Goal: Information Seeking & Learning: Check status

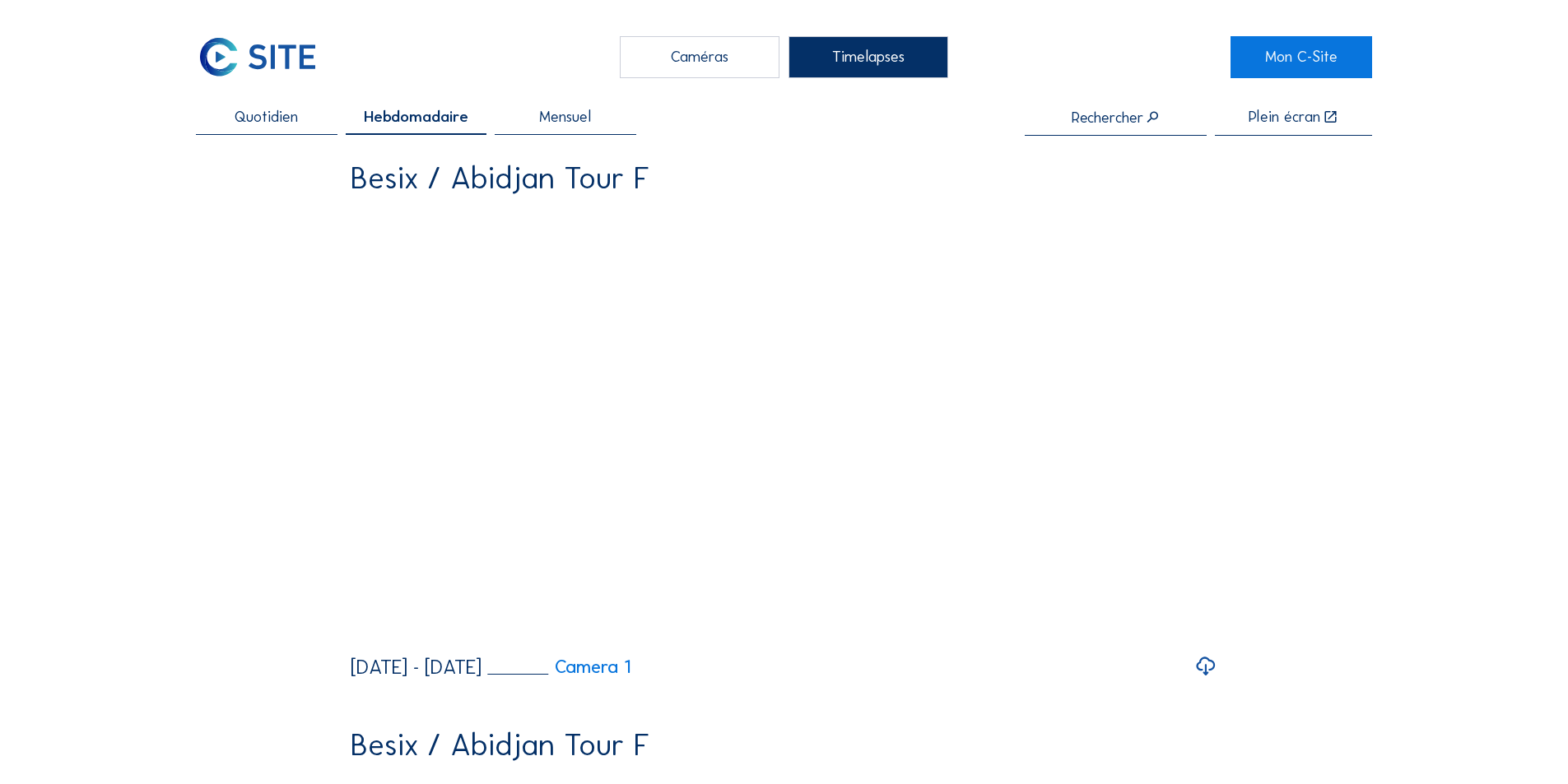
click at [585, 118] on span "Mensuel" at bounding box center [566, 118] width 52 height 15
click at [863, 60] on div "Timelapses" at bounding box center [868, 57] width 160 height 41
click at [590, 120] on span "Mensuel" at bounding box center [565, 118] width 57 height 15
click at [395, 117] on span "Hebdomadaire" at bounding box center [416, 118] width 96 height 15
click at [1102, 121] on input "text" at bounding box center [1116, 118] width 182 height 16
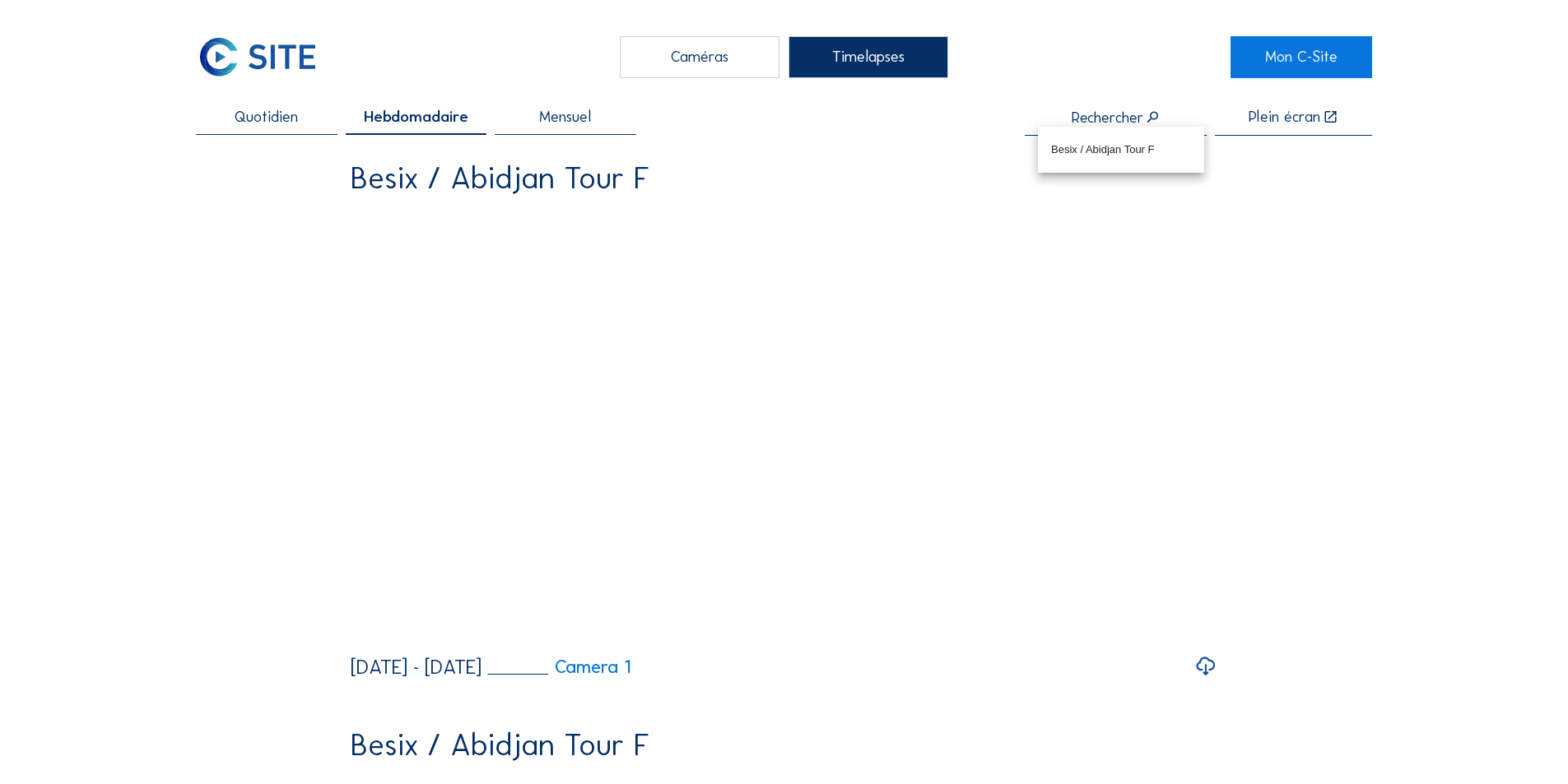
click at [673, 49] on div "Caméras" at bounding box center [700, 57] width 160 height 41
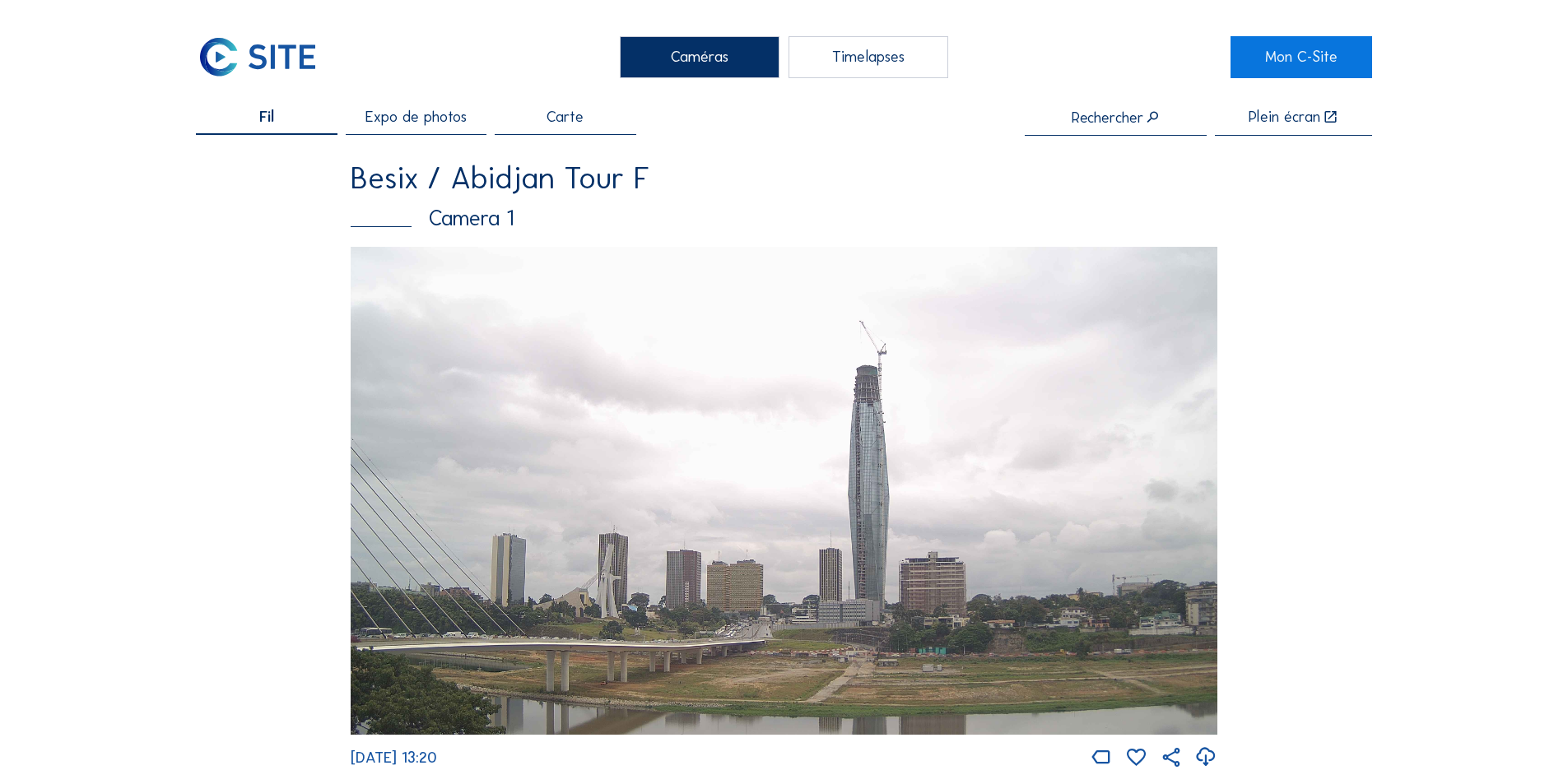
click at [309, 129] on div "Fil" at bounding box center [266, 122] width 141 height 25
click at [401, 118] on span "Expo de photos" at bounding box center [415, 118] width 101 height 15
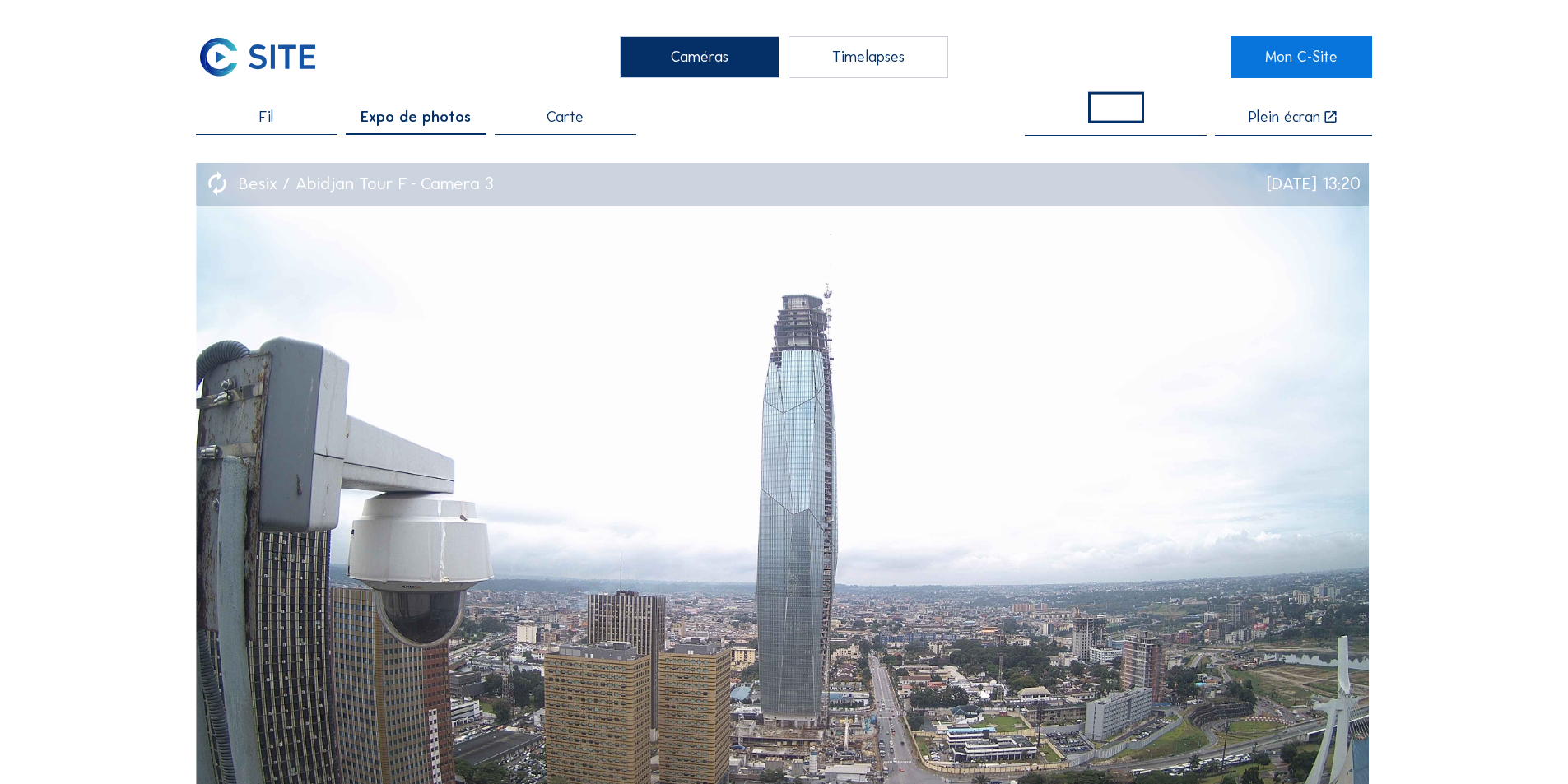
click at [304, 54] on img at bounding box center [257, 57] width 123 height 41
click at [708, 51] on div "Caméras" at bounding box center [700, 57] width 160 height 41
click at [900, 54] on div "Timelapses" at bounding box center [868, 57] width 160 height 41
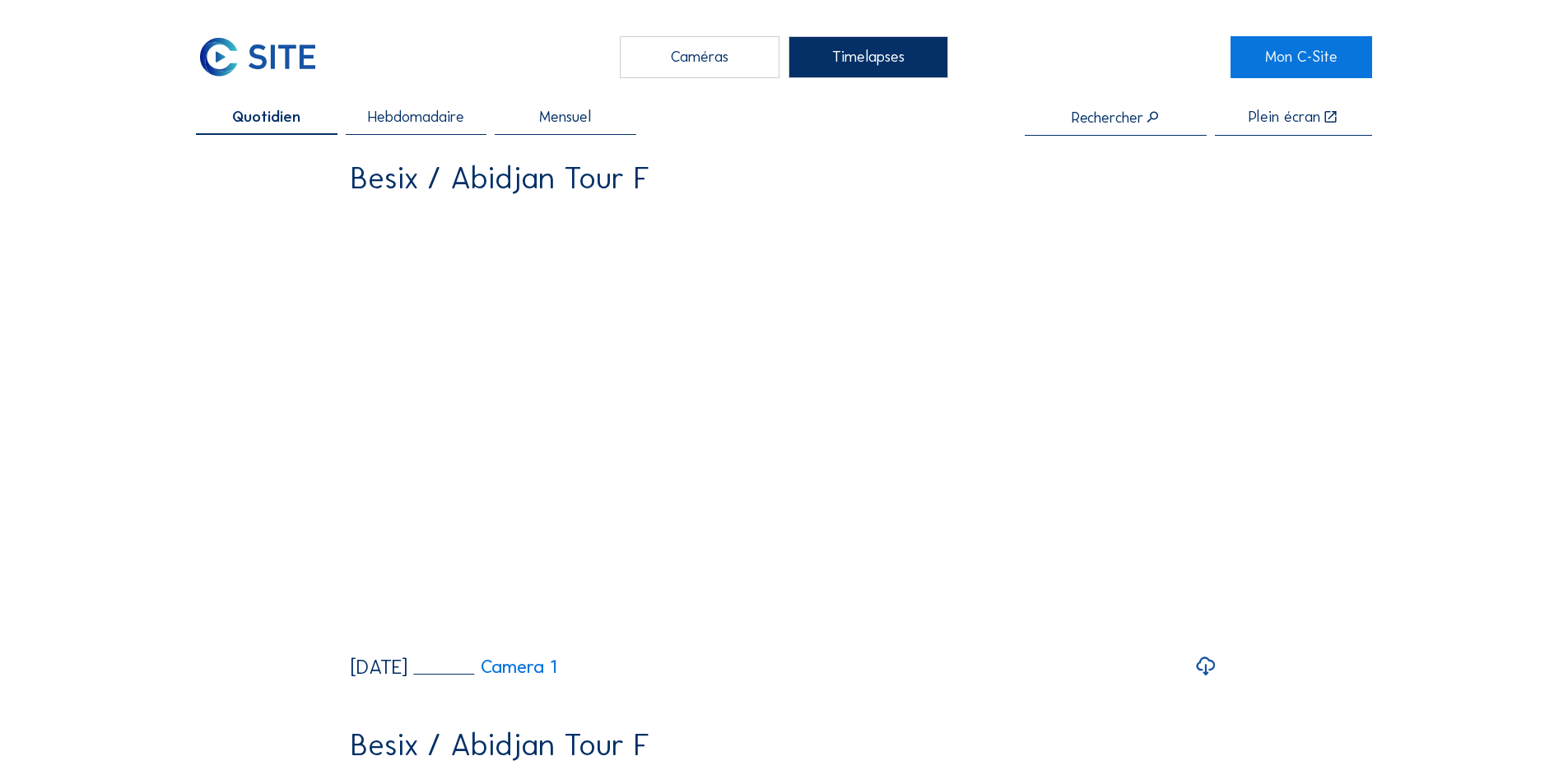
click at [252, 45] on img at bounding box center [257, 57] width 123 height 41
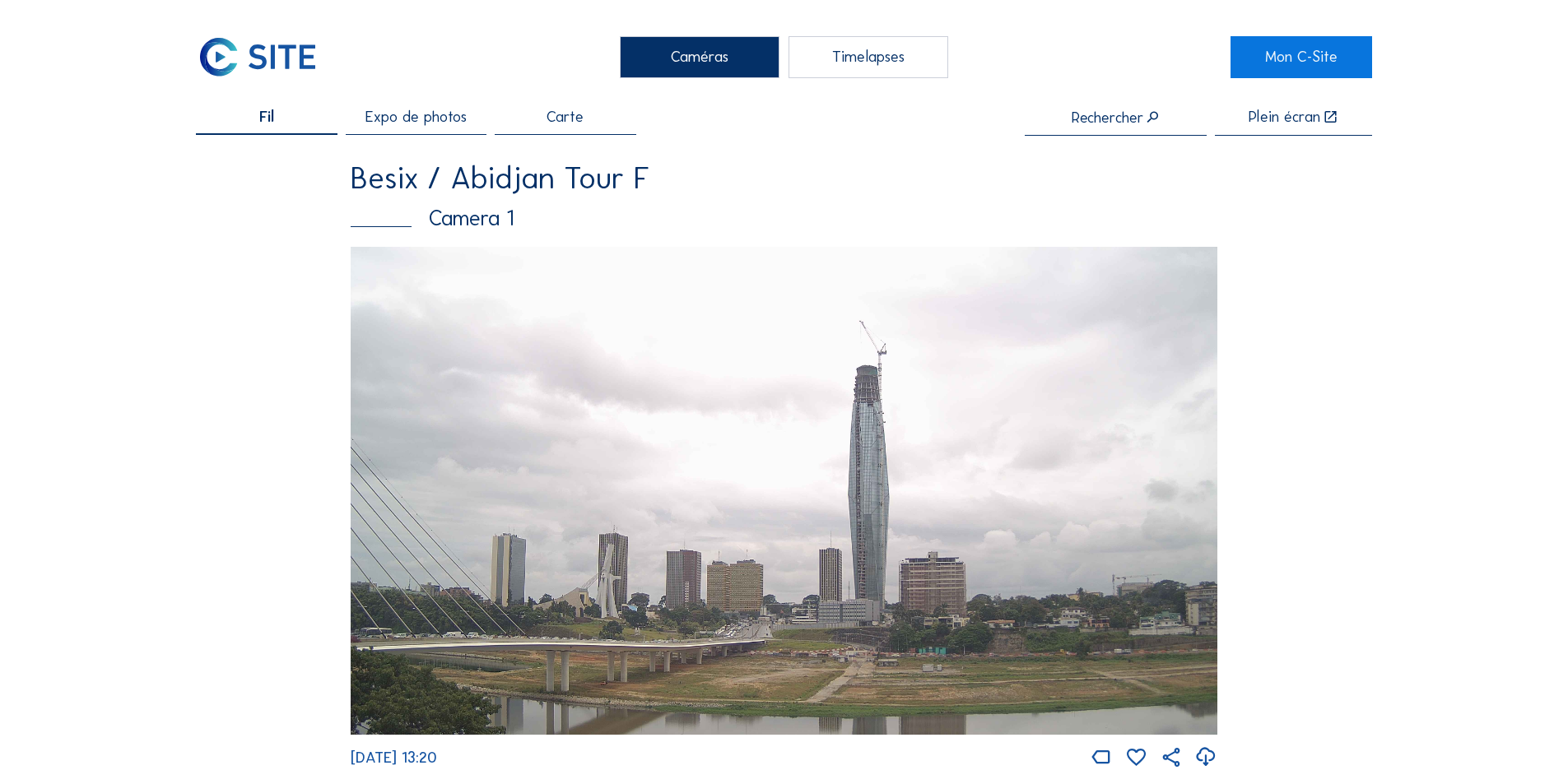
click at [455, 116] on span "Expo de photos" at bounding box center [415, 118] width 101 height 15
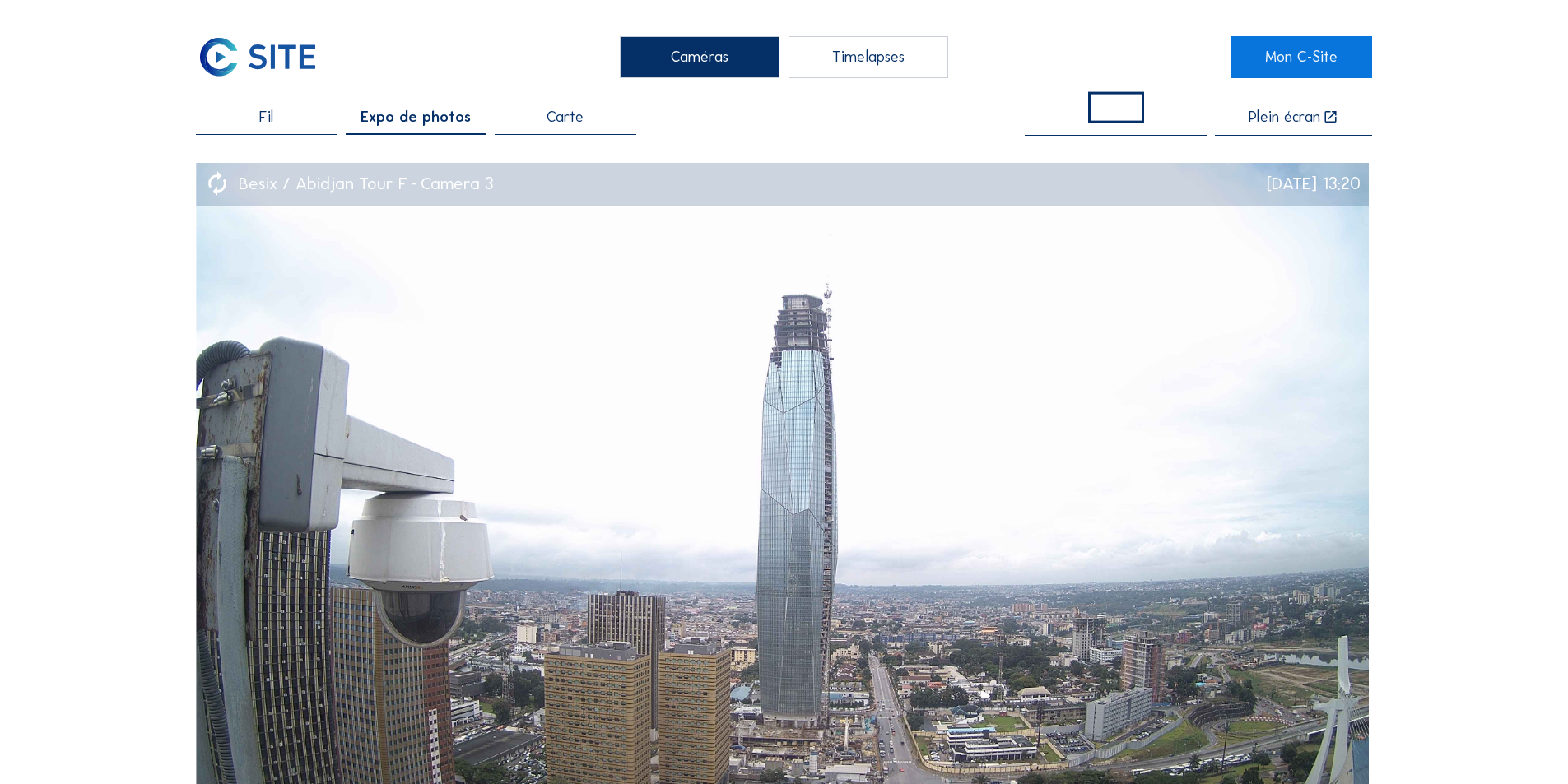
click at [279, 116] on div "Fil" at bounding box center [266, 122] width 141 height 25
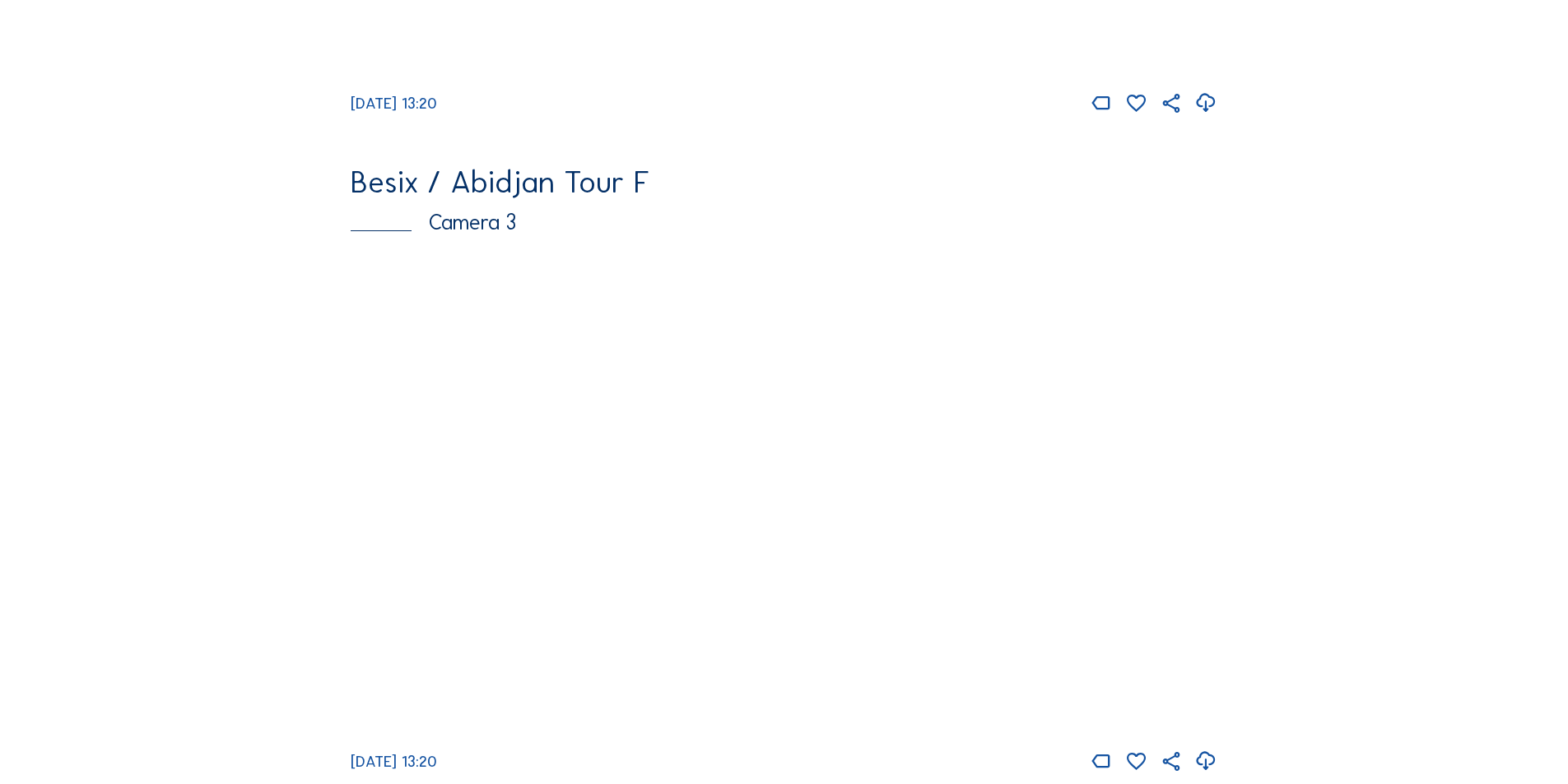
scroll to position [1481, 0]
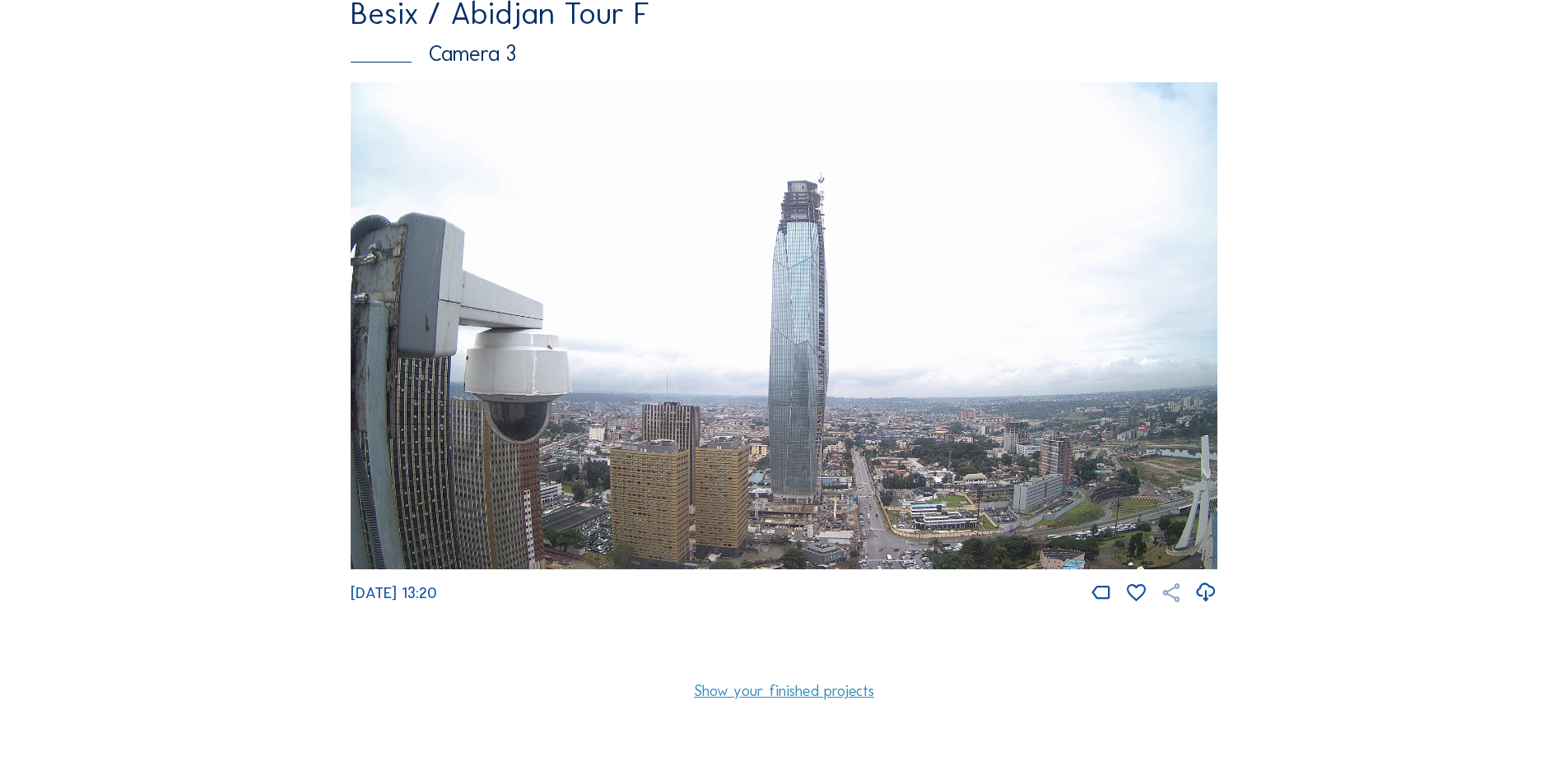
click at [1176, 606] on icon at bounding box center [1172, 593] width 23 height 24
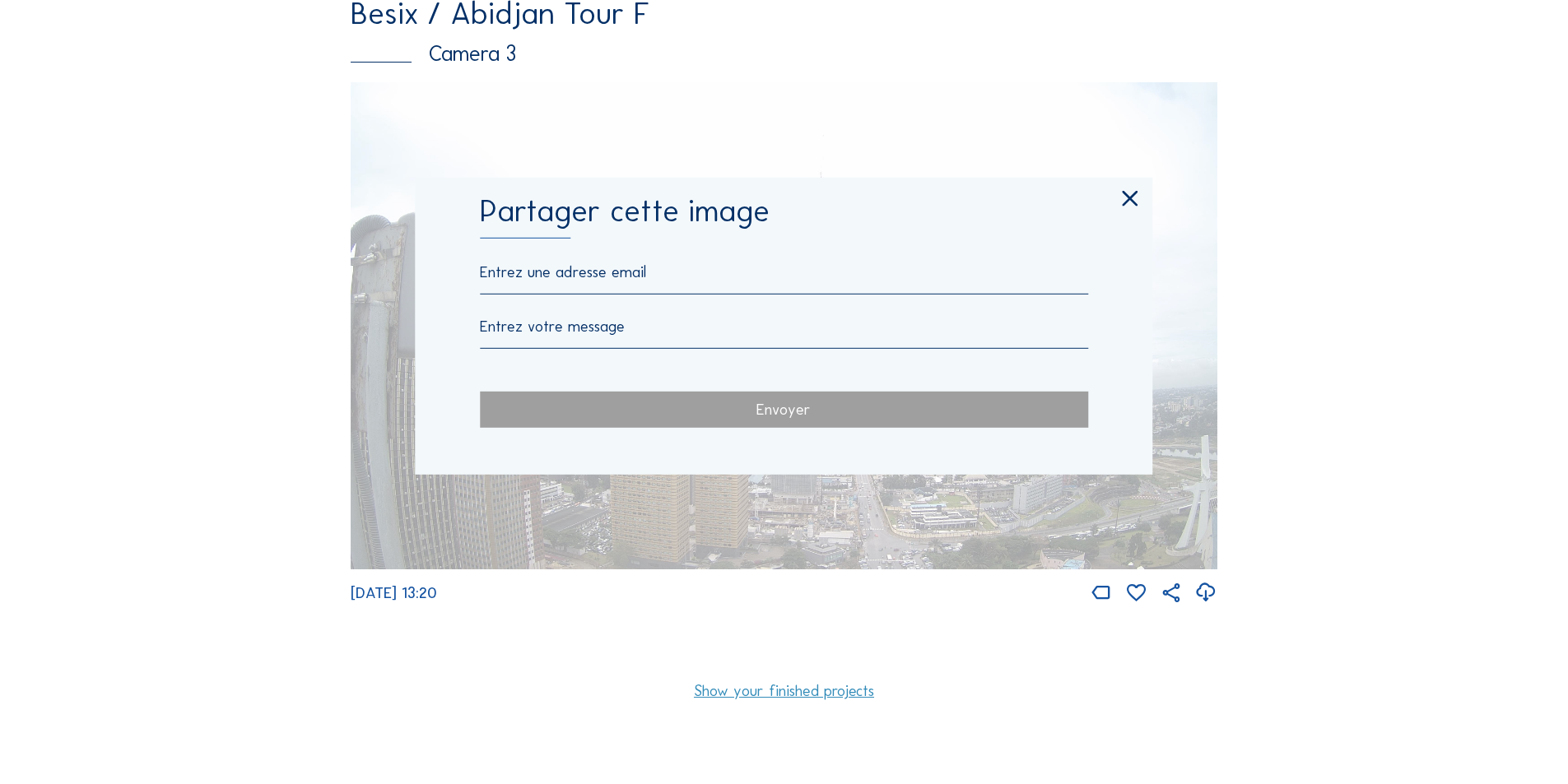
click at [1135, 204] on icon at bounding box center [1129, 199] width 26 height 27
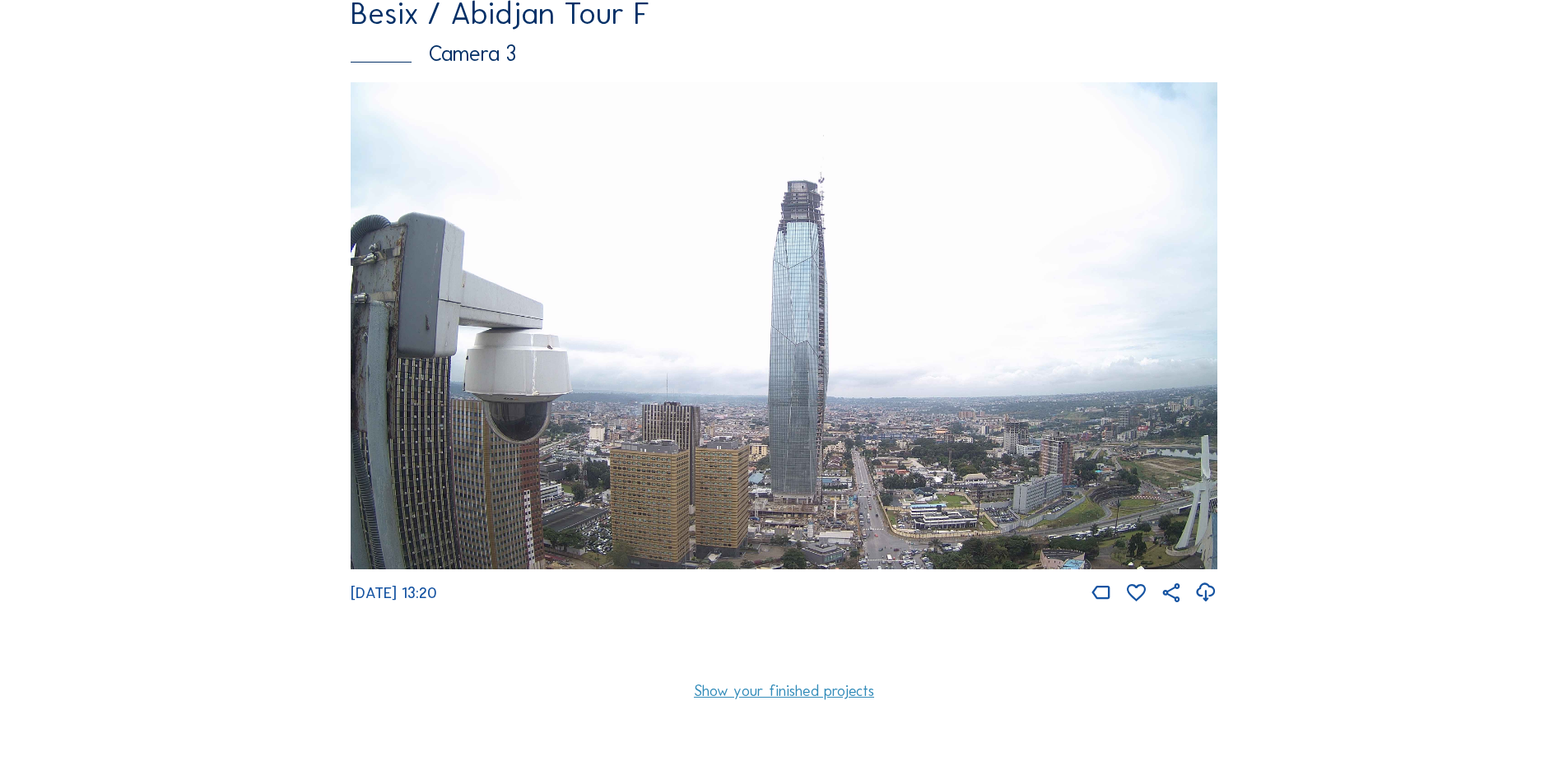
click at [1215, 607] on icon at bounding box center [1207, 592] width 23 height 27
click at [822, 699] on link "Show your finished projects" at bounding box center [784, 692] width 180 height 15
click at [773, 699] on link "Hide your finished projects" at bounding box center [784, 692] width 174 height 15
click at [454, 63] on div "Camera 3" at bounding box center [784, 53] width 867 height 21
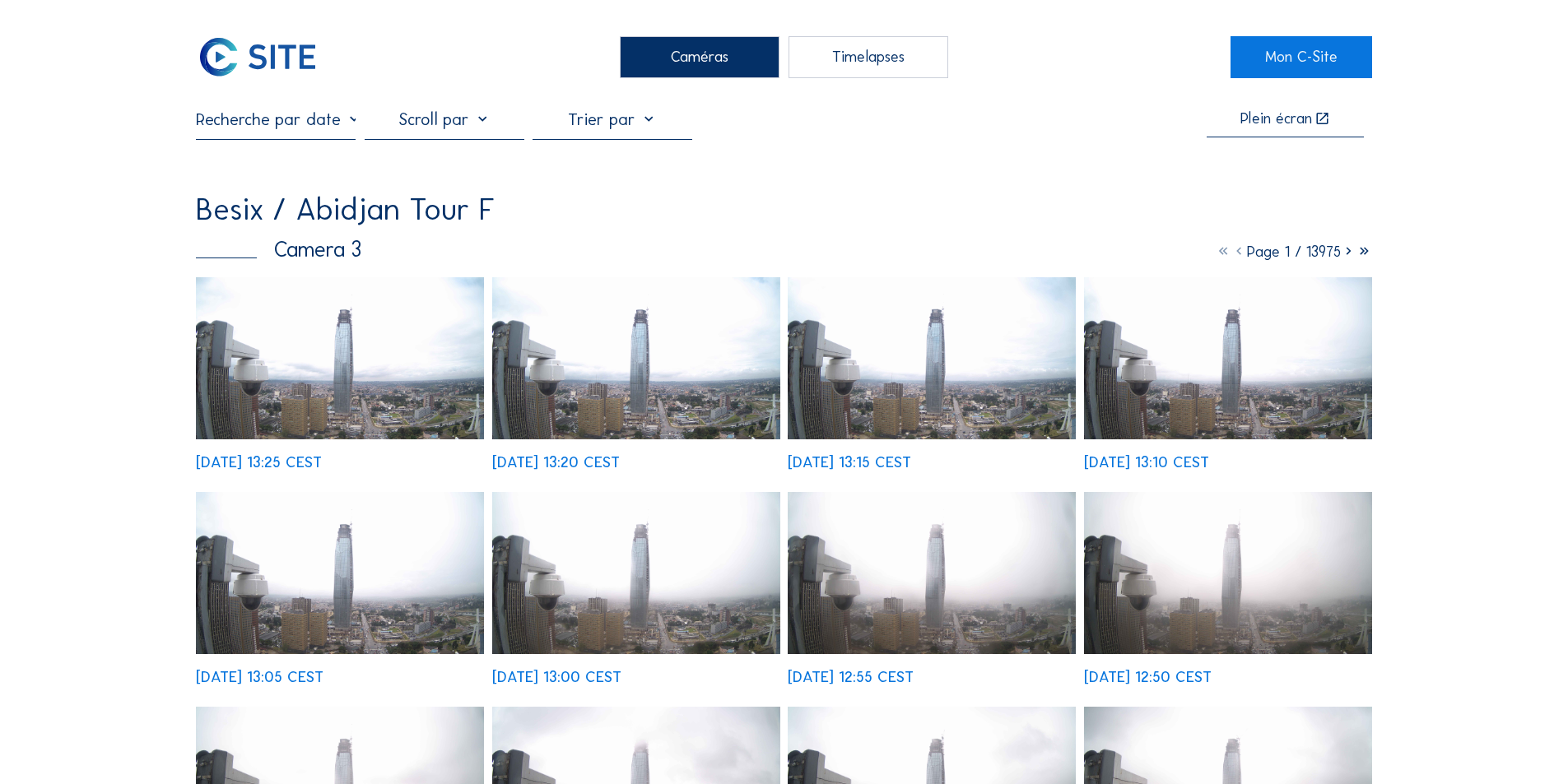
click at [483, 124] on div at bounding box center [444, 124] width 160 height 30
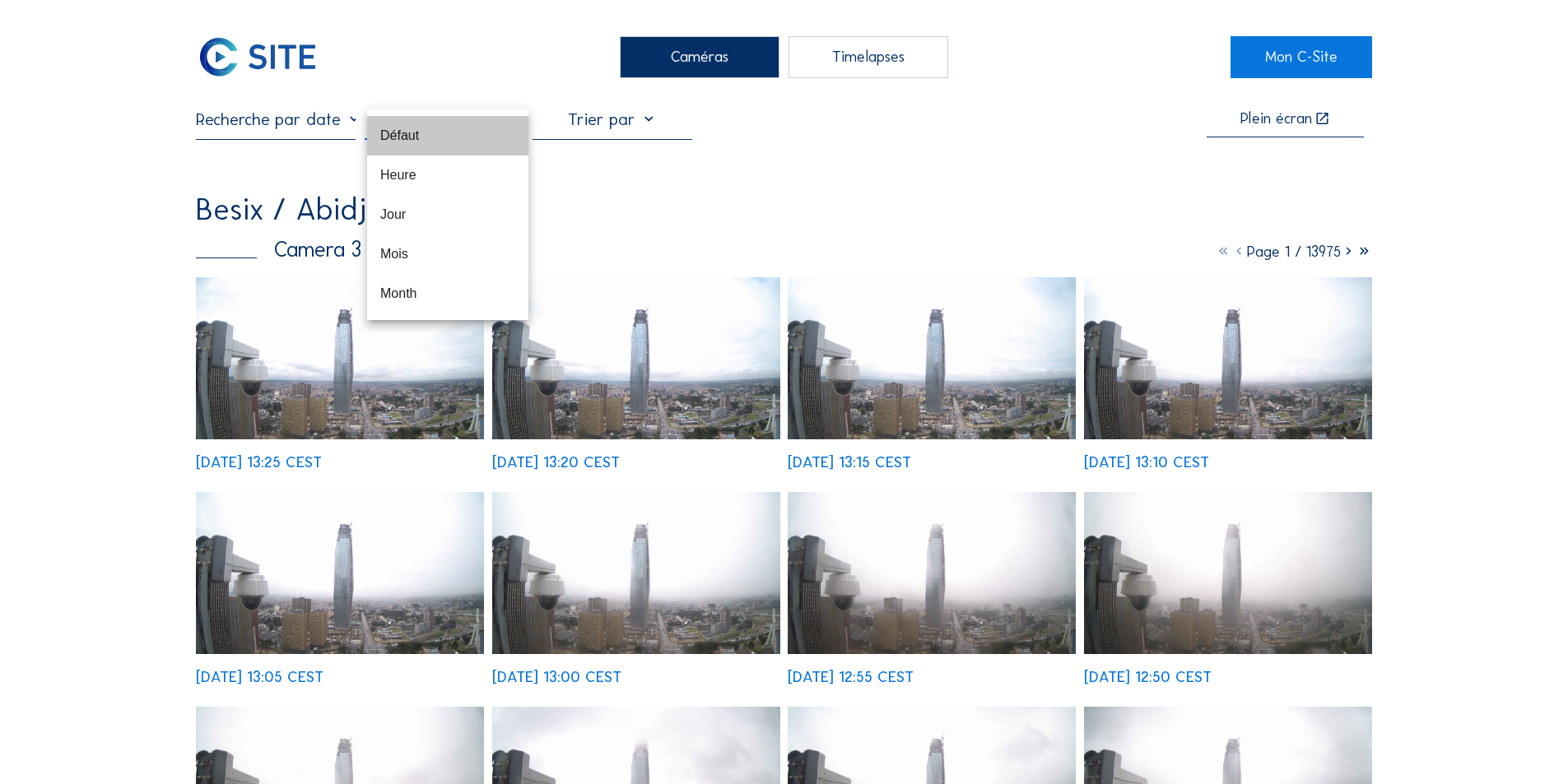
click at [483, 124] on div "Défaut" at bounding box center [448, 135] width 135 height 36
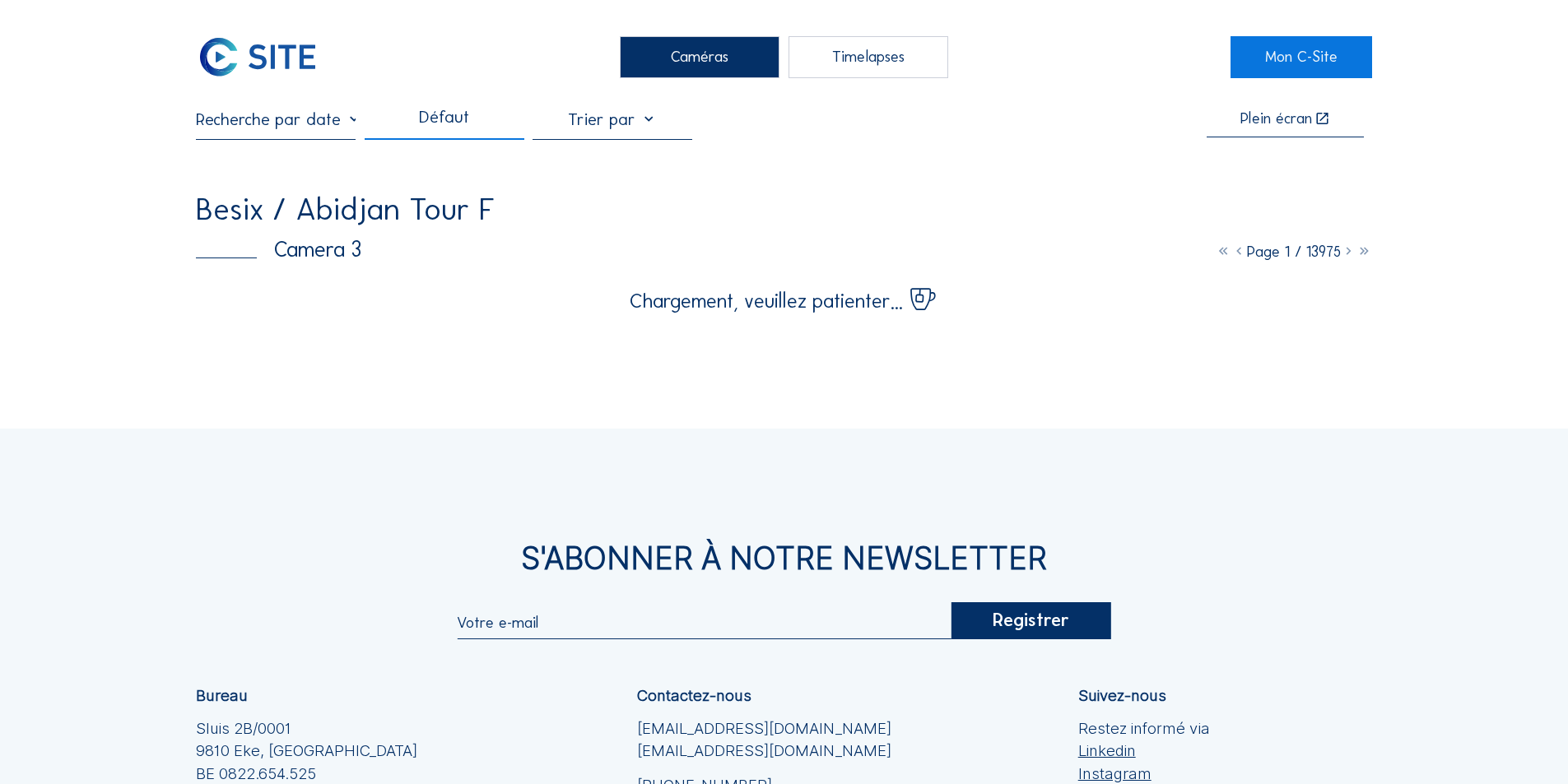
click at [656, 122] on div at bounding box center [613, 124] width 160 height 30
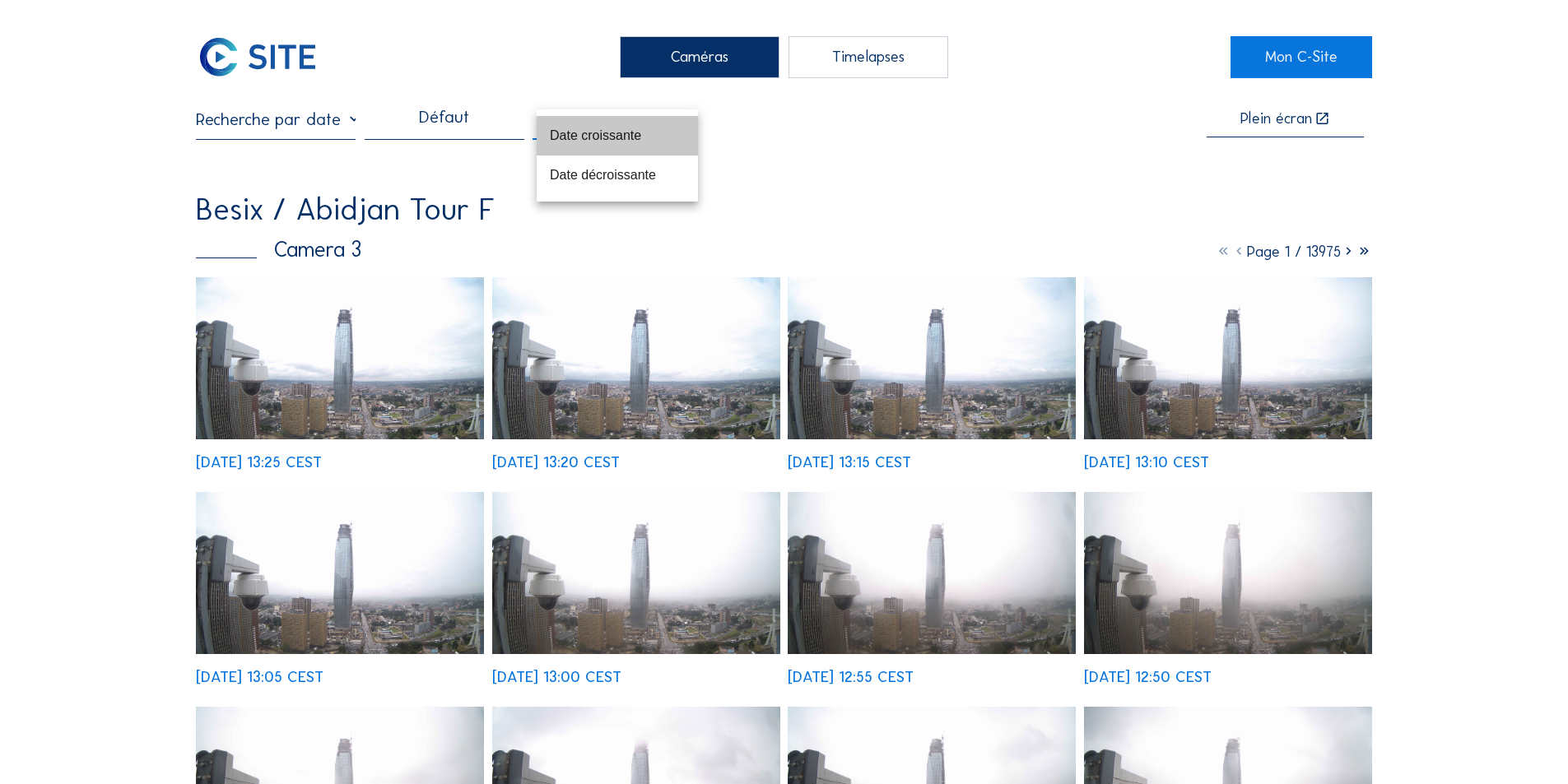
click at [656, 122] on div "Date croissante" at bounding box center [618, 135] width 135 height 36
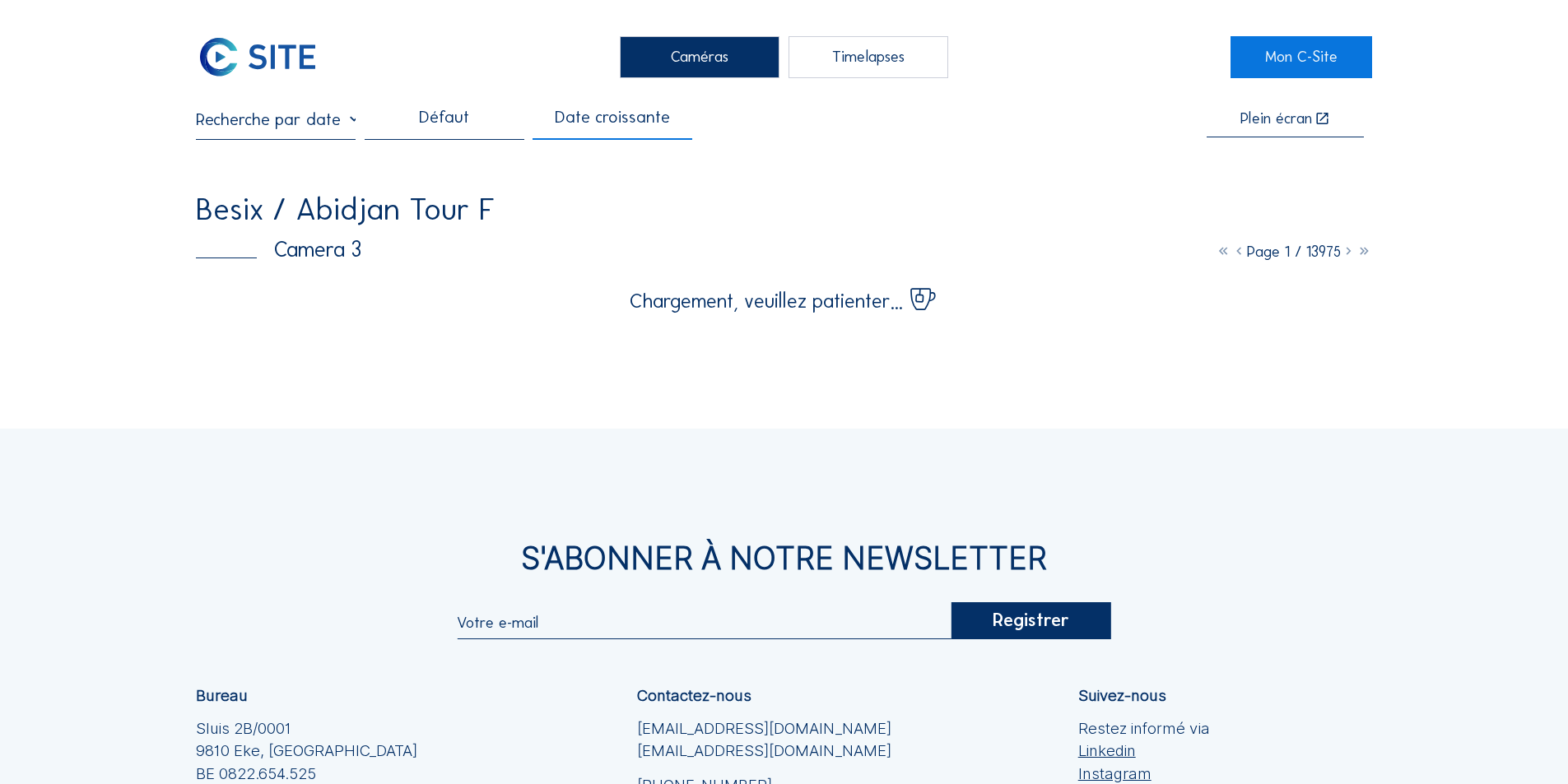
click at [303, 127] on input "text" at bounding box center [276, 119] width 160 height 20
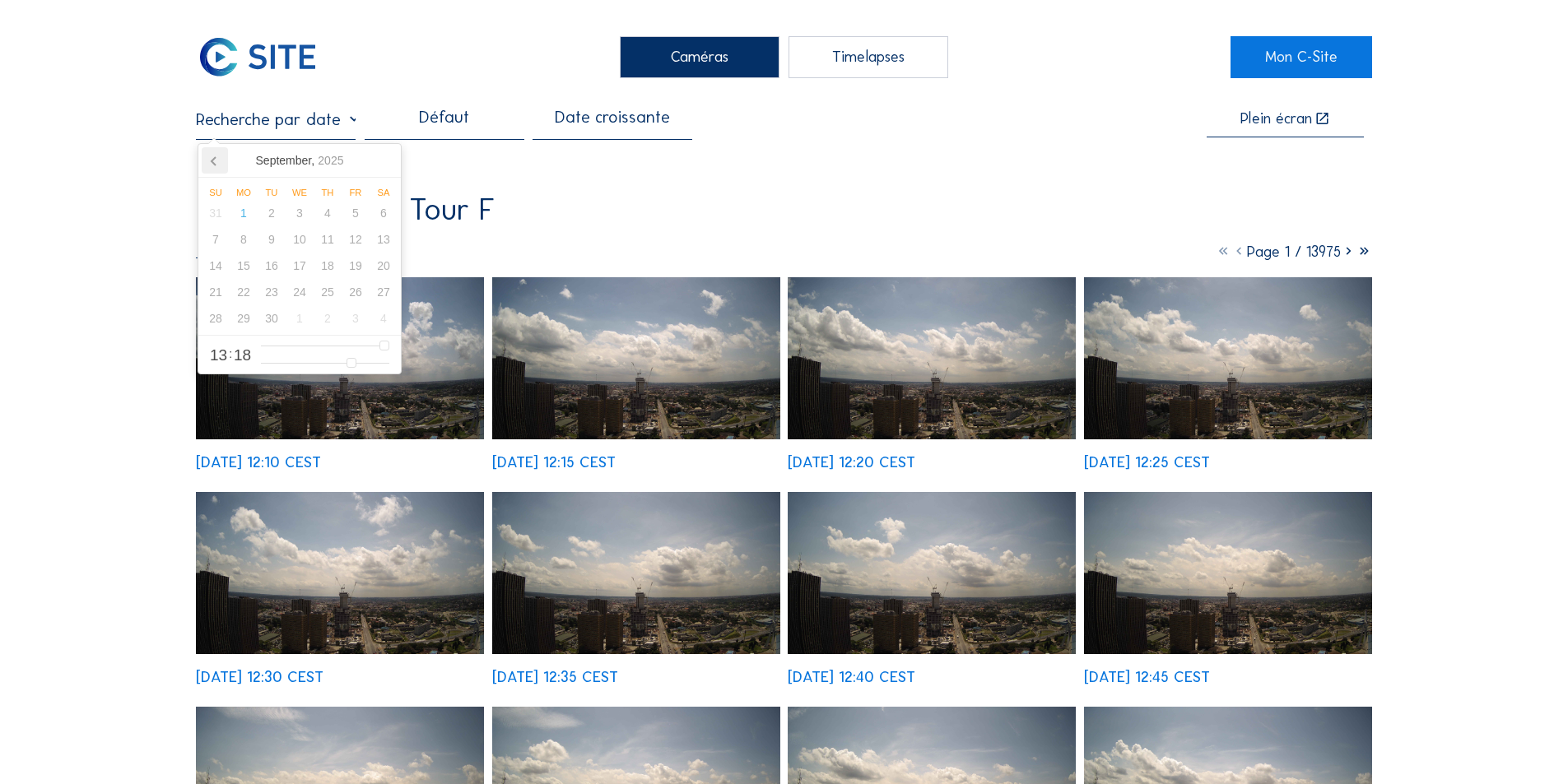
click at [210, 157] on icon at bounding box center [214, 160] width 26 height 26
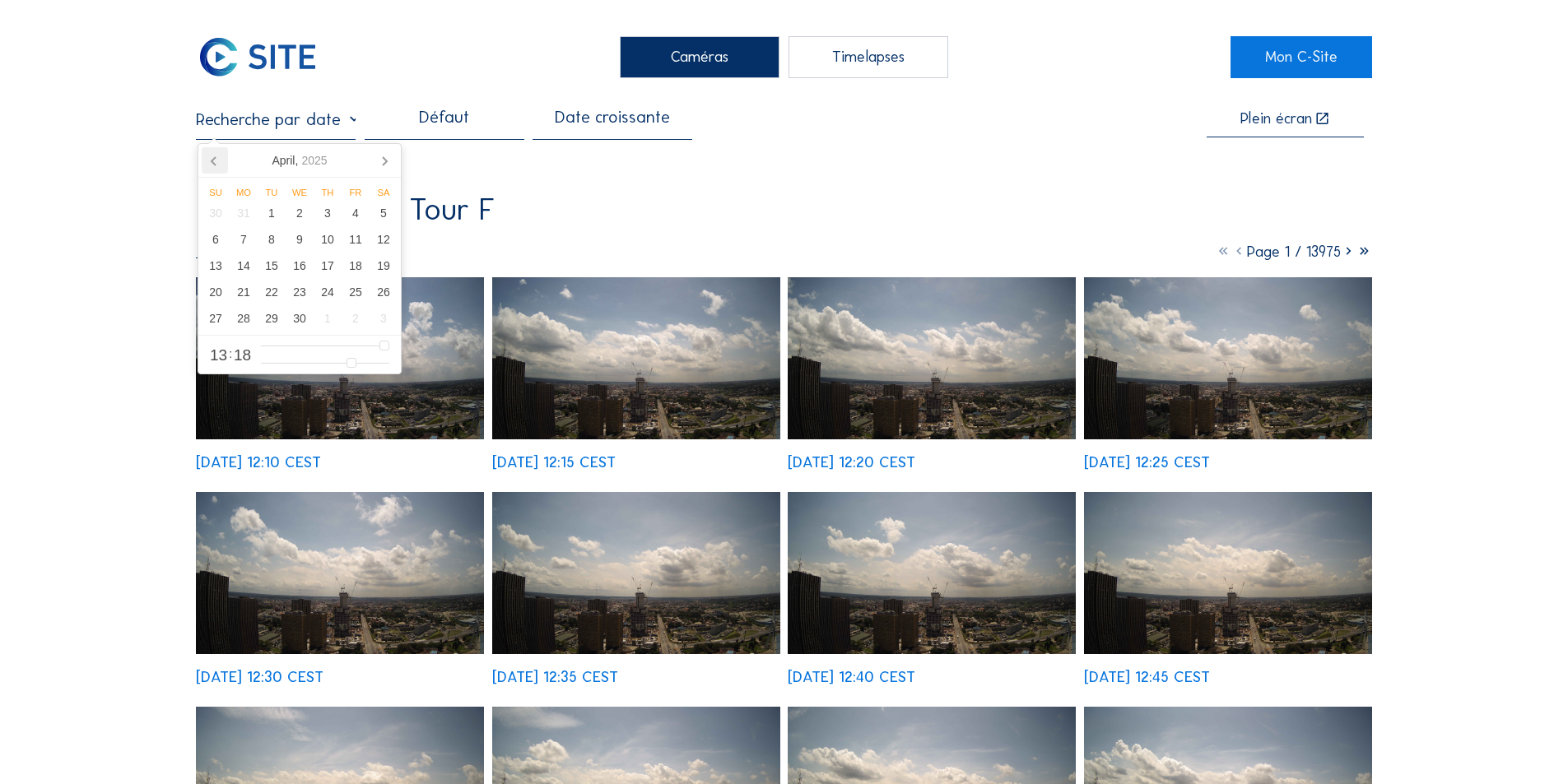
click at [210, 157] on icon at bounding box center [214, 160] width 26 height 26
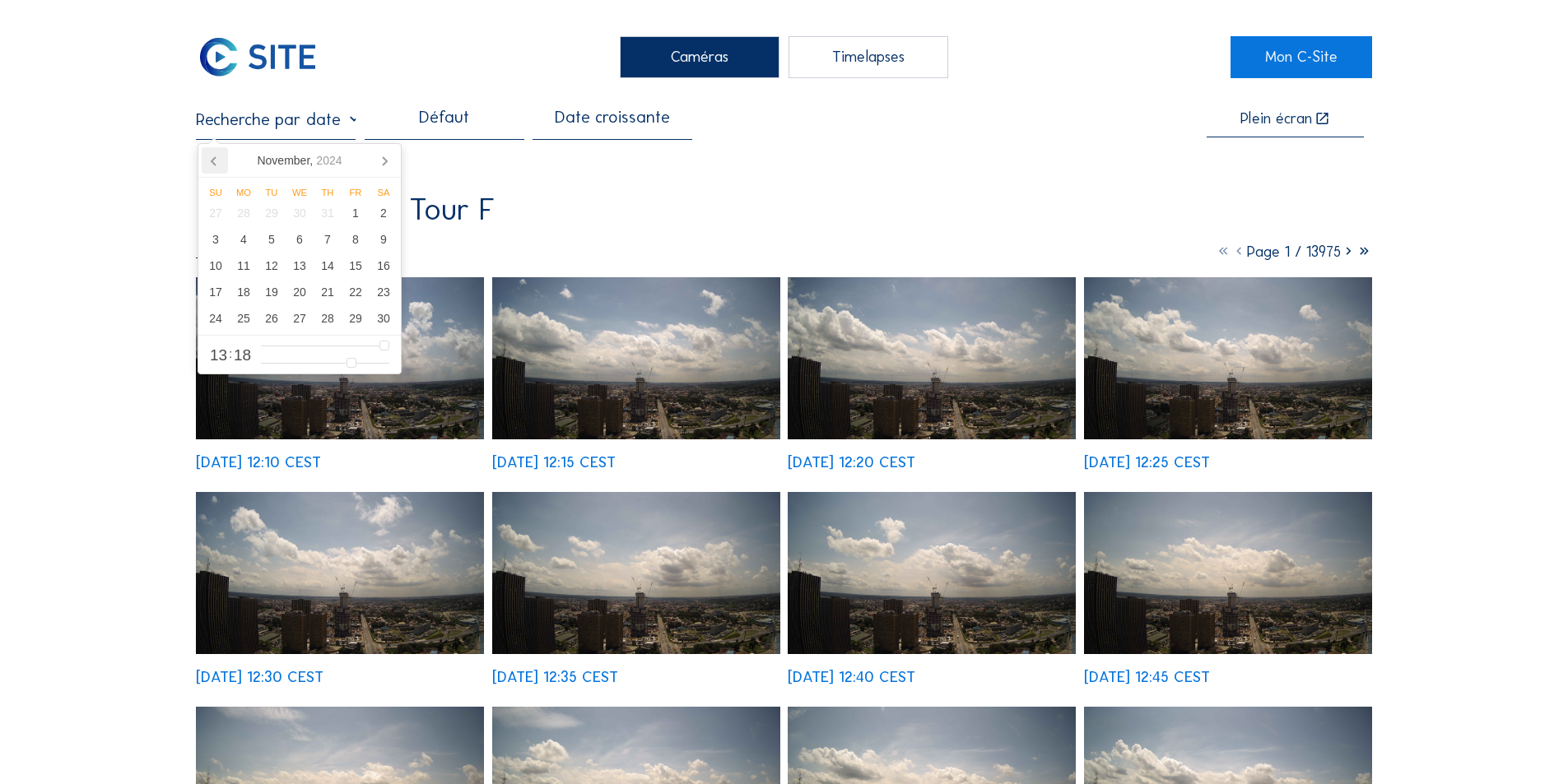
click at [210, 157] on icon at bounding box center [214, 160] width 26 height 26
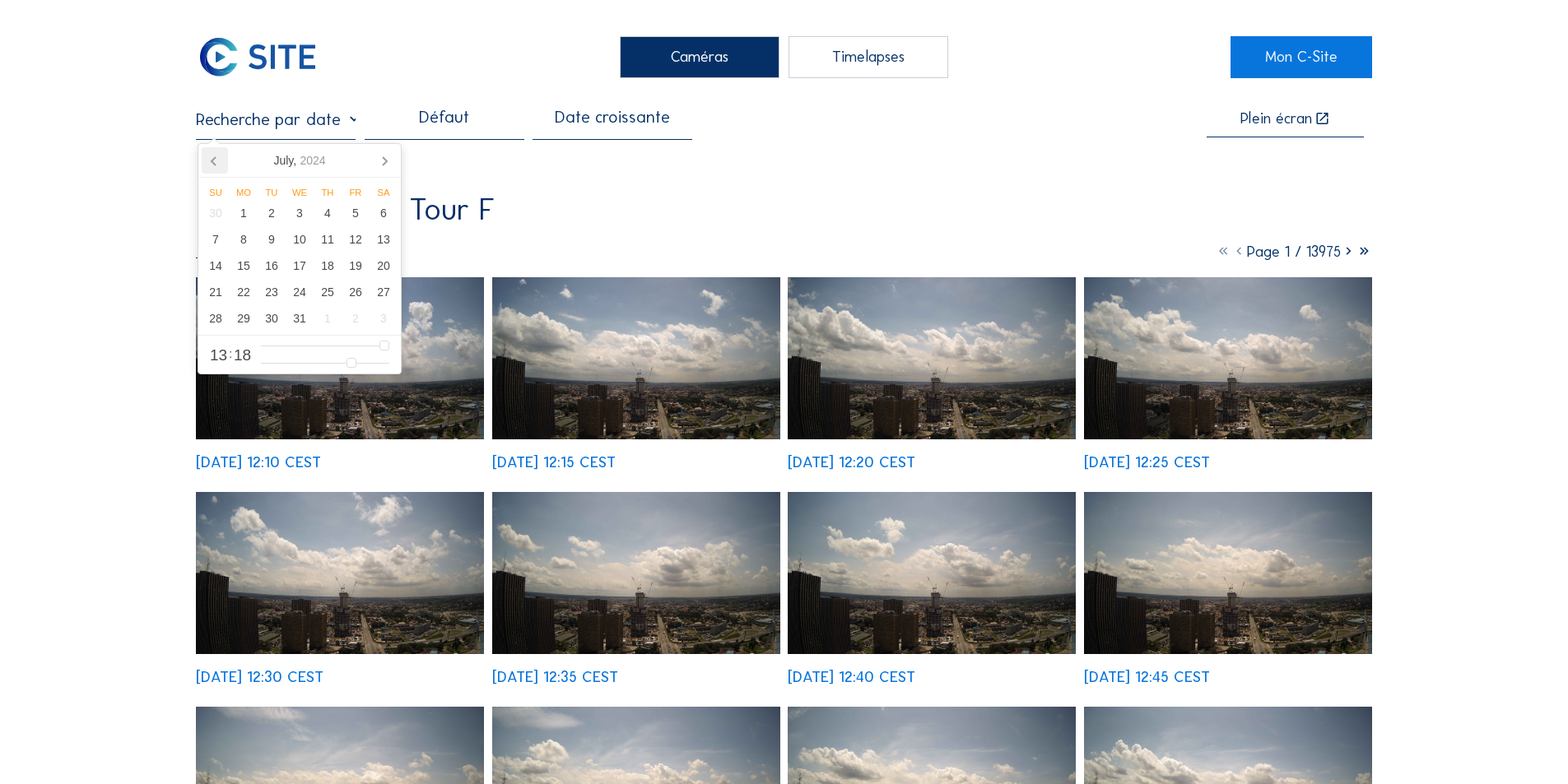
click at [210, 157] on icon at bounding box center [214, 160] width 26 height 26
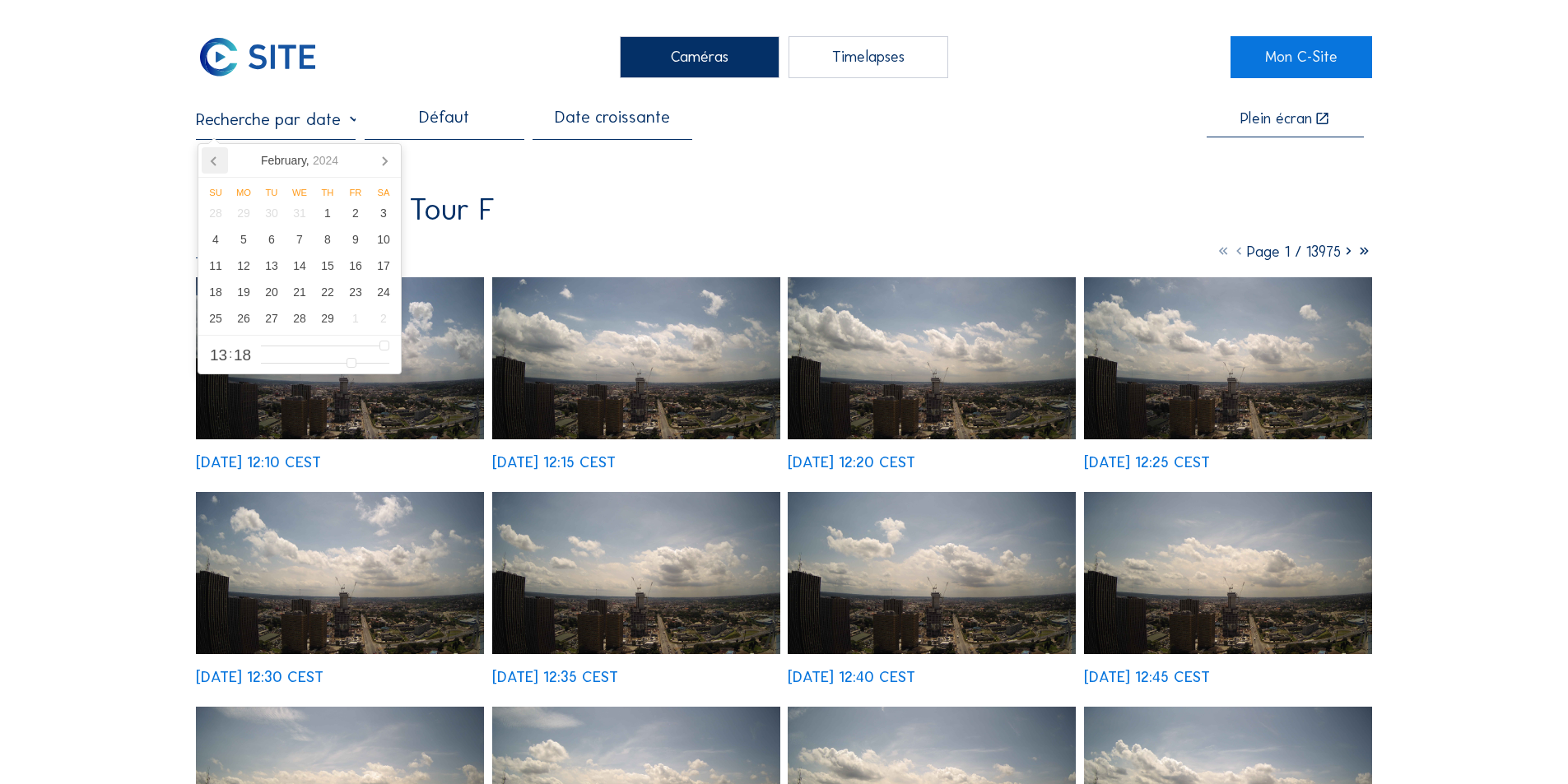
click at [210, 157] on icon at bounding box center [214, 160] width 26 height 26
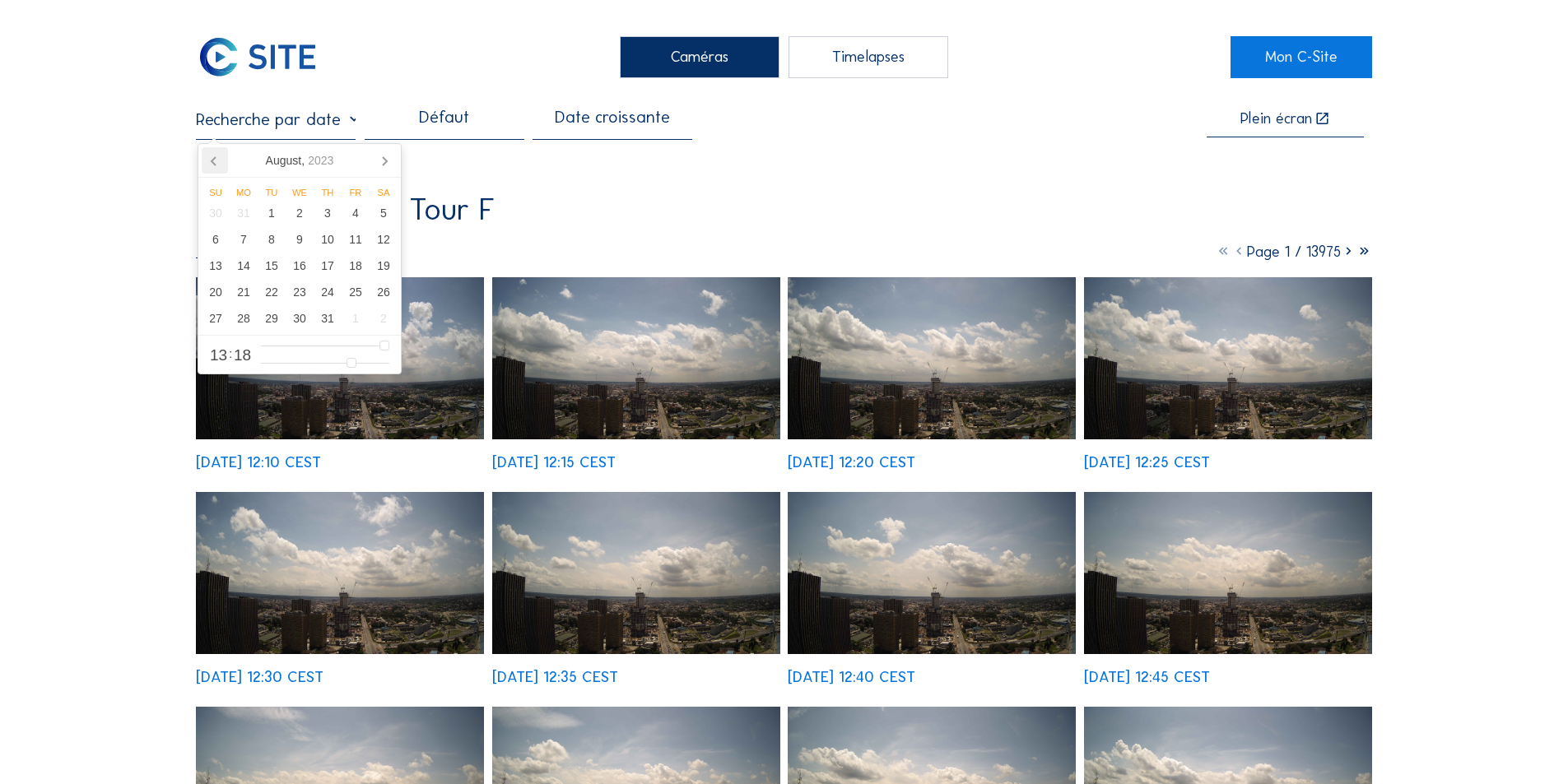
click at [210, 157] on icon at bounding box center [214, 160] width 26 height 26
click at [210, 157] on nav "[DATE]" at bounding box center [300, 160] width 202 height 34
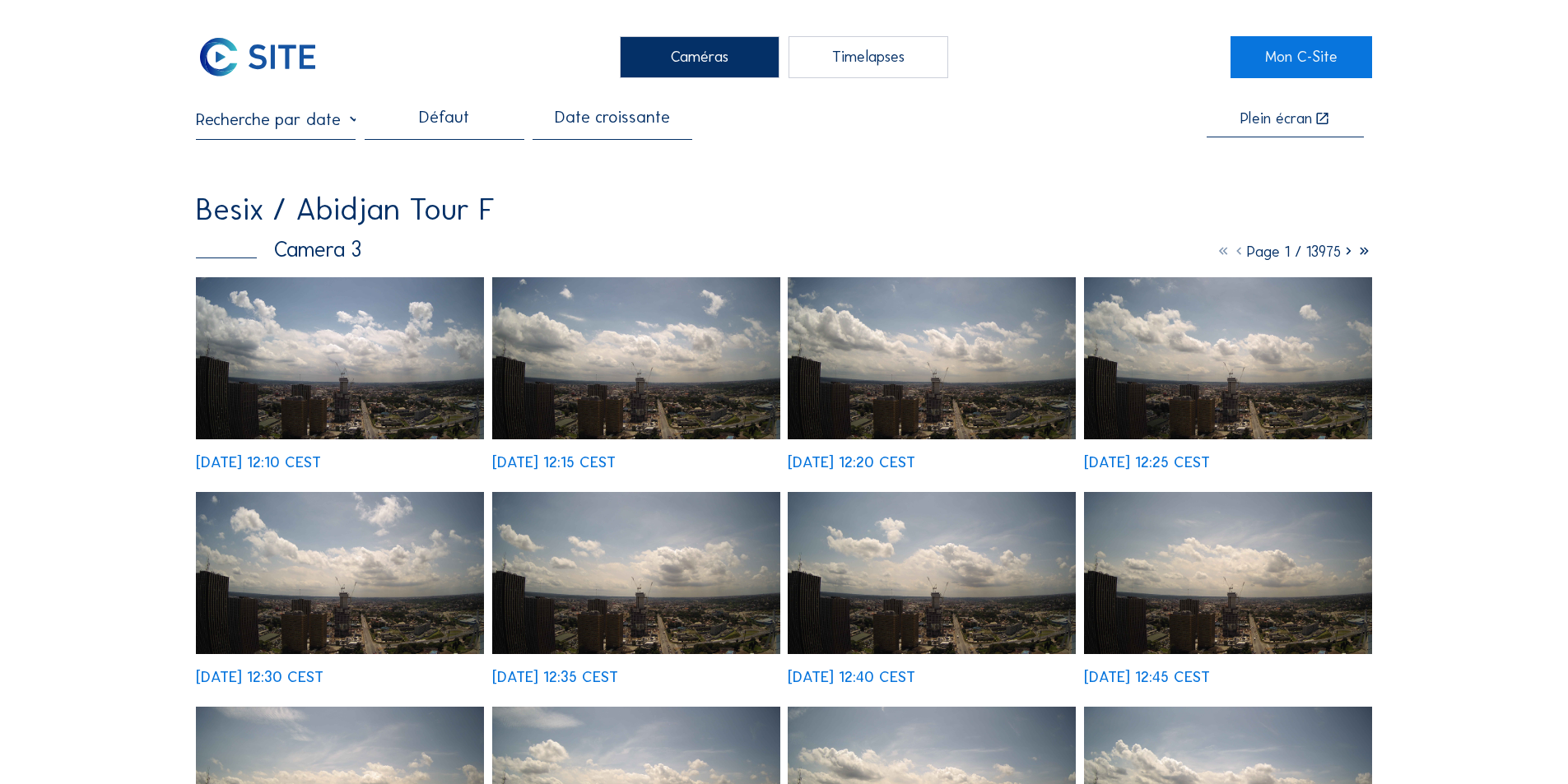
click at [719, 53] on div "Caméras" at bounding box center [700, 57] width 160 height 41
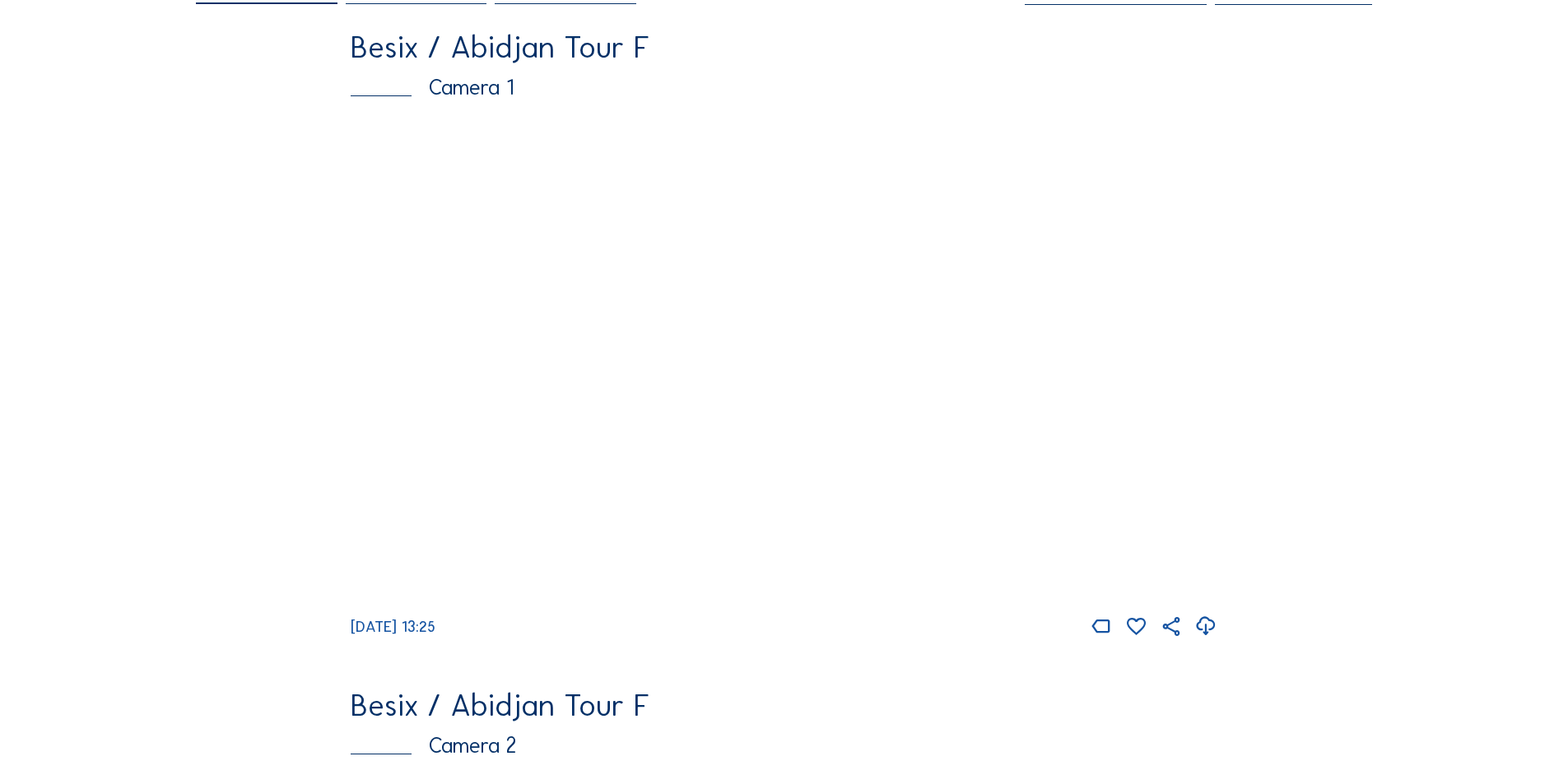
scroll to position [411, 0]
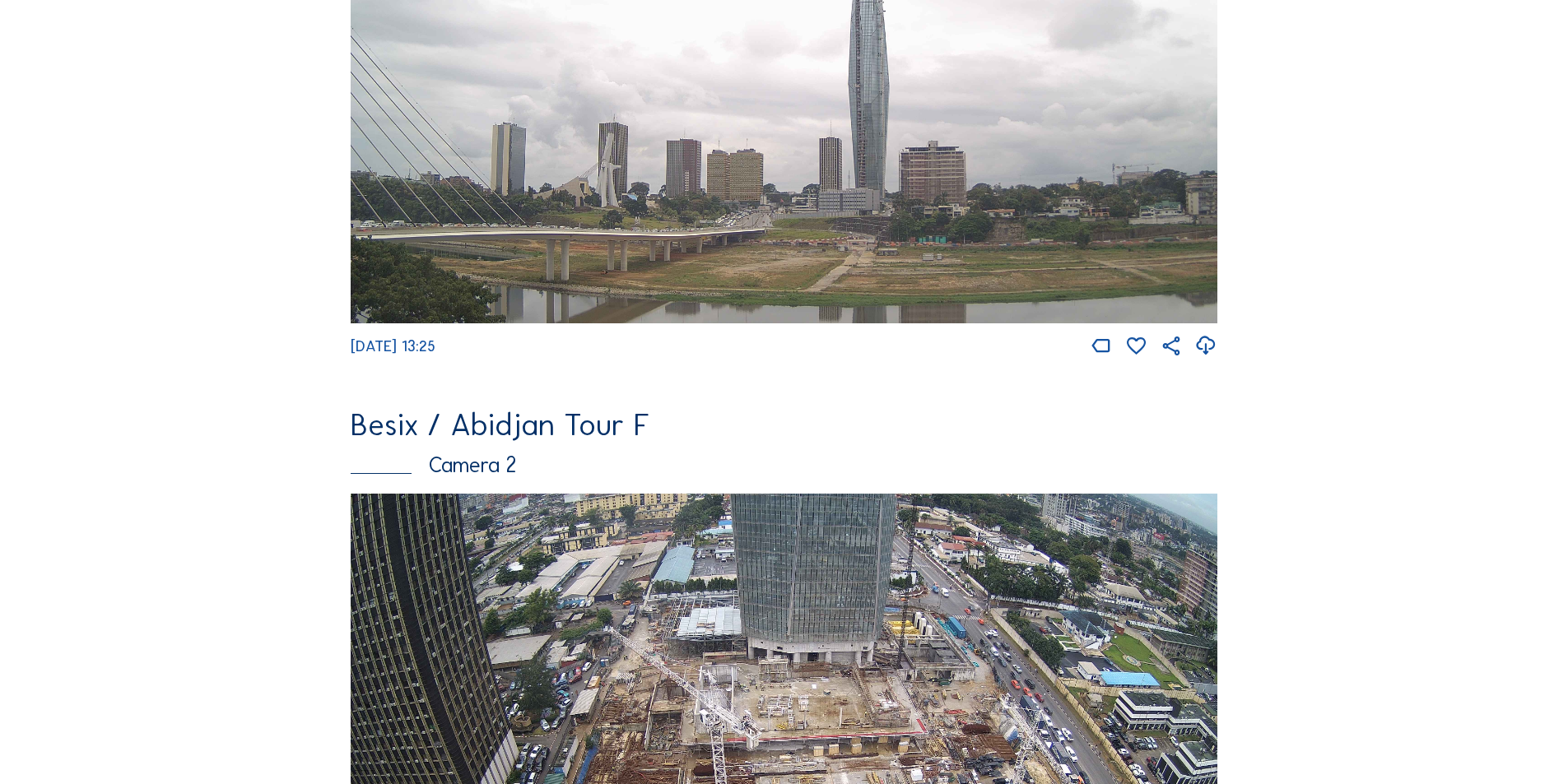
click at [484, 467] on div "Camera 2" at bounding box center [784, 465] width 867 height 21
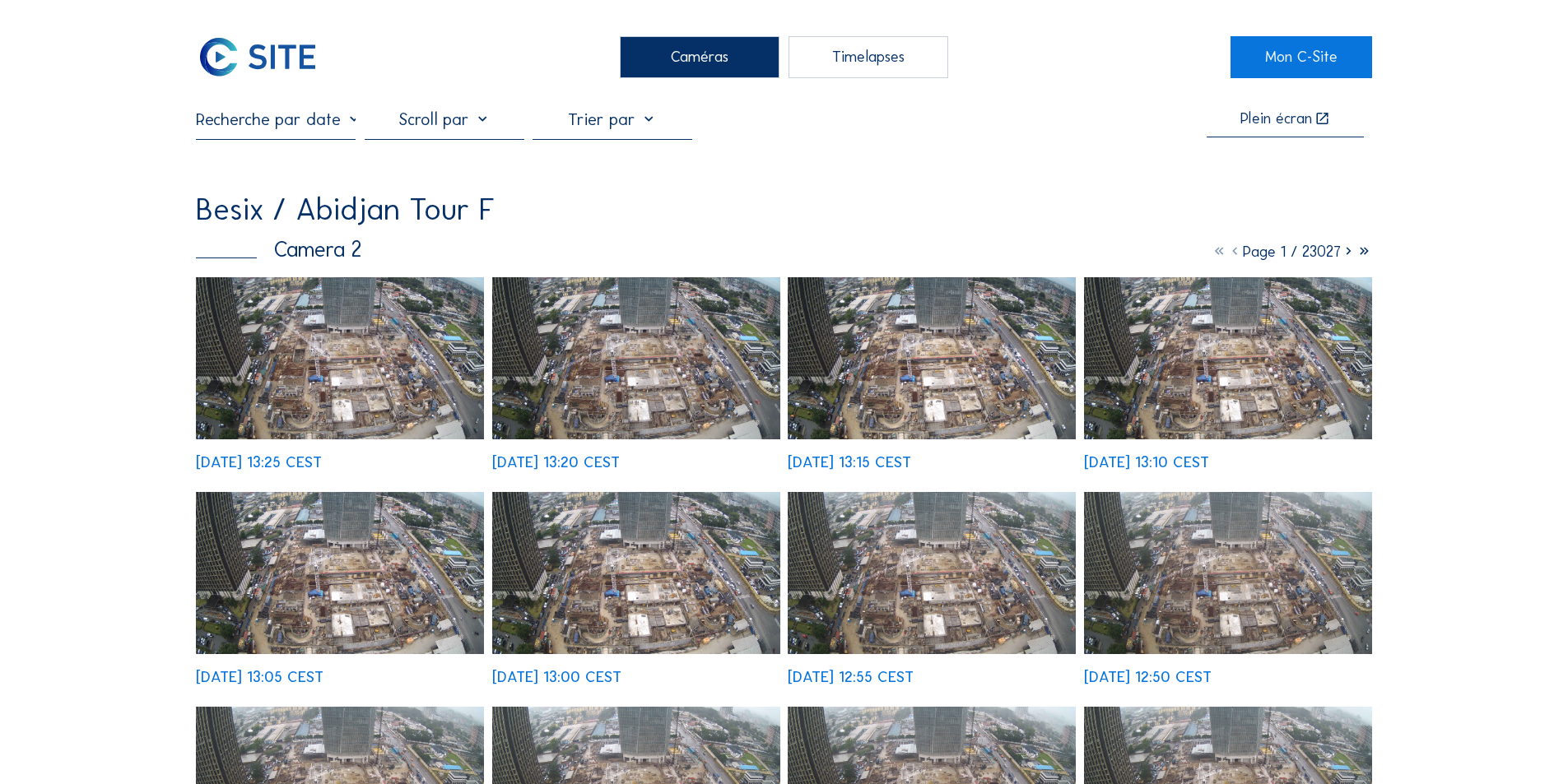
click at [484, 120] on div at bounding box center [444, 124] width 160 height 30
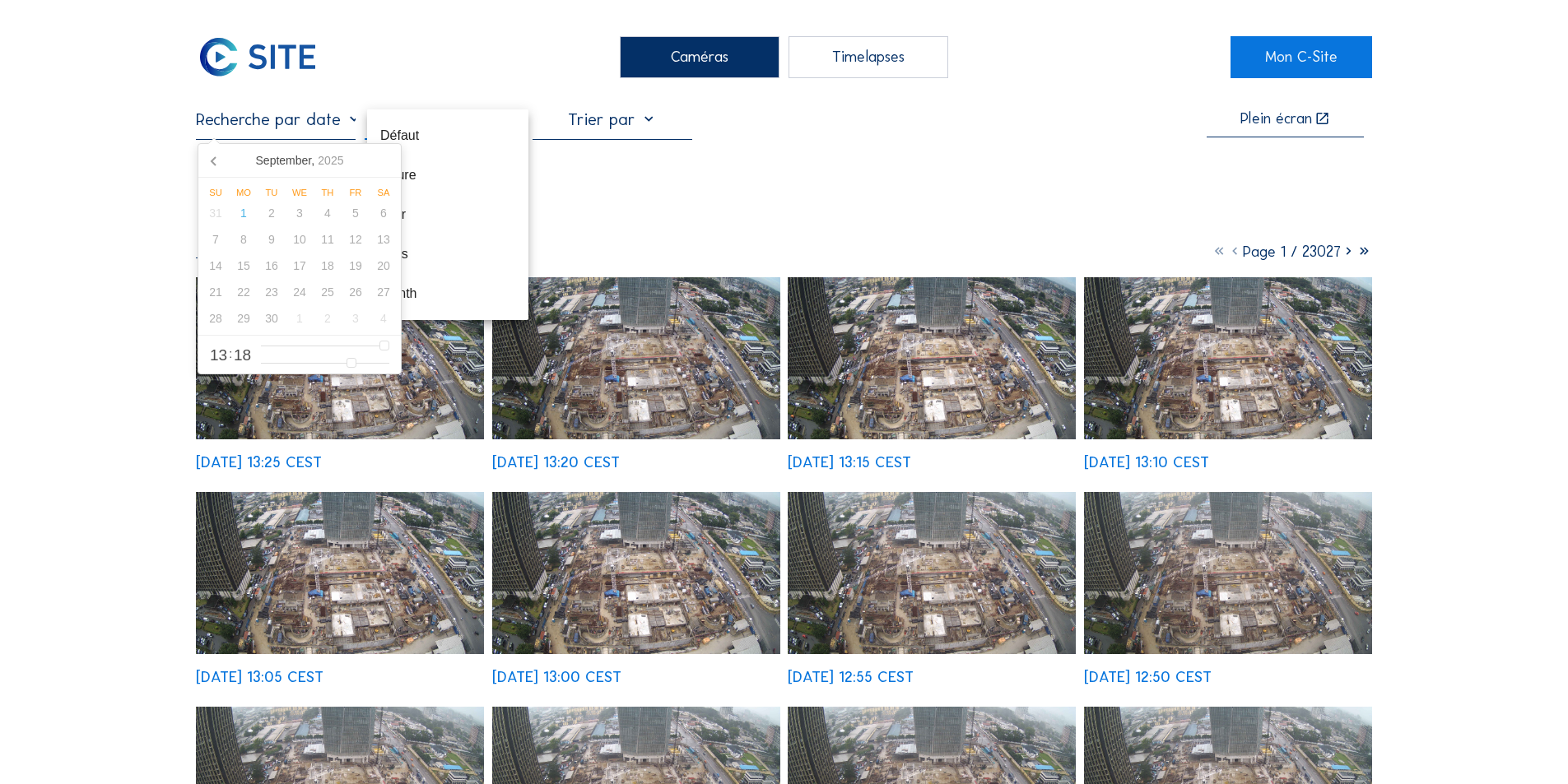
click at [353, 123] on input "text" at bounding box center [276, 119] width 160 height 20
click at [212, 158] on icon at bounding box center [214, 160] width 26 height 26
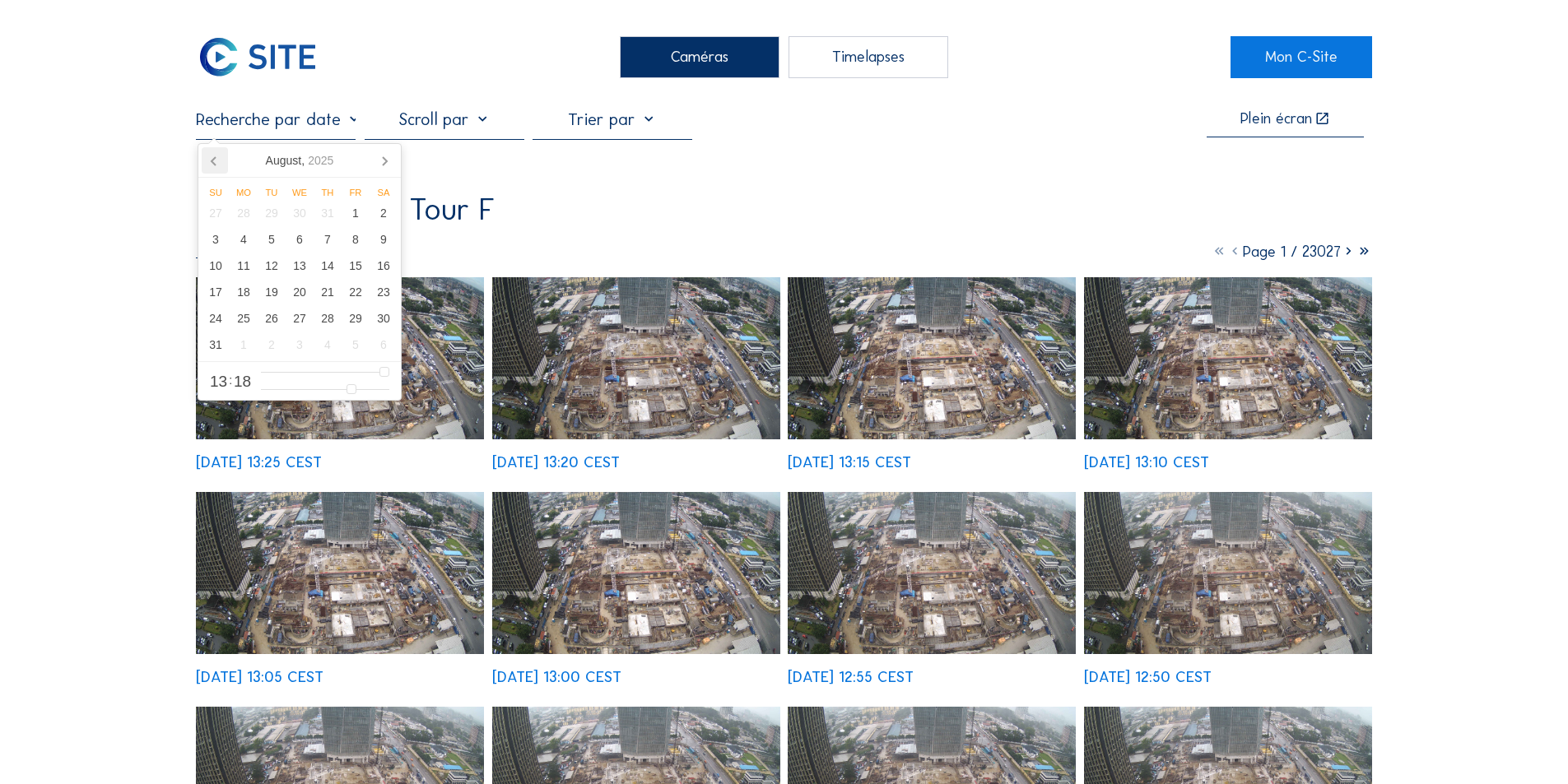
click at [212, 158] on icon at bounding box center [214, 160] width 26 height 26
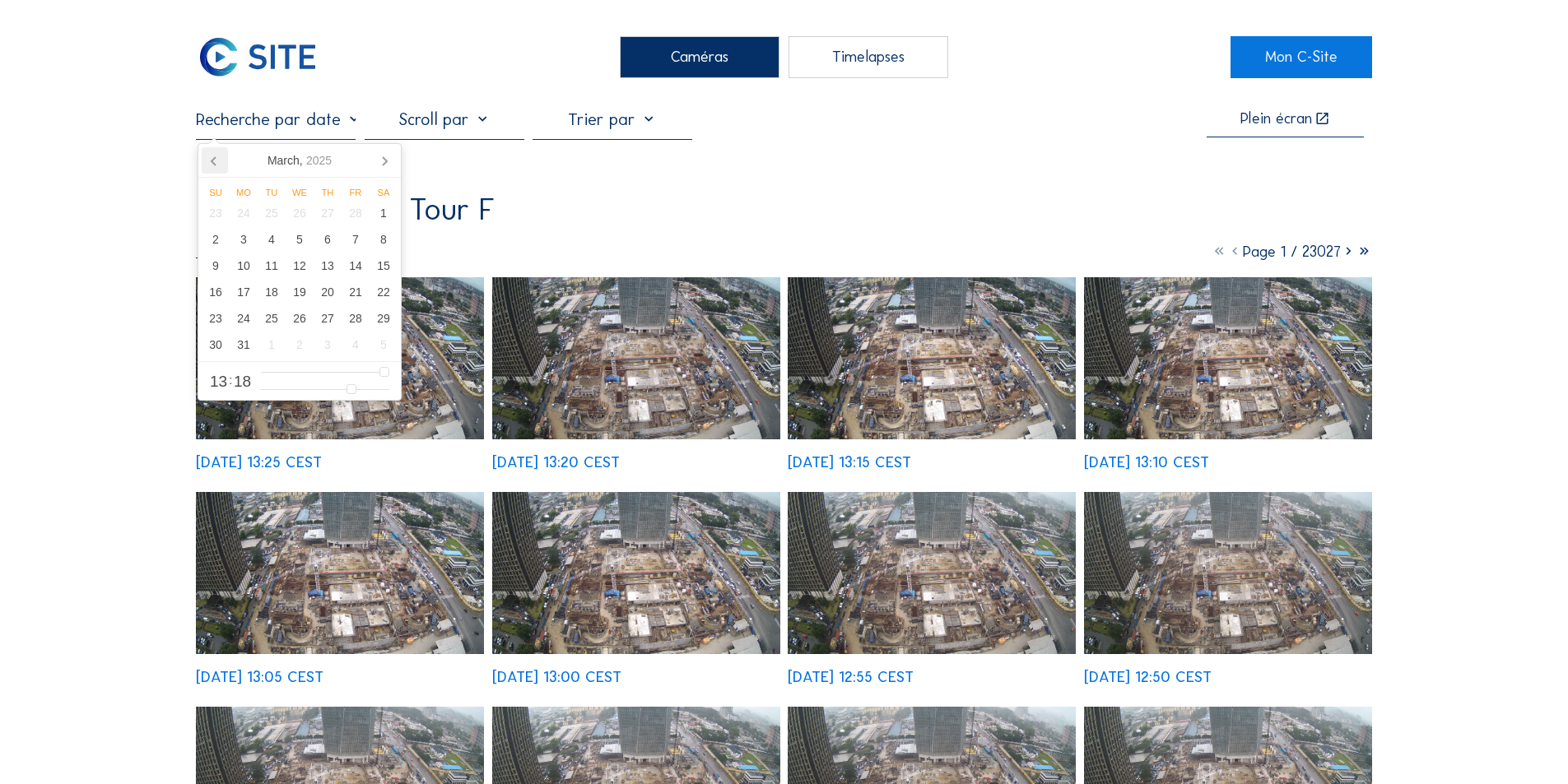
click at [212, 158] on icon at bounding box center [214, 160] width 26 height 26
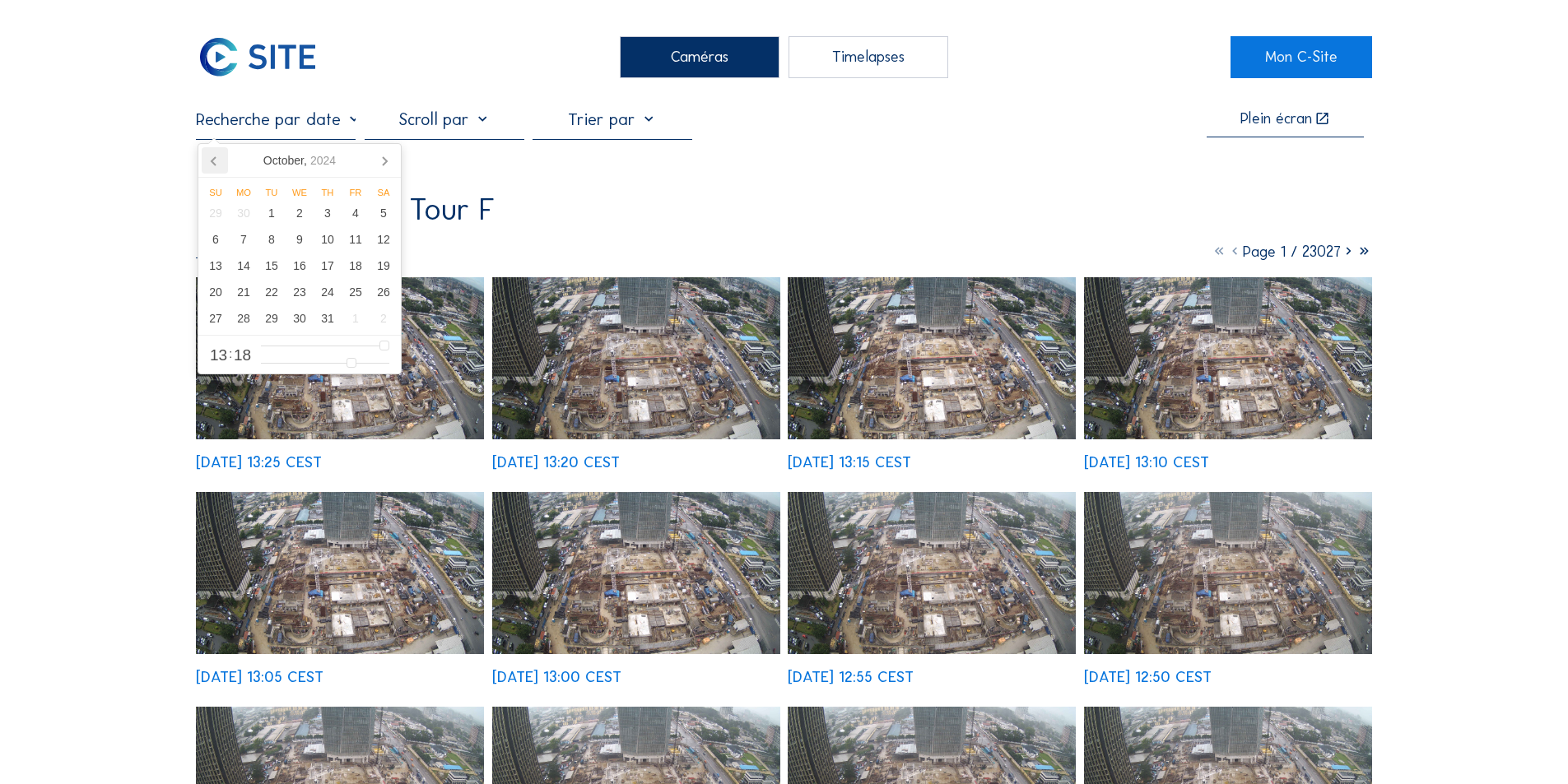
click at [212, 158] on icon at bounding box center [214, 160] width 26 height 26
click at [211, 158] on icon at bounding box center [214, 160] width 26 height 26
click at [210, 158] on icon at bounding box center [214, 160] width 26 height 26
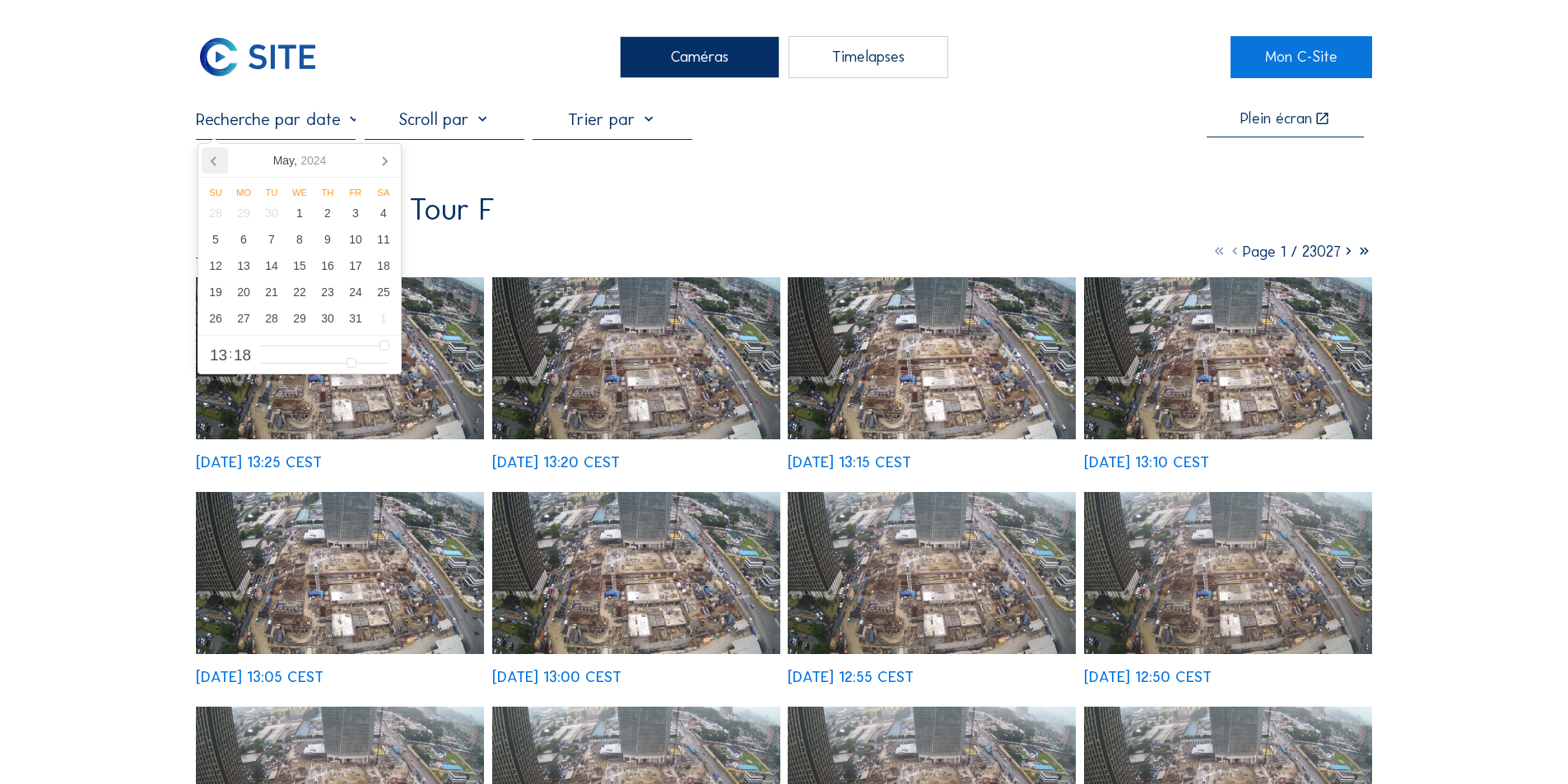
click at [210, 158] on icon at bounding box center [214, 160] width 26 height 26
click at [209, 158] on icon at bounding box center [214, 160] width 26 height 26
click at [207, 158] on icon at bounding box center [214, 160] width 26 height 26
click at [204, 157] on icon at bounding box center [214, 160] width 26 height 26
click at [202, 157] on icon at bounding box center [214, 160] width 26 height 26
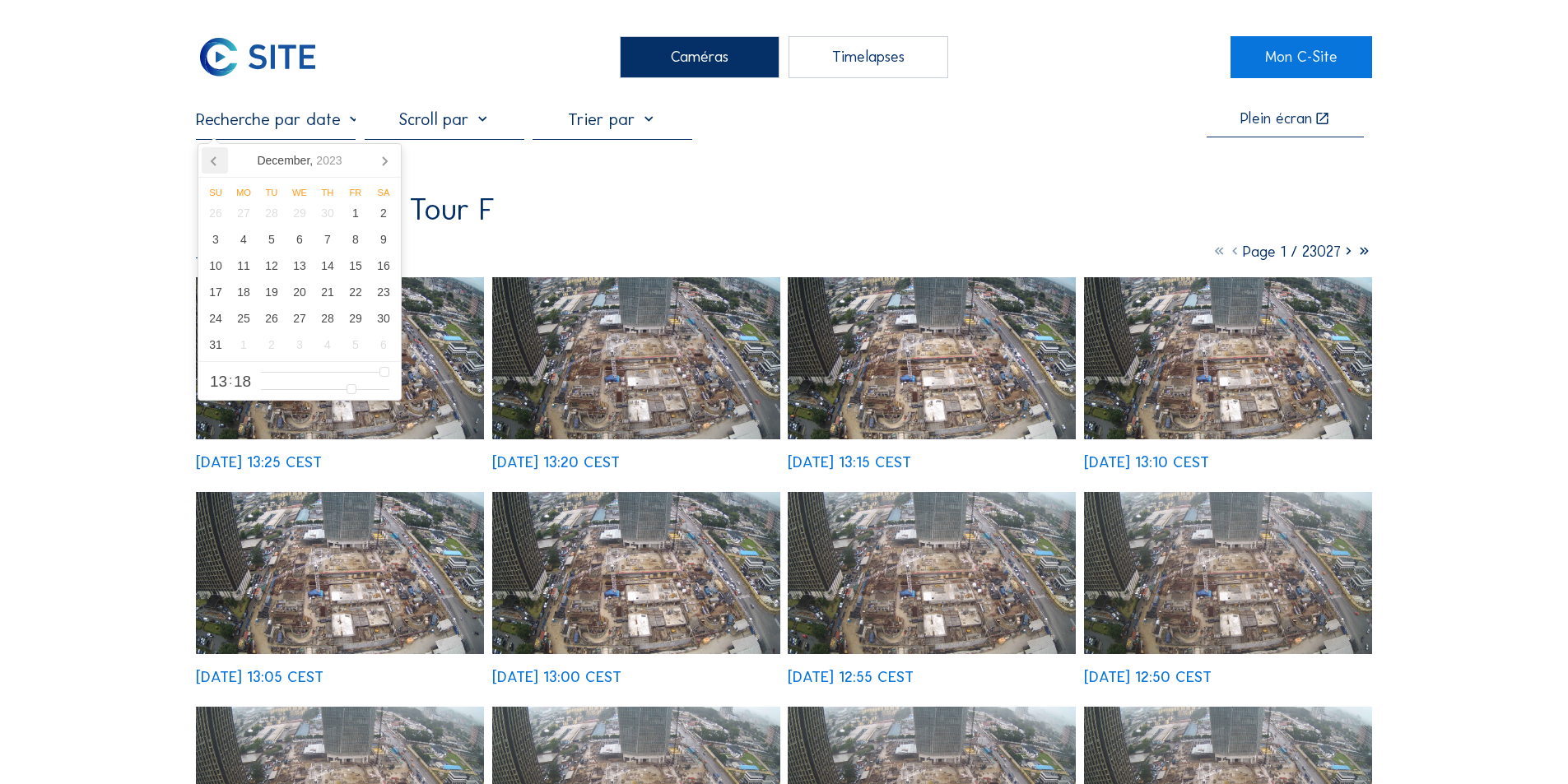
click at [202, 157] on icon at bounding box center [214, 160] width 26 height 26
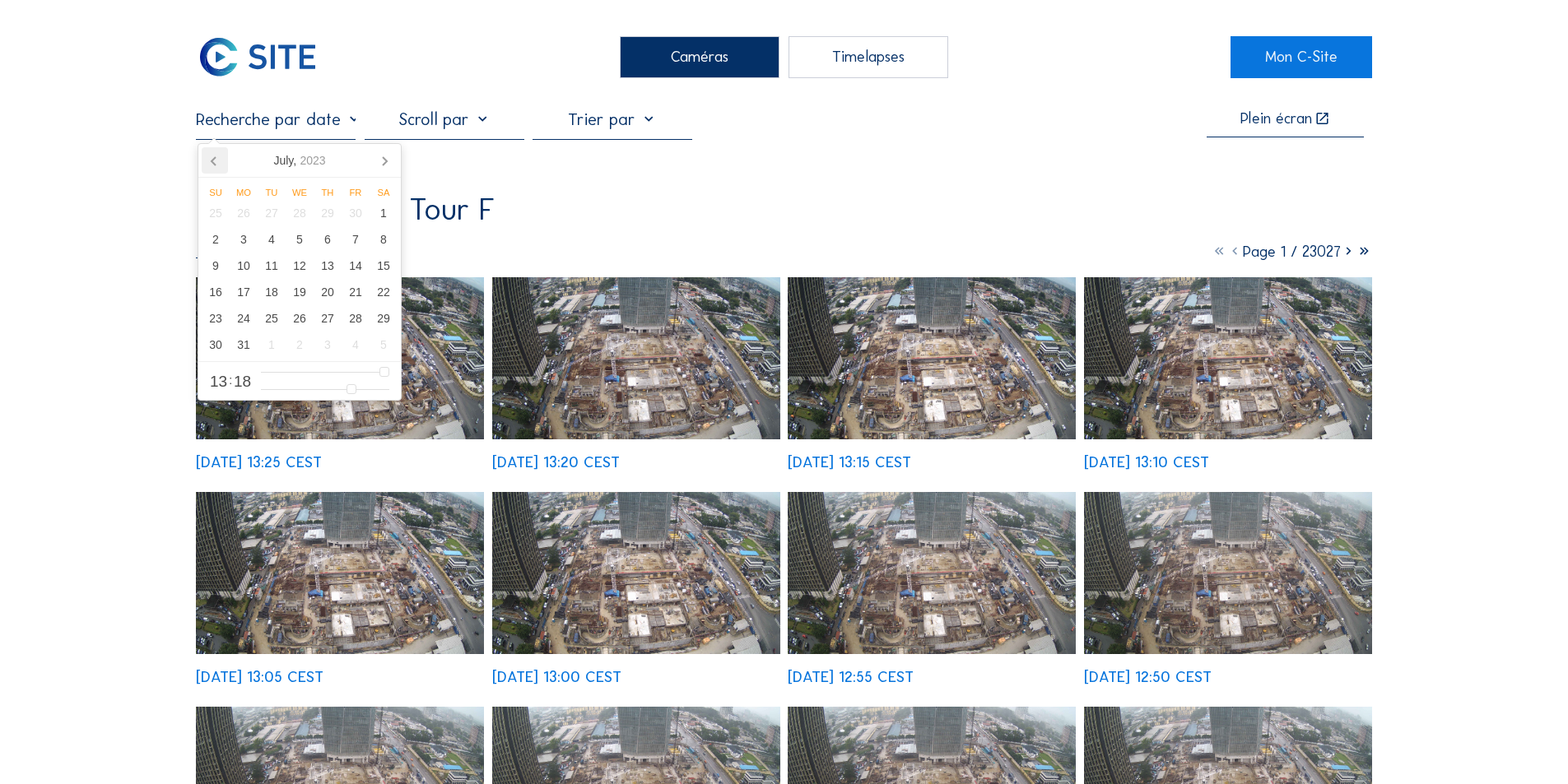
click at [202, 157] on icon at bounding box center [214, 160] width 26 height 26
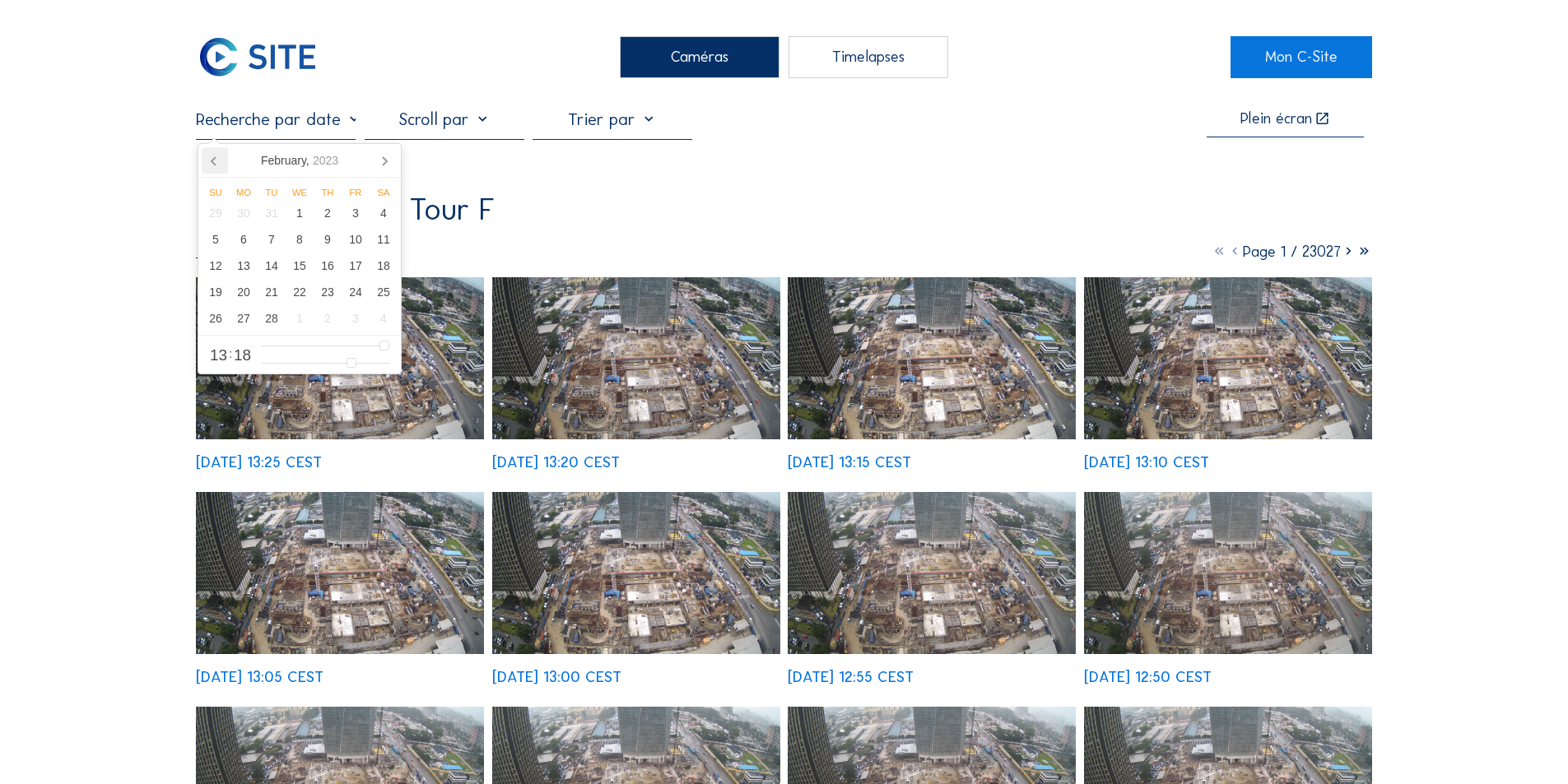
click at [202, 157] on icon at bounding box center [214, 160] width 26 height 26
click at [200, 157] on nav "[DATE]" at bounding box center [300, 160] width 202 height 34
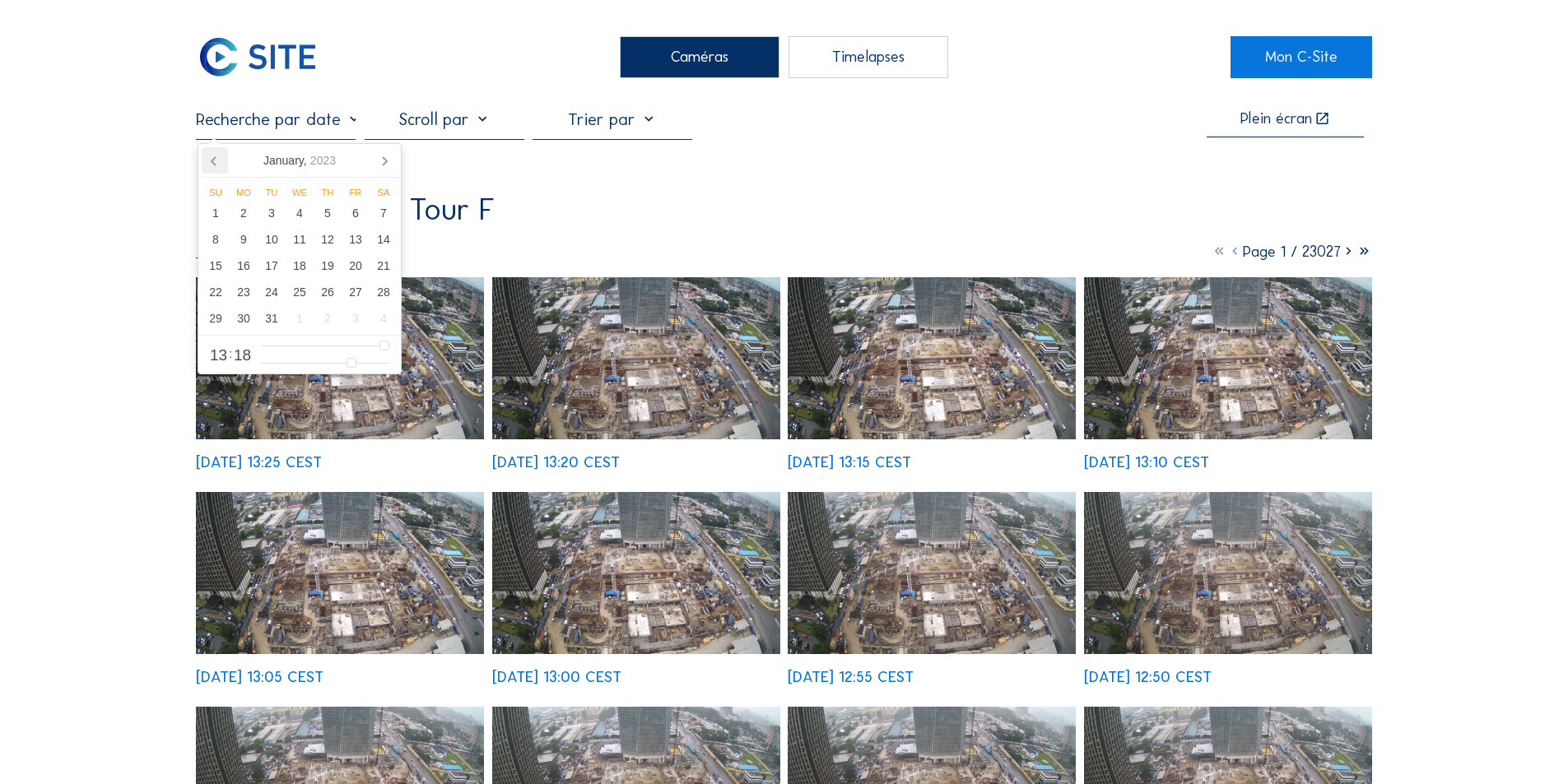
click at [212, 159] on icon at bounding box center [214, 160] width 26 height 26
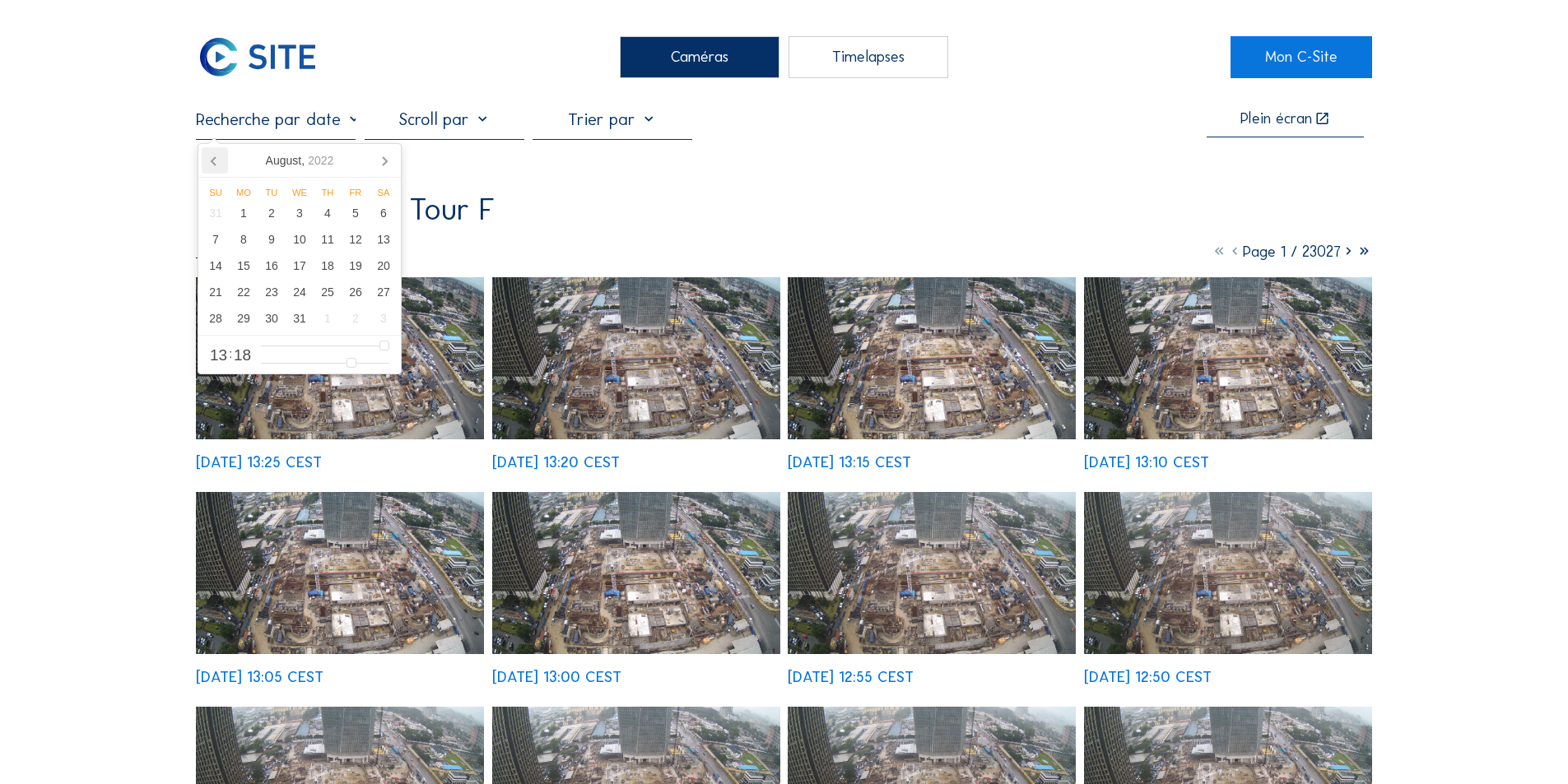
click at [212, 159] on icon at bounding box center [214, 160] width 26 height 26
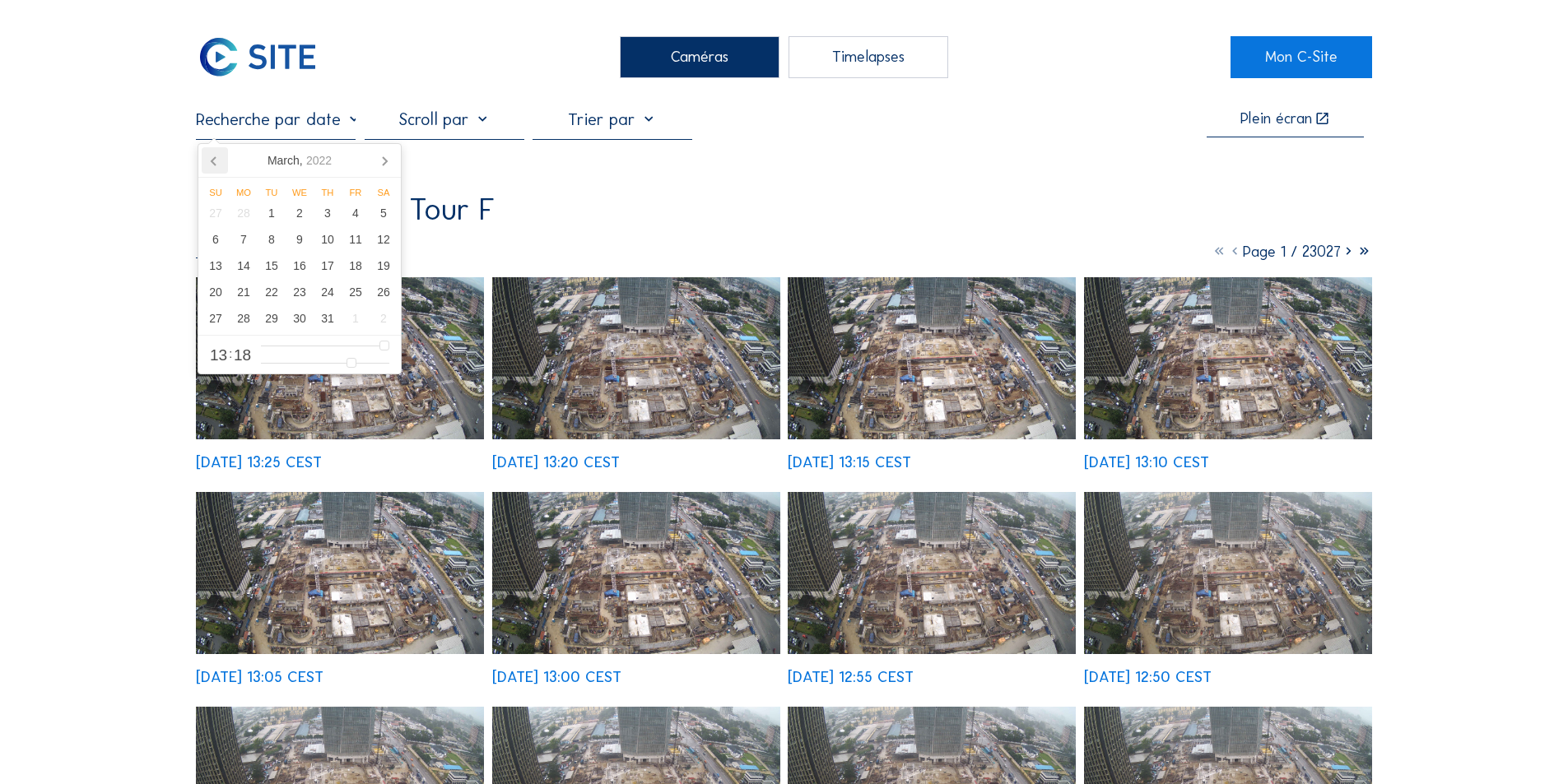
click at [212, 159] on icon at bounding box center [214, 160] width 26 height 26
click at [382, 156] on icon at bounding box center [384, 160] width 26 height 26
click at [384, 155] on icon at bounding box center [384, 160] width 26 height 26
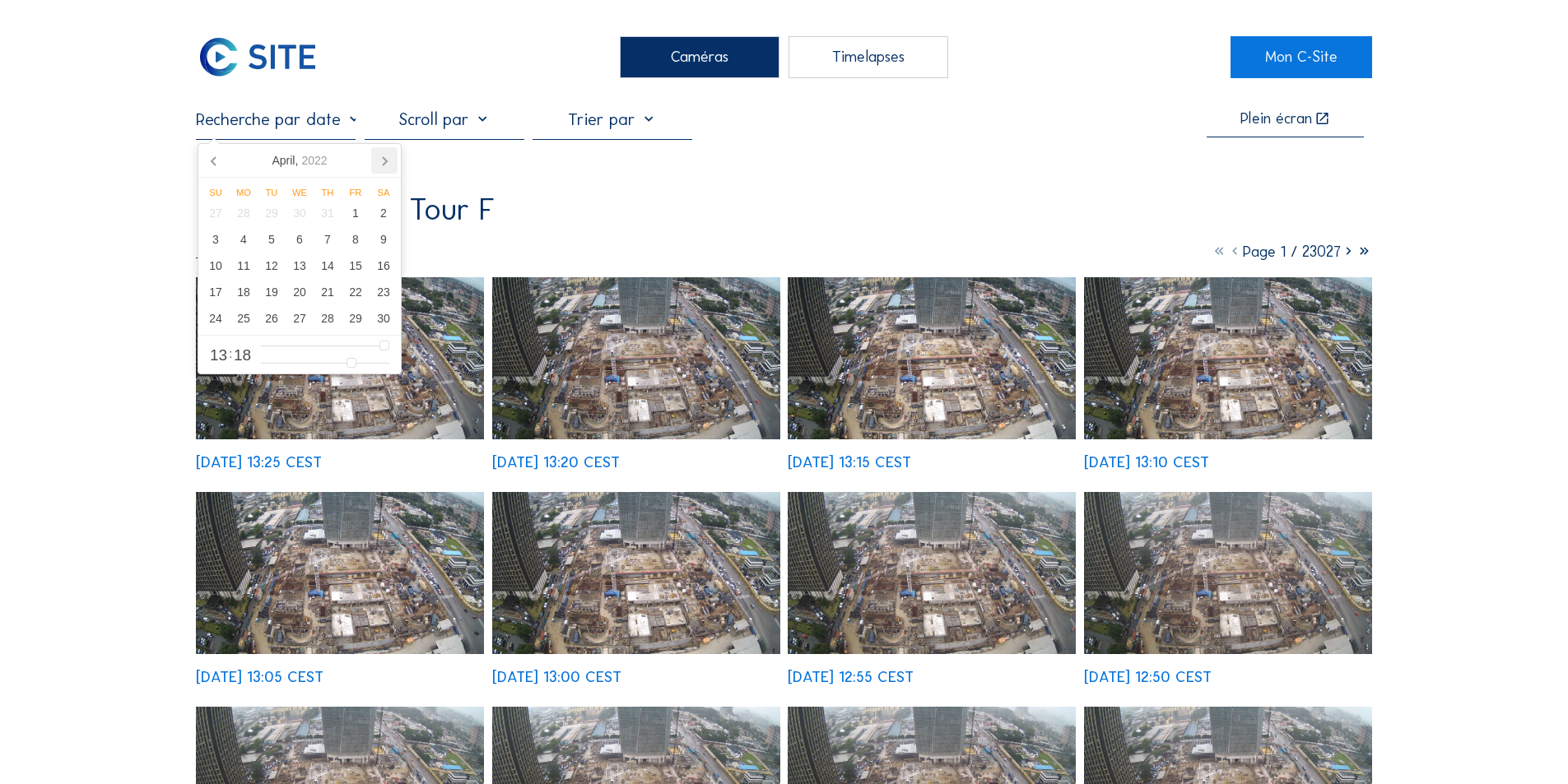
click at [384, 155] on icon at bounding box center [384, 160] width 26 height 26
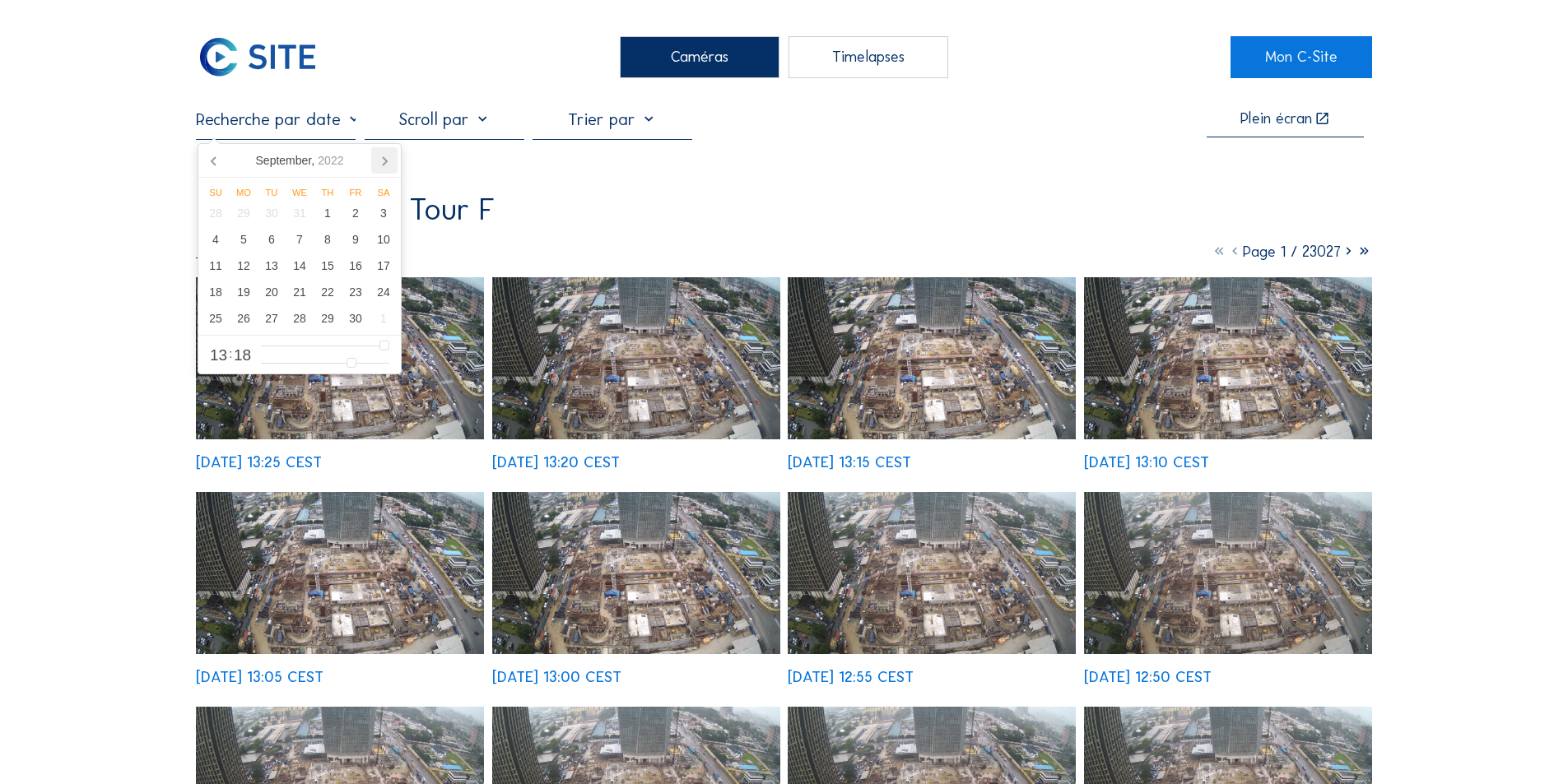
click at [384, 155] on icon at bounding box center [384, 160] width 26 height 26
click at [381, 156] on icon at bounding box center [384, 160] width 26 height 26
click at [382, 158] on icon at bounding box center [384, 160] width 26 height 26
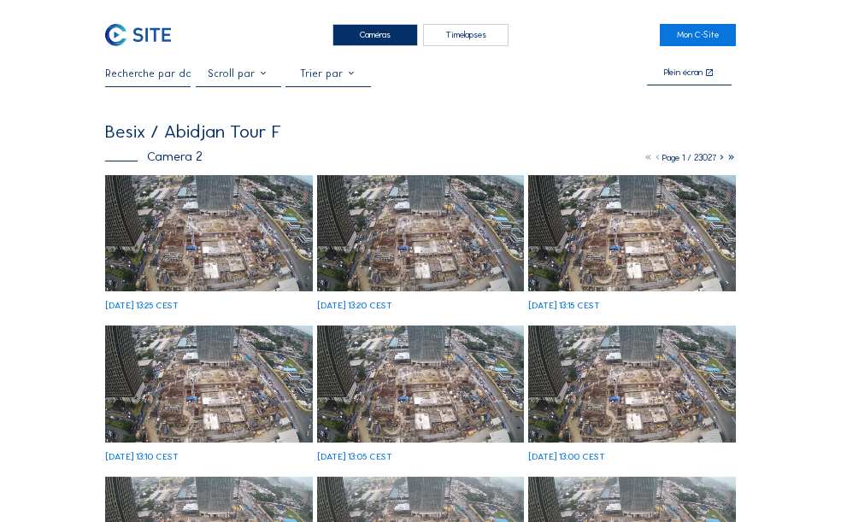
click at [363, 29] on div "Caméras" at bounding box center [374, 35] width 85 height 22
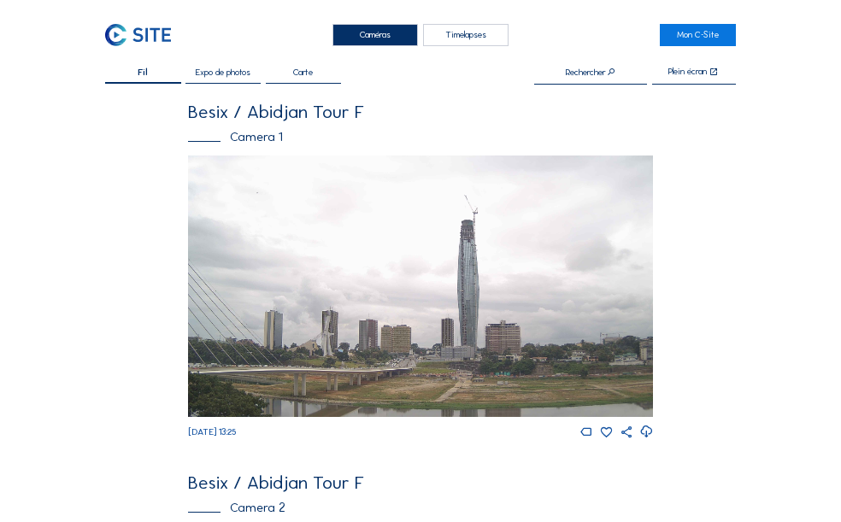
click at [247, 131] on div "Camera 1" at bounding box center [420, 137] width 465 height 13
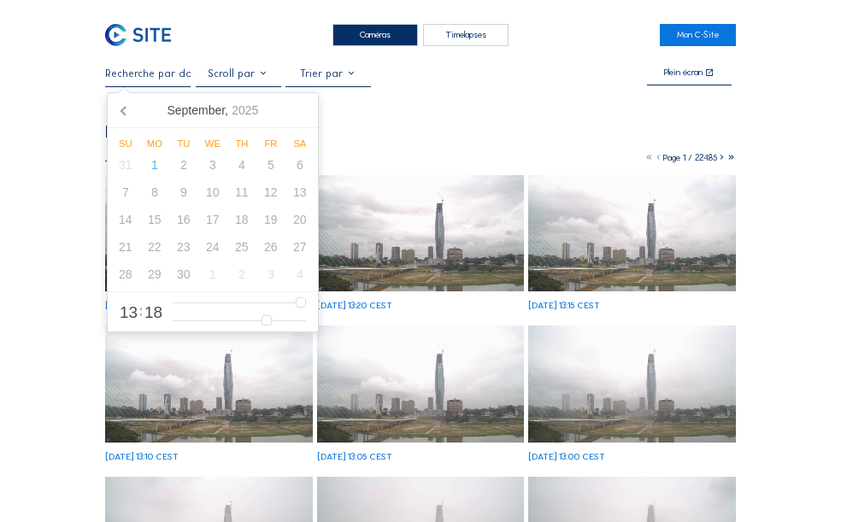
click at [179, 79] on input "text" at bounding box center [147, 73] width 85 height 12
click at [123, 110] on icon at bounding box center [123, 111] width 4 height 9
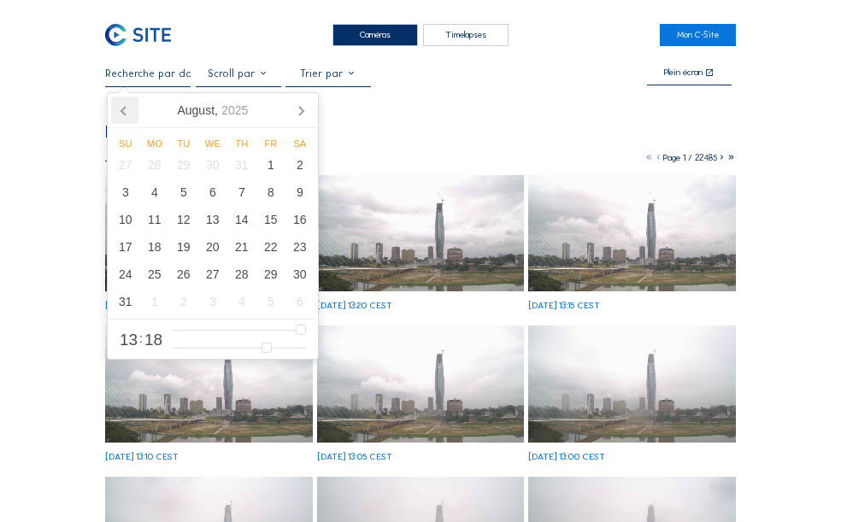
click at [123, 110] on icon at bounding box center [123, 111] width 4 height 9
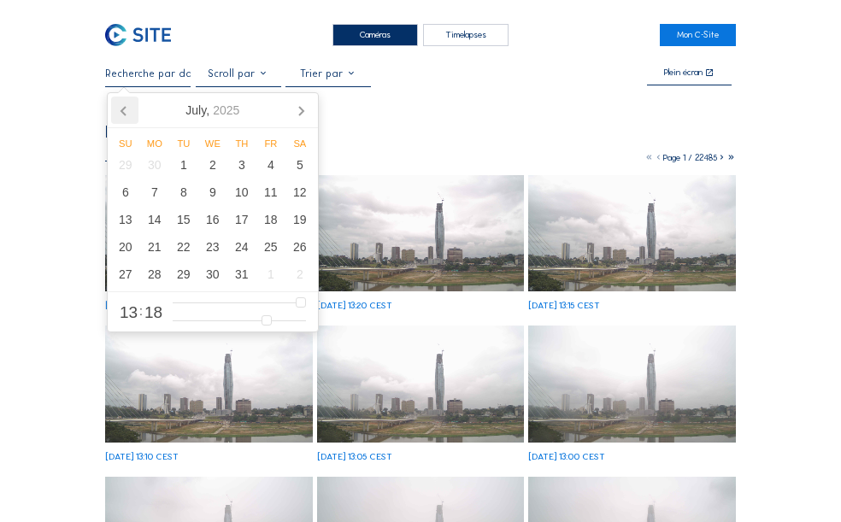
click at [123, 110] on icon at bounding box center [123, 111] width 4 height 9
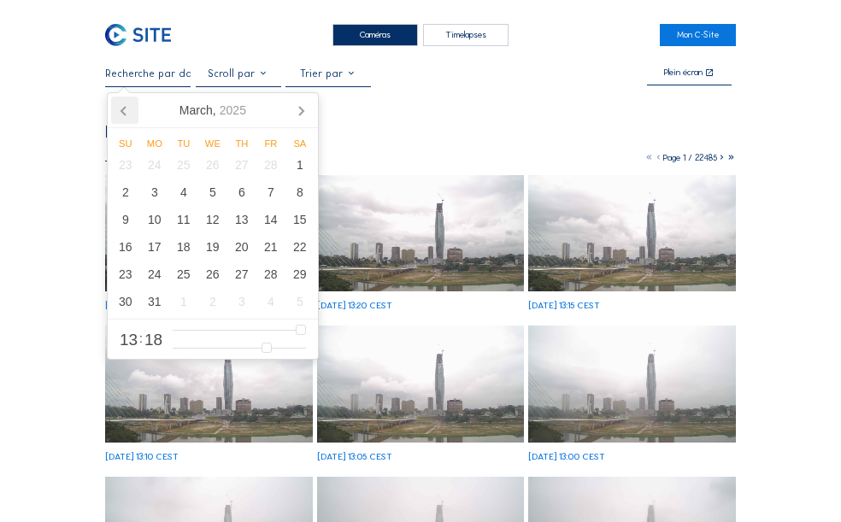
click at [123, 110] on icon at bounding box center [123, 111] width 4 height 9
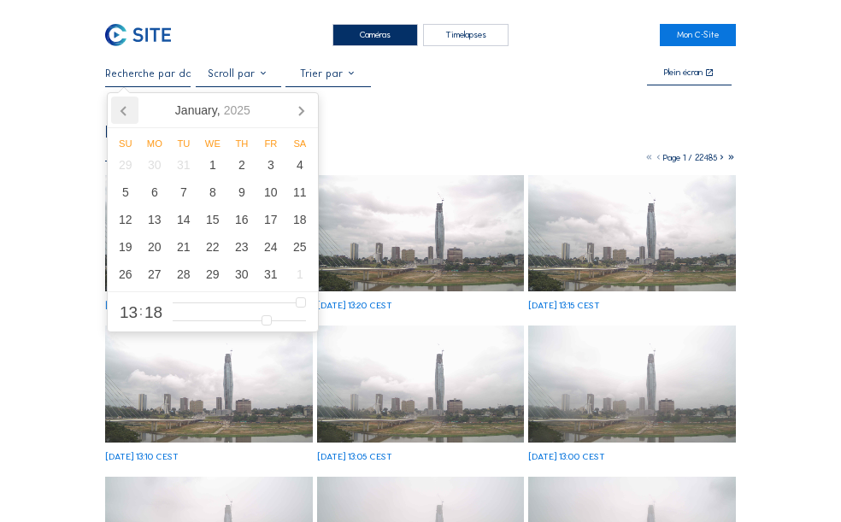
click at [123, 110] on icon at bounding box center [123, 111] width 4 height 9
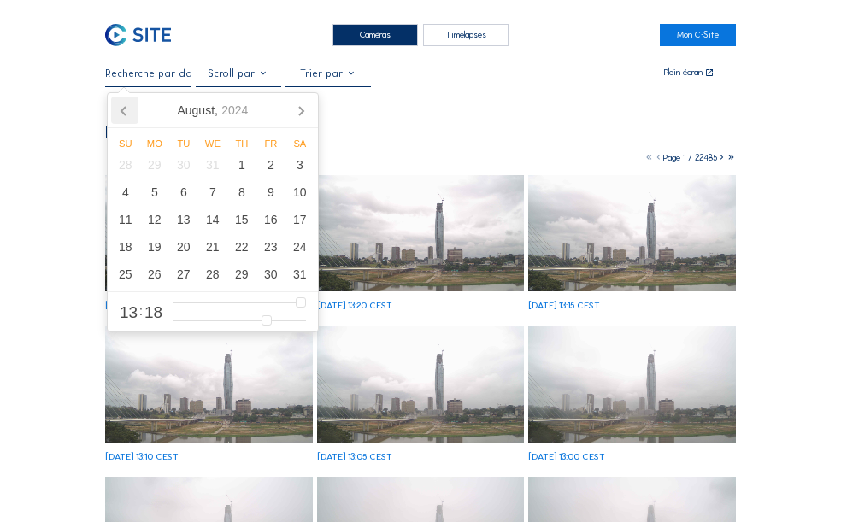
click at [123, 110] on icon at bounding box center [123, 111] width 4 height 9
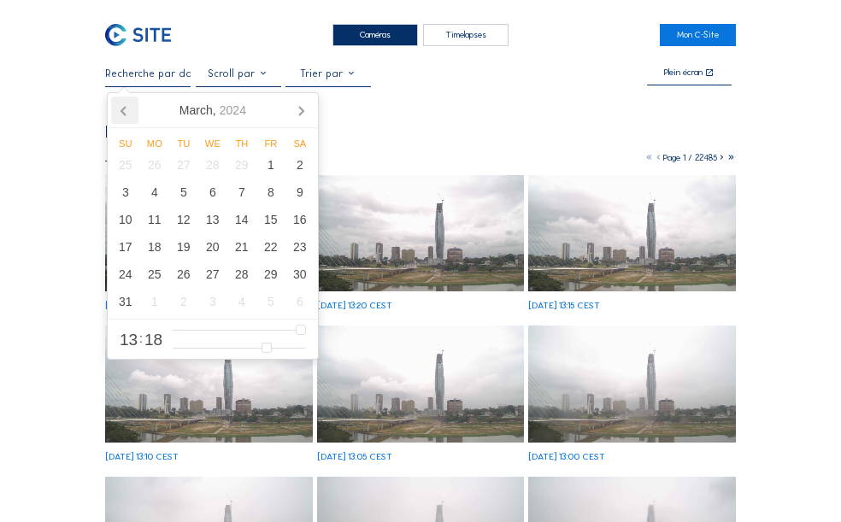
click at [123, 110] on icon at bounding box center [123, 111] width 4 height 9
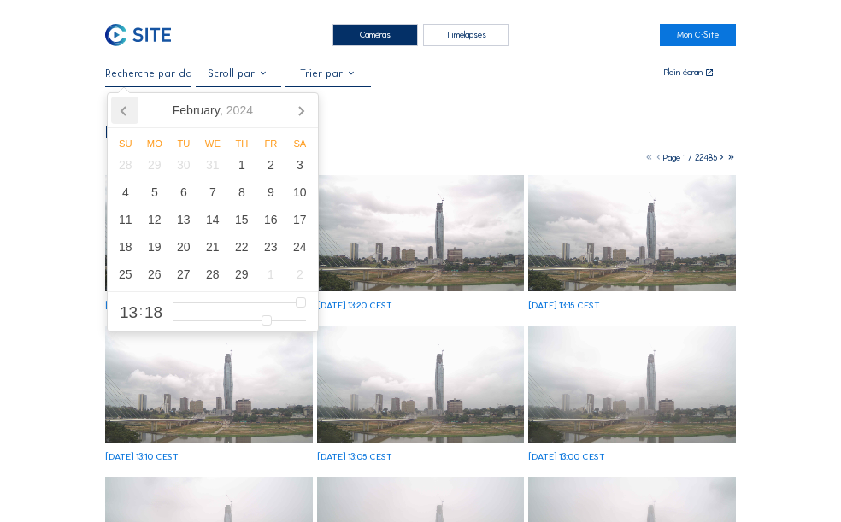
click at [123, 110] on icon at bounding box center [123, 111] width 4 height 9
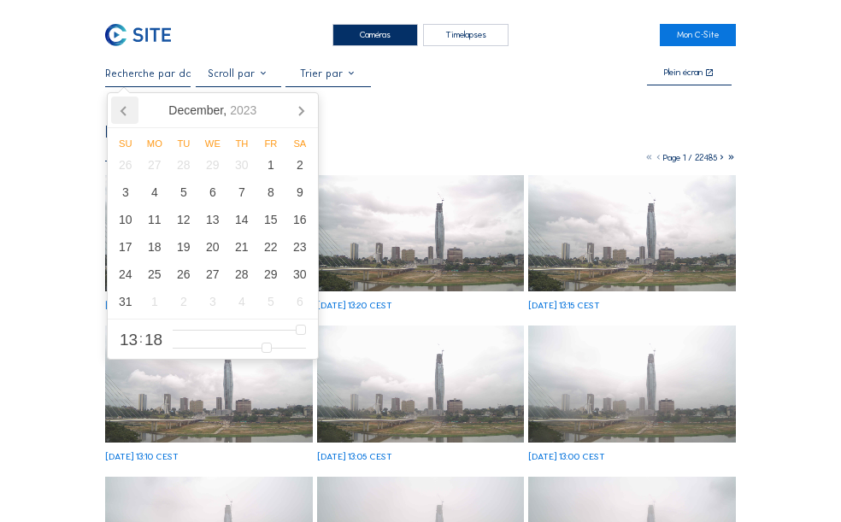
click at [123, 110] on icon at bounding box center [123, 111] width 4 height 9
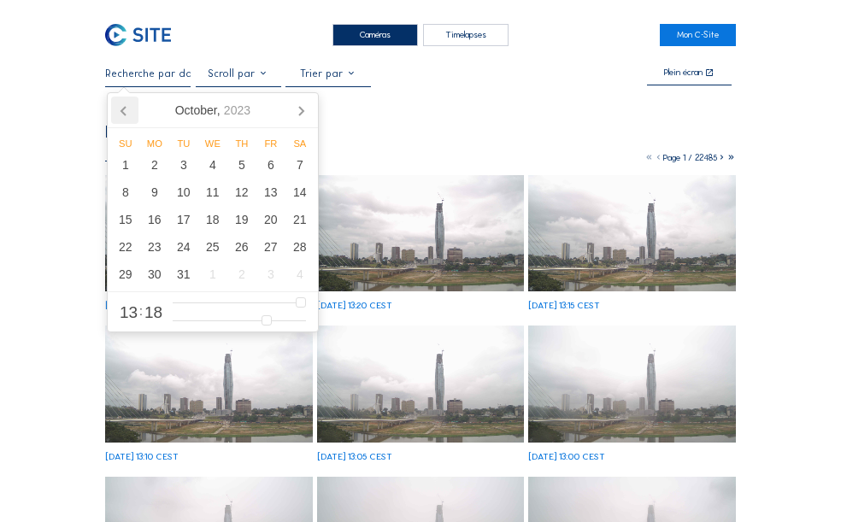
click at [123, 110] on icon at bounding box center [123, 111] width 4 height 9
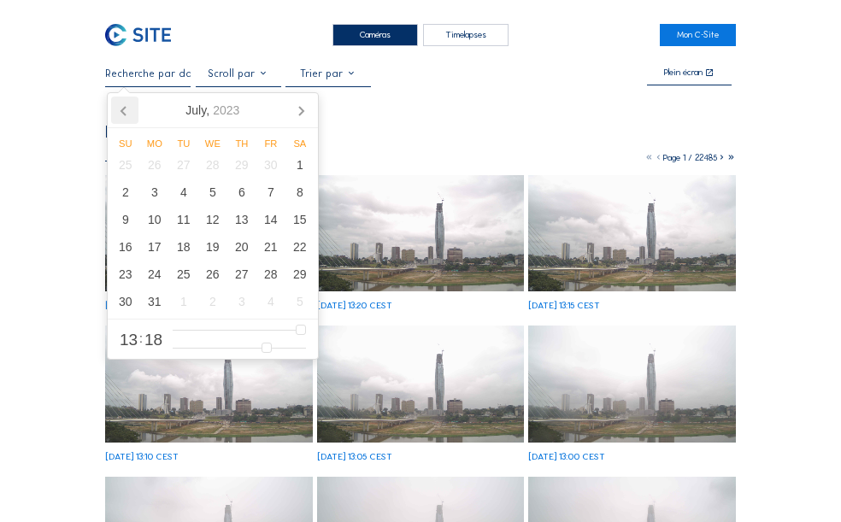
click at [123, 110] on icon at bounding box center [123, 111] width 4 height 9
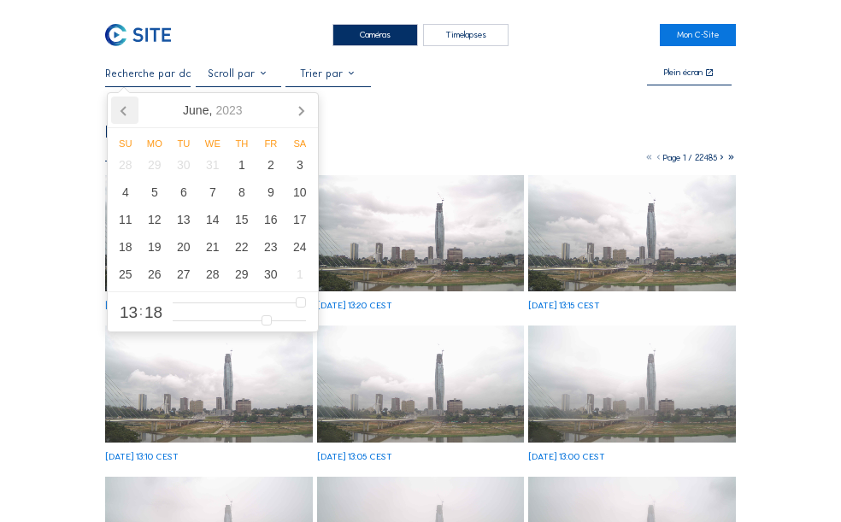
click at [123, 110] on icon at bounding box center [123, 111] width 4 height 9
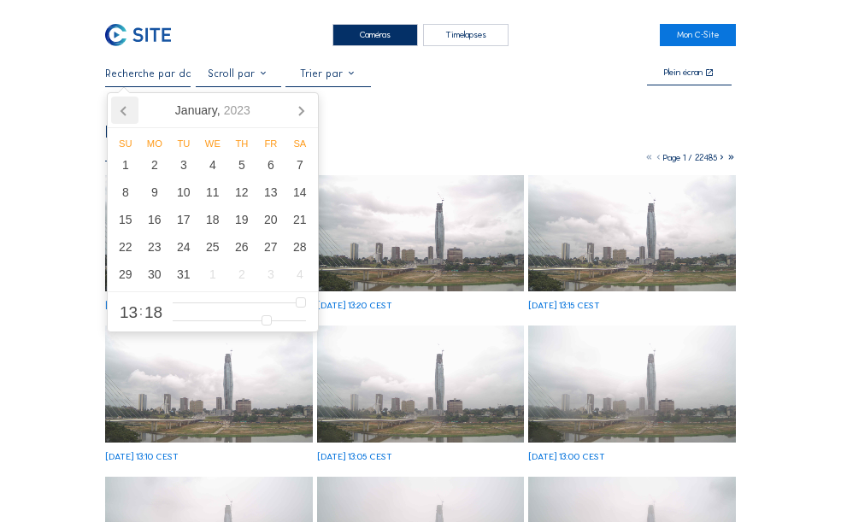
click at [123, 110] on icon at bounding box center [123, 111] width 4 height 9
click at [302, 110] on icon at bounding box center [301, 111] width 4 height 9
click at [125, 160] on div "1" at bounding box center [125, 164] width 29 height 27
type input "[DATE] 13:18"
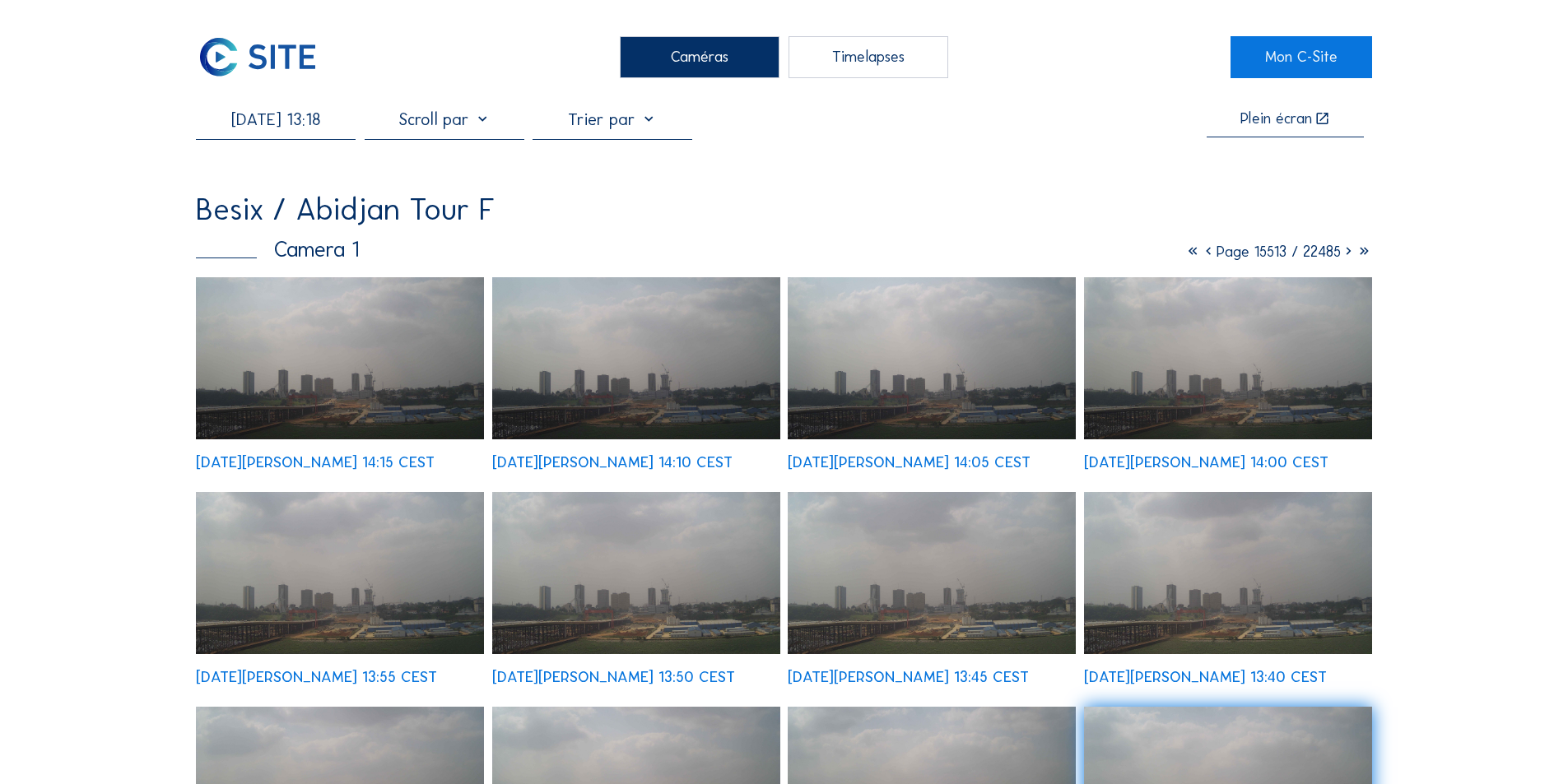
click at [319, 364] on img at bounding box center [339, 358] width 288 height 162
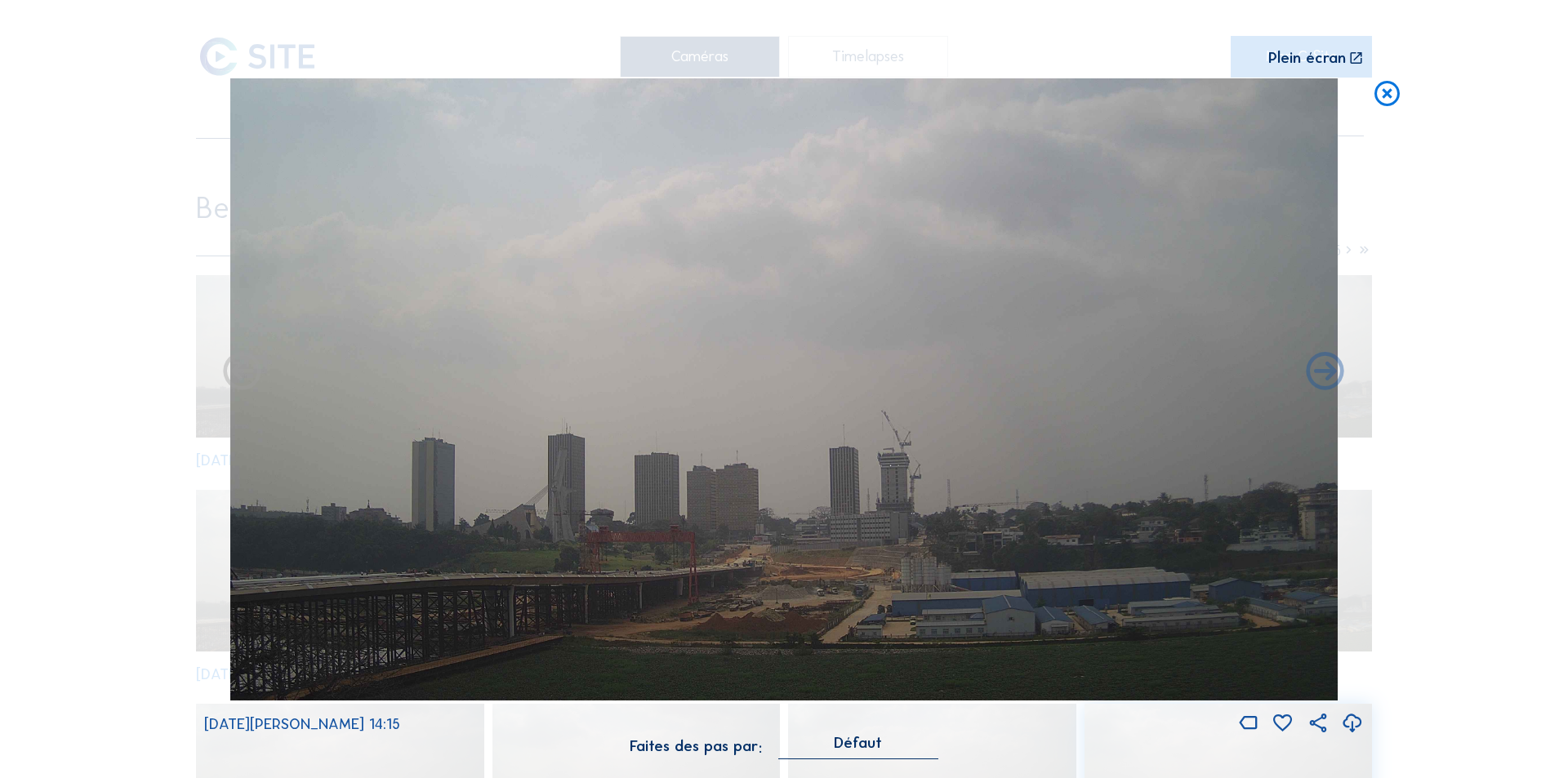
click at [1349, 721] on icon at bounding box center [1353, 724] width 23 height 27
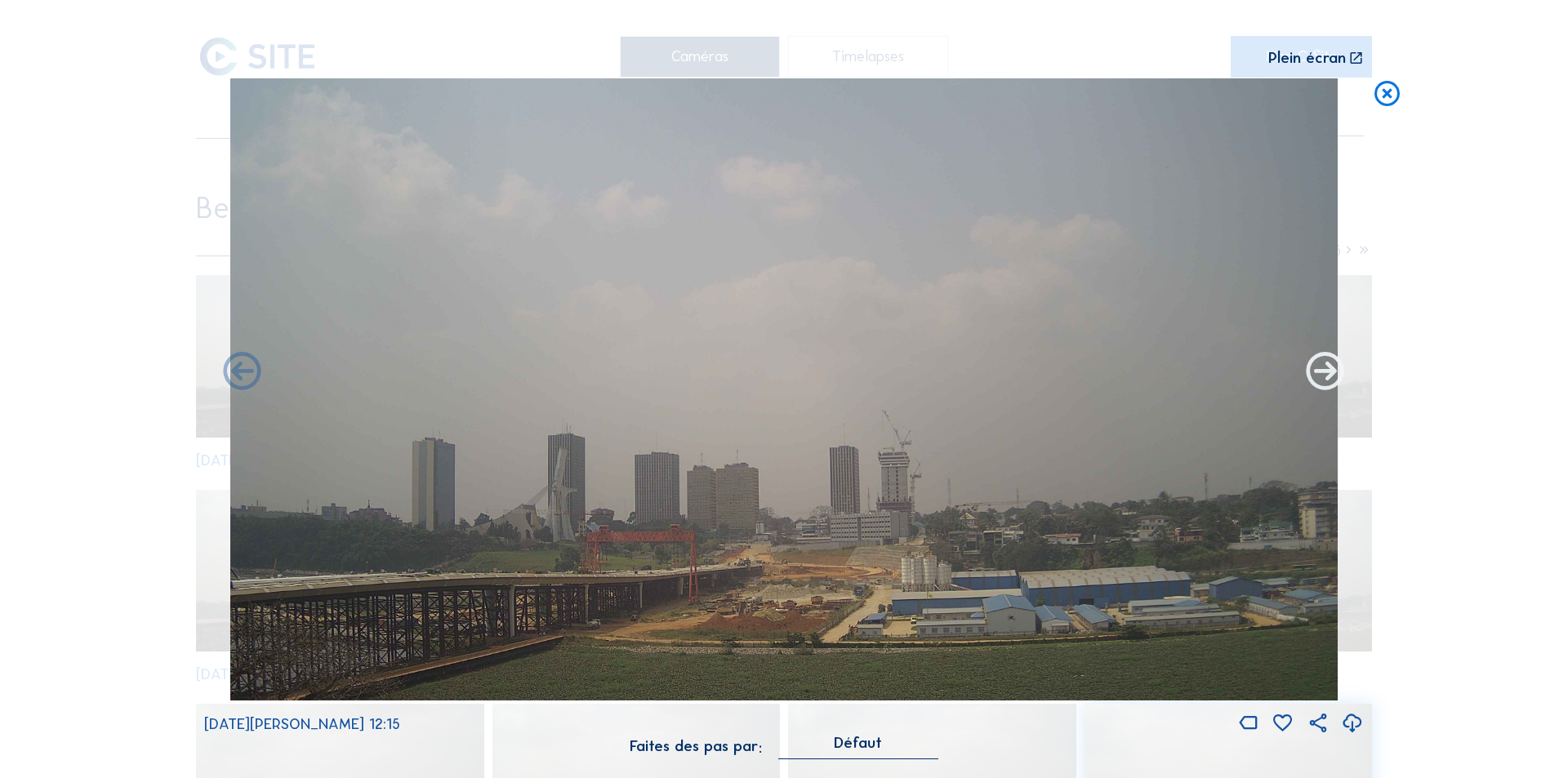
click at [1327, 373] on icon at bounding box center [1326, 373] width 46 height 46
click at [1323, 373] on icon at bounding box center [1326, 373] width 46 height 46
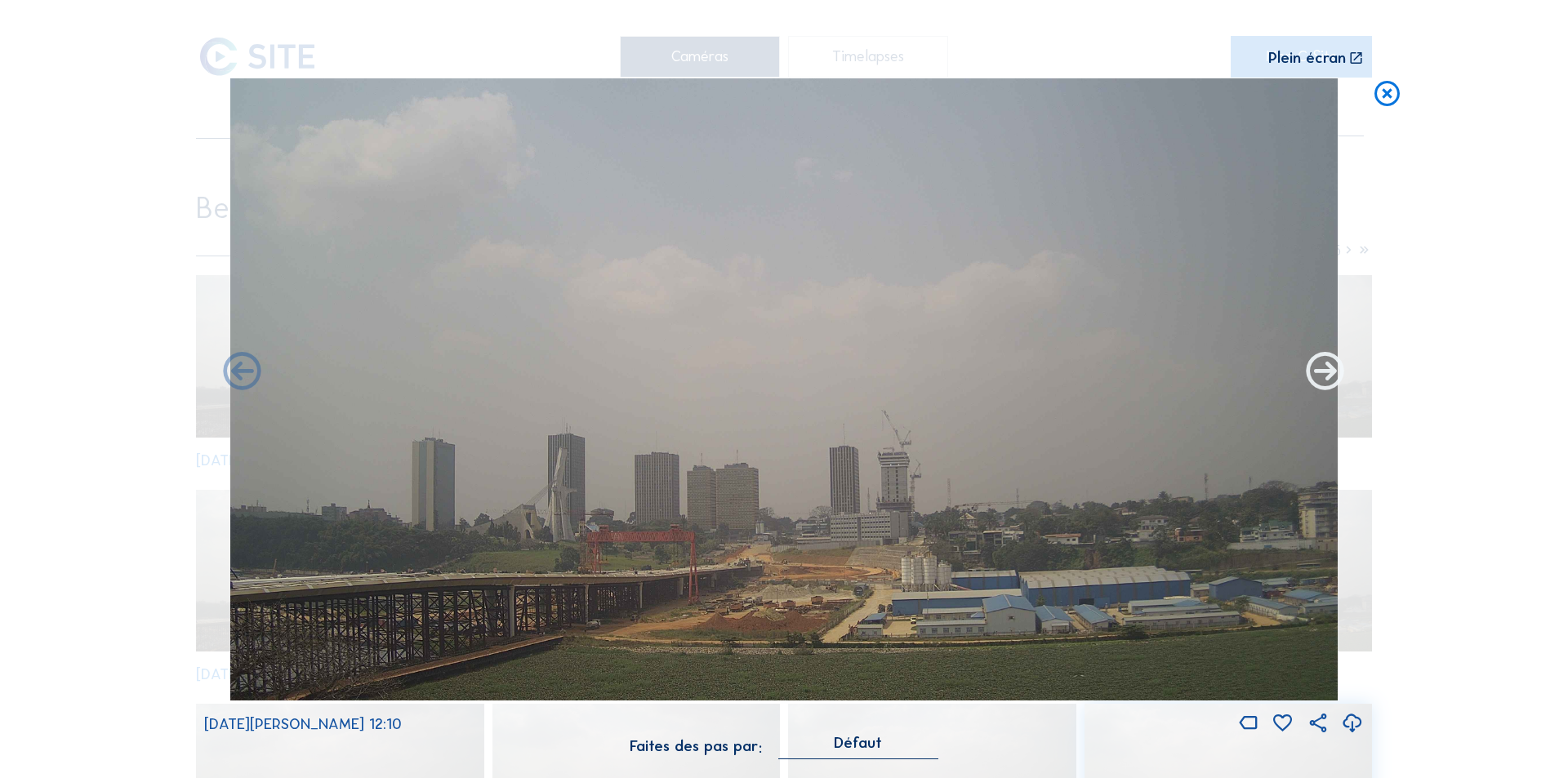
click at [1323, 373] on icon at bounding box center [1326, 373] width 46 height 46
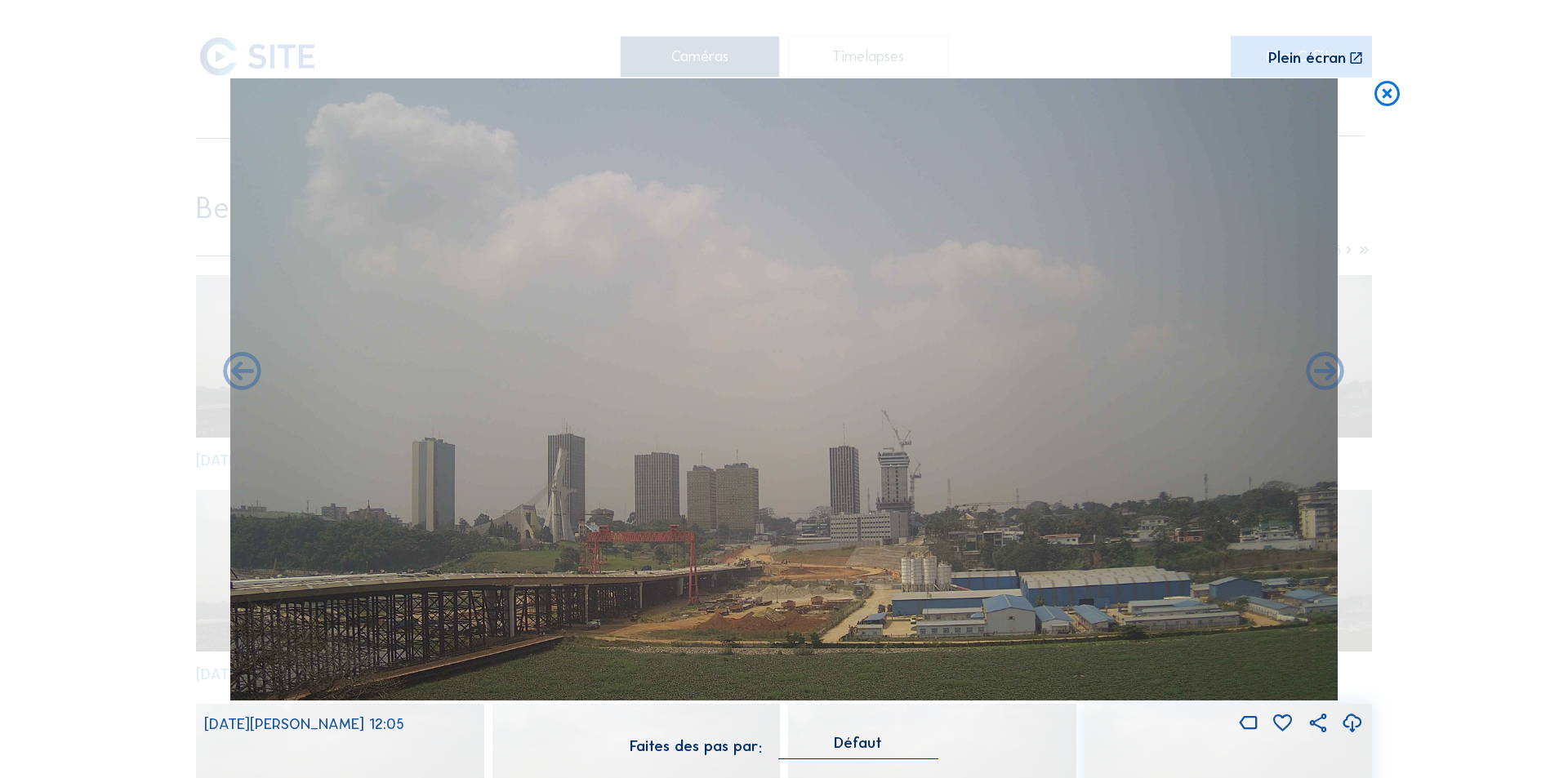
click at [1323, 373] on icon at bounding box center [1326, 373] width 46 height 46
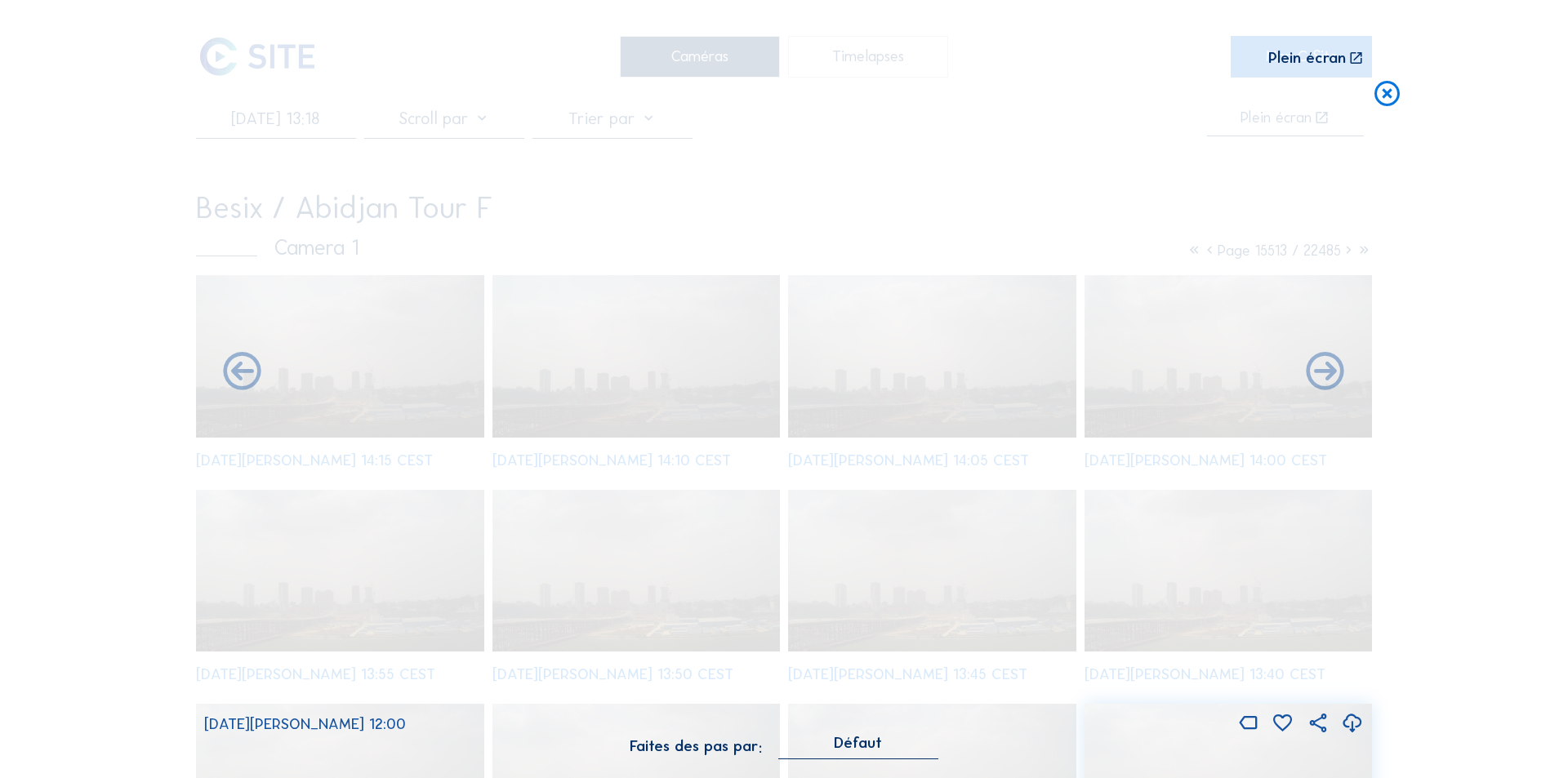
click at [1323, 373] on icon at bounding box center [1326, 373] width 46 height 46
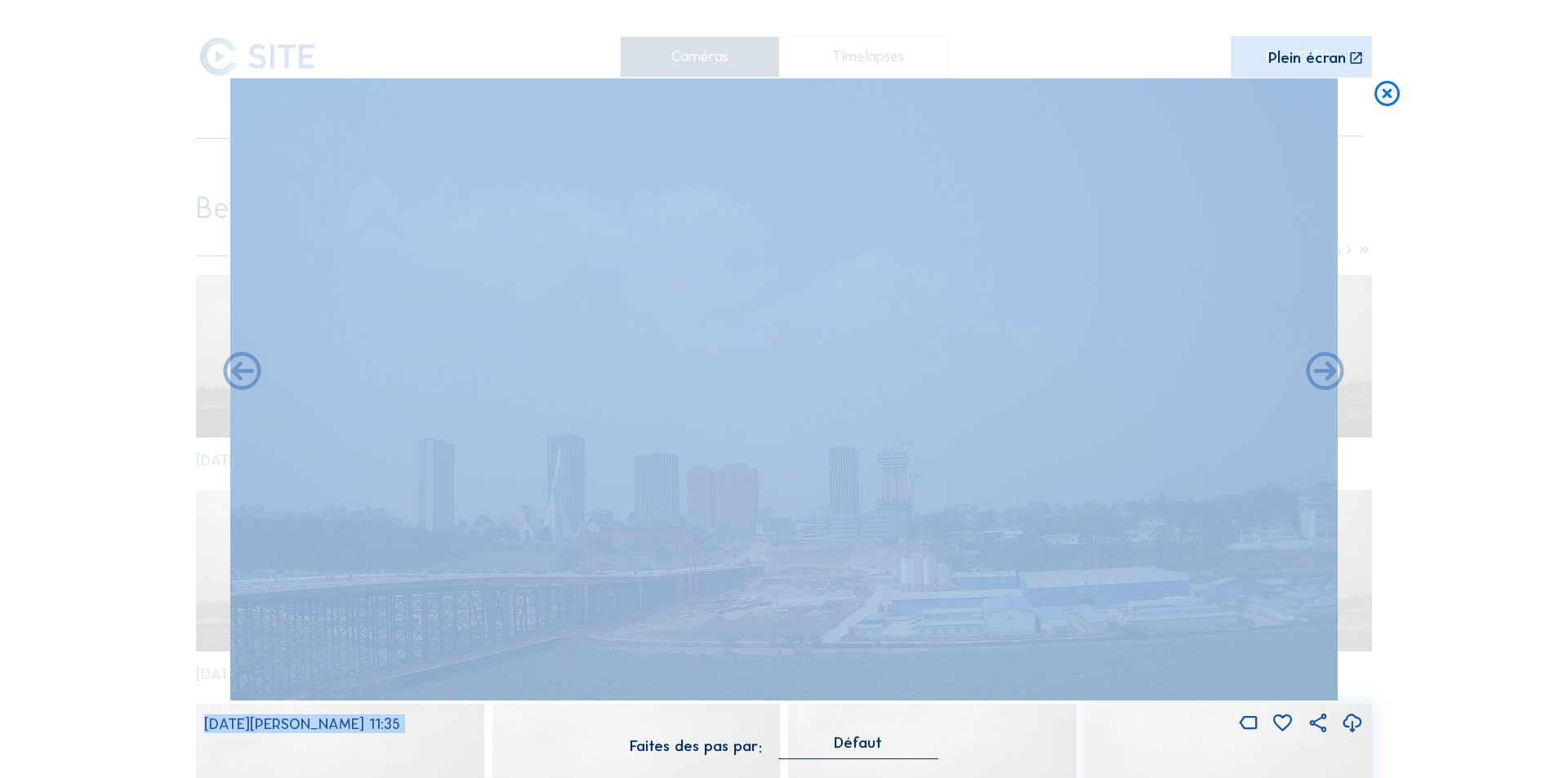
click at [752, 568] on img at bounding box center [784, 389] width 1107 height 622
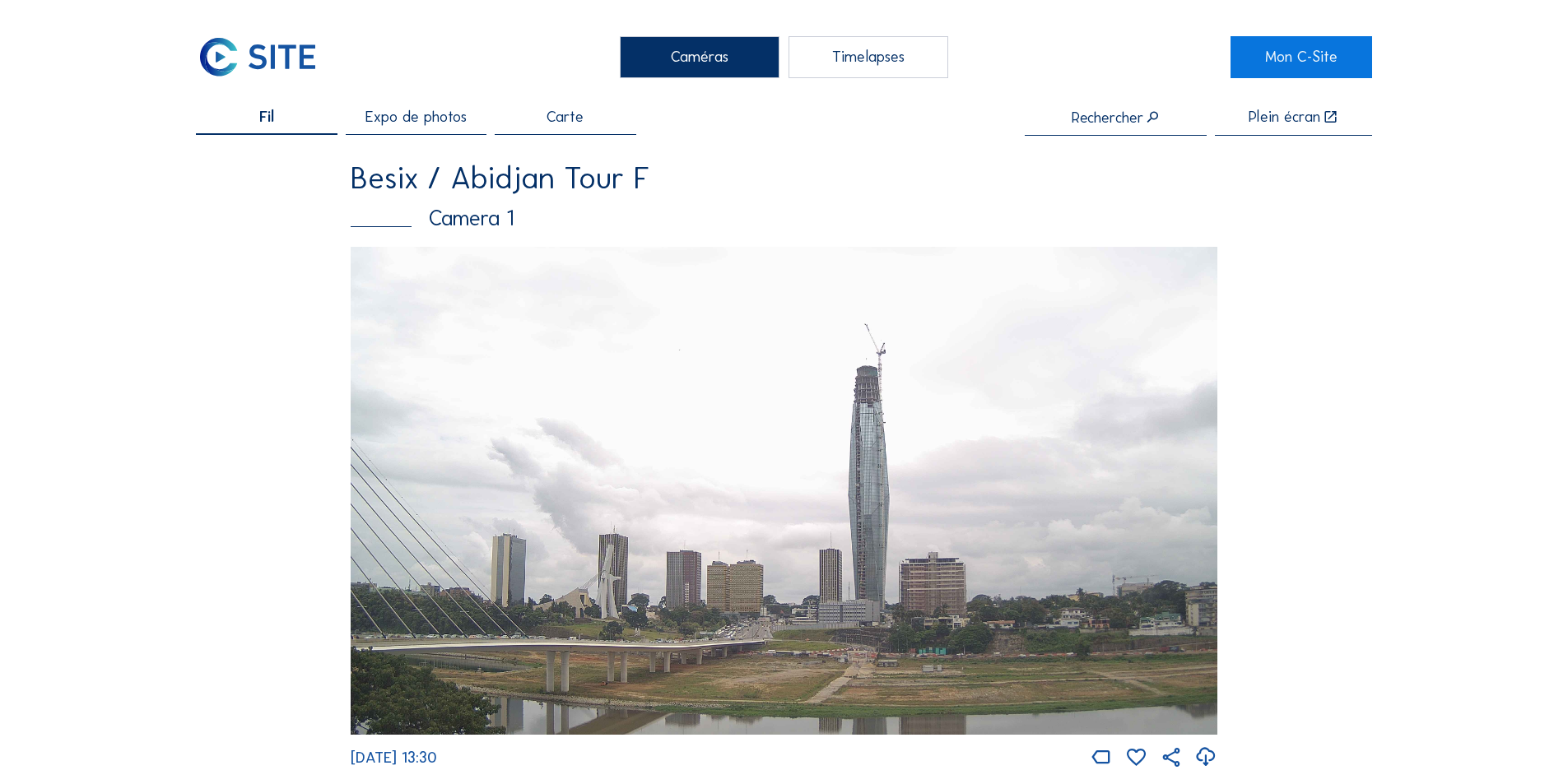
click at [461, 218] on div "Camera 1" at bounding box center [784, 218] width 867 height 21
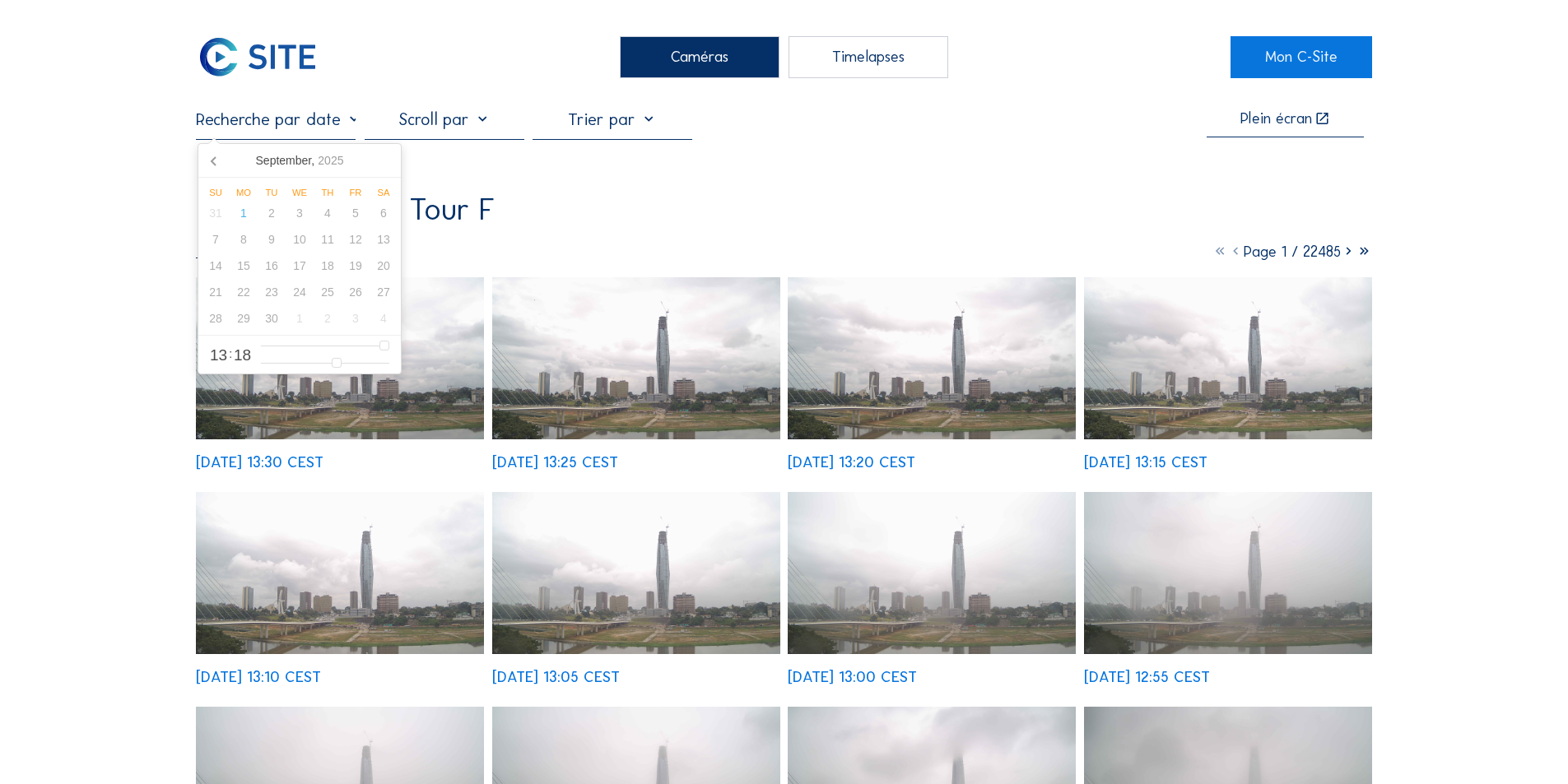
click at [335, 120] on input "text" at bounding box center [276, 119] width 160 height 20
click at [212, 157] on icon at bounding box center [214, 160] width 26 height 26
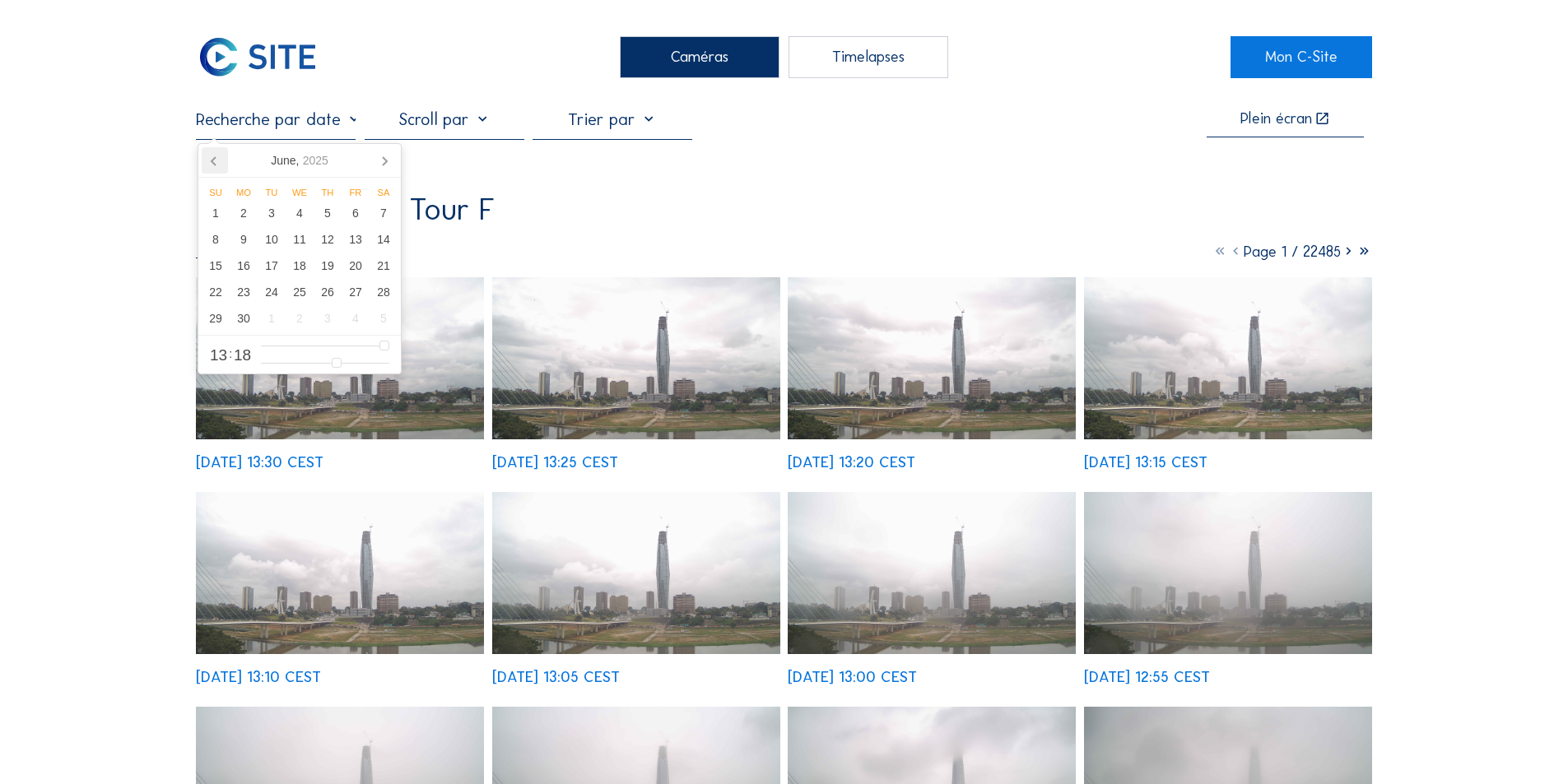
click at [212, 157] on icon at bounding box center [214, 160] width 26 height 26
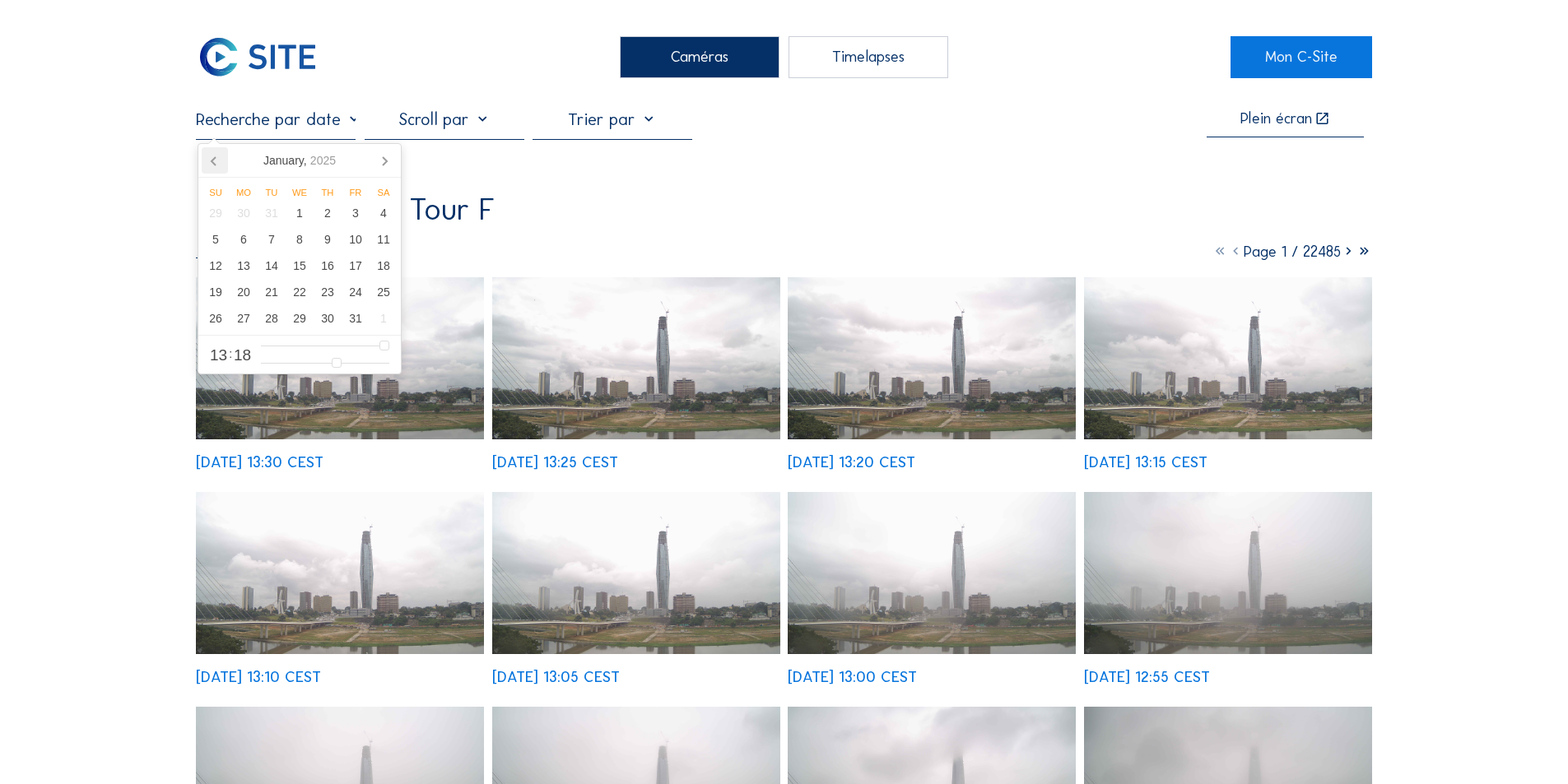
click at [212, 157] on icon at bounding box center [214, 160] width 26 height 26
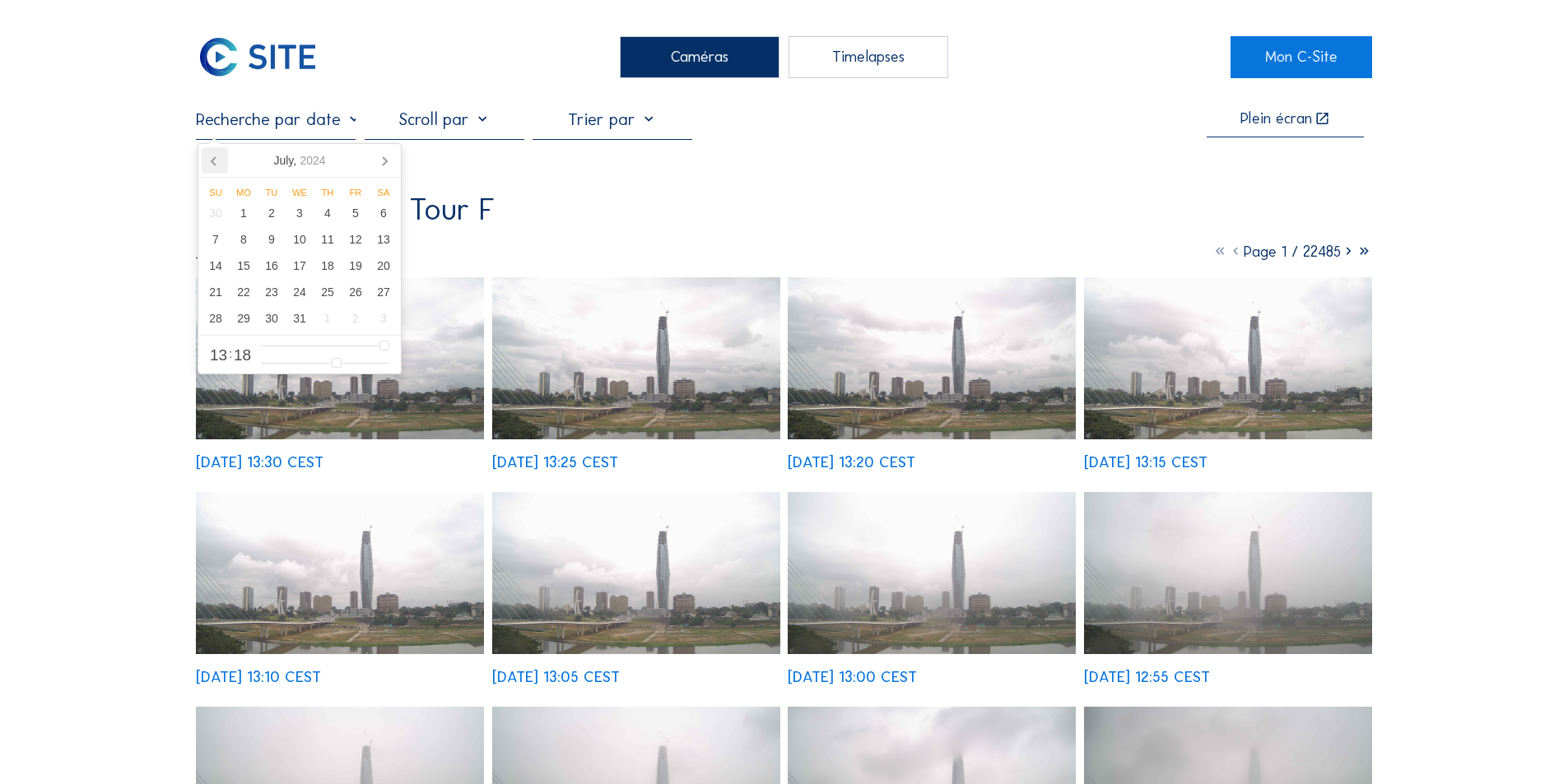
click at [212, 157] on icon at bounding box center [214, 160] width 26 height 26
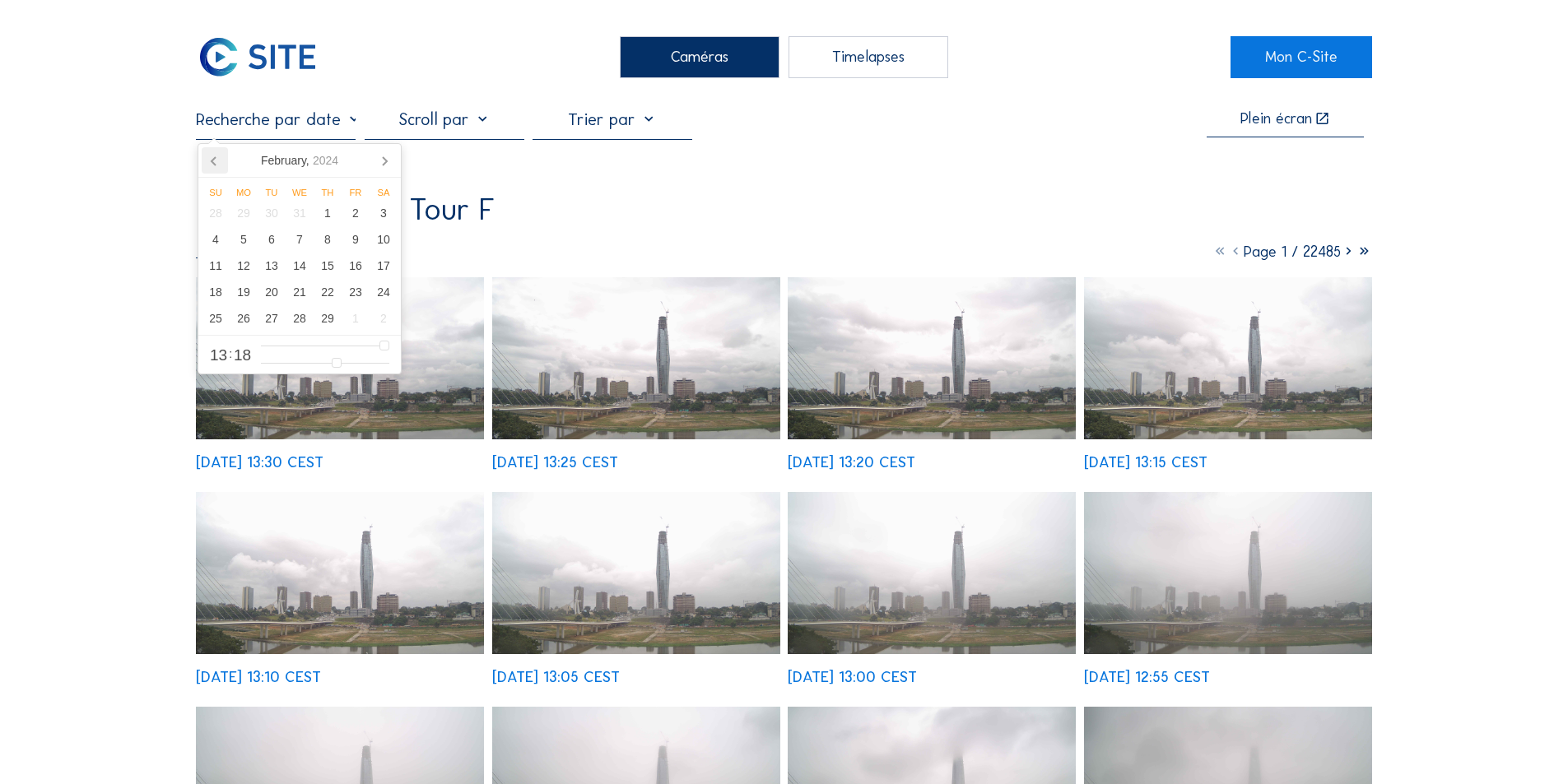
click at [212, 157] on icon at bounding box center [214, 160] width 26 height 26
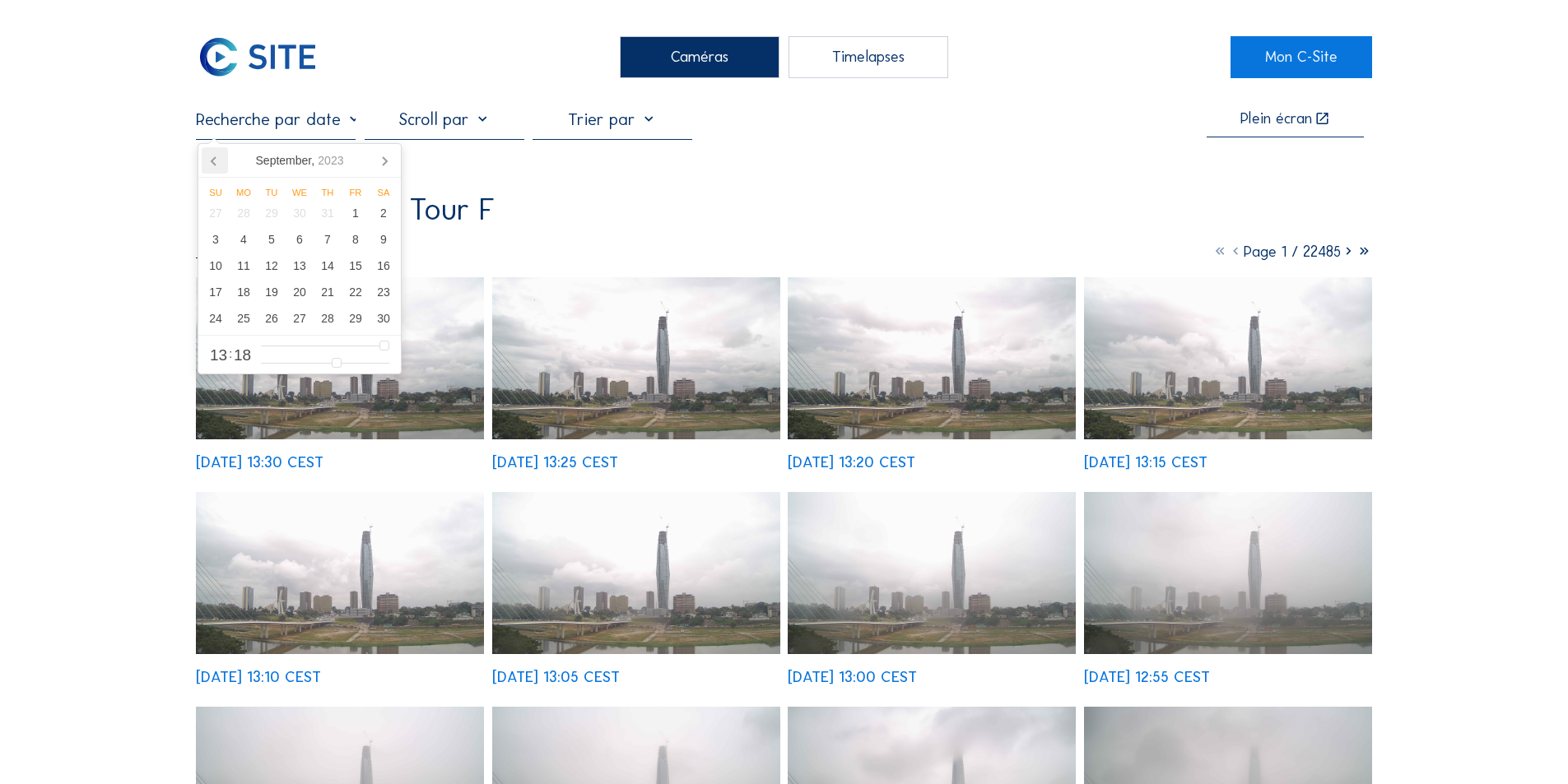
click at [212, 157] on icon at bounding box center [214, 160] width 26 height 26
click at [209, 156] on icon at bounding box center [214, 160] width 26 height 26
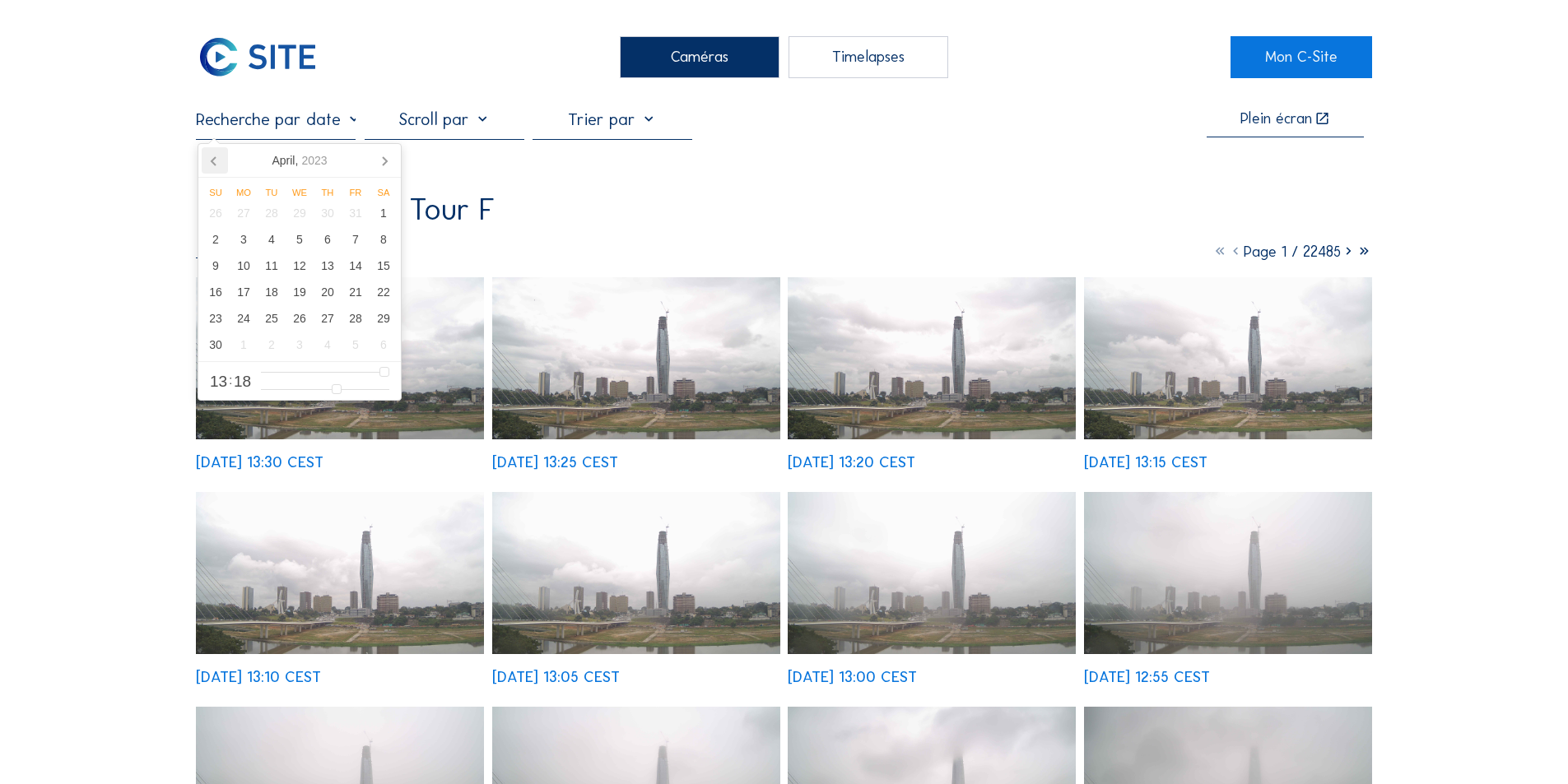
click at [209, 156] on icon at bounding box center [214, 160] width 26 height 26
click at [390, 157] on icon at bounding box center [384, 160] width 26 height 26
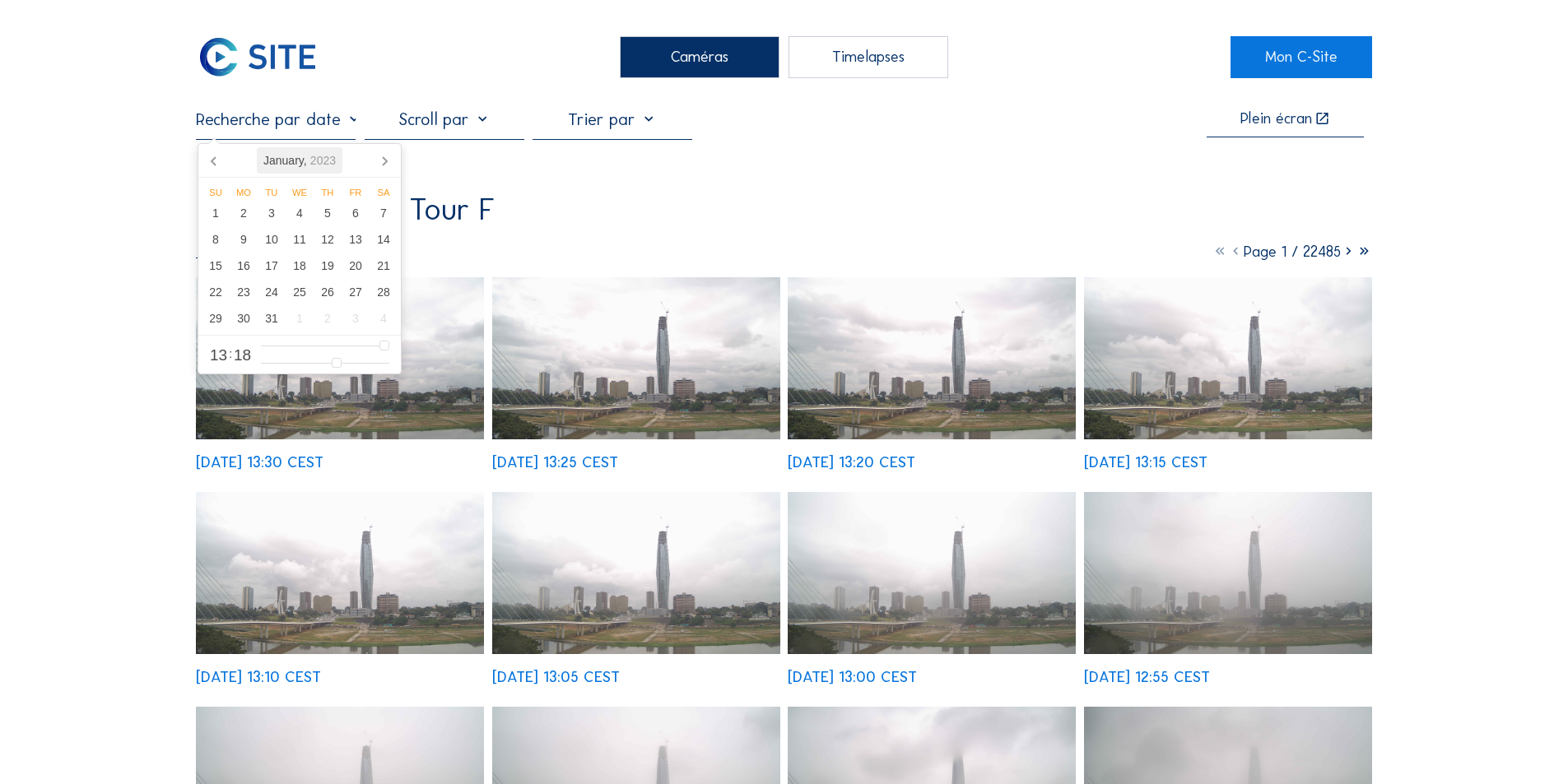
click at [299, 156] on div "[DATE]" at bounding box center [300, 160] width 86 height 26
click at [356, 120] on input "text" at bounding box center [276, 119] width 160 height 20
click at [302, 159] on div "2023" at bounding box center [299, 160] width 39 height 26
click at [612, 583] on img at bounding box center [636, 573] width 288 height 162
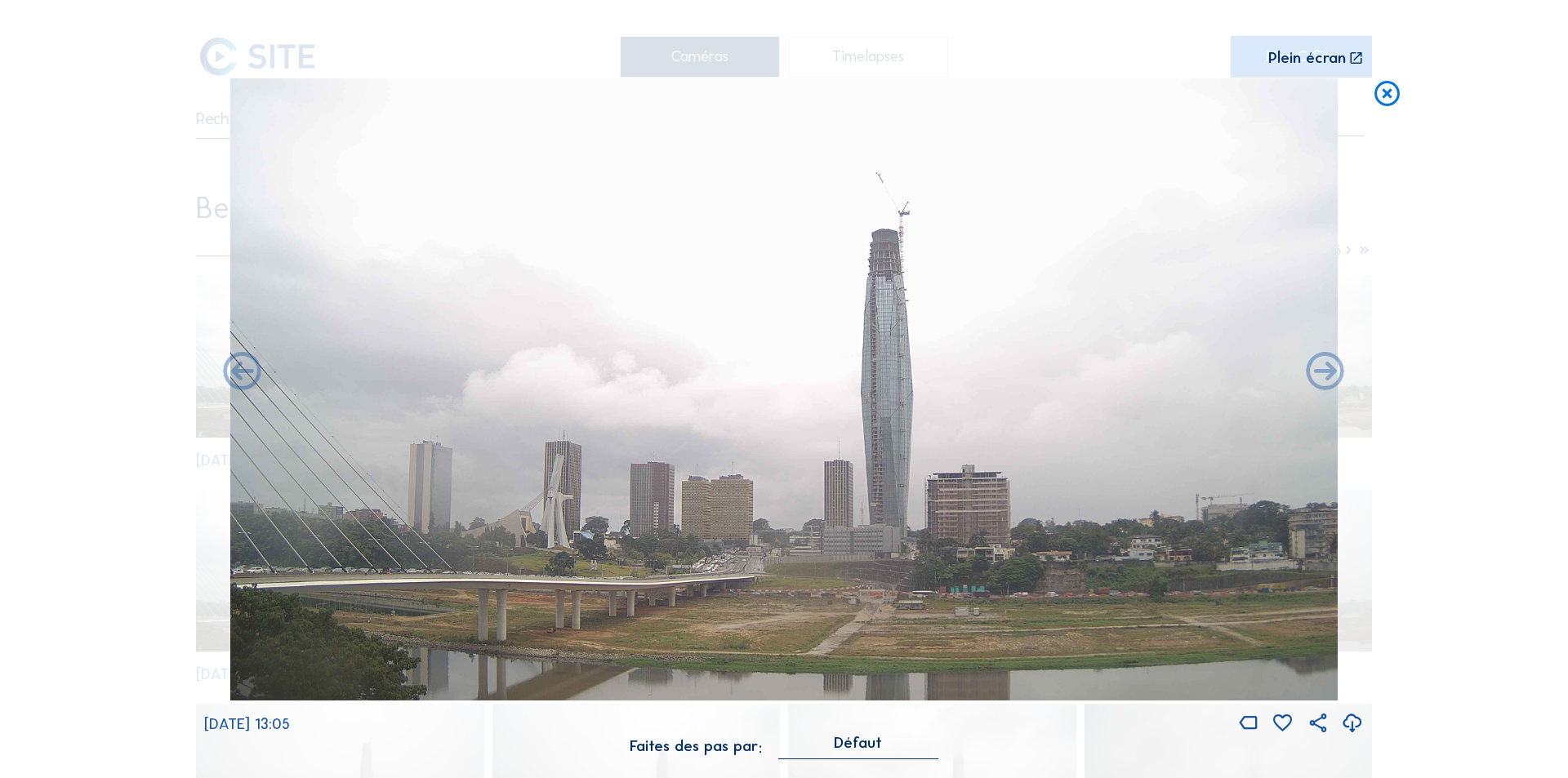
click at [1386, 90] on icon at bounding box center [1387, 94] width 31 height 31
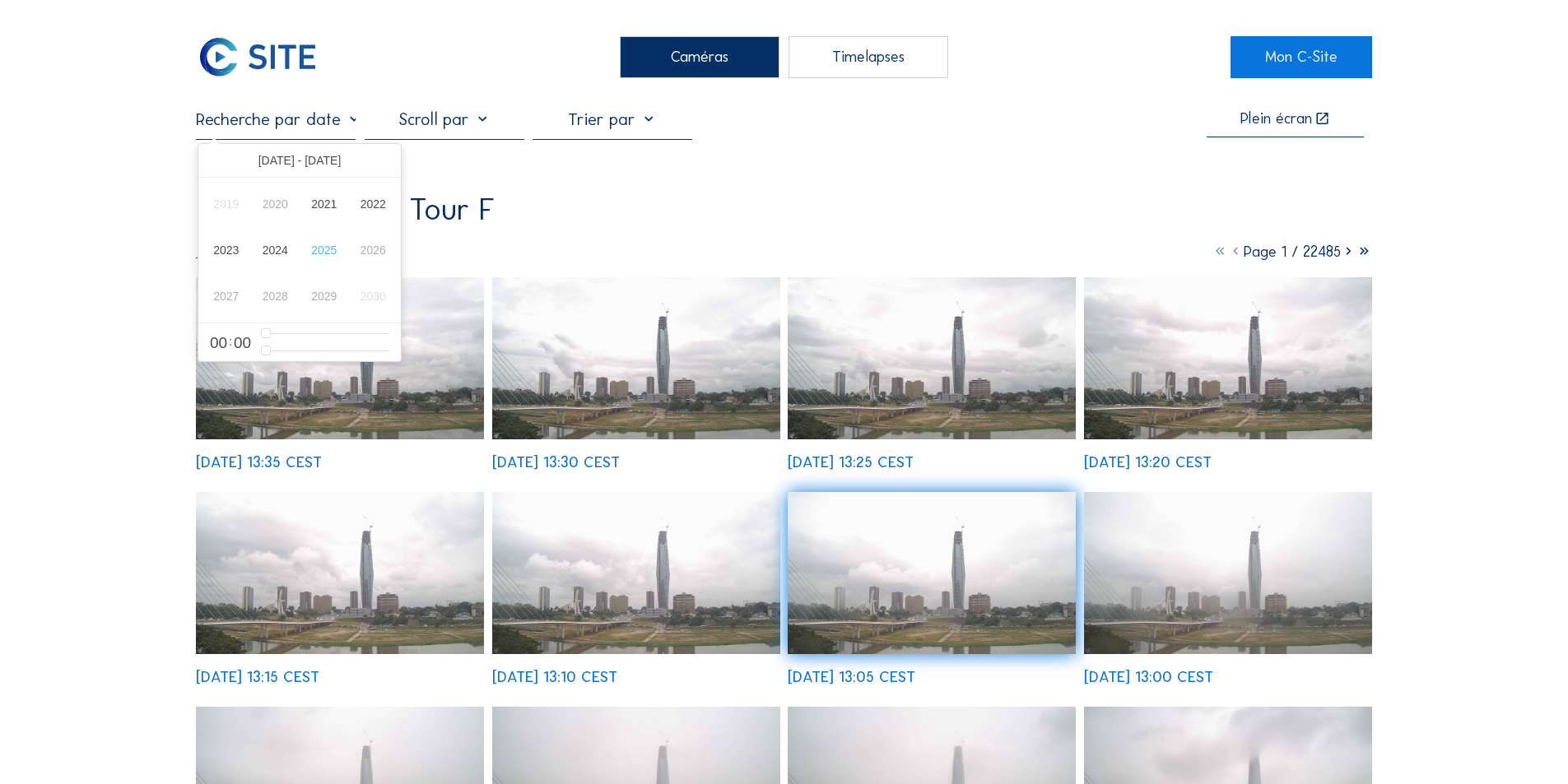
click at [353, 122] on input "text" at bounding box center [276, 119] width 160 height 20
click at [226, 248] on div "2023" at bounding box center [226, 250] width 49 height 46
click at [238, 197] on div "Jan" at bounding box center [233, 198] width 65 height 35
click at [291, 462] on div "[DATE] 13:35 CEST" at bounding box center [258, 462] width 126 height 15
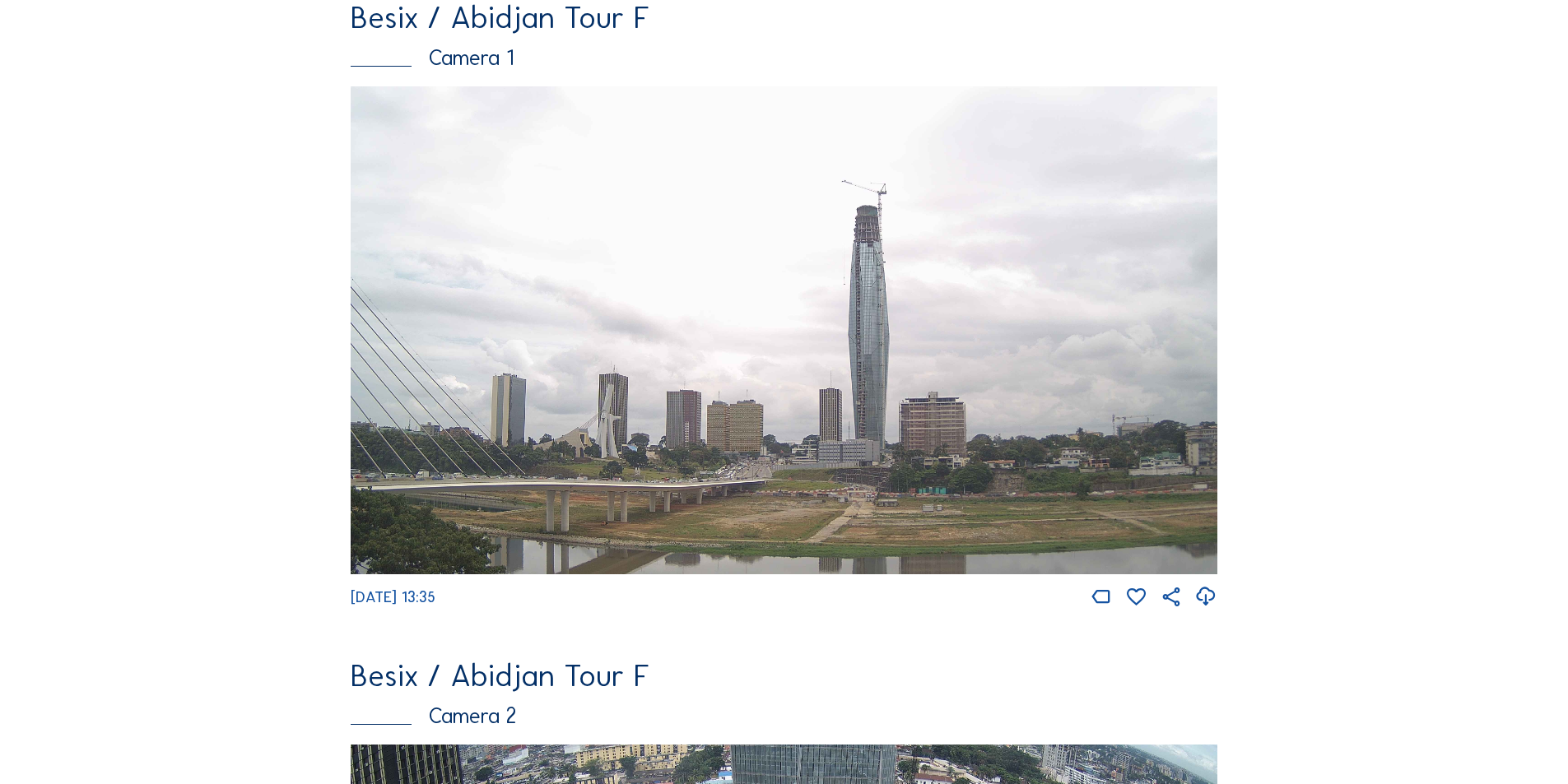
scroll to position [165, 0]
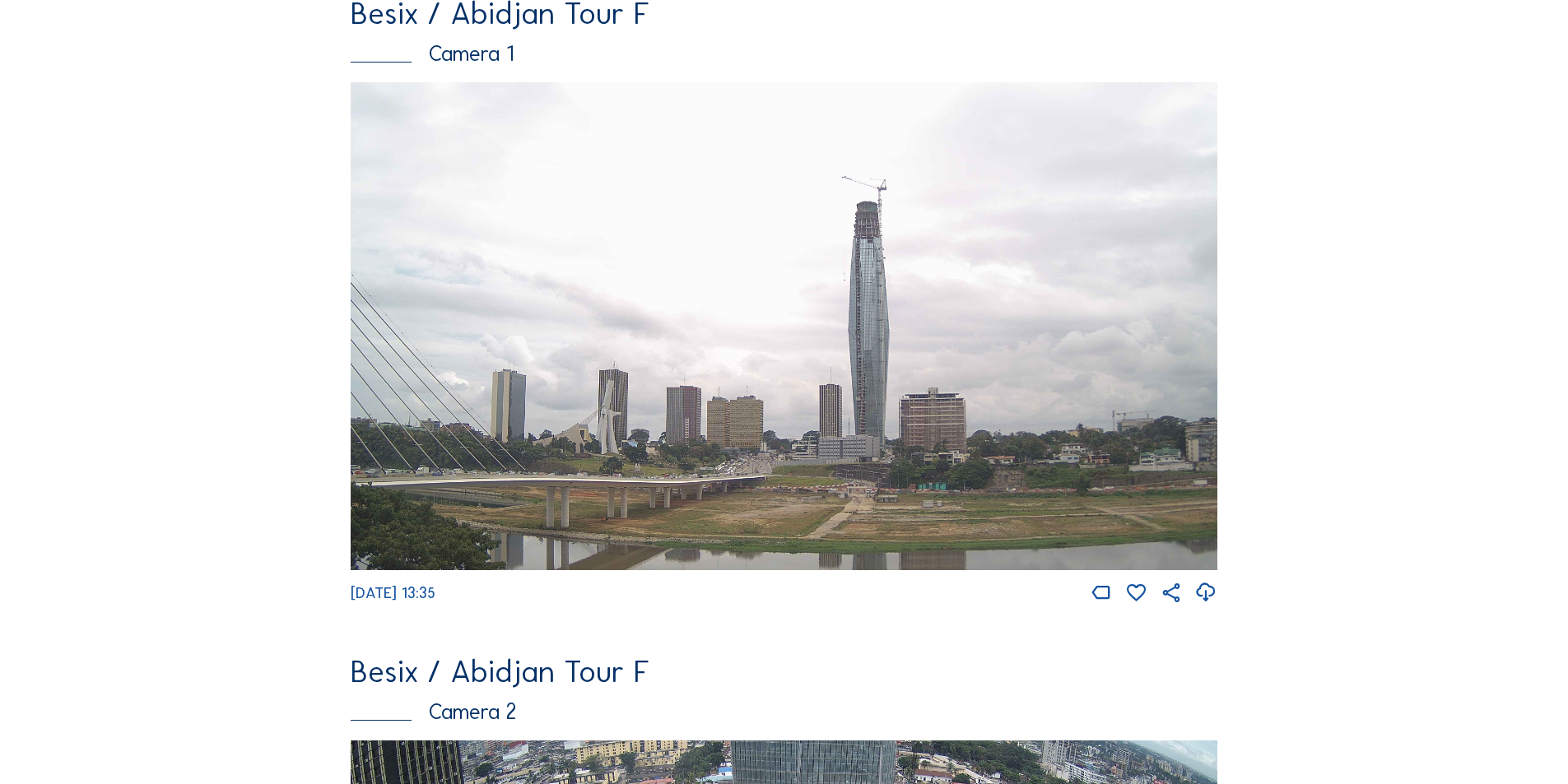
click at [473, 55] on div "Camera 1" at bounding box center [784, 53] width 867 height 21
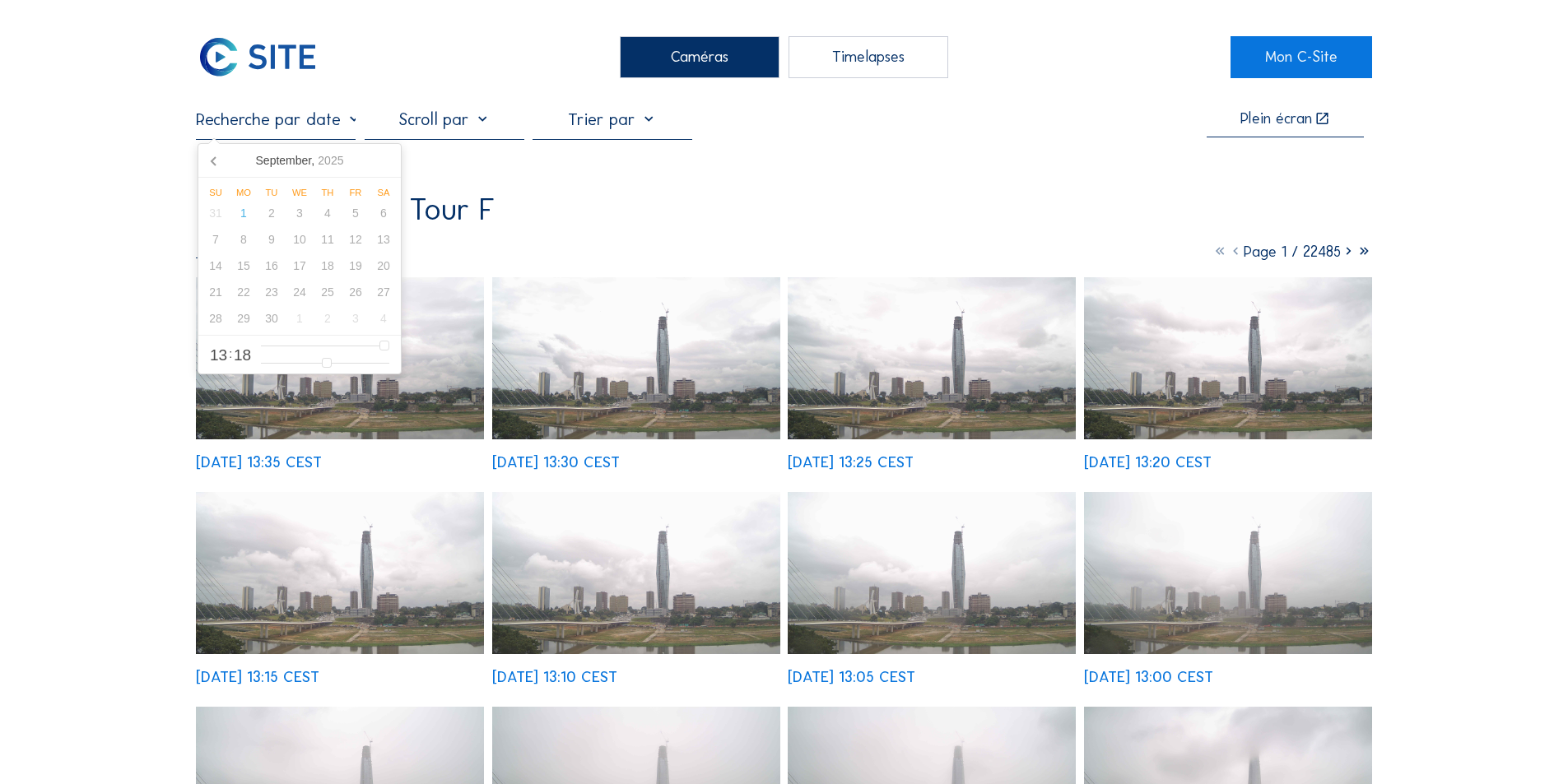
click at [355, 125] on input "text" at bounding box center [276, 119] width 160 height 20
click at [207, 155] on icon at bounding box center [214, 160] width 26 height 26
click at [213, 161] on icon at bounding box center [214, 160] width 26 height 26
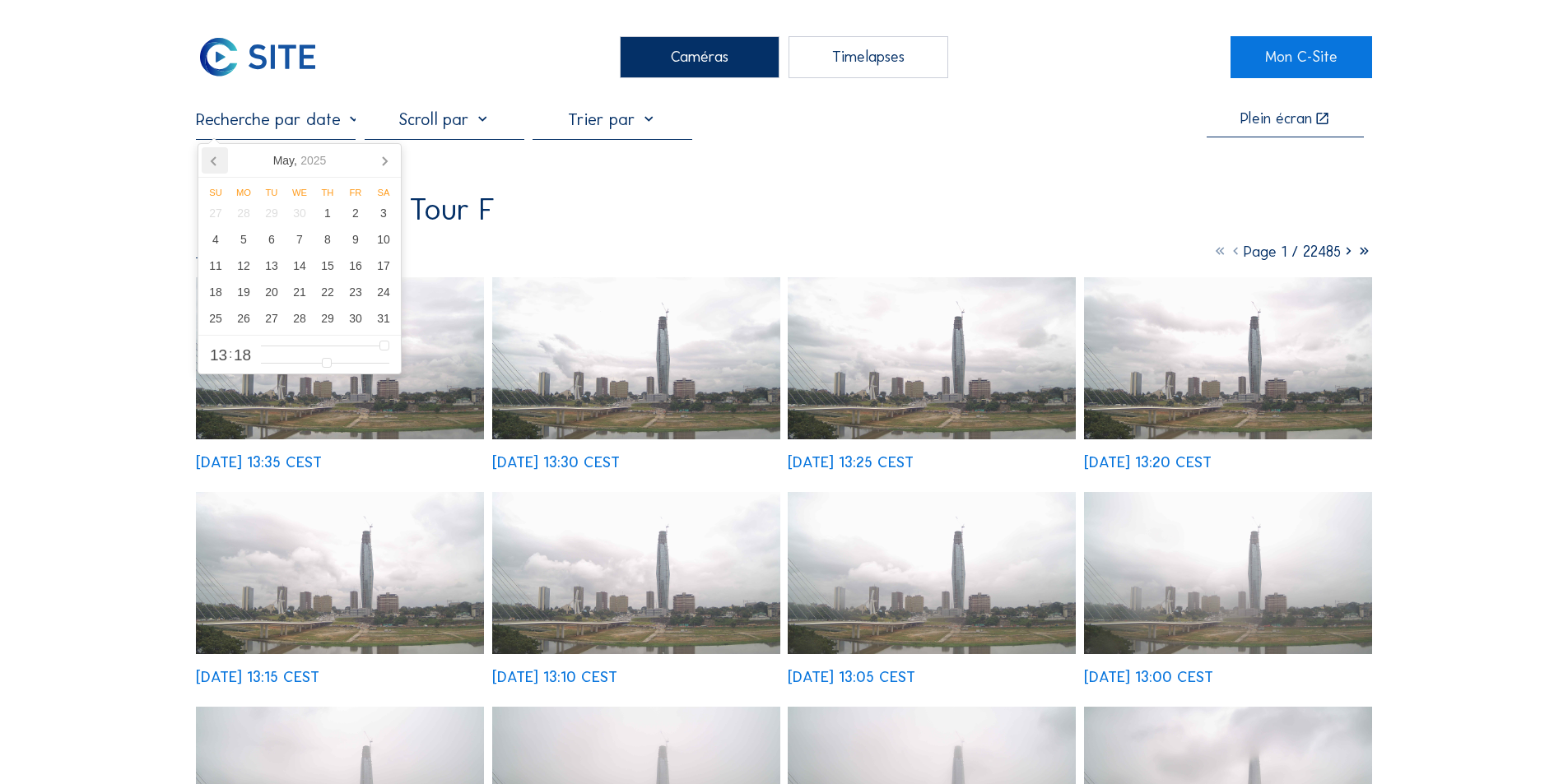
click at [213, 161] on icon at bounding box center [214, 160] width 26 height 26
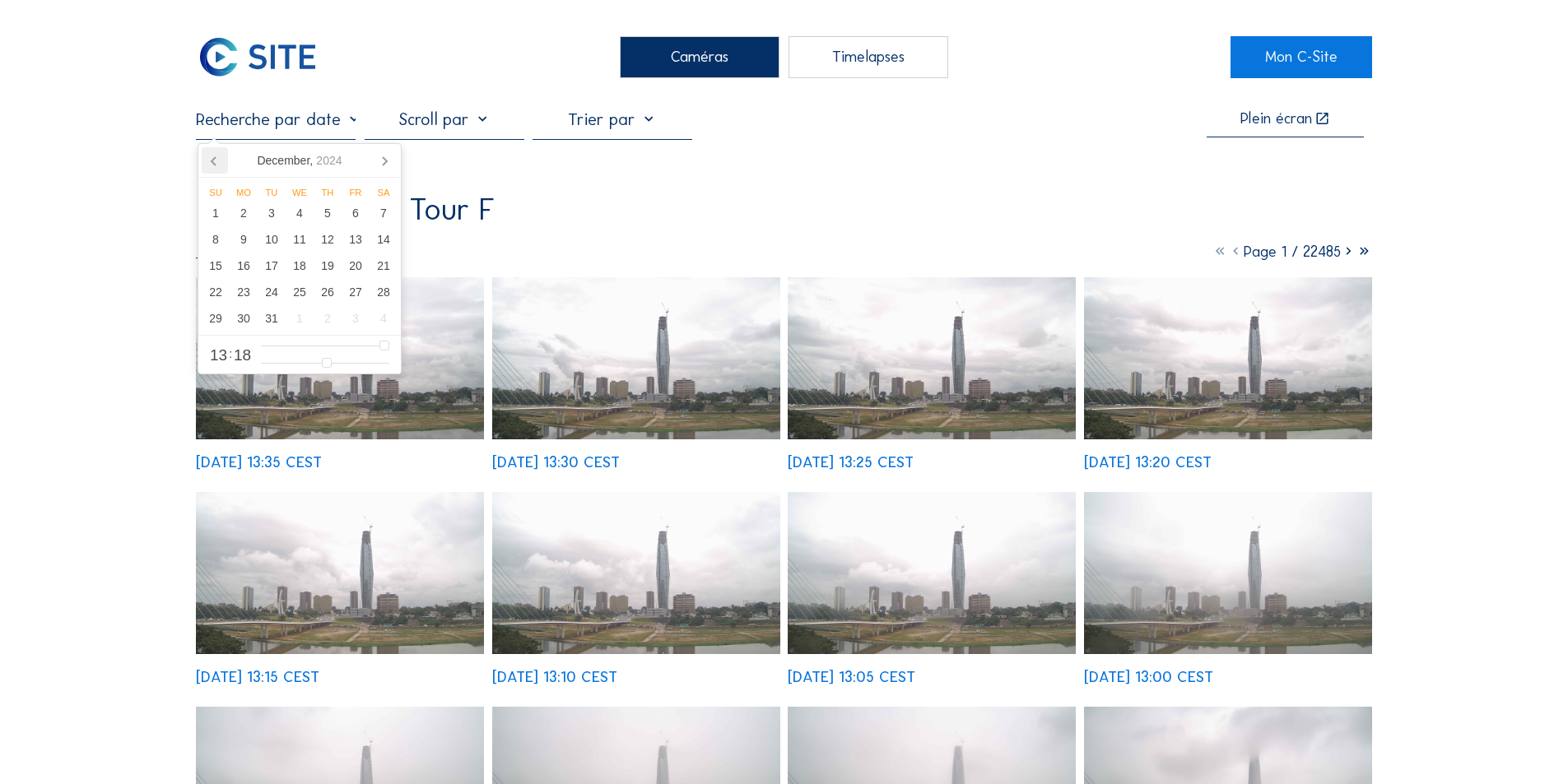
click at [213, 161] on icon at bounding box center [214, 160] width 26 height 26
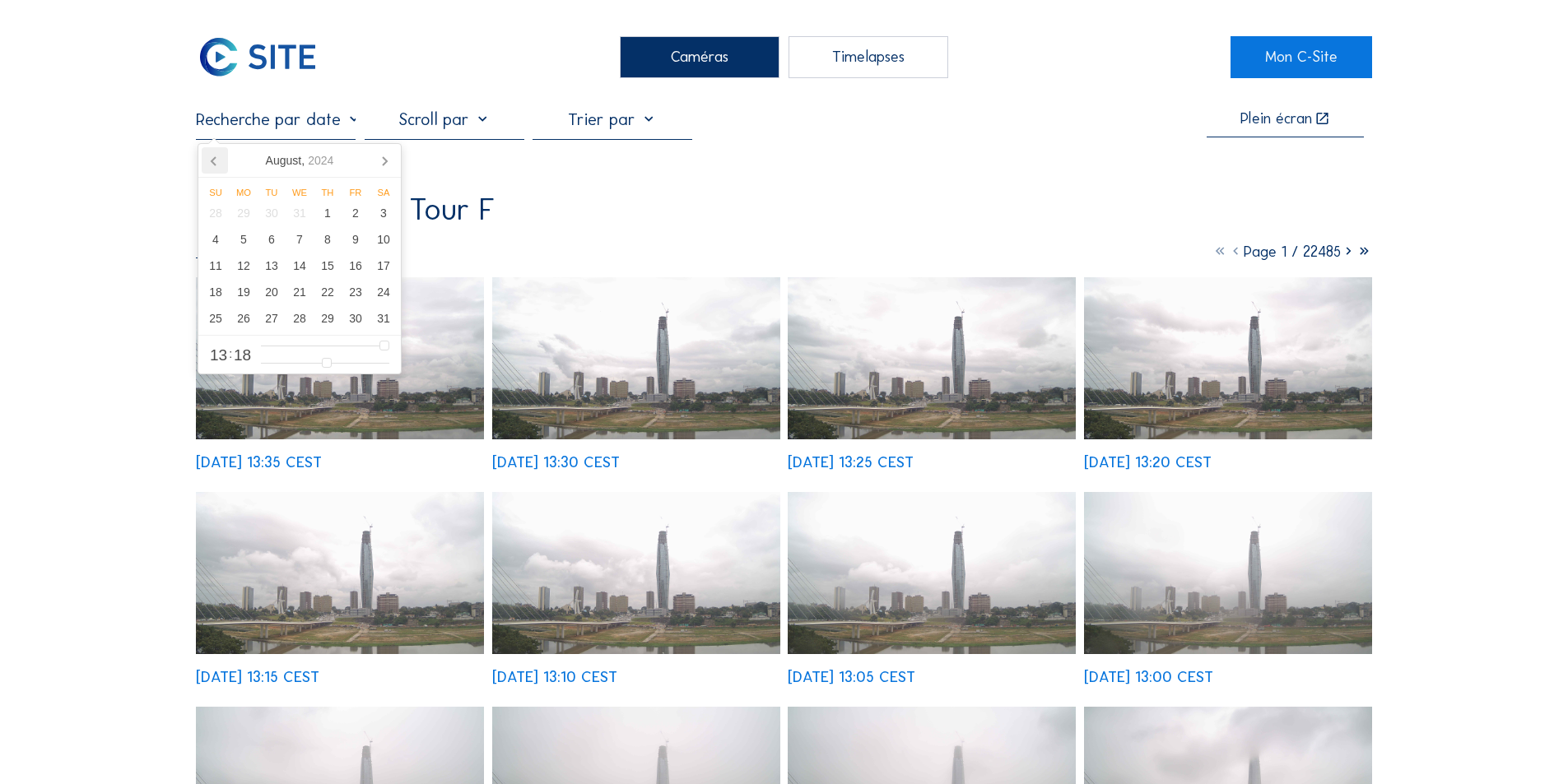
click at [213, 161] on icon at bounding box center [214, 160] width 26 height 26
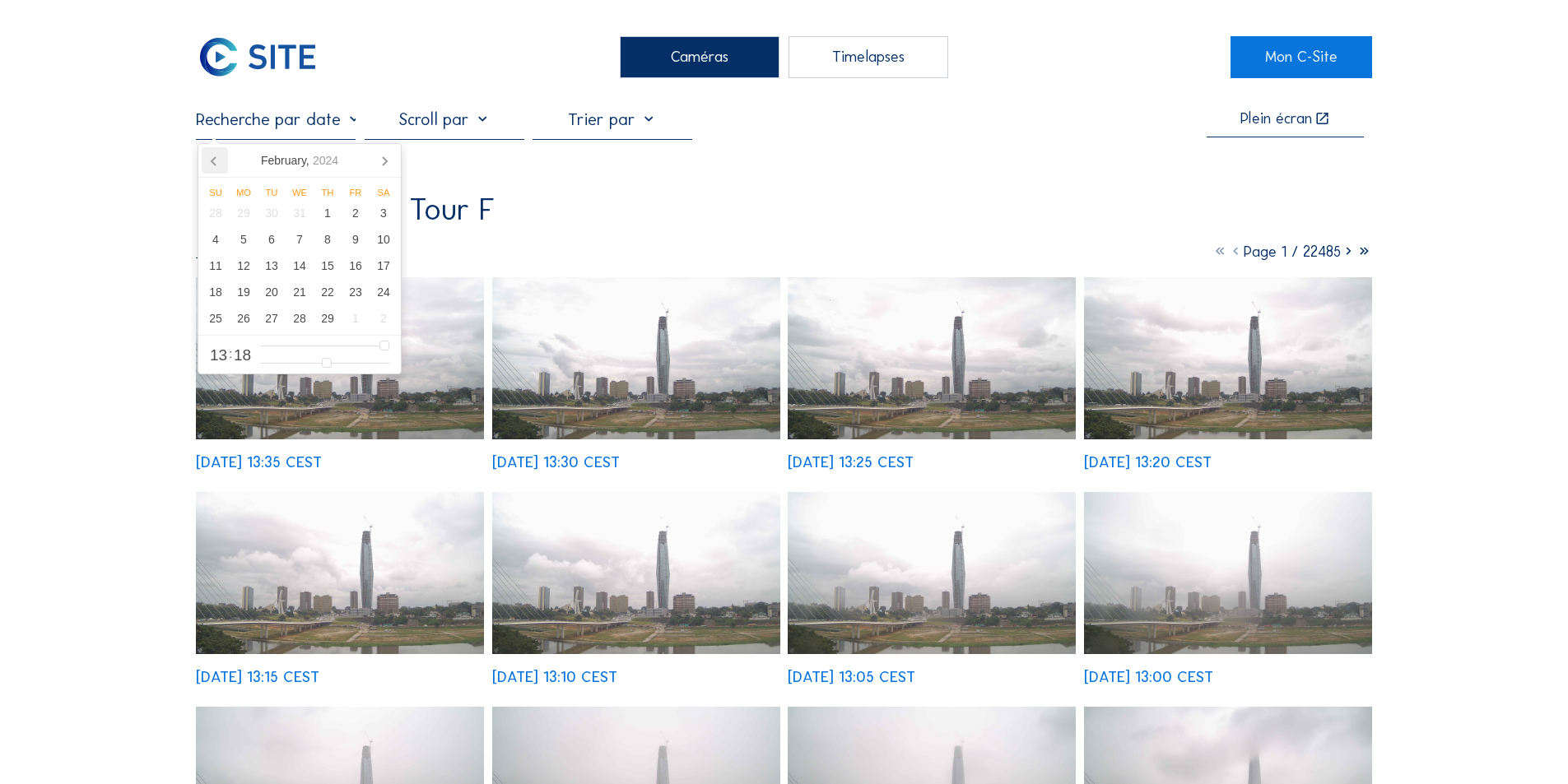
click at [213, 161] on icon at bounding box center [214, 160] width 26 height 26
click at [381, 158] on icon at bounding box center [384, 160] width 26 height 26
click at [212, 161] on icon at bounding box center [214, 161] width 4 height 9
click at [212, 155] on icon at bounding box center [214, 160] width 26 height 26
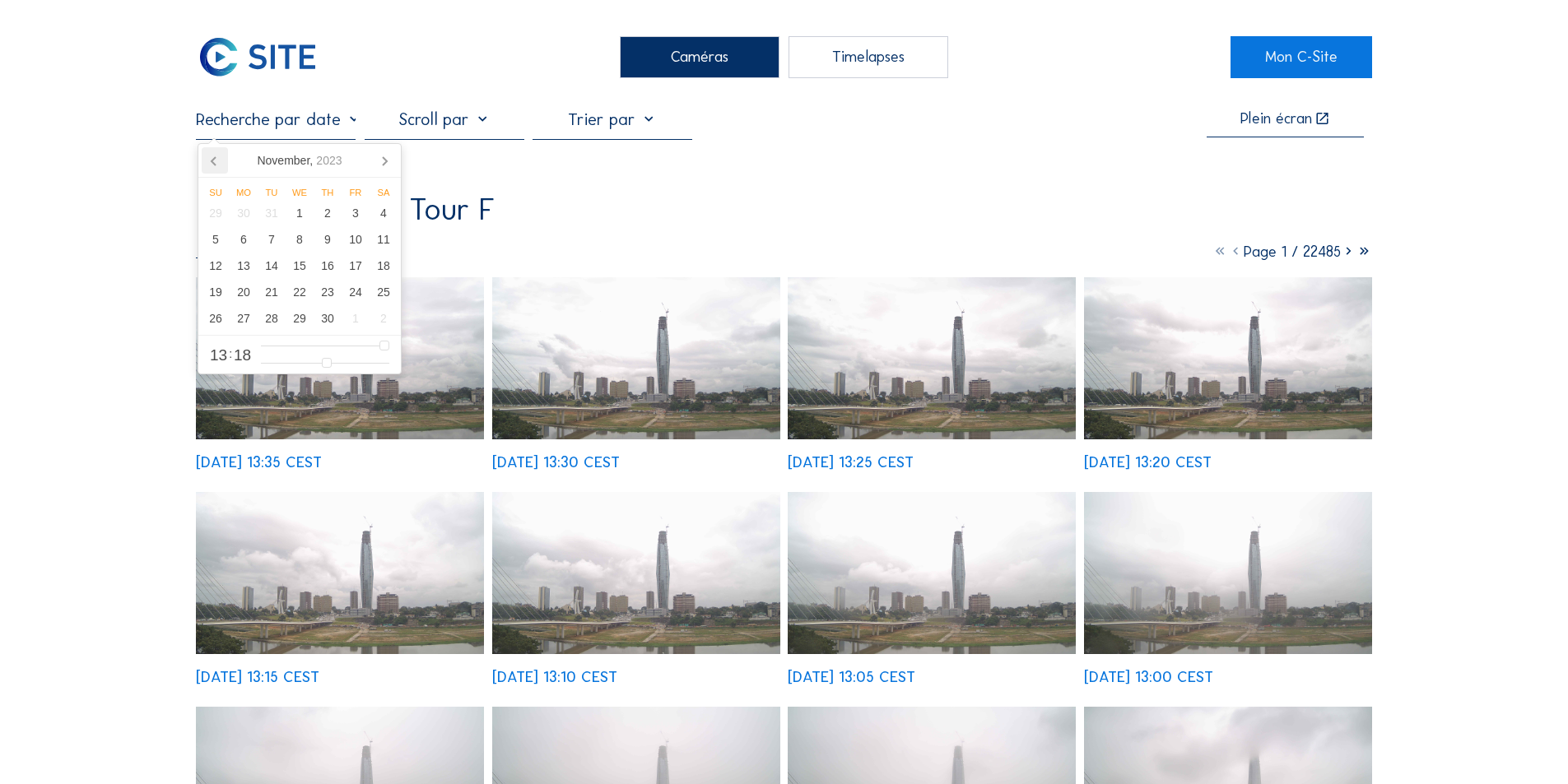
click at [212, 155] on icon at bounding box center [214, 160] width 26 height 26
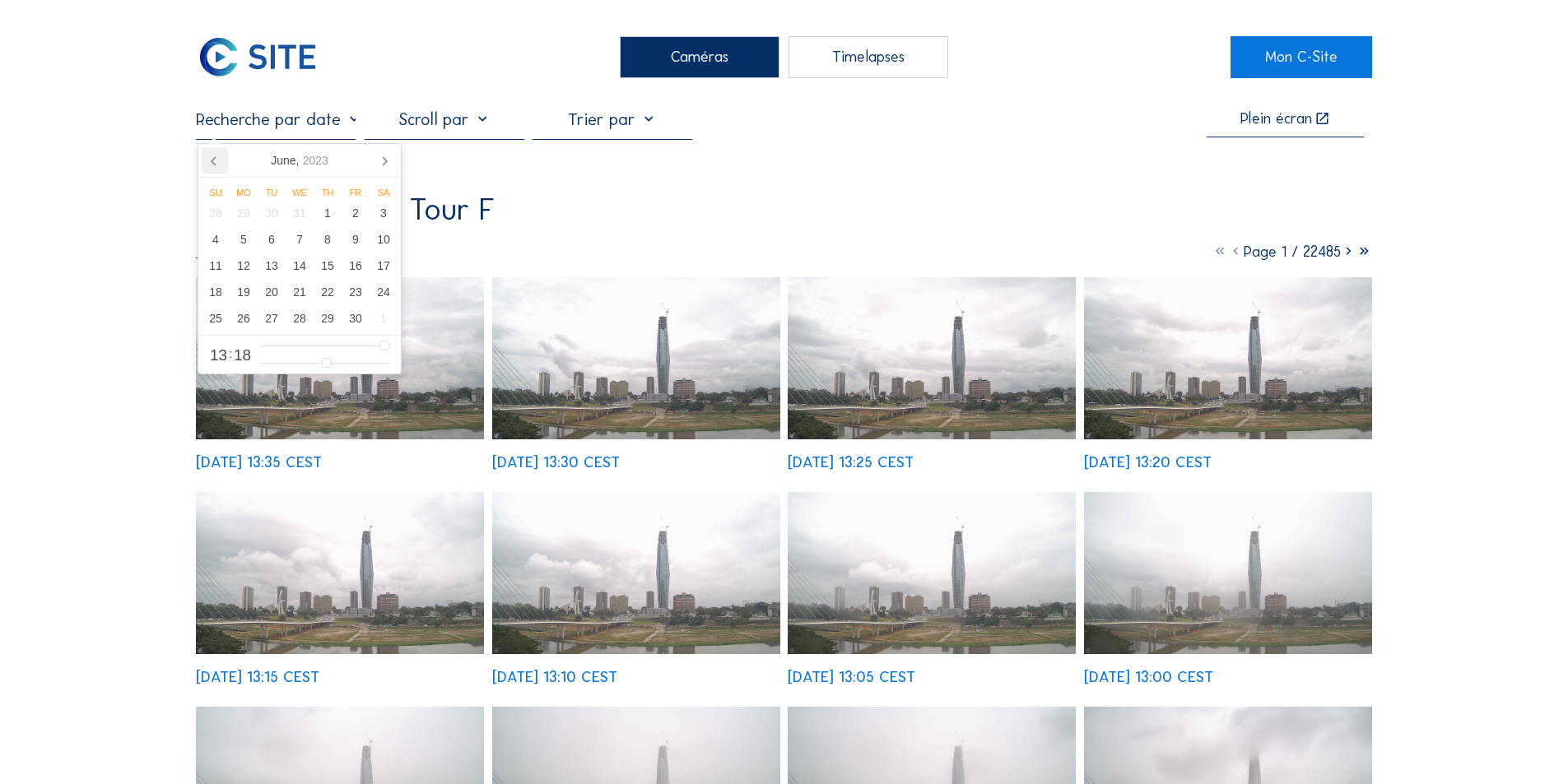
click at [212, 155] on icon at bounding box center [214, 160] width 26 height 26
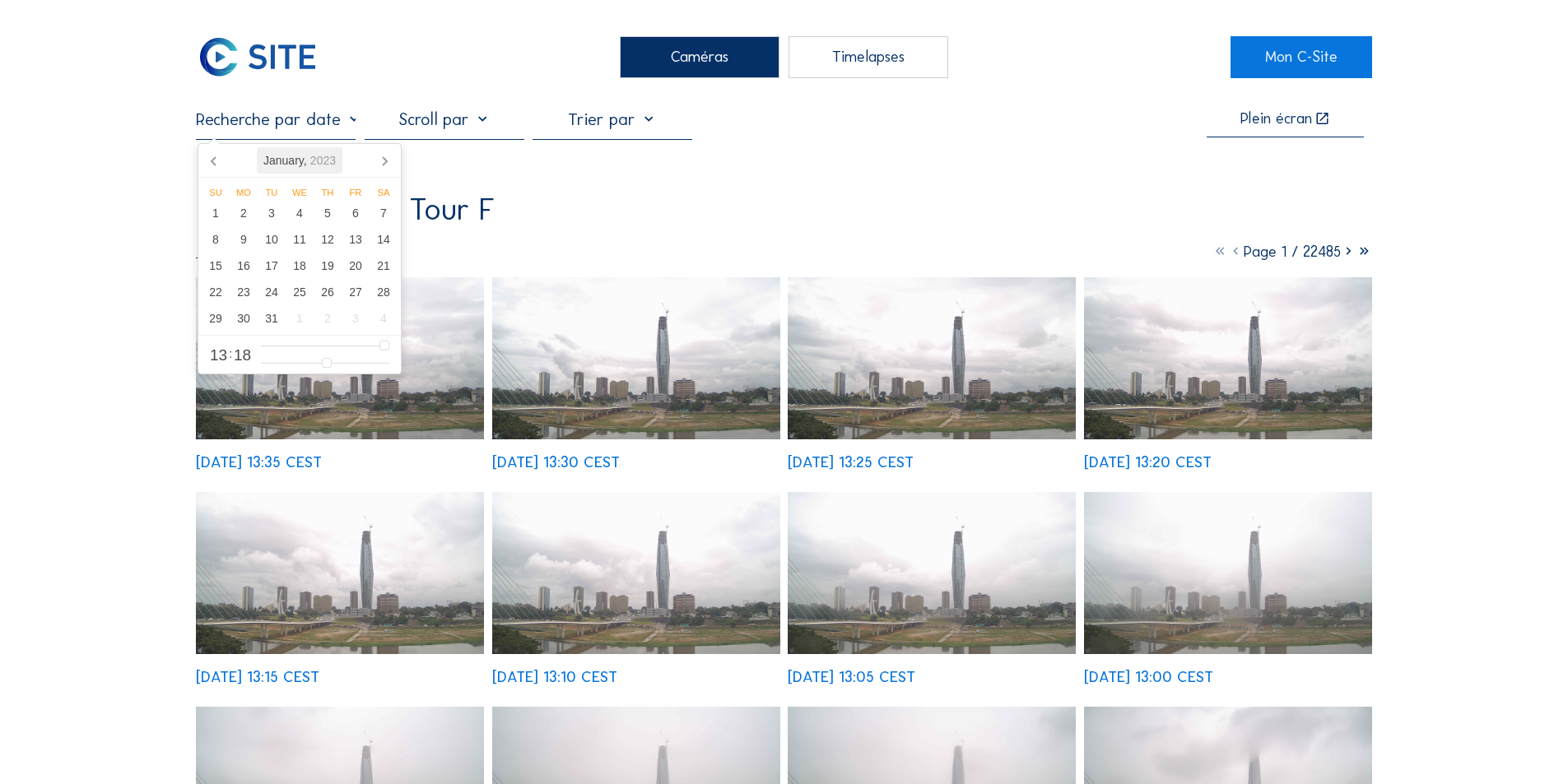
click at [279, 155] on div "[DATE]" at bounding box center [300, 160] width 86 height 26
click at [234, 196] on div "Jan" at bounding box center [233, 198] width 65 height 35
click at [384, 158] on icon at bounding box center [385, 161] width 4 height 9
click at [291, 159] on div "[DATE]" at bounding box center [300, 160] width 91 height 26
click at [212, 154] on icon at bounding box center [214, 160] width 26 height 26
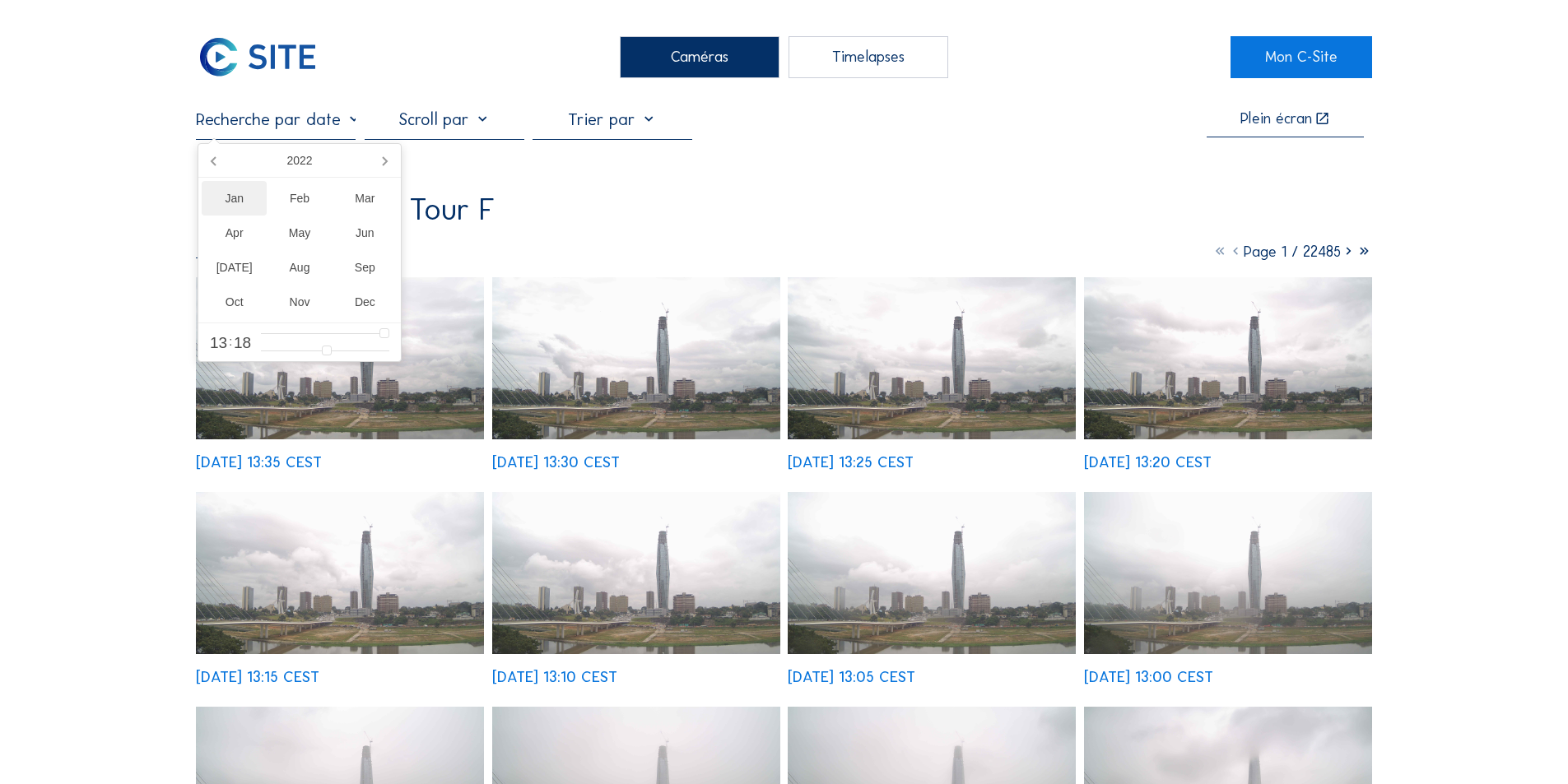
click at [235, 196] on div "Jan" at bounding box center [233, 198] width 65 height 35
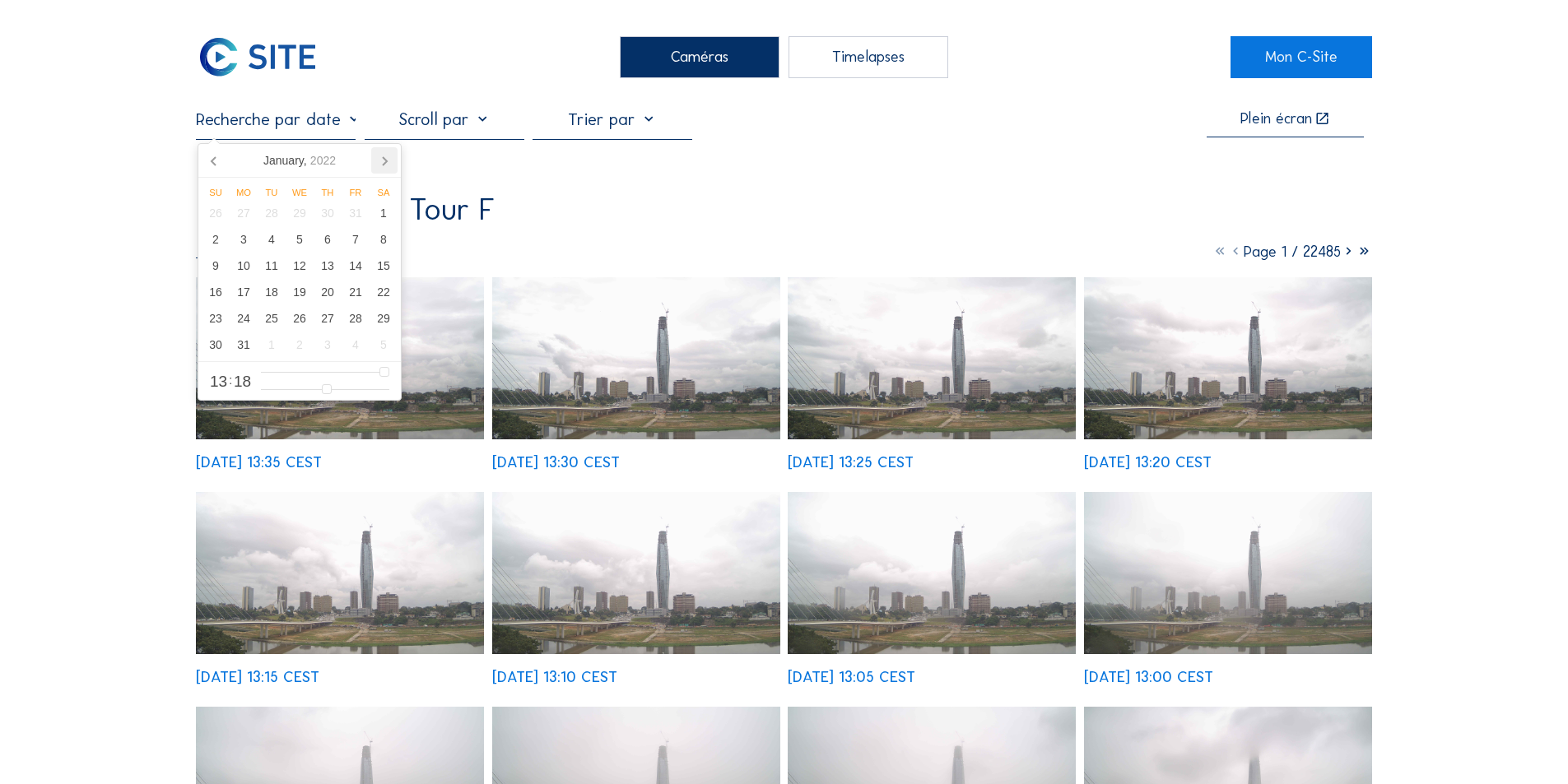
click at [383, 157] on icon at bounding box center [385, 161] width 4 height 9
click at [383, 157] on icon at bounding box center [384, 160] width 26 height 26
click at [383, 157] on icon at bounding box center [385, 161] width 4 height 9
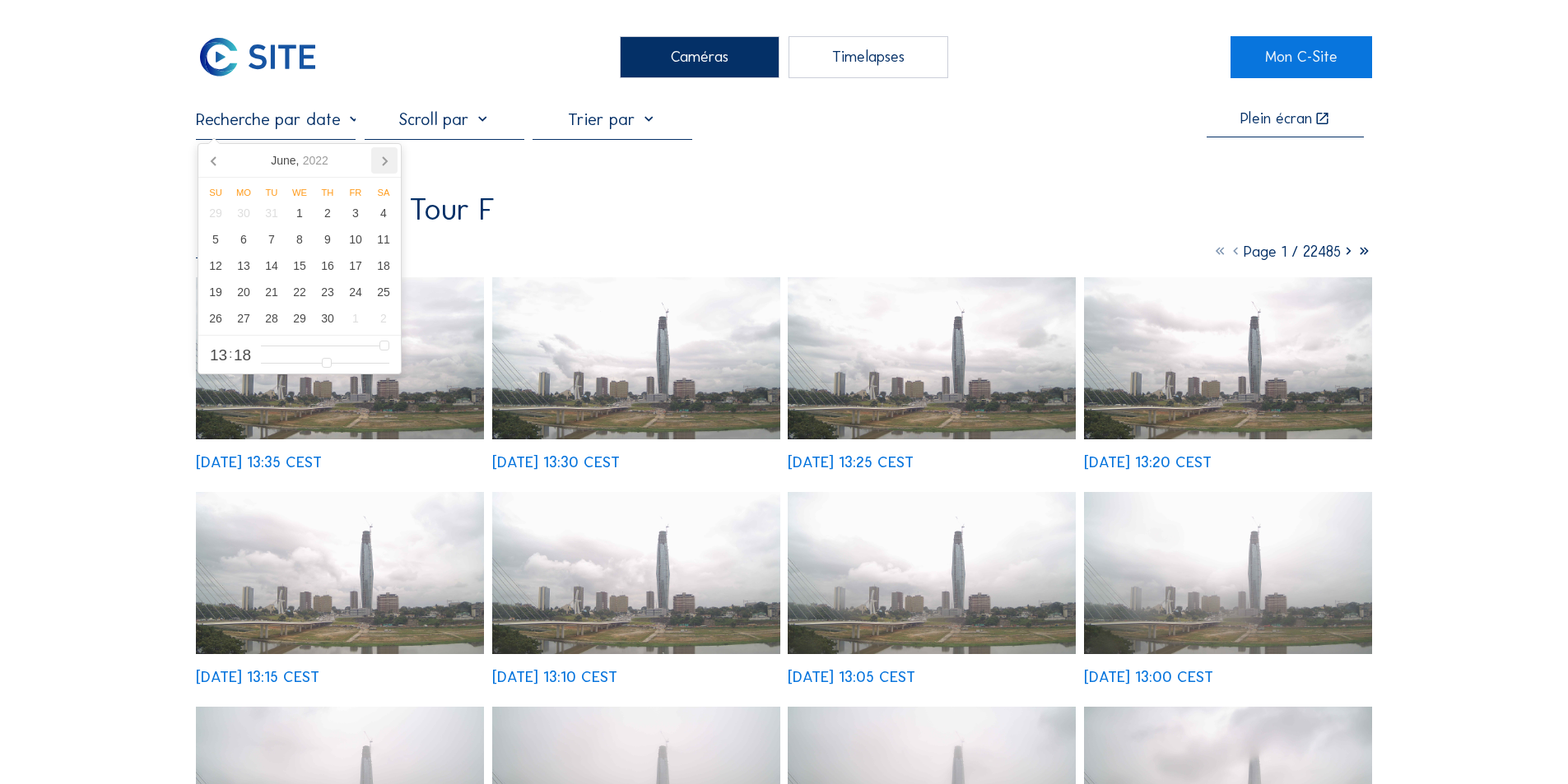
click at [383, 157] on icon at bounding box center [385, 161] width 4 height 9
click at [383, 157] on icon at bounding box center [384, 160] width 26 height 26
click at [383, 157] on icon at bounding box center [385, 161] width 4 height 9
click at [383, 157] on icon at bounding box center [384, 160] width 26 height 26
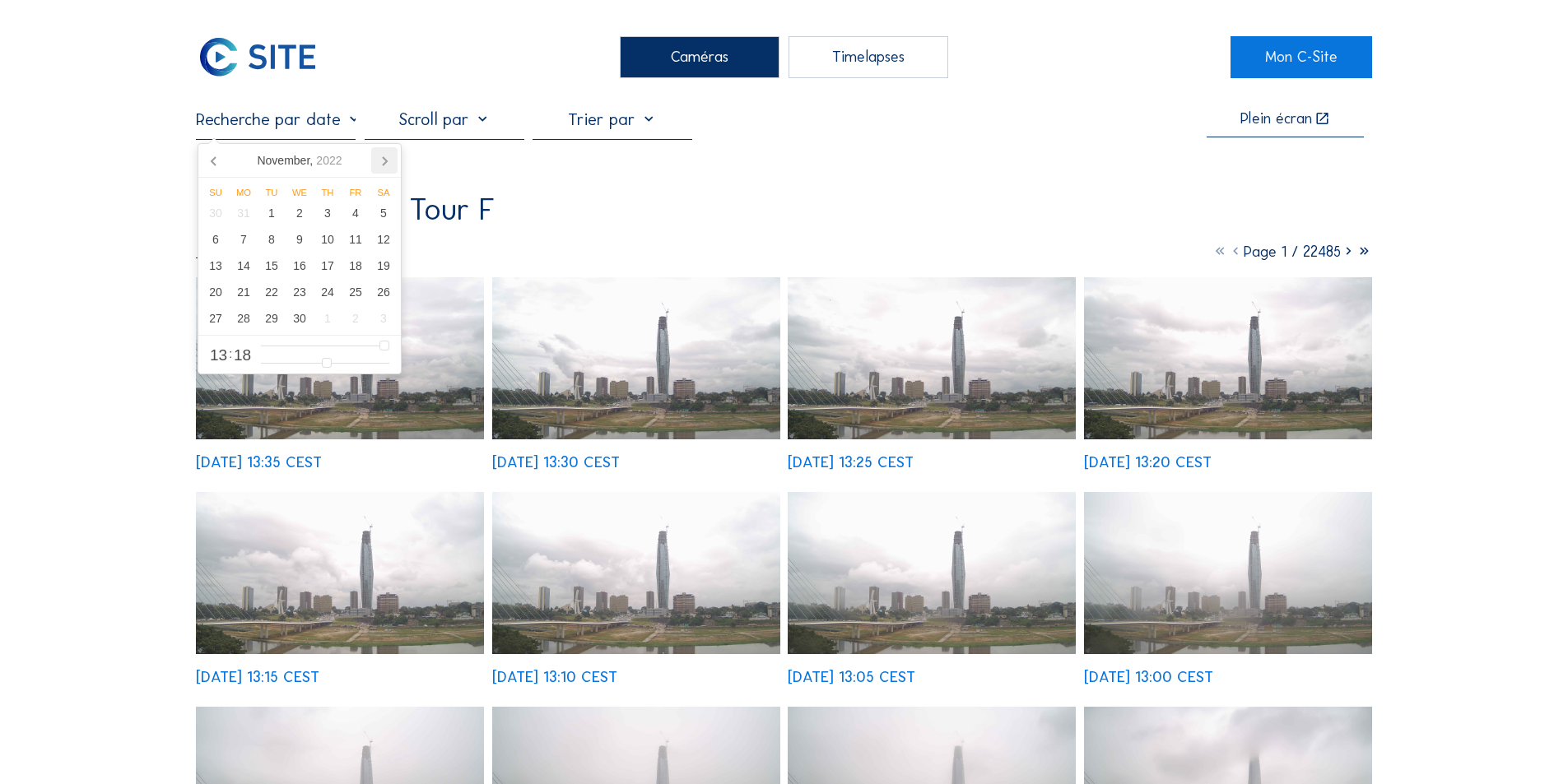
click at [383, 157] on icon at bounding box center [384, 160] width 26 height 26
click at [383, 157] on icon at bounding box center [385, 161] width 4 height 9
click at [211, 155] on icon at bounding box center [214, 160] width 26 height 26
click at [212, 212] on div "1" at bounding box center [215, 213] width 28 height 26
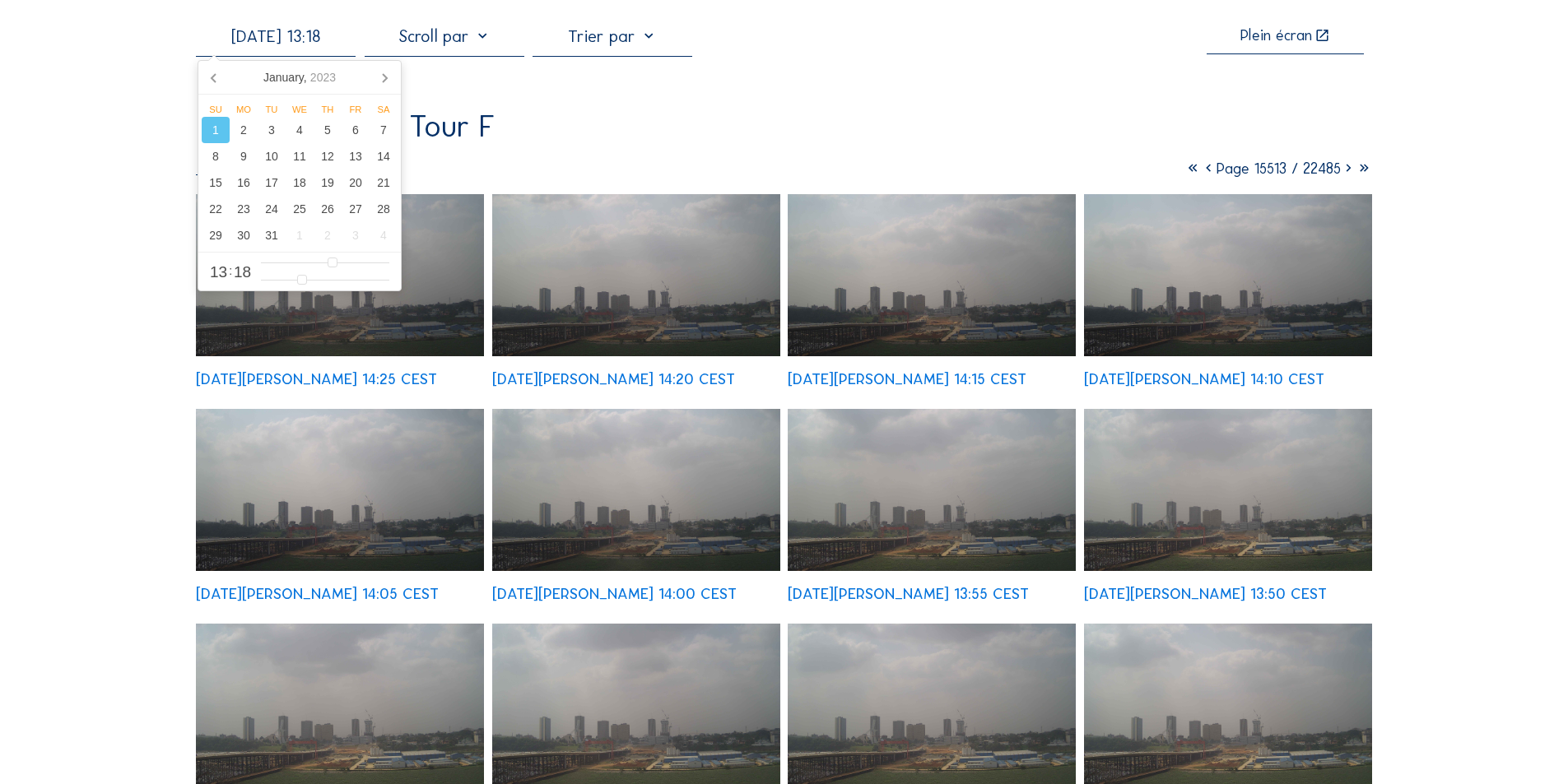
scroll to position [166, 0]
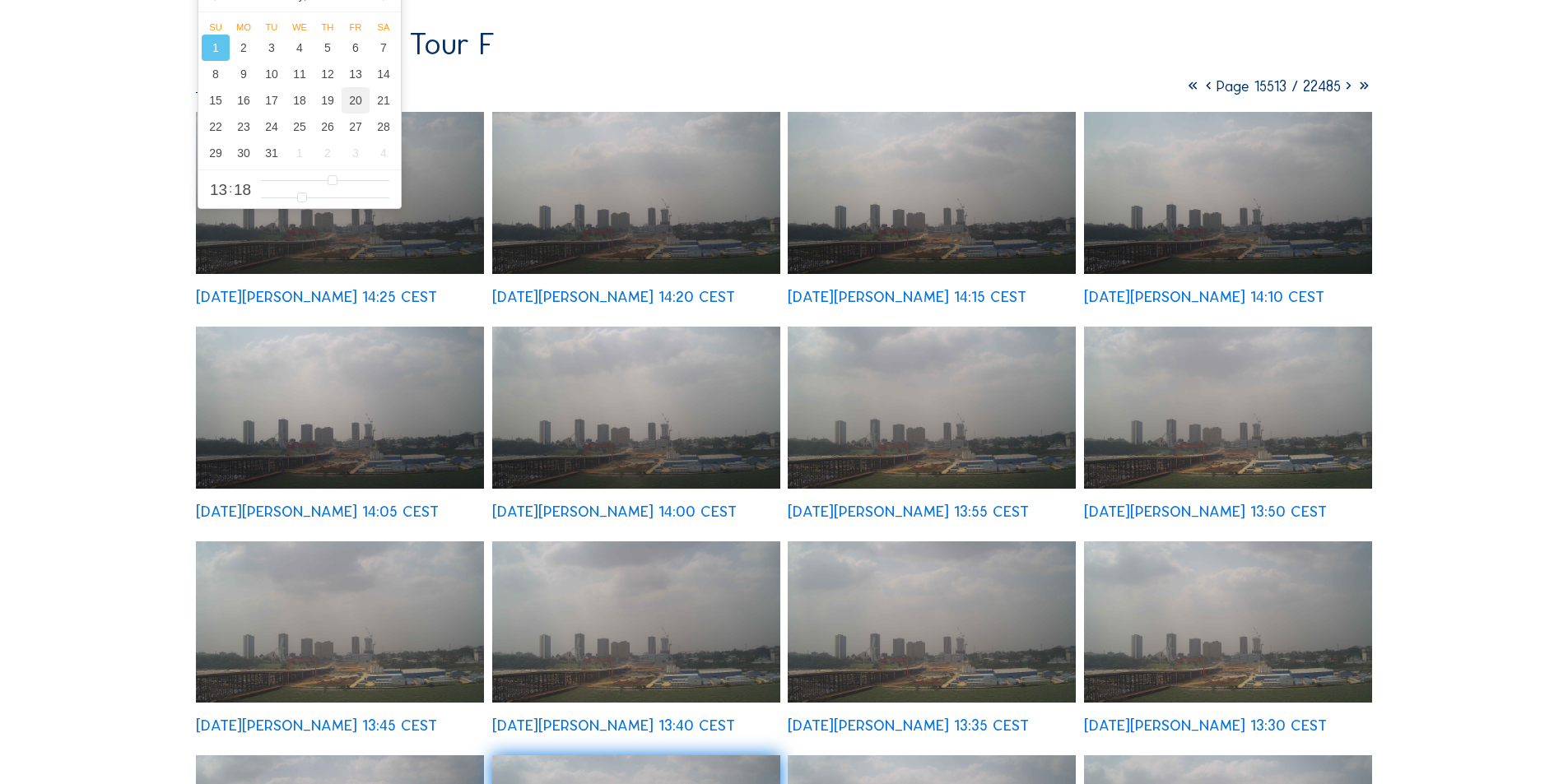
click at [353, 99] on div "20" at bounding box center [356, 100] width 28 height 26
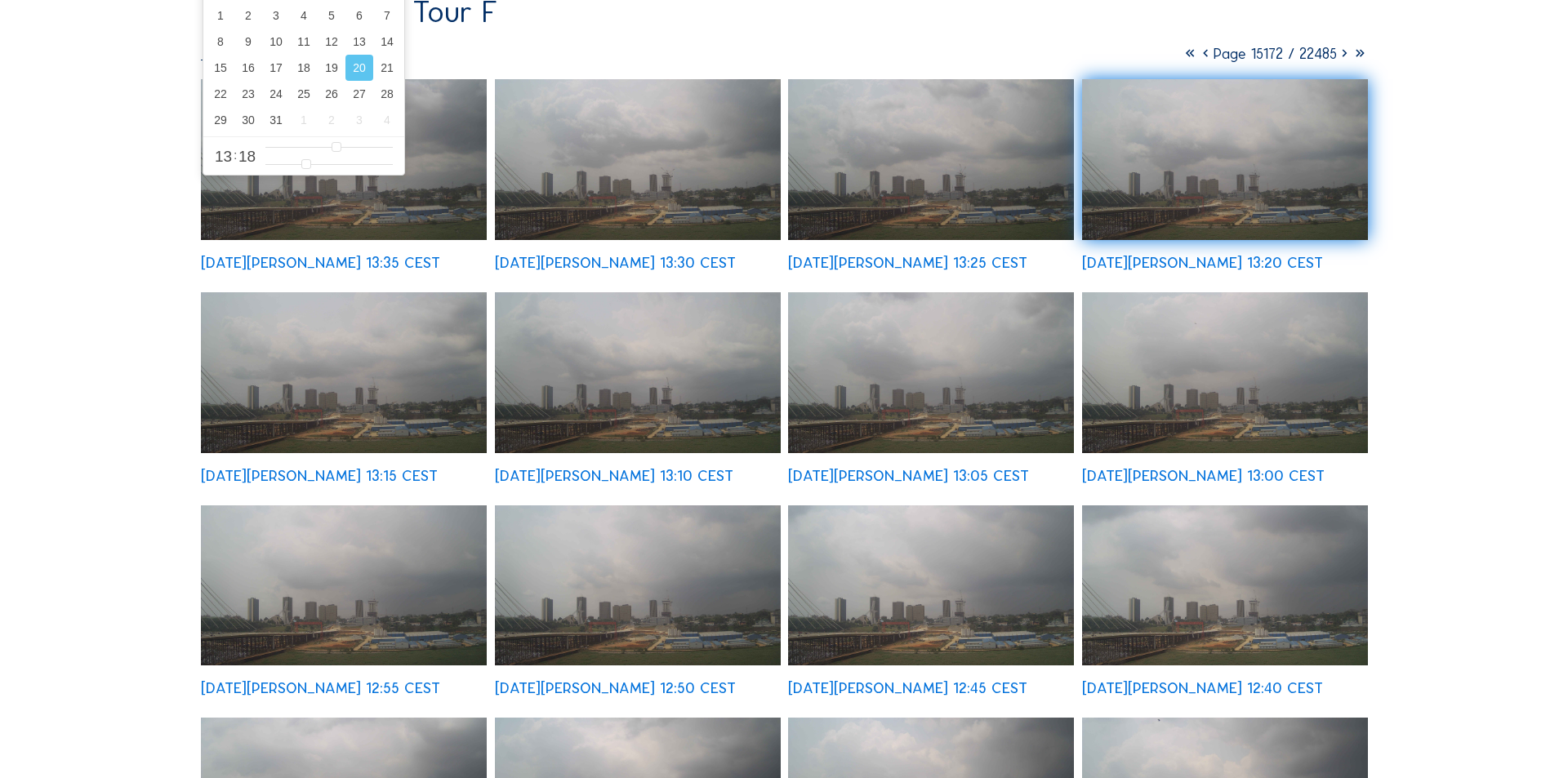
scroll to position [408, 0]
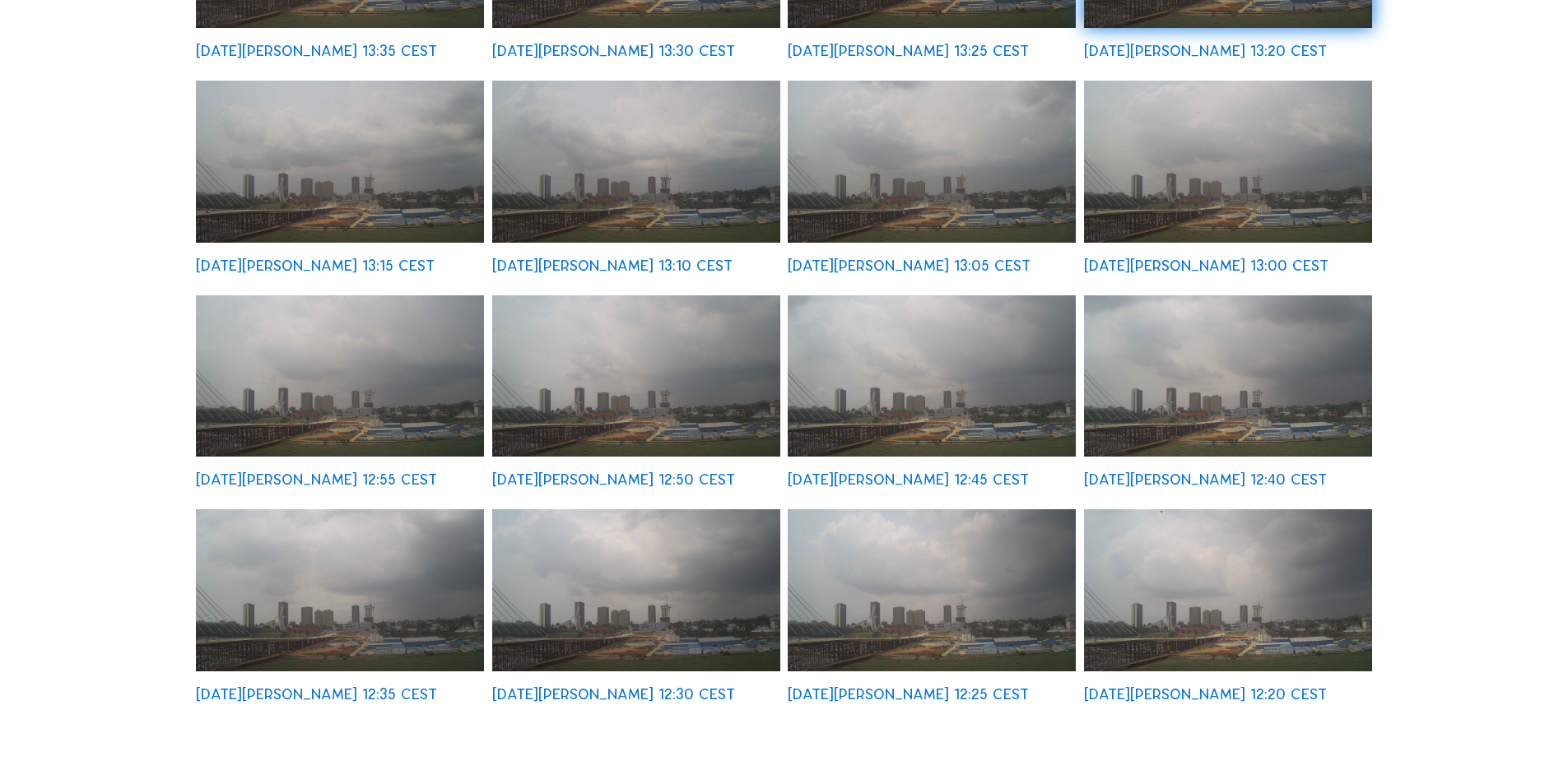
click at [666, 371] on img at bounding box center [636, 377] width 288 height 162
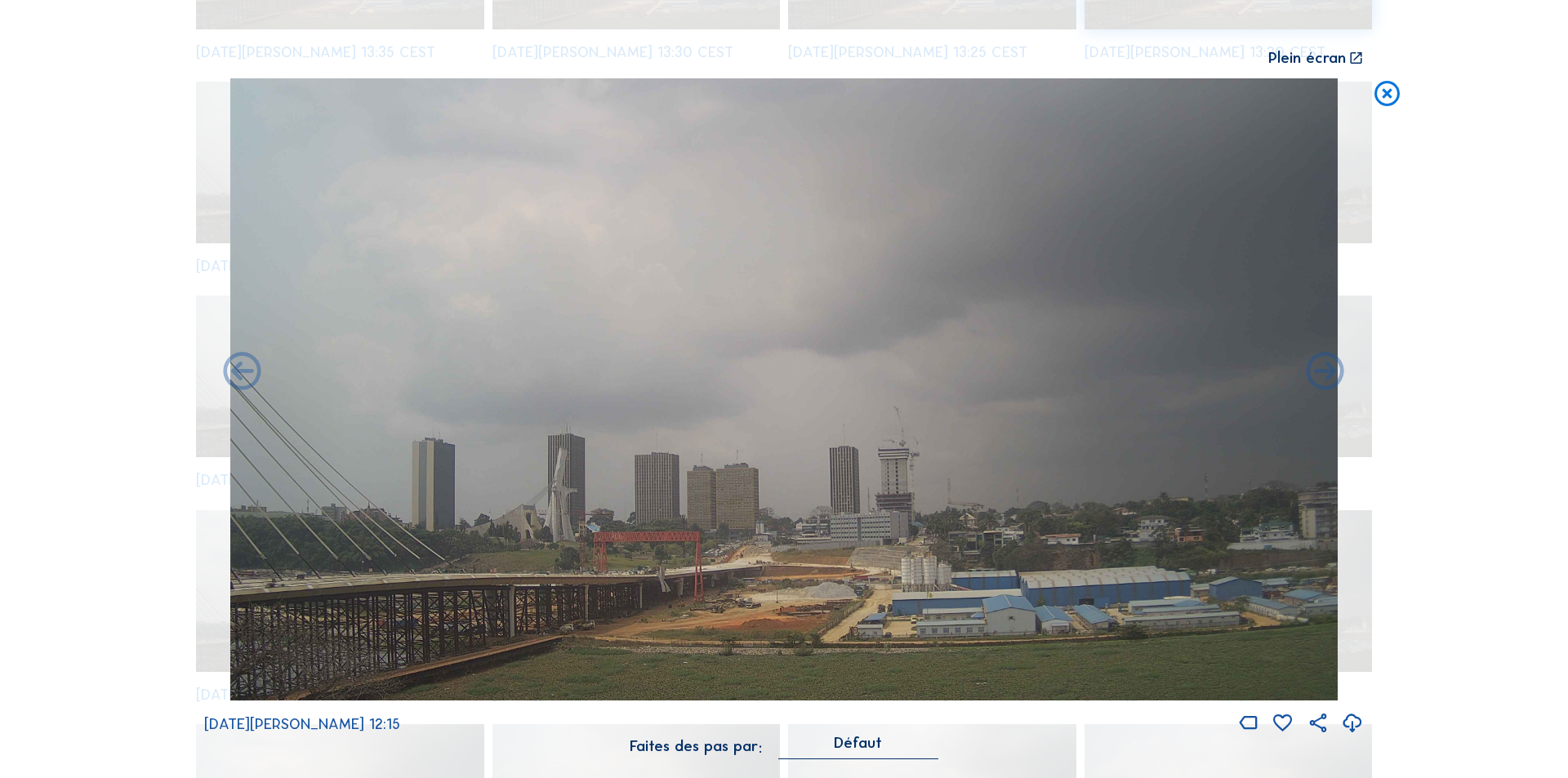
click at [1352, 721] on icon at bounding box center [1353, 724] width 23 height 27
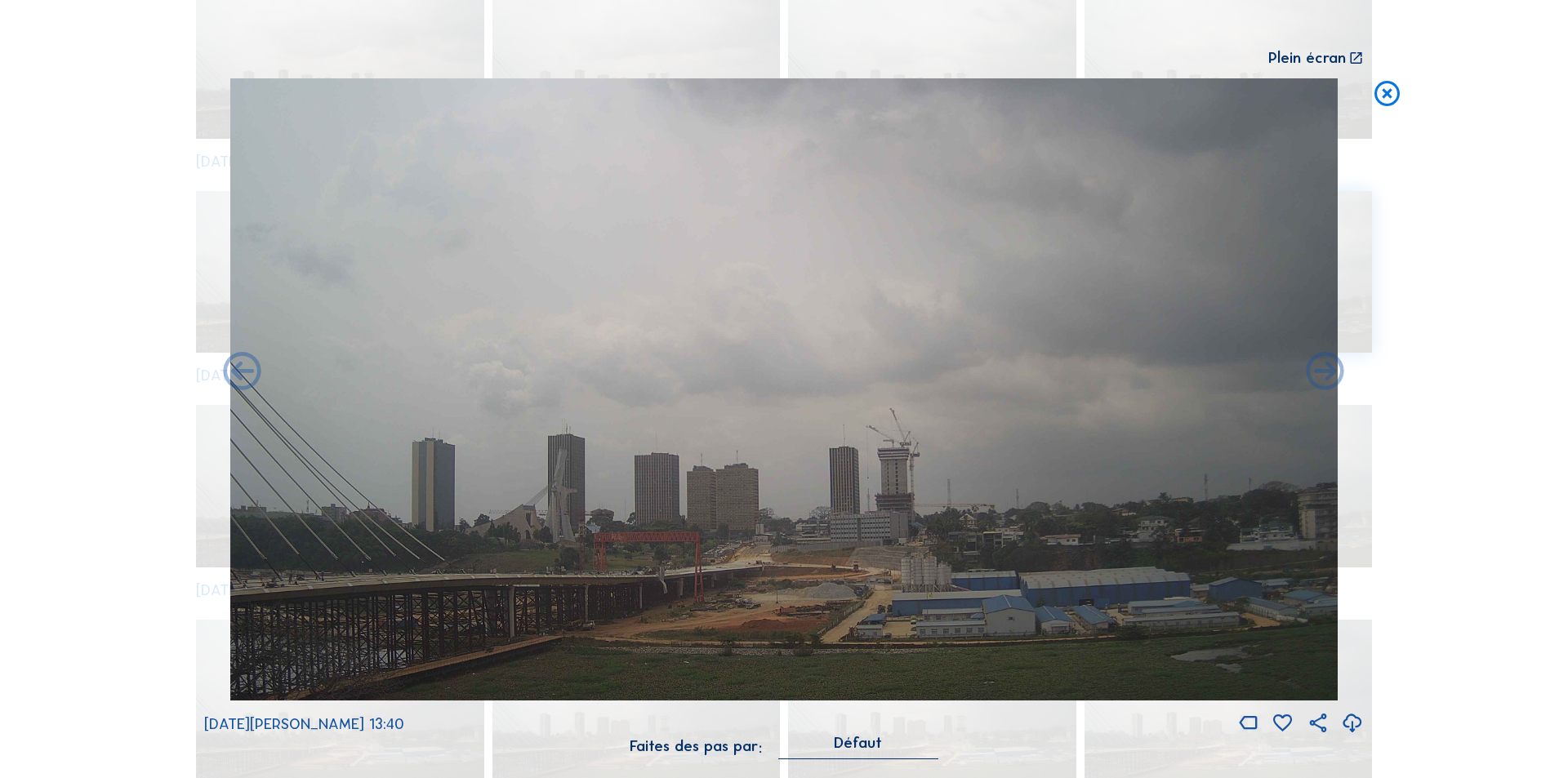
scroll to position [1265, 0]
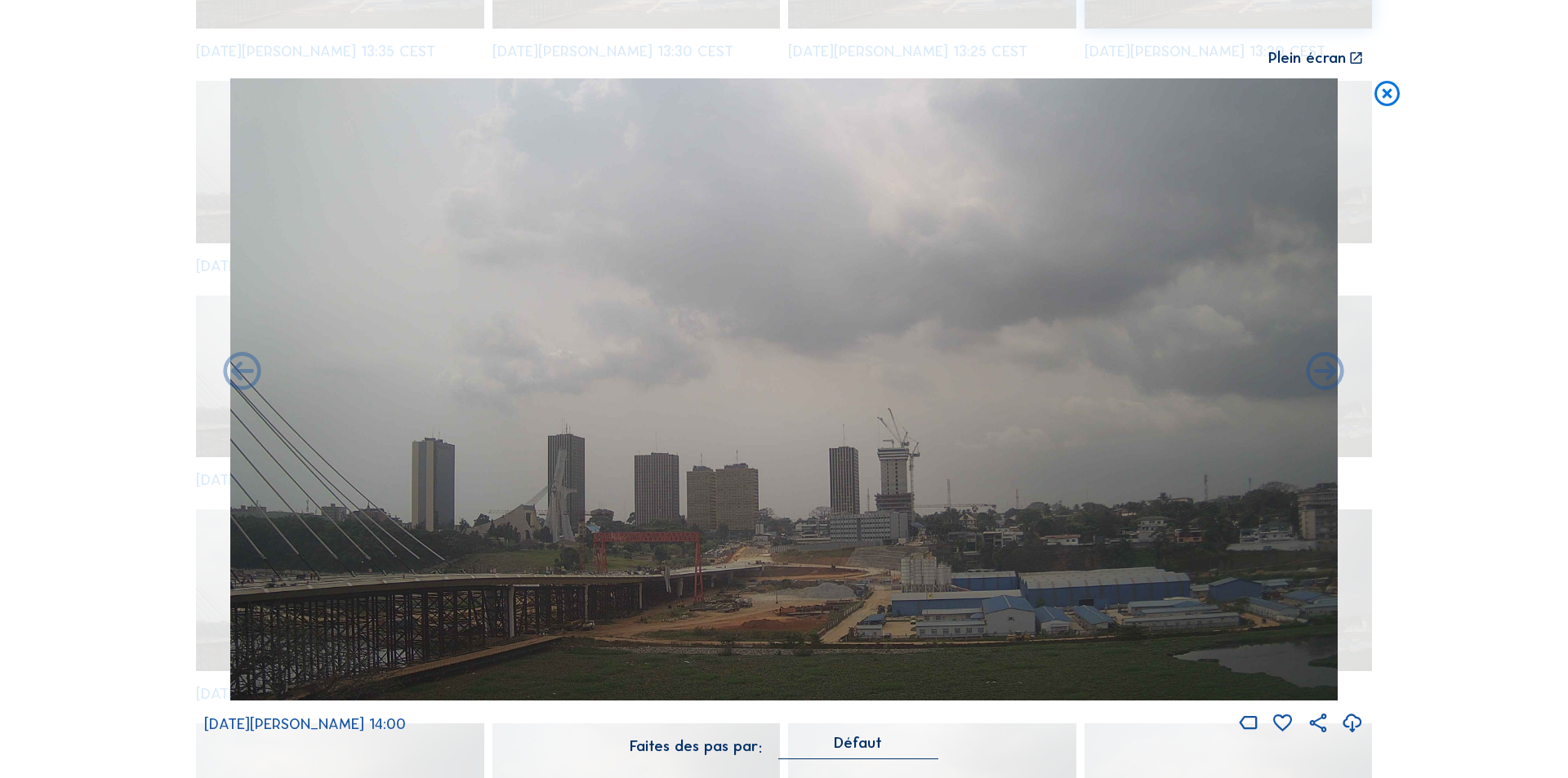
click at [1385, 95] on icon at bounding box center [1387, 94] width 31 height 31
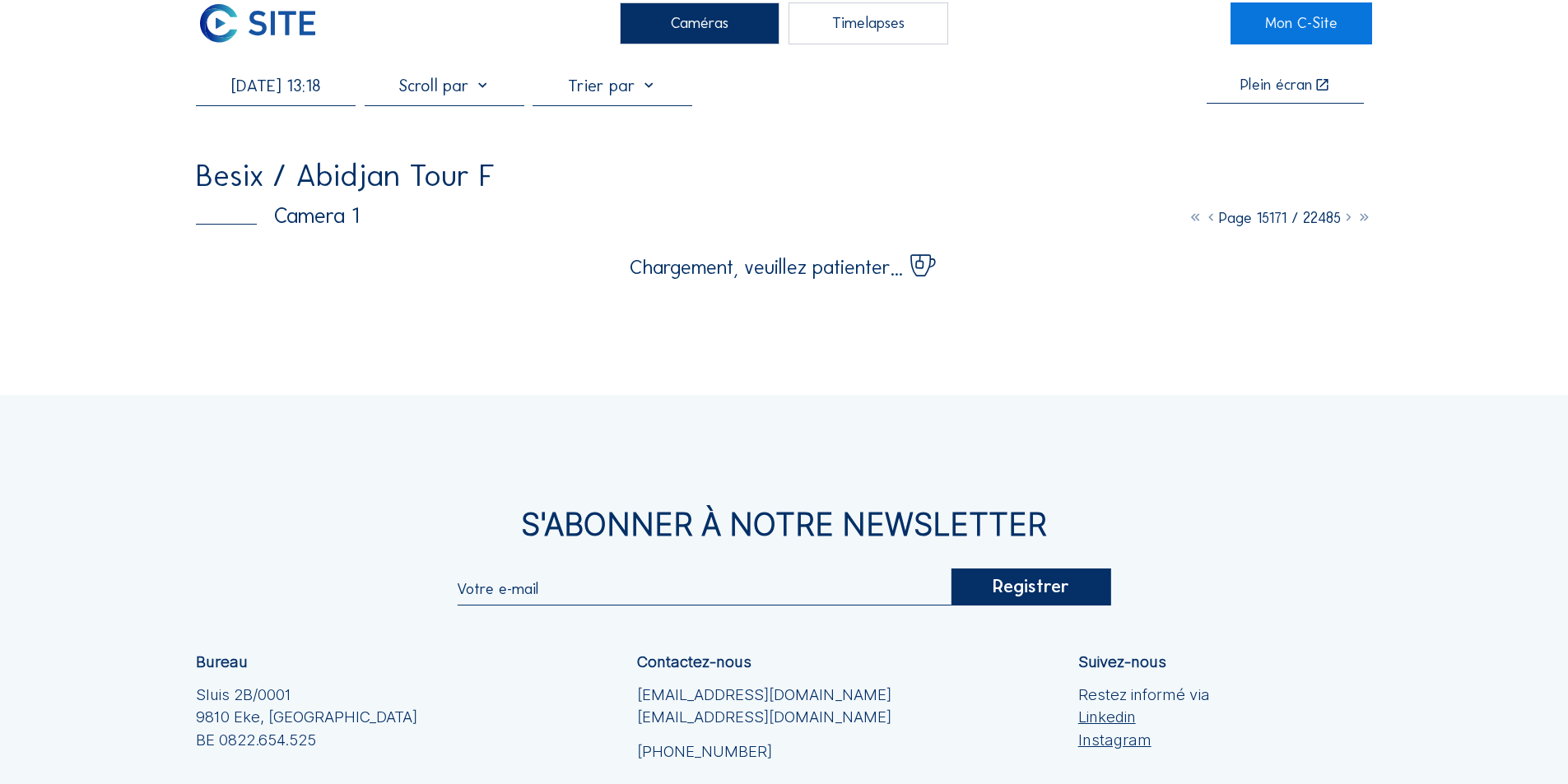
scroll to position [0, 0]
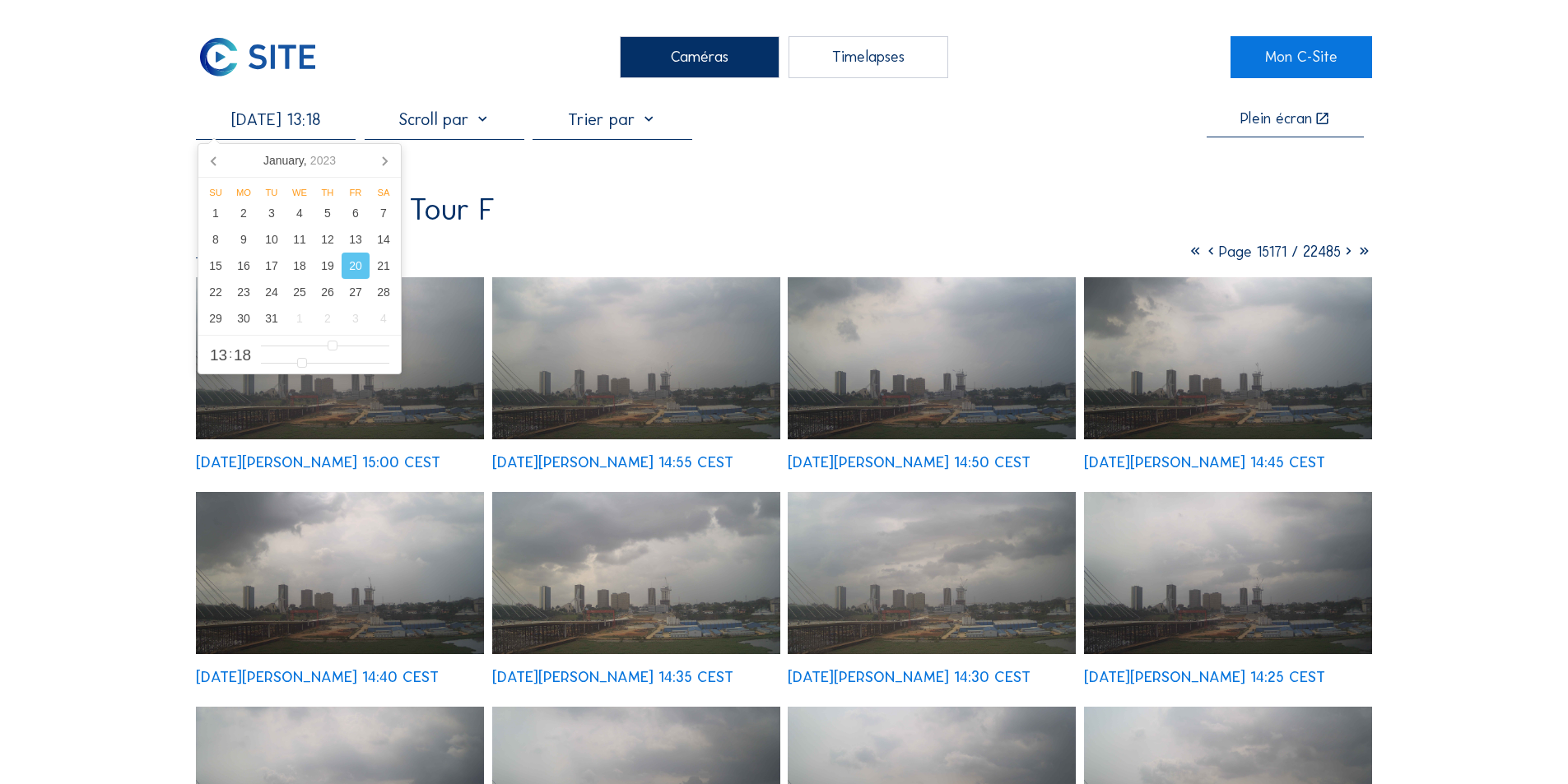
click at [327, 123] on input "[DATE] 13:18" at bounding box center [276, 119] width 160 height 20
click at [272, 319] on div "31" at bounding box center [271, 318] width 28 height 26
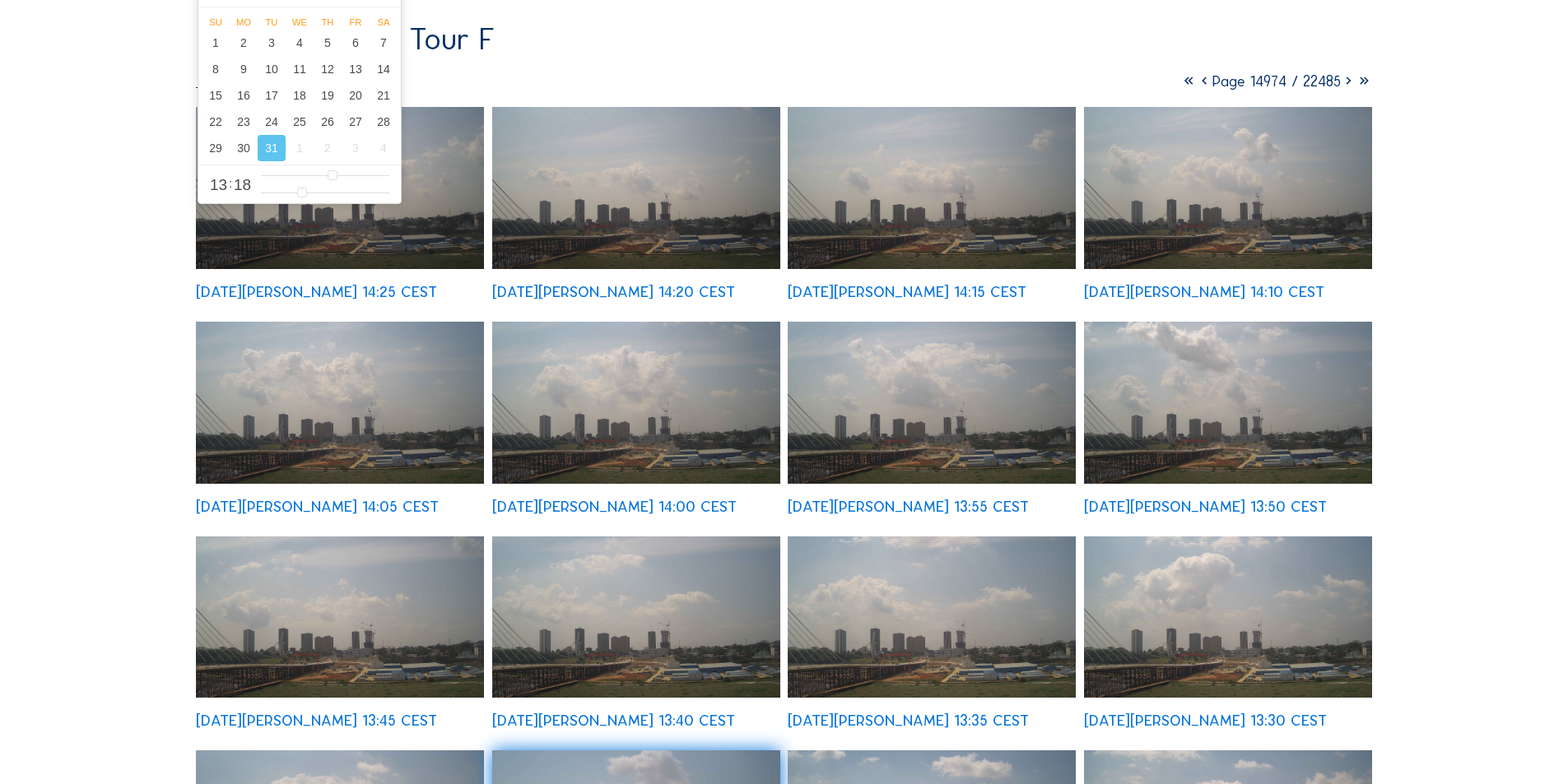
scroll to position [165, 0]
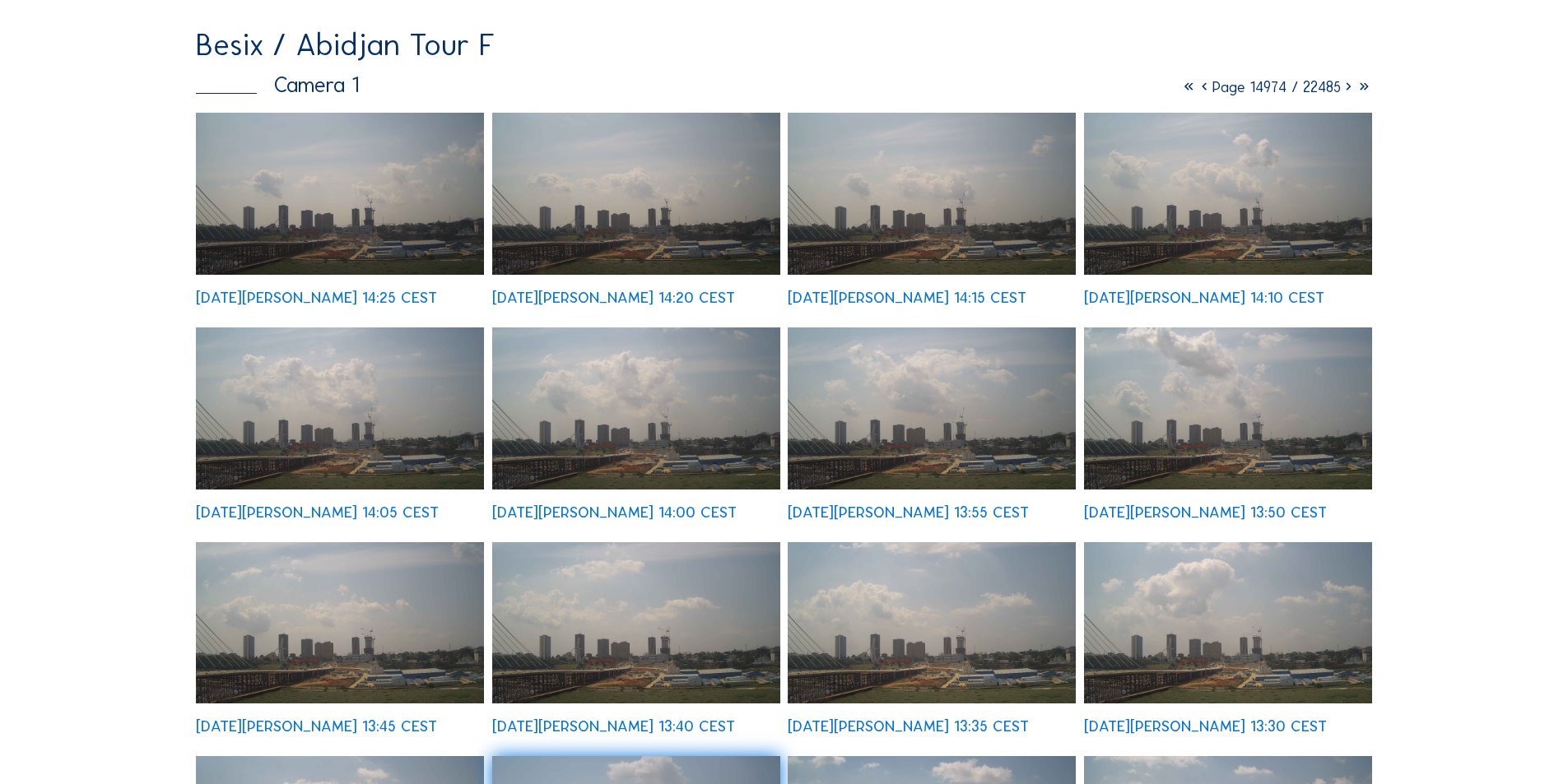
click at [325, 230] on img at bounding box center [339, 194] width 288 height 162
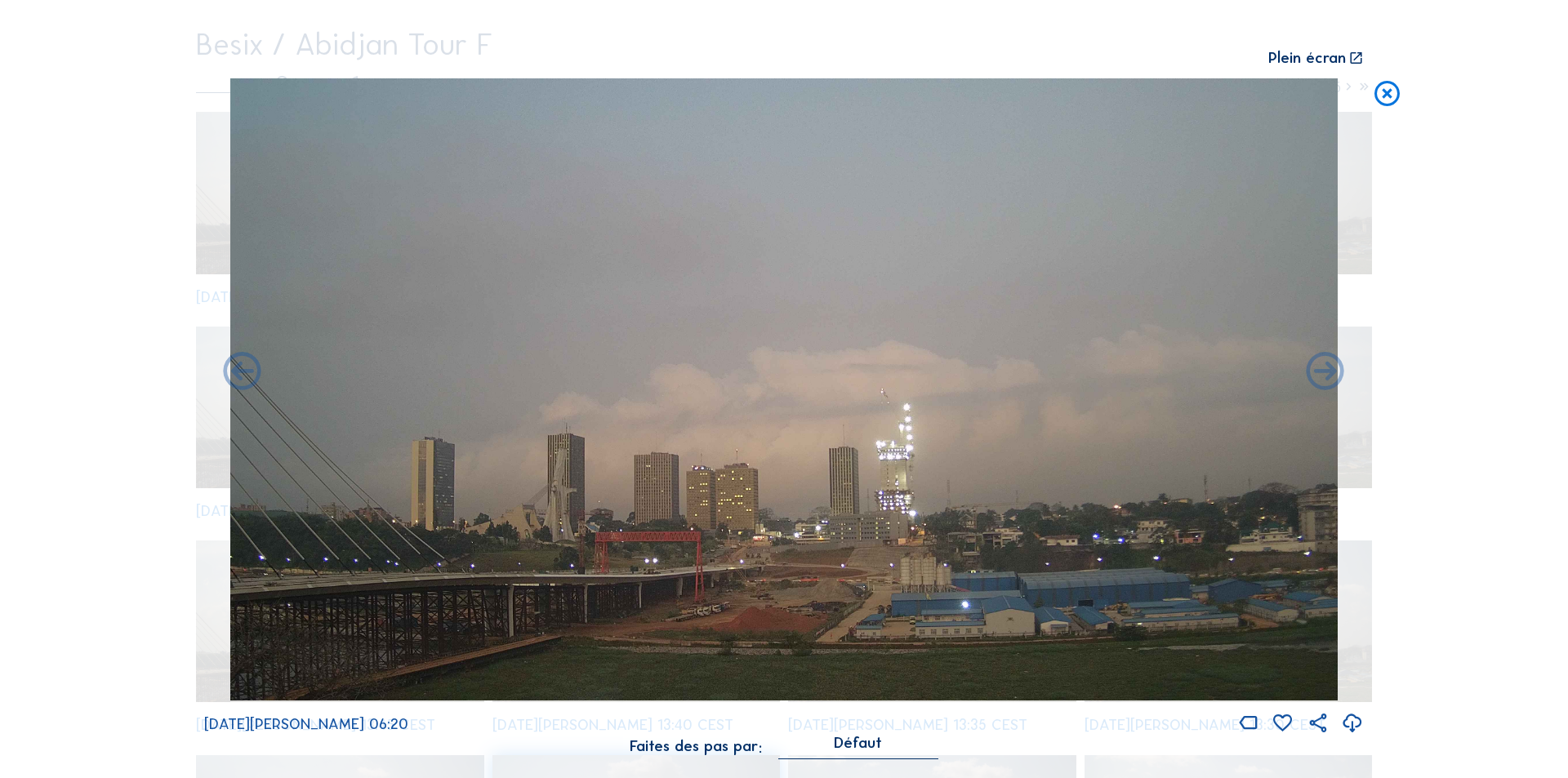
click at [1354, 717] on icon at bounding box center [1353, 724] width 23 height 27
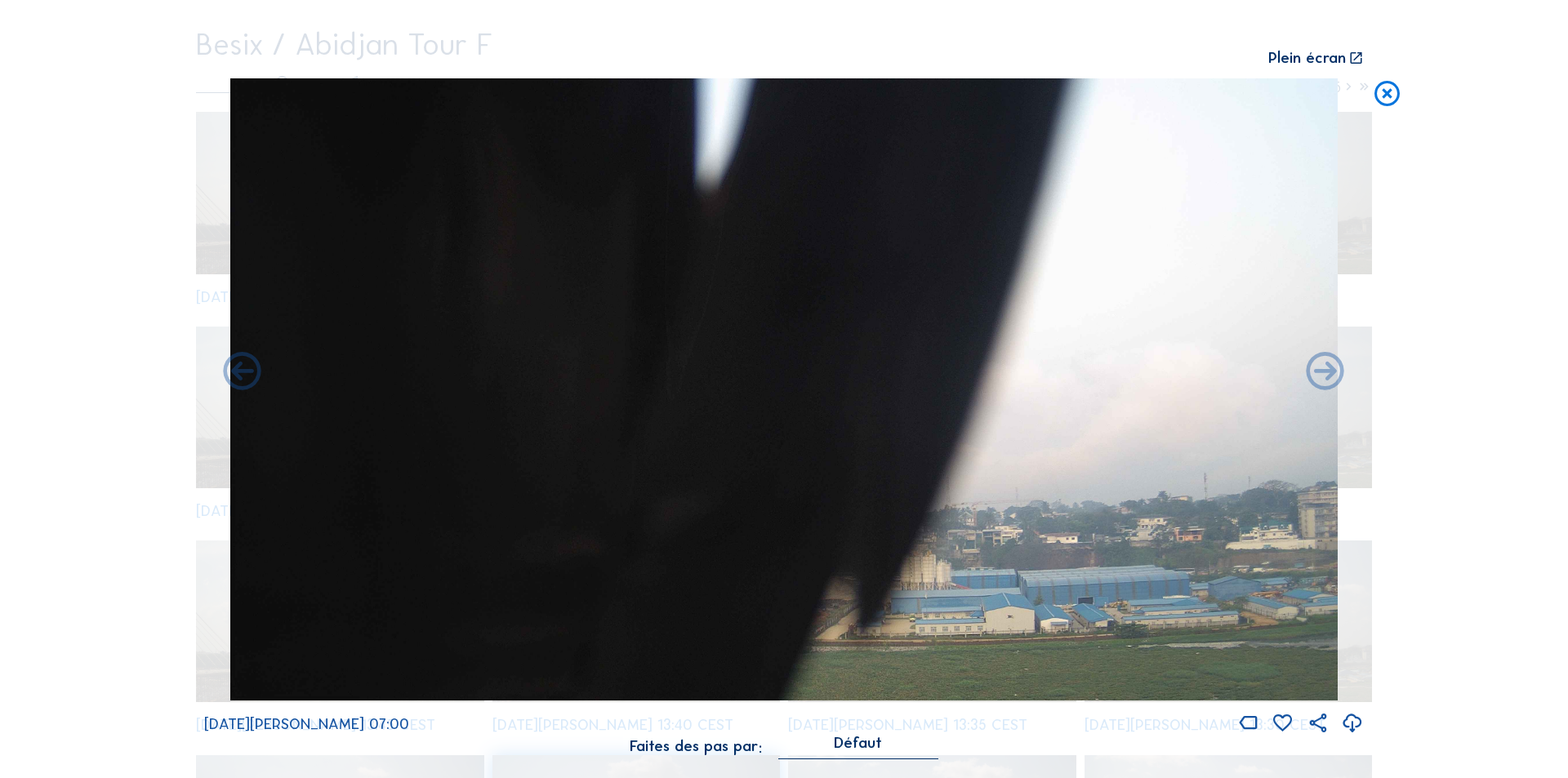
click at [1389, 91] on icon at bounding box center [1387, 94] width 31 height 31
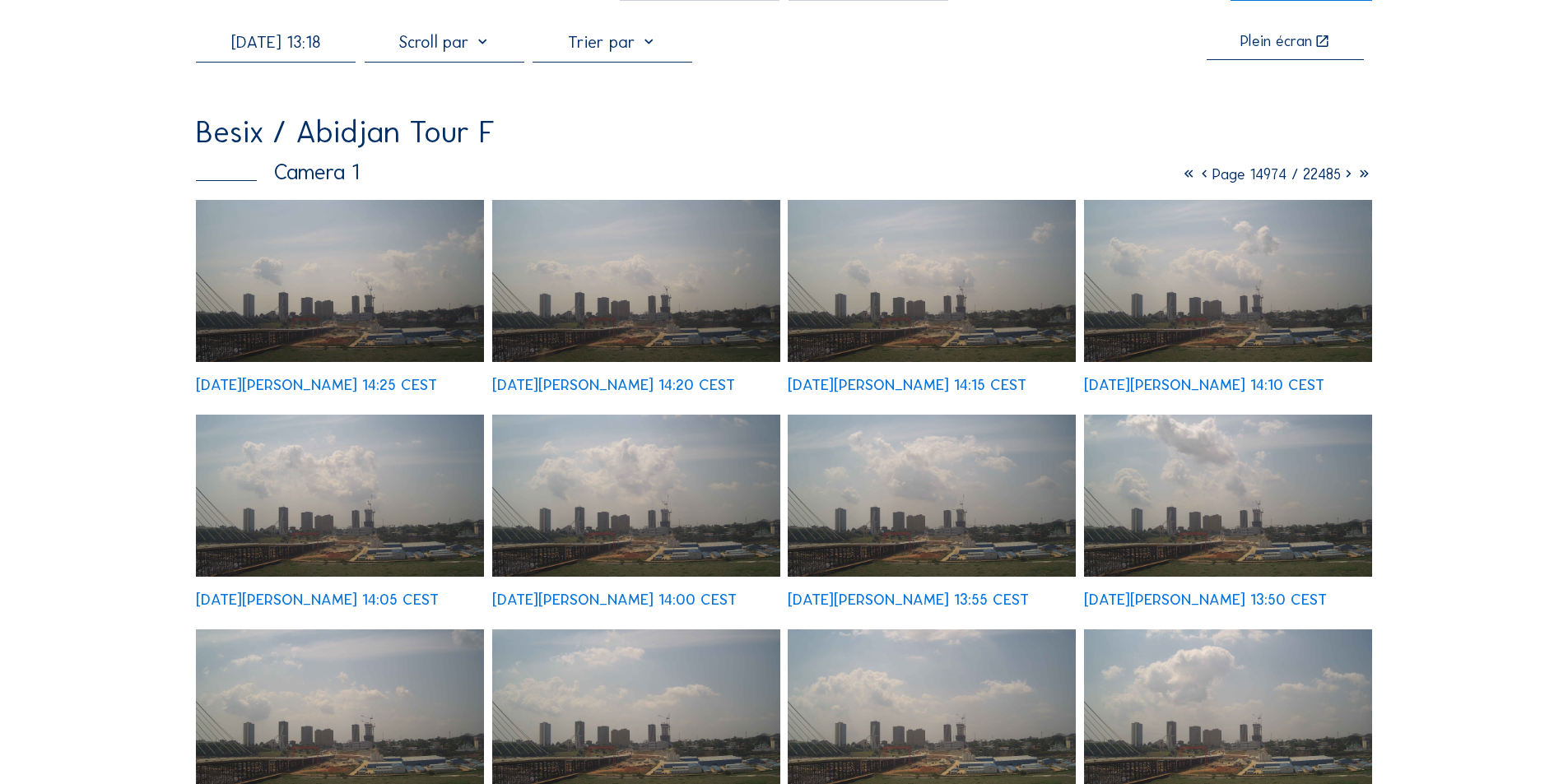
scroll to position [0, 0]
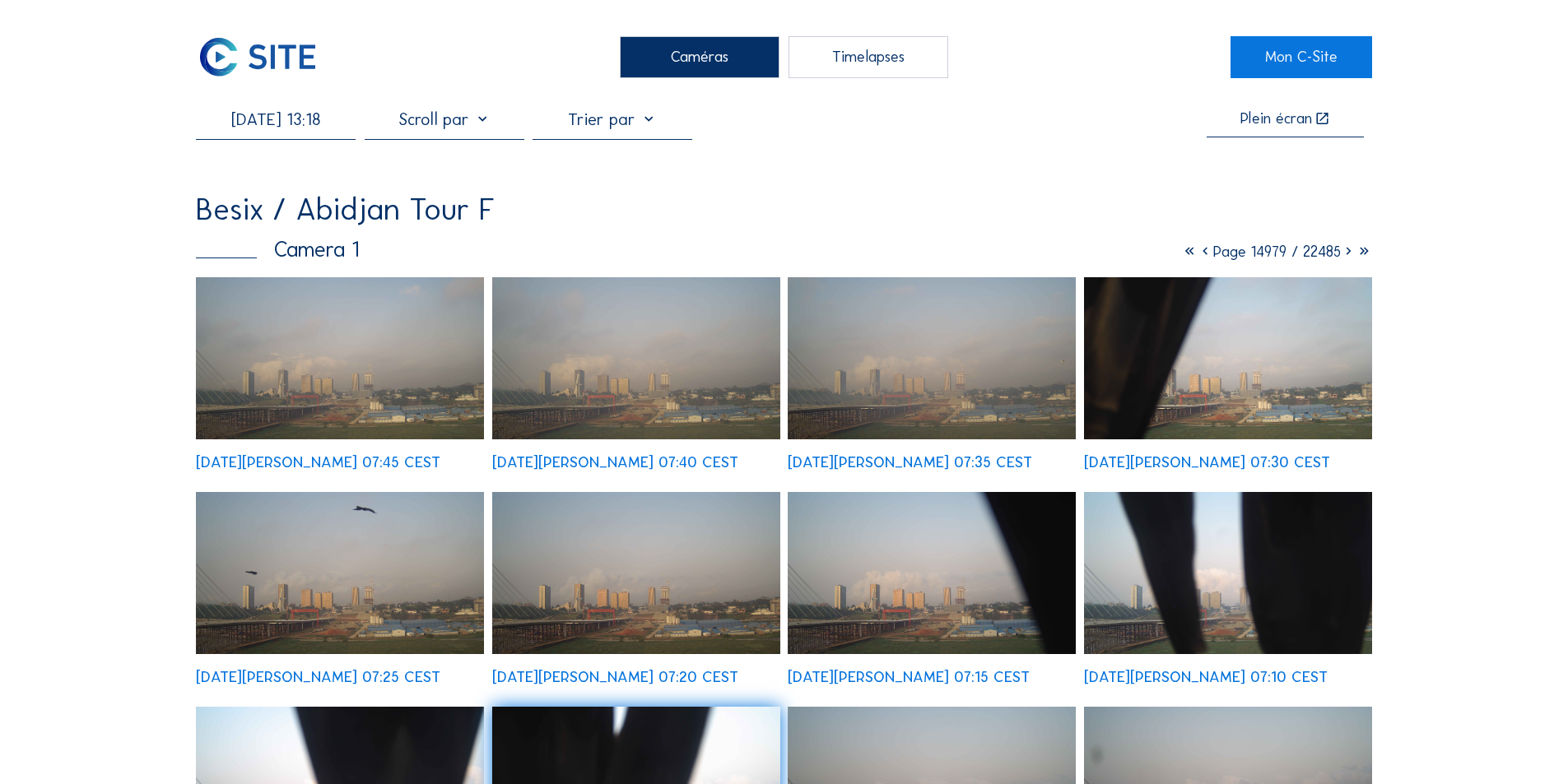
click at [485, 121] on div at bounding box center [444, 124] width 160 height 30
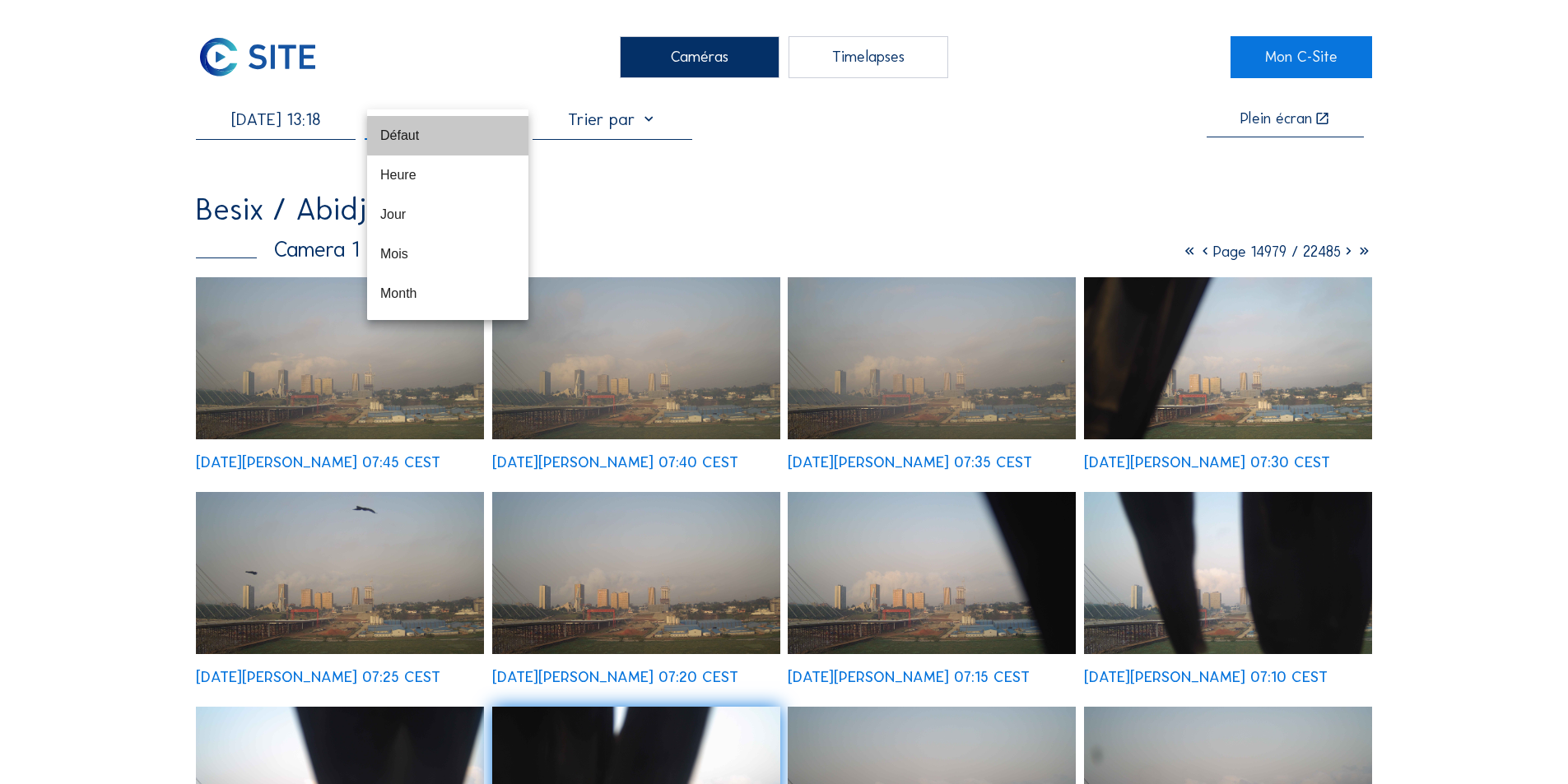
click at [485, 121] on div "Défaut" at bounding box center [448, 135] width 135 height 36
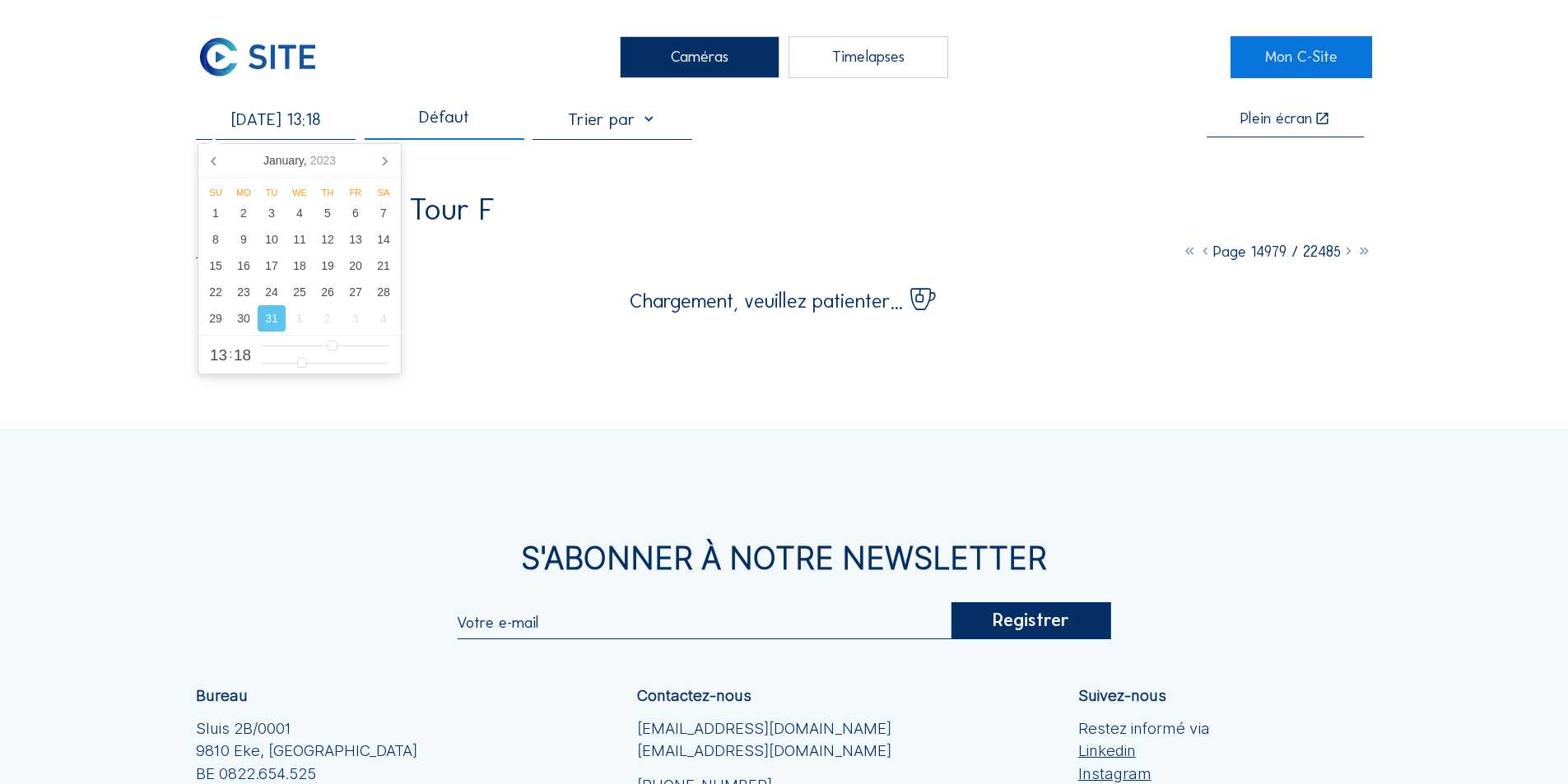
click at [313, 125] on input "[DATE] 13:18" at bounding box center [276, 119] width 160 height 20
click at [387, 157] on icon at bounding box center [384, 160] width 26 height 26
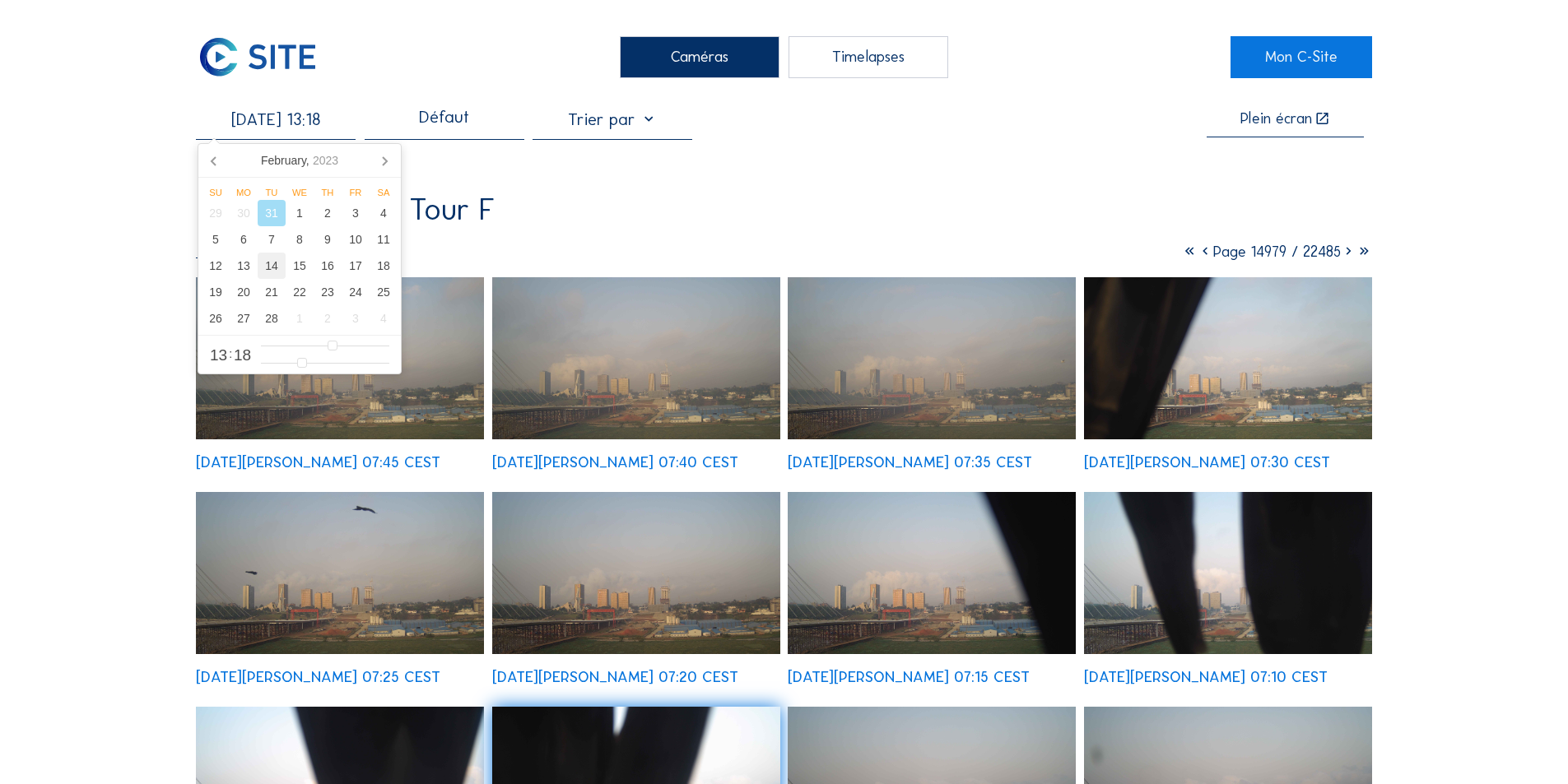
click at [275, 267] on div "14" at bounding box center [271, 265] width 28 height 26
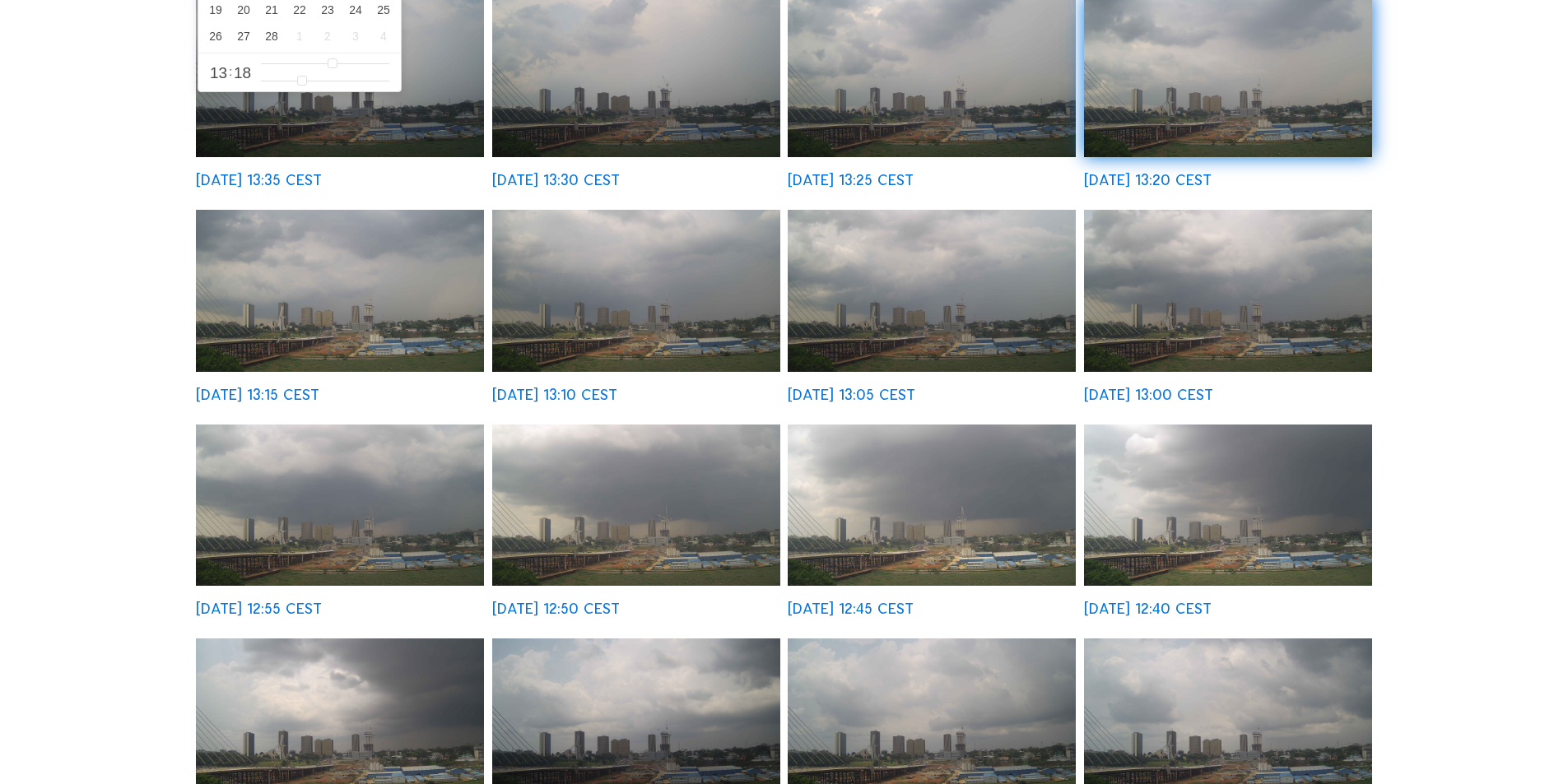
scroll to position [329, 0]
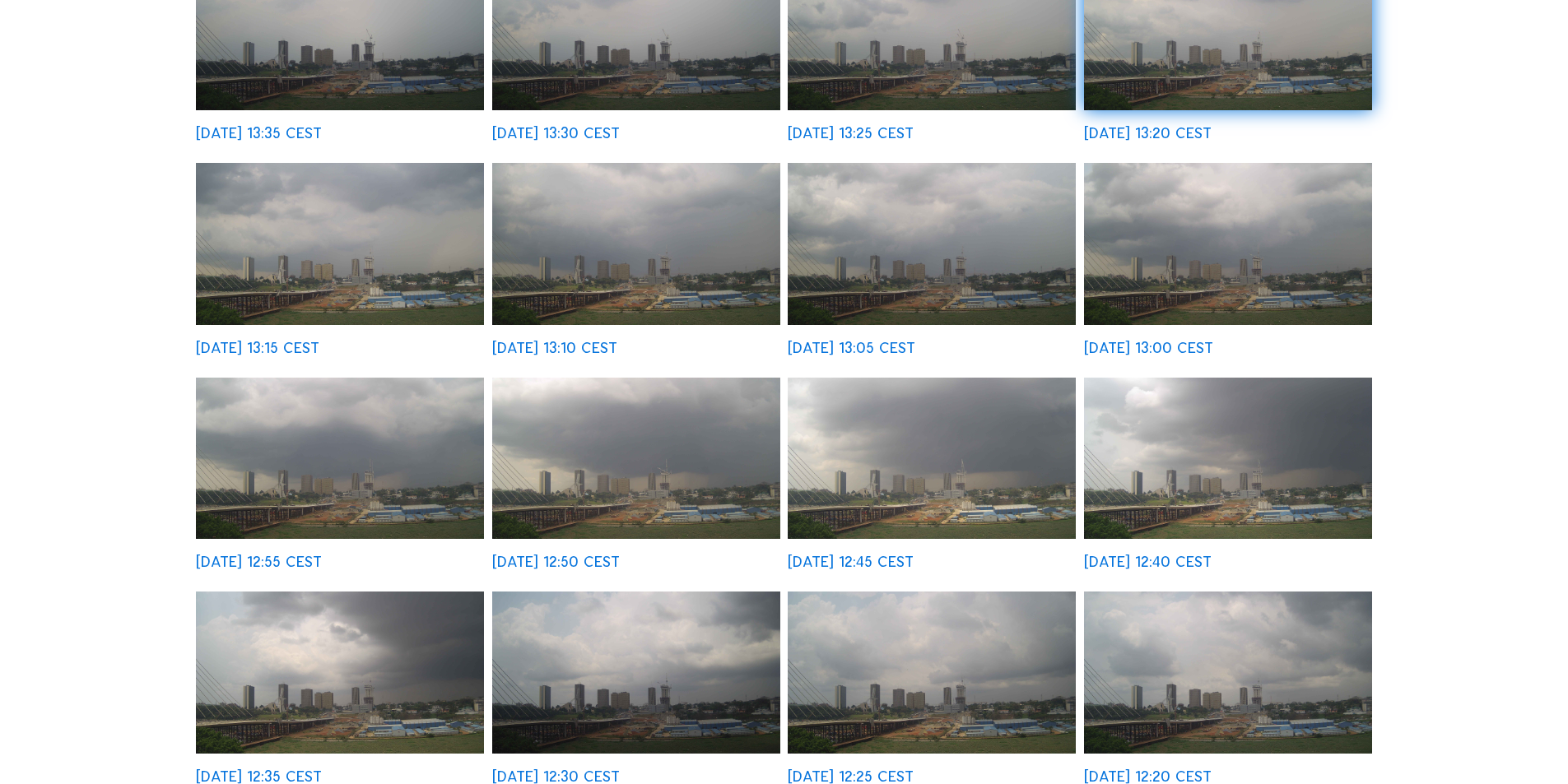
click at [359, 673] on img at bounding box center [339, 672] width 288 height 162
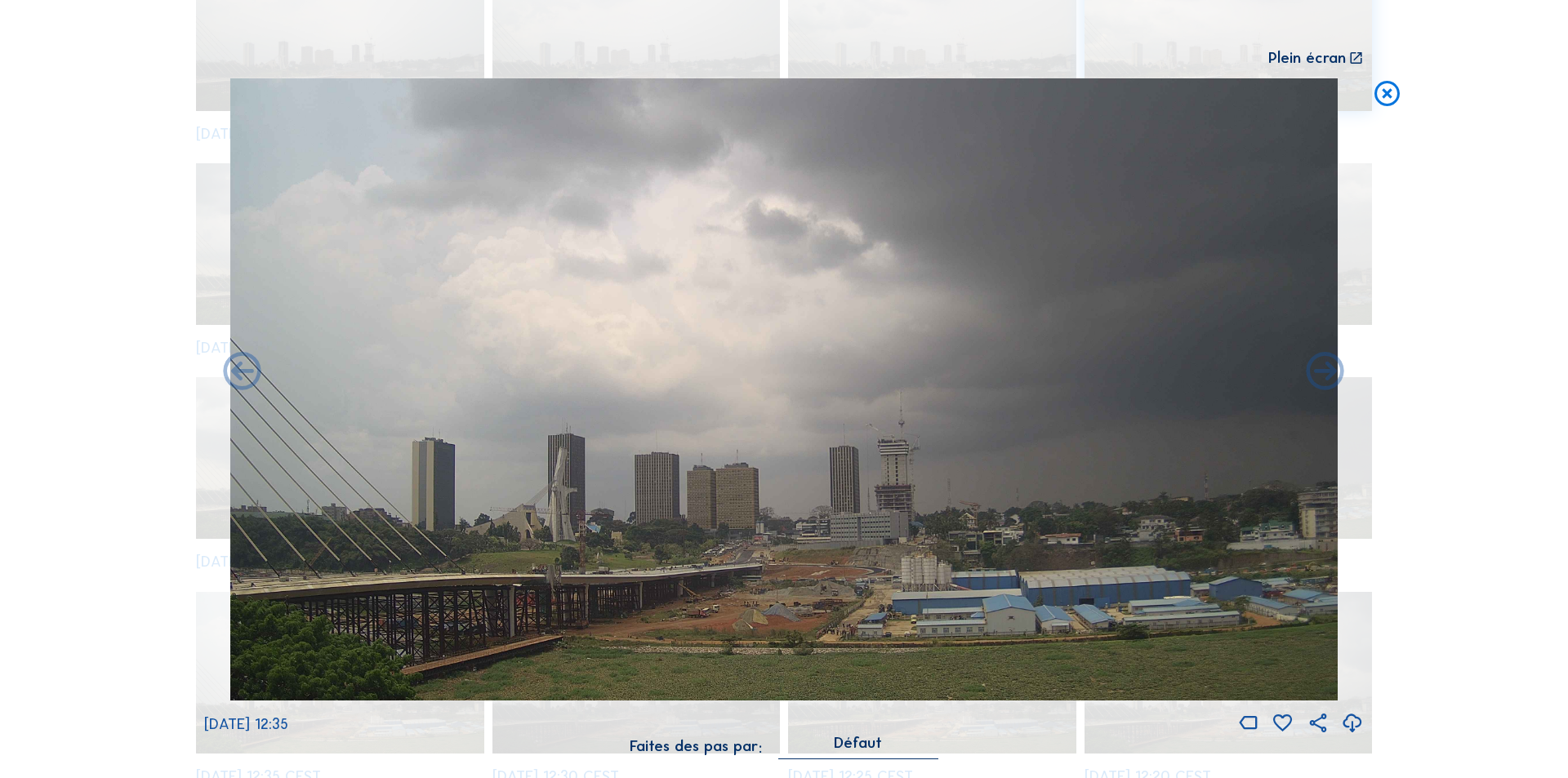
click at [1350, 720] on icon at bounding box center [1353, 724] width 23 height 27
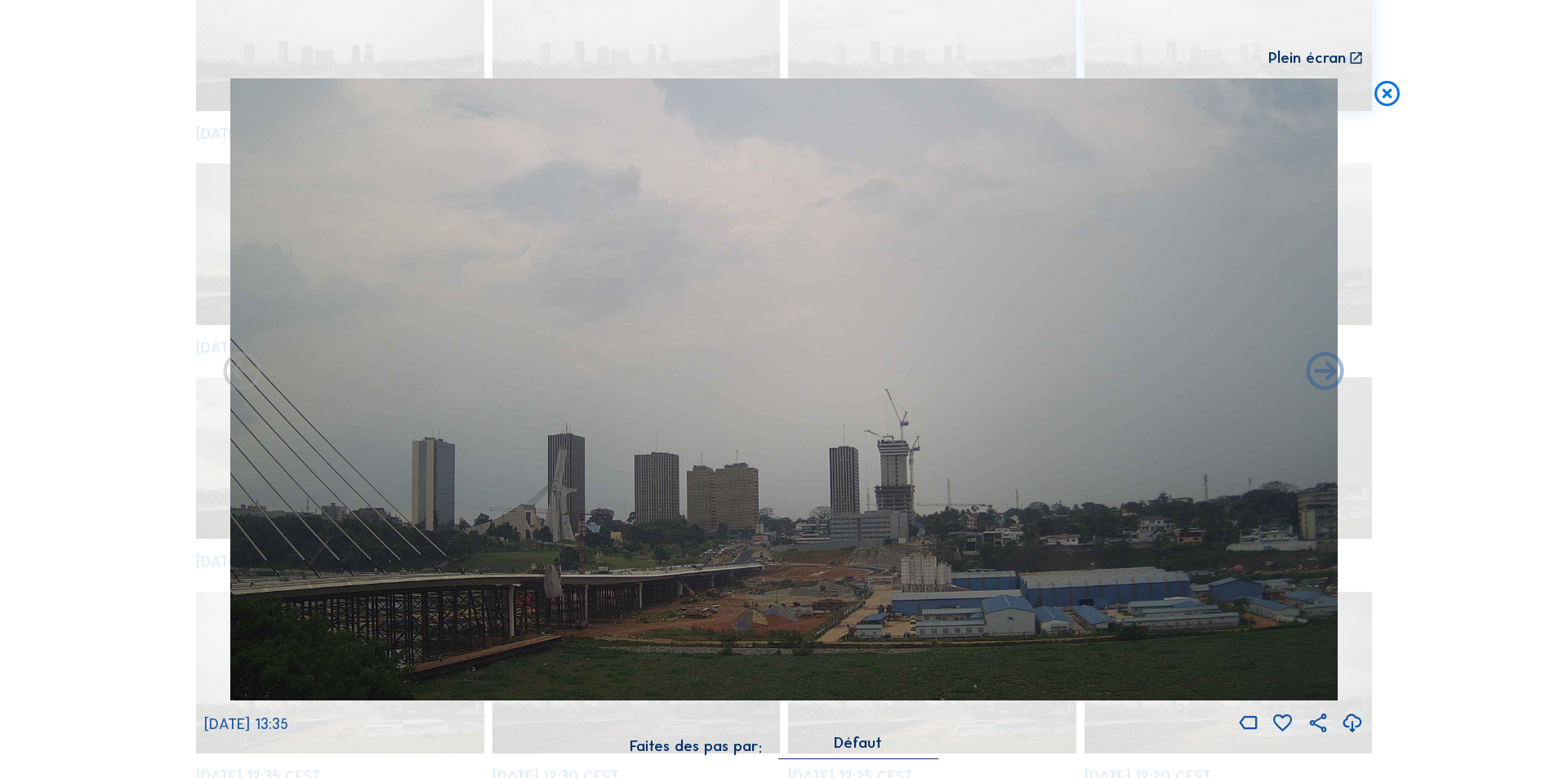
click at [1386, 87] on icon at bounding box center [1387, 94] width 31 height 31
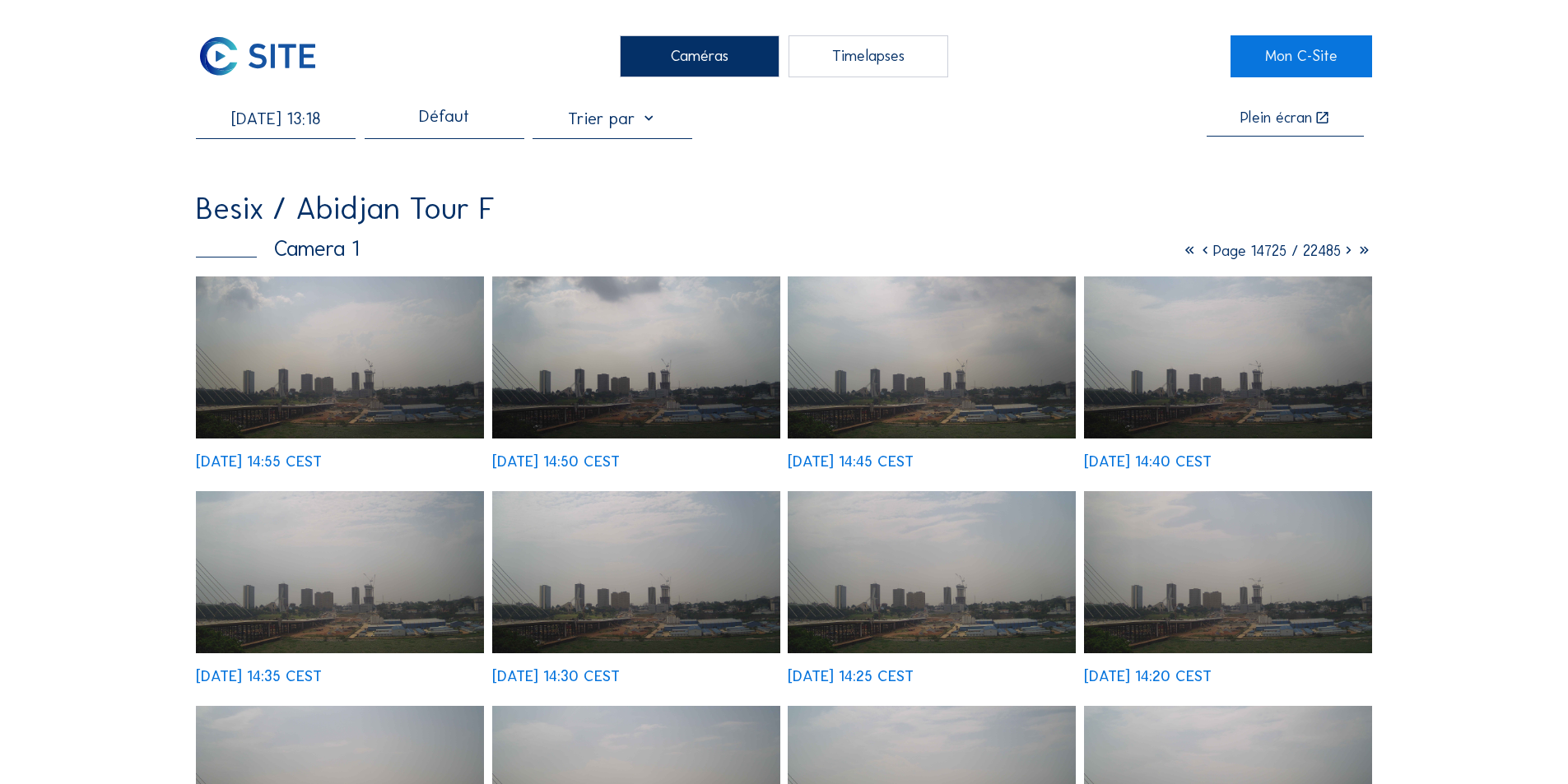
scroll to position [0, 0]
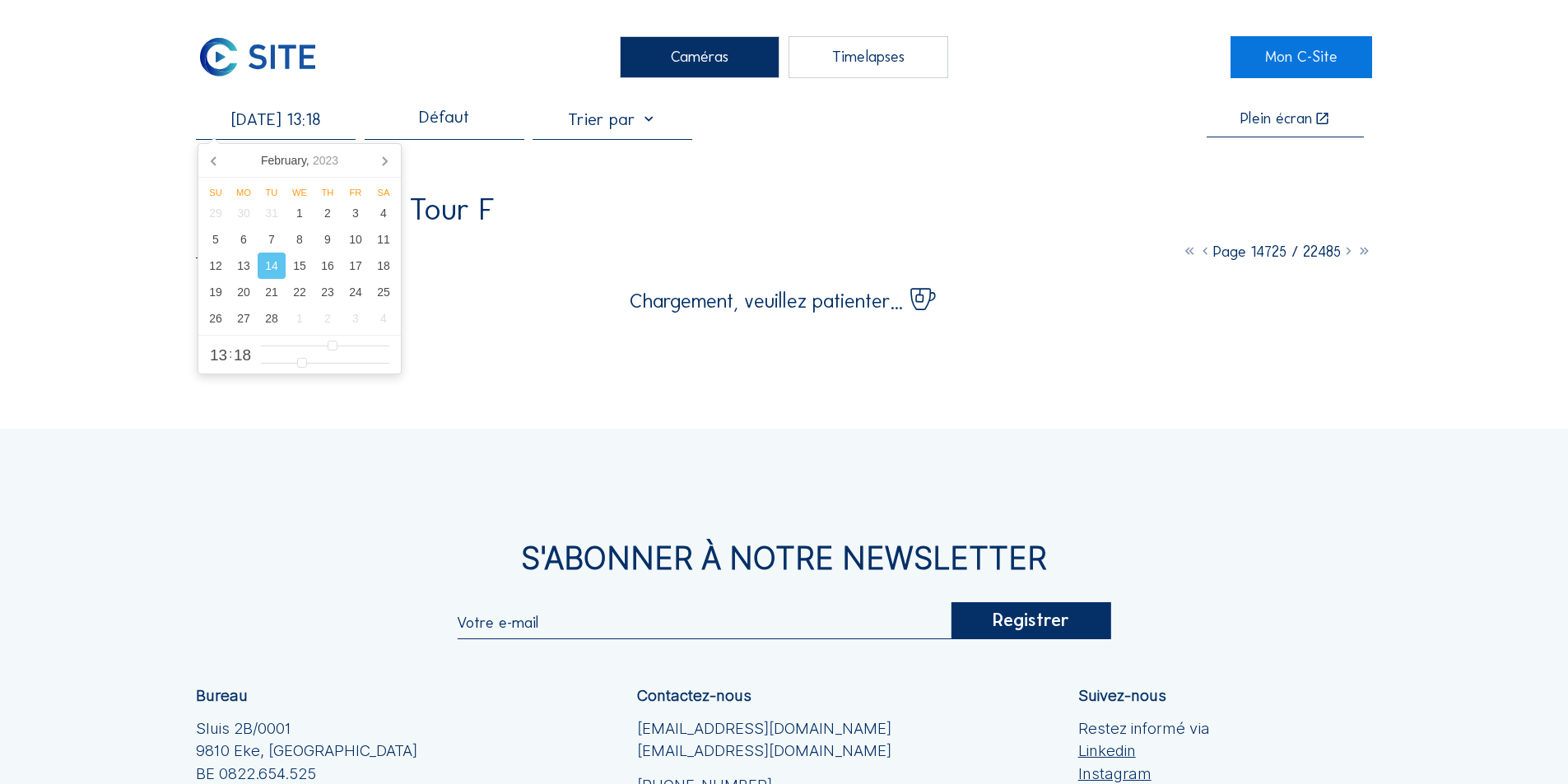
click at [327, 119] on input "[DATE] 13:18" at bounding box center [276, 119] width 160 height 20
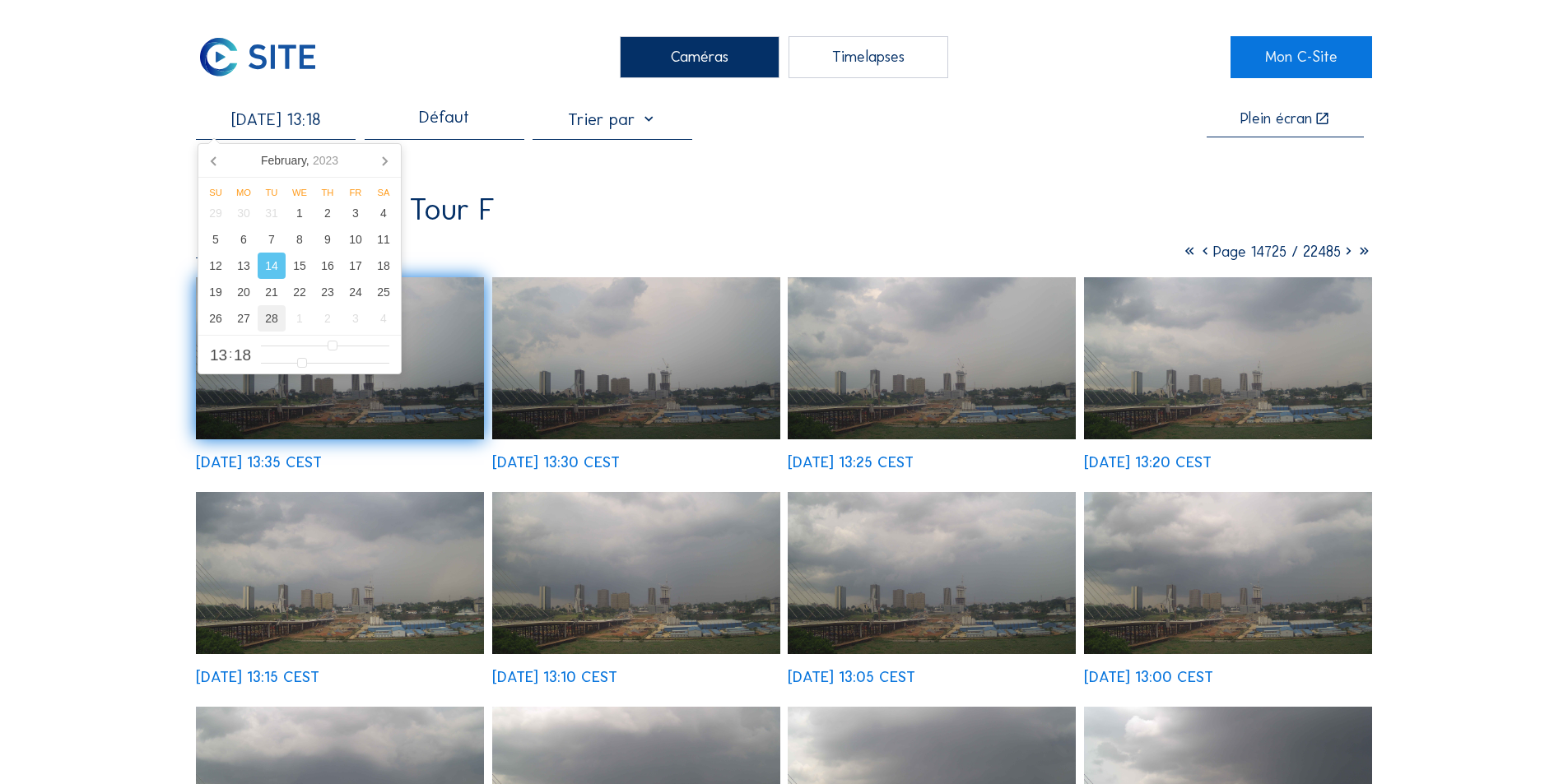
click at [274, 323] on div "28" at bounding box center [271, 318] width 28 height 26
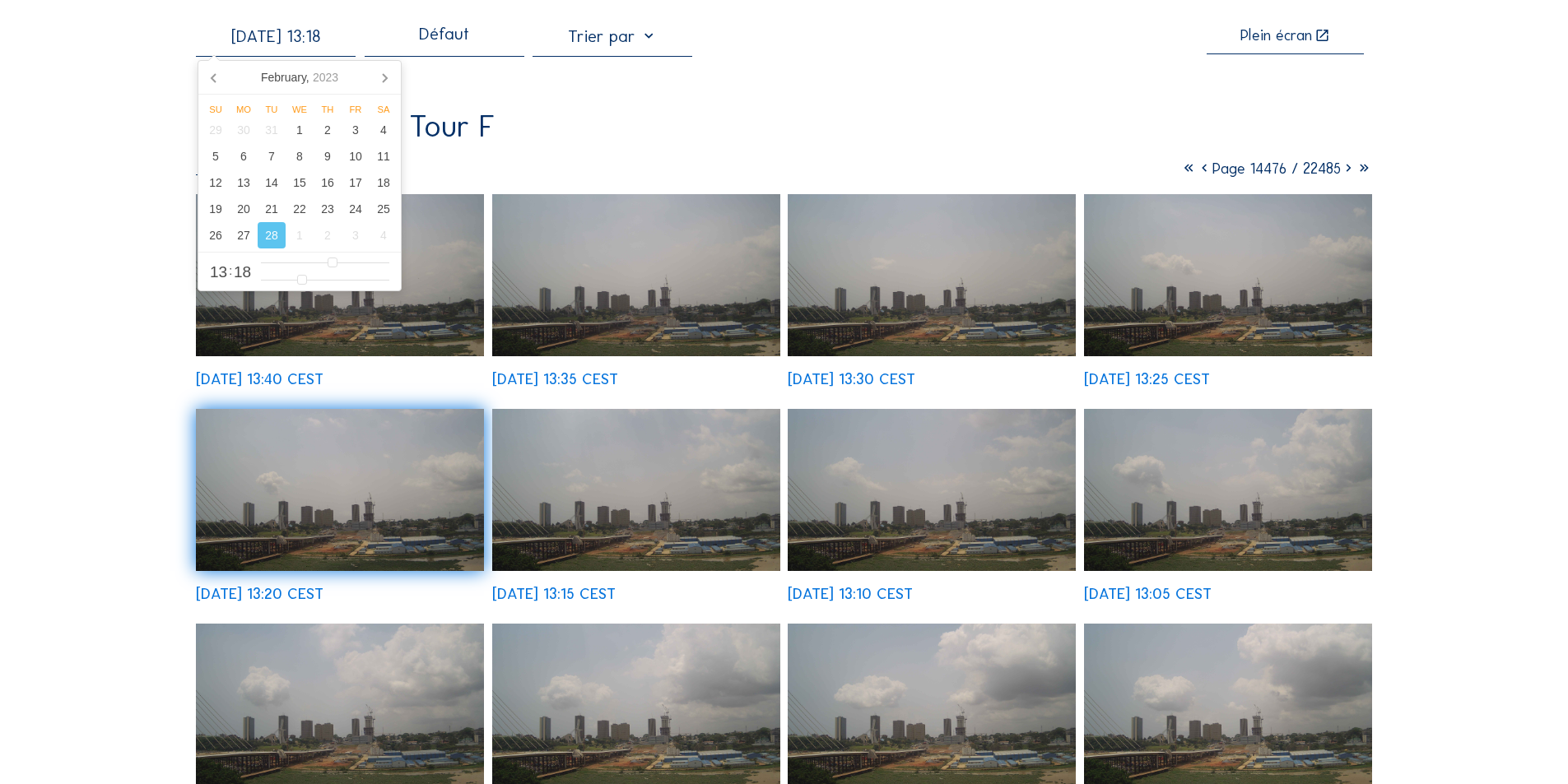
scroll to position [82, 0]
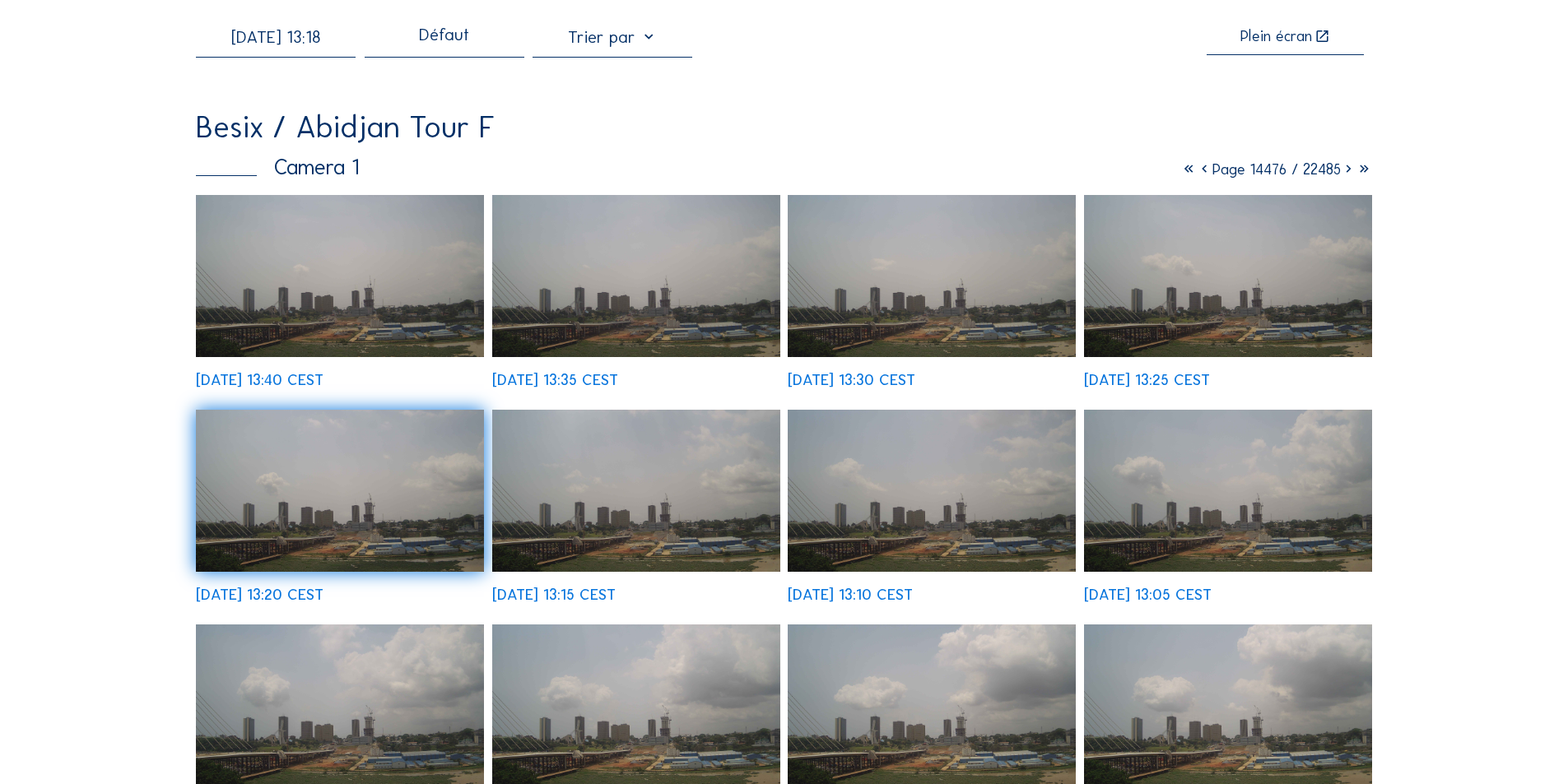
click at [422, 313] on img at bounding box center [339, 275] width 288 height 162
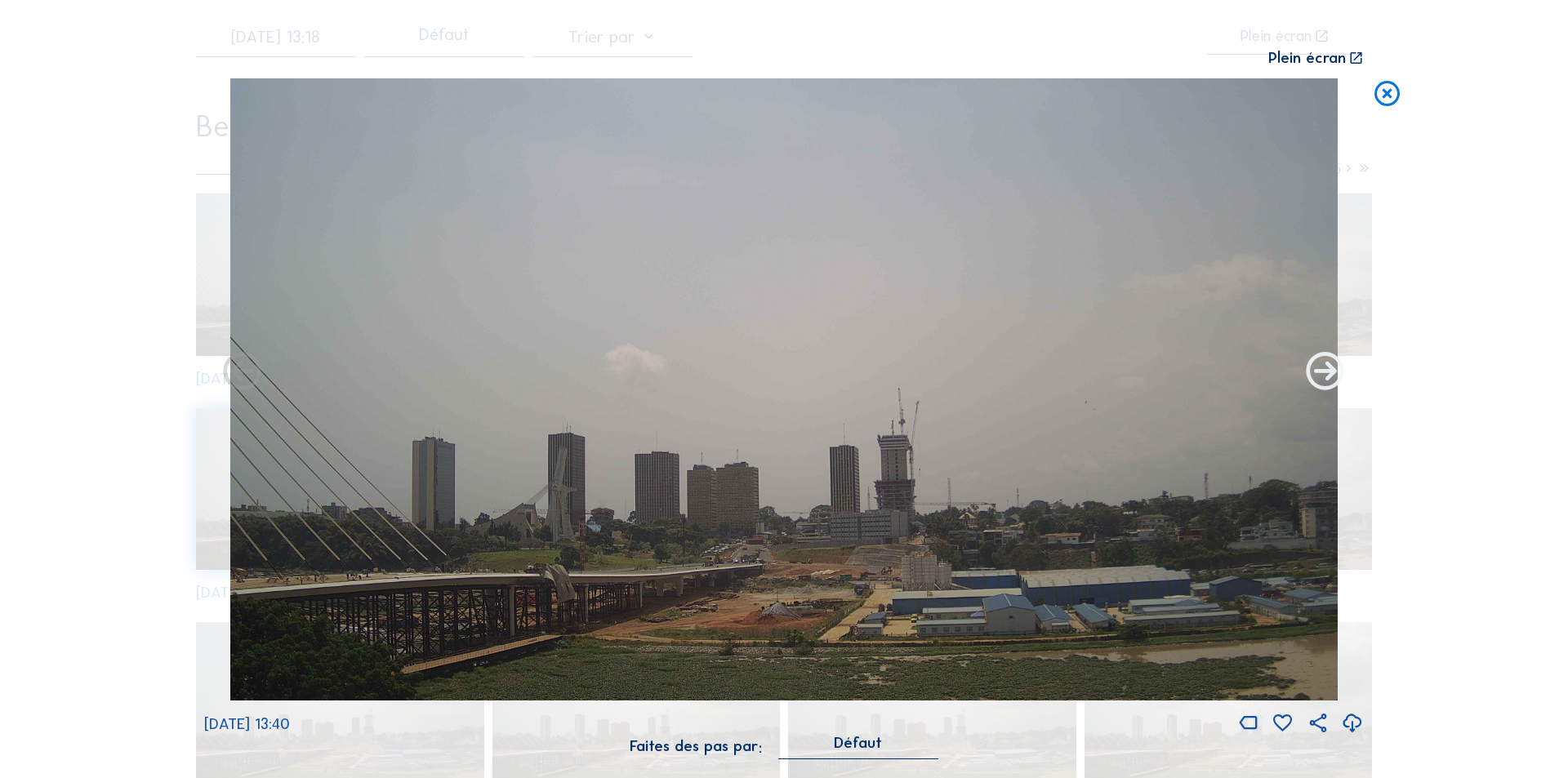
click at [1334, 374] on icon at bounding box center [1326, 373] width 46 height 46
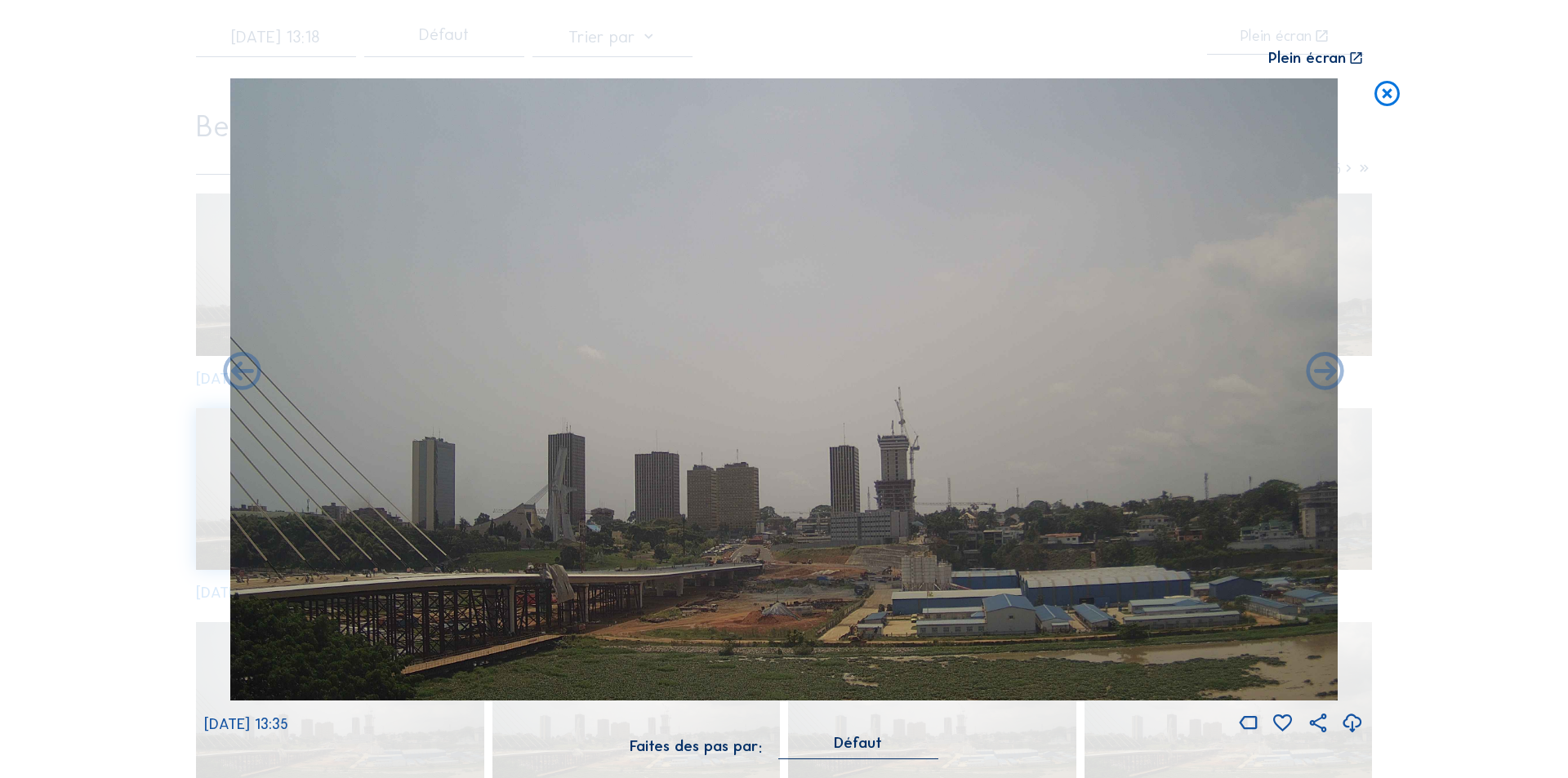
click at [1334, 374] on icon at bounding box center [1326, 373] width 46 height 46
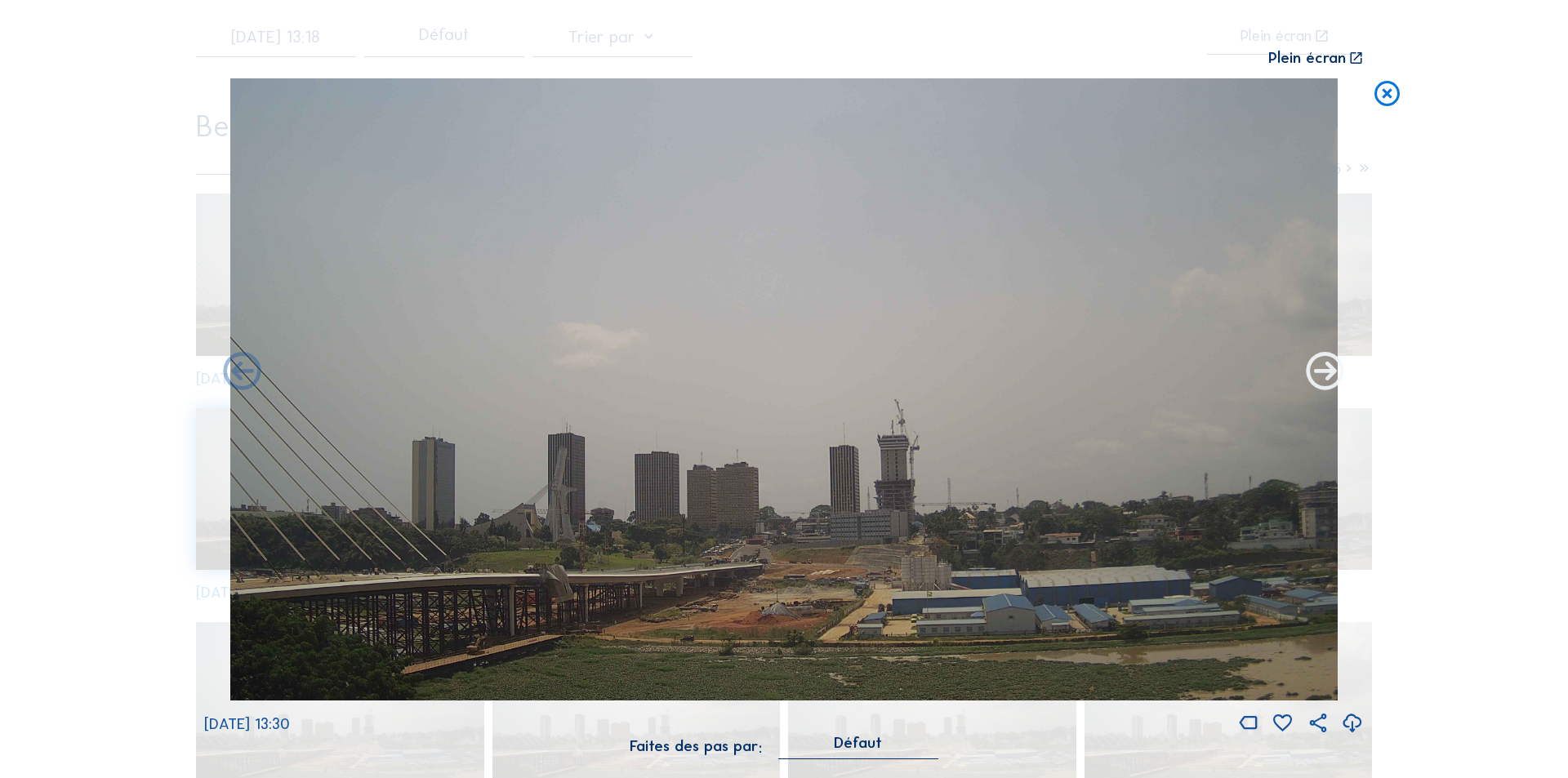
click at [1331, 374] on icon at bounding box center [1326, 373] width 46 height 46
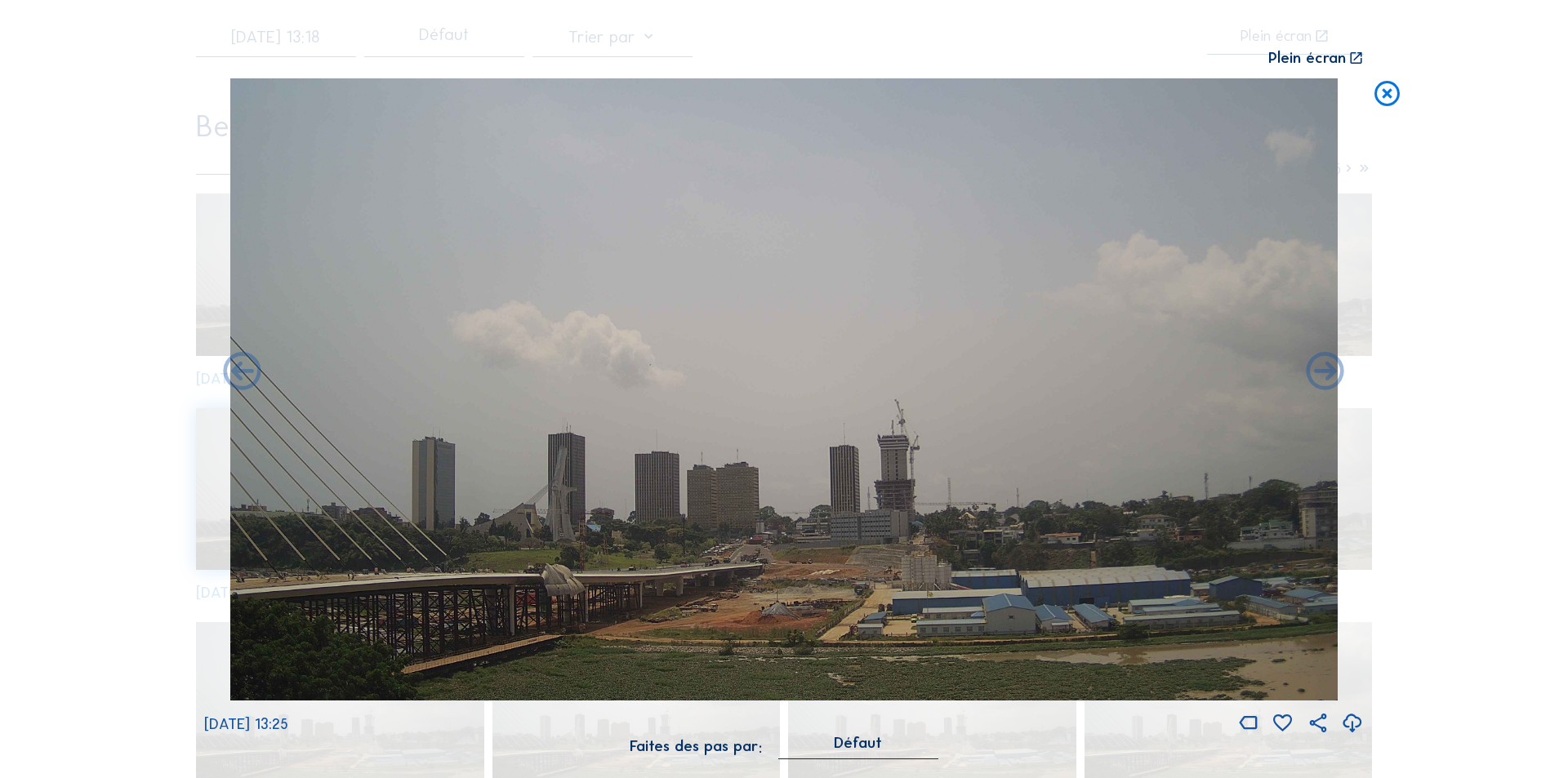
click at [1331, 374] on icon at bounding box center [1326, 373] width 46 height 46
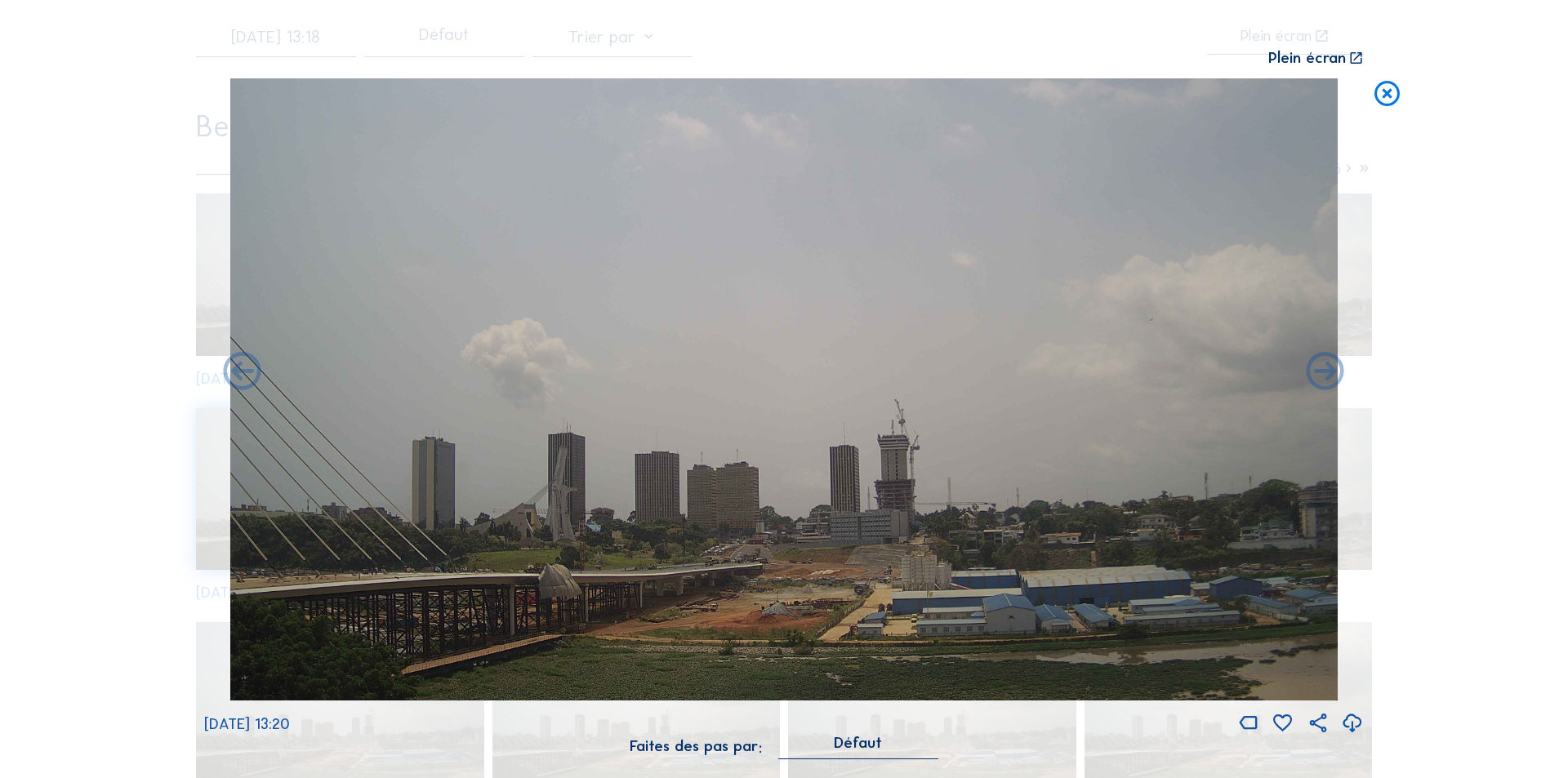
click at [1331, 374] on icon at bounding box center [1326, 373] width 46 height 46
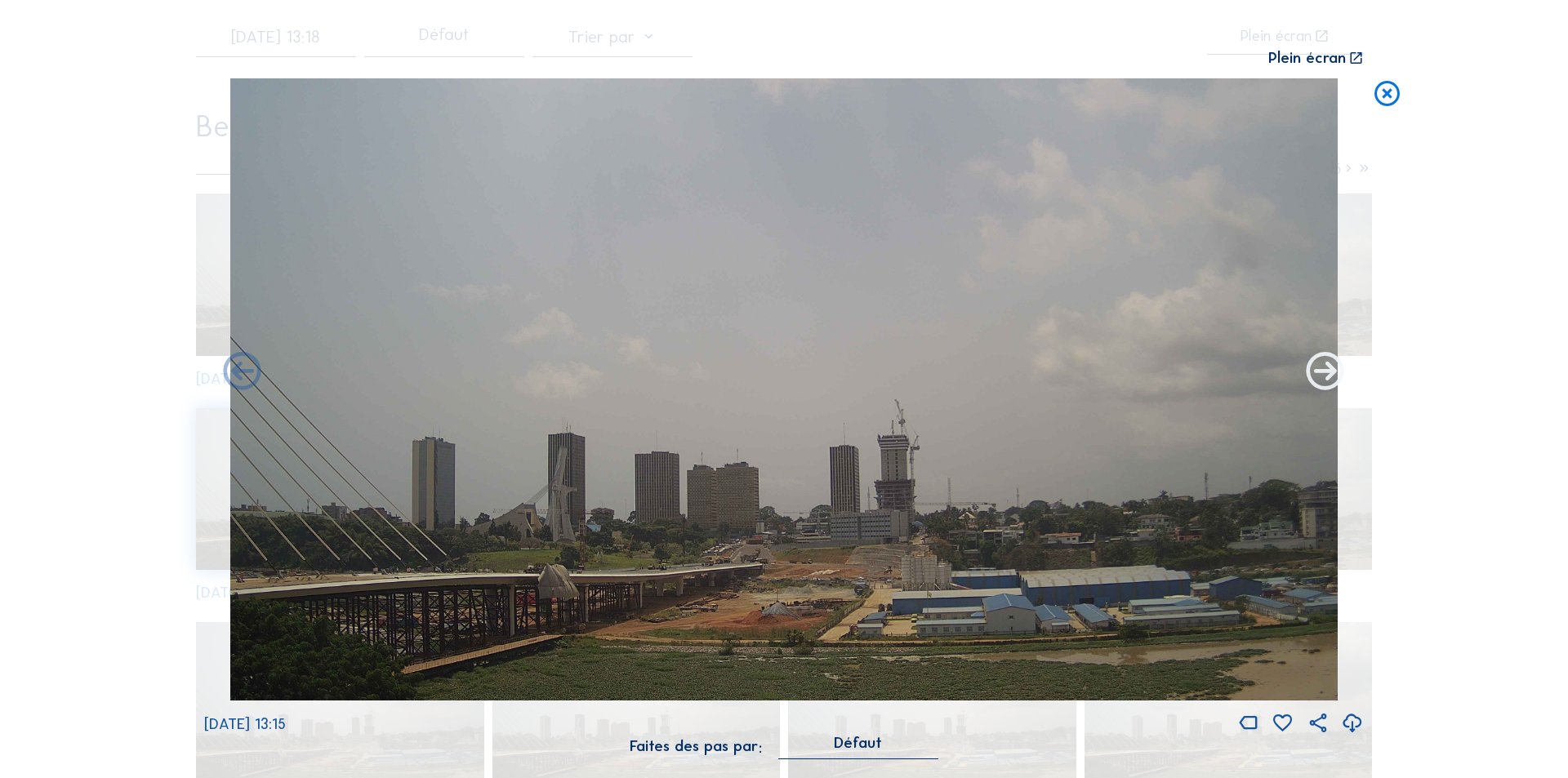
click at [1327, 370] on icon at bounding box center [1326, 373] width 46 height 46
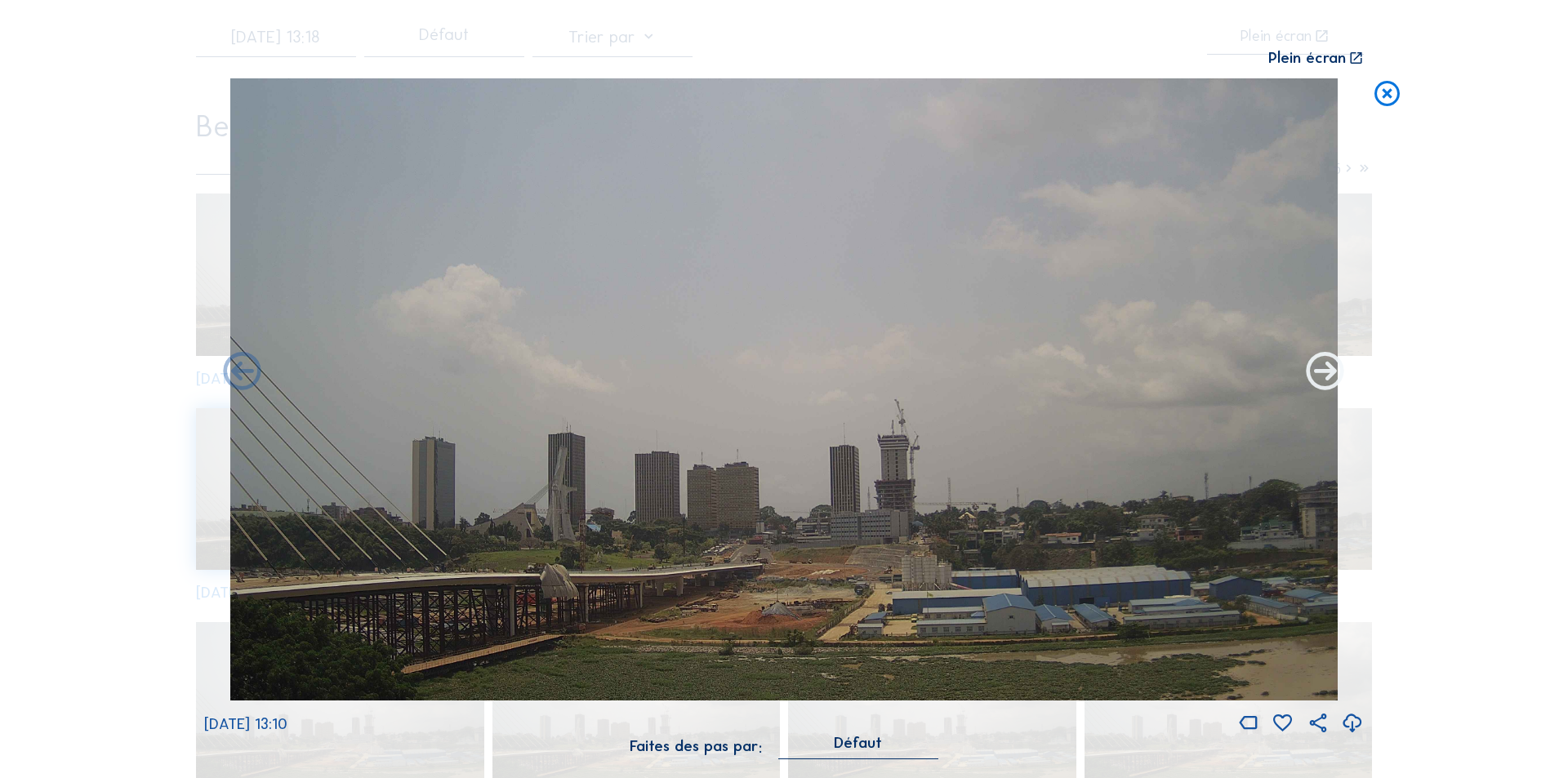
click at [1331, 372] on icon at bounding box center [1326, 373] width 46 height 46
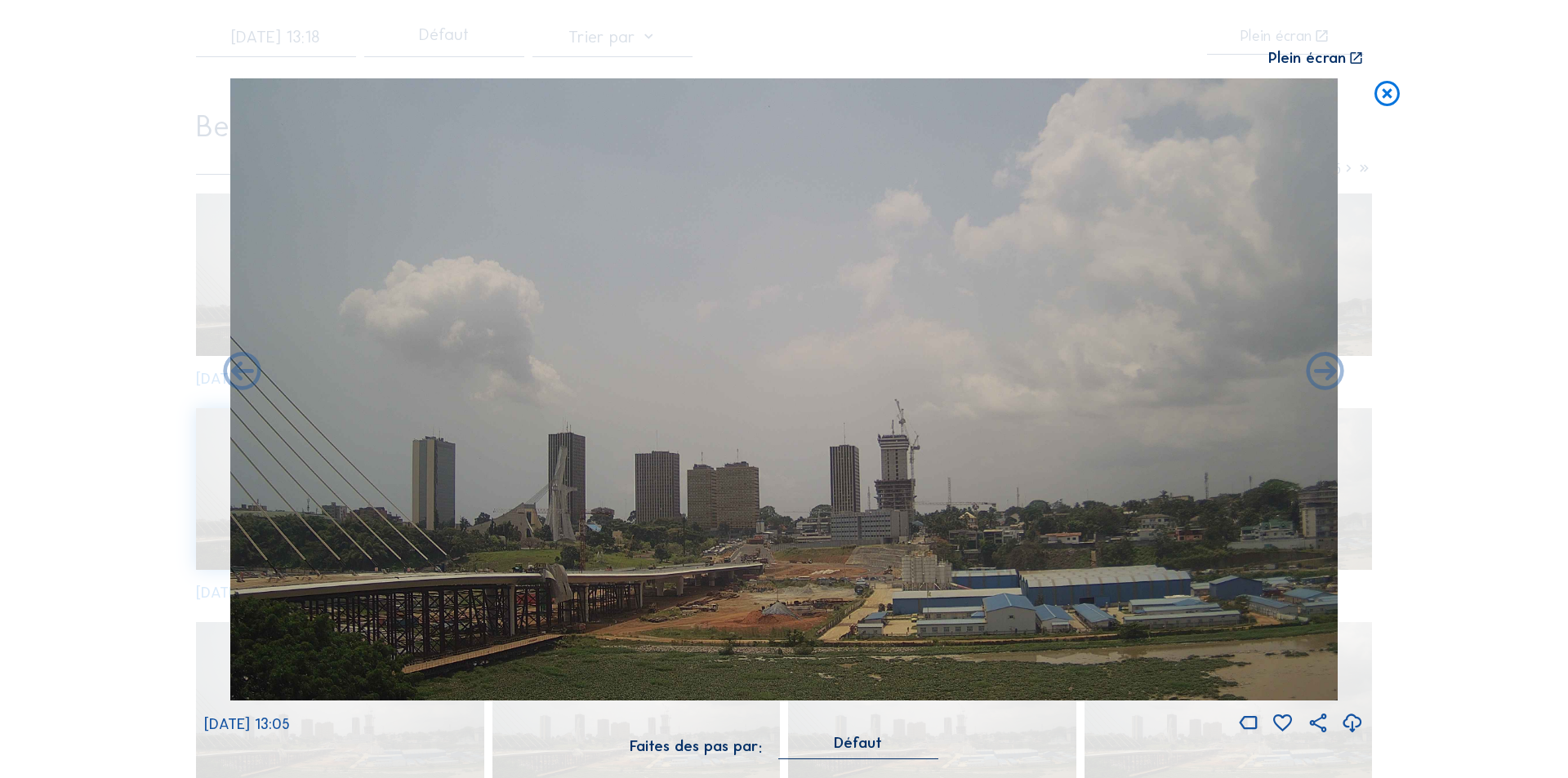
click at [1331, 372] on icon at bounding box center [1326, 373] width 46 height 46
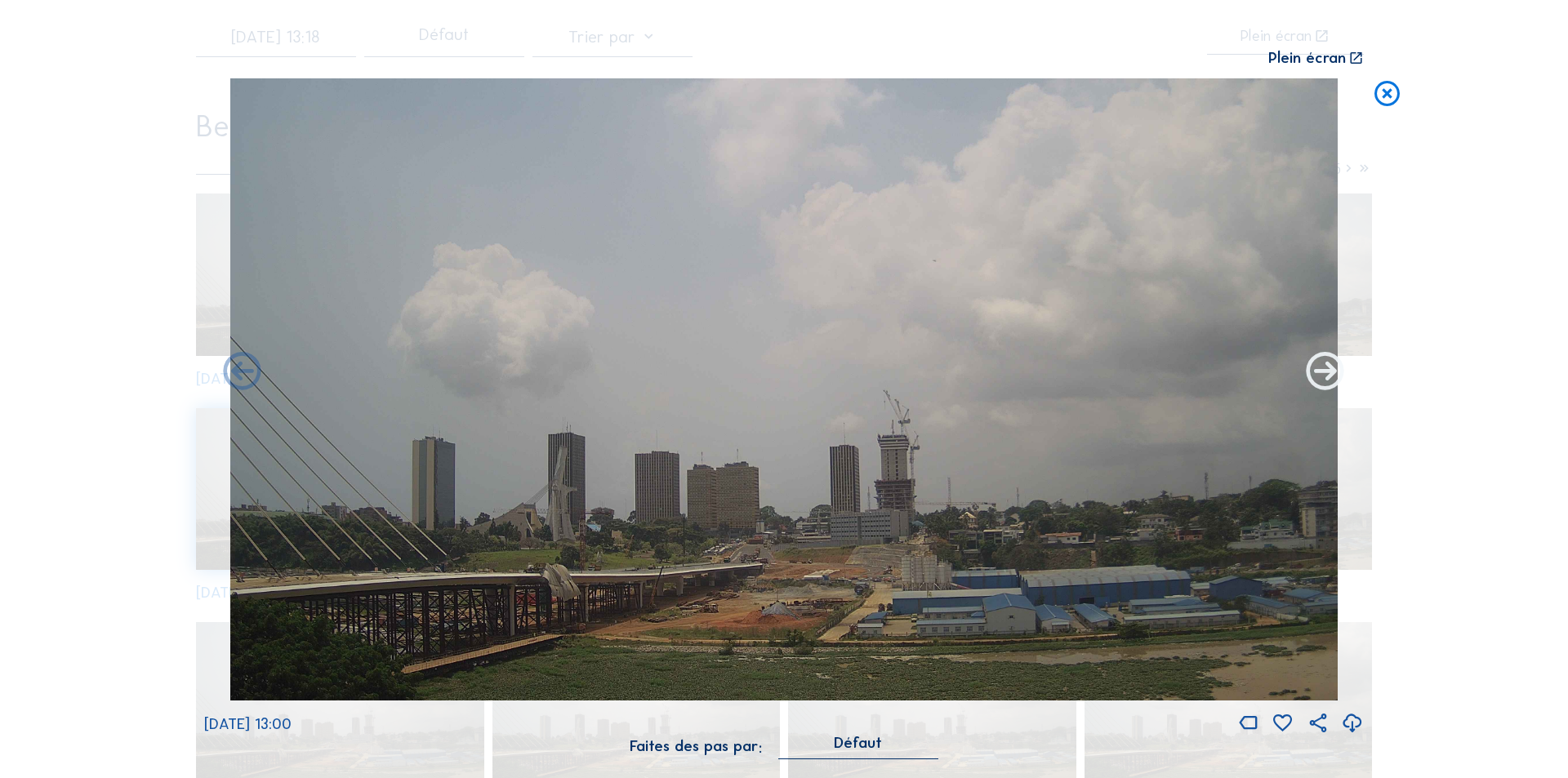
click at [1329, 372] on icon at bounding box center [1326, 373] width 46 height 46
click at [1326, 373] on icon at bounding box center [1326, 373] width 46 height 46
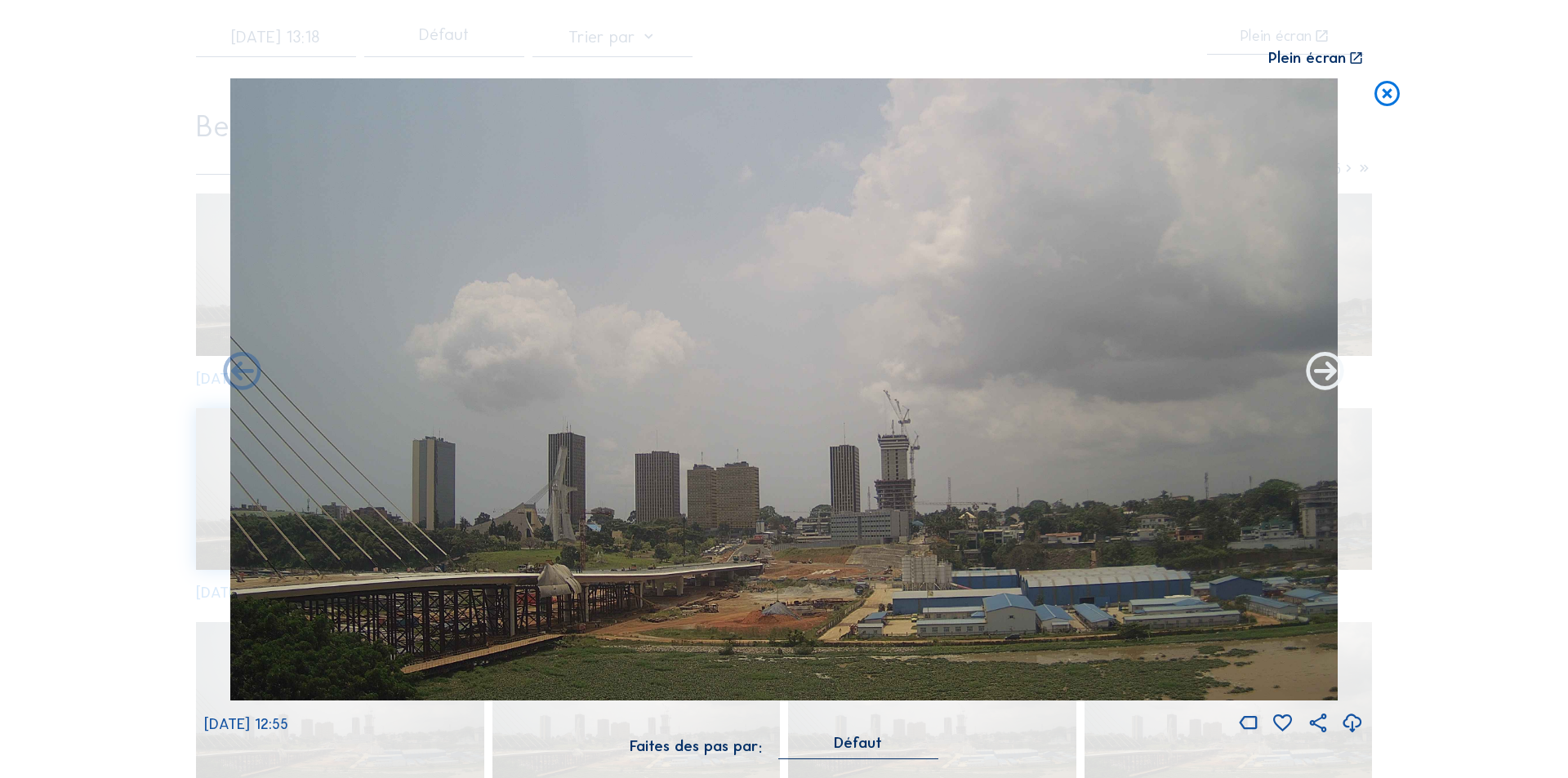
click at [1318, 363] on icon at bounding box center [1326, 373] width 46 height 46
click at [1326, 370] on icon at bounding box center [1326, 373] width 46 height 46
click at [1324, 371] on icon at bounding box center [1326, 373] width 46 height 46
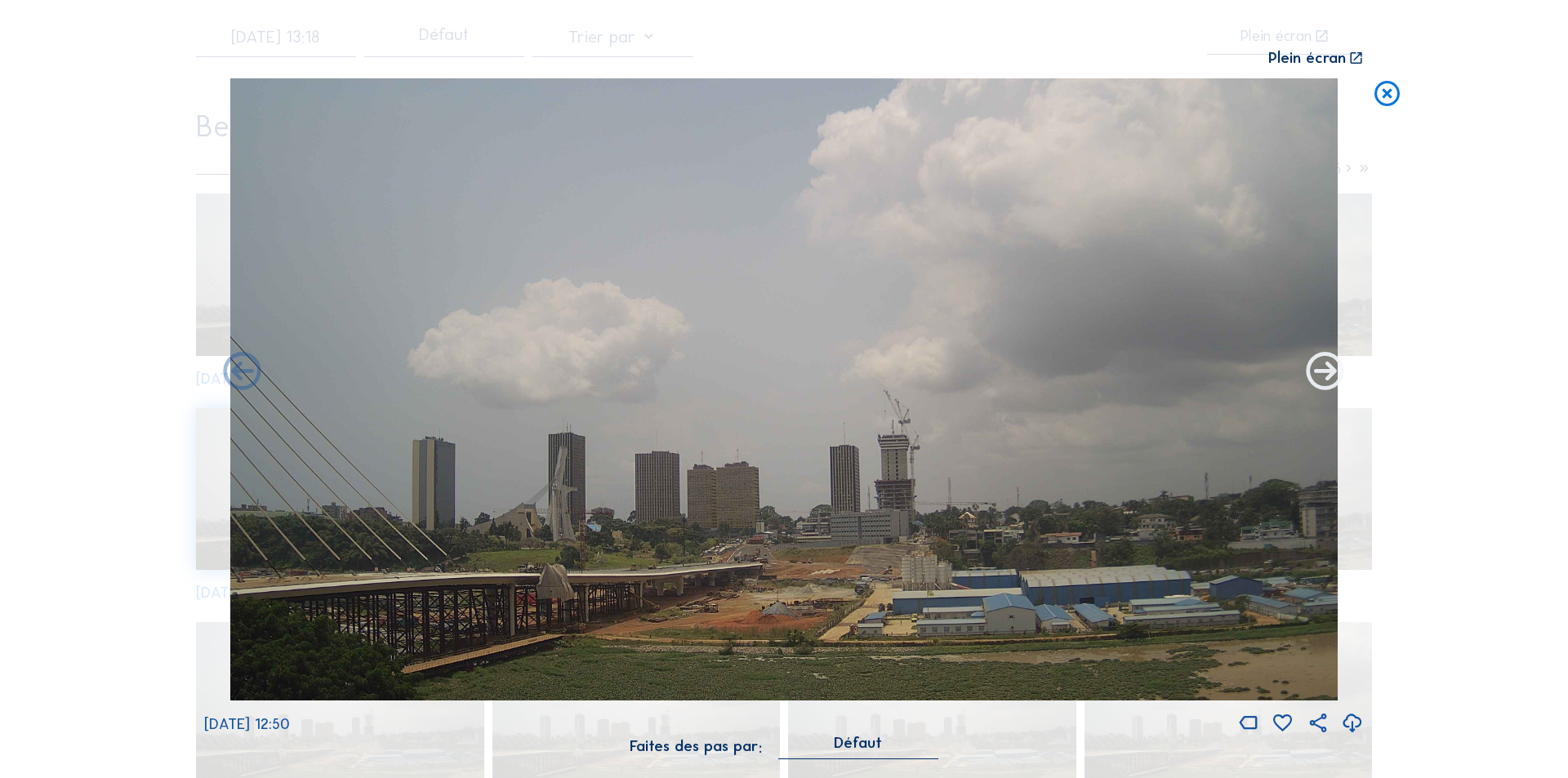
click at [1320, 378] on icon at bounding box center [1326, 373] width 46 height 46
click at [1320, 370] on icon at bounding box center [1326, 373] width 46 height 46
click at [1327, 374] on icon at bounding box center [1326, 373] width 46 height 46
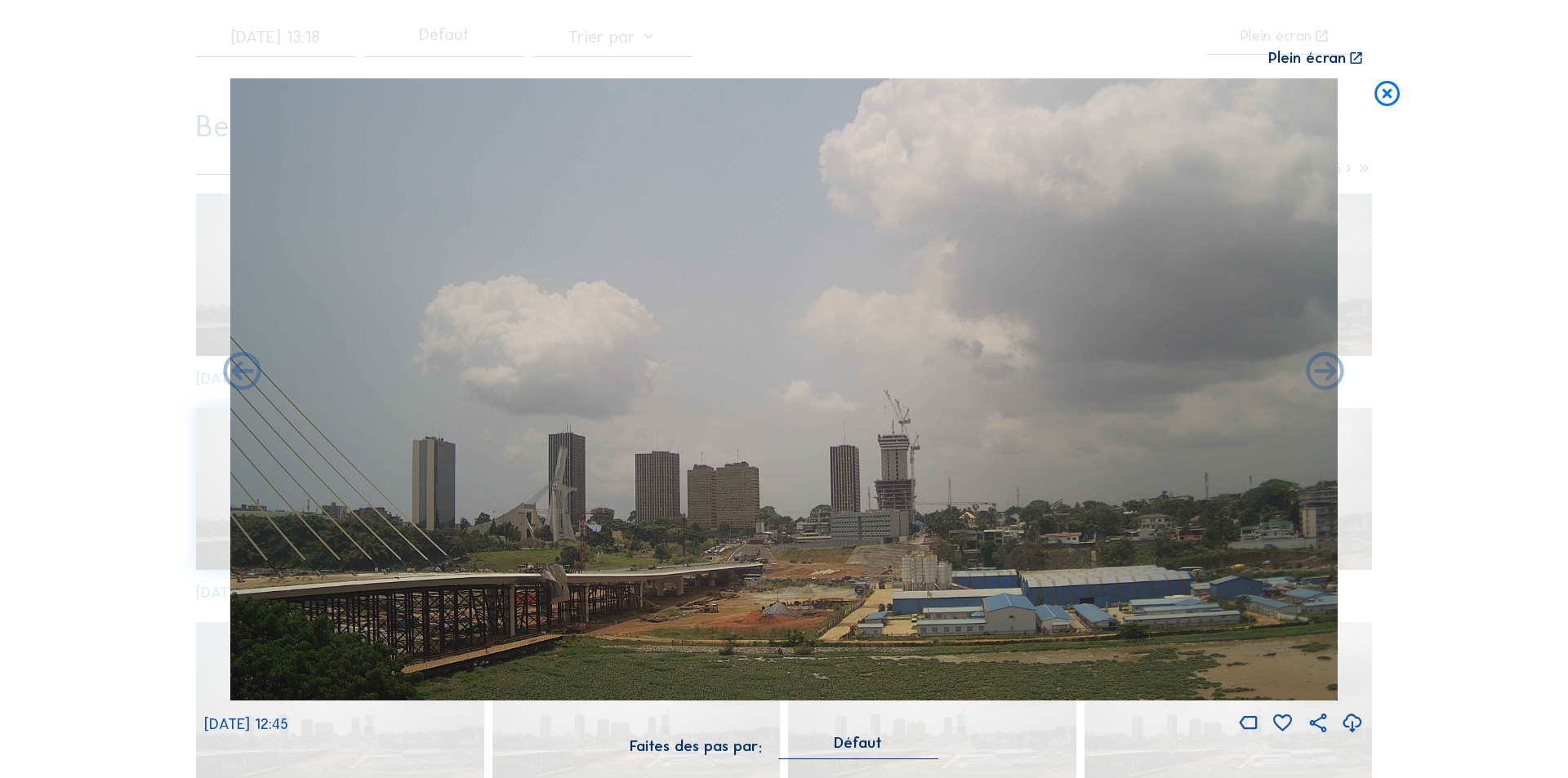
click at [1327, 374] on icon at bounding box center [1326, 373] width 46 height 46
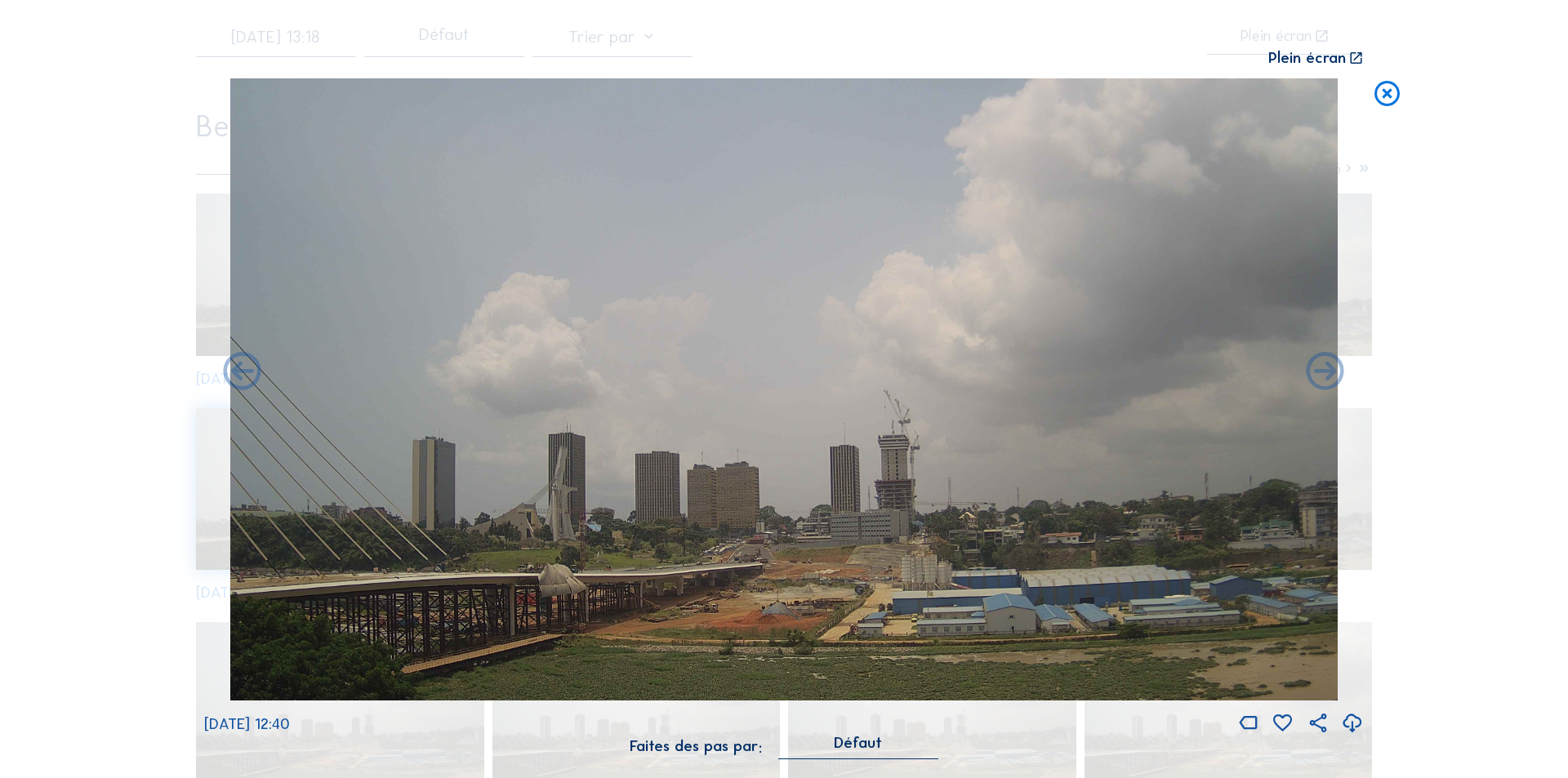
click at [1327, 374] on icon at bounding box center [1326, 373] width 46 height 46
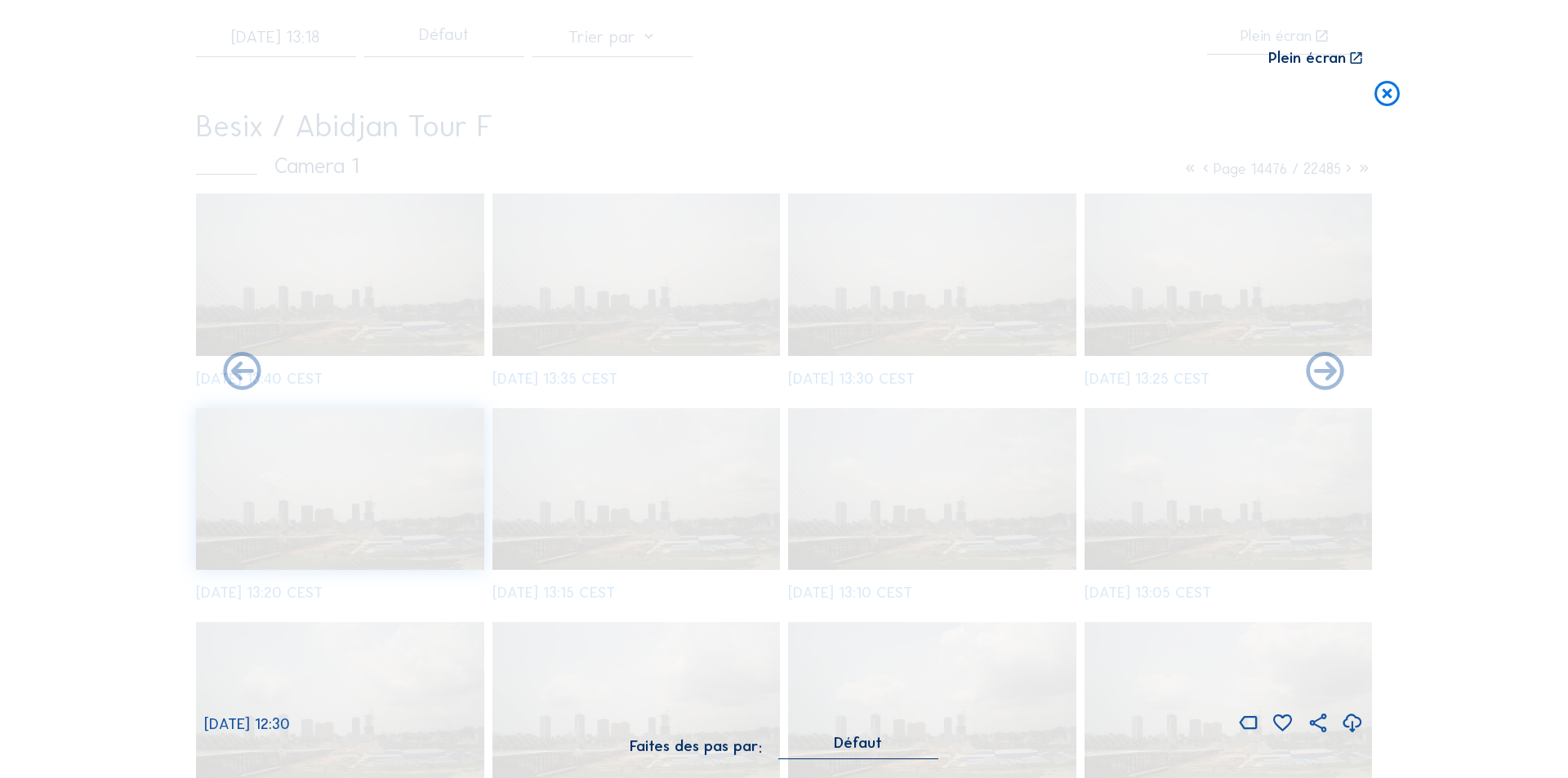
click at [1327, 374] on icon at bounding box center [1326, 373] width 46 height 46
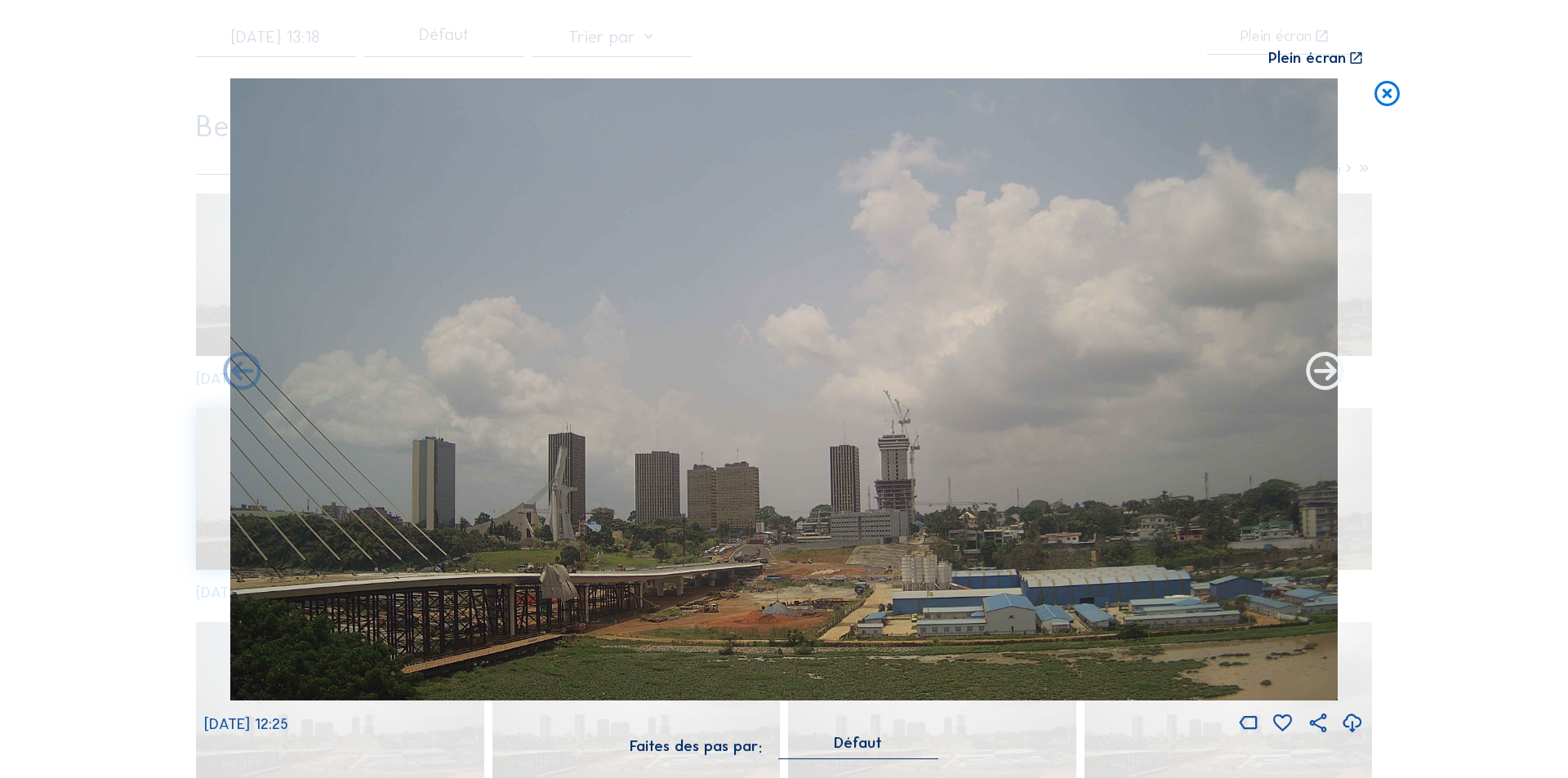
click at [1326, 375] on icon at bounding box center [1326, 373] width 46 height 46
click at [1328, 371] on icon at bounding box center [1326, 373] width 46 height 46
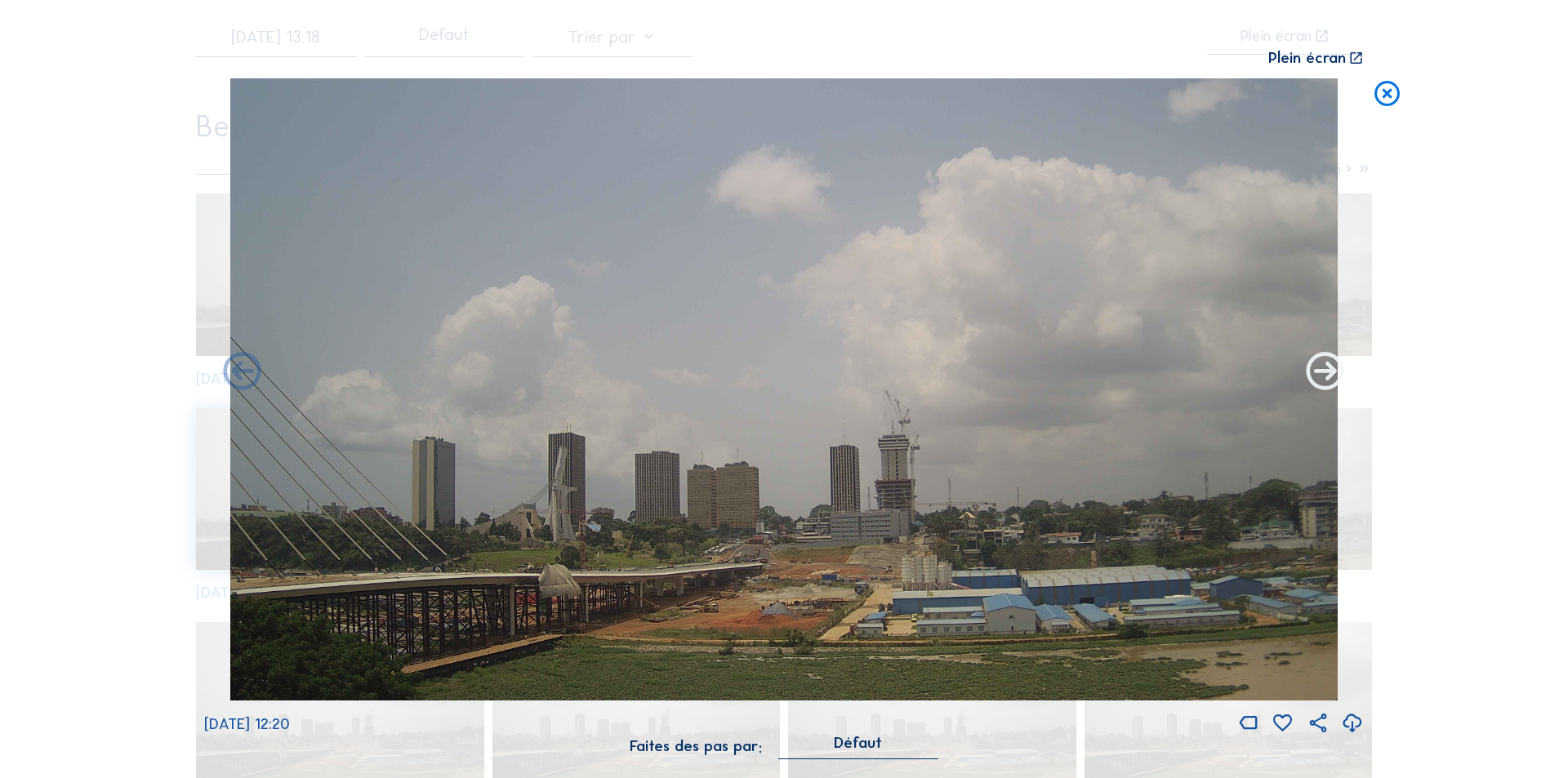
click at [1317, 365] on icon at bounding box center [1326, 373] width 46 height 46
click at [1326, 373] on icon at bounding box center [1326, 373] width 46 height 46
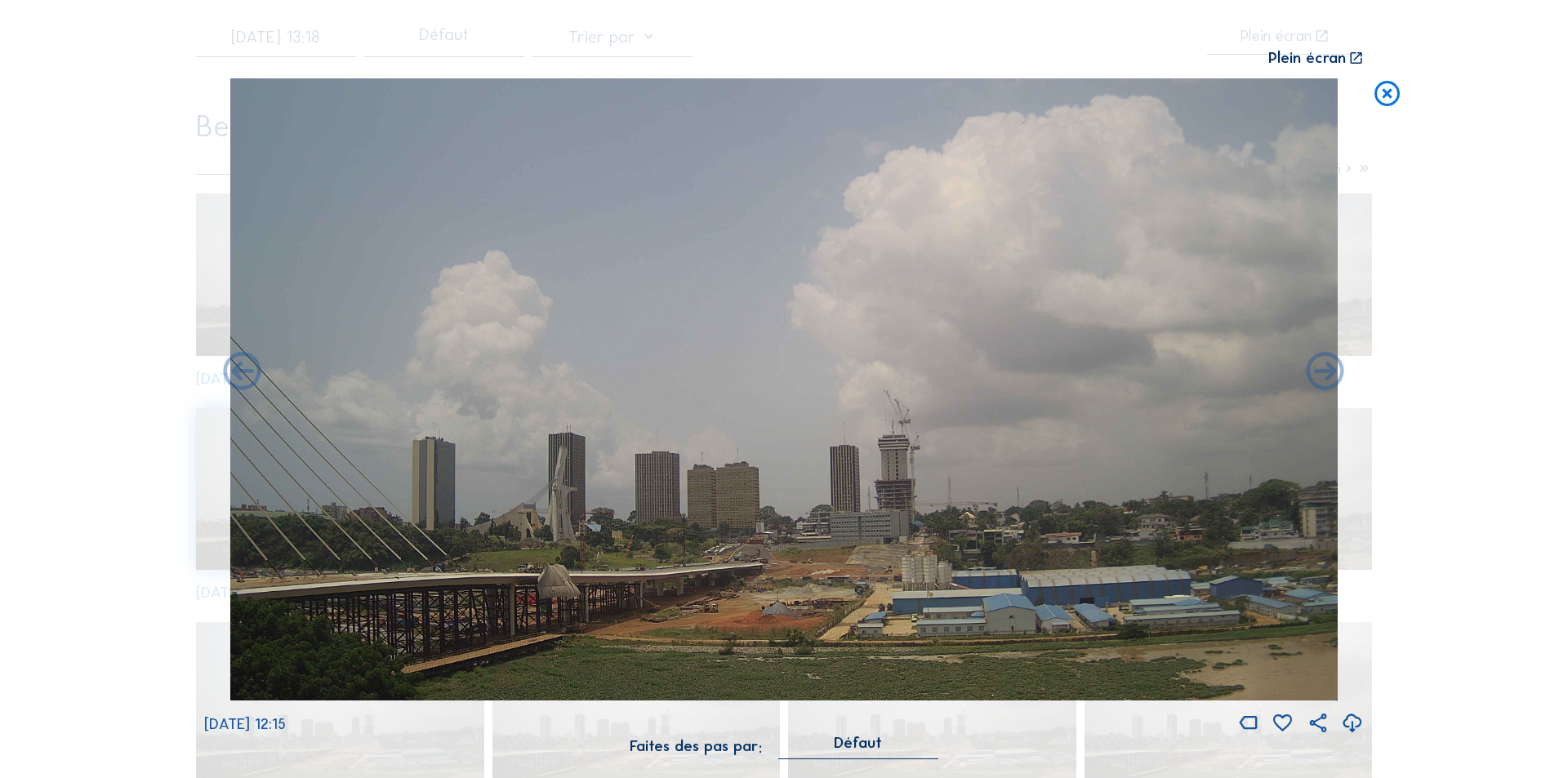
click at [1326, 373] on icon at bounding box center [1326, 373] width 46 height 46
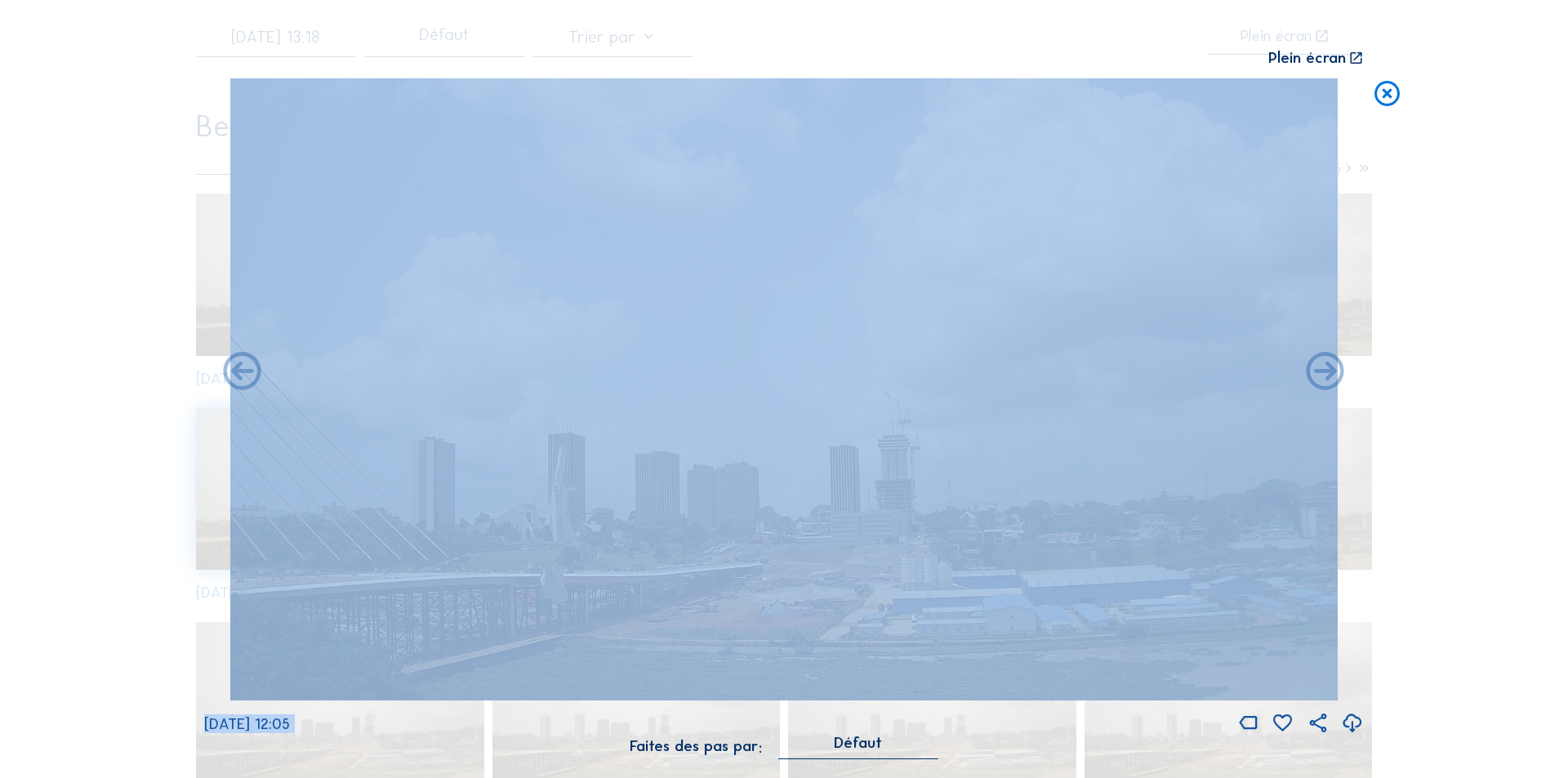
click at [290, 720] on span "[DATE] 12:05" at bounding box center [248, 724] width 86 height 19
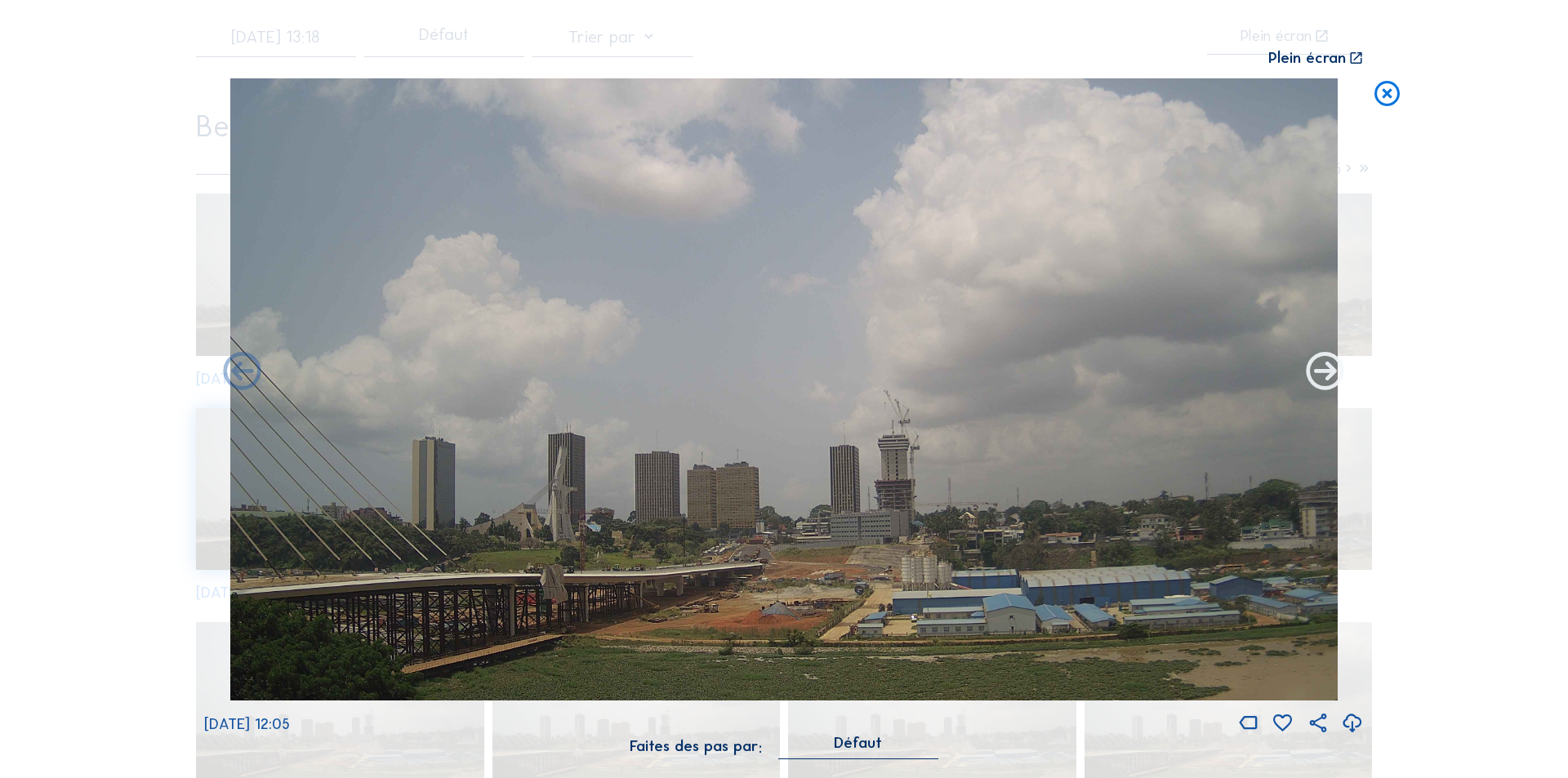
click at [1318, 373] on icon at bounding box center [1326, 373] width 46 height 46
click at [1328, 373] on icon at bounding box center [1326, 373] width 46 height 46
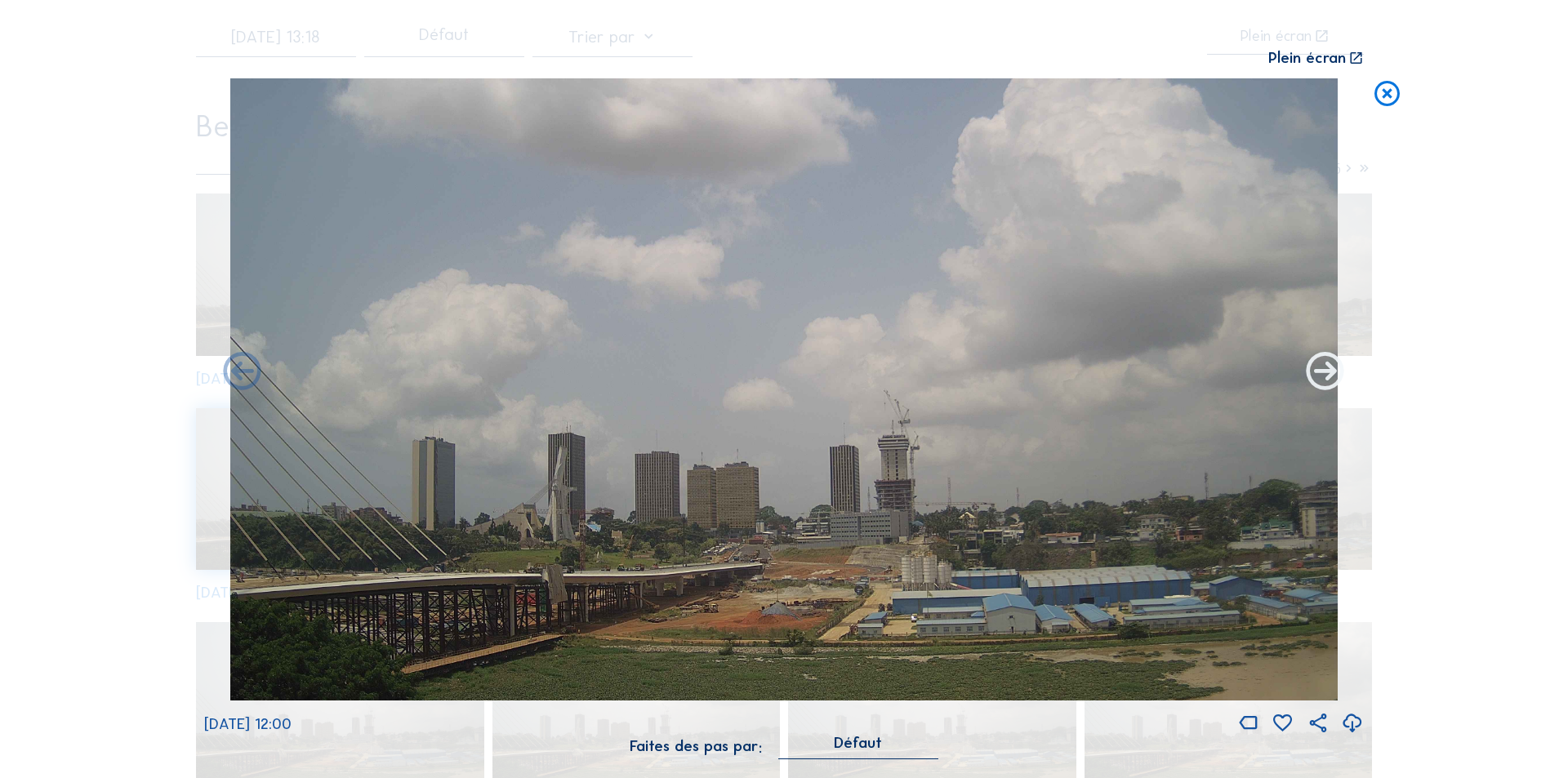
click at [1322, 372] on icon at bounding box center [1326, 373] width 46 height 46
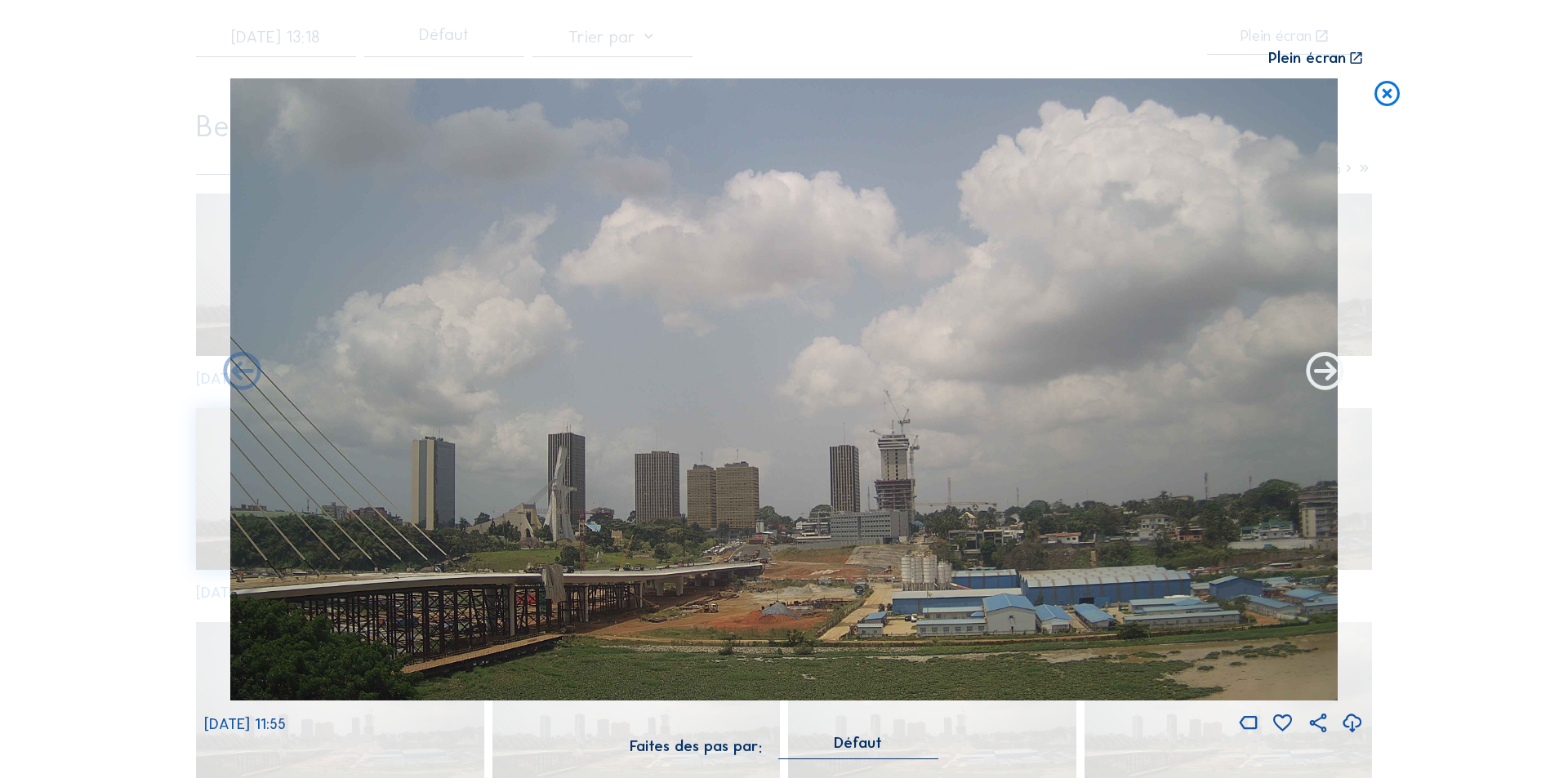
click at [1324, 368] on icon at bounding box center [1326, 373] width 46 height 46
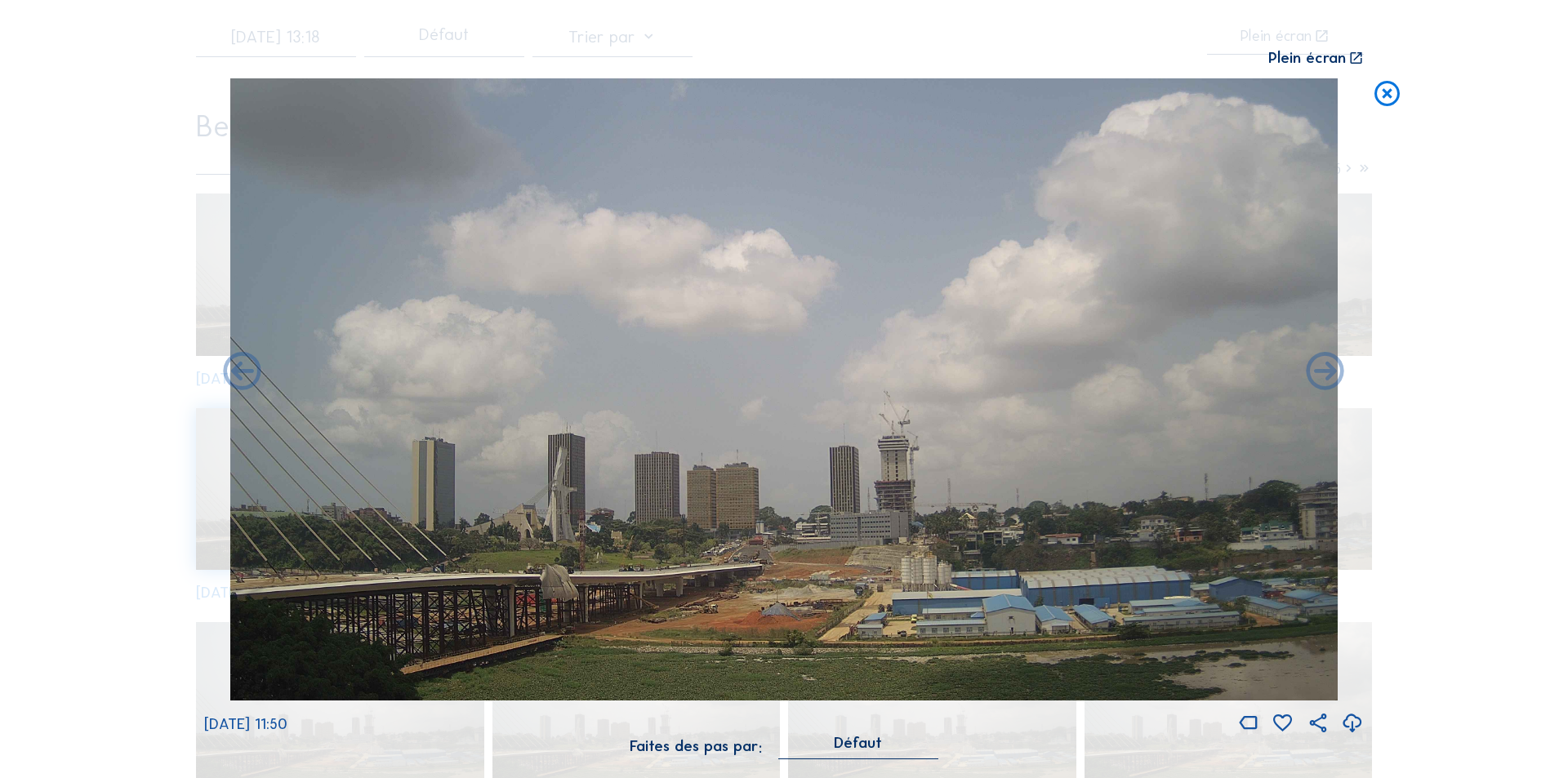
click at [1324, 368] on icon at bounding box center [1326, 373] width 46 height 46
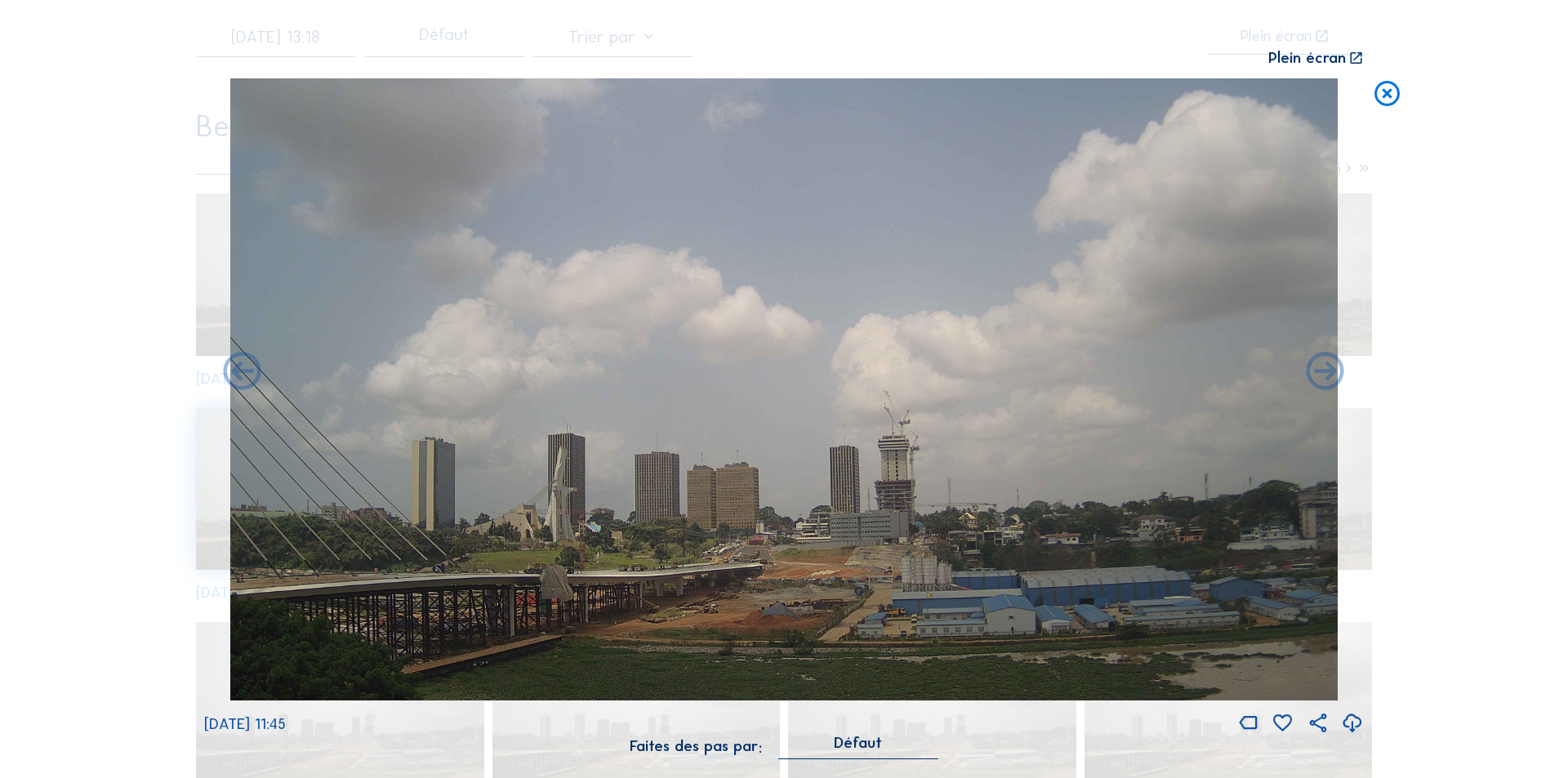
click at [1324, 368] on icon at bounding box center [1326, 373] width 46 height 46
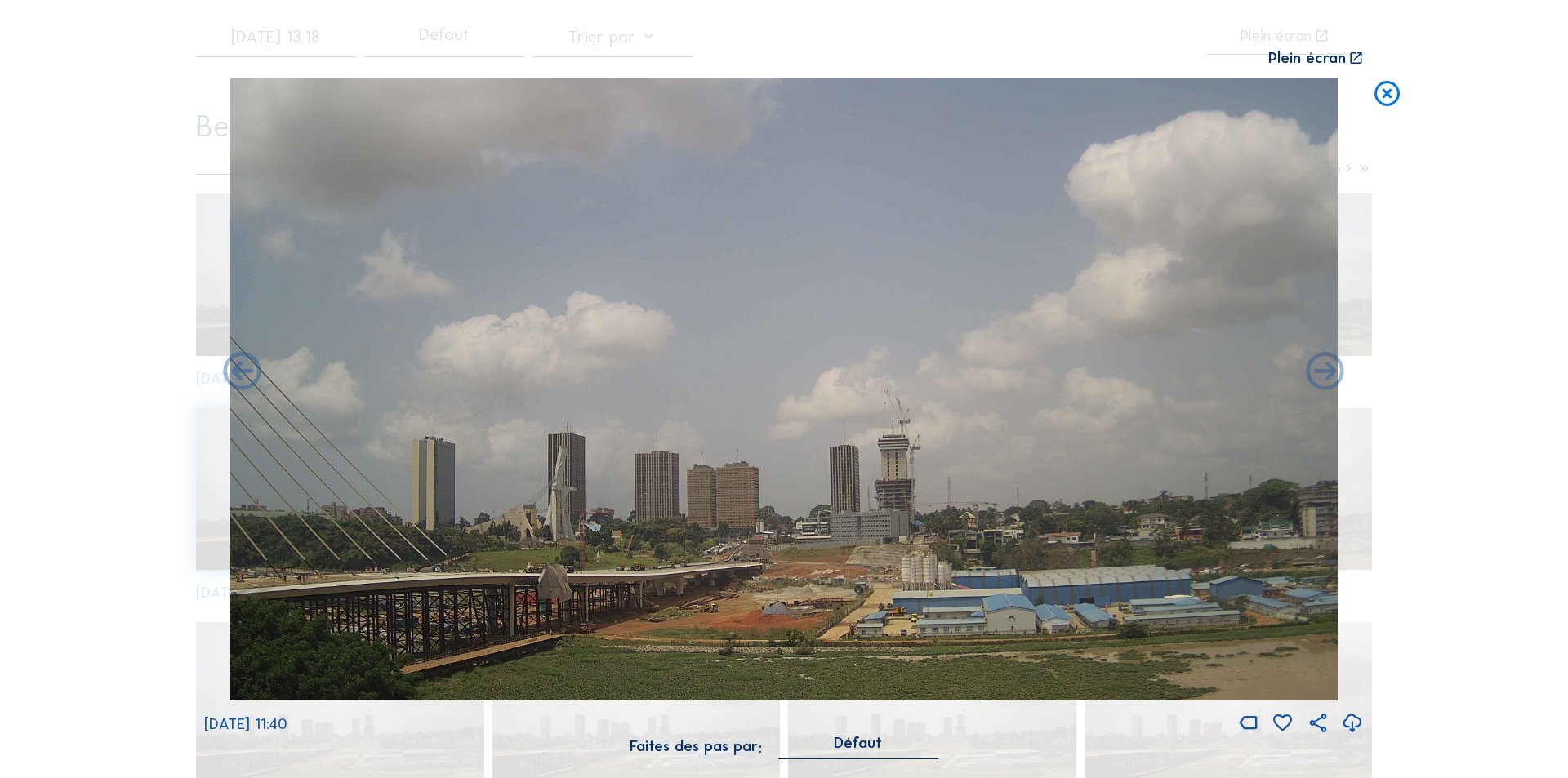
click at [1324, 368] on icon at bounding box center [1326, 373] width 46 height 46
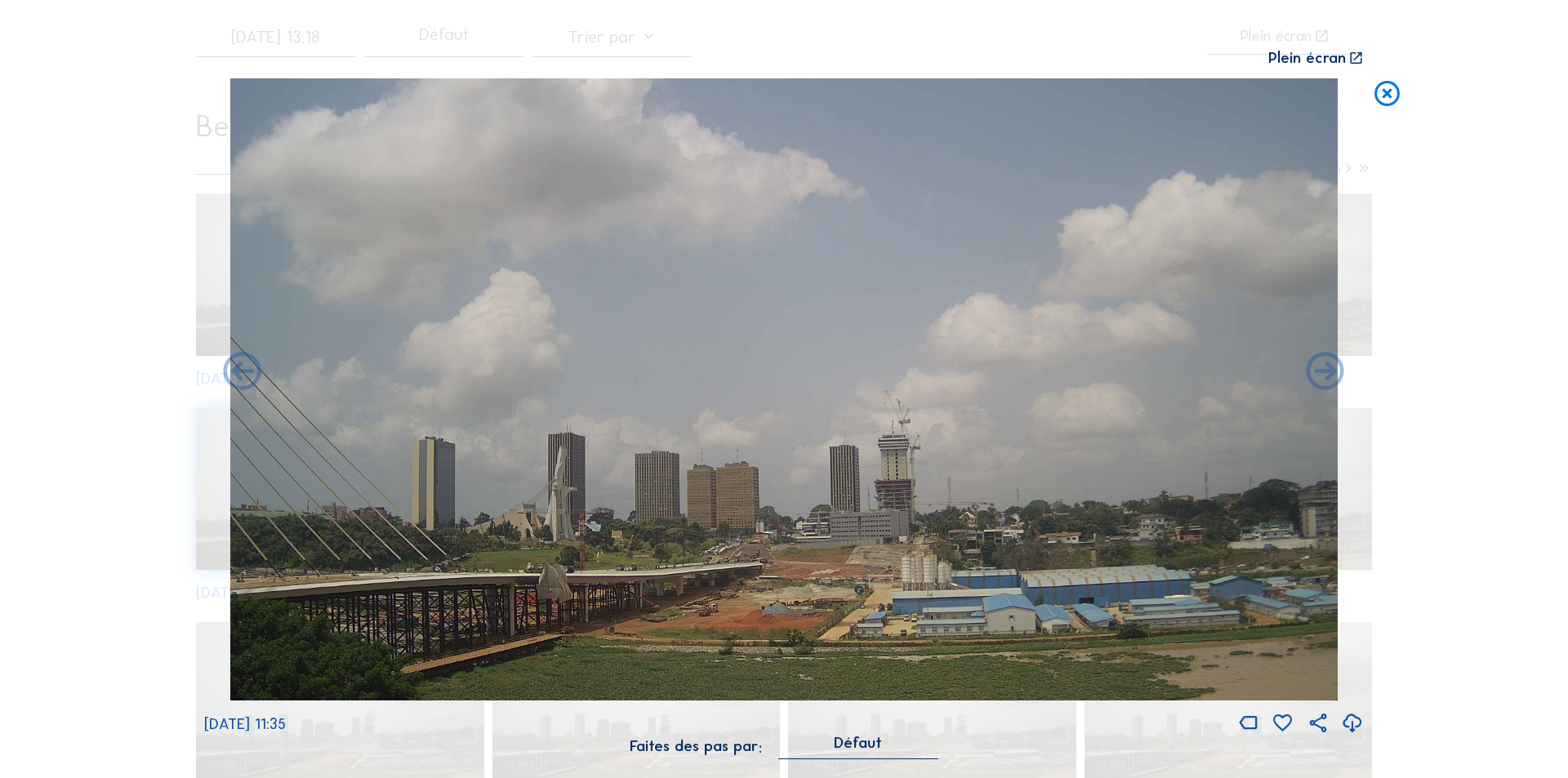
click at [1324, 368] on icon at bounding box center [1326, 373] width 46 height 46
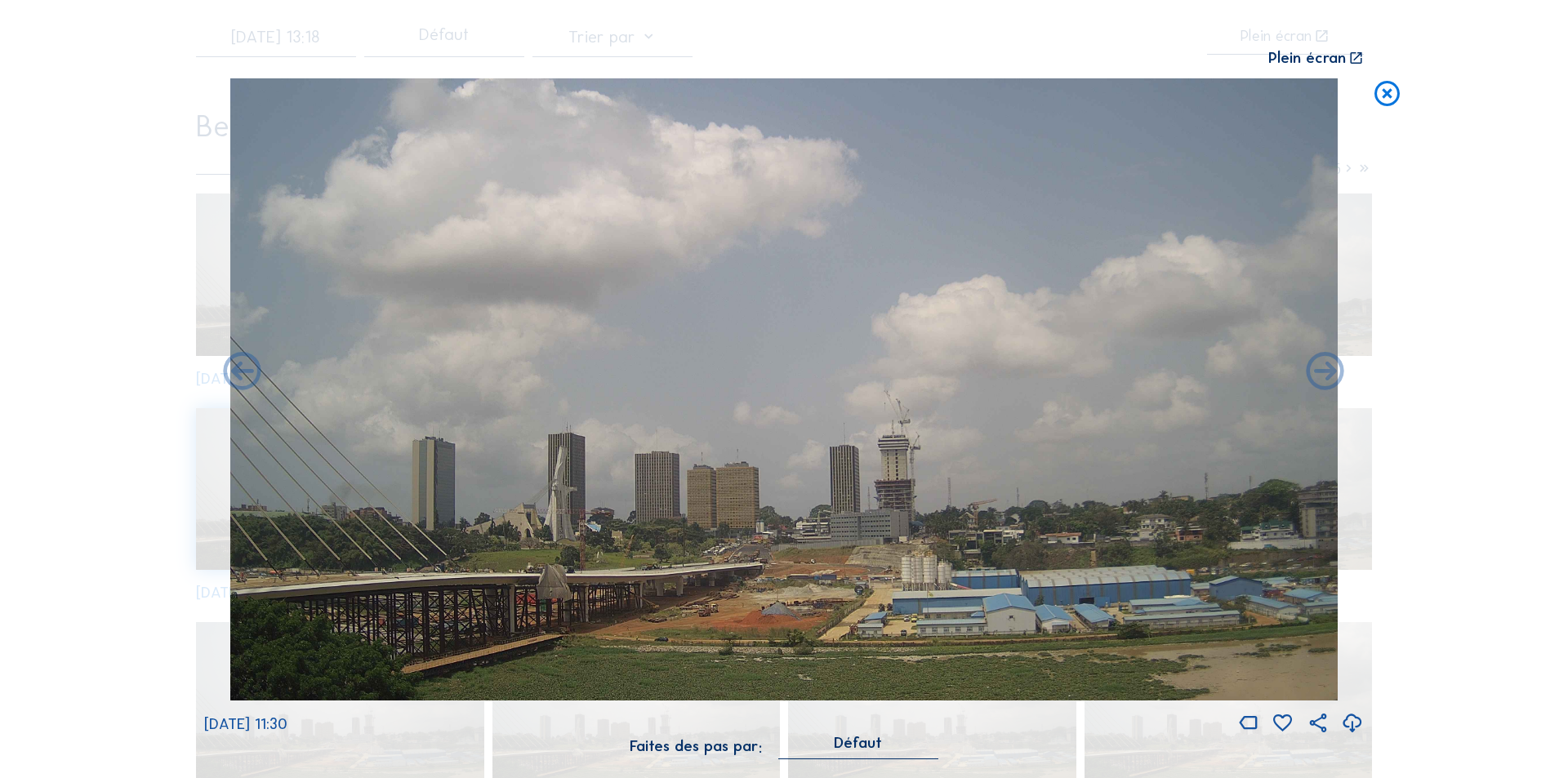
click at [1324, 368] on icon at bounding box center [1326, 373] width 46 height 46
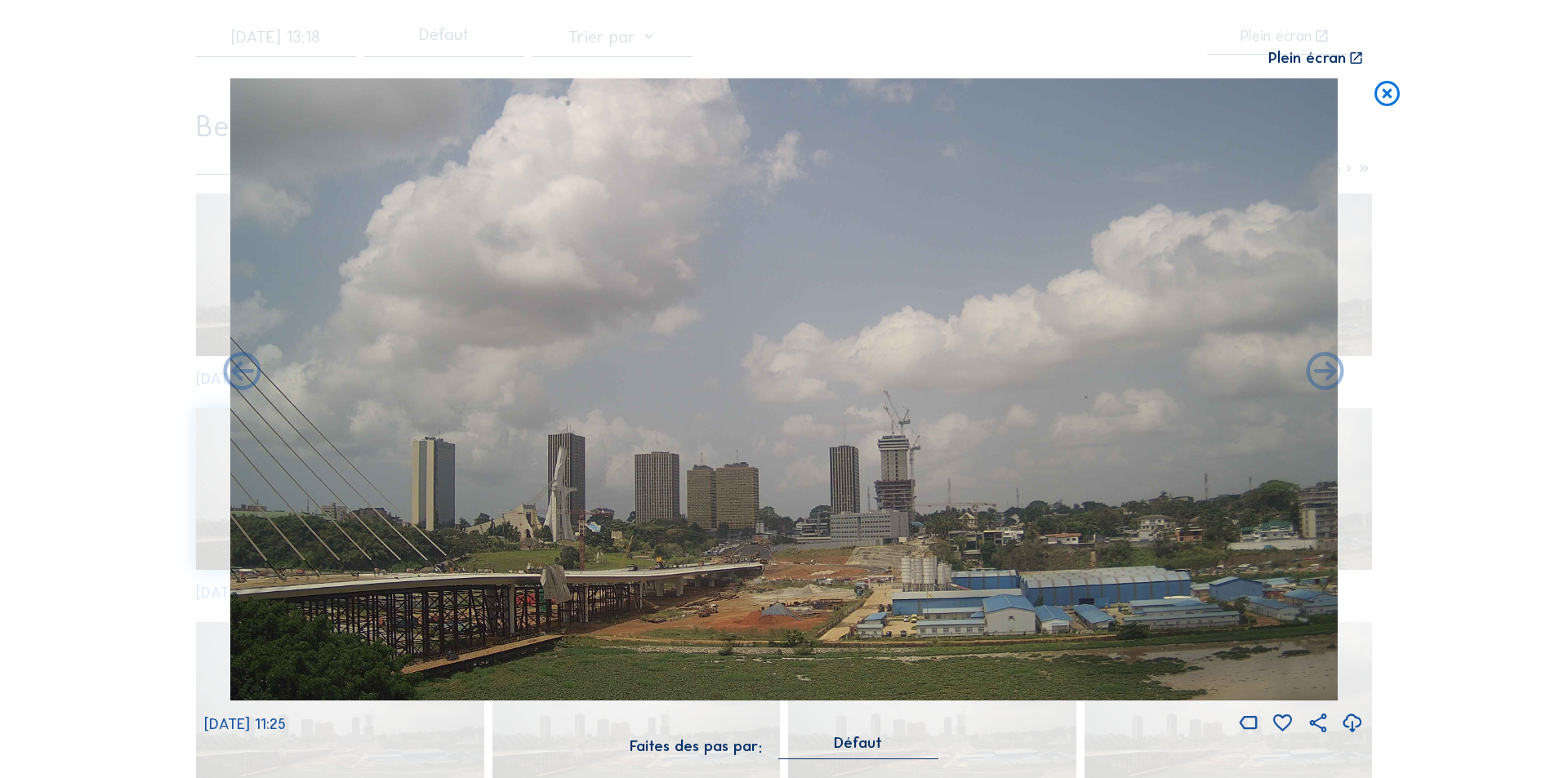
click at [1324, 368] on icon at bounding box center [1326, 373] width 46 height 46
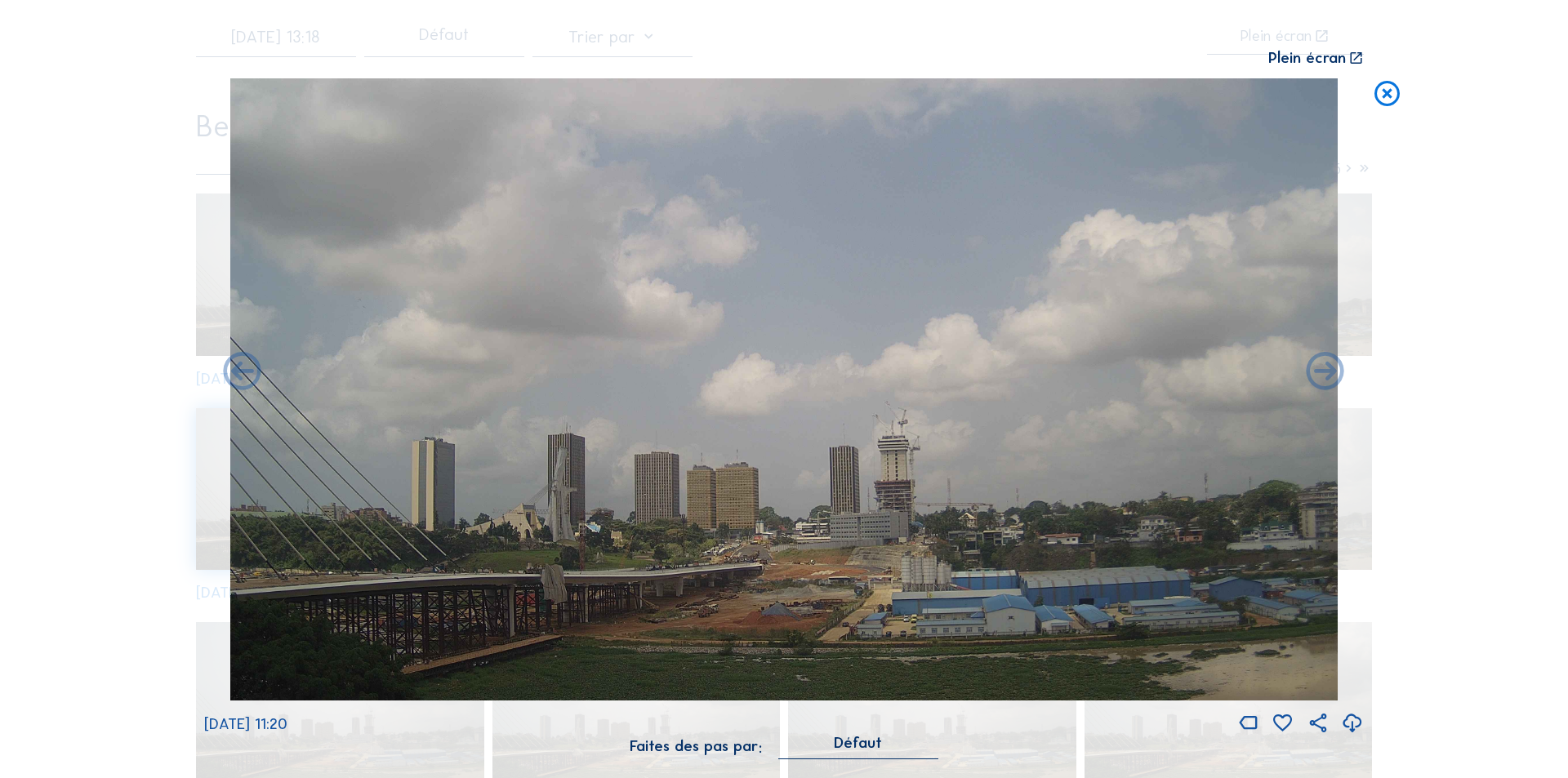
click at [1324, 368] on icon at bounding box center [1326, 373] width 46 height 46
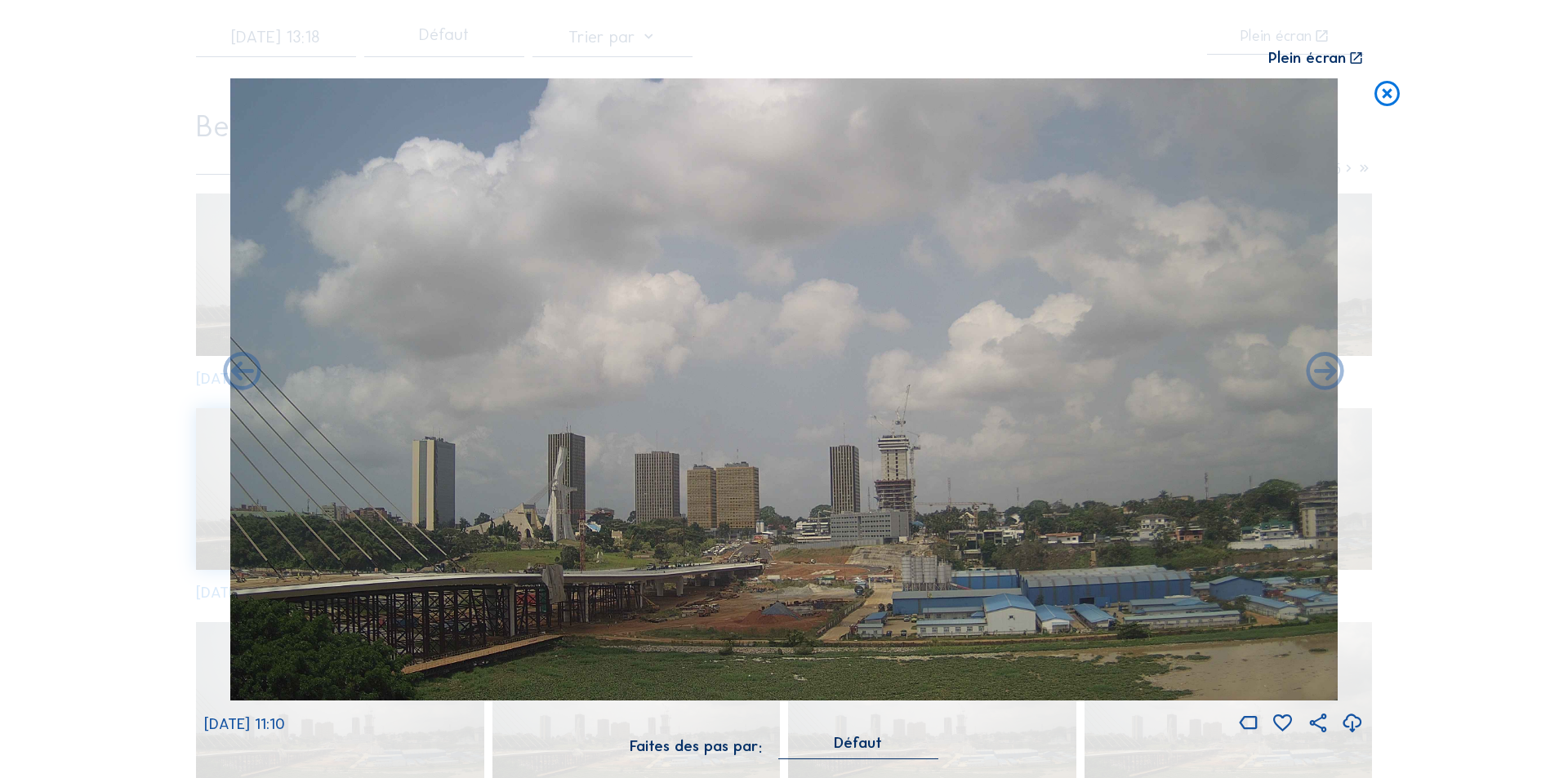
click at [1324, 368] on icon at bounding box center [1326, 373] width 46 height 46
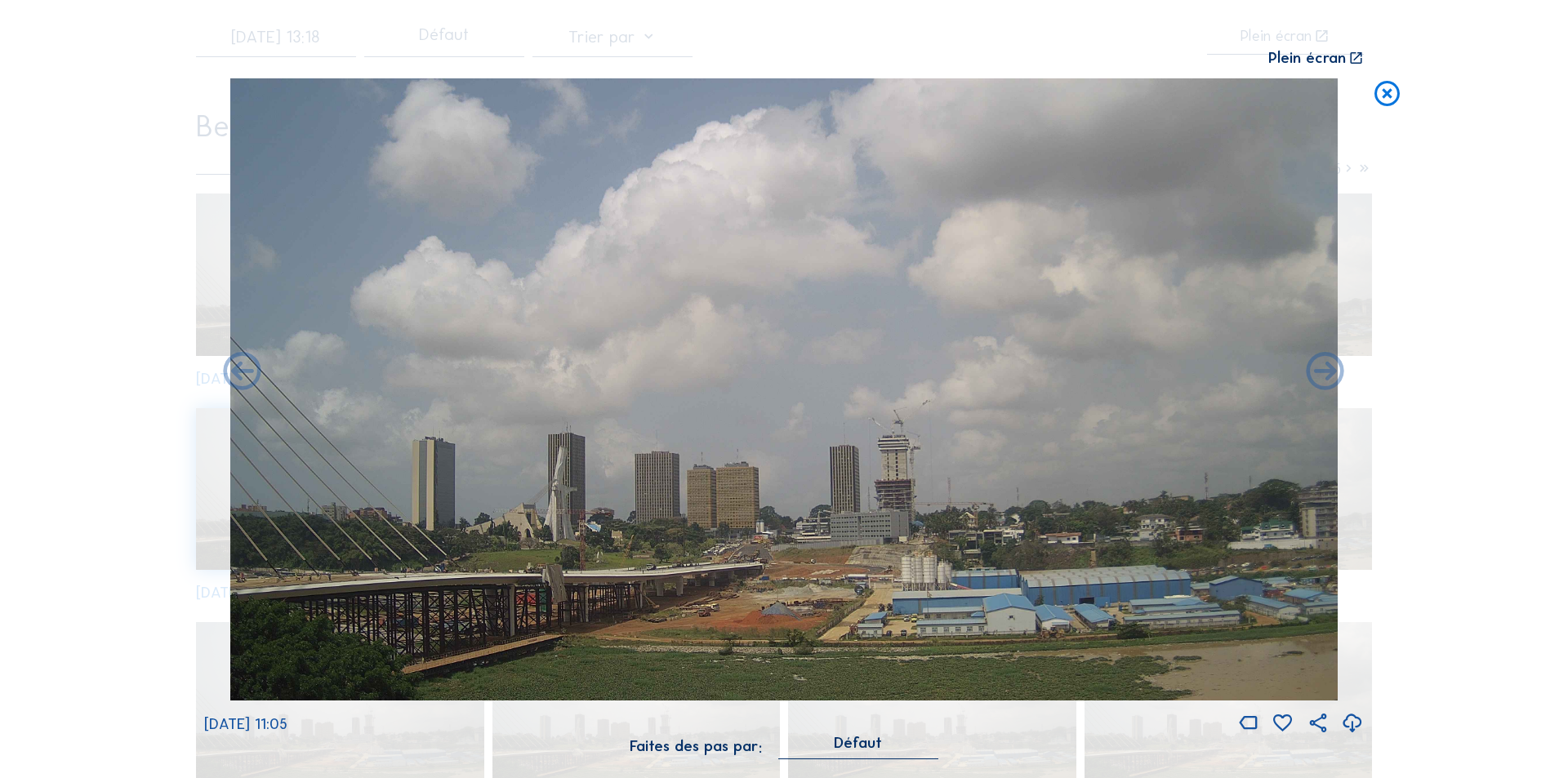
click at [1324, 368] on icon at bounding box center [1326, 373] width 46 height 46
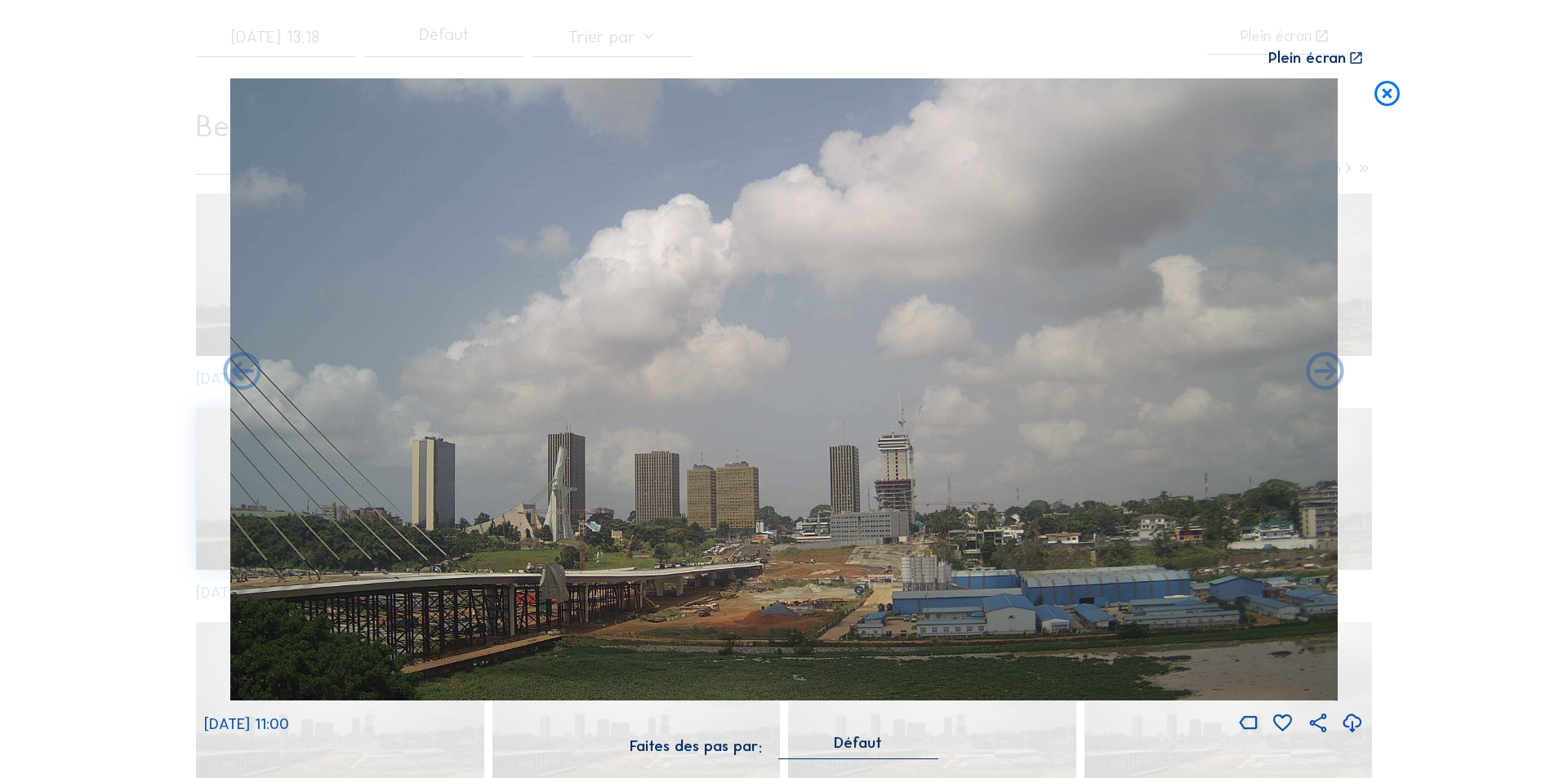
click at [1324, 368] on icon at bounding box center [1326, 373] width 46 height 46
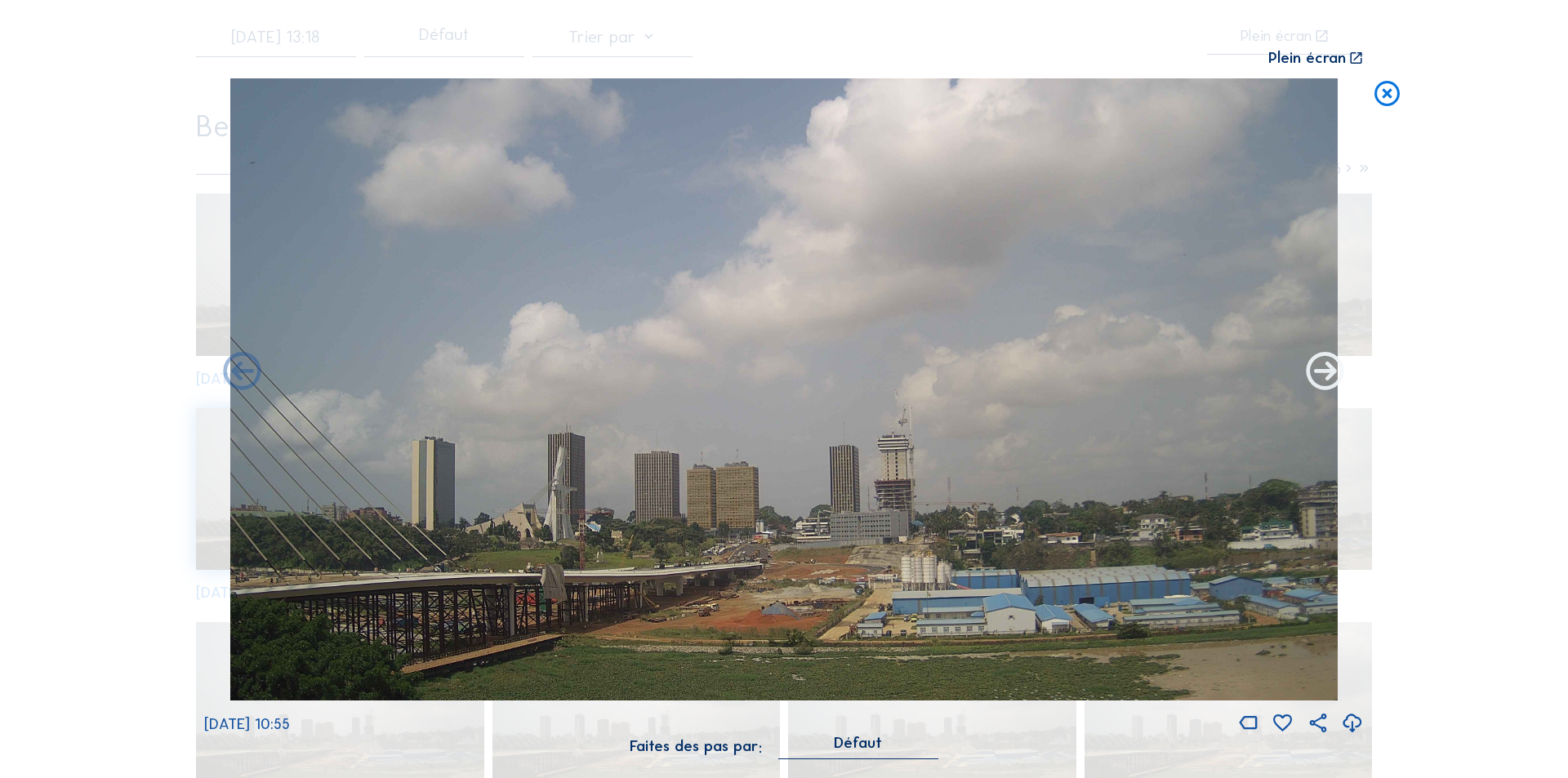
click at [1325, 367] on icon at bounding box center [1326, 373] width 46 height 46
click at [1317, 367] on icon at bounding box center [1326, 373] width 46 height 46
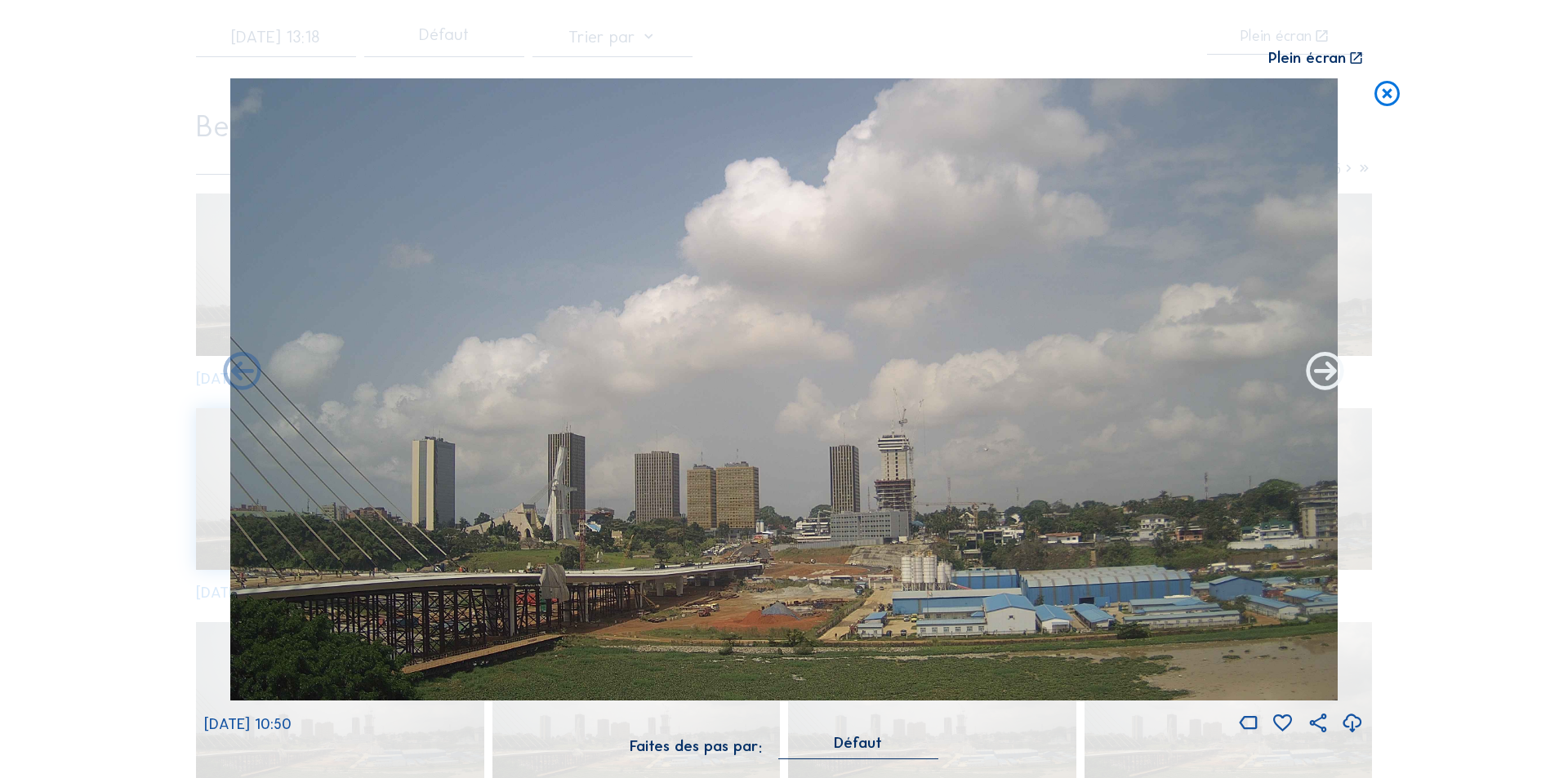
click at [1327, 367] on icon at bounding box center [1326, 373] width 46 height 46
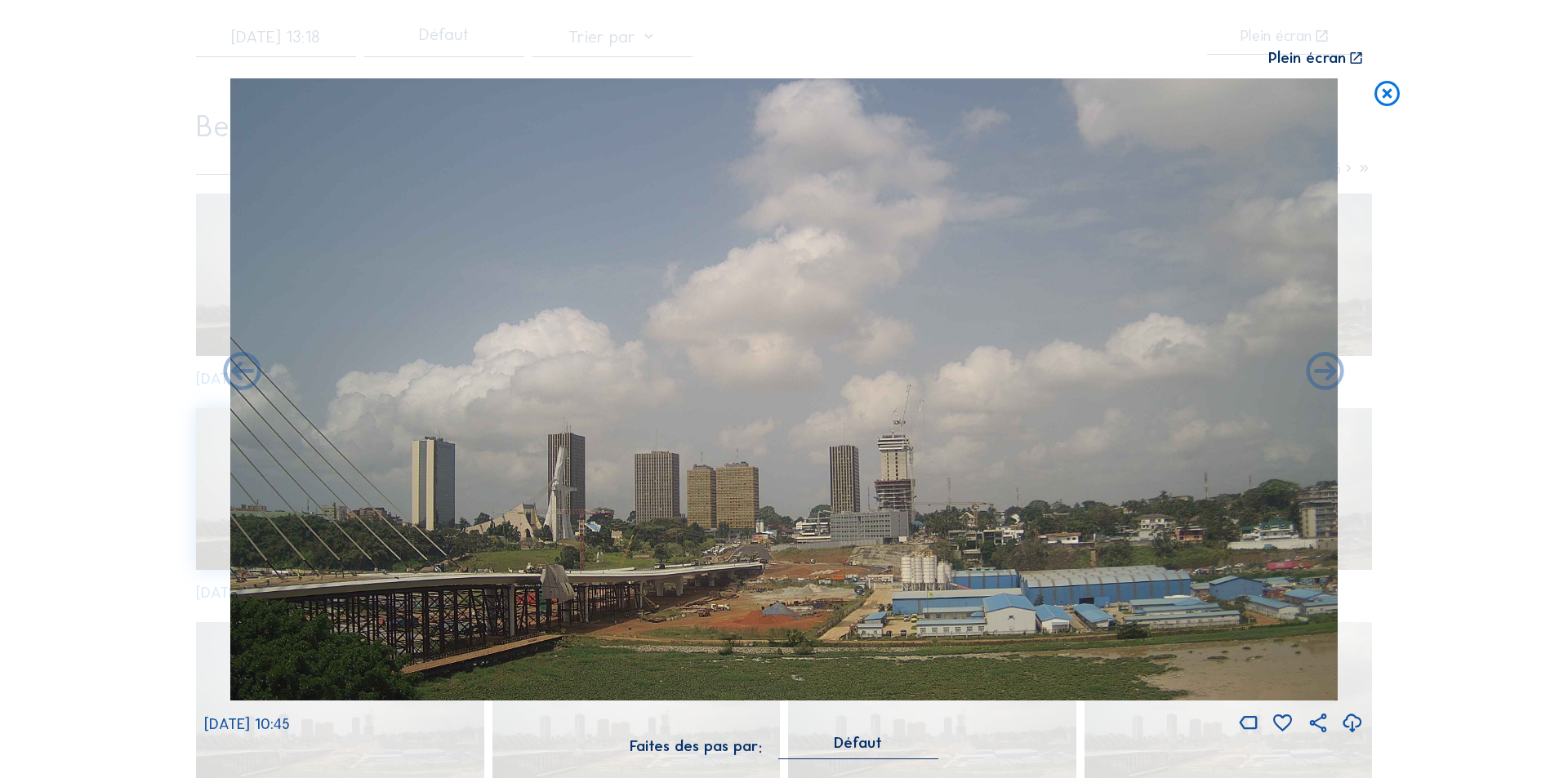
click at [1327, 367] on icon at bounding box center [1326, 373] width 46 height 46
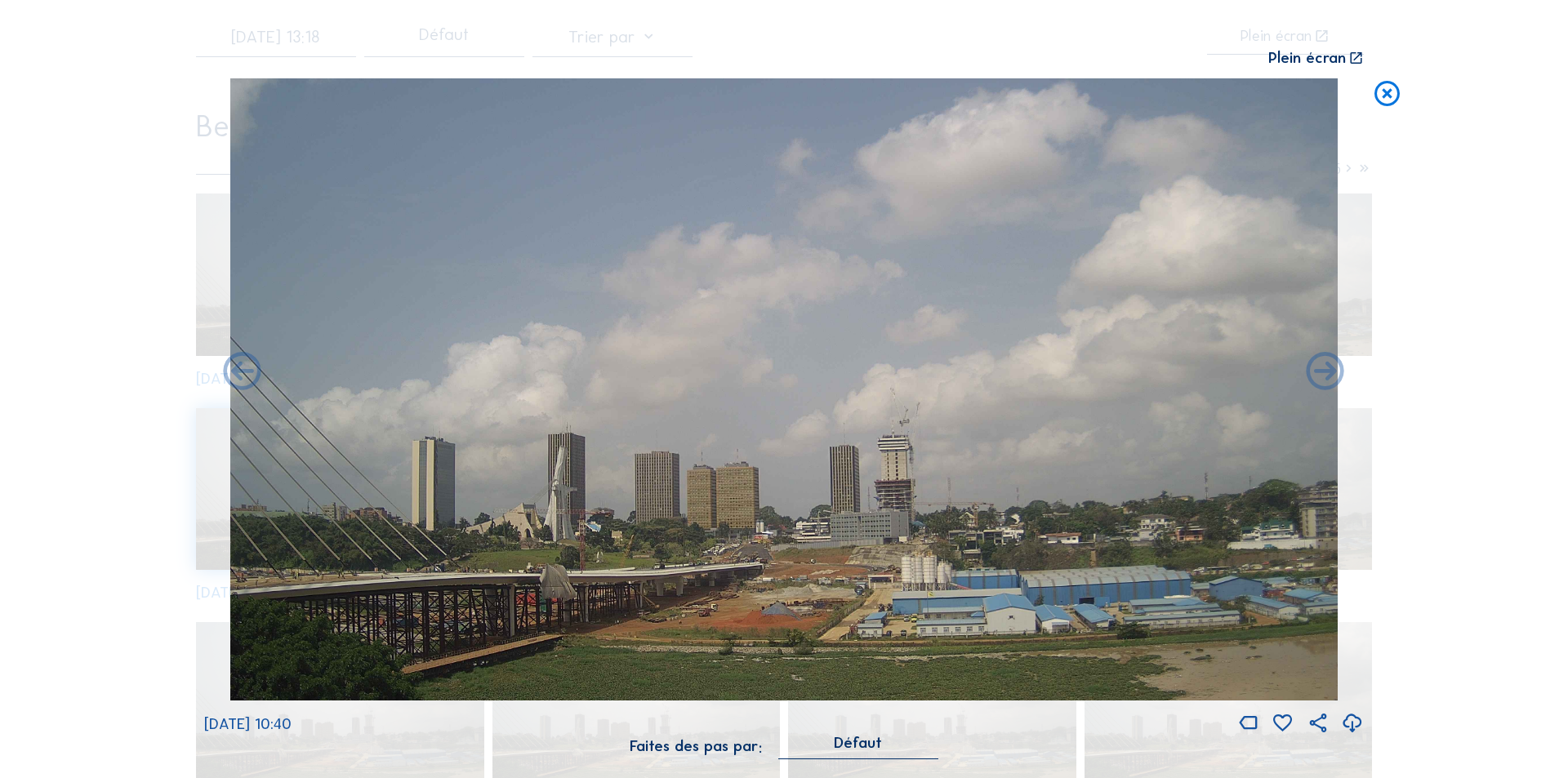
click at [1327, 367] on icon at bounding box center [1326, 373] width 46 height 46
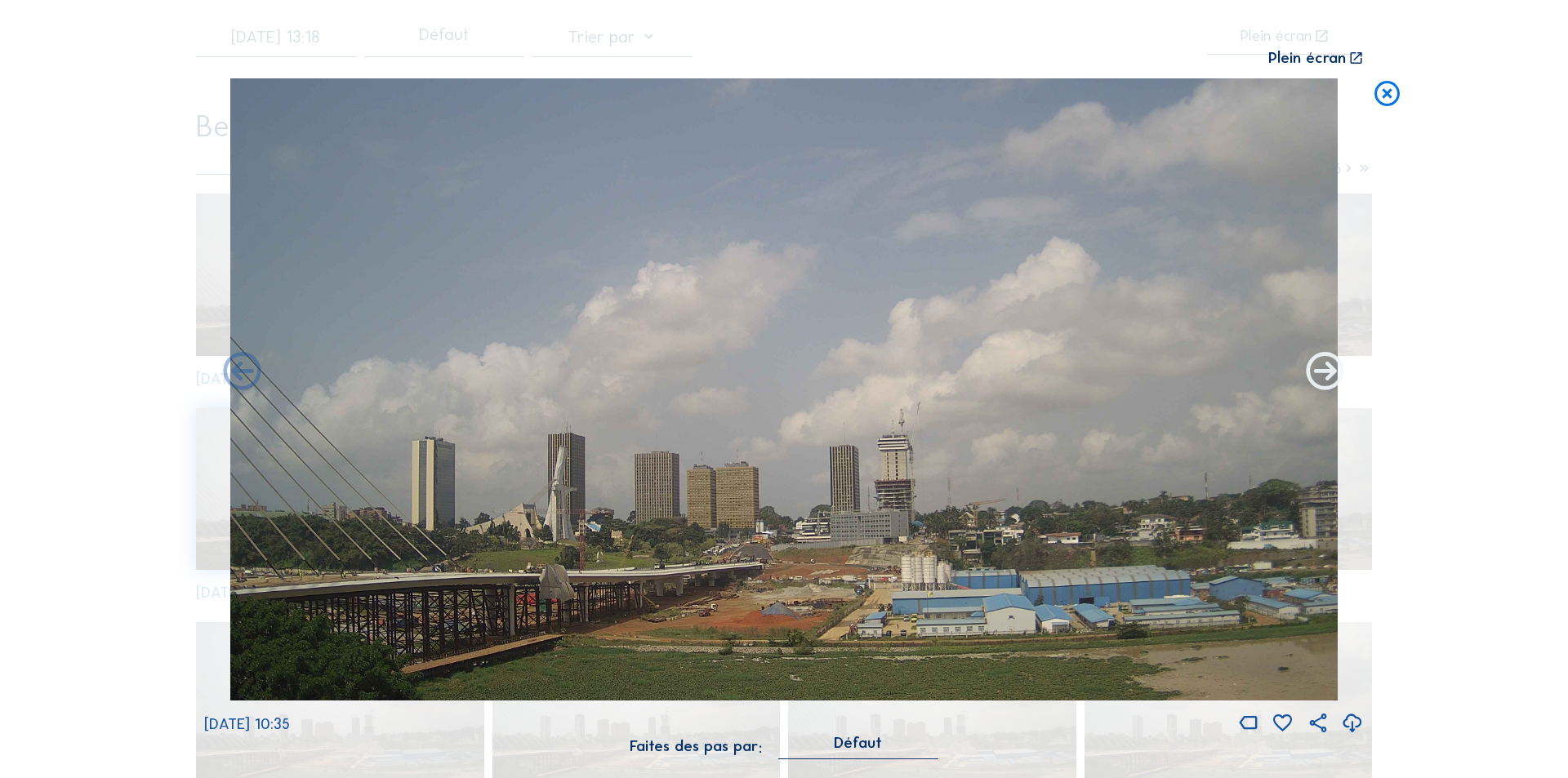
click at [1327, 369] on icon at bounding box center [1326, 373] width 46 height 46
click at [1320, 367] on icon at bounding box center [1326, 373] width 46 height 46
click at [1324, 371] on icon at bounding box center [1326, 373] width 46 height 46
click at [1323, 370] on icon at bounding box center [1326, 373] width 46 height 46
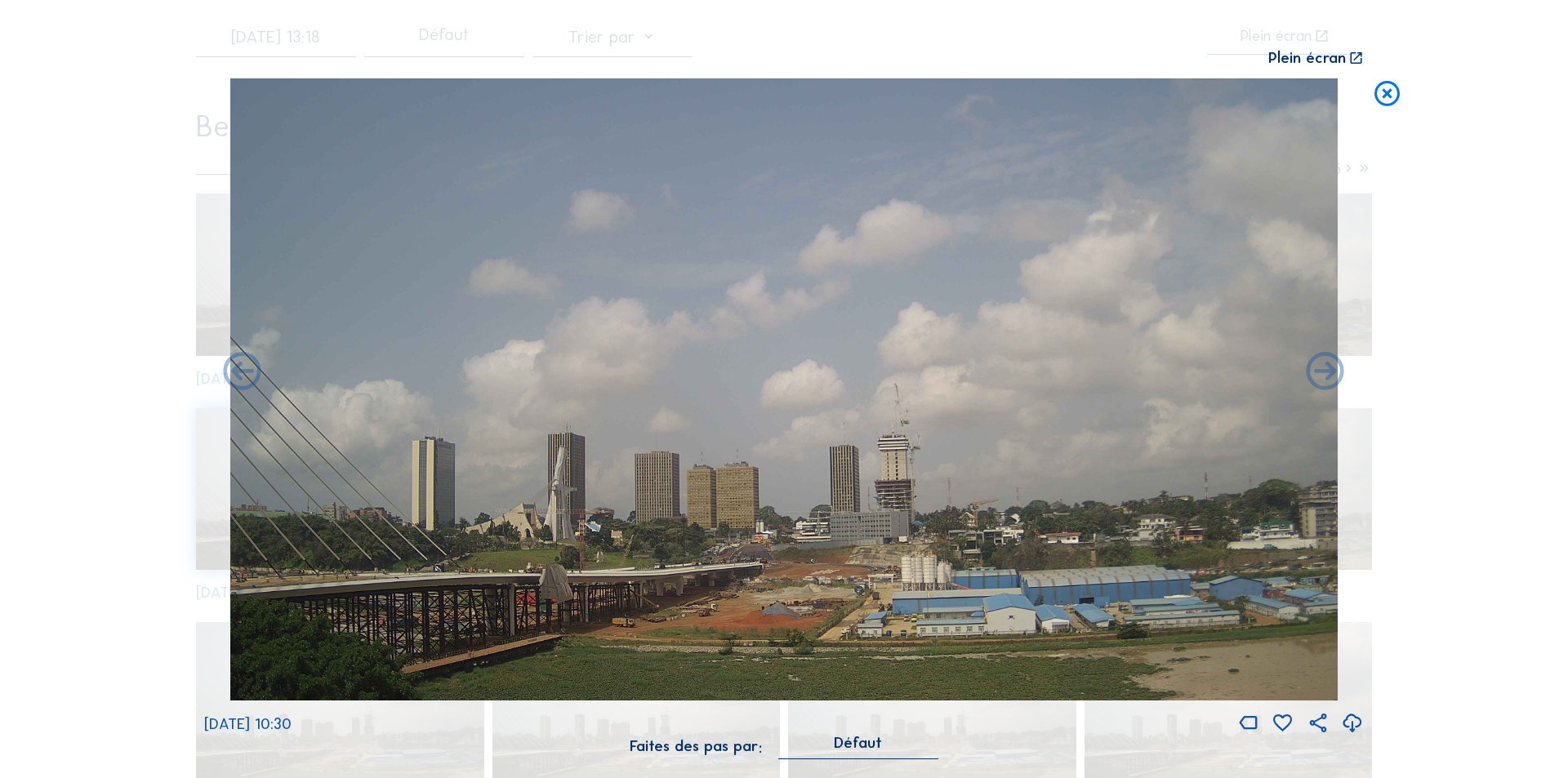
click at [1323, 370] on icon at bounding box center [1326, 373] width 46 height 46
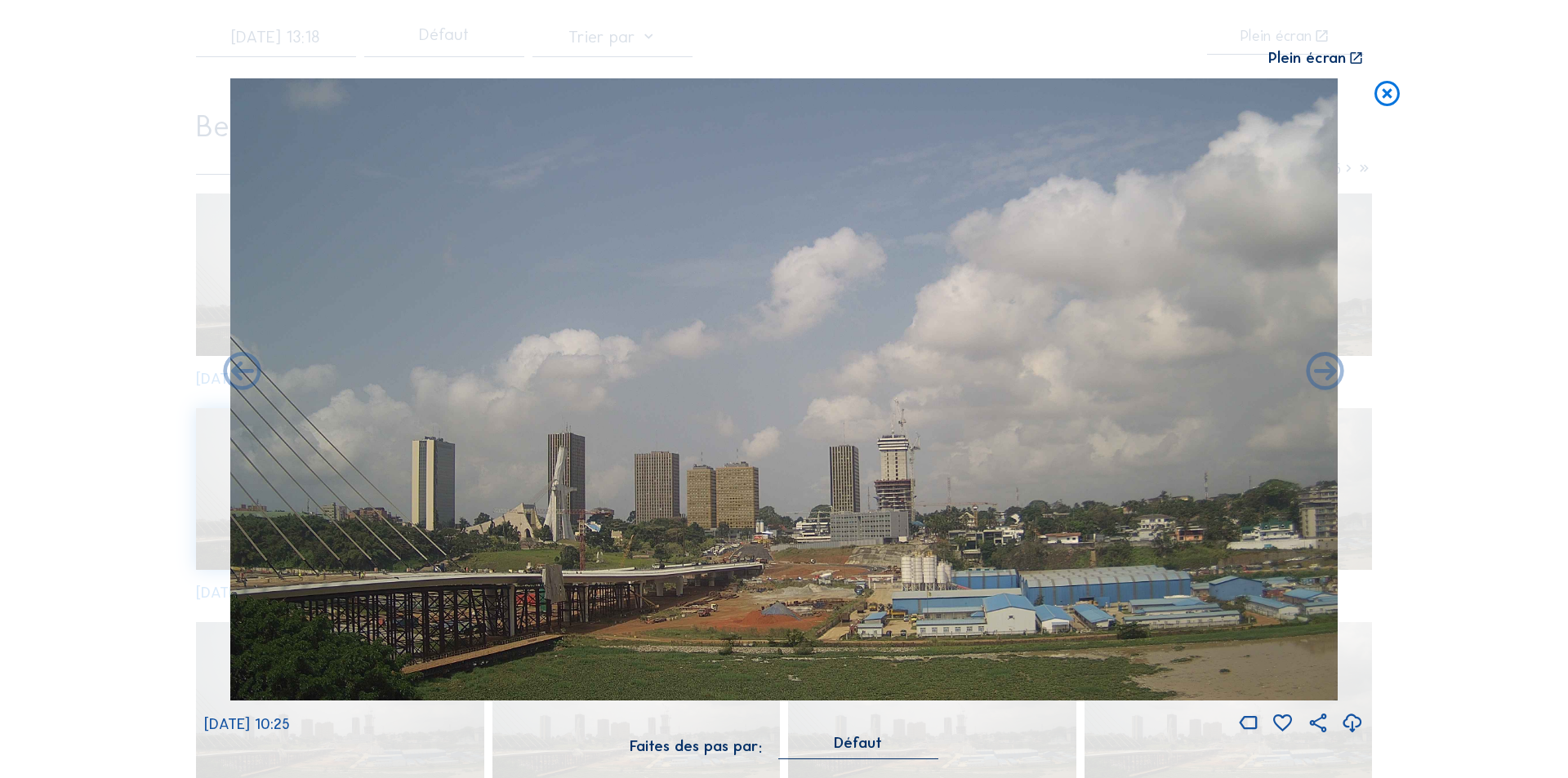
click at [1323, 370] on icon at bounding box center [1326, 373] width 46 height 46
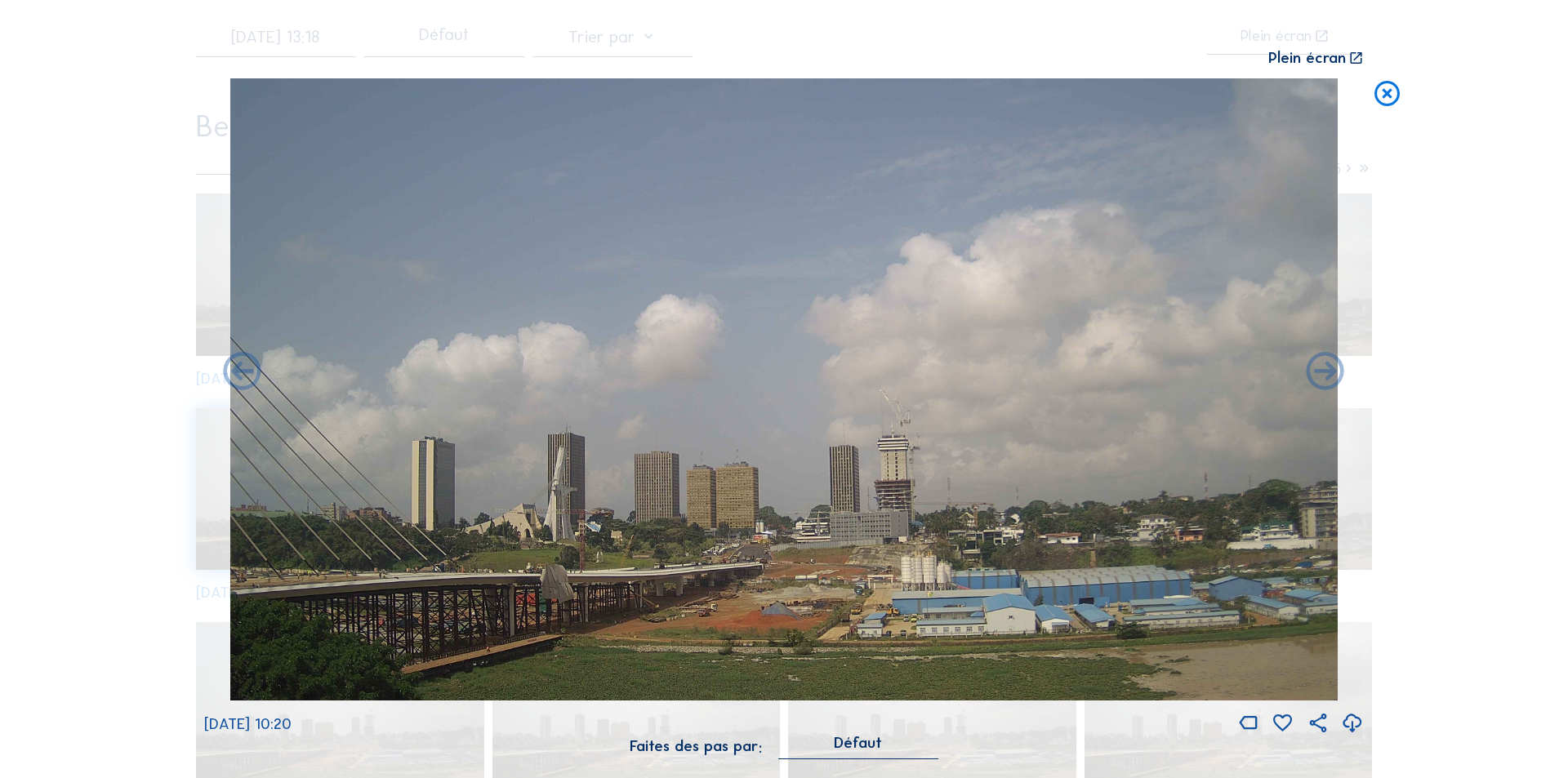
click at [1323, 370] on icon at bounding box center [1326, 373] width 46 height 46
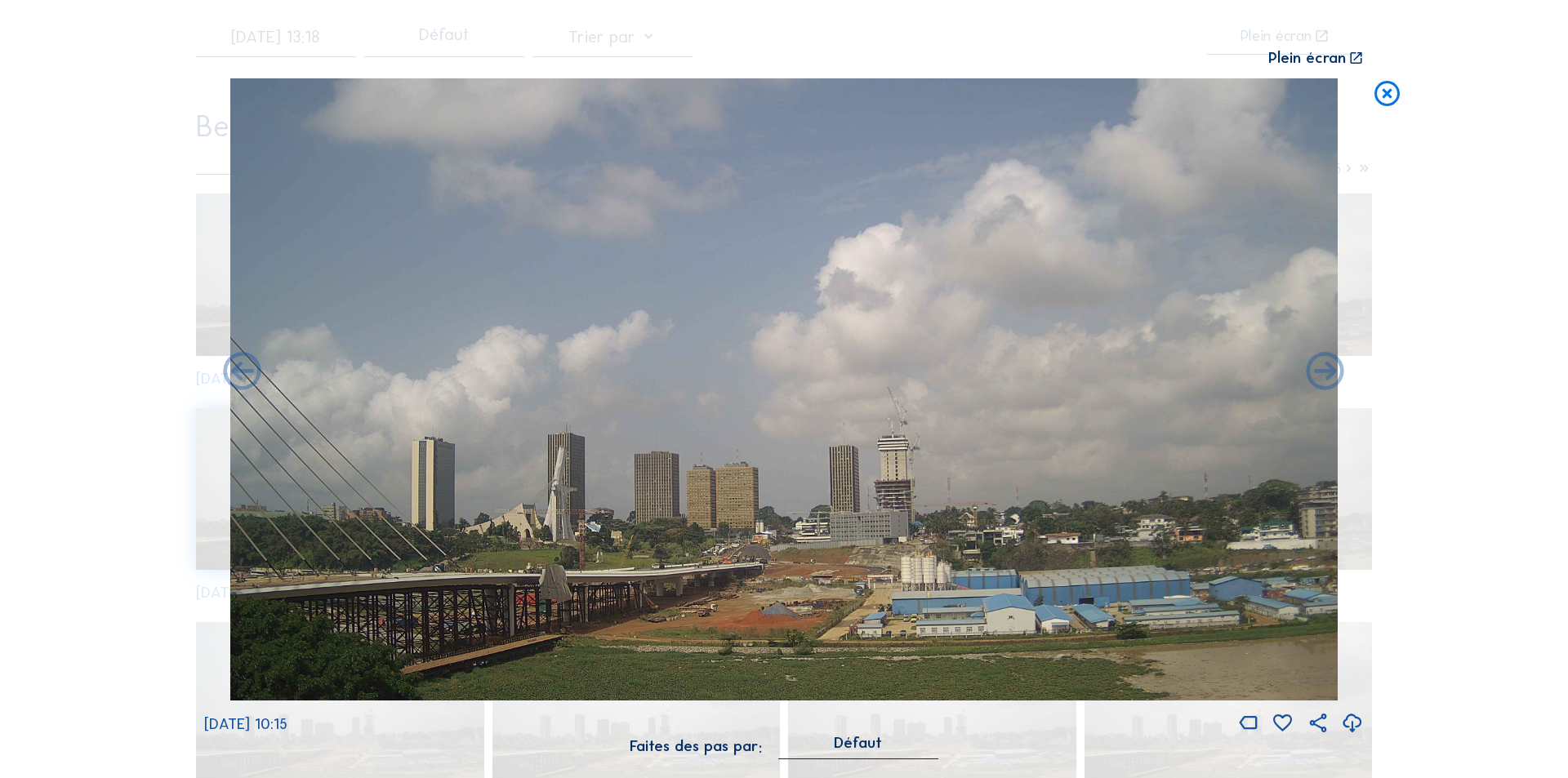
click at [1323, 370] on icon at bounding box center [1326, 373] width 46 height 46
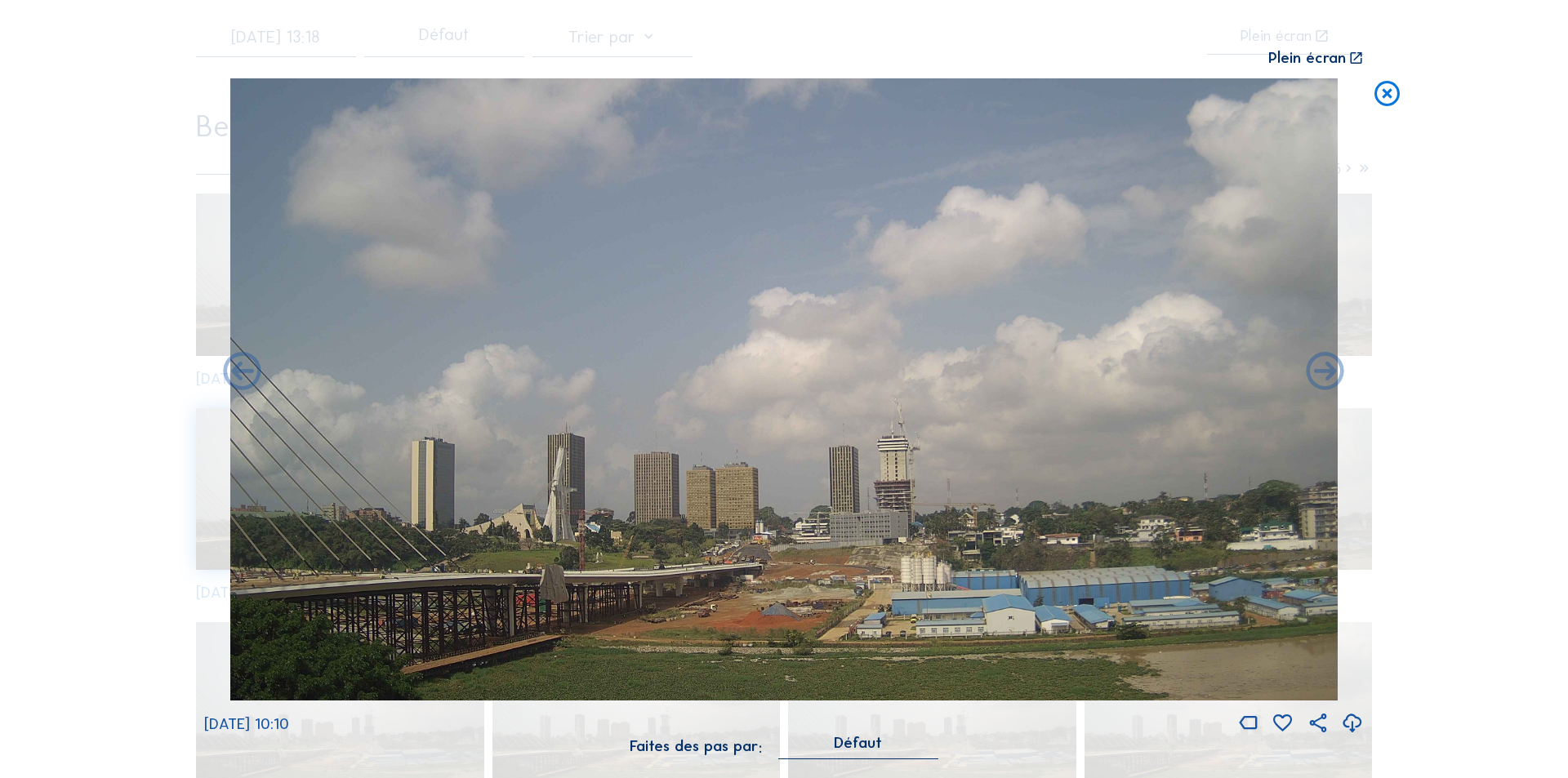
click at [1323, 370] on icon at bounding box center [1326, 373] width 46 height 46
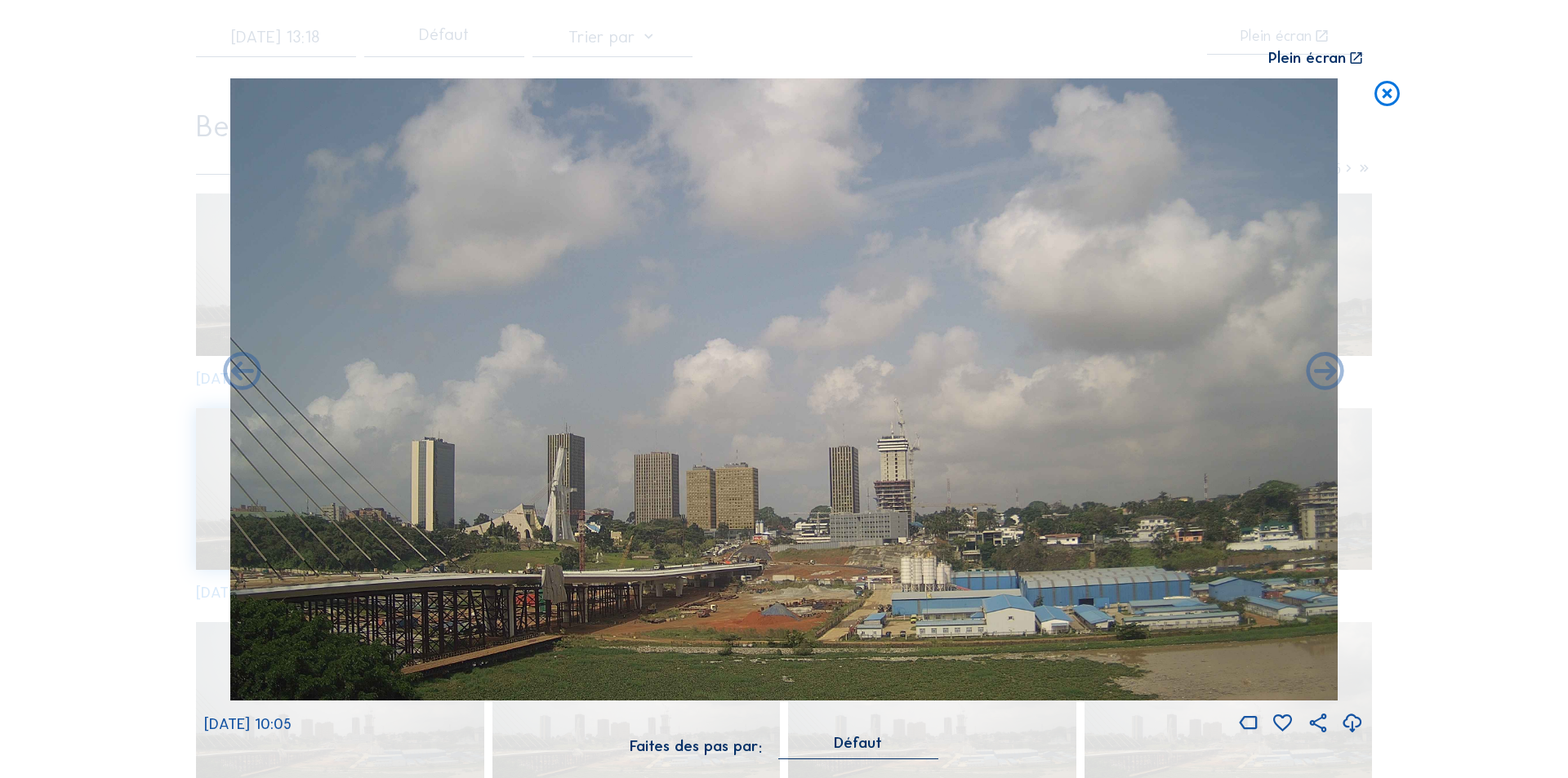
click at [1323, 370] on icon at bounding box center [1326, 373] width 46 height 46
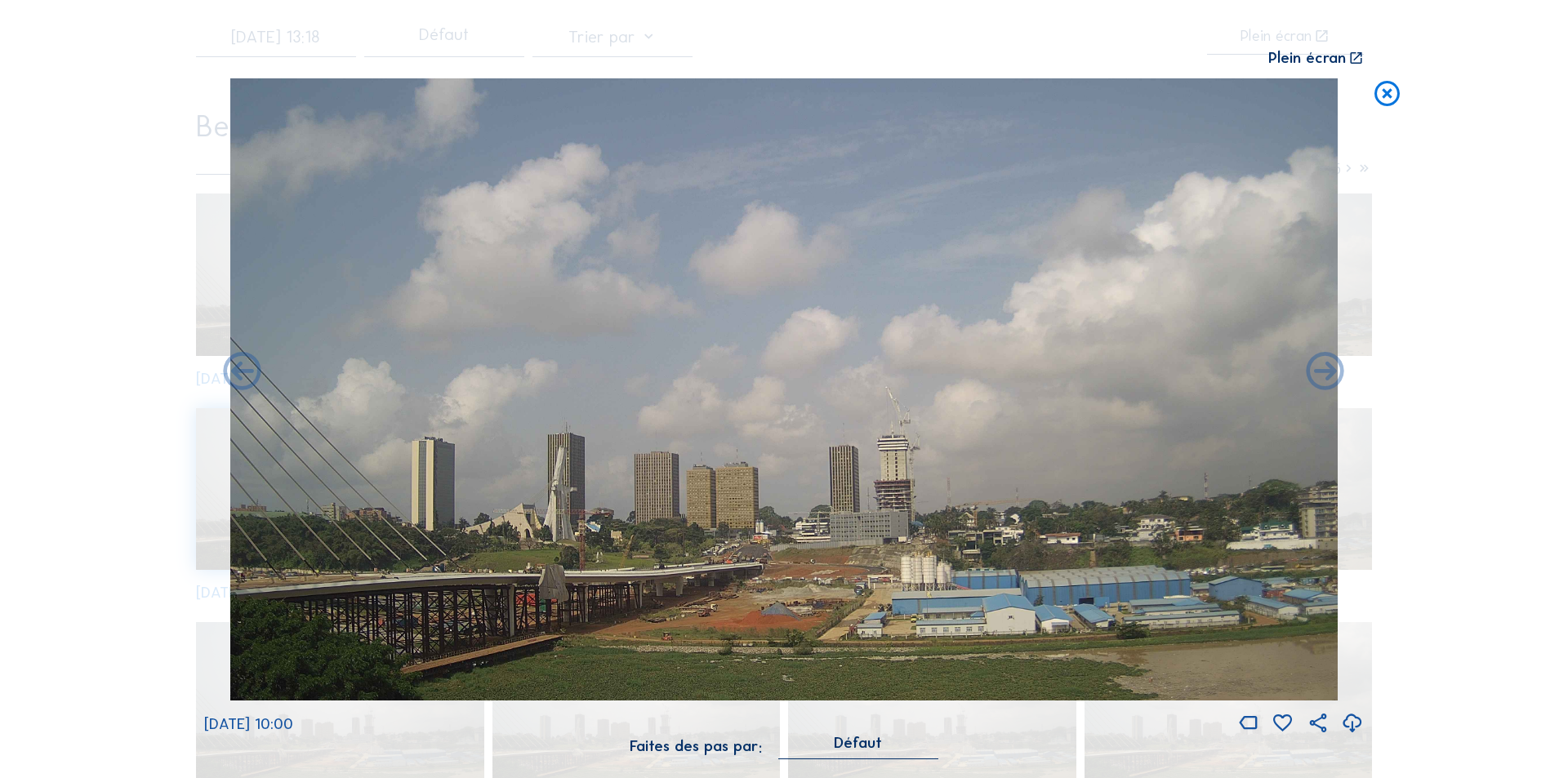
click at [1323, 370] on icon at bounding box center [1326, 373] width 46 height 46
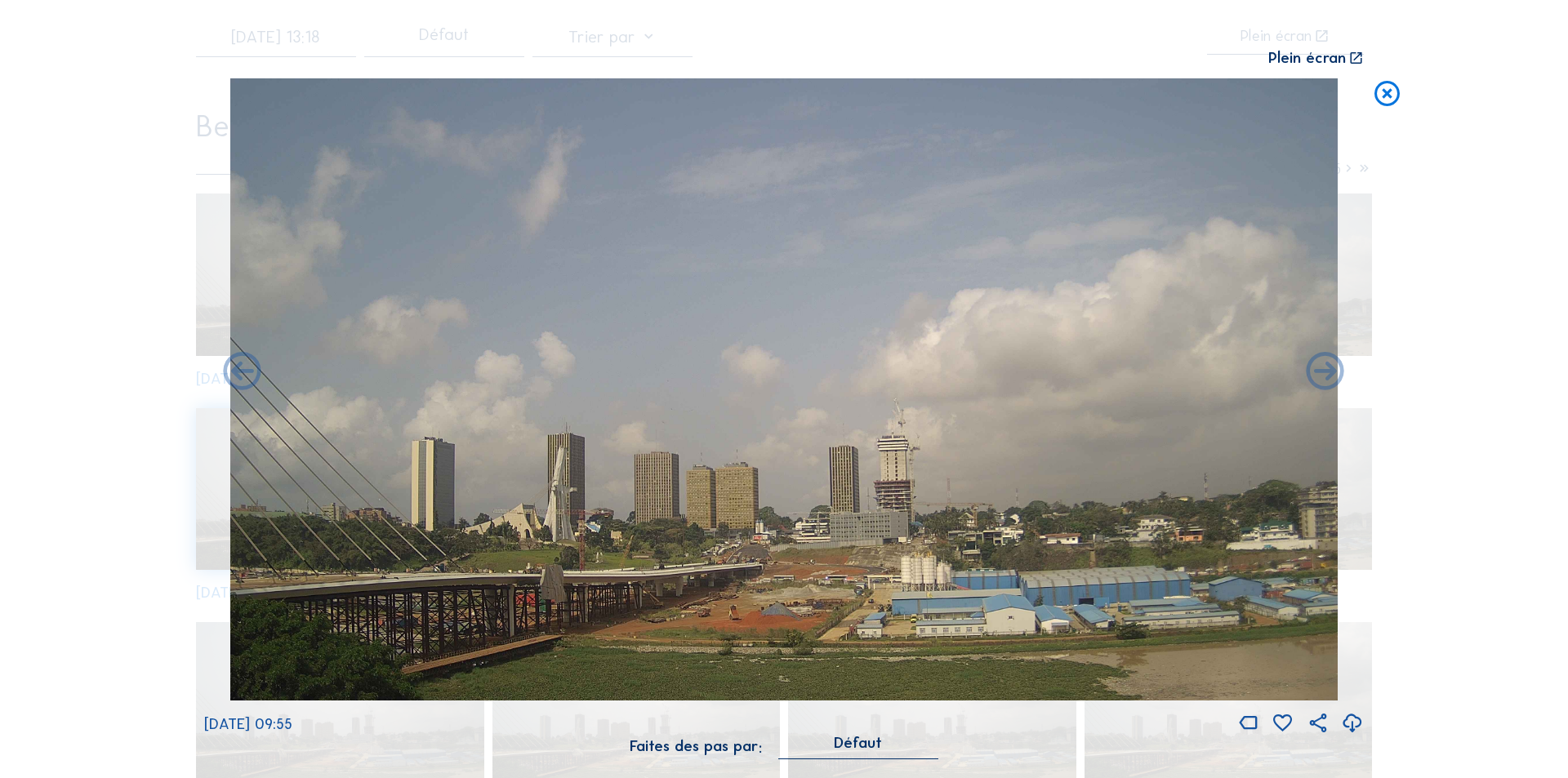
click at [1323, 370] on icon at bounding box center [1326, 373] width 46 height 46
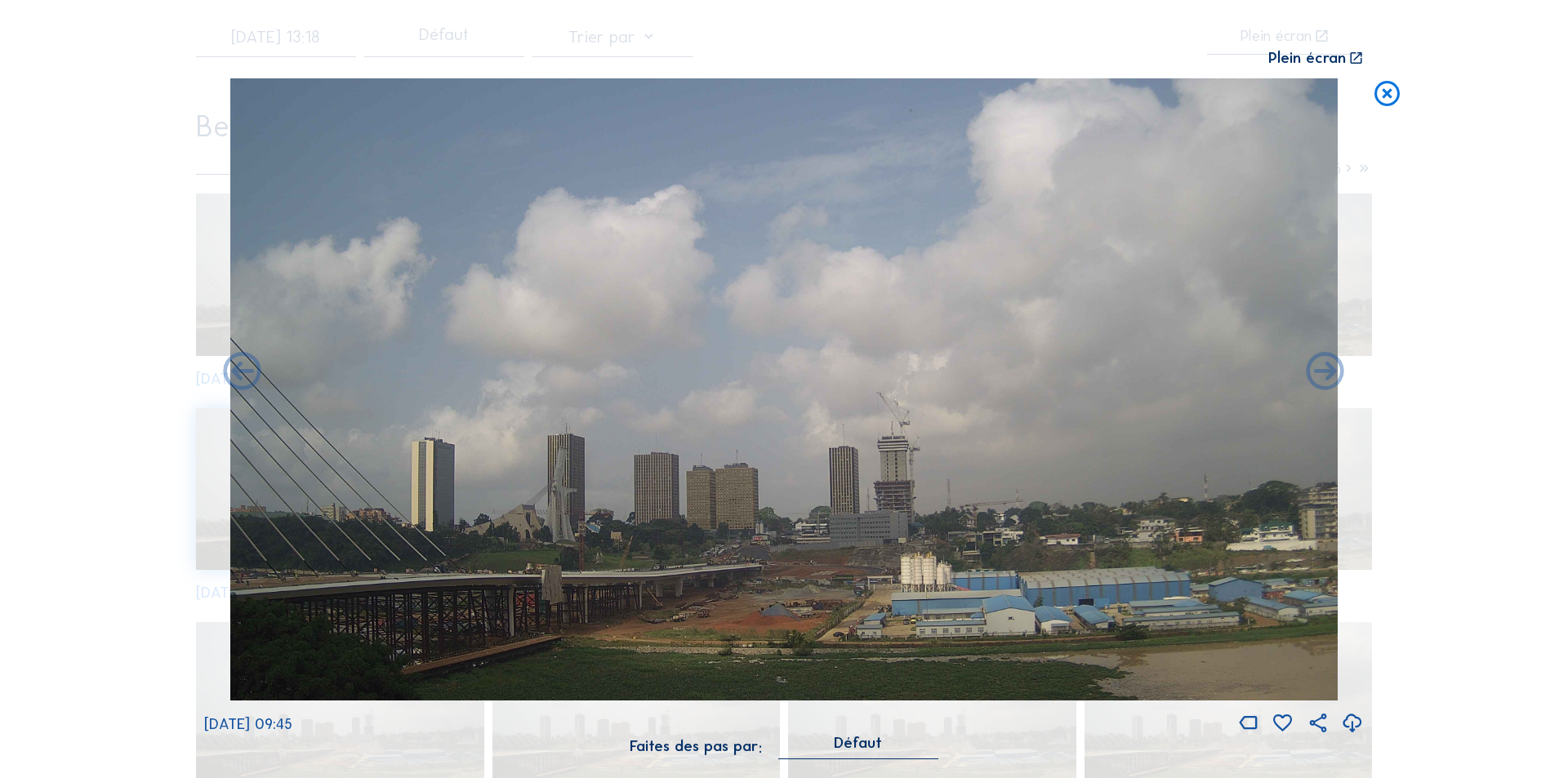
click at [1323, 370] on icon at bounding box center [1326, 373] width 46 height 46
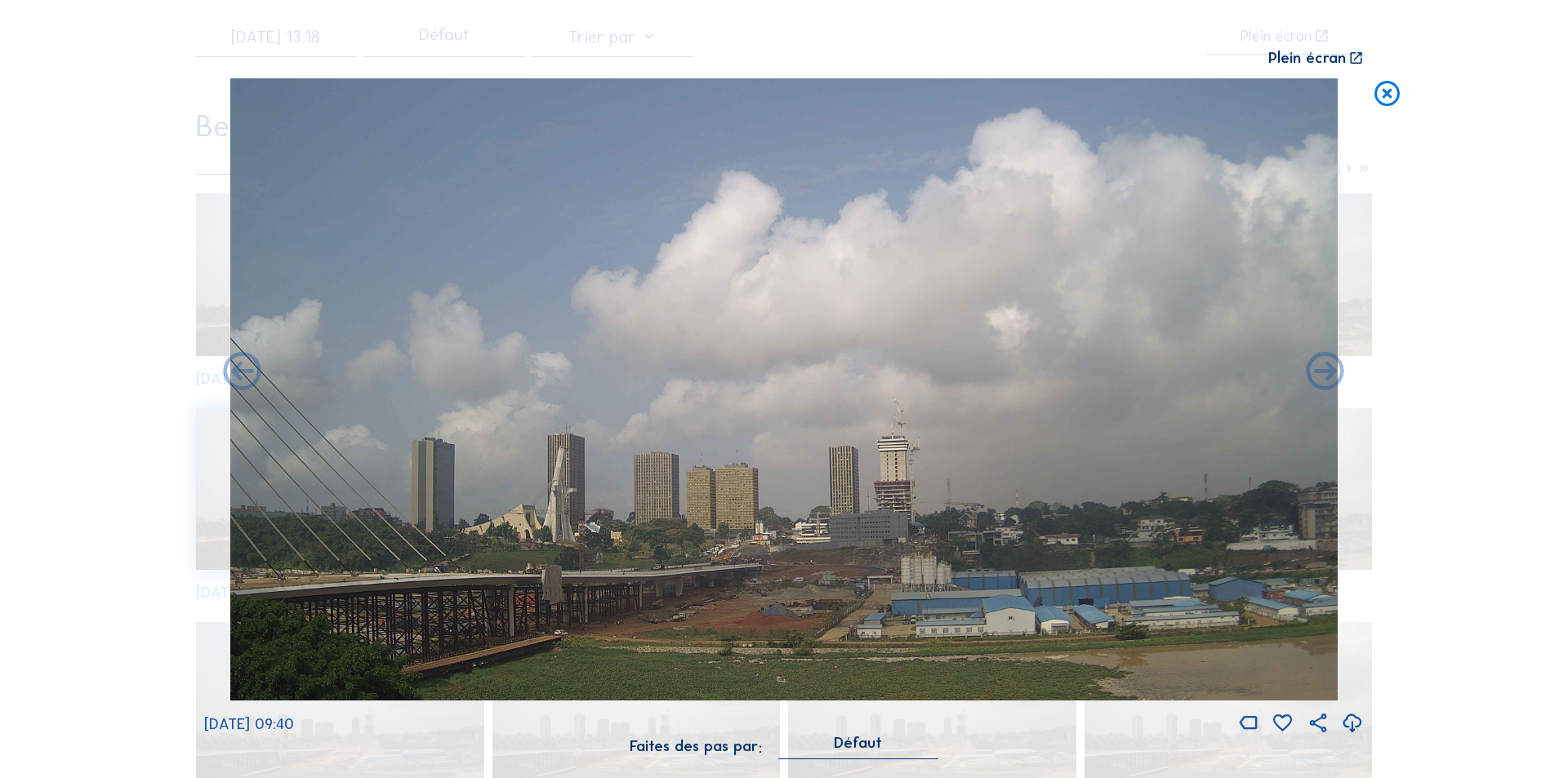
click at [1323, 370] on icon at bounding box center [1326, 373] width 46 height 46
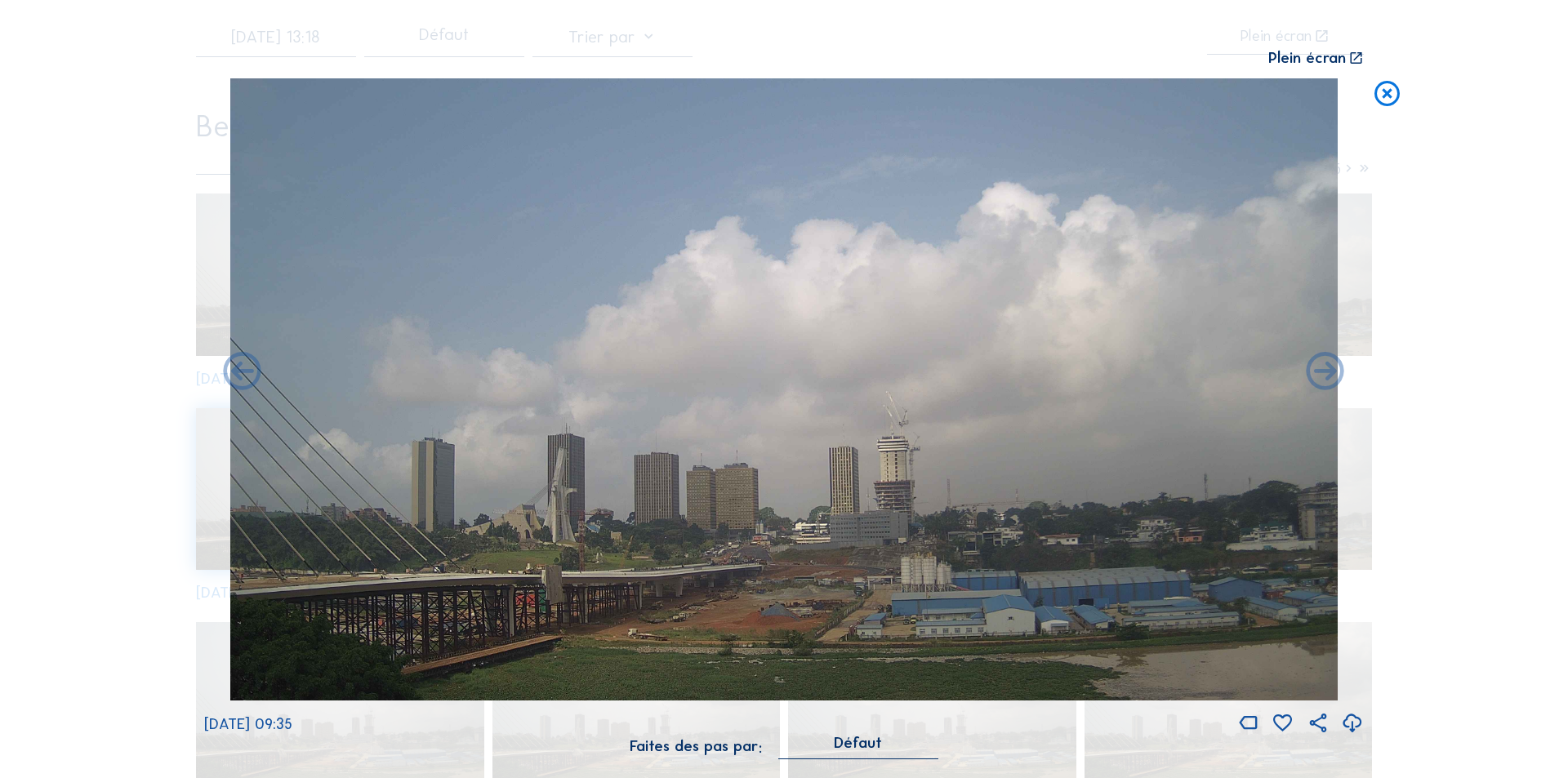
click at [1323, 370] on icon at bounding box center [1326, 373] width 46 height 46
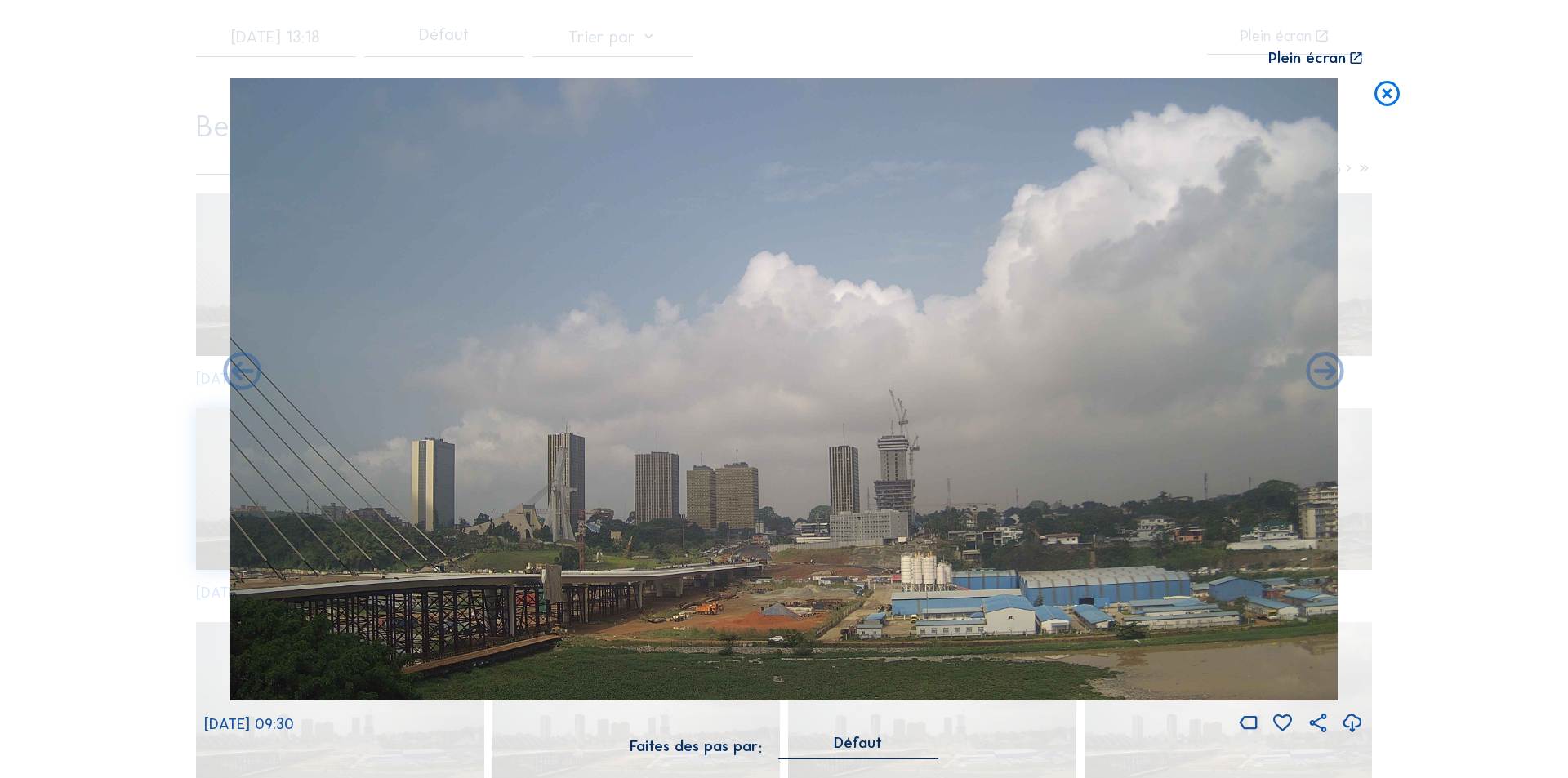
click at [1323, 370] on icon at bounding box center [1326, 373] width 46 height 46
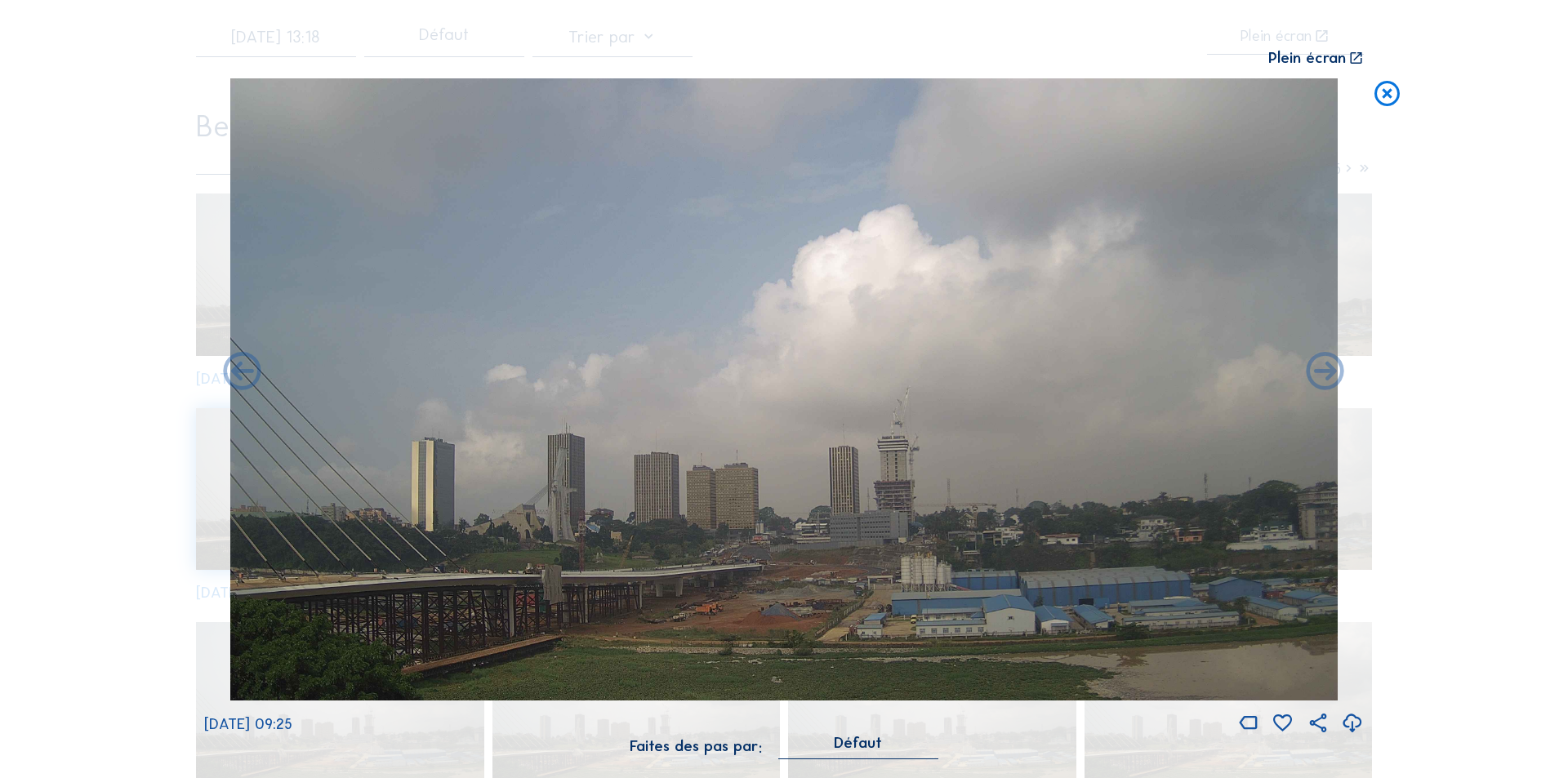
click at [1323, 370] on icon at bounding box center [1326, 373] width 46 height 46
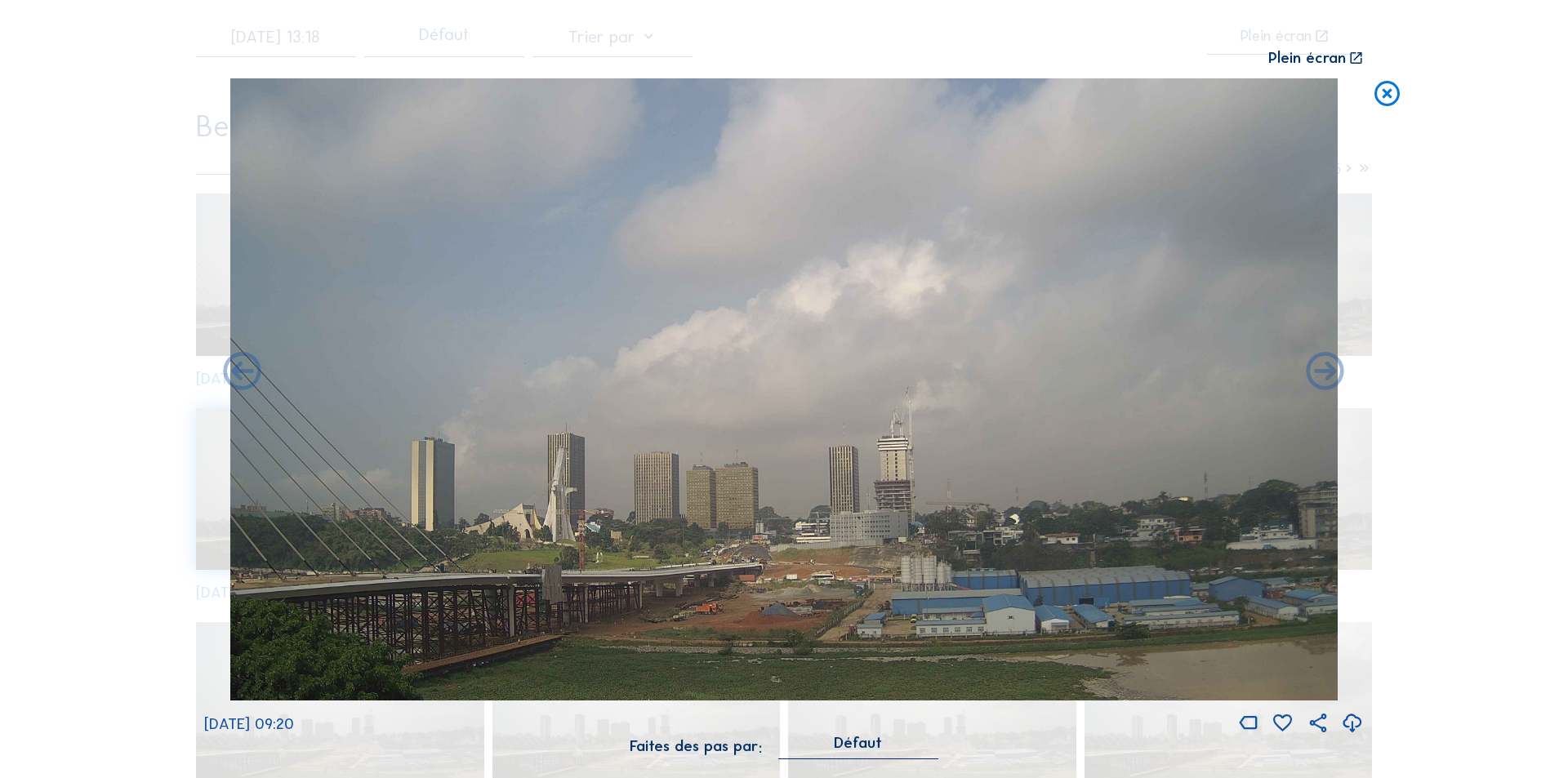
click at [1323, 370] on icon at bounding box center [1326, 373] width 46 height 46
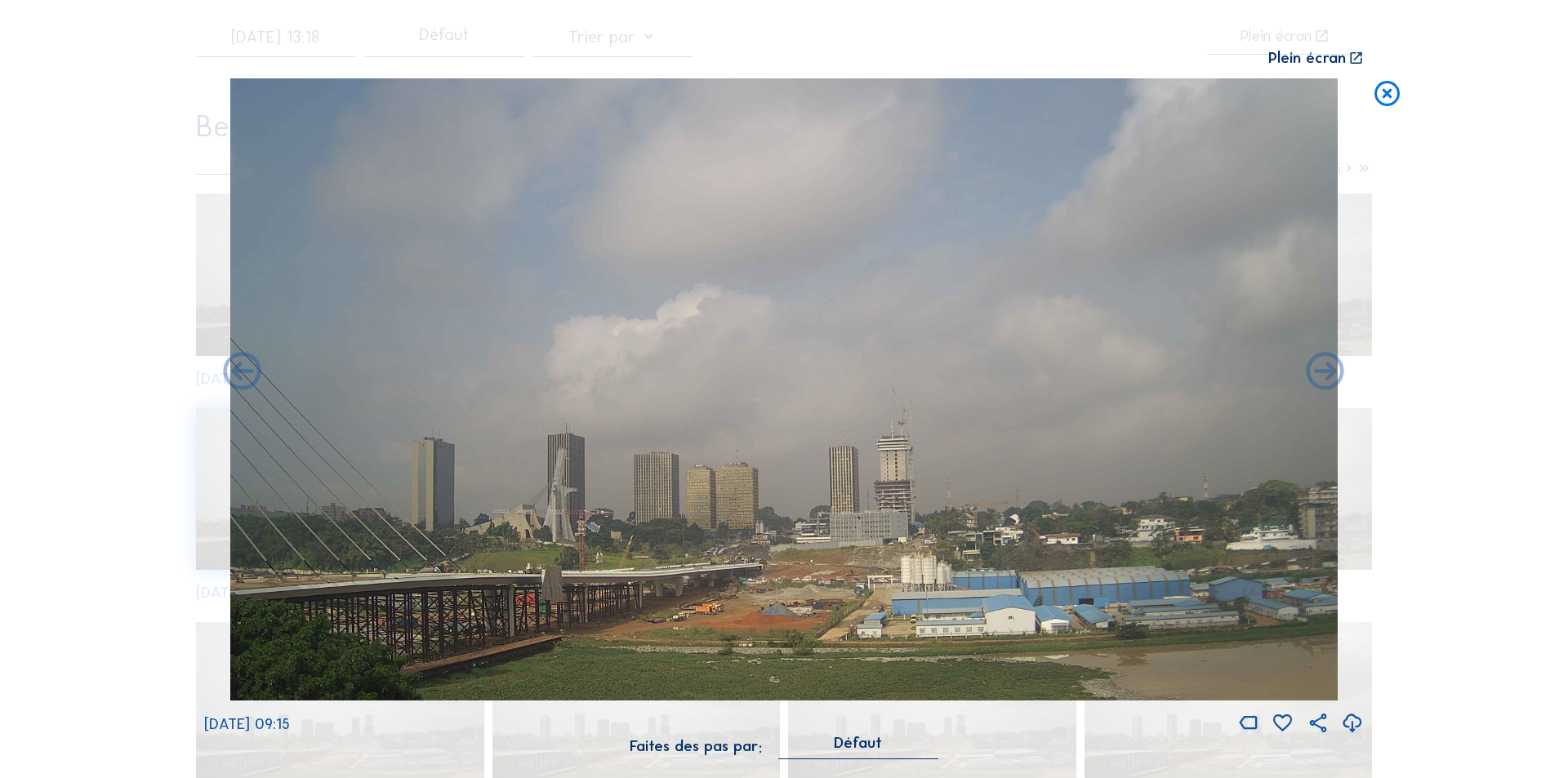
click at [1323, 370] on icon at bounding box center [1326, 373] width 46 height 46
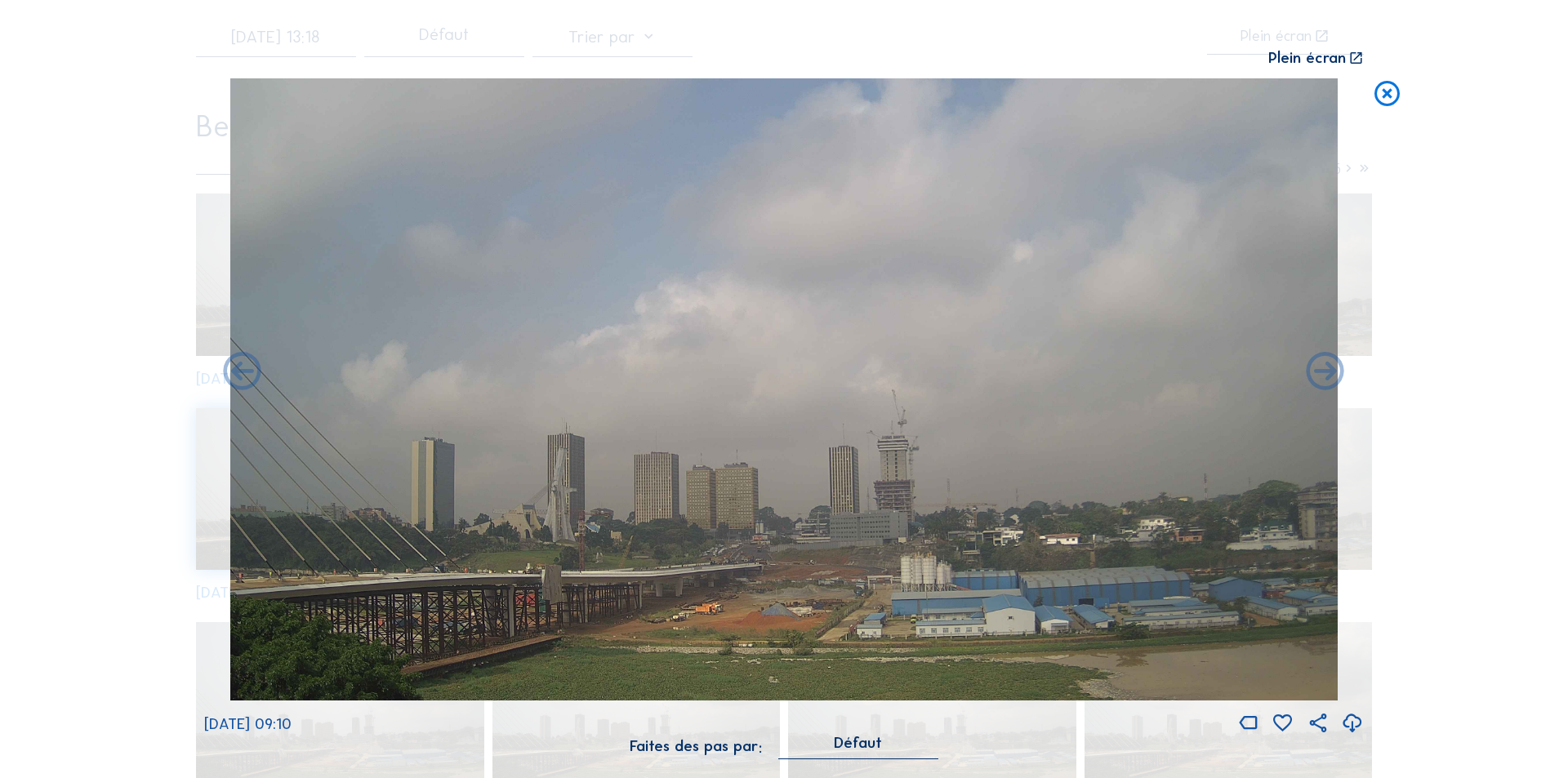
click at [1323, 370] on icon at bounding box center [1326, 373] width 46 height 46
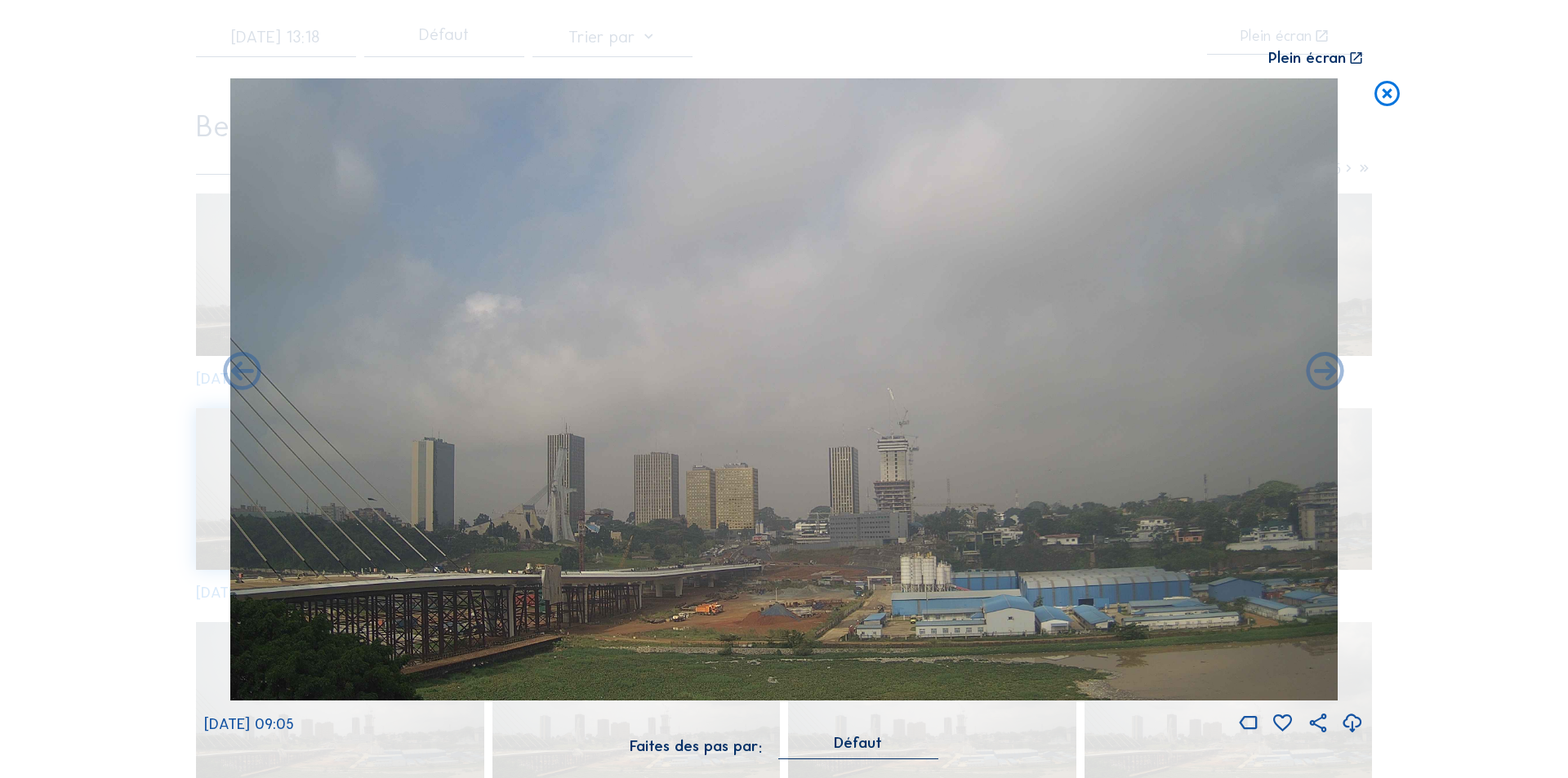
click at [1323, 370] on icon at bounding box center [1326, 373] width 46 height 46
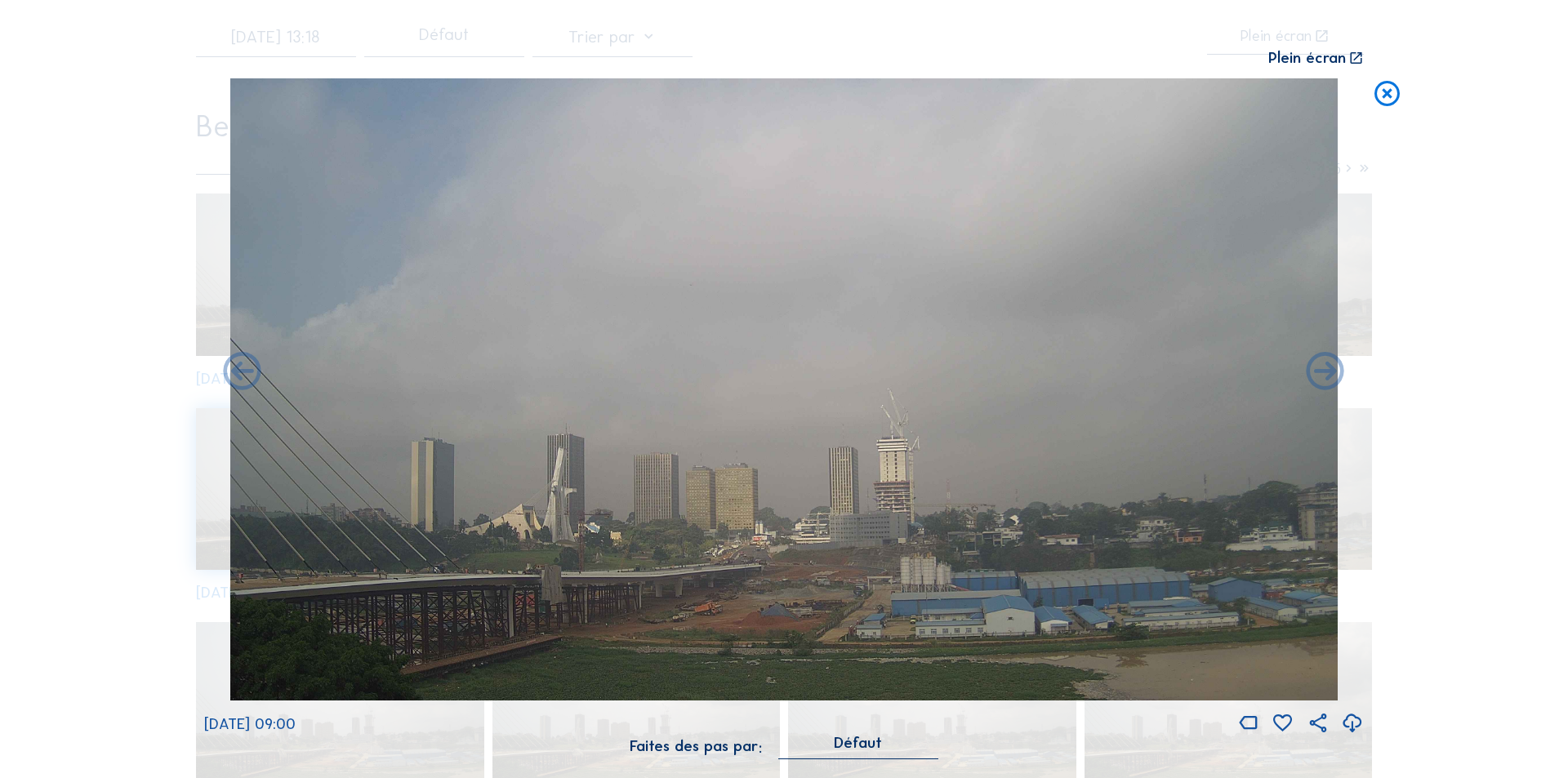
click at [1323, 370] on icon at bounding box center [1326, 373] width 46 height 46
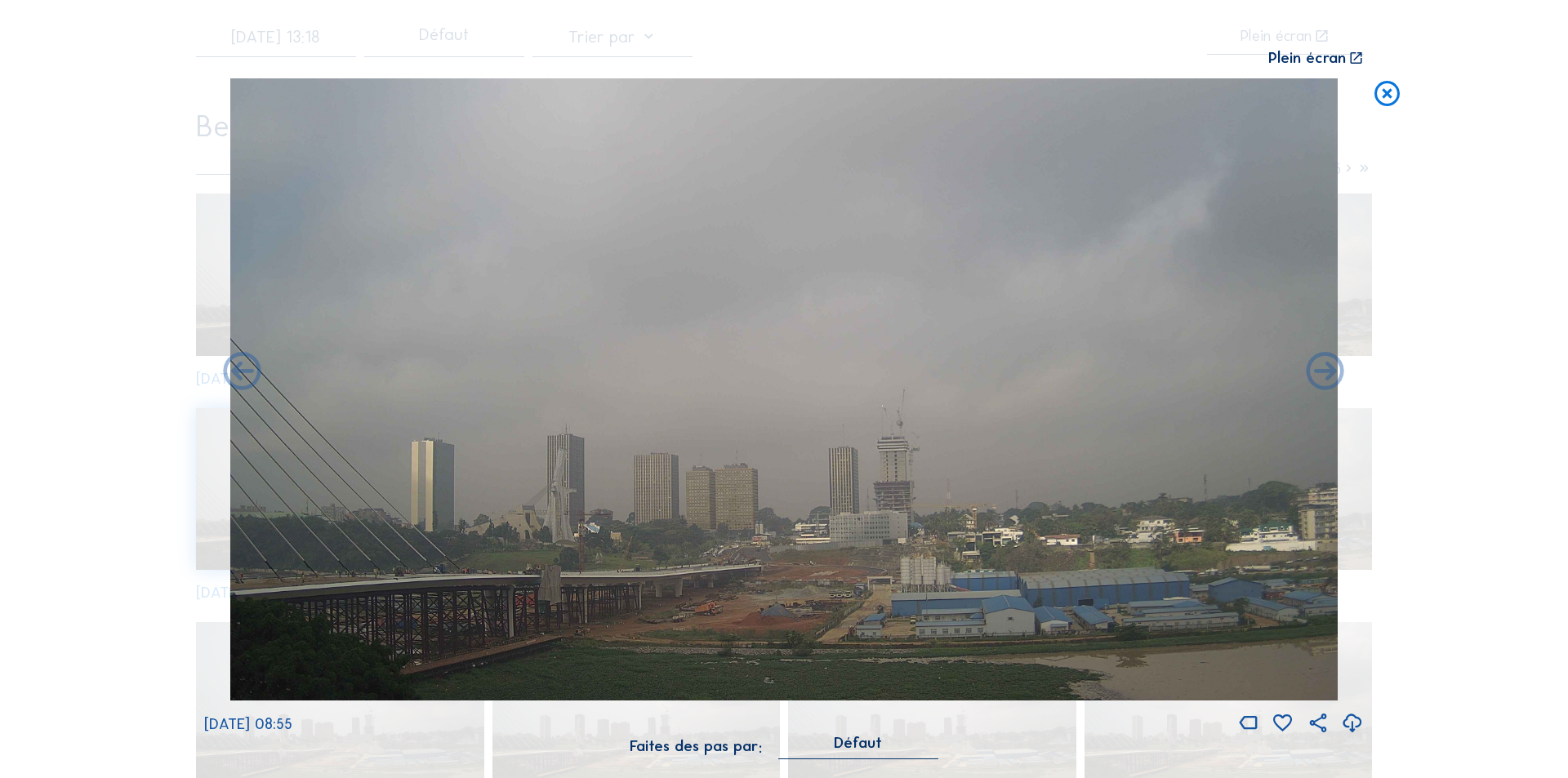
click at [1323, 370] on icon at bounding box center [1326, 373] width 46 height 46
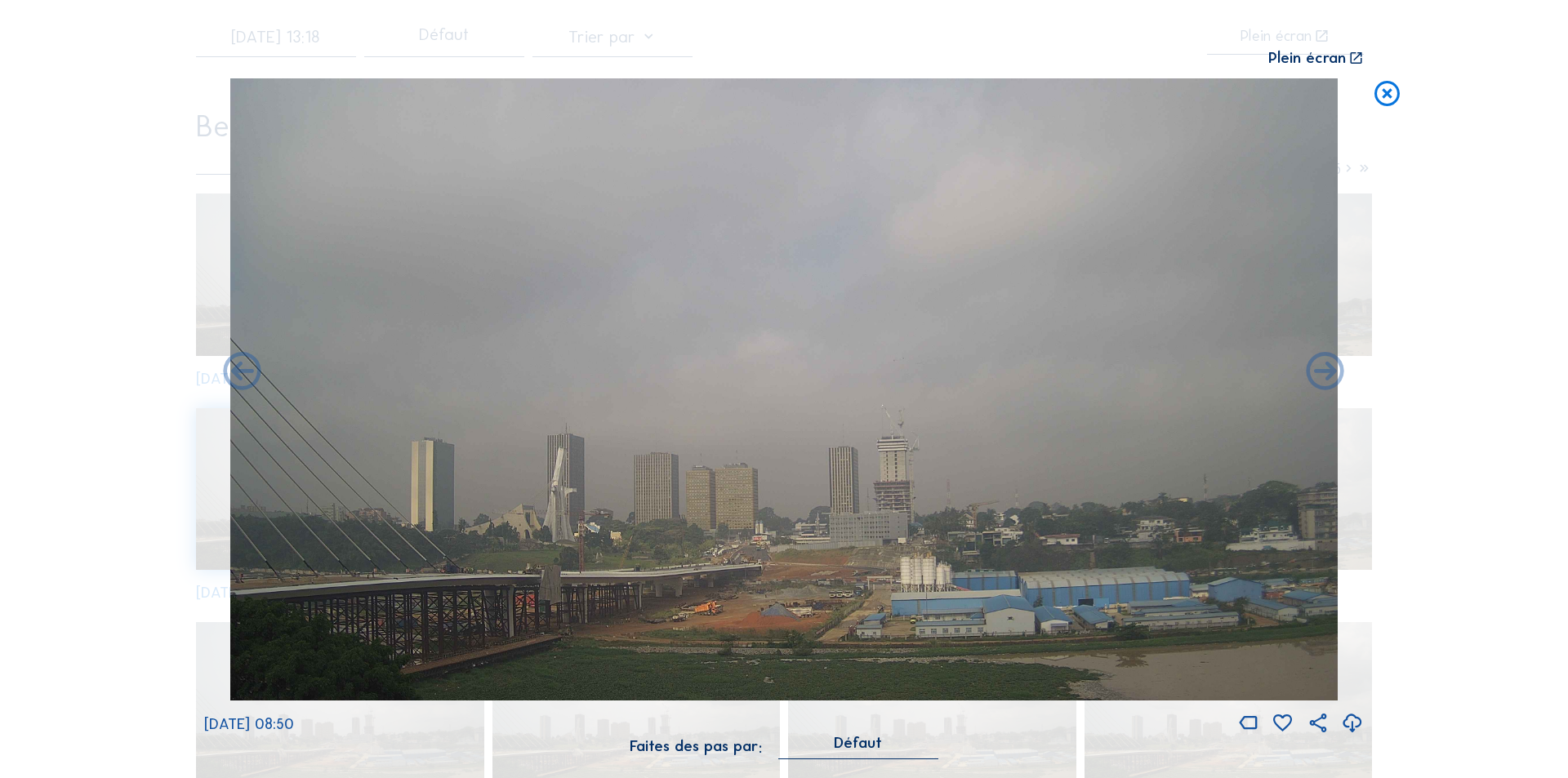
click at [1323, 370] on icon at bounding box center [1326, 373] width 46 height 46
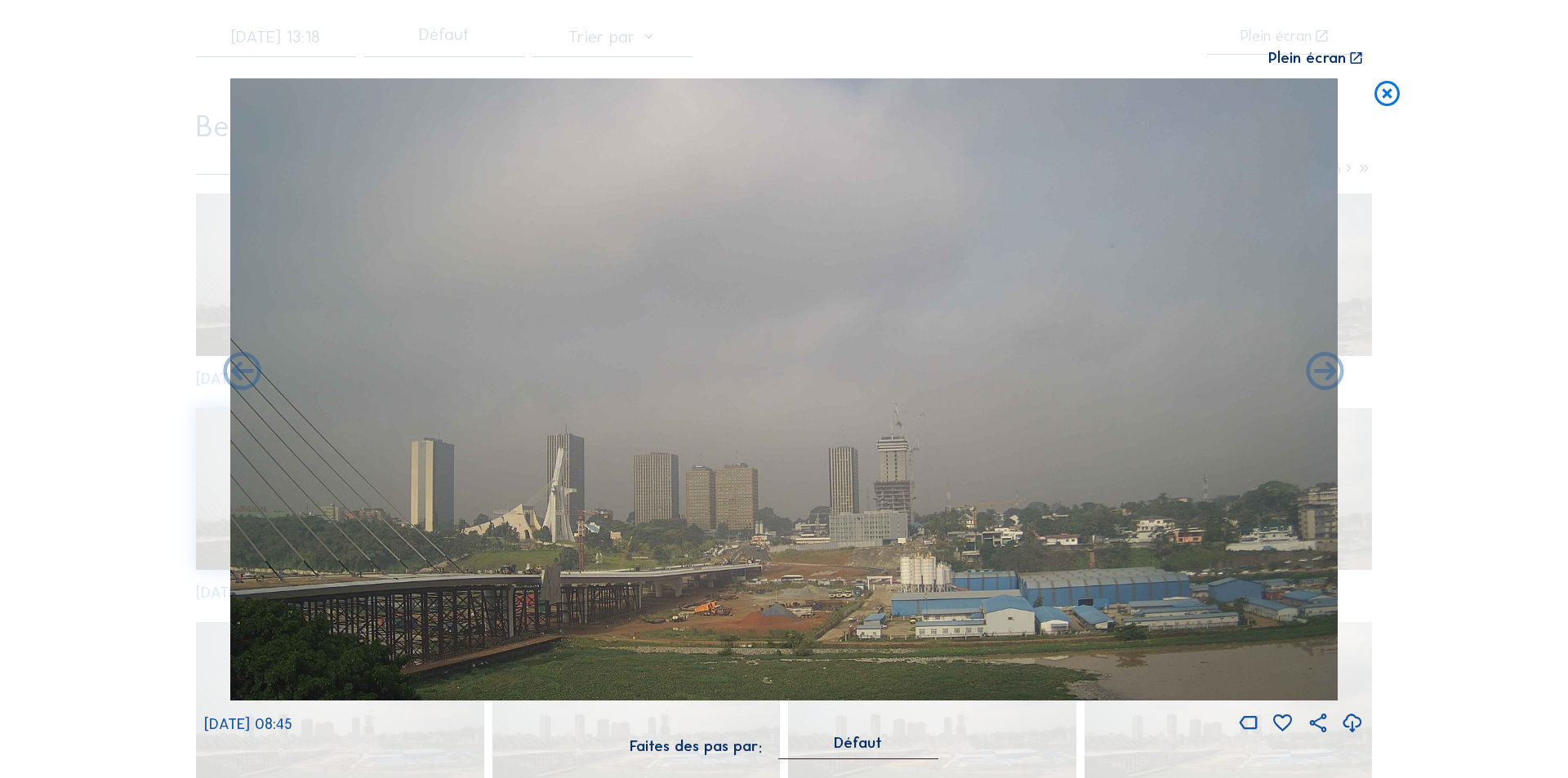
click at [1323, 370] on icon at bounding box center [1326, 373] width 46 height 46
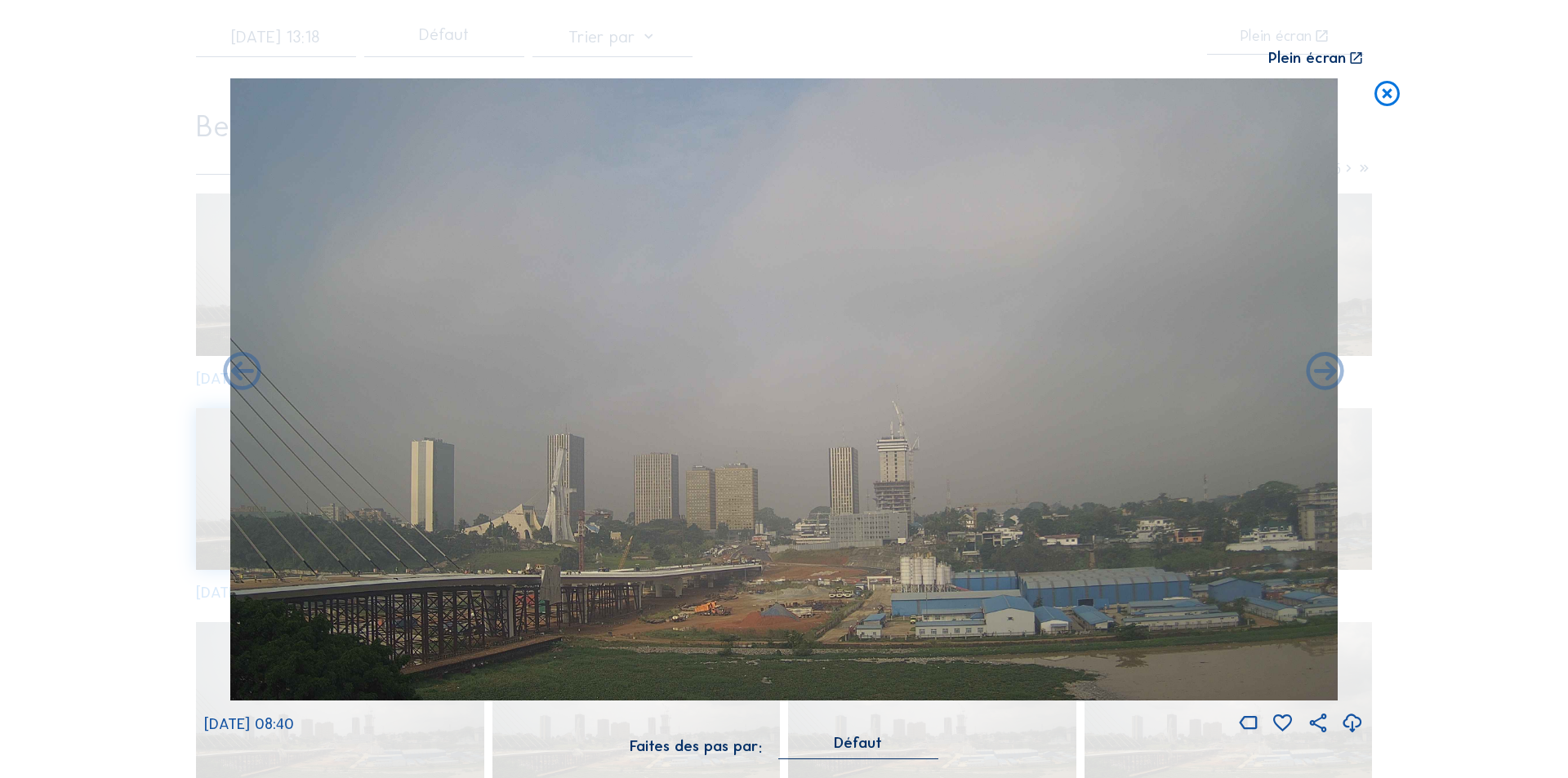
click at [1323, 370] on icon at bounding box center [1326, 373] width 46 height 46
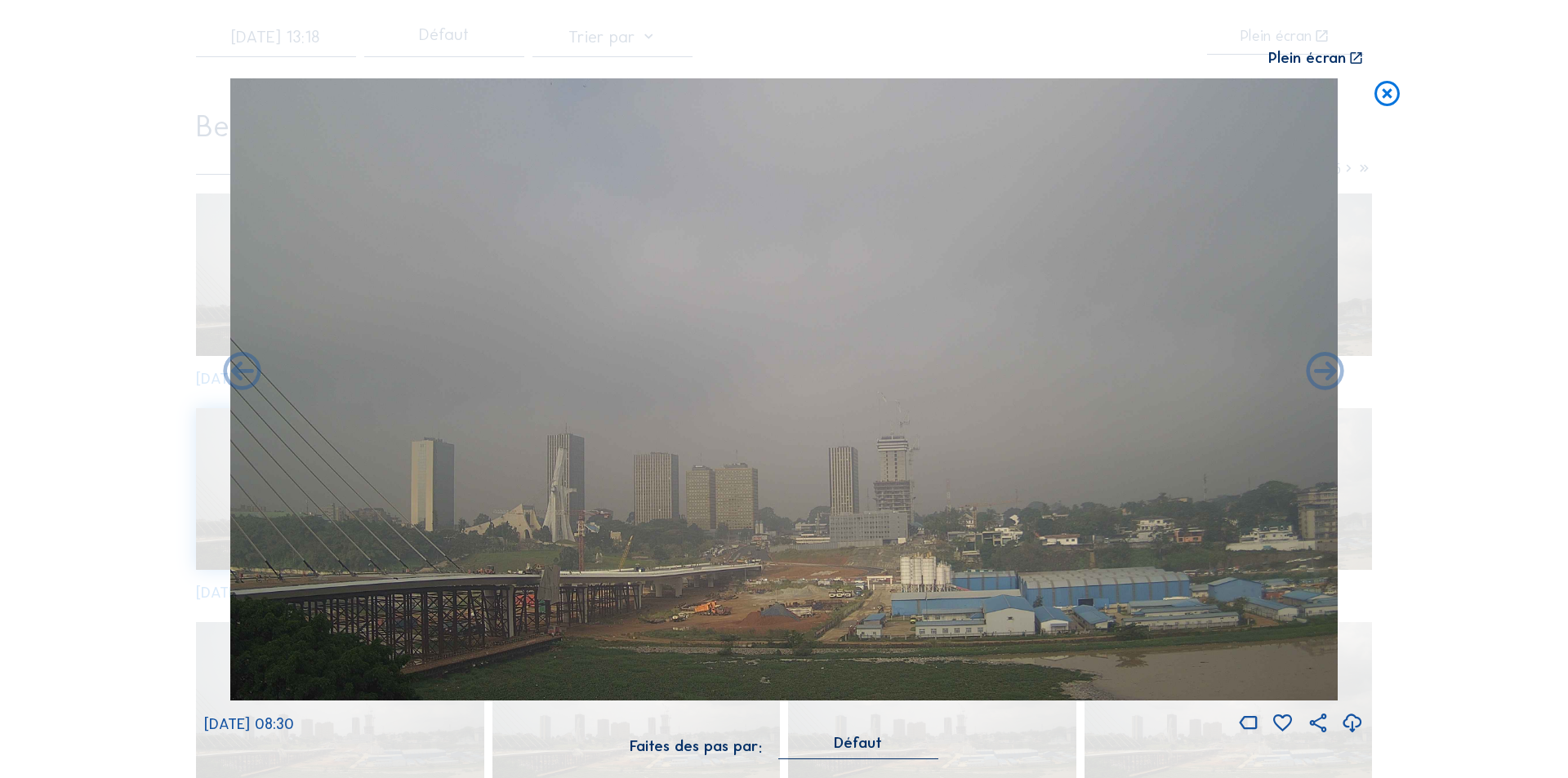
click at [1323, 370] on icon at bounding box center [1326, 373] width 46 height 46
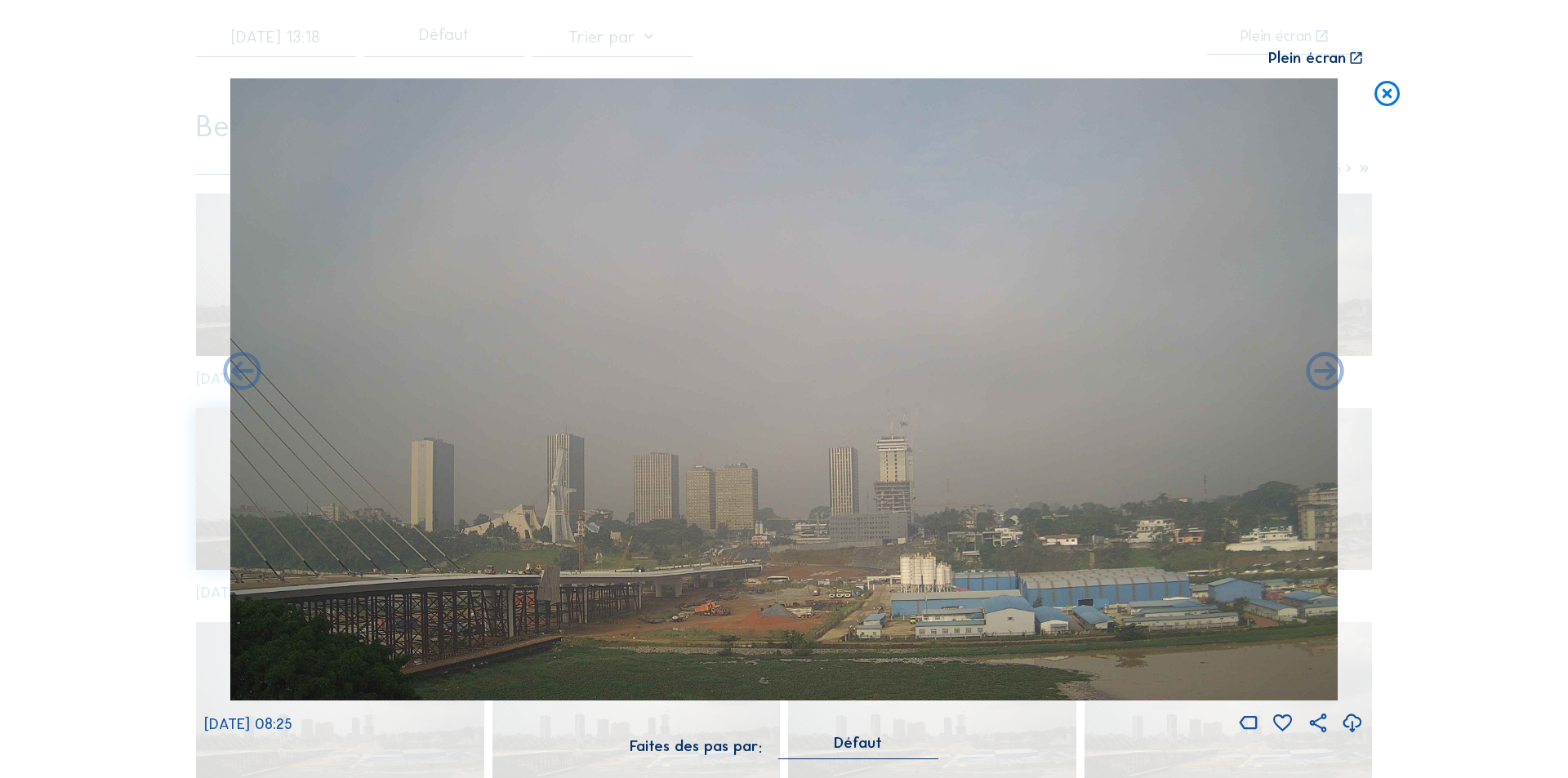
click at [1323, 370] on icon at bounding box center [1326, 373] width 46 height 46
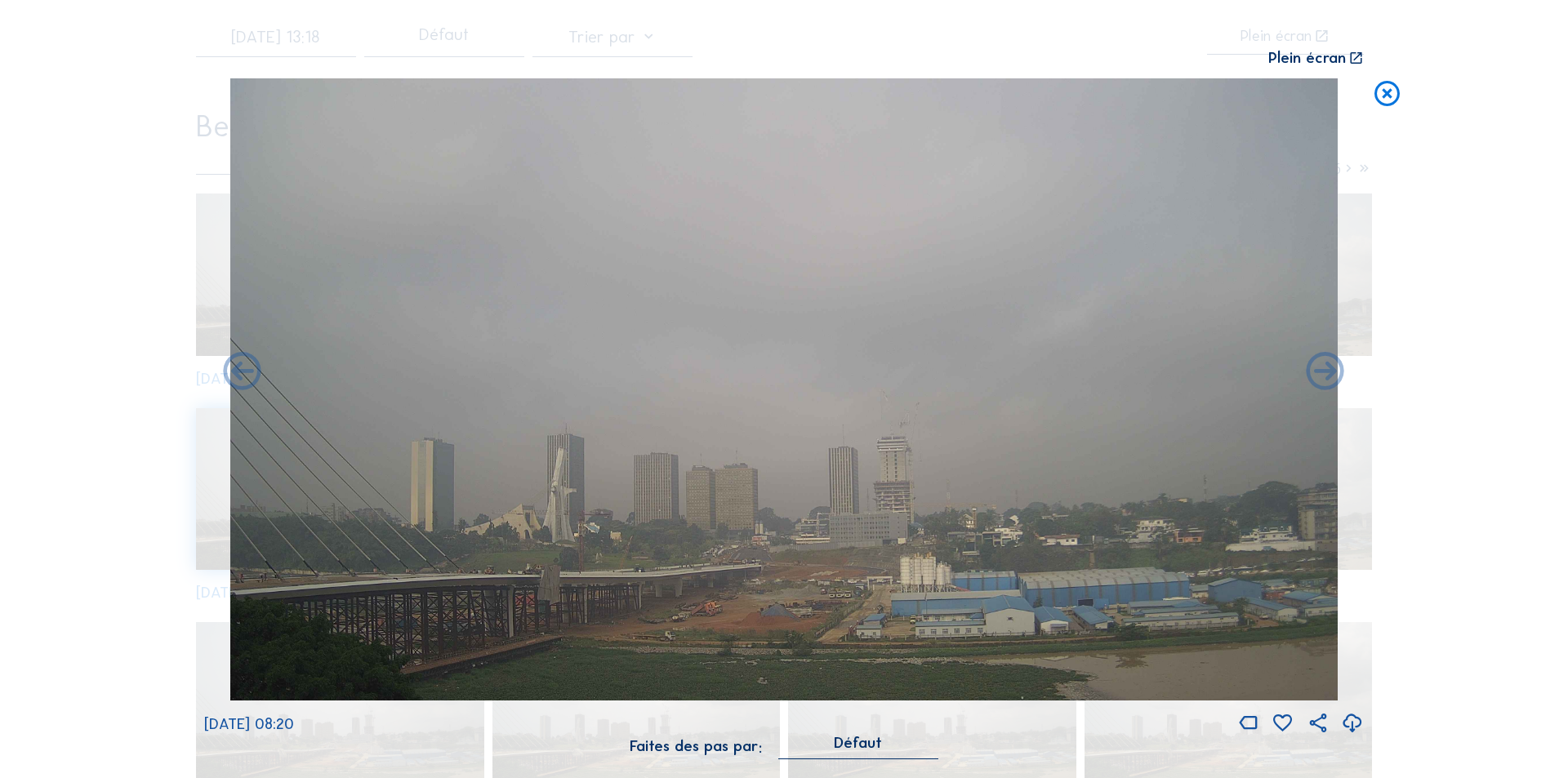
click at [1323, 370] on icon at bounding box center [1326, 373] width 46 height 46
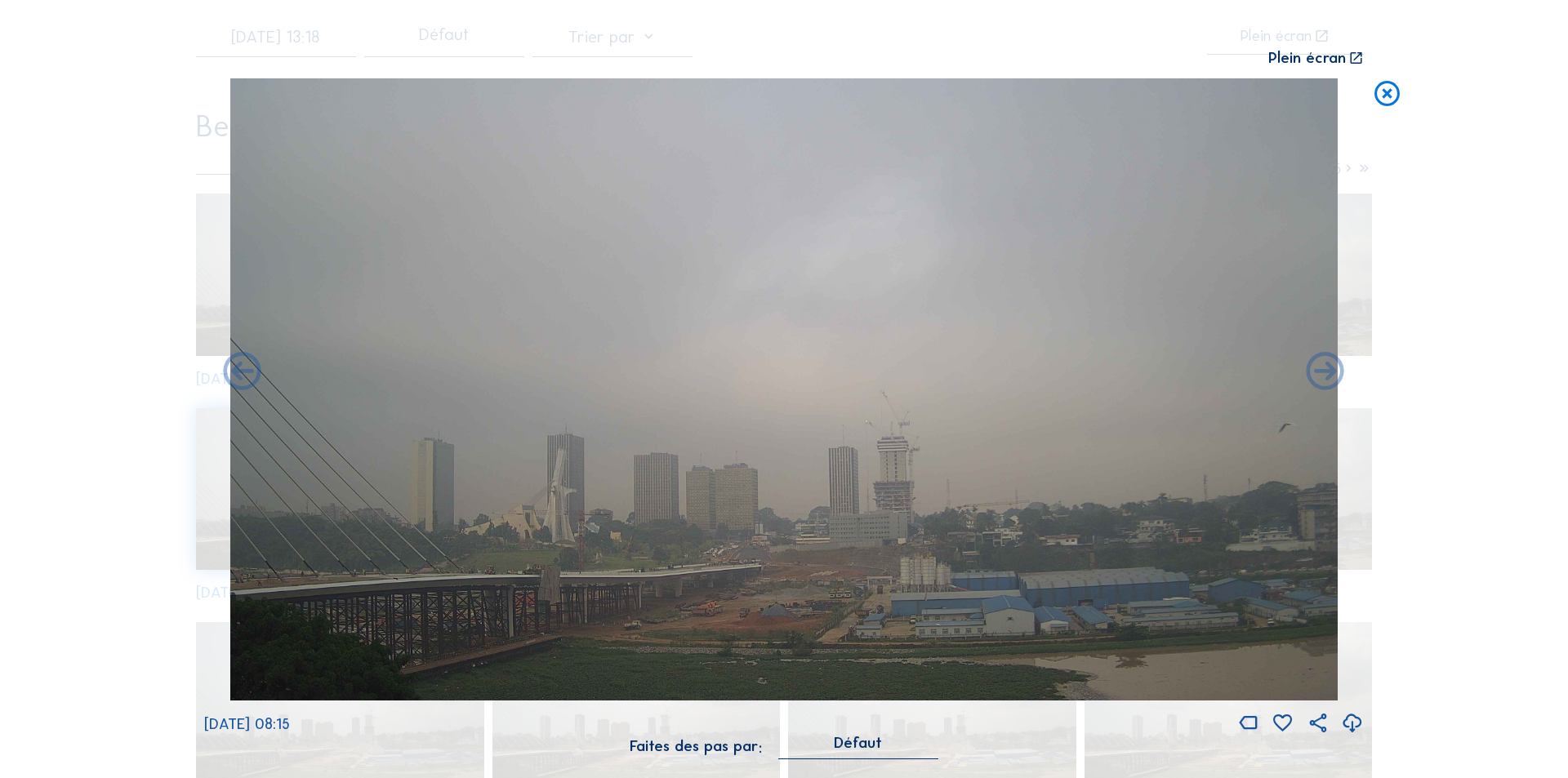
click at [1323, 370] on icon at bounding box center [1326, 373] width 46 height 46
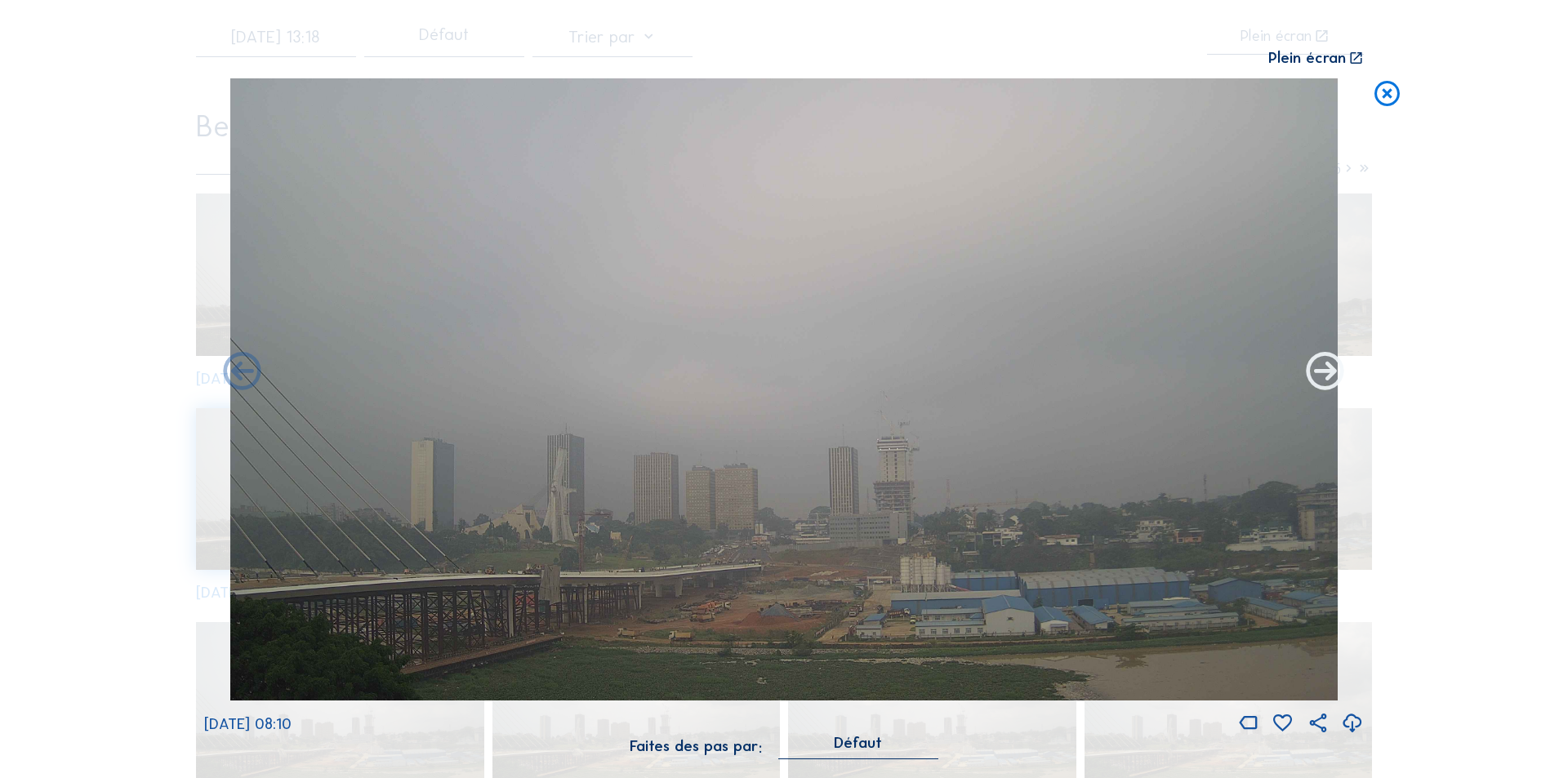
click at [1322, 370] on icon at bounding box center [1326, 373] width 46 height 46
click at [1323, 369] on icon at bounding box center [1326, 373] width 46 height 46
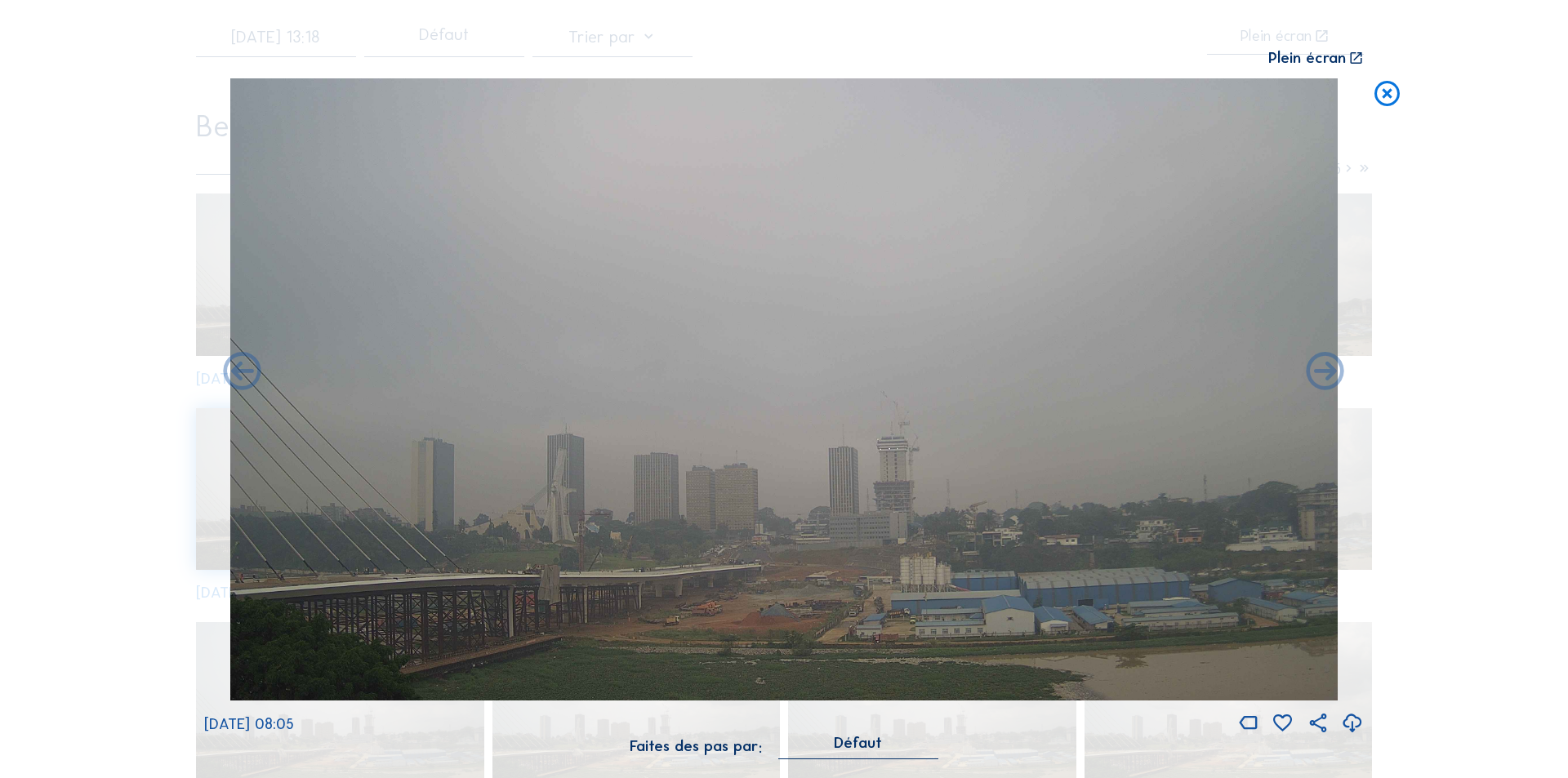
click at [1323, 369] on icon at bounding box center [1326, 373] width 46 height 46
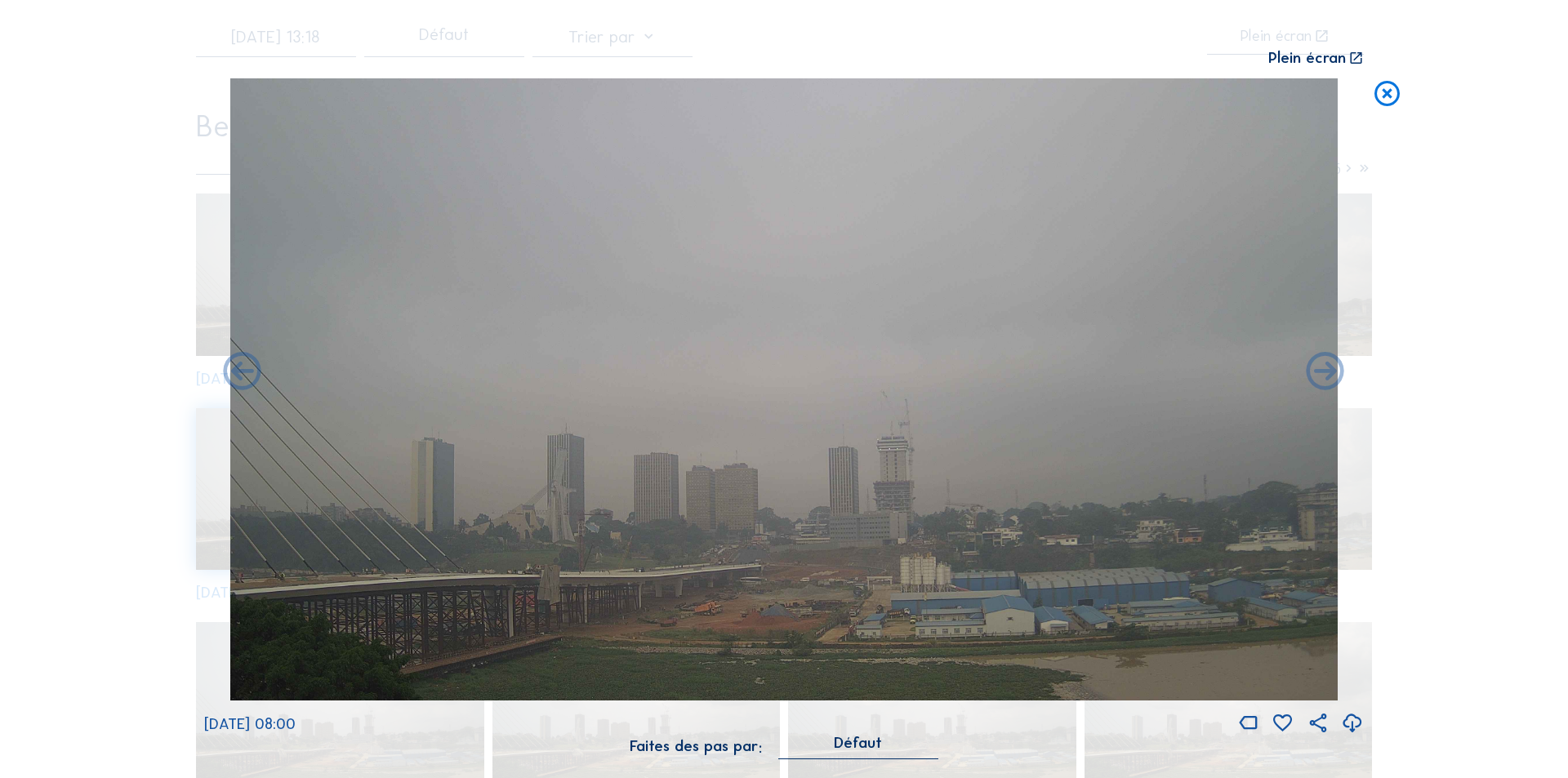
click at [1323, 369] on icon at bounding box center [1326, 373] width 46 height 46
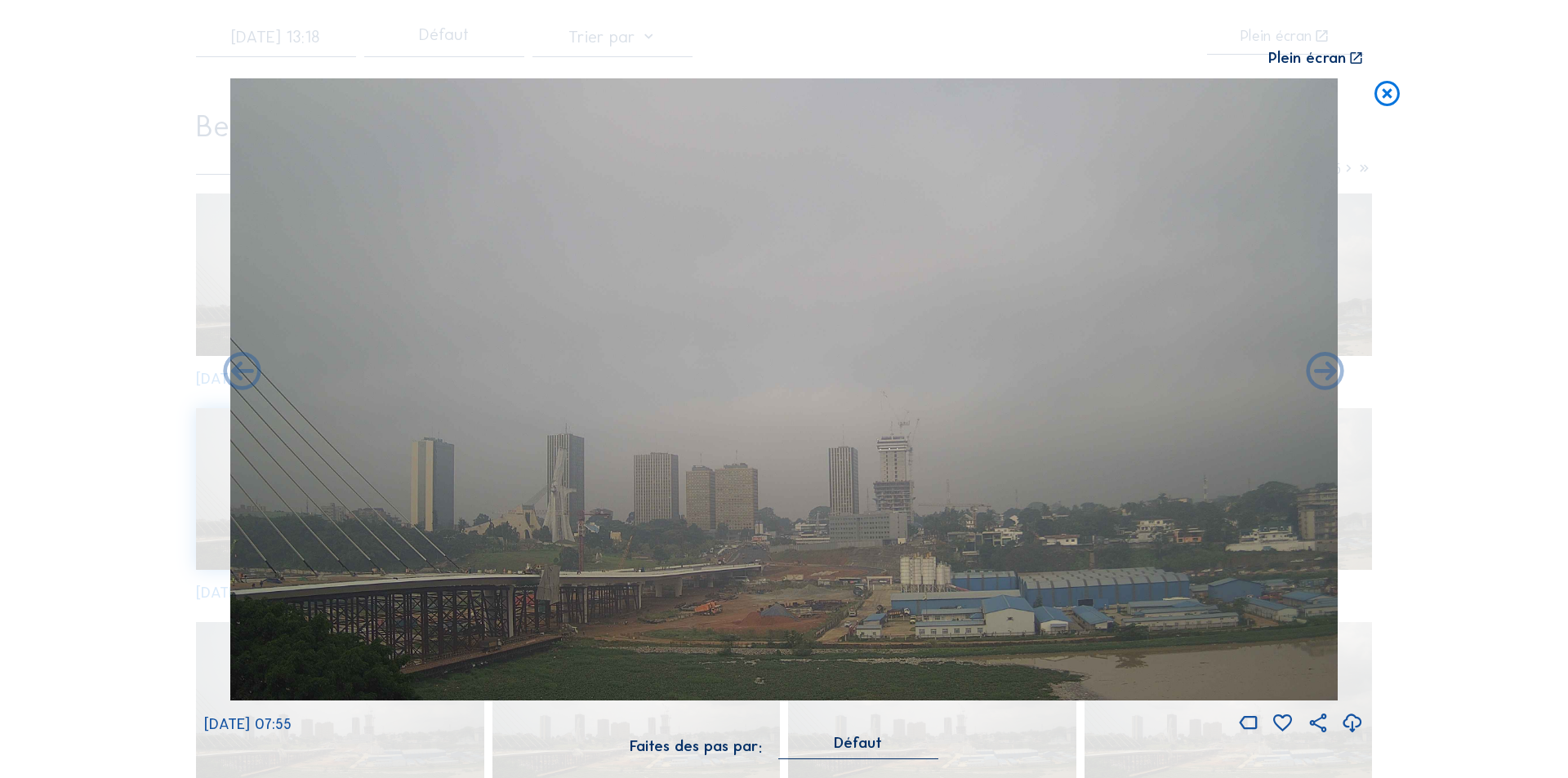
click at [1323, 369] on icon at bounding box center [1326, 373] width 46 height 46
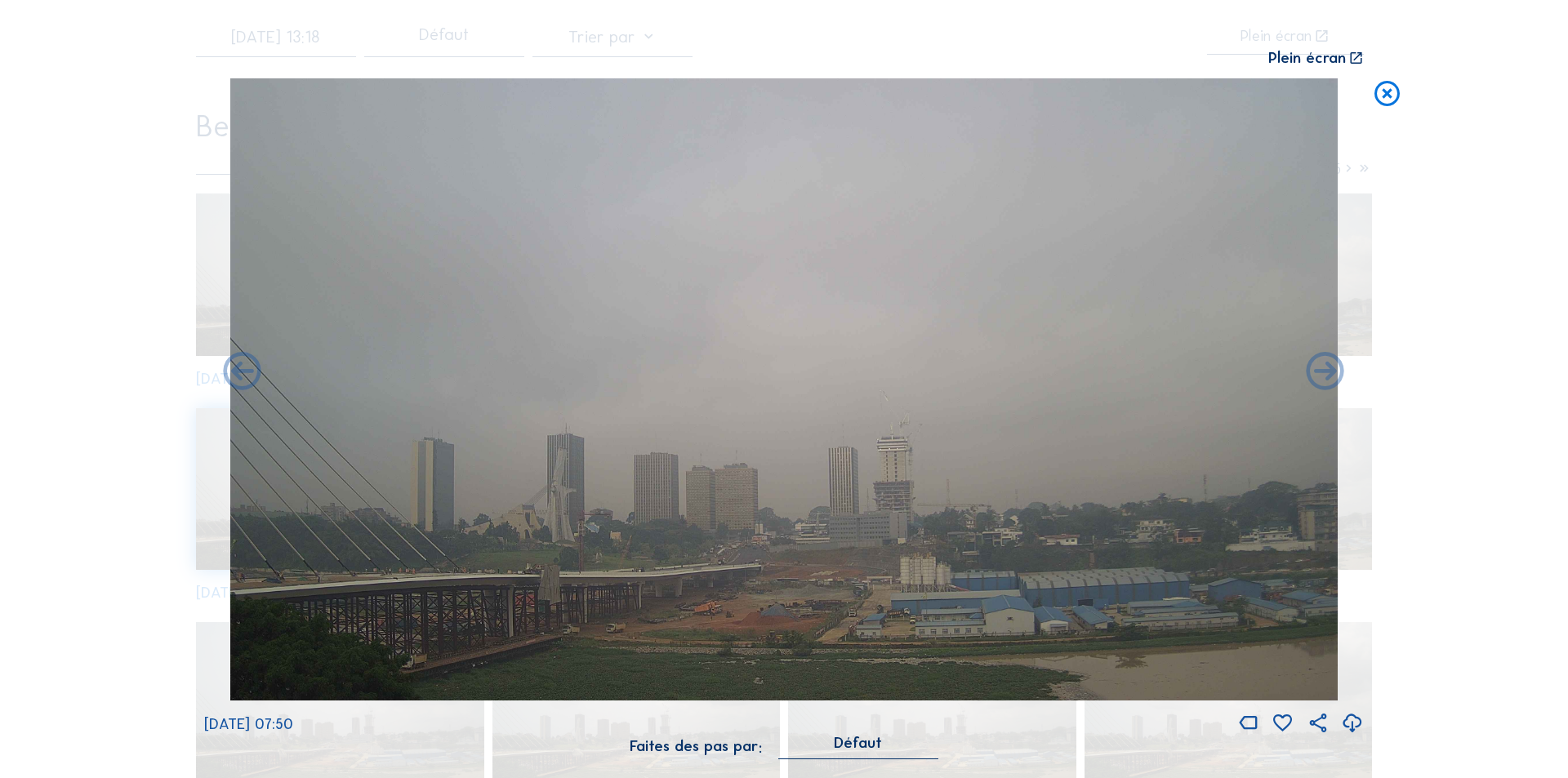
click at [1323, 369] on icon at bounding box center [1326, 373] width 46 height 46
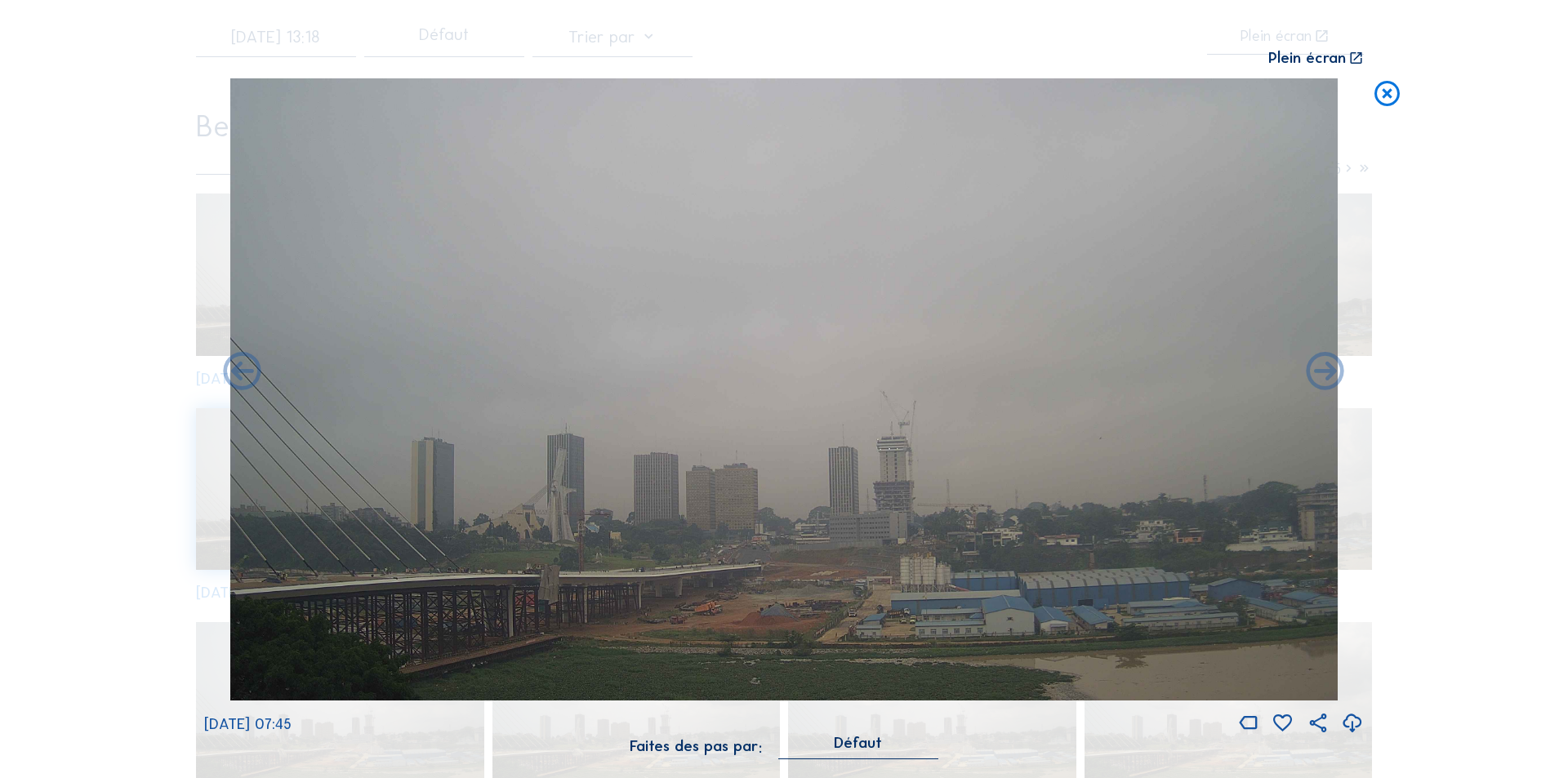
click at [1323, 369] on icon at bounding box center [1326, 373] width 46 height 46
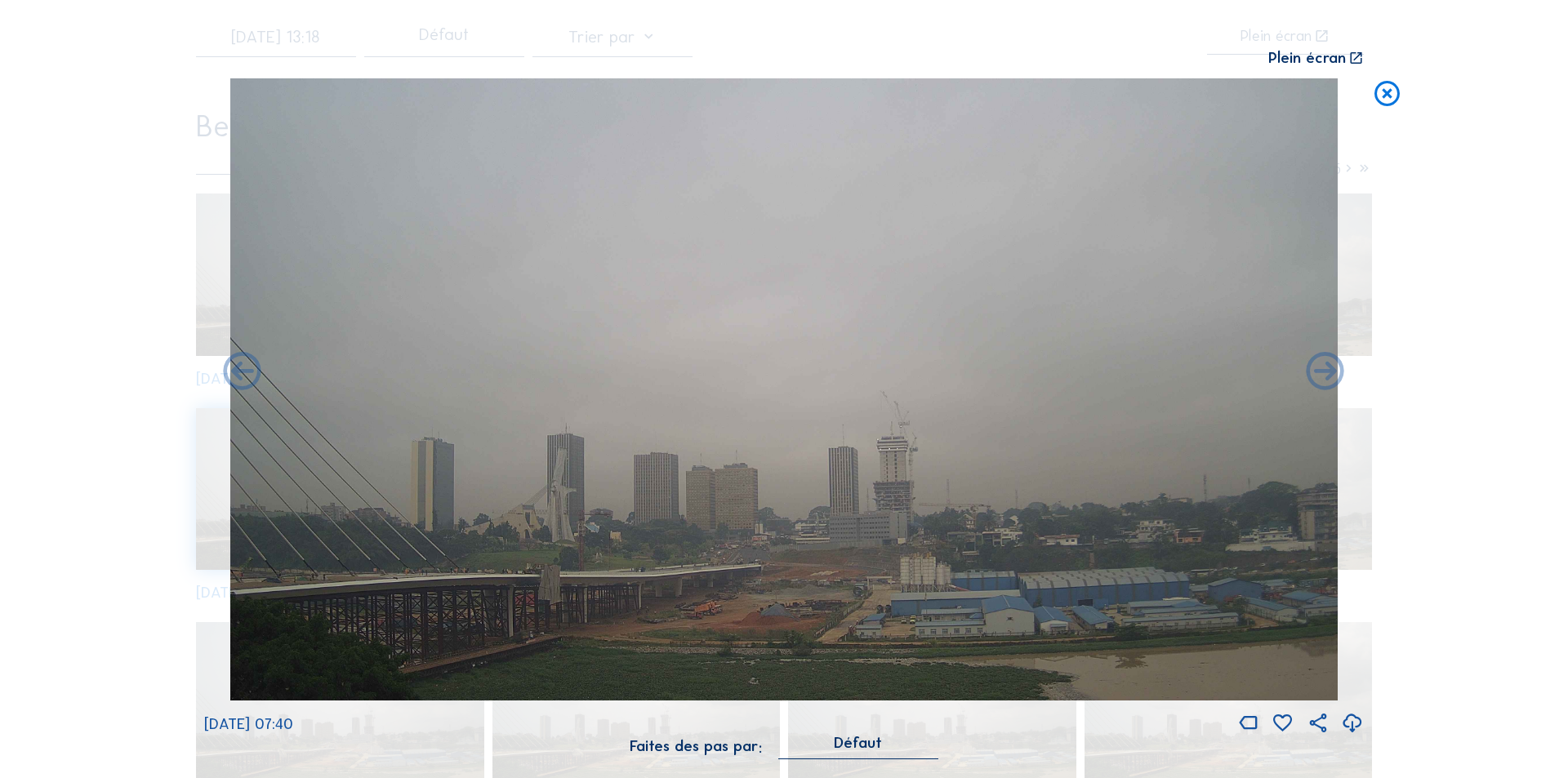
click at [1323, 369] on icon at bounding box center [1326, 373] width 46 height 46
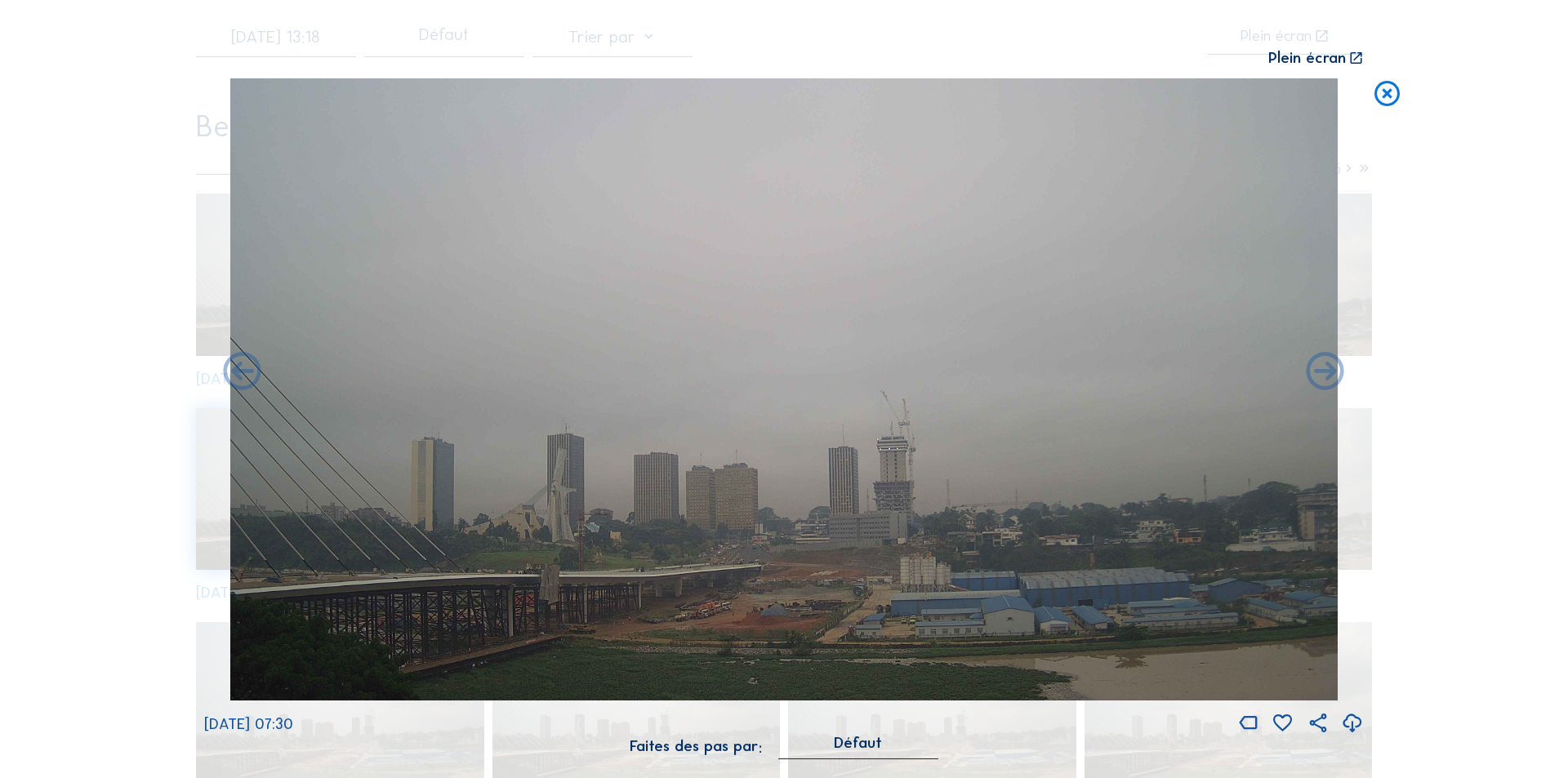
click at [1323, 369] on icon at bounding box center [1326, 373] width 46 height 46
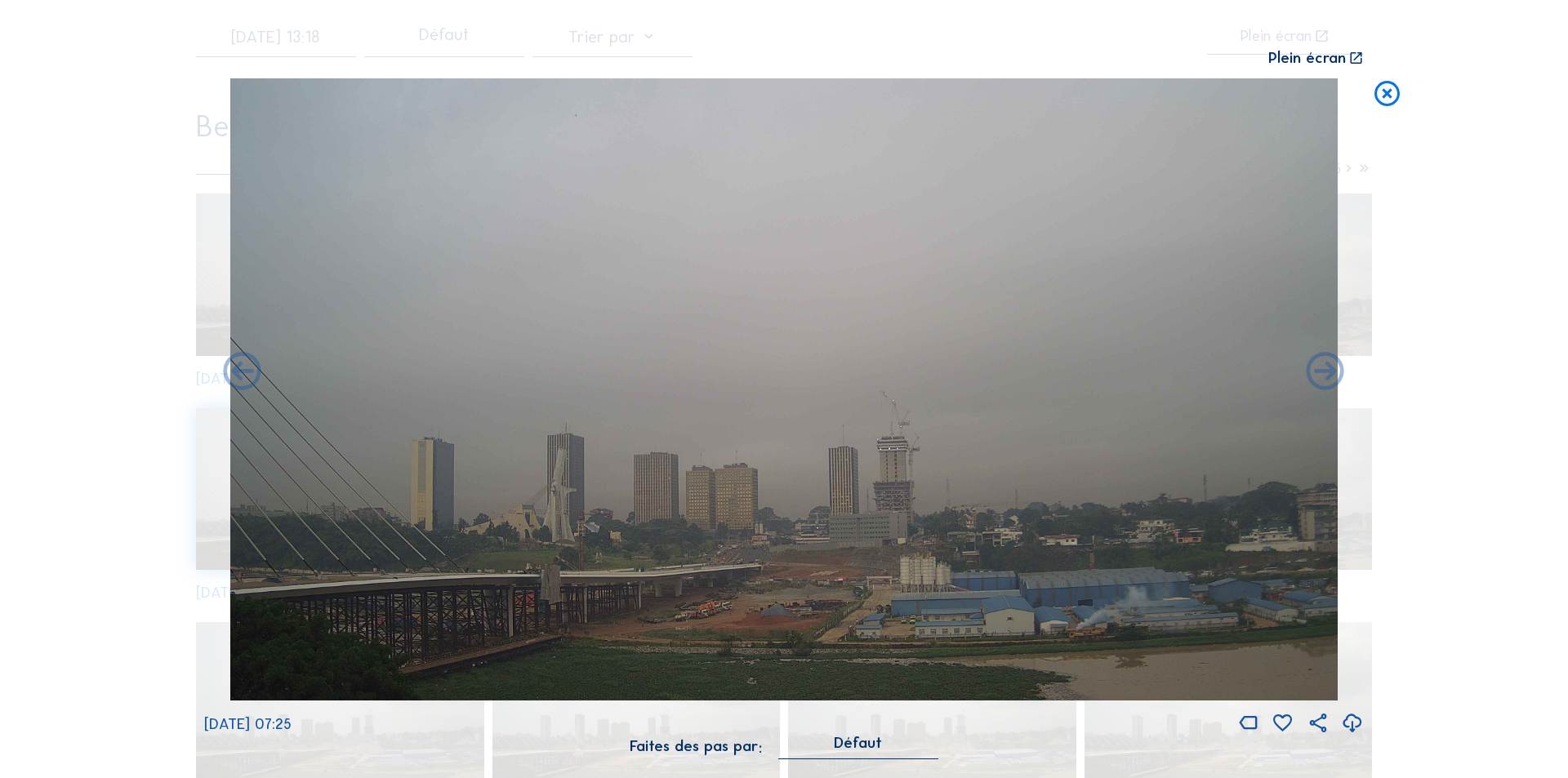
click at [1323, 369] on icon at bounding box center [1326, 373] width 46 height 46
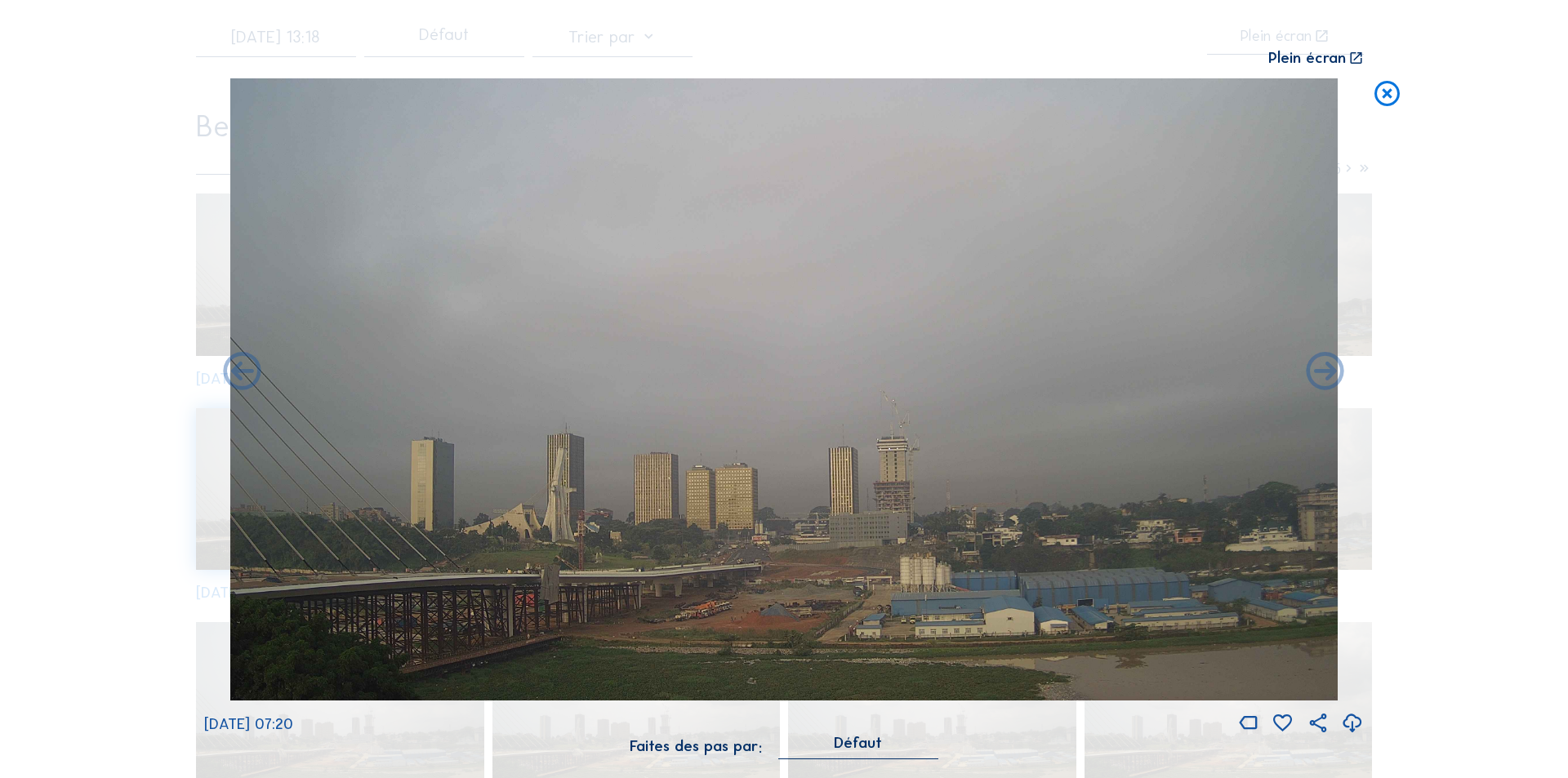
click at [1323, 369] on icon at bounding box center [1326, 373] width 46 height 46
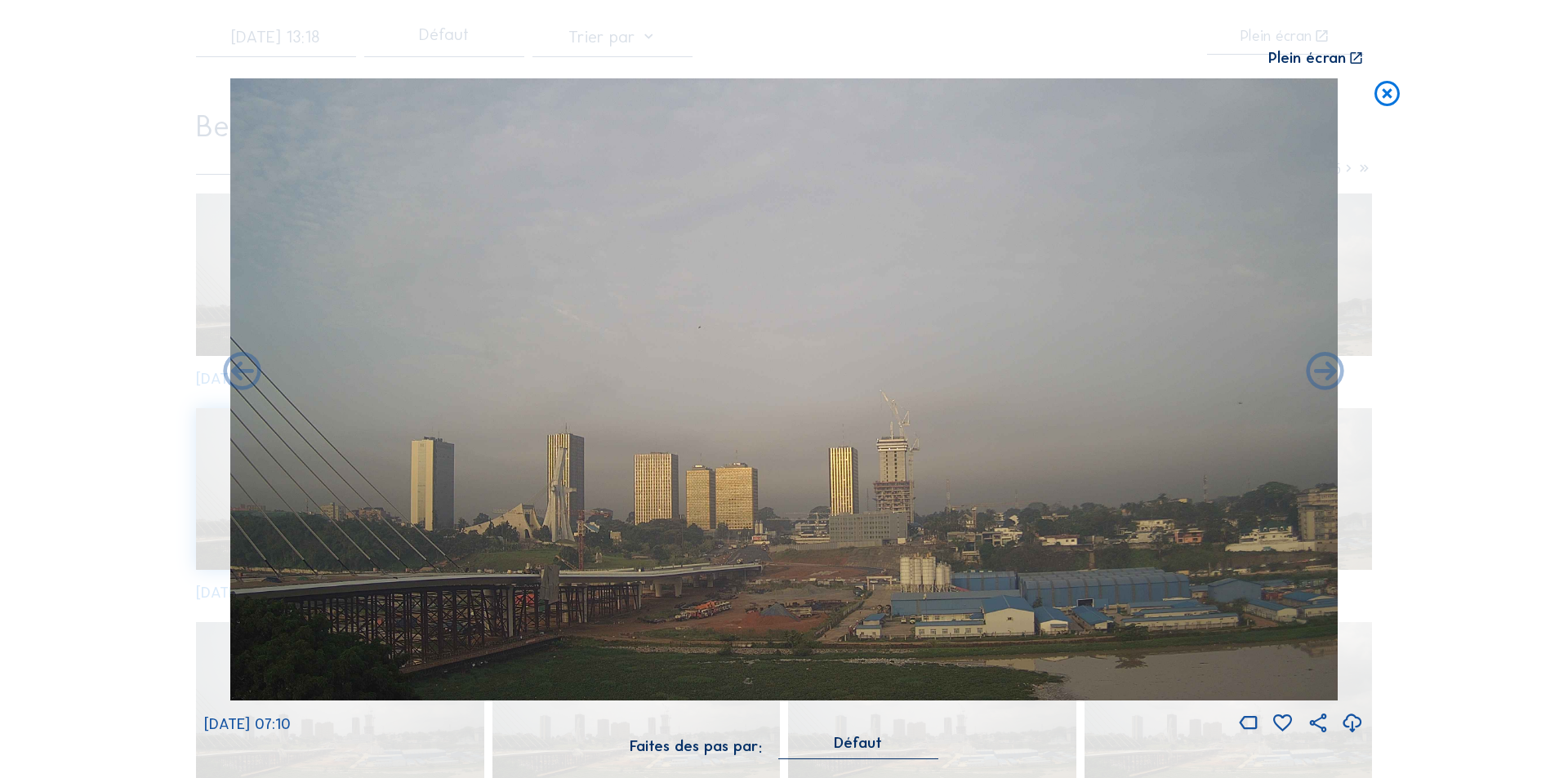
click at [1323, 369] on icon at bounding box center [1326, 373] width 46 height 46
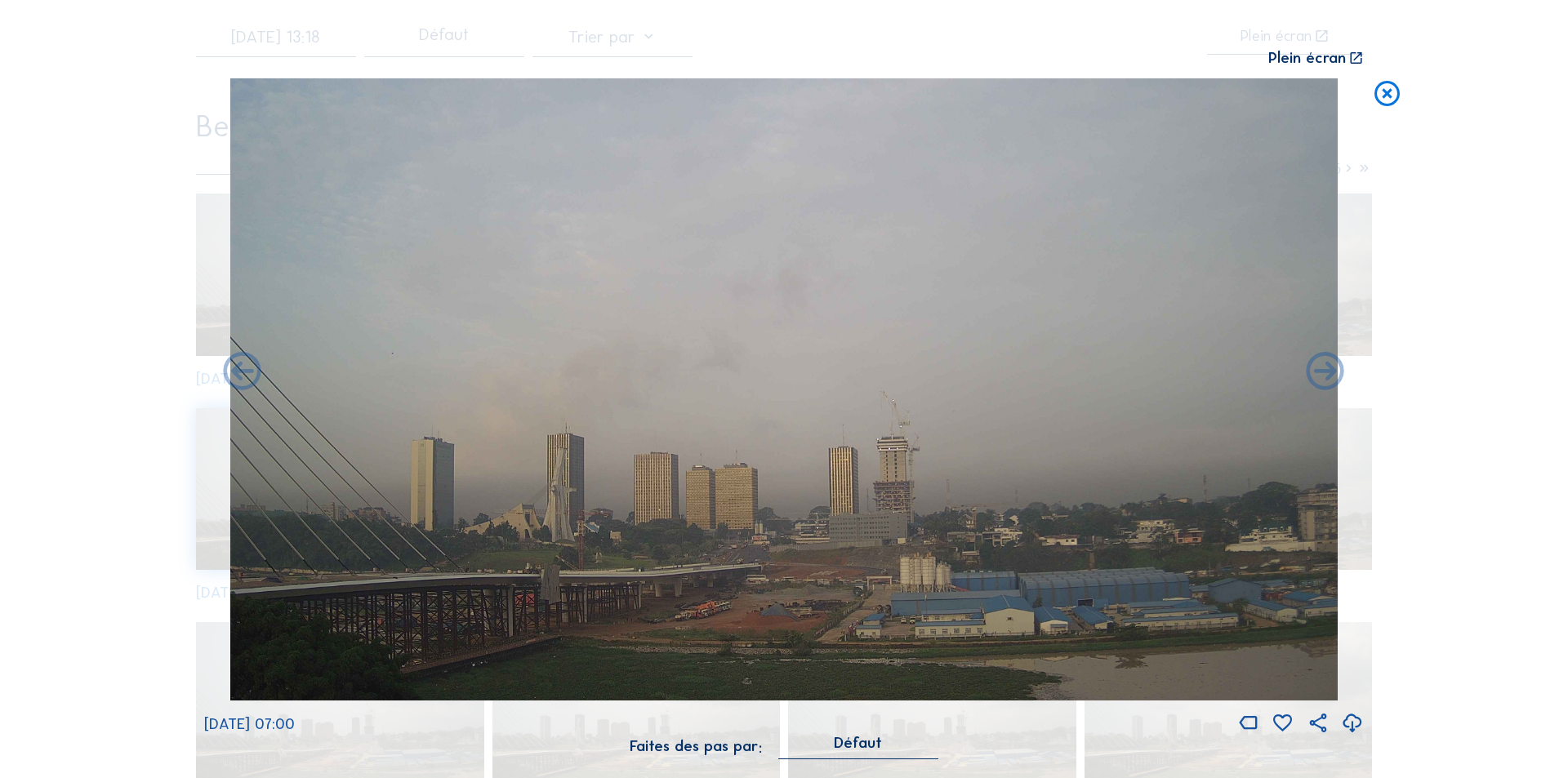
click at [1323, 369] on icon at bounding box center [1326, 373] width 46 height 46
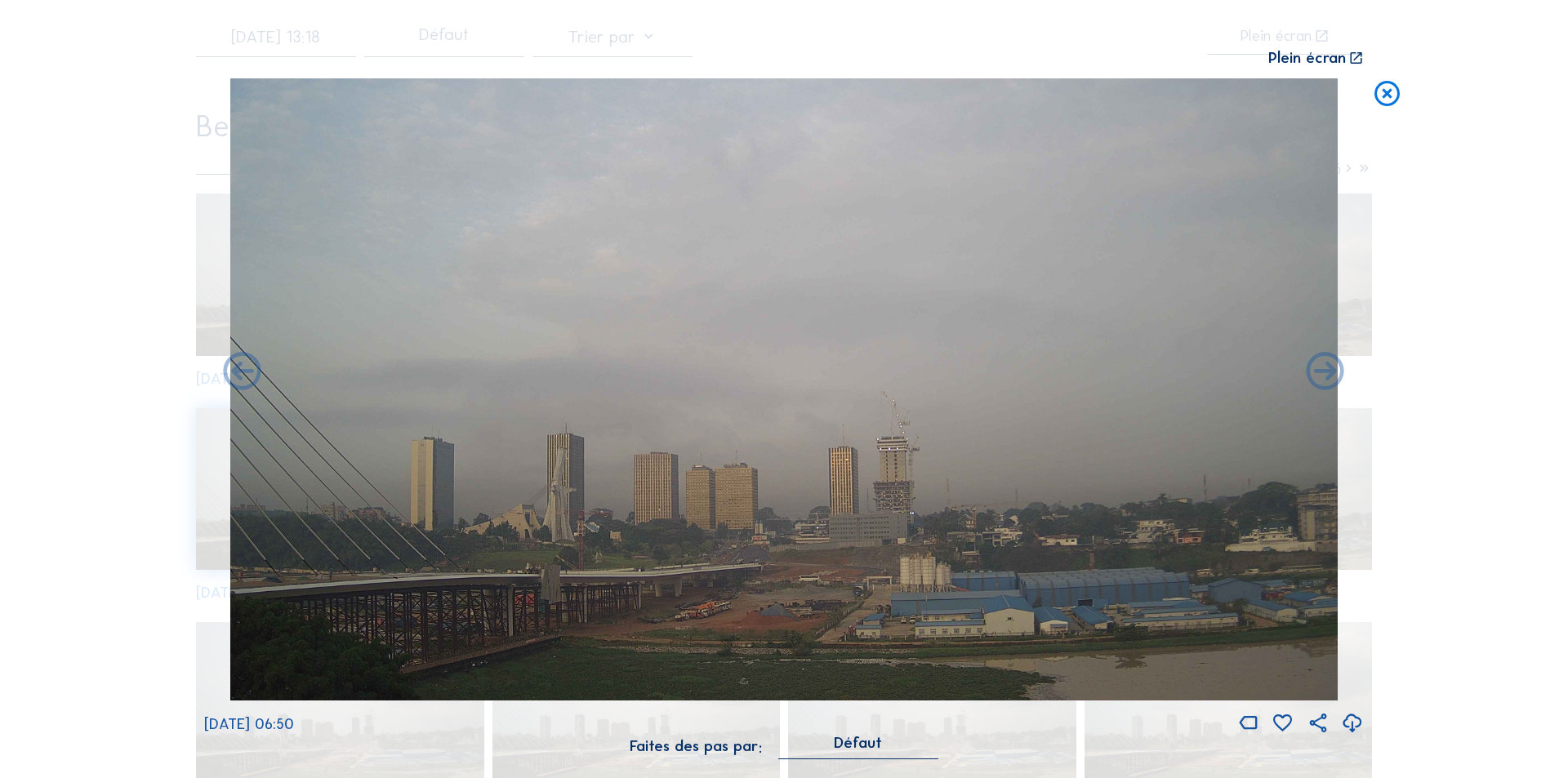
click at [1323, 369] on icon at bounding box center [1326, 373] width 46 height 46
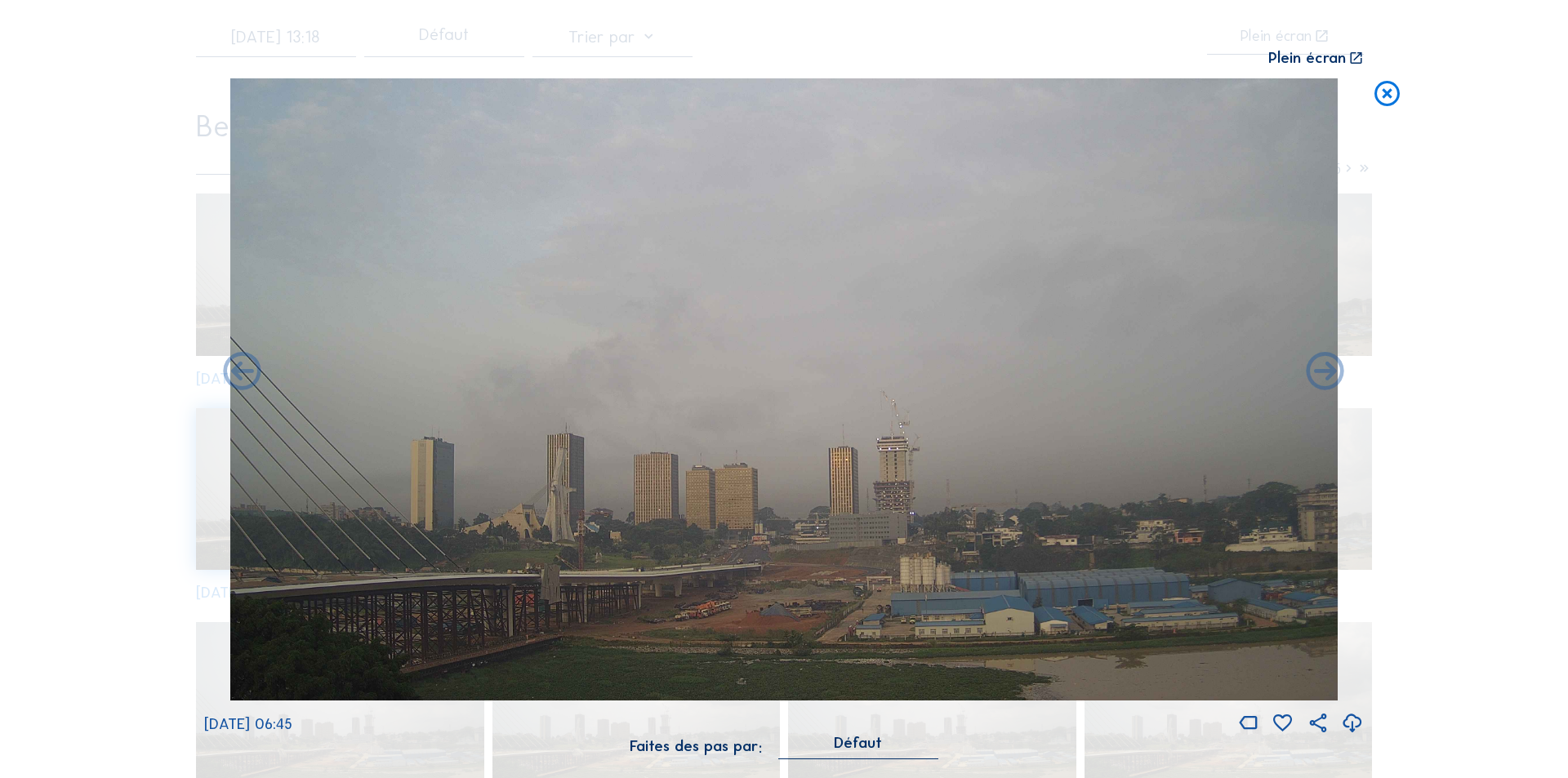
click at [1323, 369] on icon at bounding box center [1326, 373] width 46 height 46
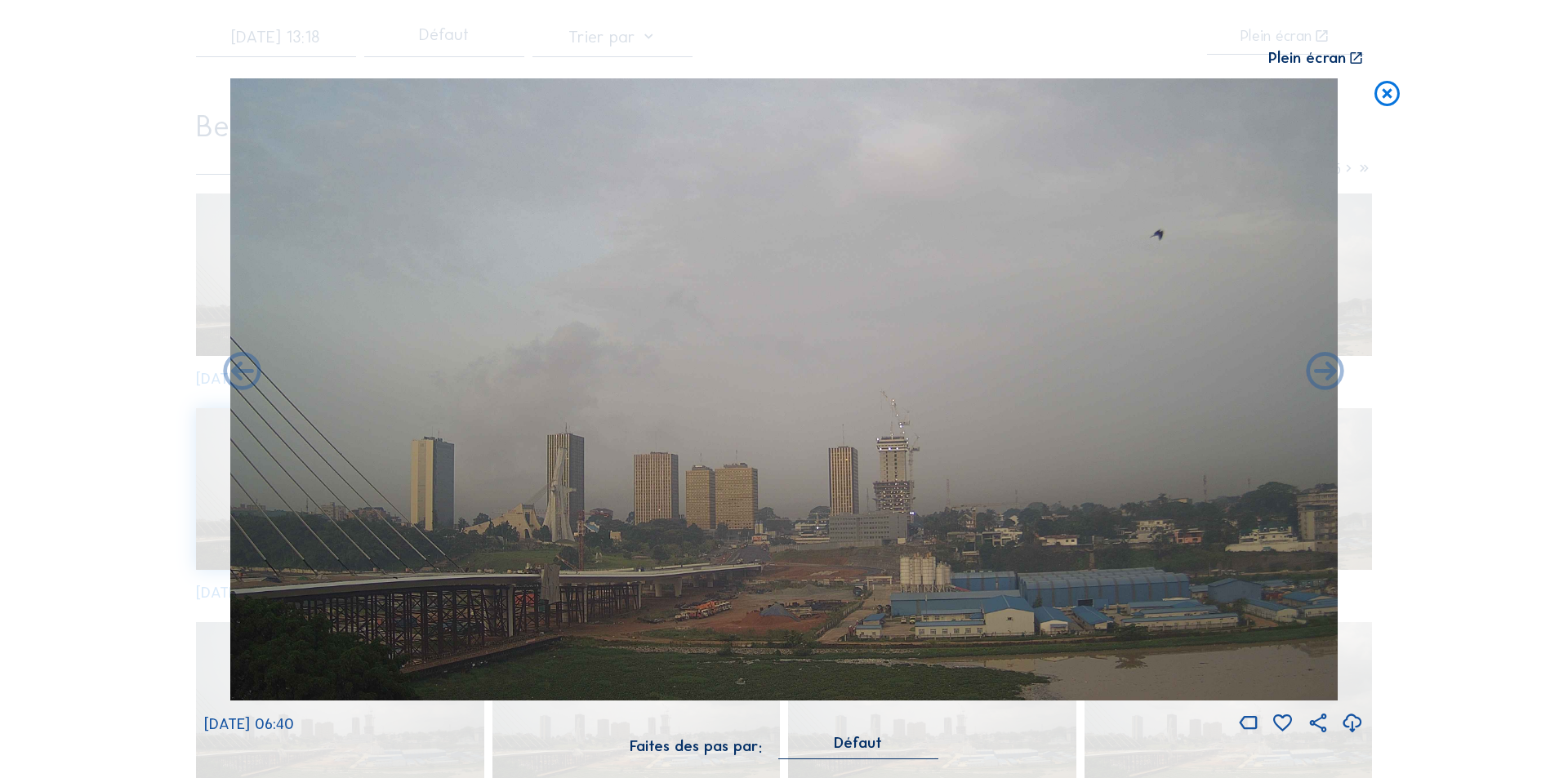
click at [1323, 369] on icon at bounding box center [1326, 373] width 46 height 46
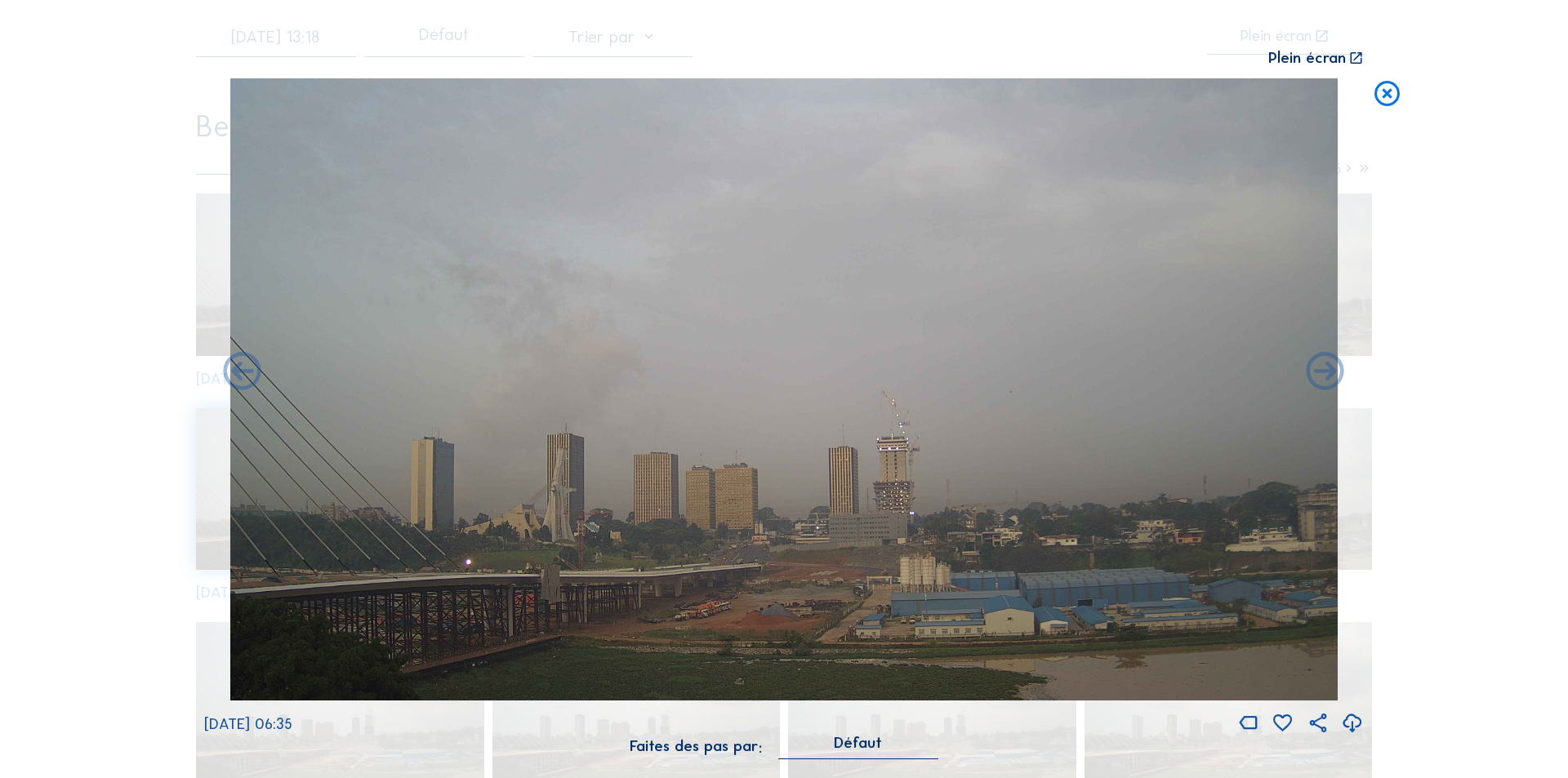
click at [1323, 369] on icon at bounding box center [1326, 373] width 46 height 46
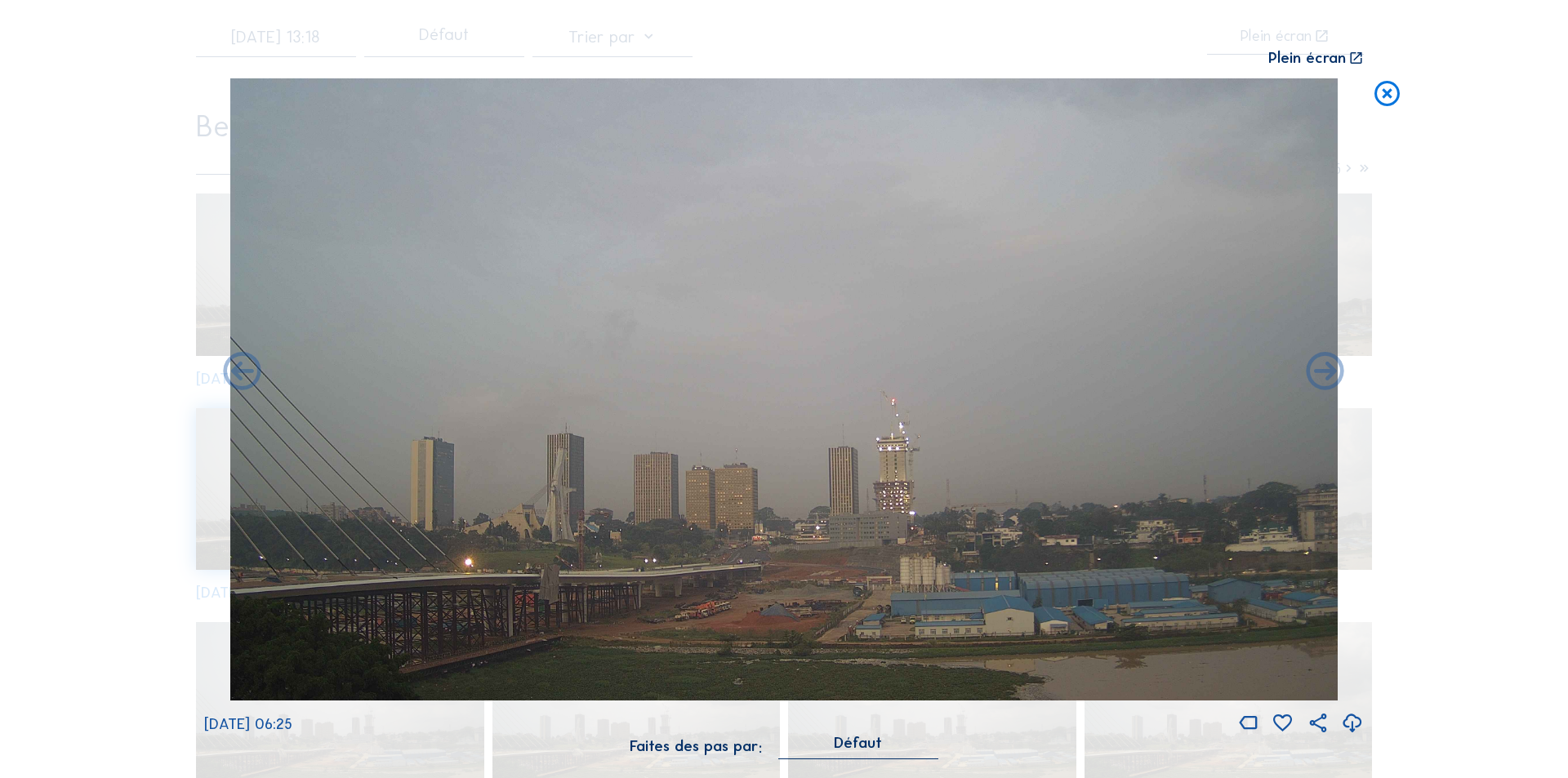
click at [1323, 369] on icon at bounding box center [1326, 373] width 46 height 46
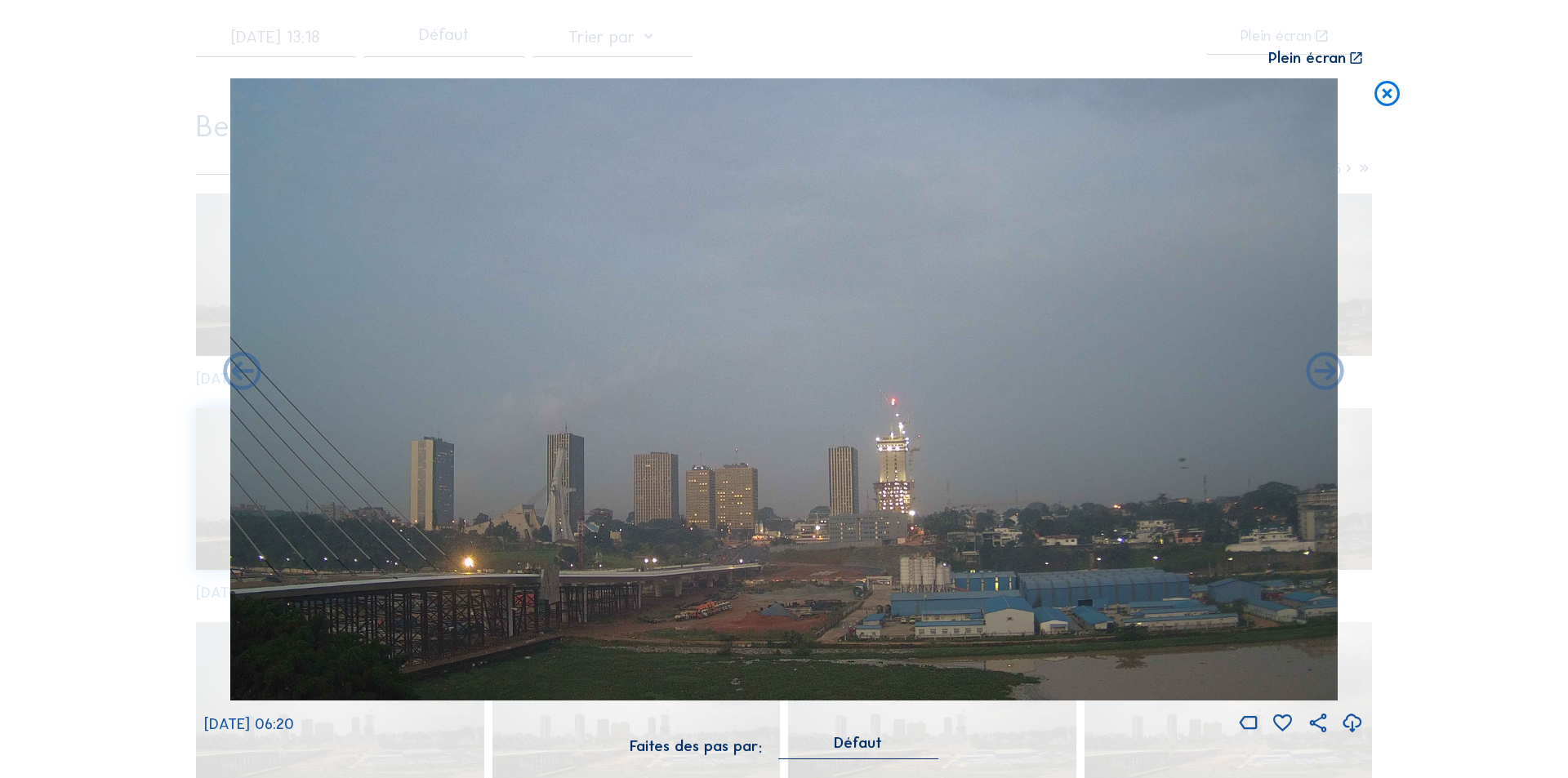
click at [1323, 369] on icon at bounding box center [1326, 373] width 46 height 46
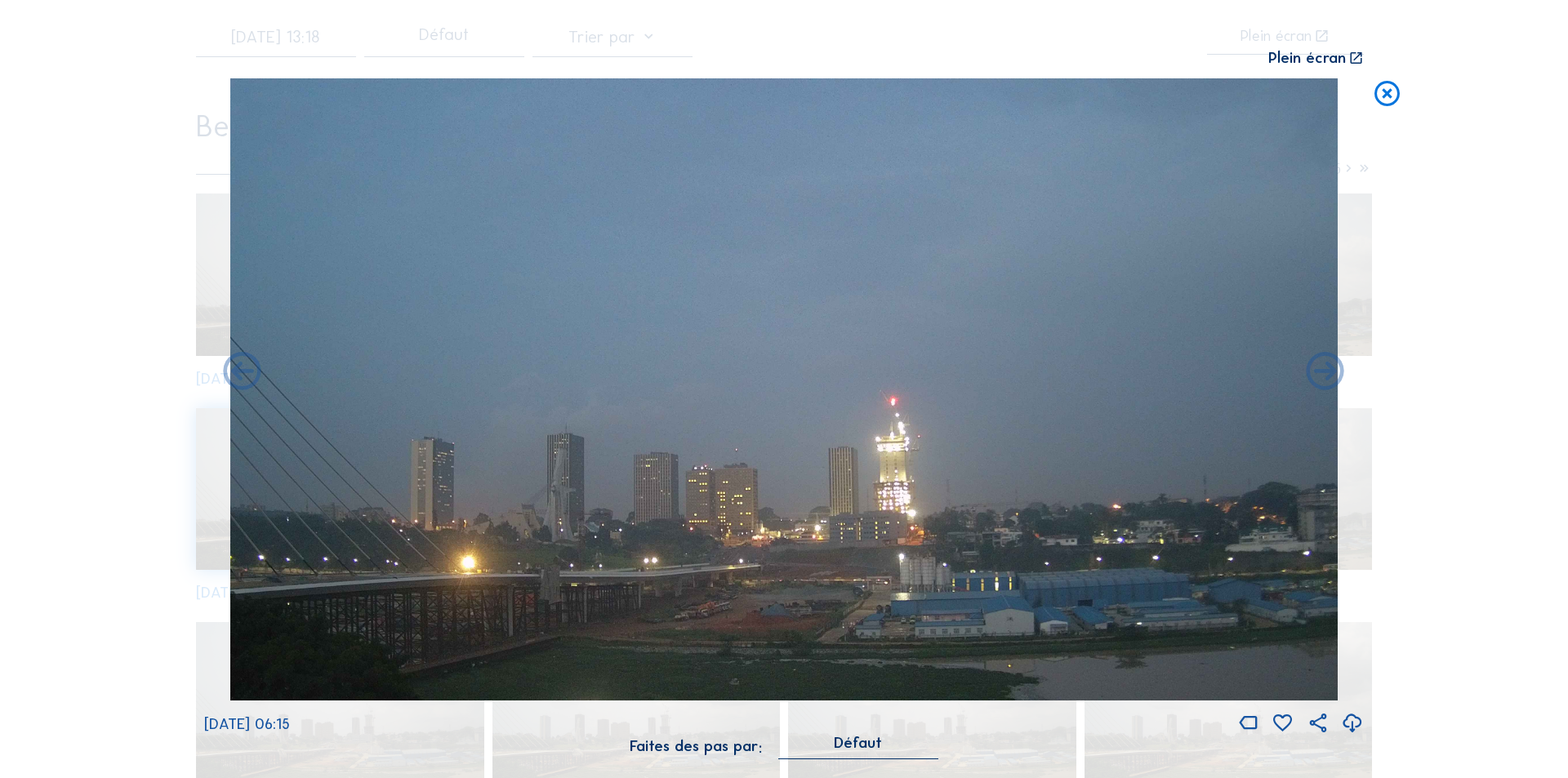
click at [1354, 717] on icon at bounding box center [1353, 724] width 23 height 27
click at [1351, 717] on icon at bounding box center [1353, 724] width 23 height 27
click at [1460, 414] on div "Scroll pour voyager dans le temps | Appuie sur le 'Alt' Bouton + Scroll pour Zo…" at bounding box center [784, 389] width 1568 height 778
click at [1328, 372] on icon at bounding box center [1326, 373] width 46 height 46
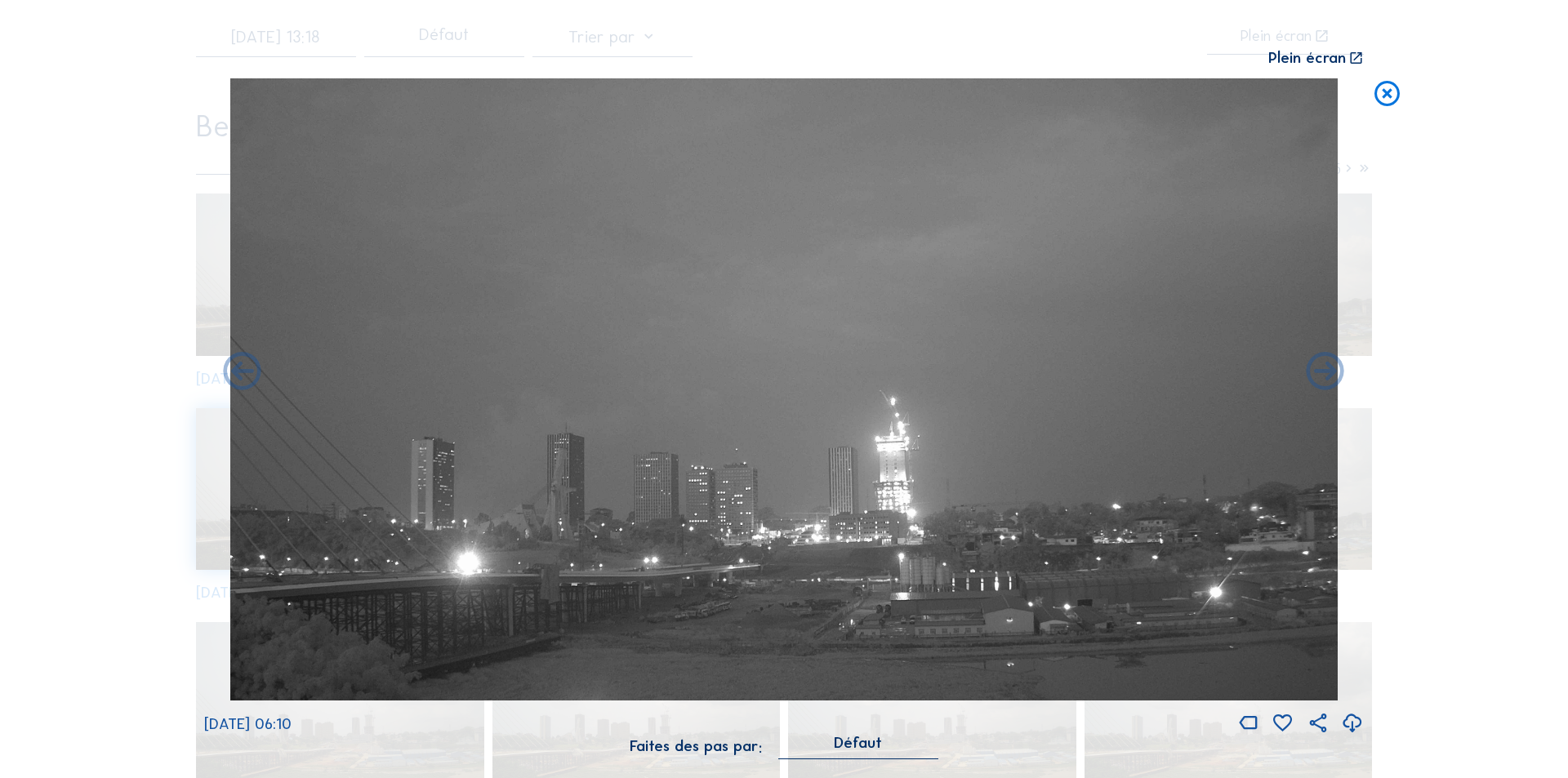
click at [1328, 372] on icon at bounding box center [1326, 373] width 46 height 46
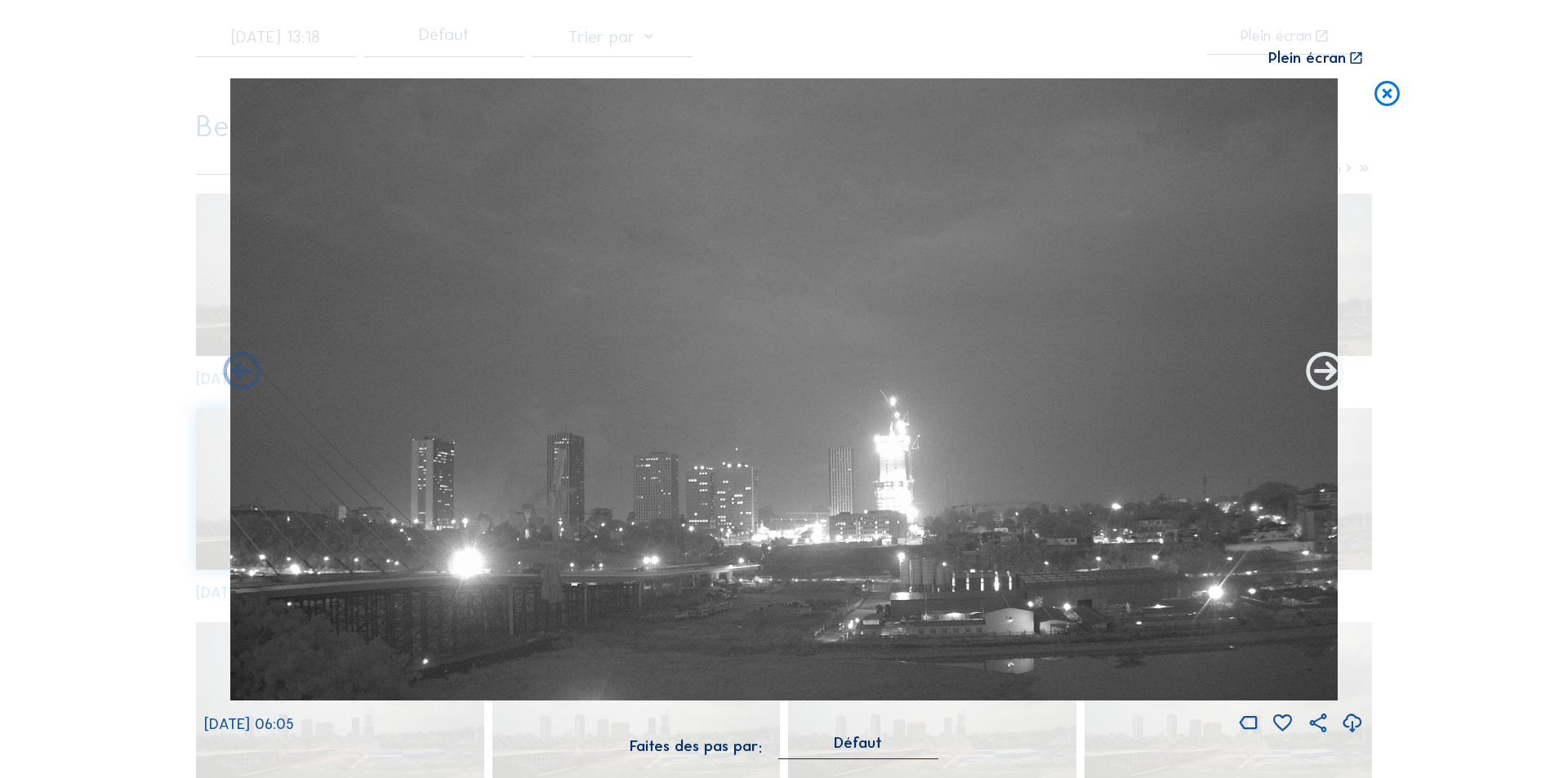
click at [1324, 376] on icon at bounding box center [1326, 373] width 46 height 46
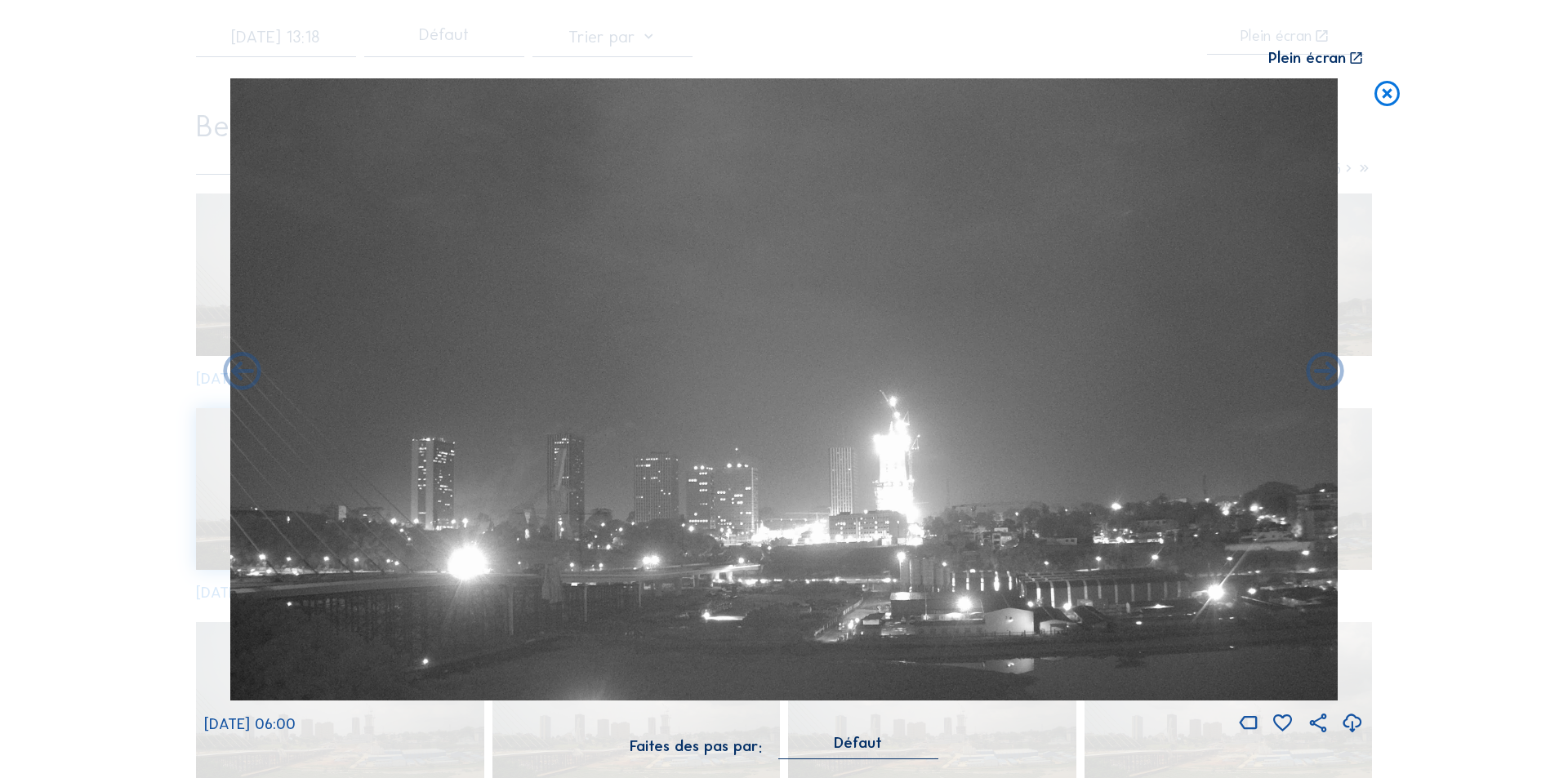
click at [1324, 376] on icon at bounding box center [1326, 373] width 46 height 46
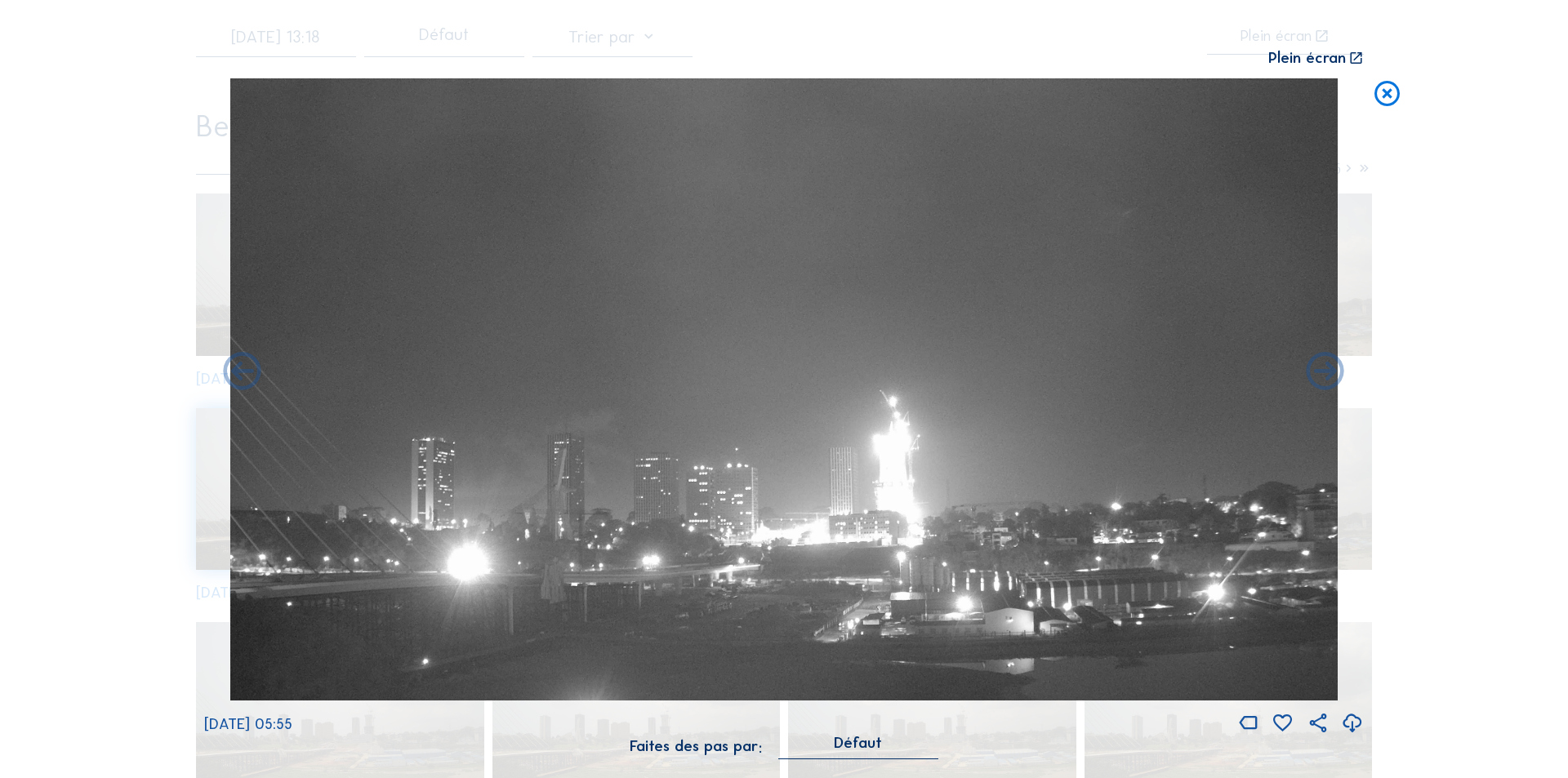
click at [1324, 376] on div "[DATE] 05:55" at bounding box center [784, 407] width 1160 height 659
click at [1324, 376] on icon at bounding box center [1326, 373] width 46 height 46
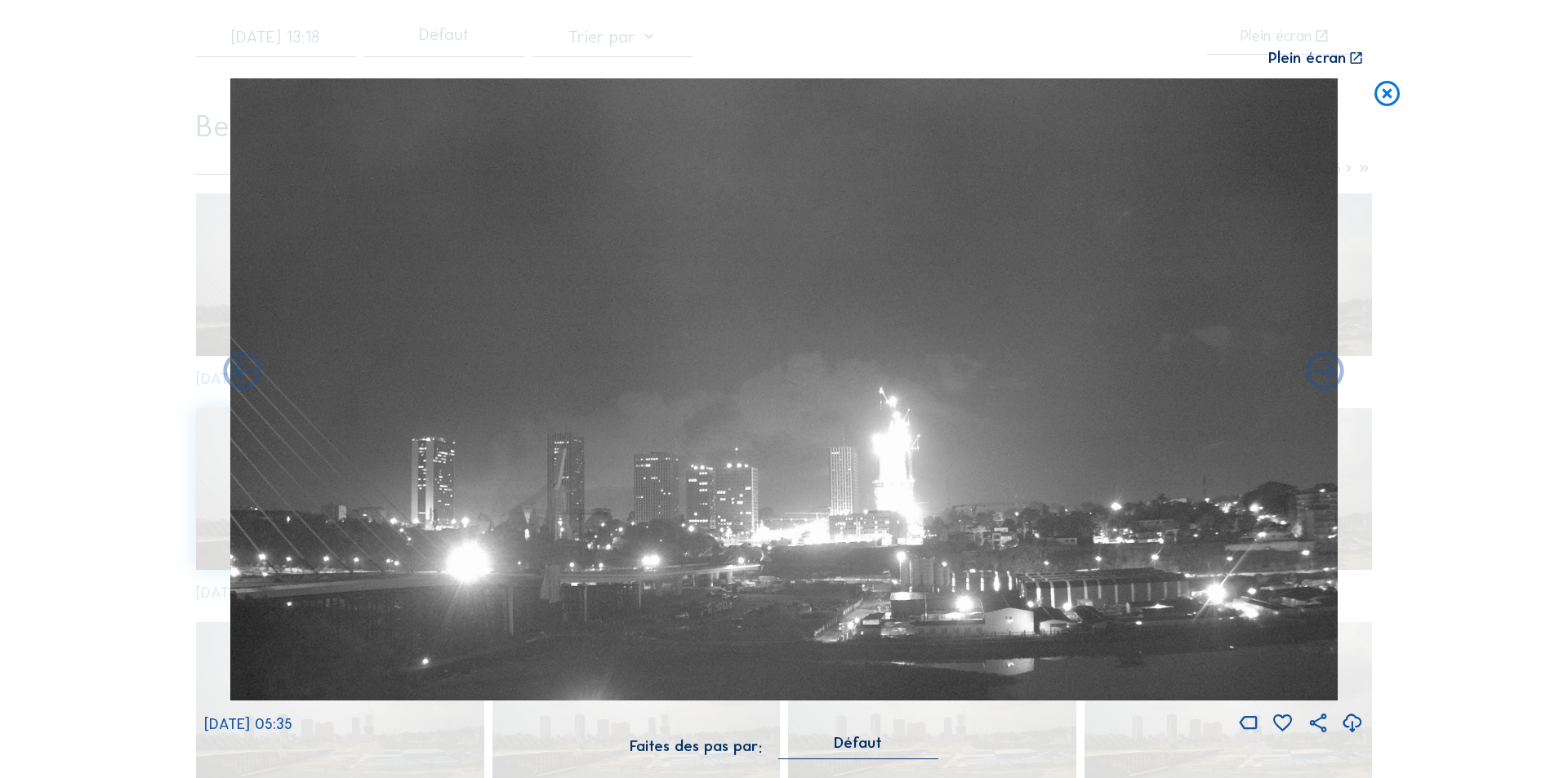
click at [1324, 376] on icon at bounding box center [1326, 373] width 46 height 46
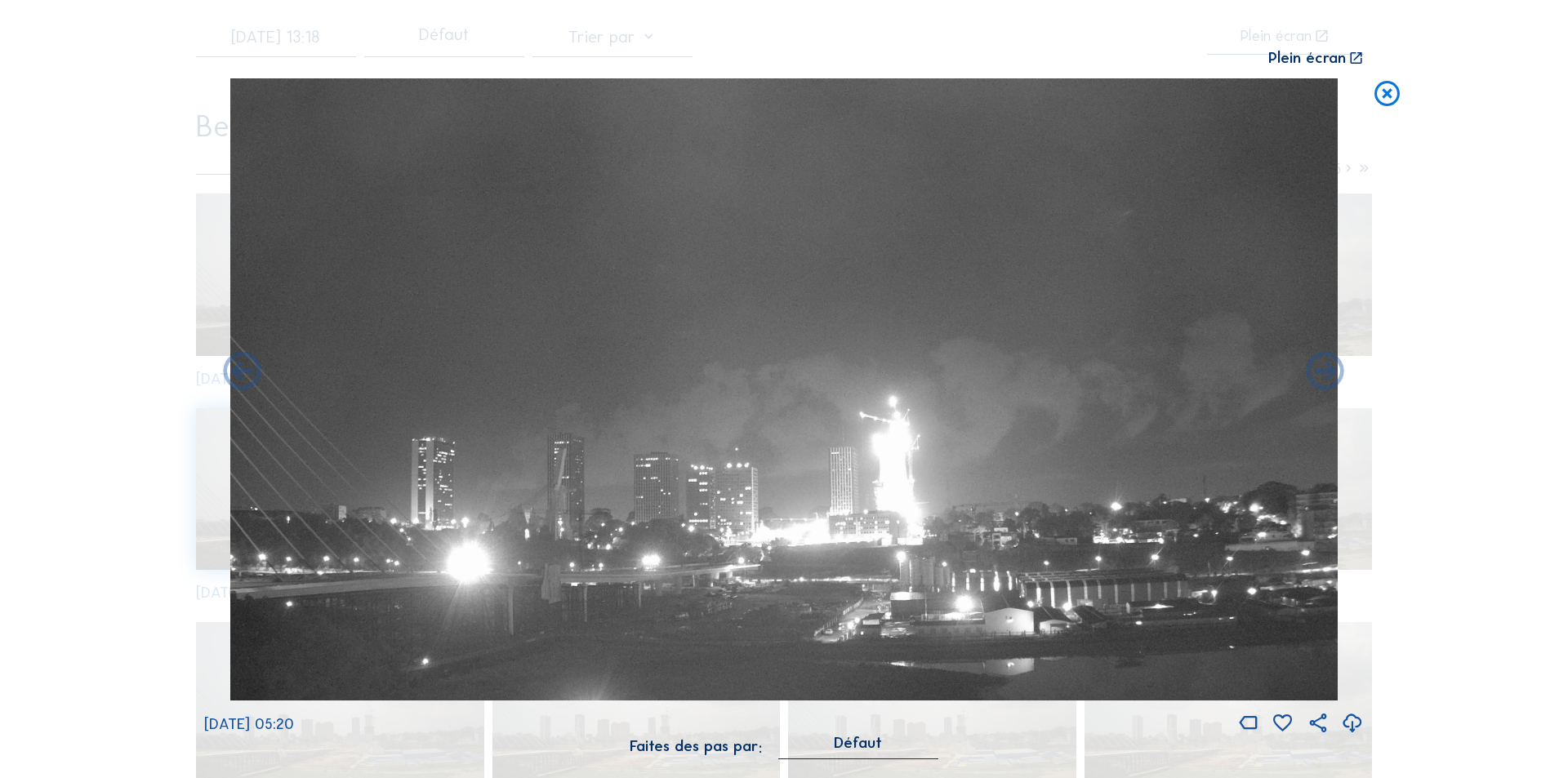
click at [1324, 376] on icon at bounding box center [1326, 373] width 46 height 46
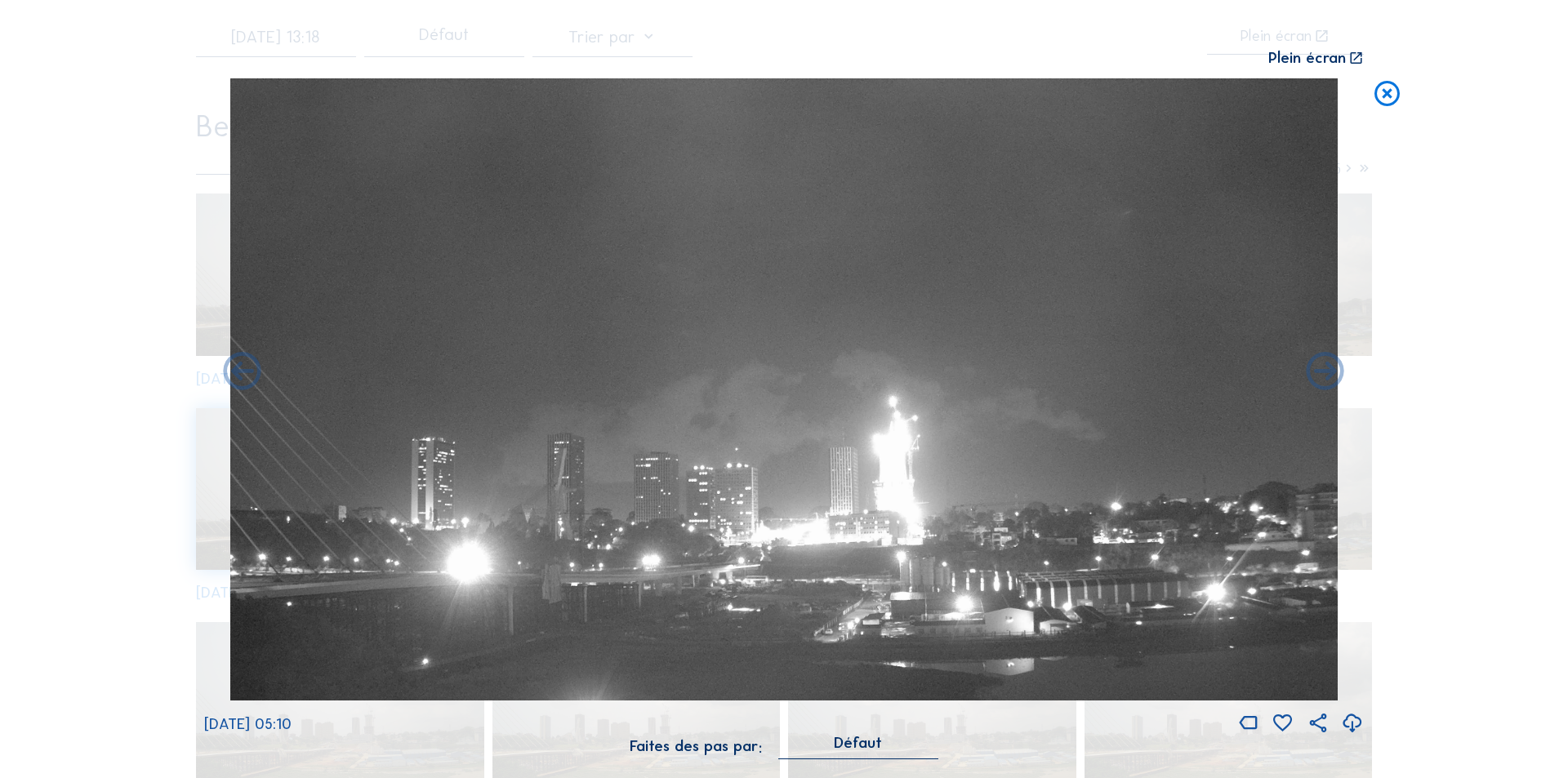
click at [1324, 376] on icon at bounding box center [1326, 373] width 46 height 46
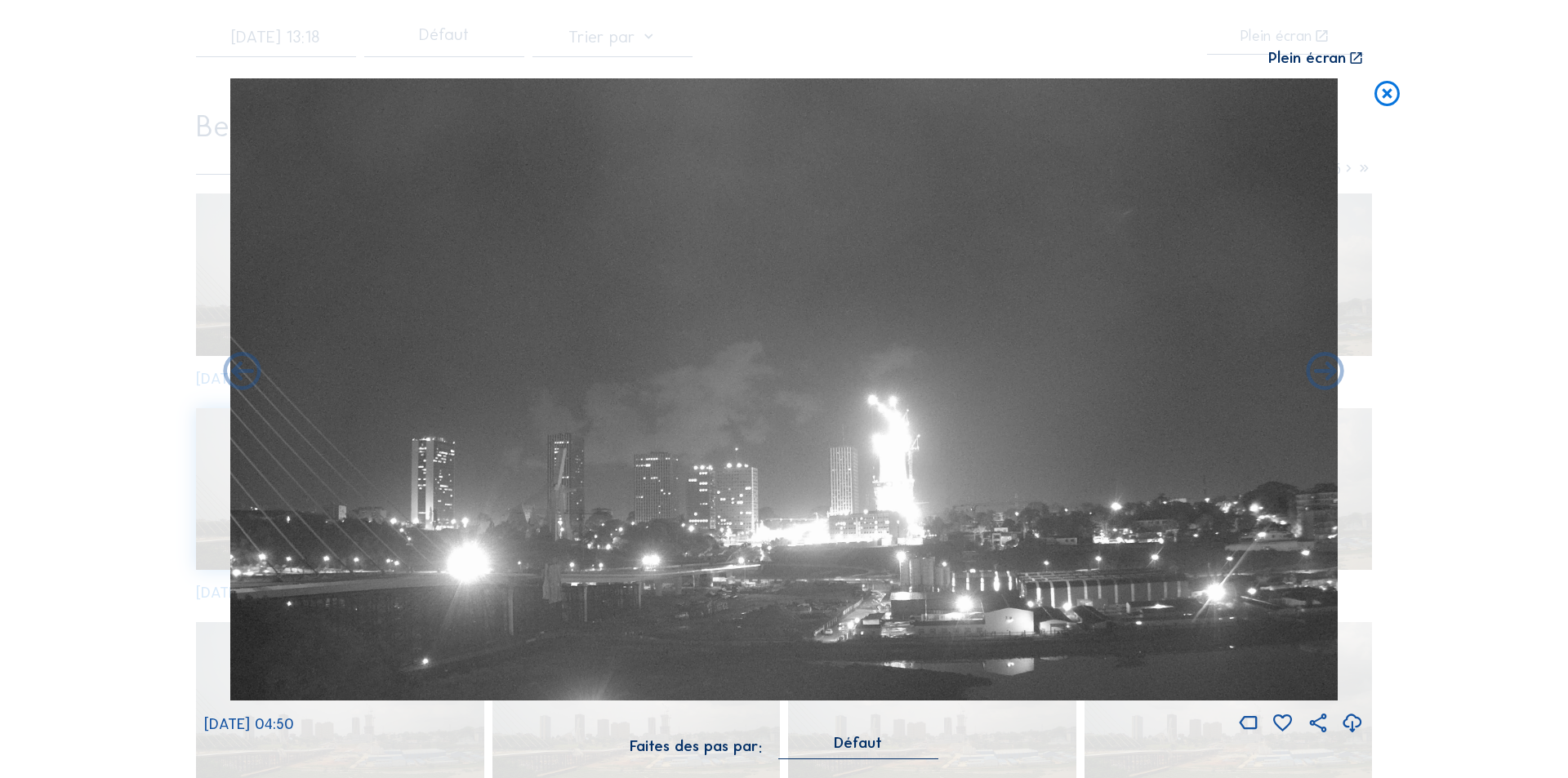
click at [1324, 376] on icon at bounding box center [1326, 373] width 46 height 46
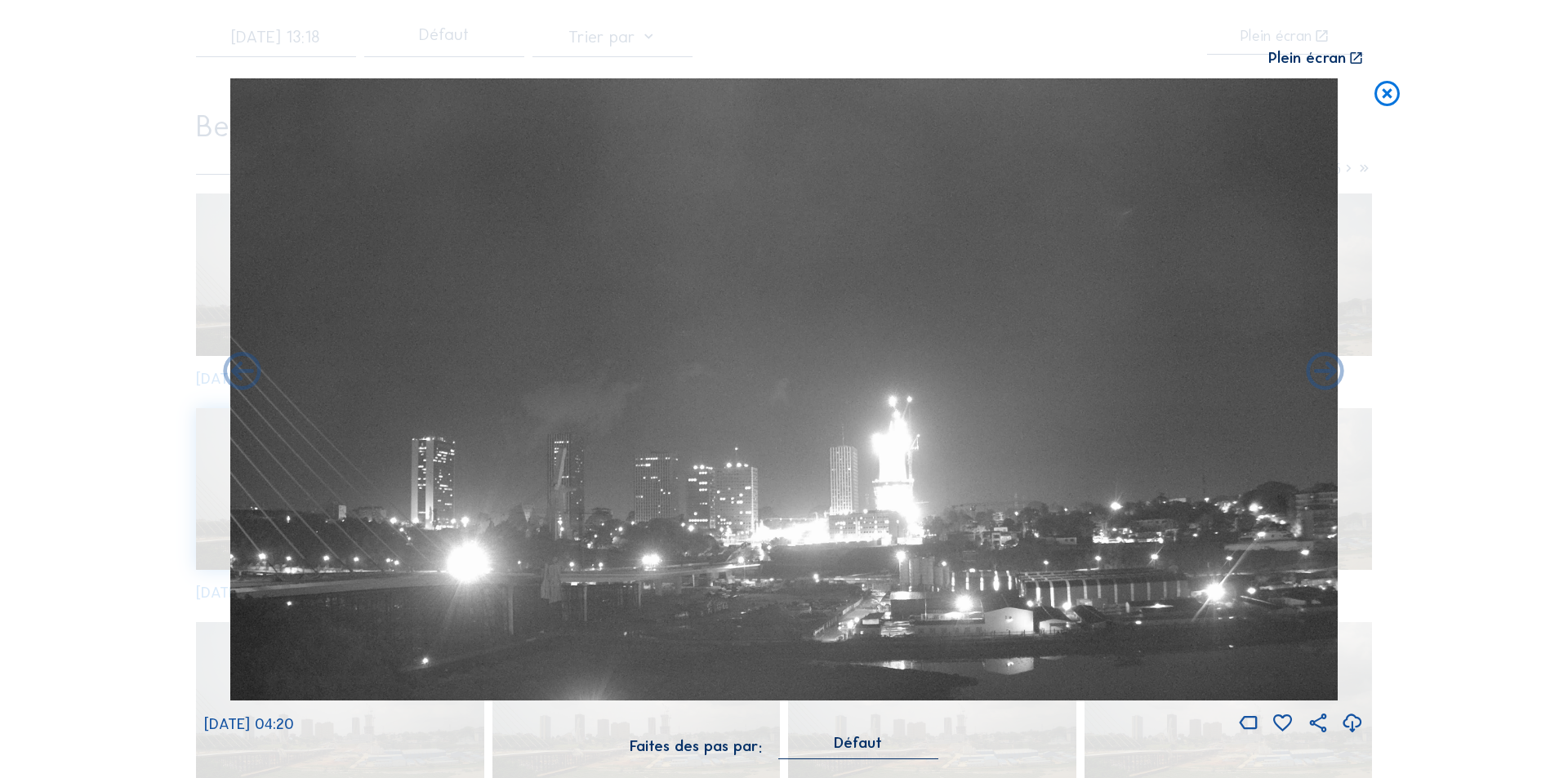
click at [1324, 376] on div "Scroll pour voyager dans le temps | Appuie sur le 'Alt' Bouton + Scroll pour Zo…" at bounding box center [784, 389] width 1568 height 778
click at [1324, 376] on icon at bounding box center [1326, 373] width 46 height 46
click at [1327, 373] on icon at bounding box center [1326, 373] width 46 height 46
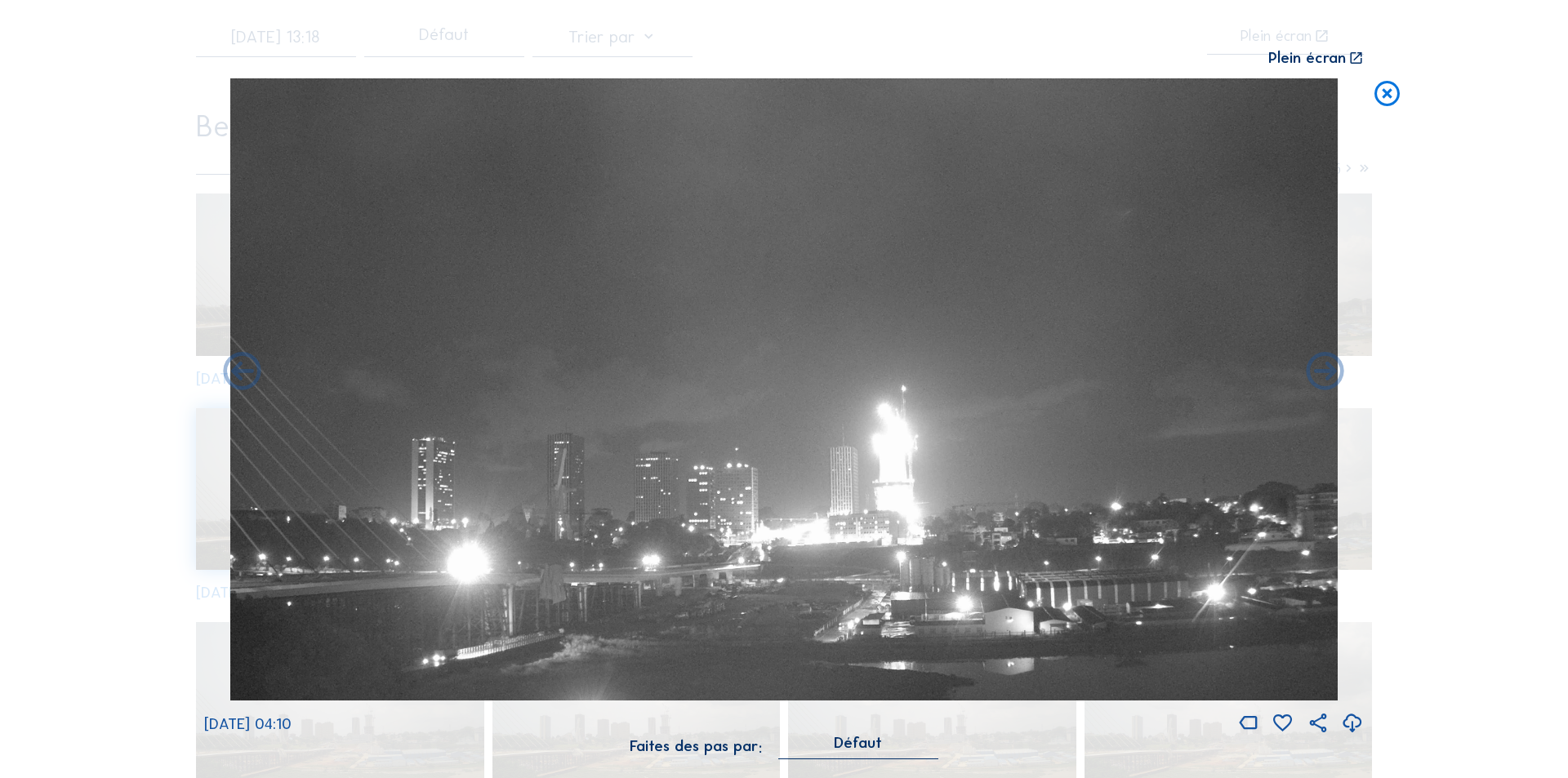
click at [1327, 373] on icon at bounding box center [1326, 373] width 46 height 46
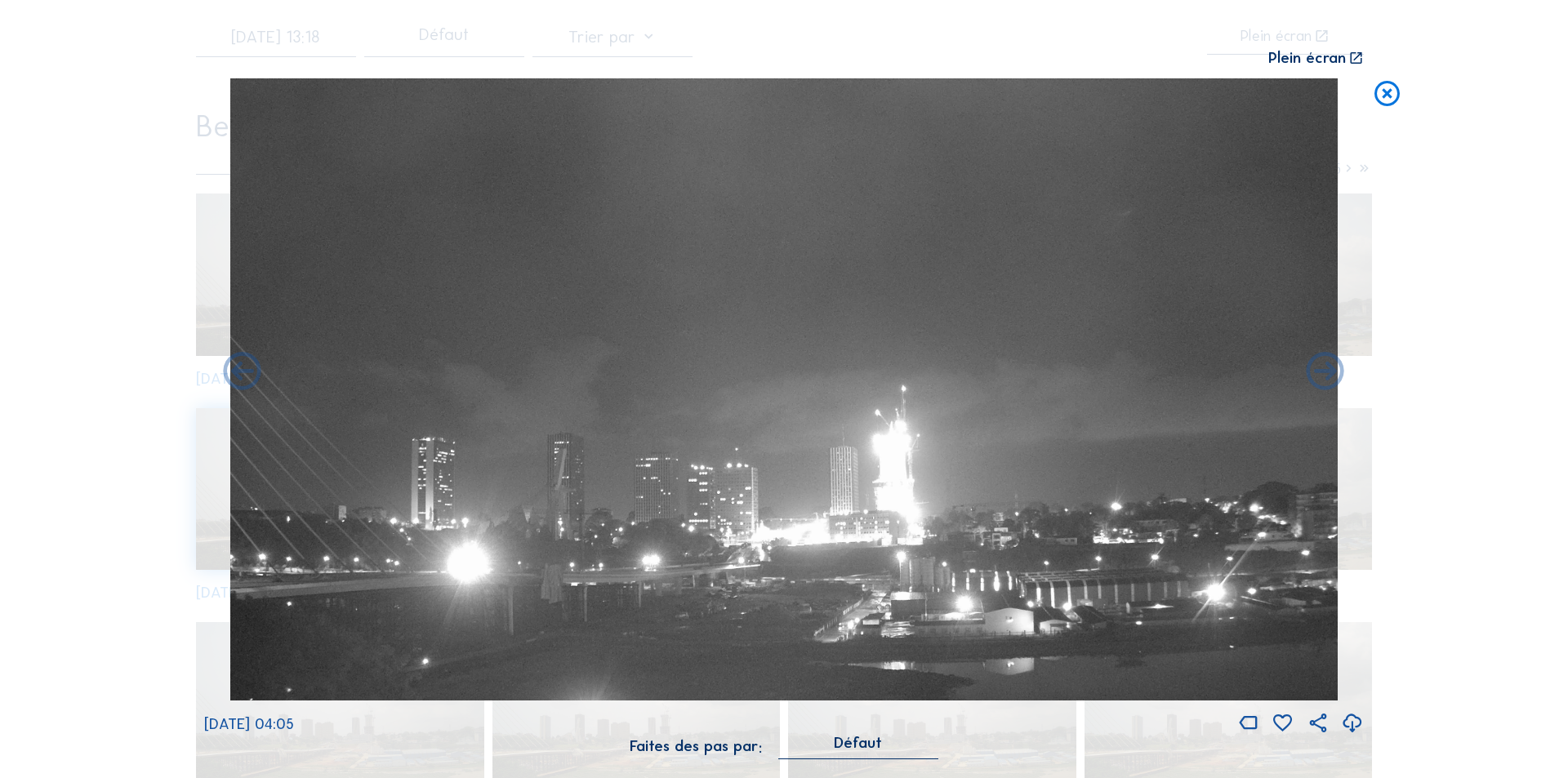
click at [1327, 373] on icon at bounding box center [1326, 373] width 46 height 46
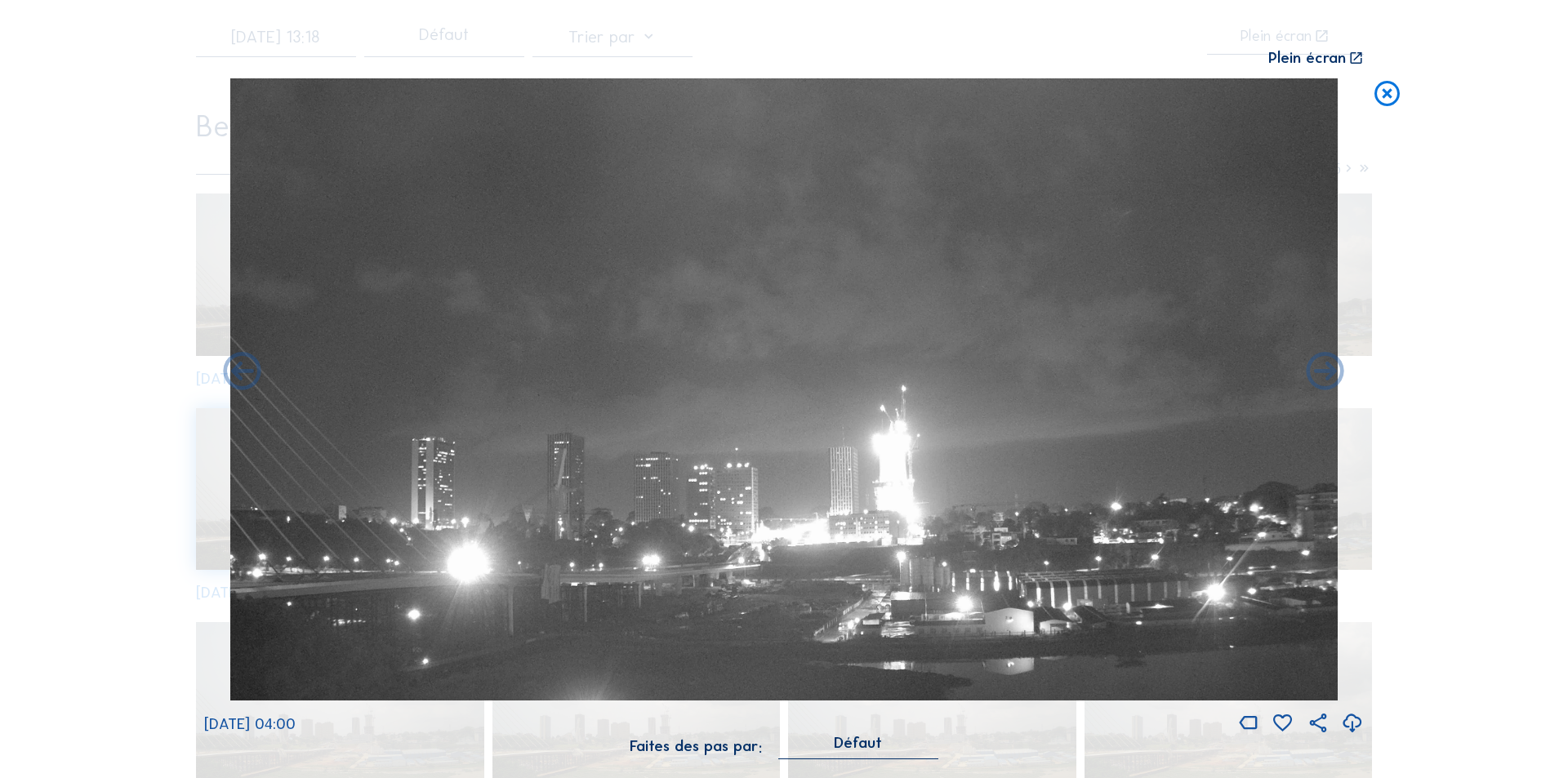
click at [1327, 373] on icon at bounding box center [1326, 373] width 46 height 46
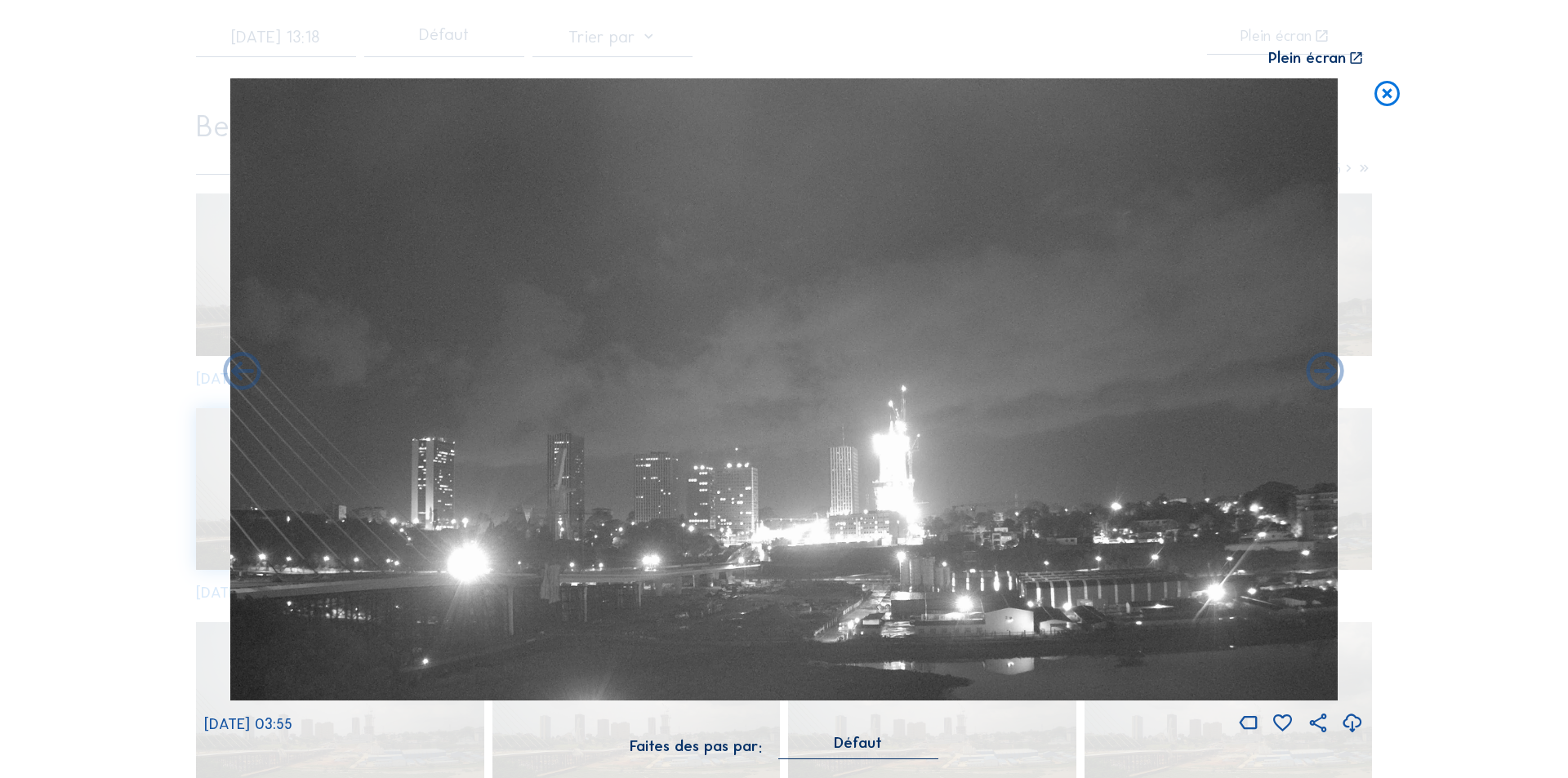
click at [1327, 373] on icon at bounding box center [1326, 373] width 46 height 46
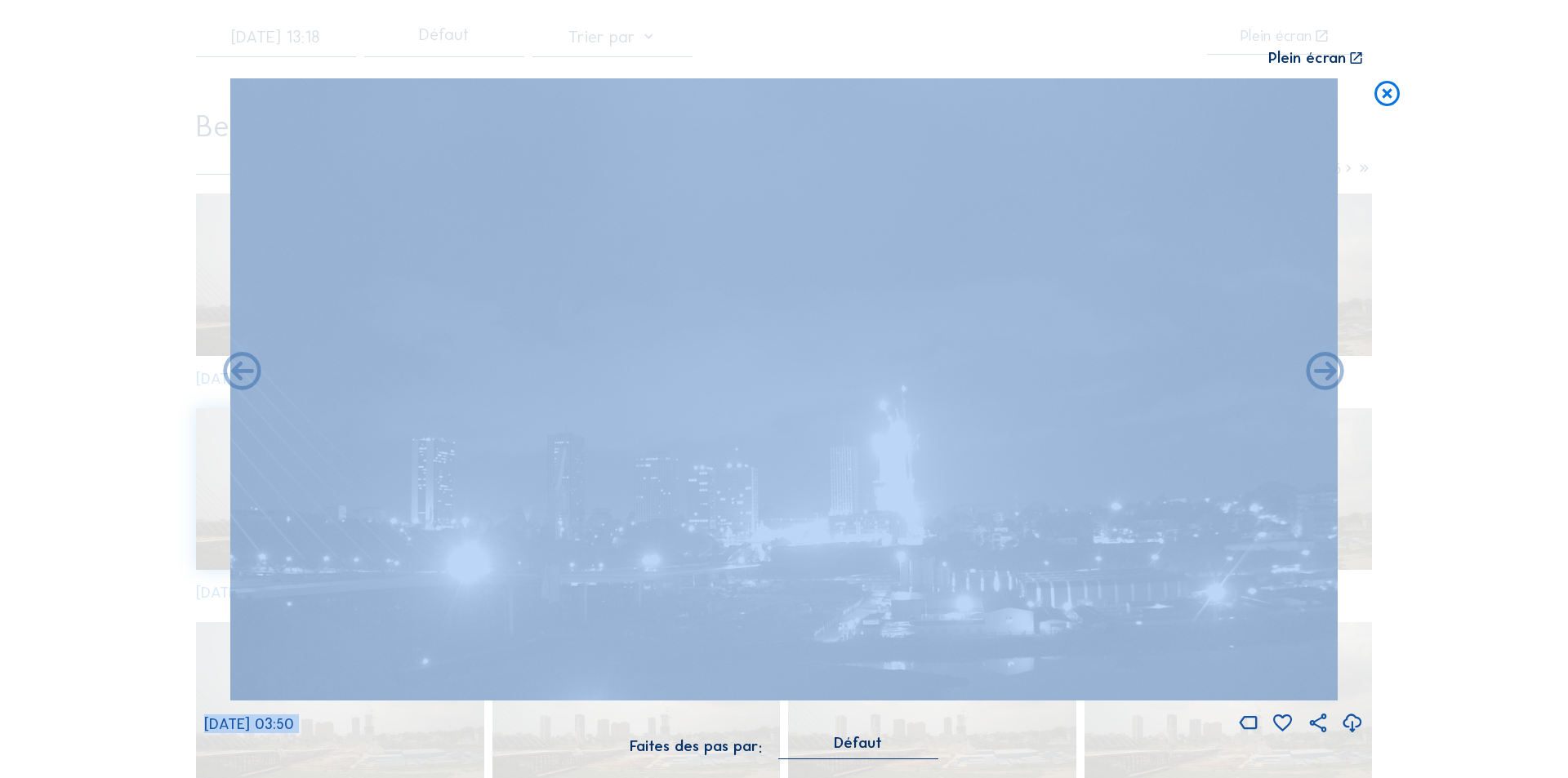
click at [294, 722] on span "[DATE] 03:50" at bounding box center [250, 724] width 90 height 19
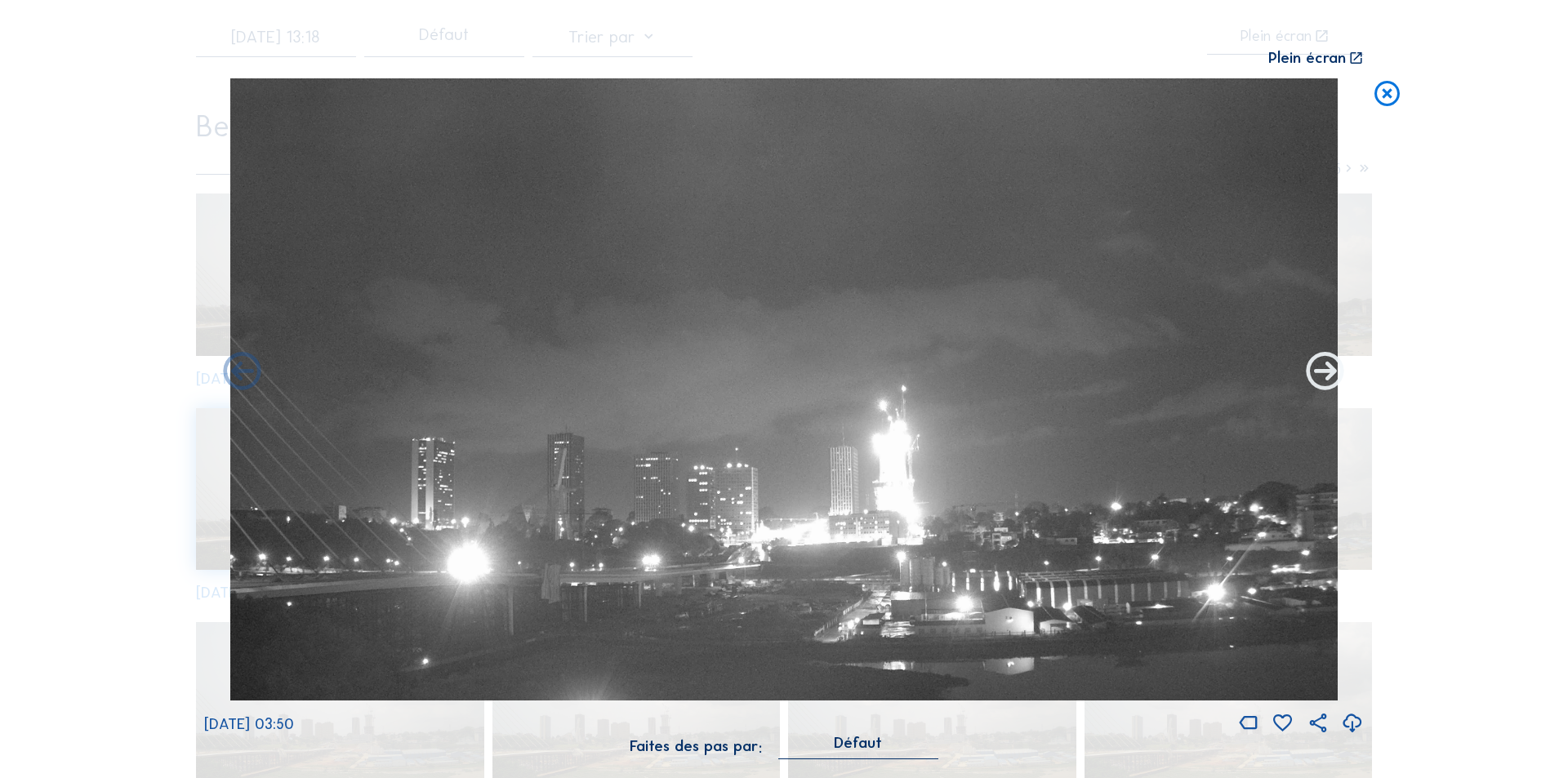
click at [1327, 373] on icon at bounding box center [1326, 373] width 46 height 46
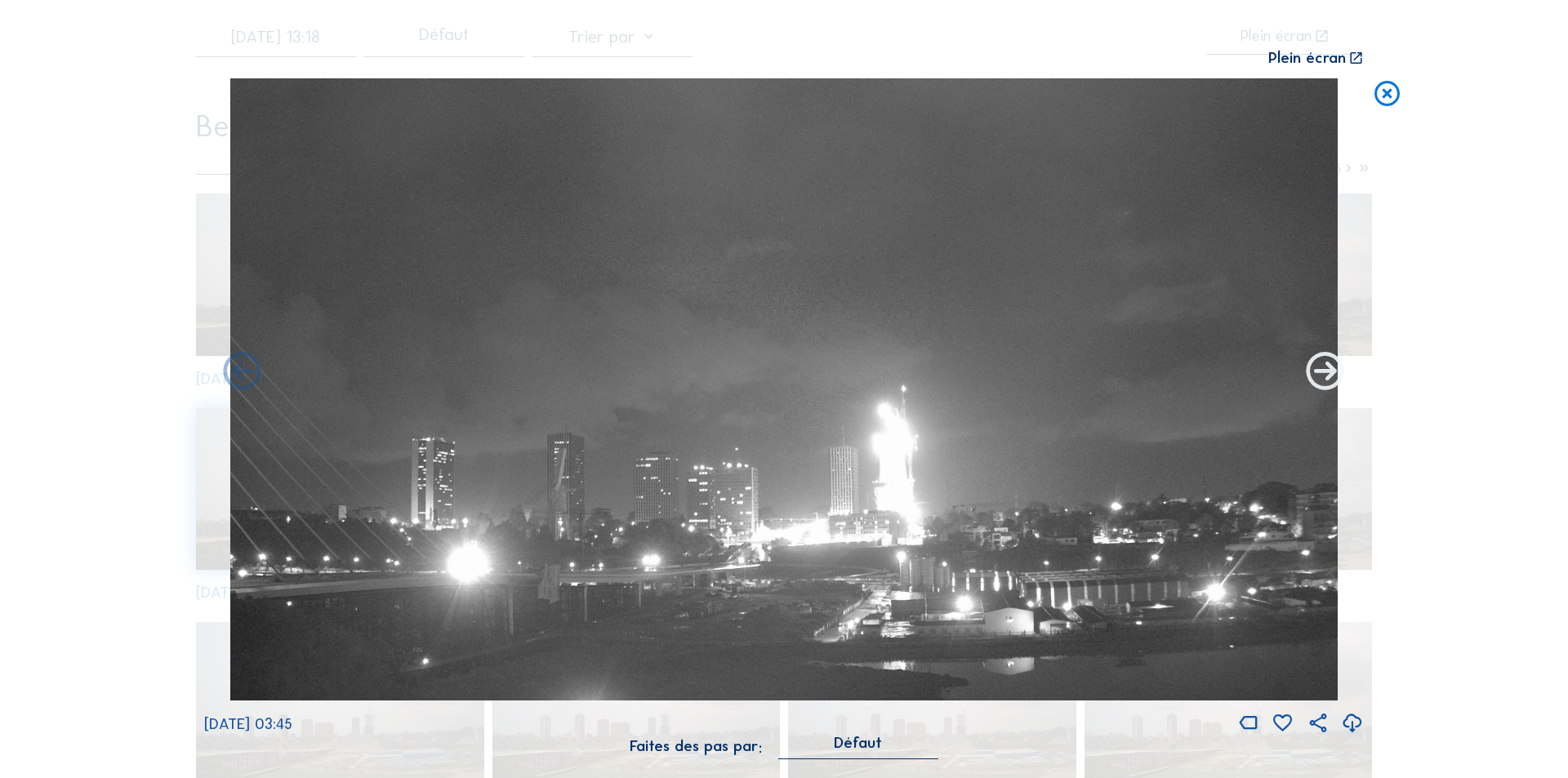
click at [1325, 375] on icon at bounding box center [1326, 373] width 46 height 46
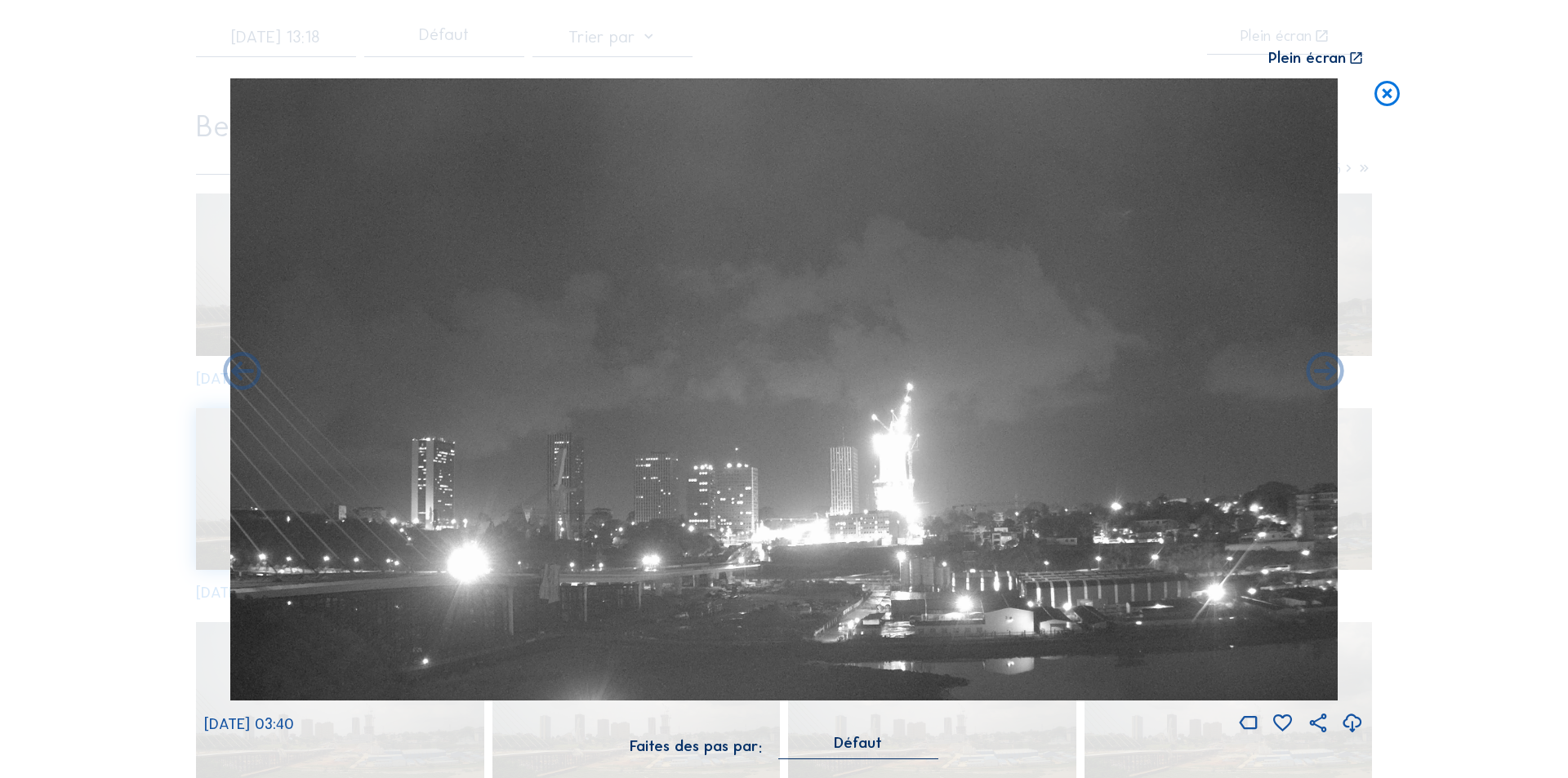
click at [1325, 375] on icon at bounding box center [1326, 373] width 46 height 46
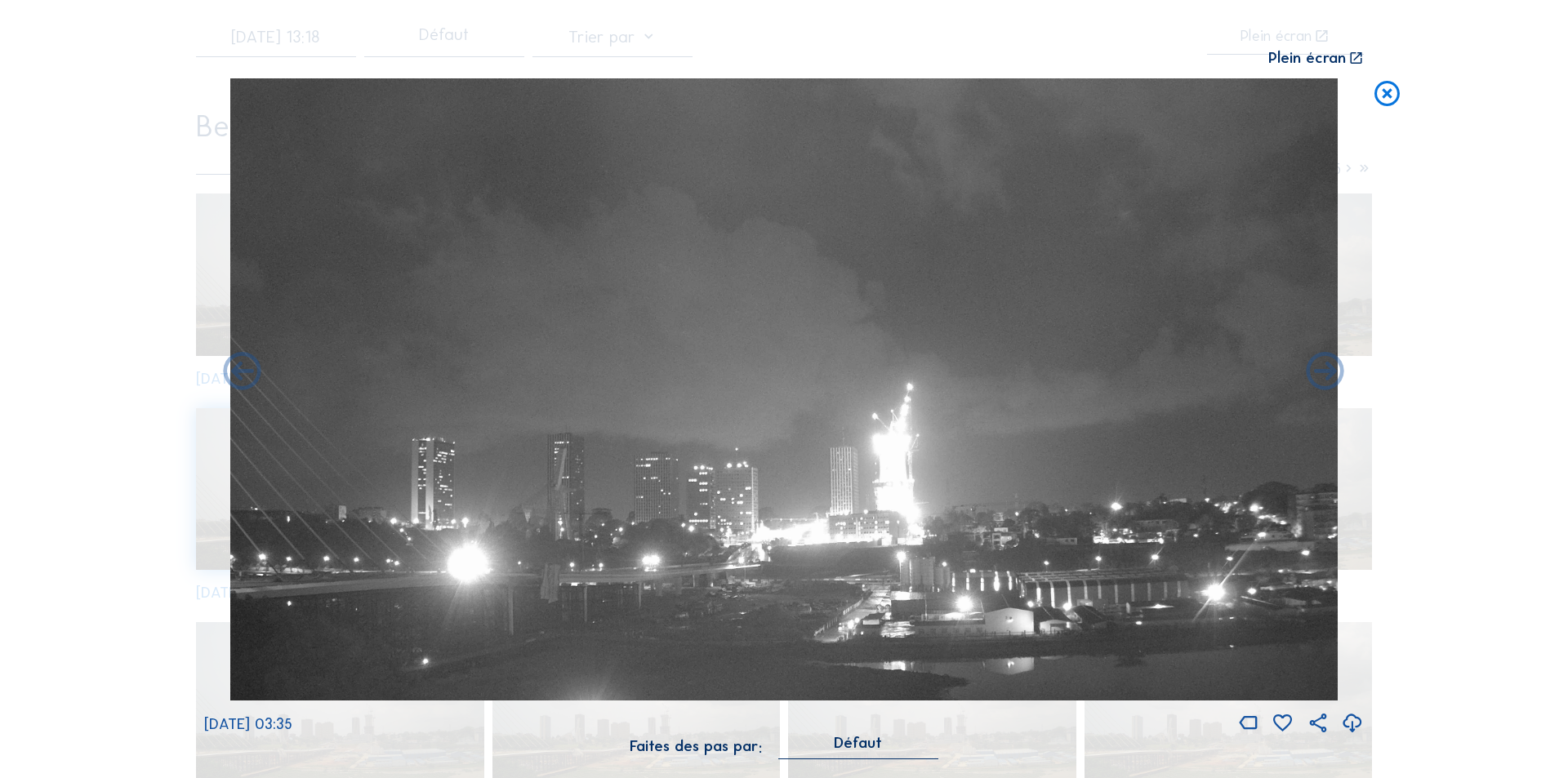
click at [1325, 375] on icon at bounding box center [1326, 373] width 46 height 46
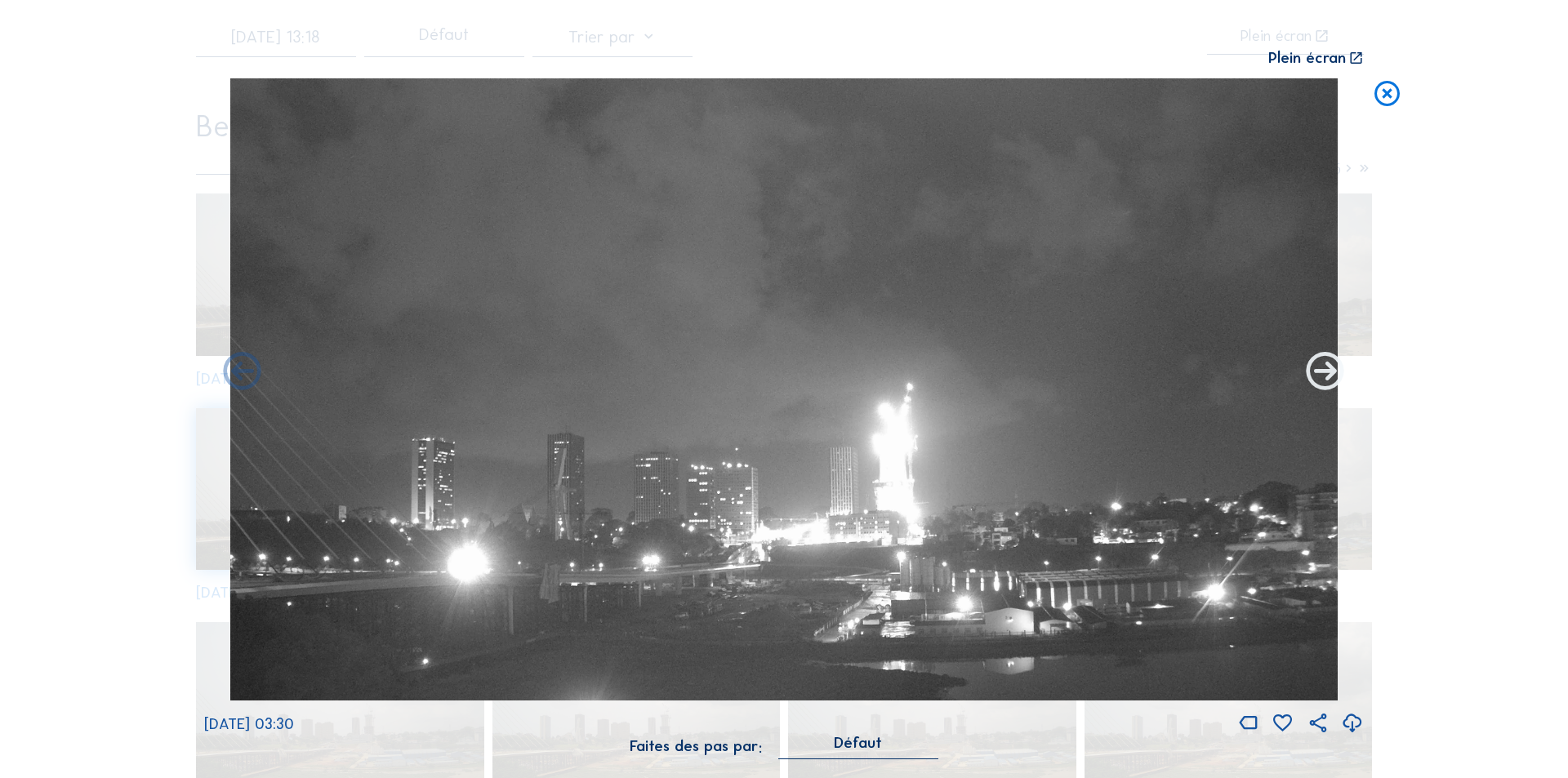
click at [1325, 373] on icon at bounding box center [1326, 373] width 46 height 46
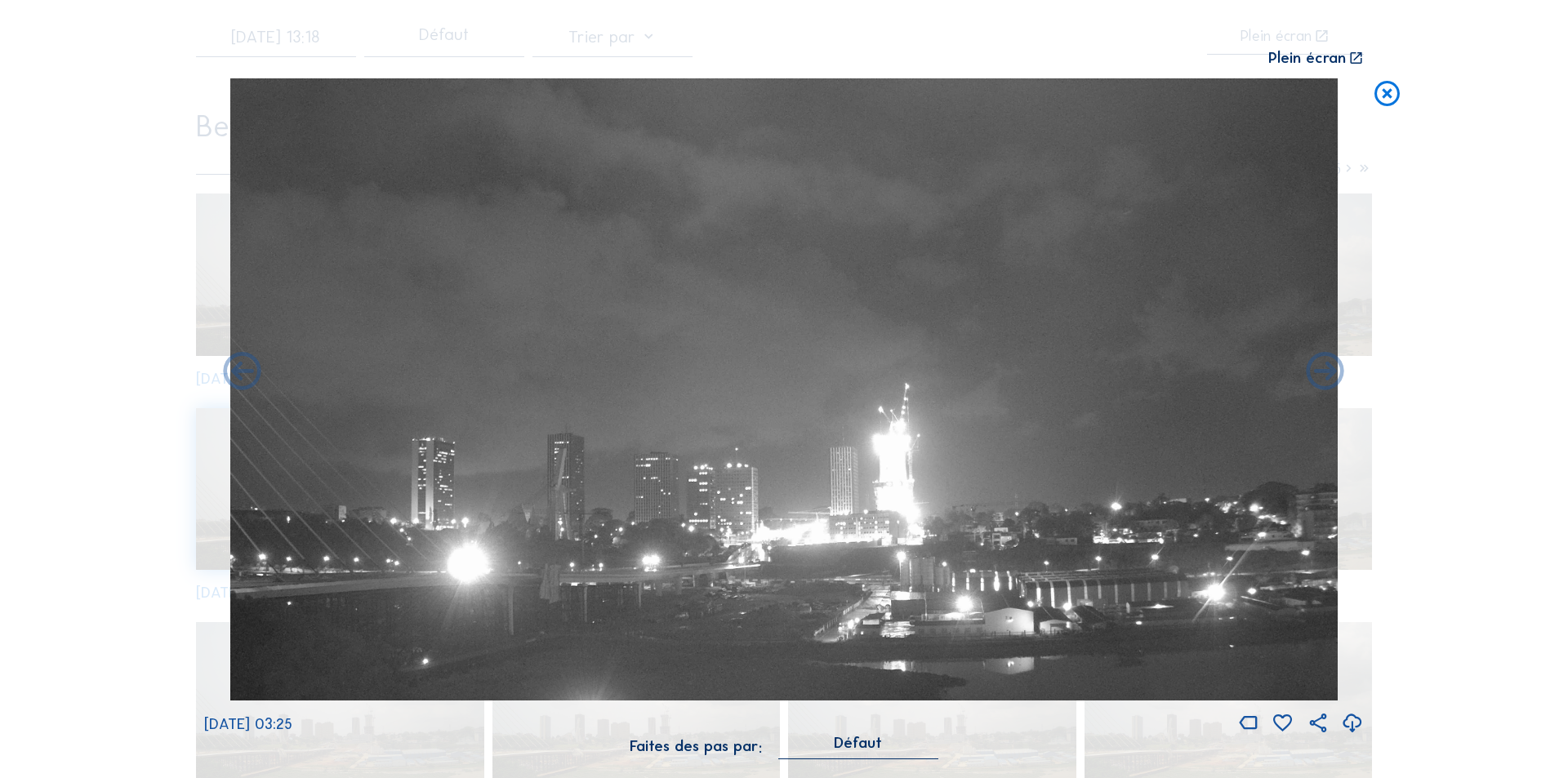
click at [1325, 373] on icon at bounding box center [1326, 373] width 46 height 46
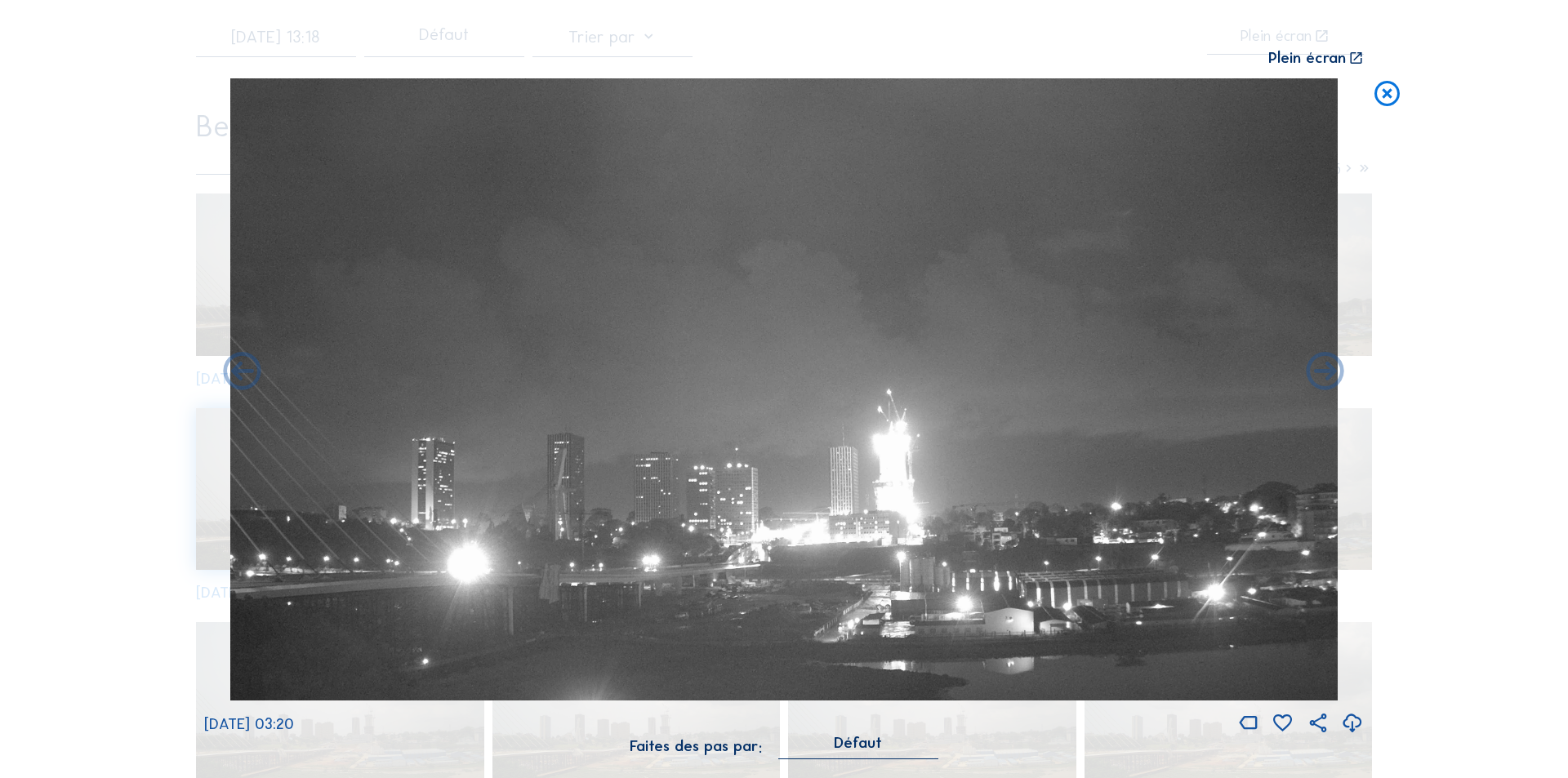
click at [1325, 373] on icon at bounding box center [1326, 373] width 46 height 46
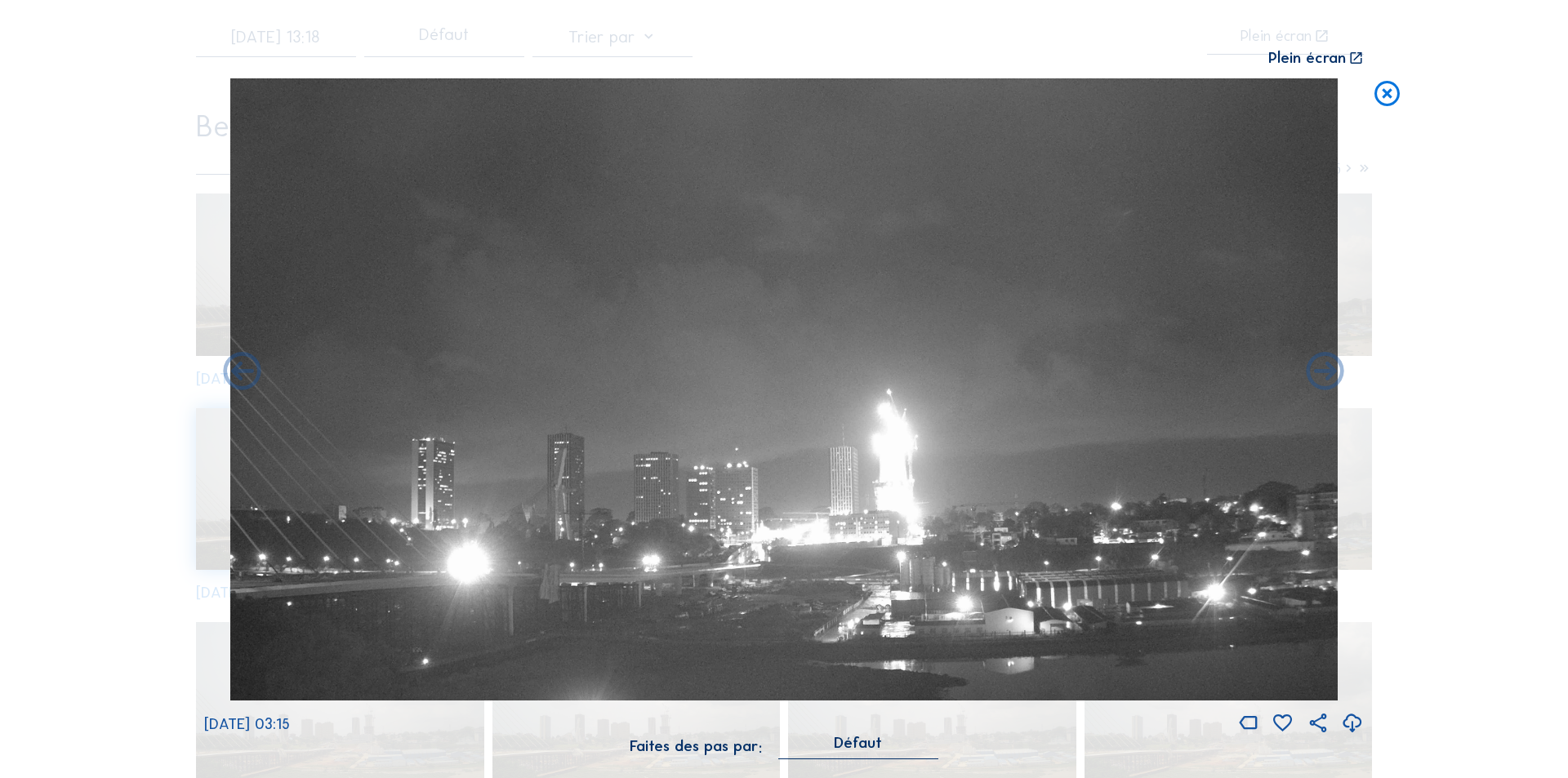
click at [1325, 373] on icon at bounding box center [1326, 373] width 46 height 46
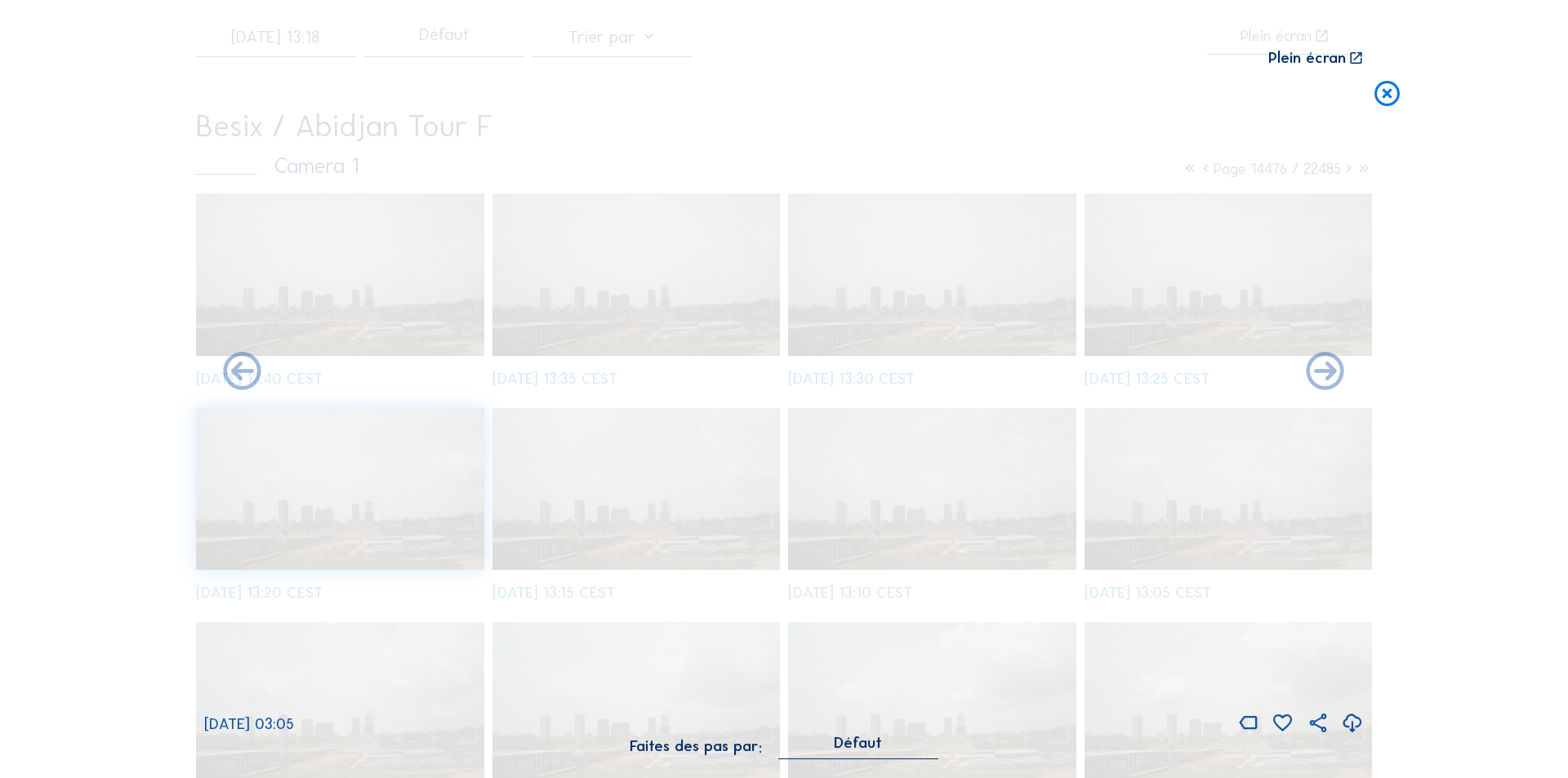
click at [1325, 373] on icon at bounding box center [1326, 373] width 46 height 46
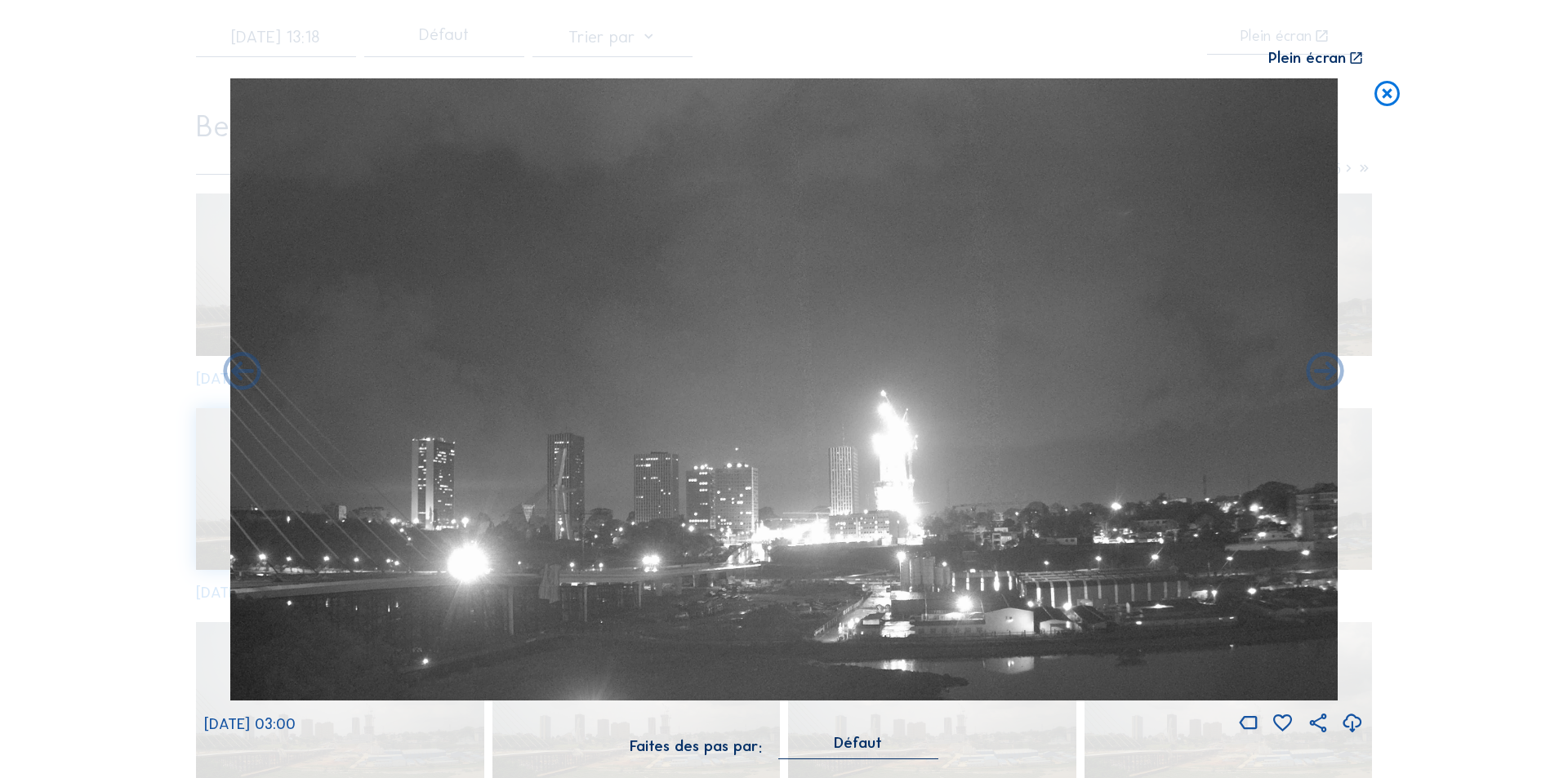
click at [1325, 373] on icon at bounding box center [1326, 373] width 46 height 46
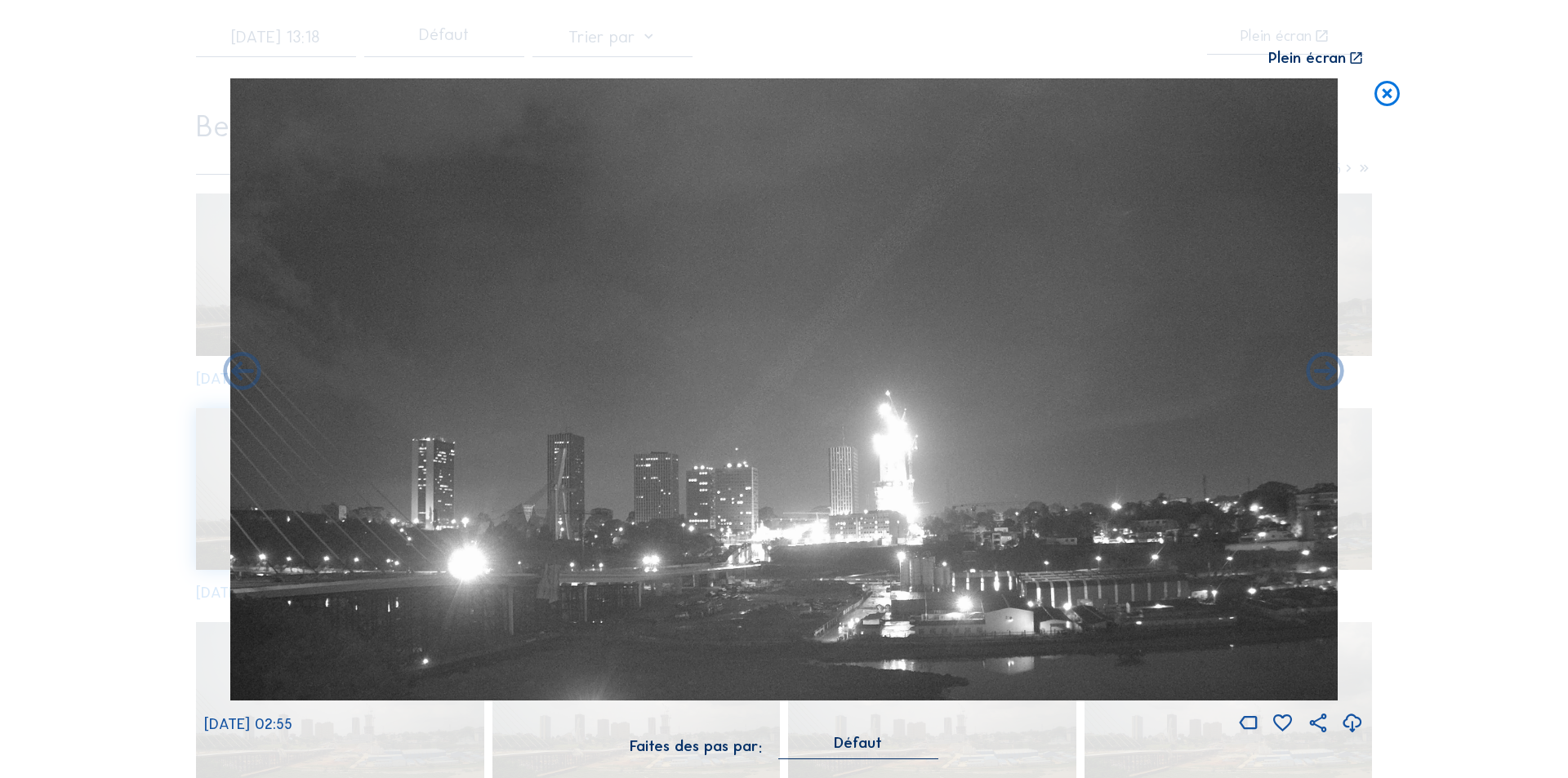
click at [1325, 373] on icon at bounding box center [1326, 373] width 46 height 46
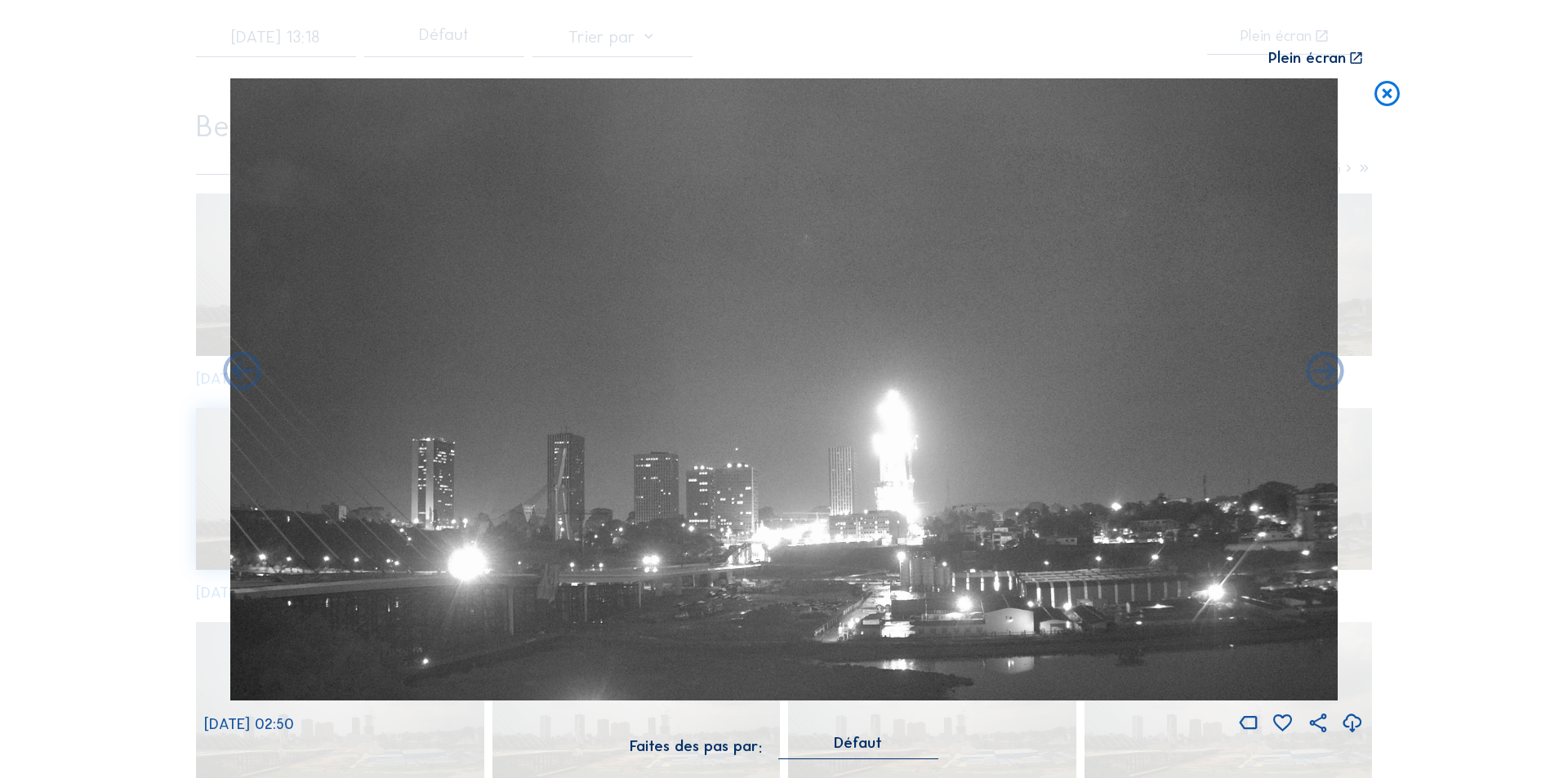
click at [1325, 373] on icon at bounding box center [1326, 373] width 46 height 46
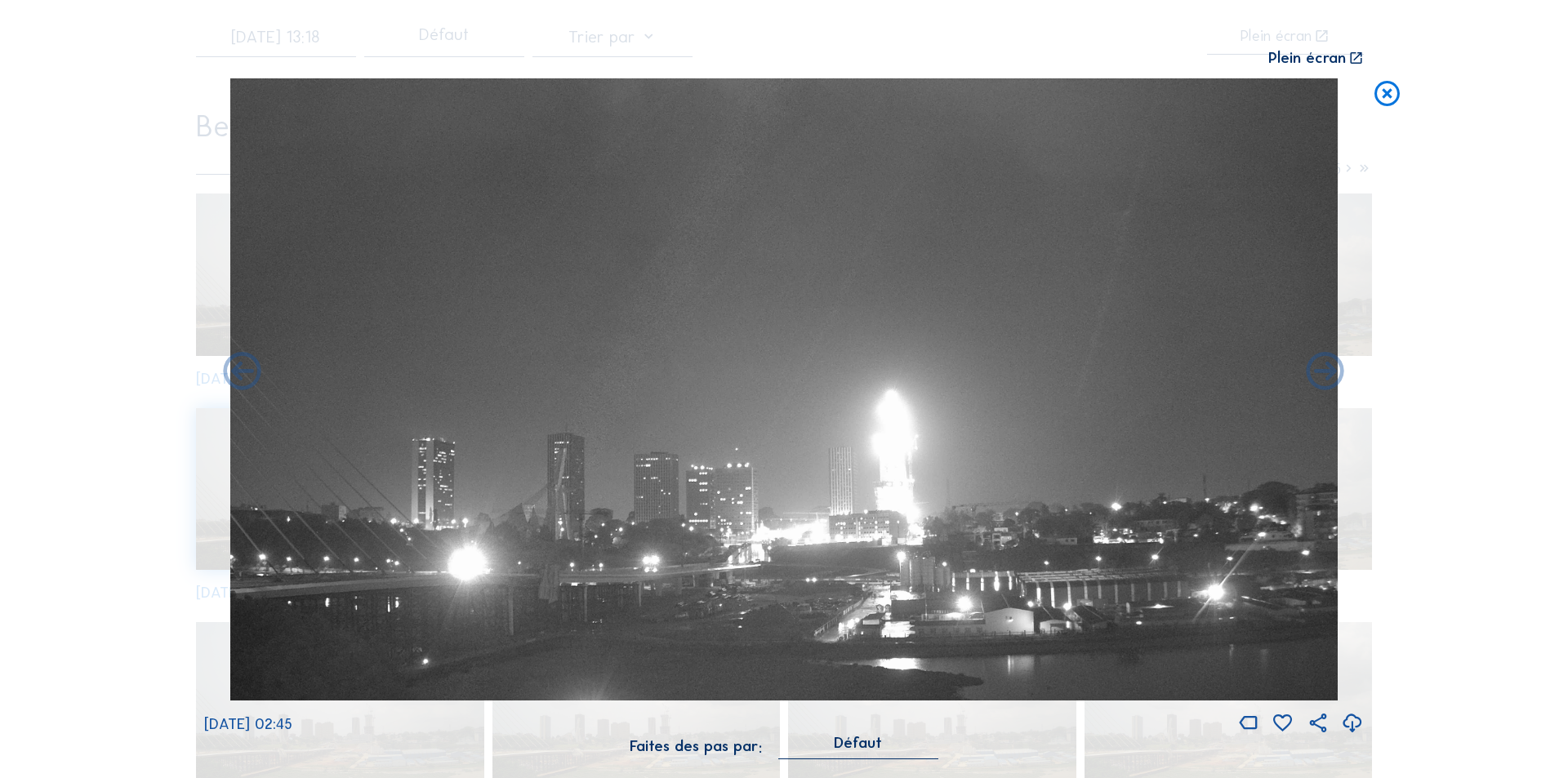
click at [1325, 373] on icon at bounding box center [1326, 373] width 46 height 46
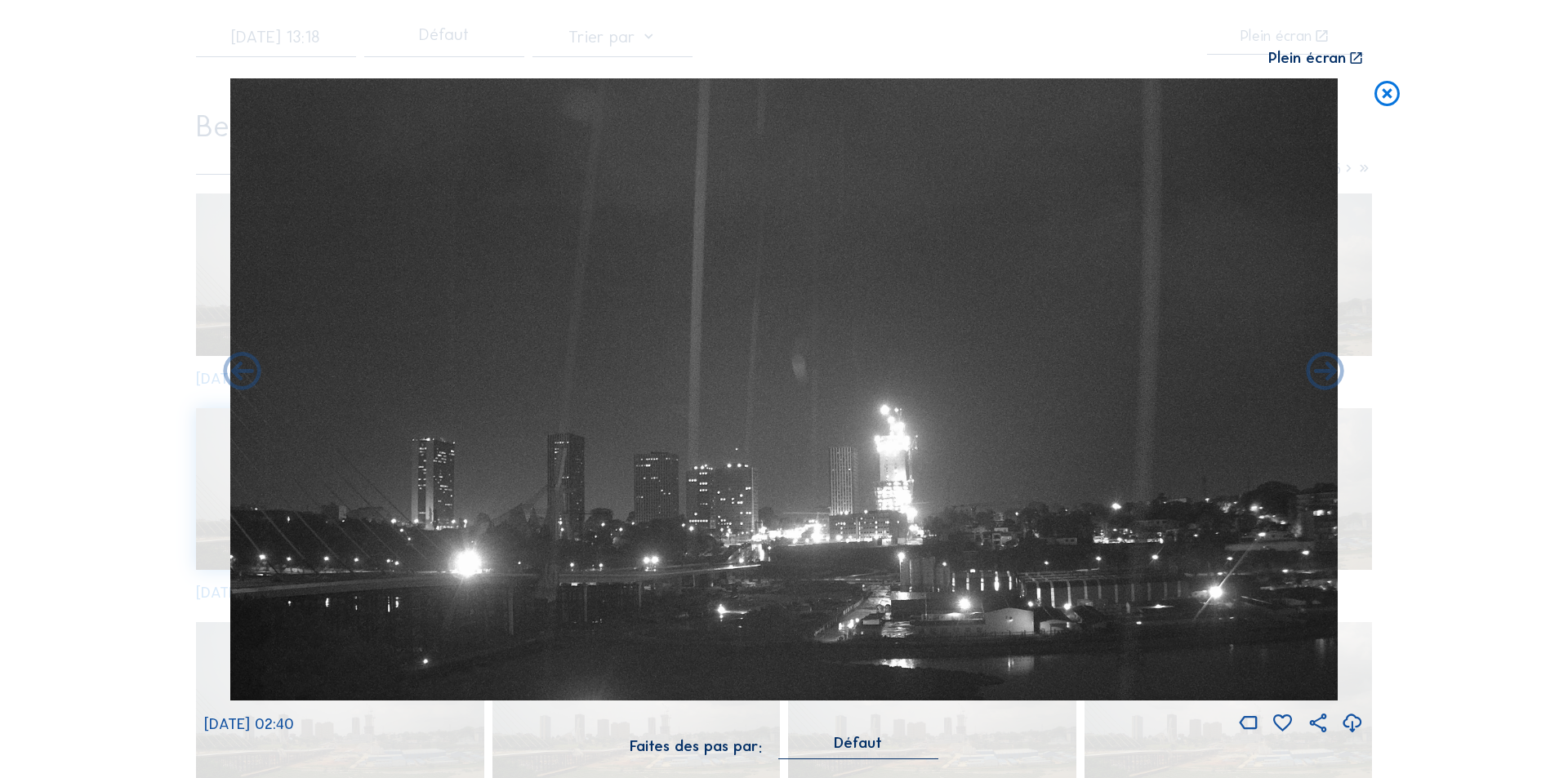
click at [1325, 373] on icon at bounding box center [1326, 373] width 46 height 46
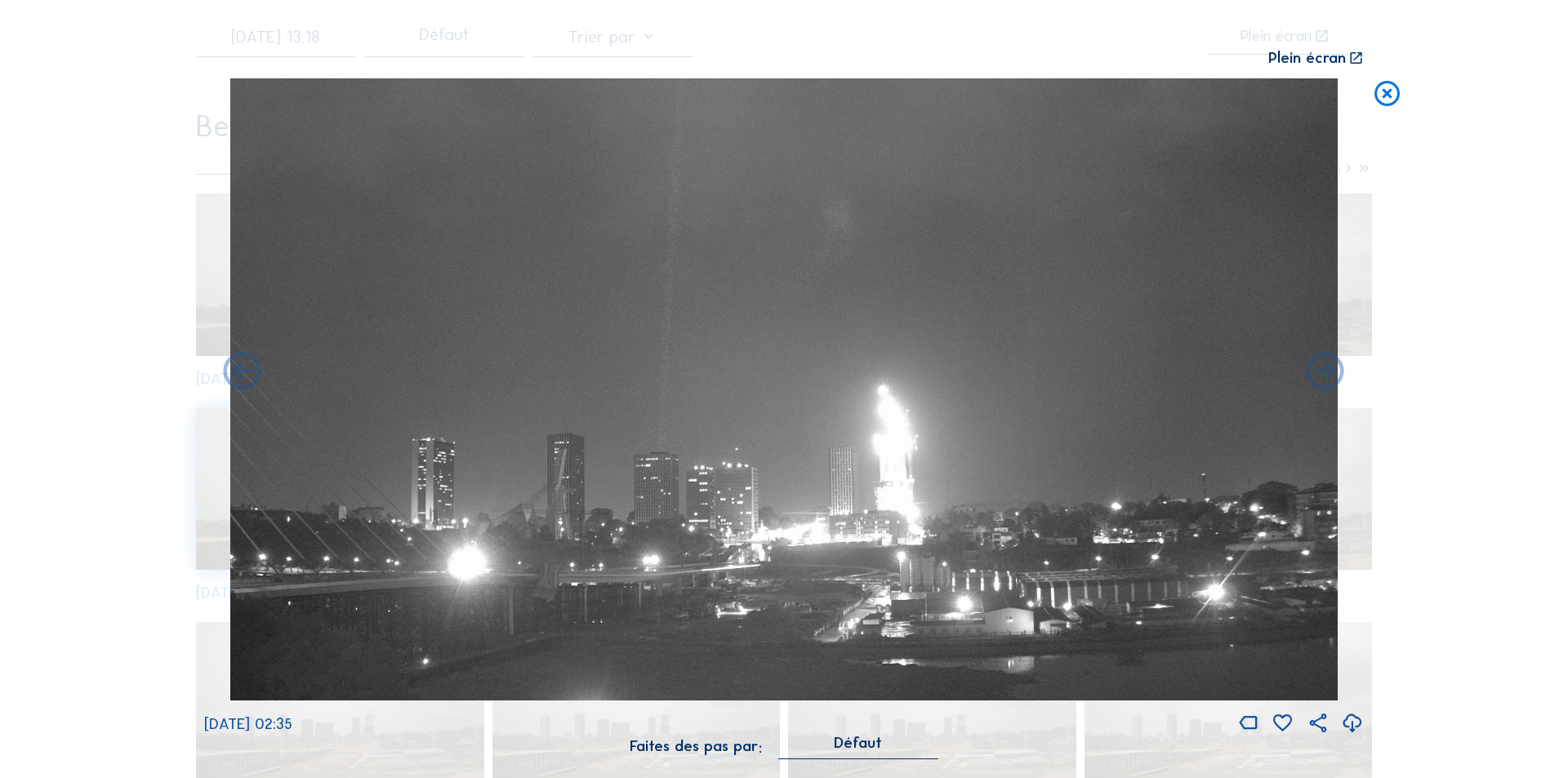
click at [1325, 373] on icon at bounding box center [1326, 373] width 46 height 46
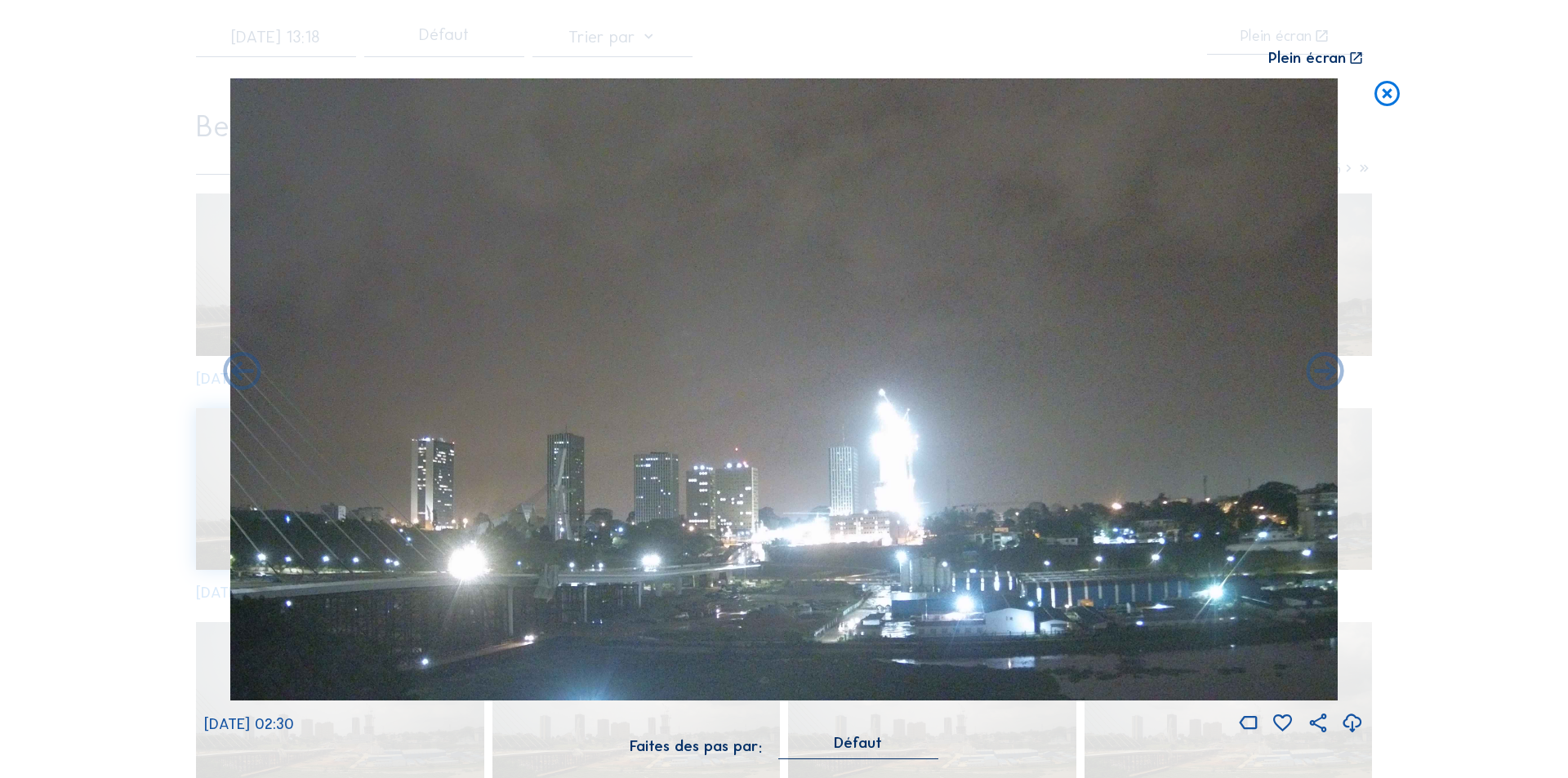
click at [1325, 373] on icon at bounding box center [1326, 373] width 46 height 46
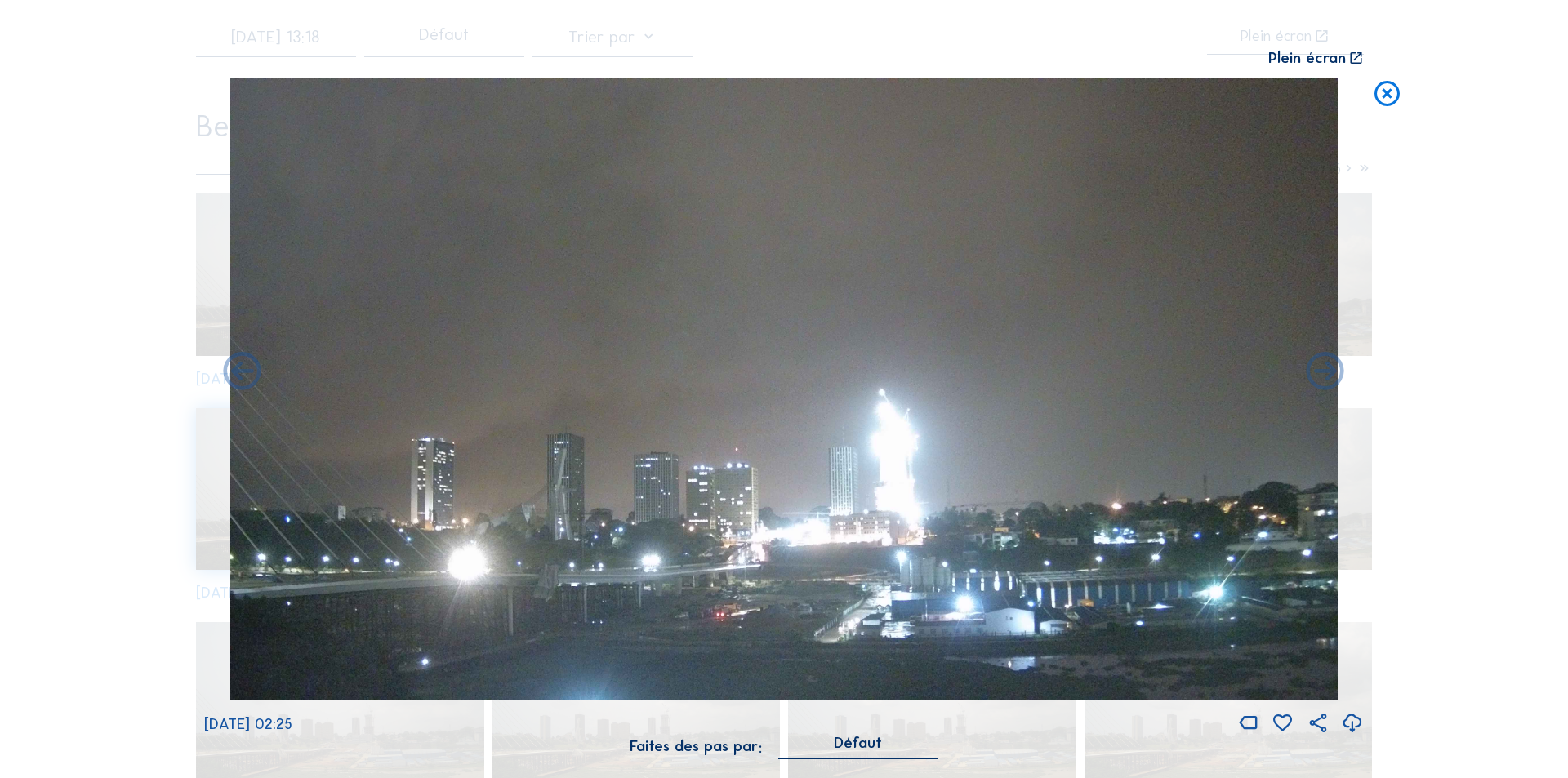
click at [1325, 373] on icon at bounding box center [1326, 373] width 46 height 46
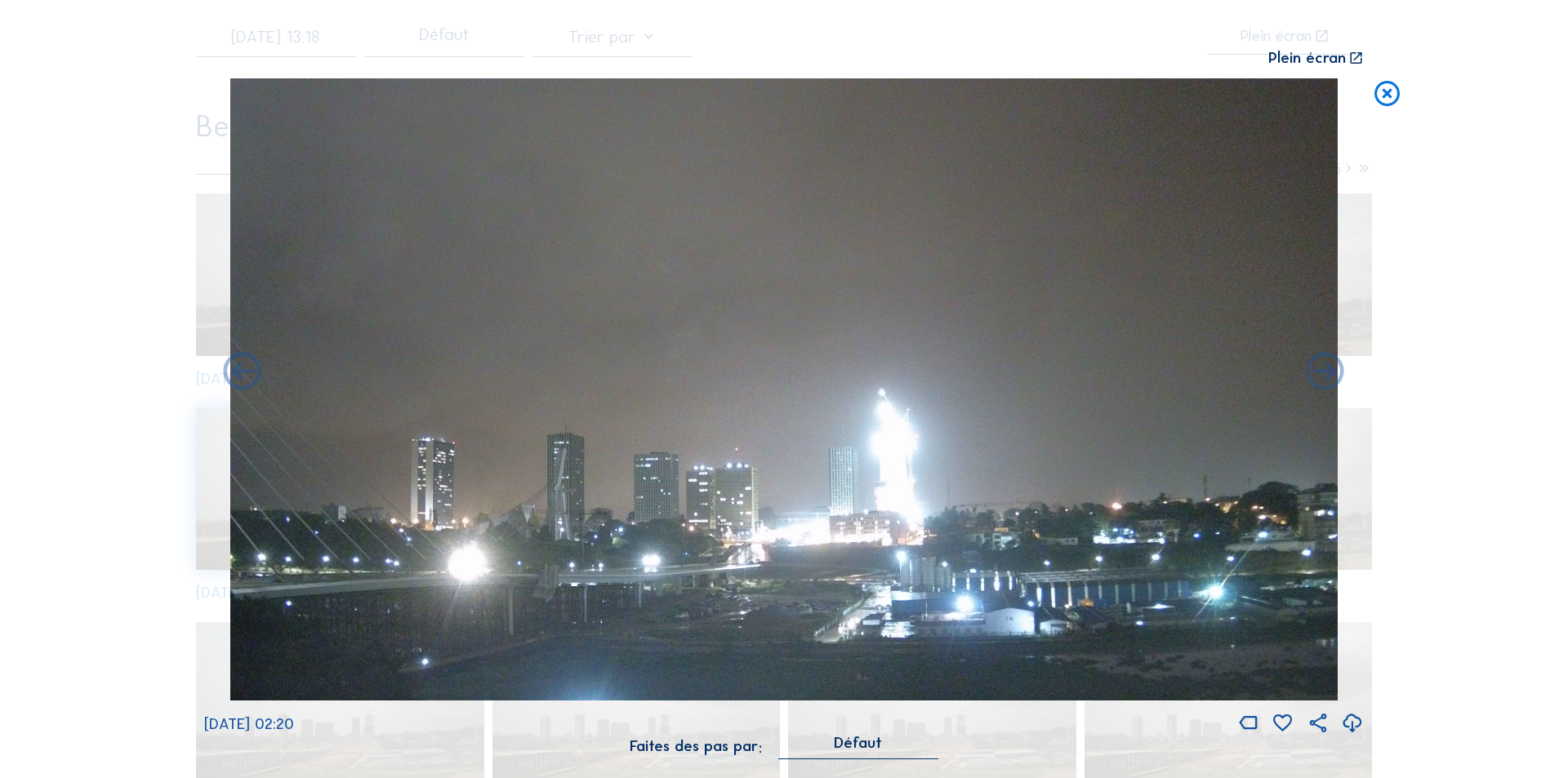
click at [1325, 373] on icon at bounding box center [1326, 373] width 46 height 46
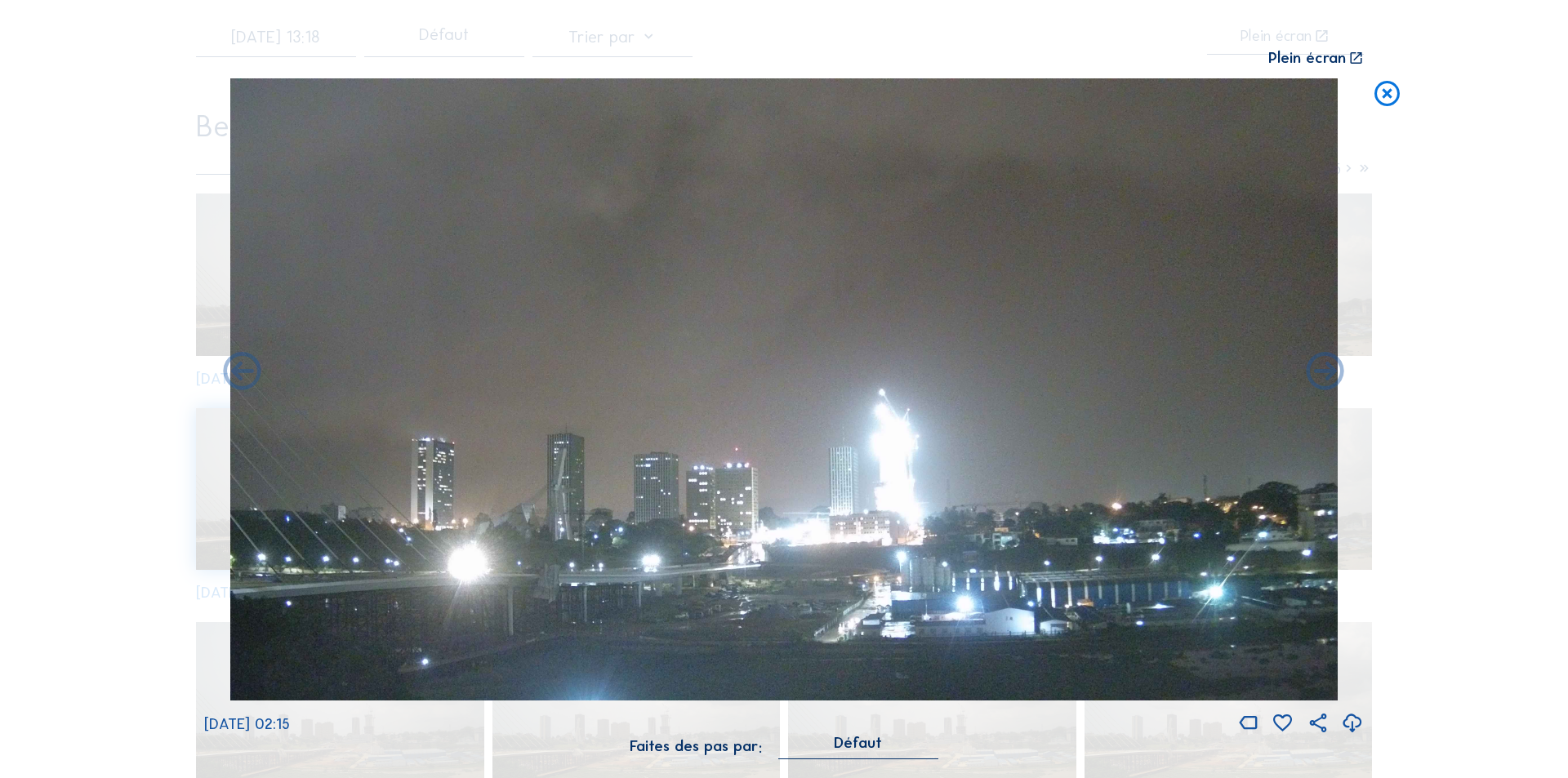
click at [1325, 373] on icon at bounding box center [1326, 373] width 46 height 46
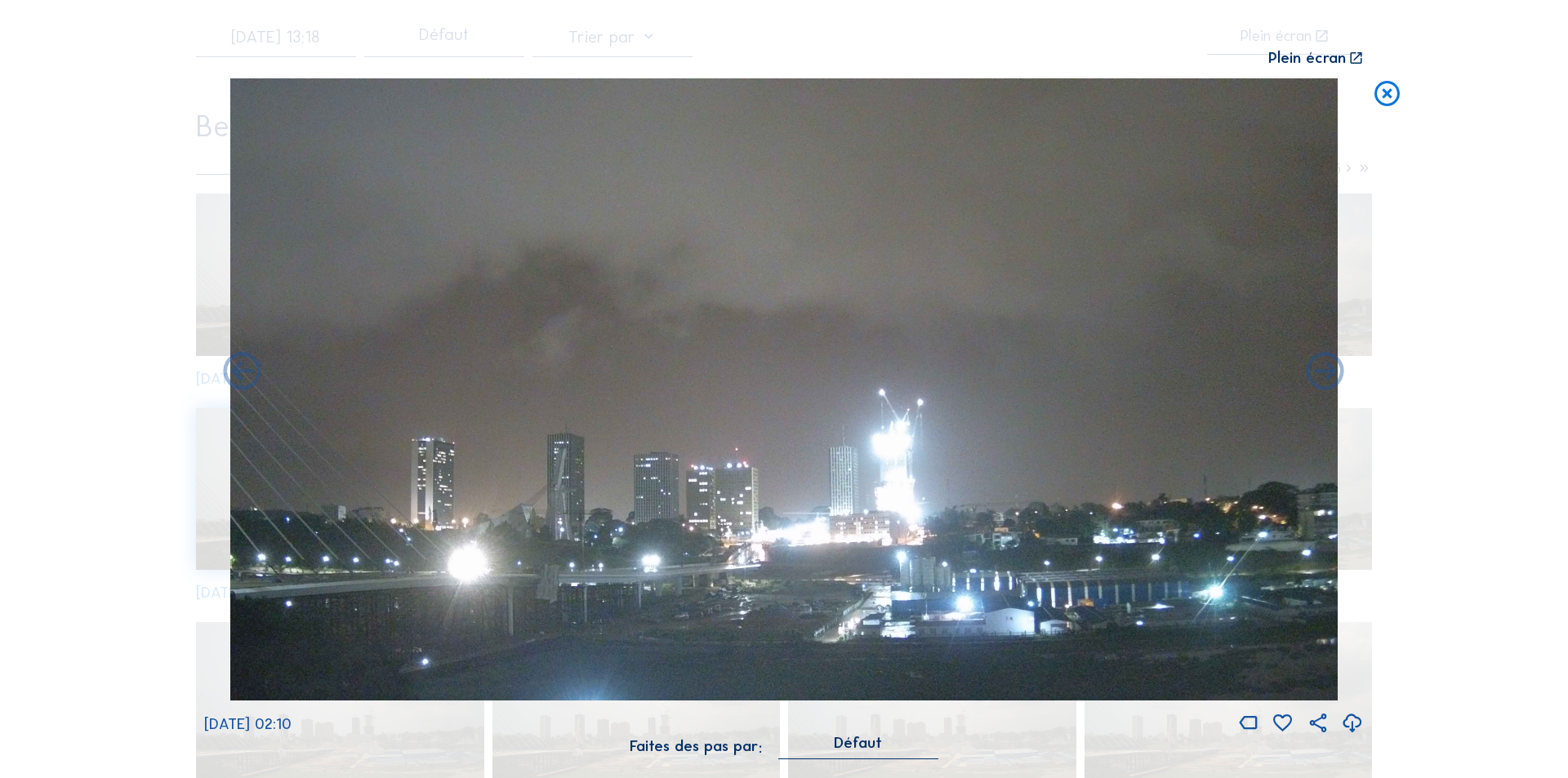
click at [1325, 373] on icon at bounding box center [1326, 373] width 46 height 46
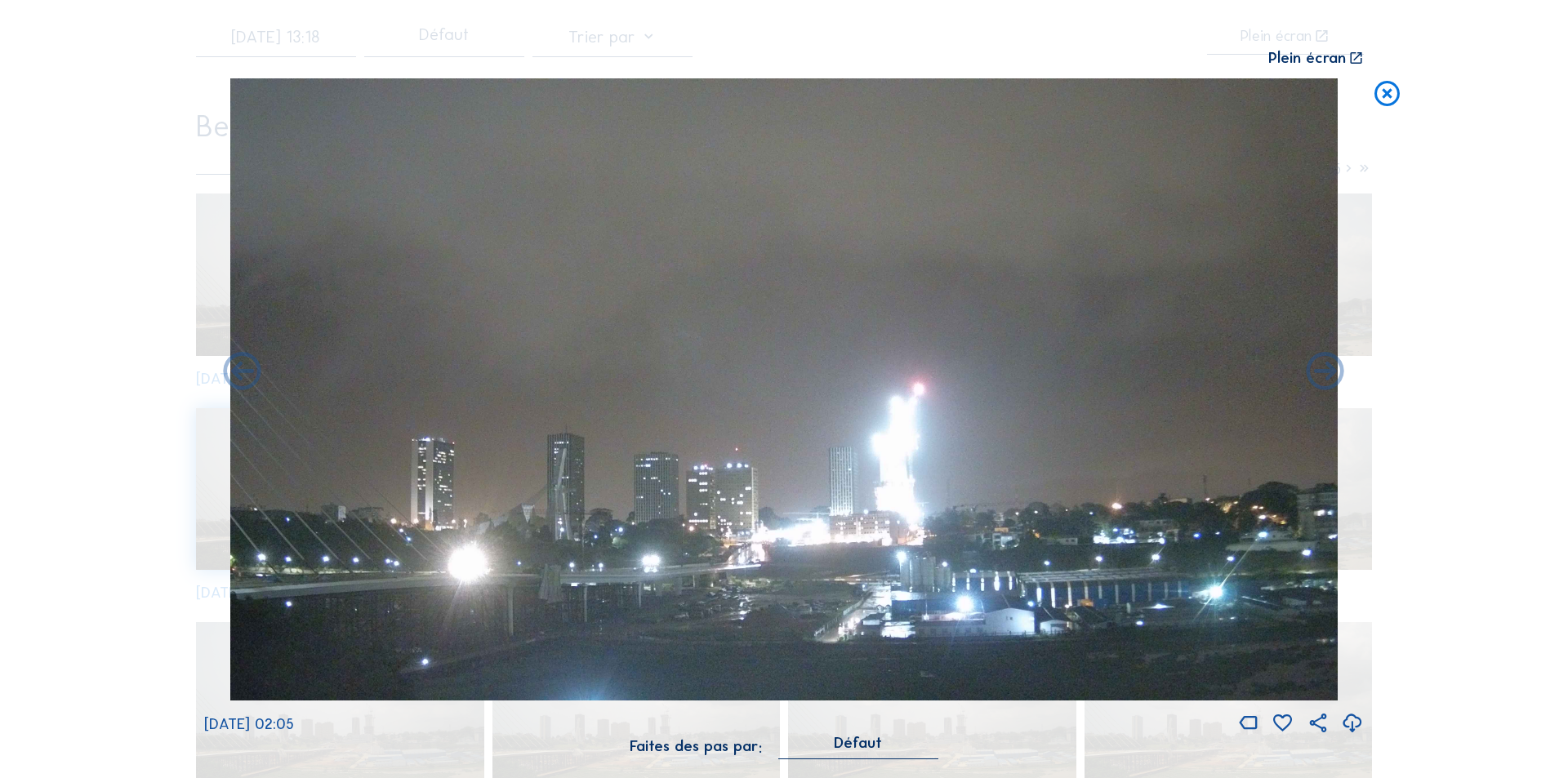
click at [1325, 373] on icon at bounding box center [1326, 373] width 46 height 46
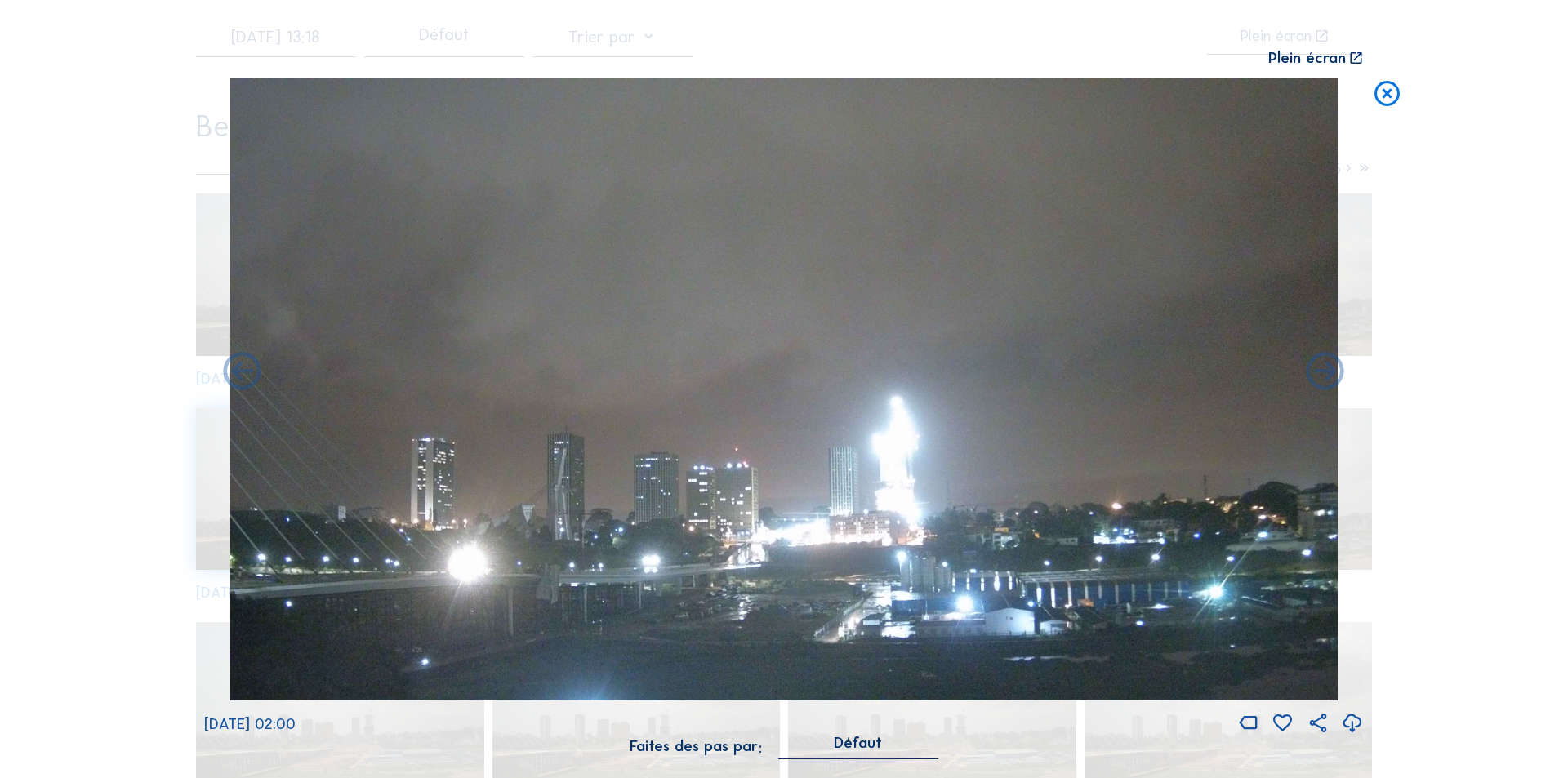
click at [1325, 373] on icon at bounding box center [1326, 373] width 46 height 46
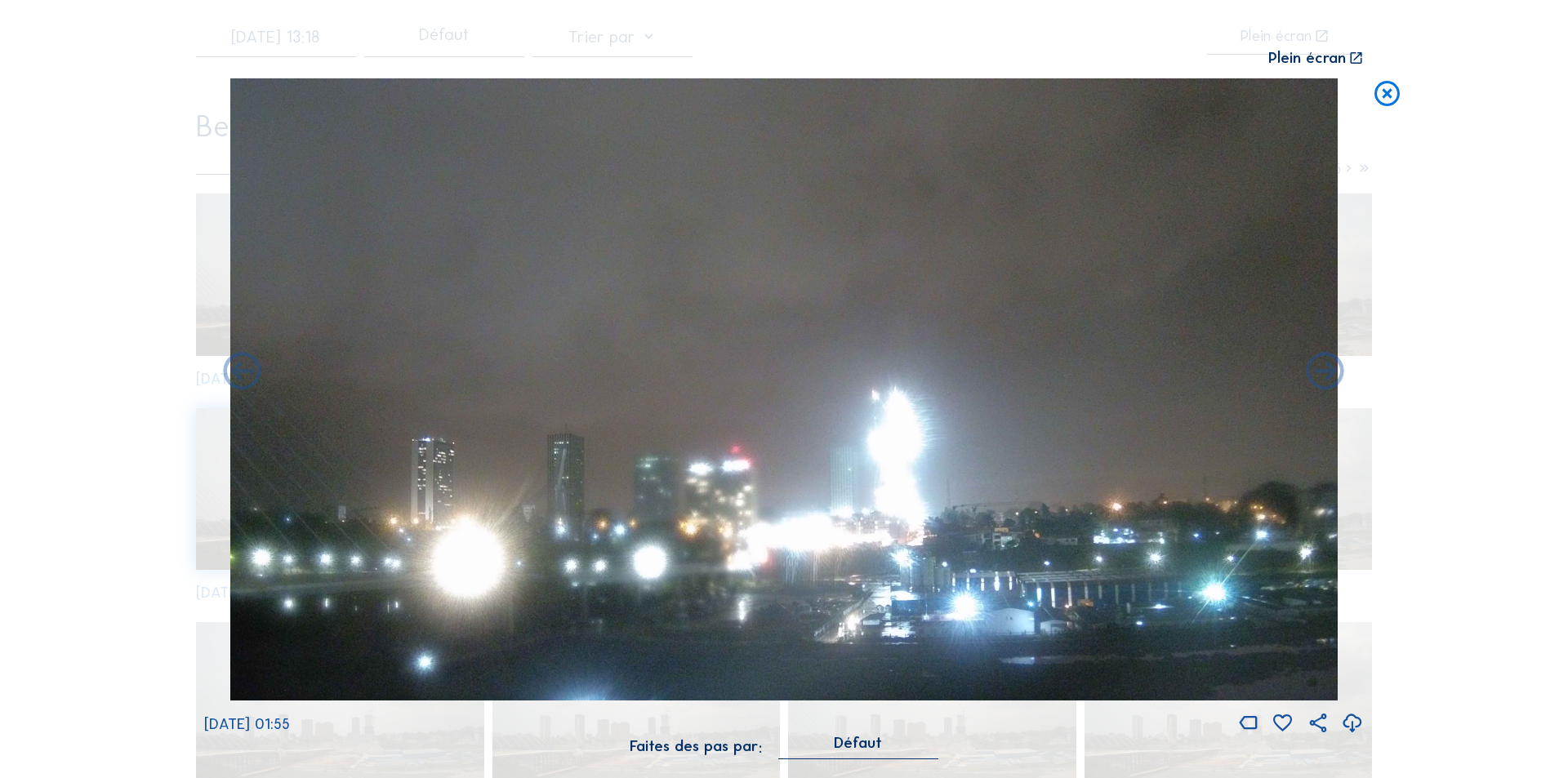
click at [1325, 373] on icon at bounding box center [1326, 373] width 46 height 46
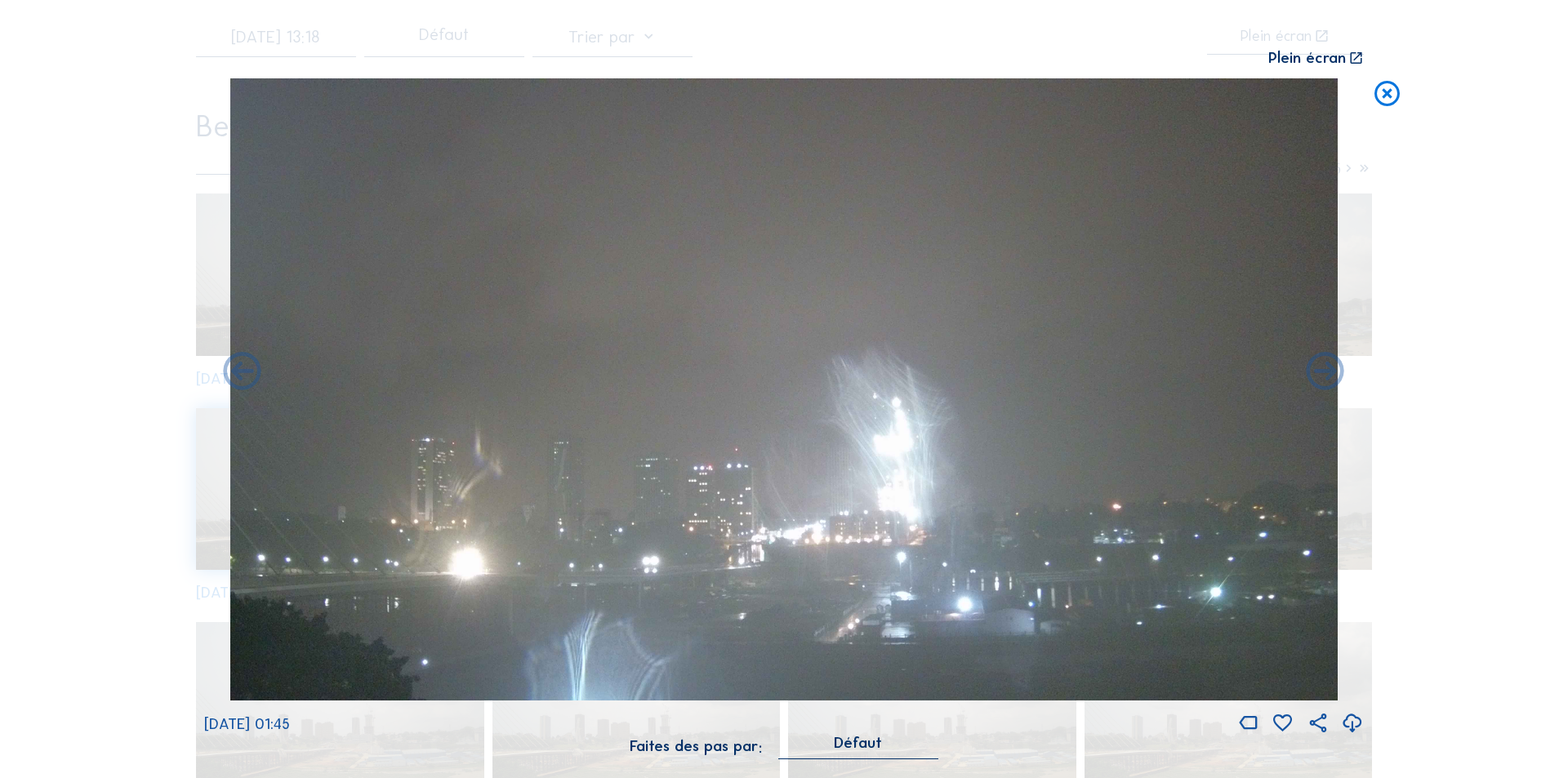
click at [1325, 373] on icon at bounding box center [1326, 373] width 46 height 46
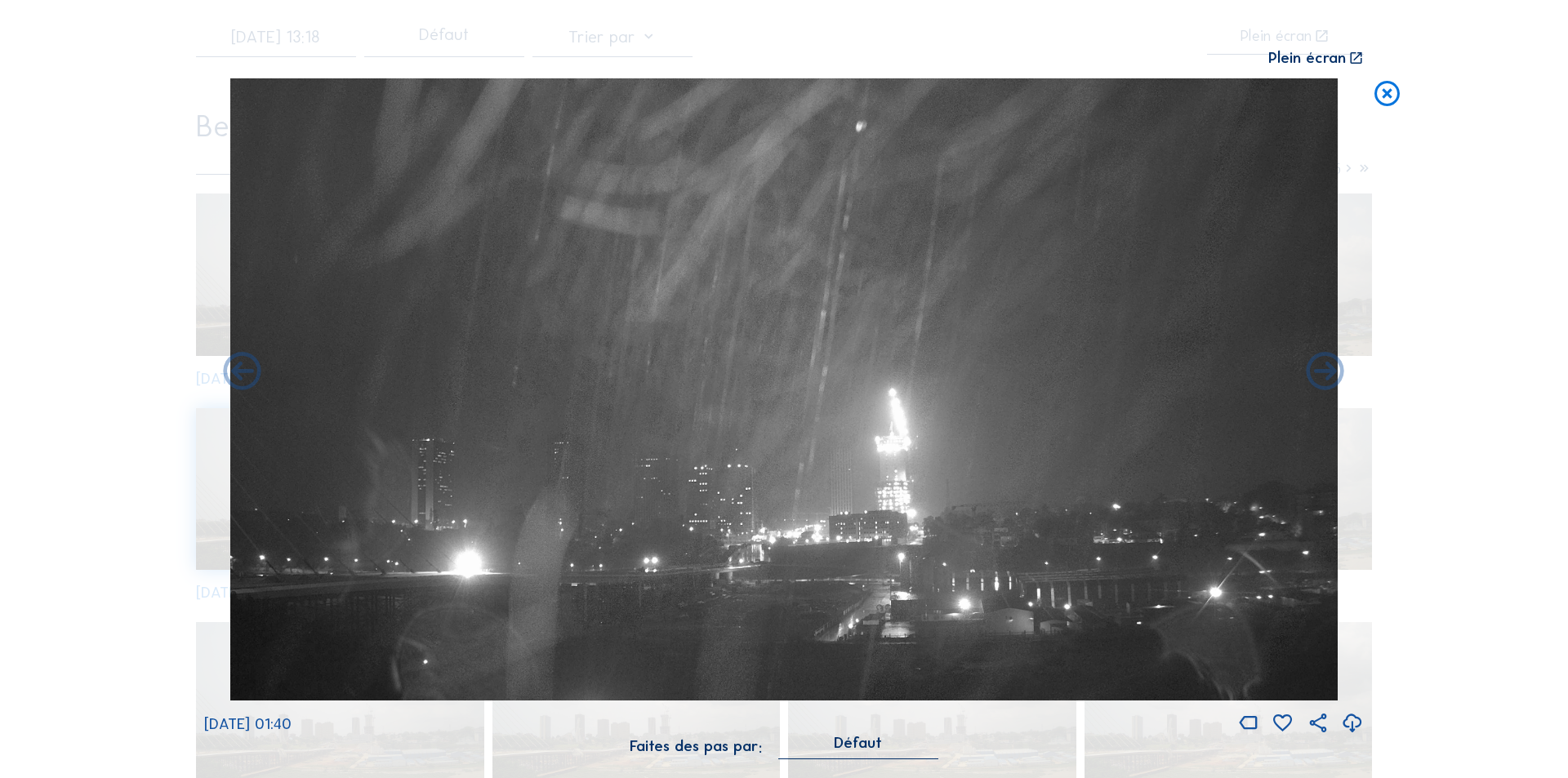
click at [1325, 373] on icon at bounding box center [1326, 373] width 46 height 46
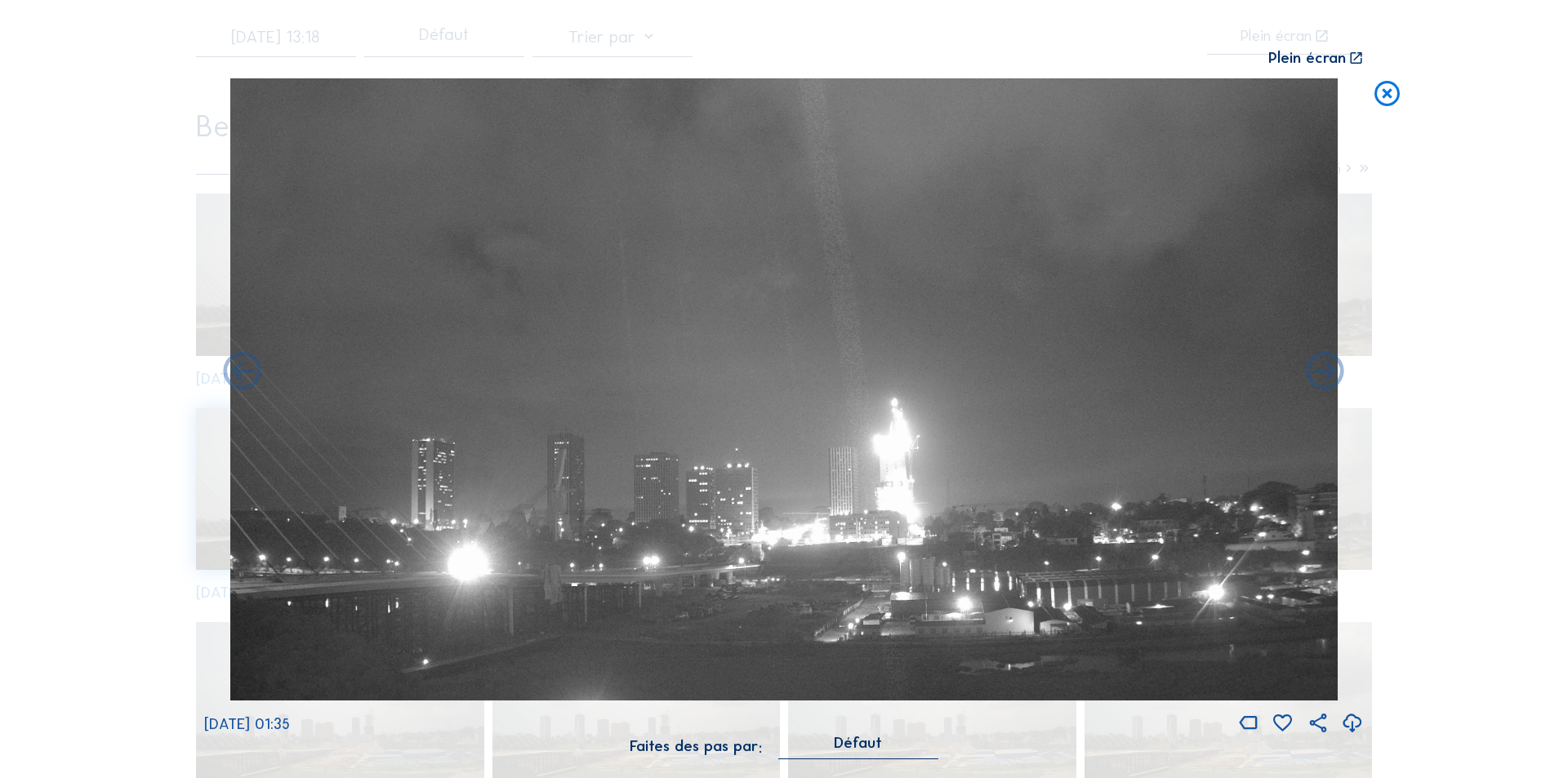
click at [1325, 373] on icon at bounding box center [1326, 373] width 46 height 46
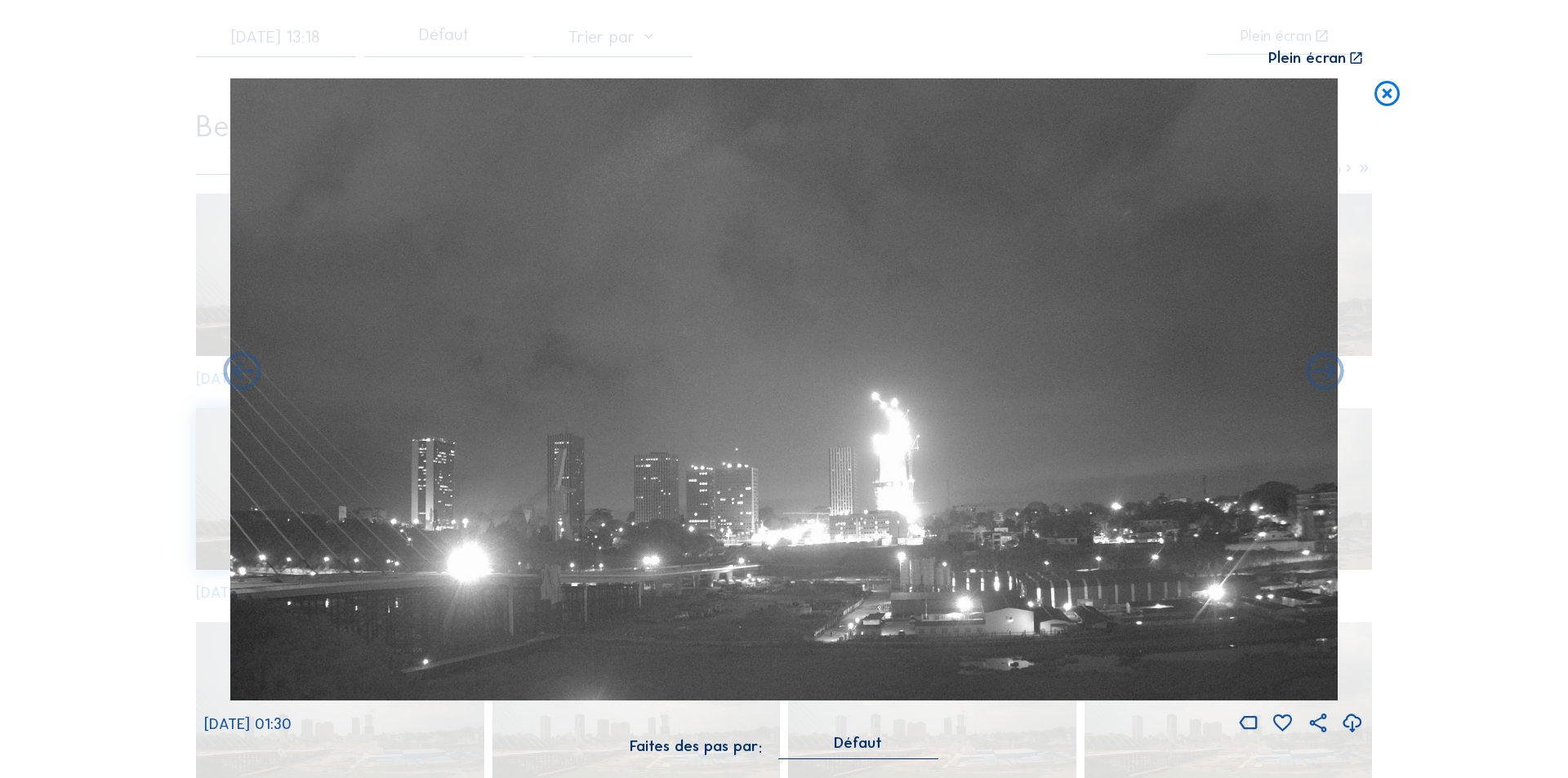
click at [1325, 373] on icon at bounding box center [1326, 373] width 46 height 46
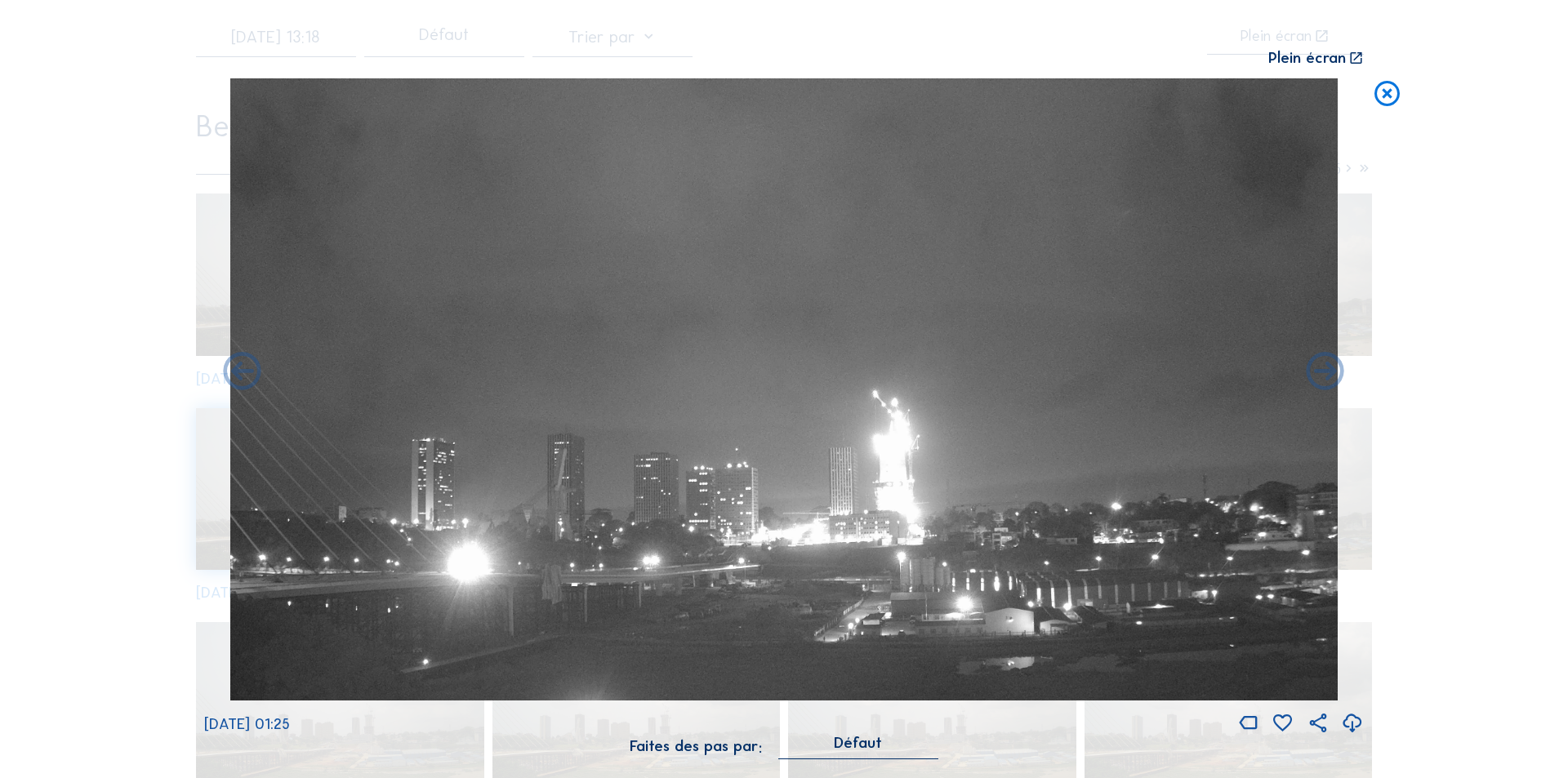
click at [1325, 373] on icon at bounding box center [1326, 373] width 46 height 46
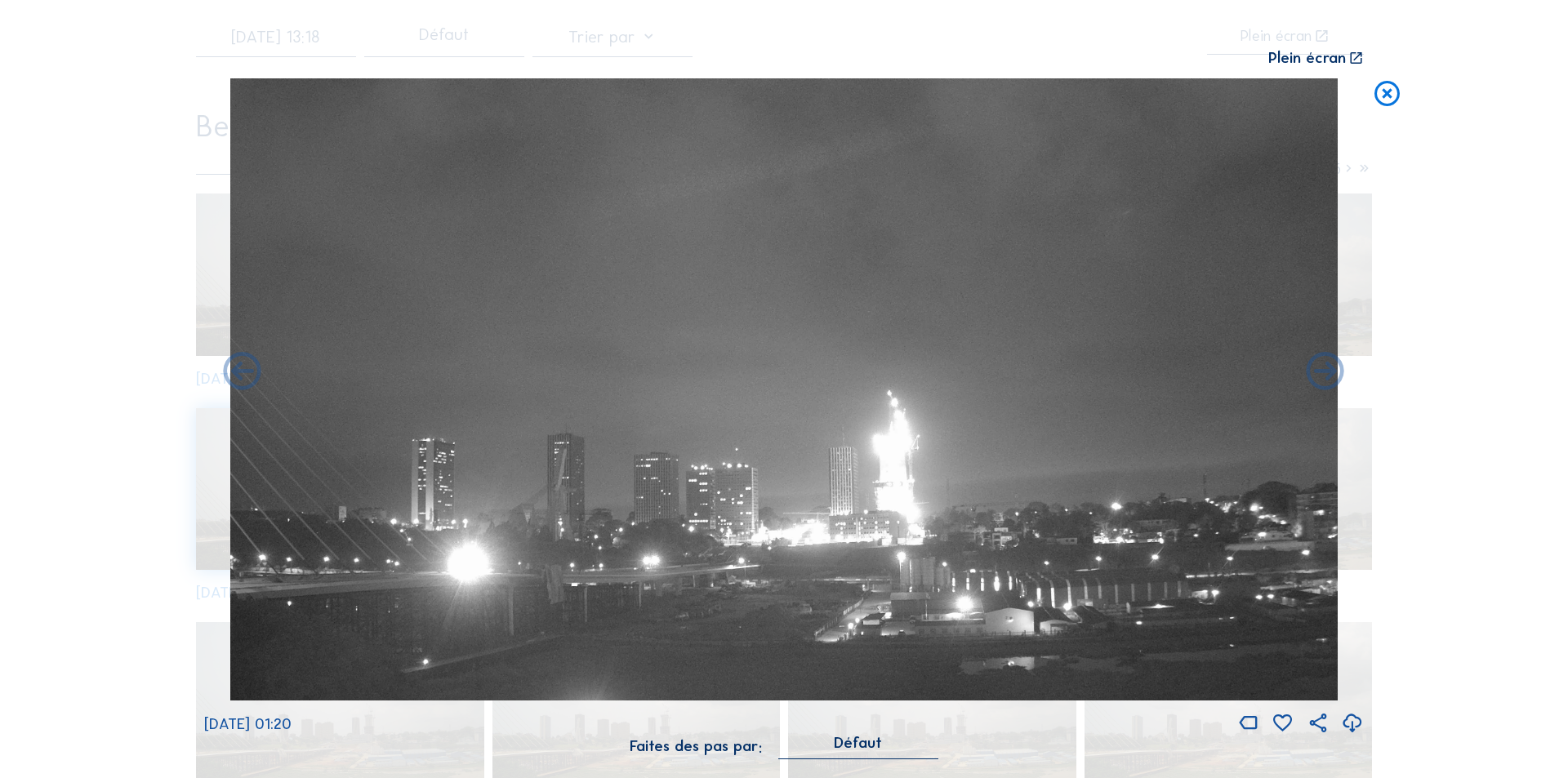
click at [1325, 373] on icon at bounding box center [1326, 373] width 46 height 46
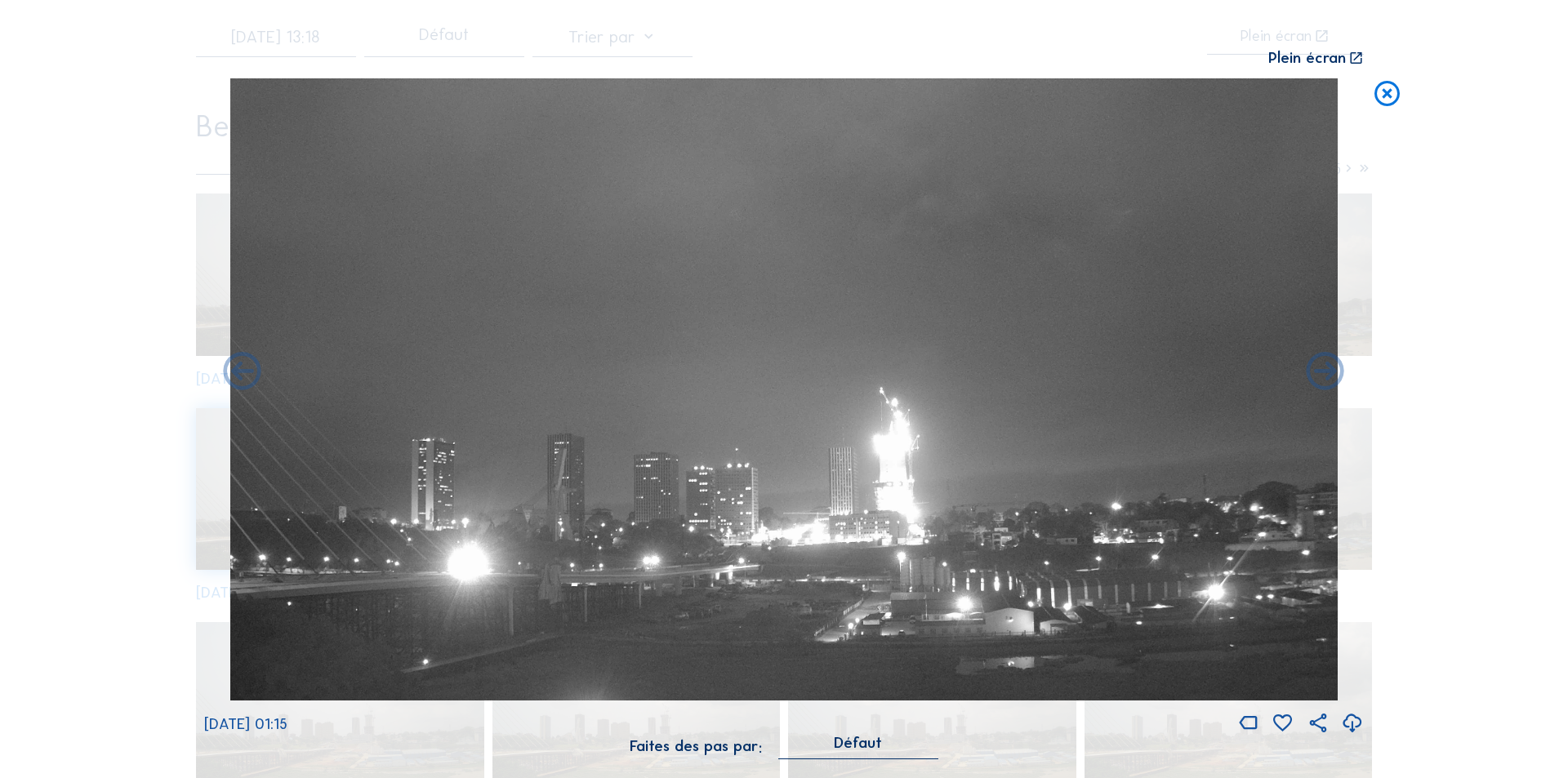
click at [1325, 373] on icon at bounding box center [1326, 373] width 46 height 46
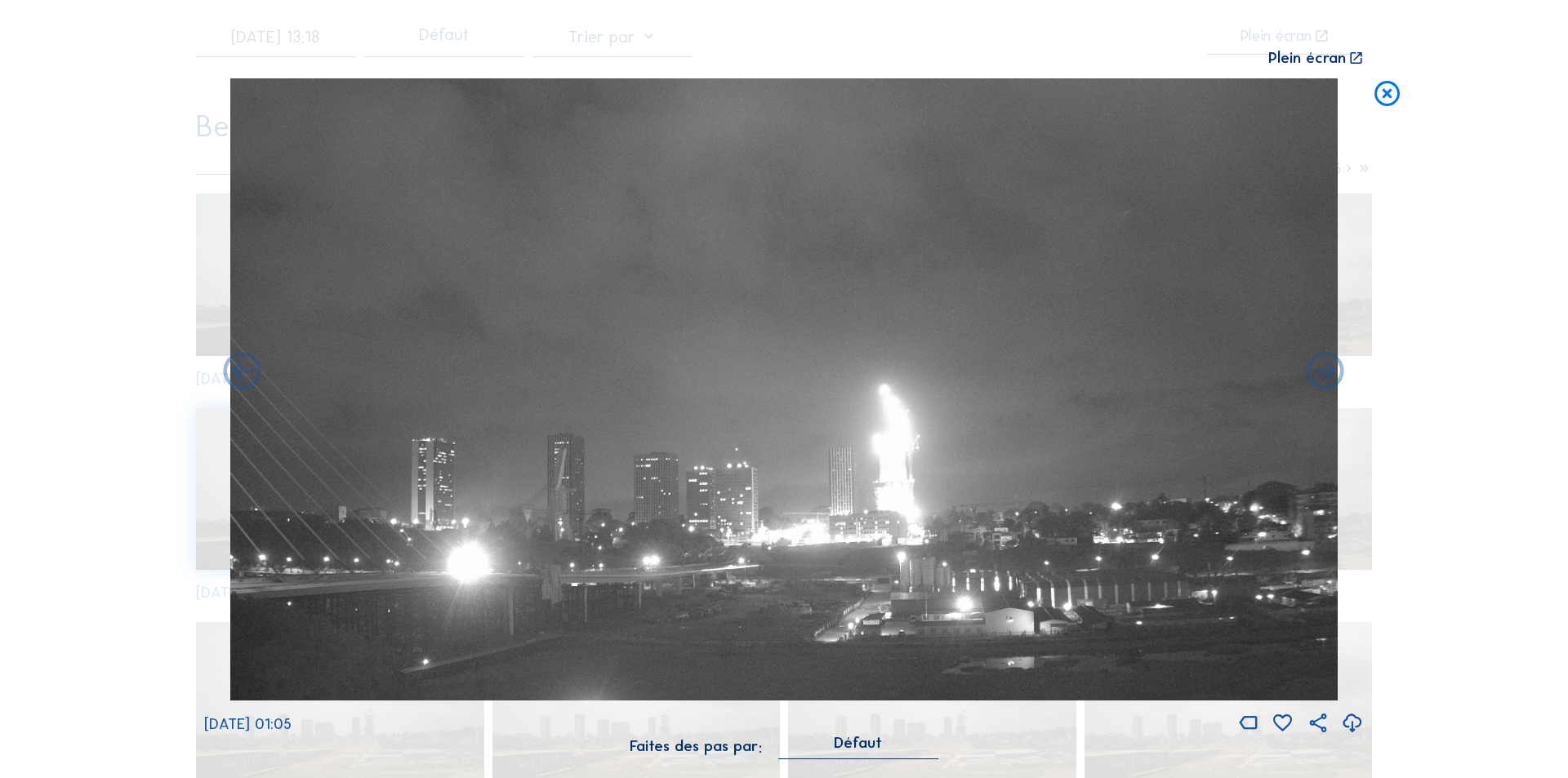
click at [1325, 373] on icon at bounding box center [1326, 373] width 46 height 46
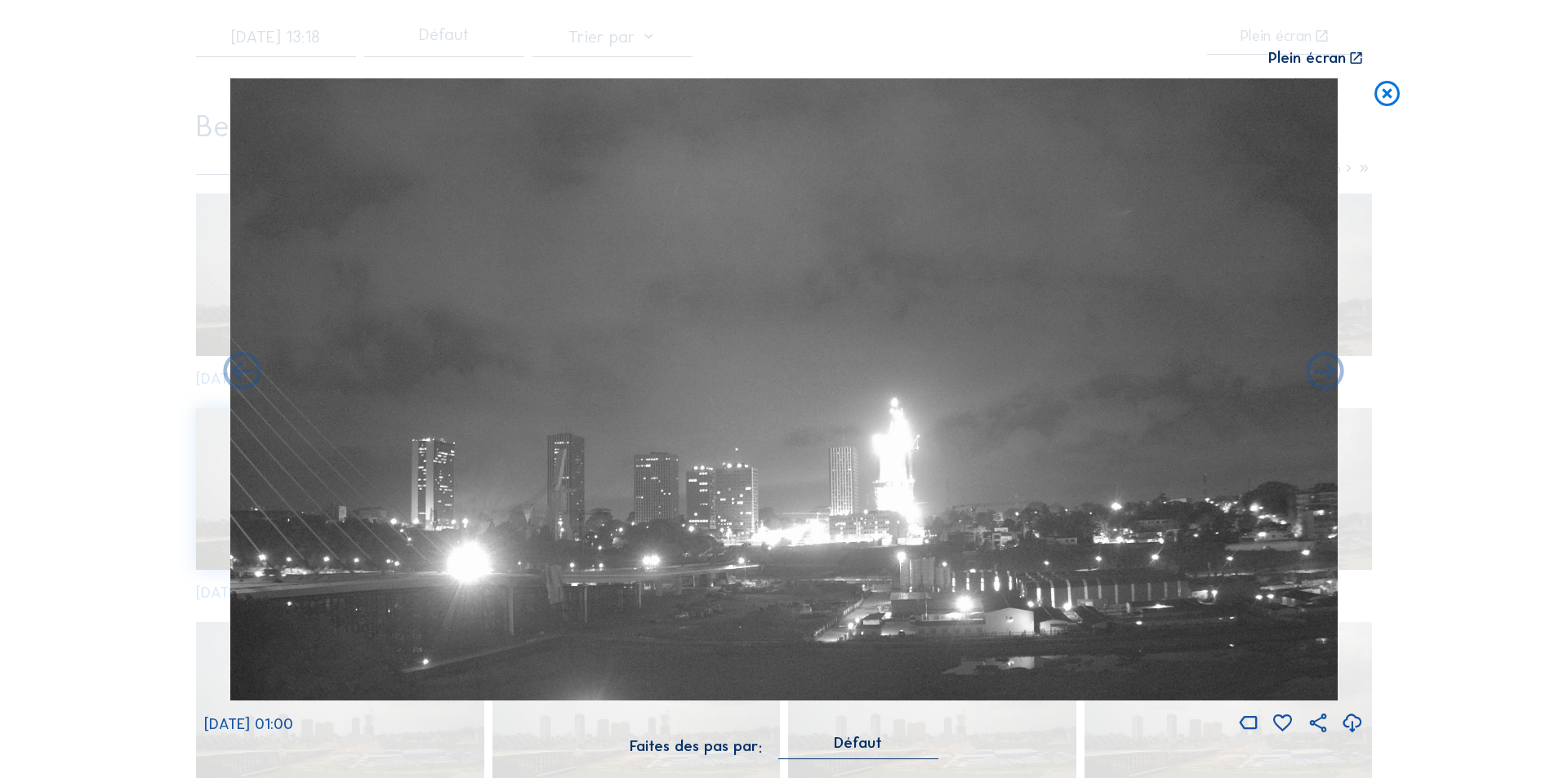
click at [1325, 373] on icon at bounding box center [1326, 373] width 46 height 46
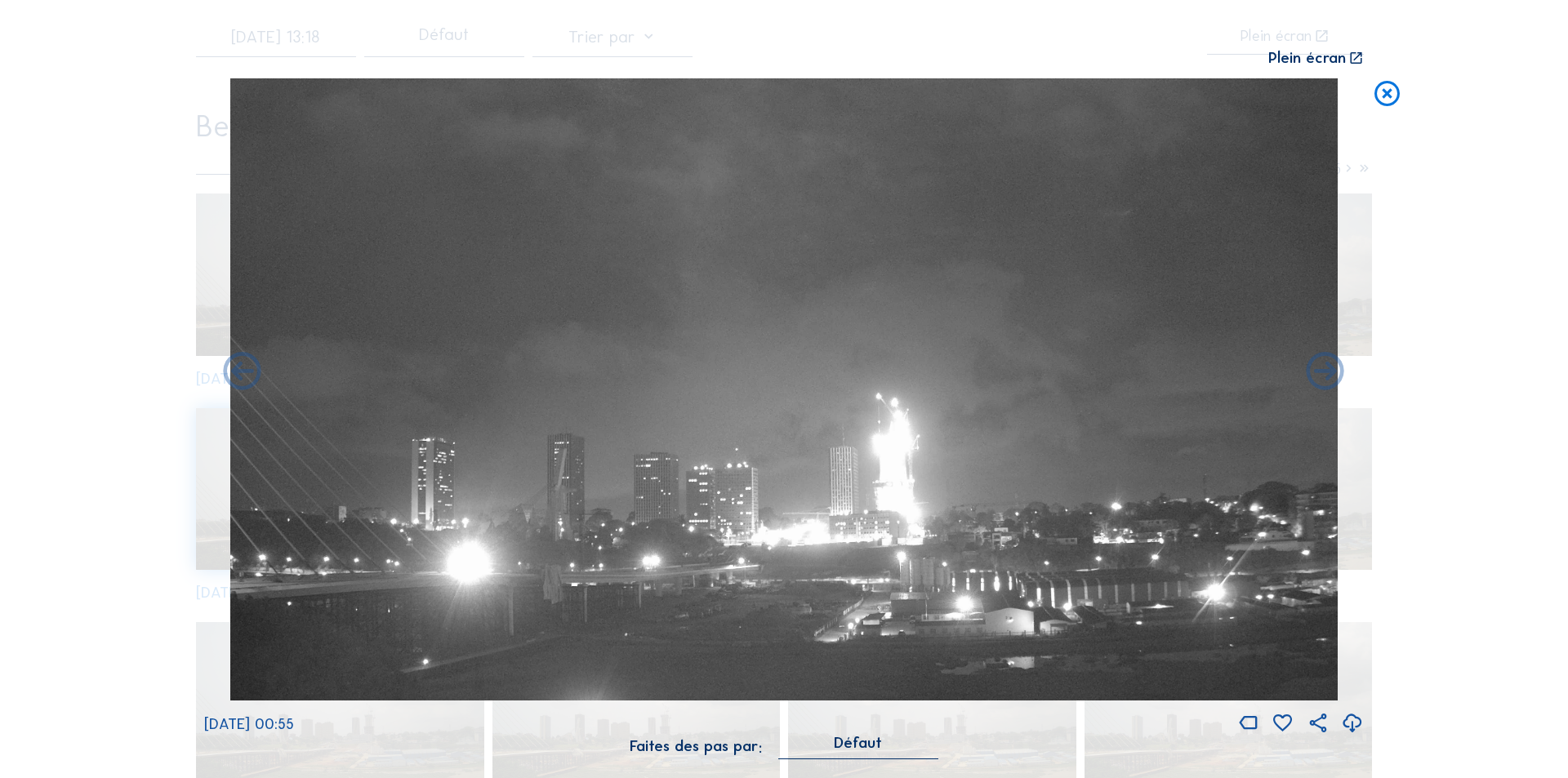
click at [1325, 373] on icon at bounding box center [1326, 373] width 46 height 46
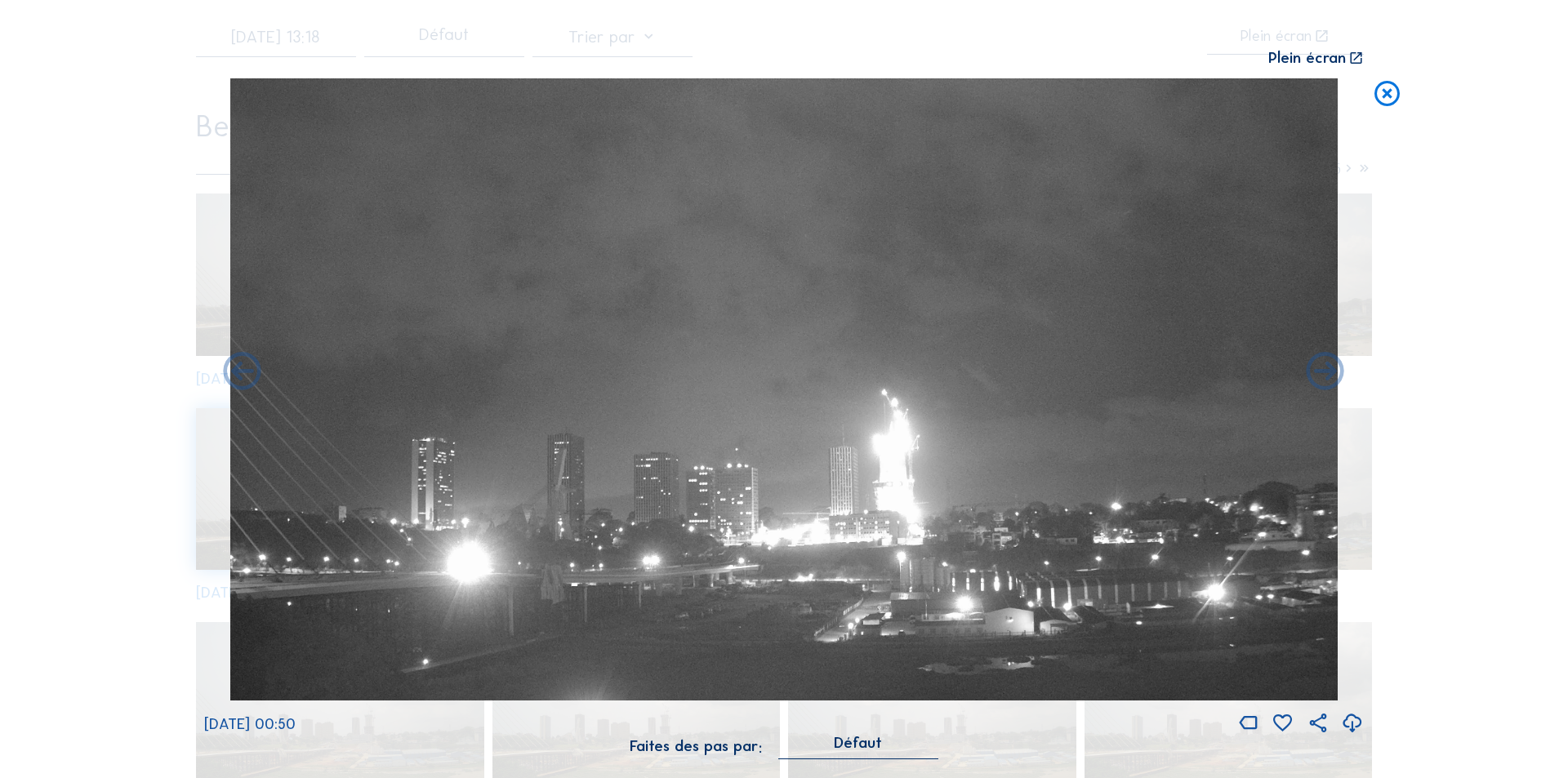
click at [1325, 373] on icon at bounding box center [1326, 373] width 46 height 46
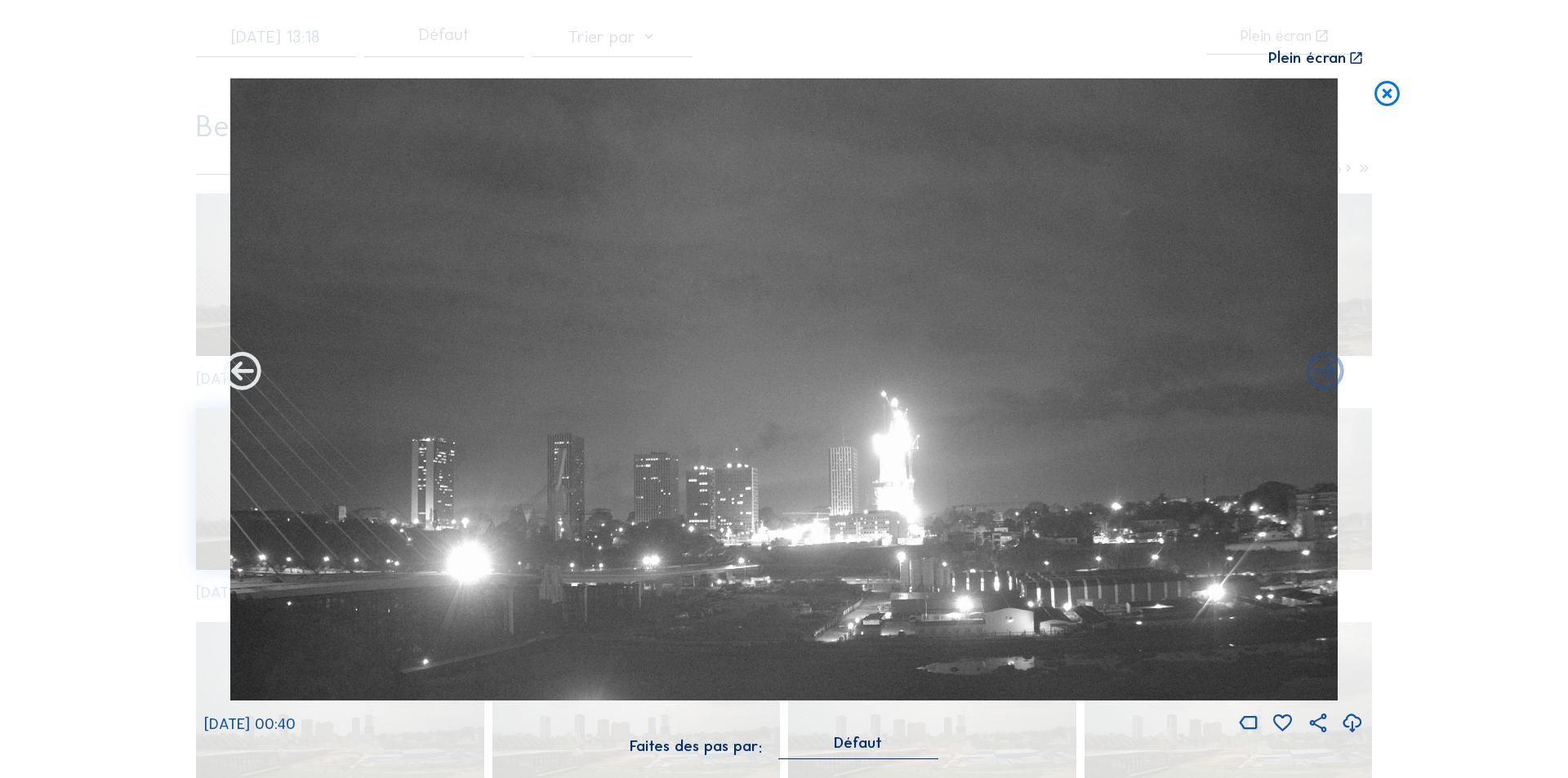
click at [240, 363] on icon at bounding box center [243, 373] width 46 height 46
click at [240, 368] on icon at bounding box center [243, 373] width 46 height 46
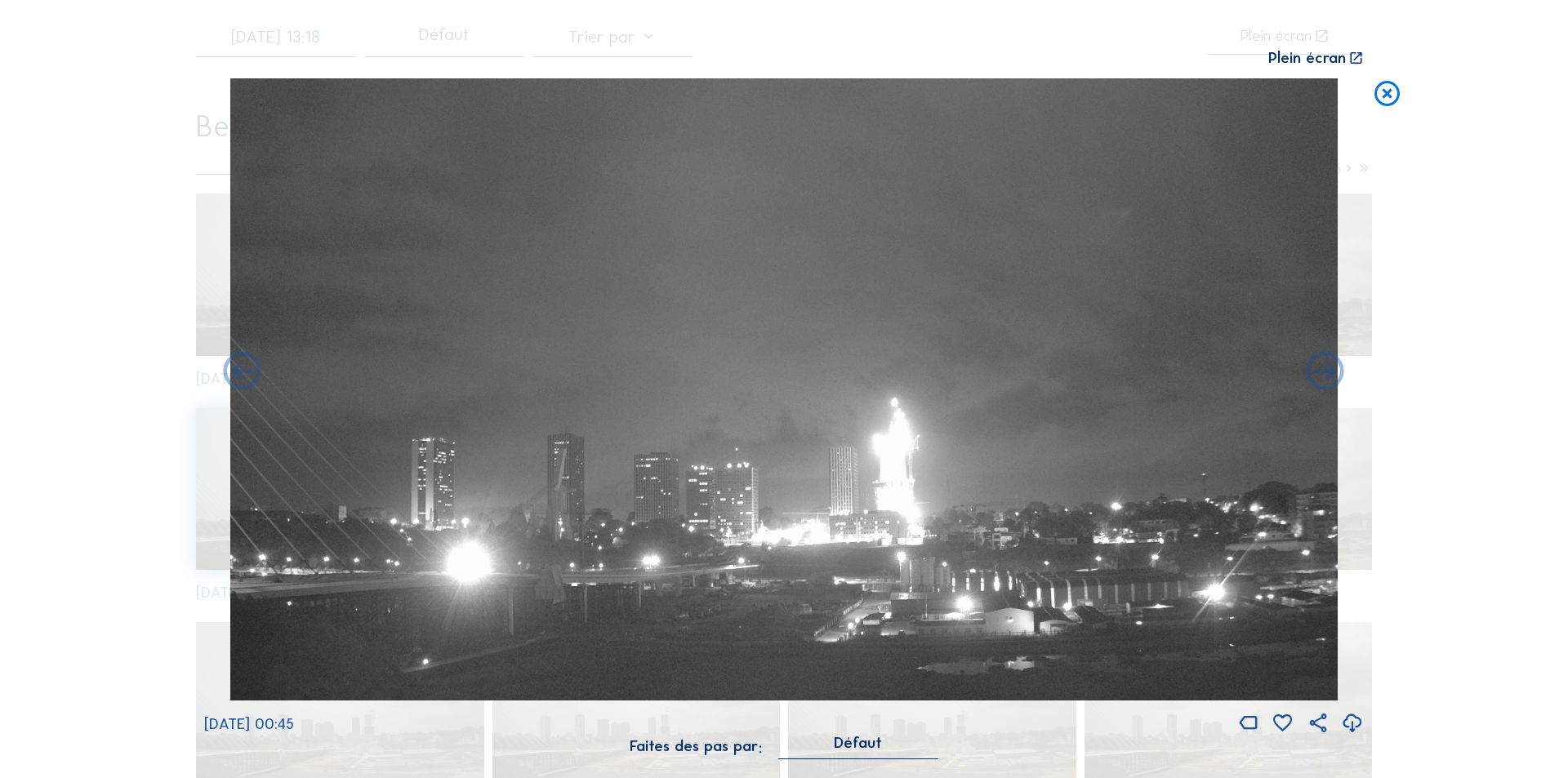
click at [240, 368] on icon at bounding box center [243, 373] width 46 height 46
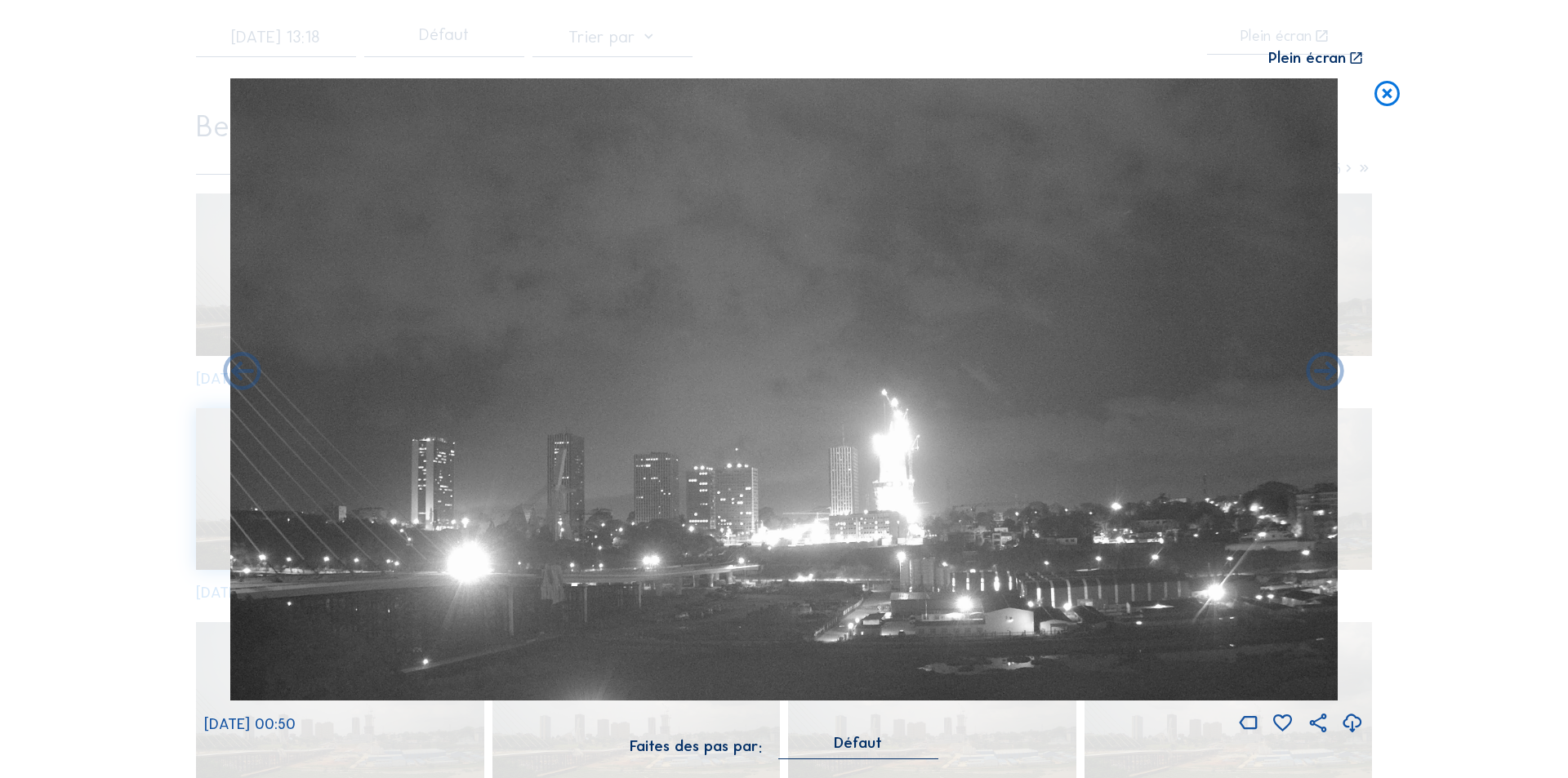
click at [240, 368] on icon at bounding box center [243, 373] width 46 height 46
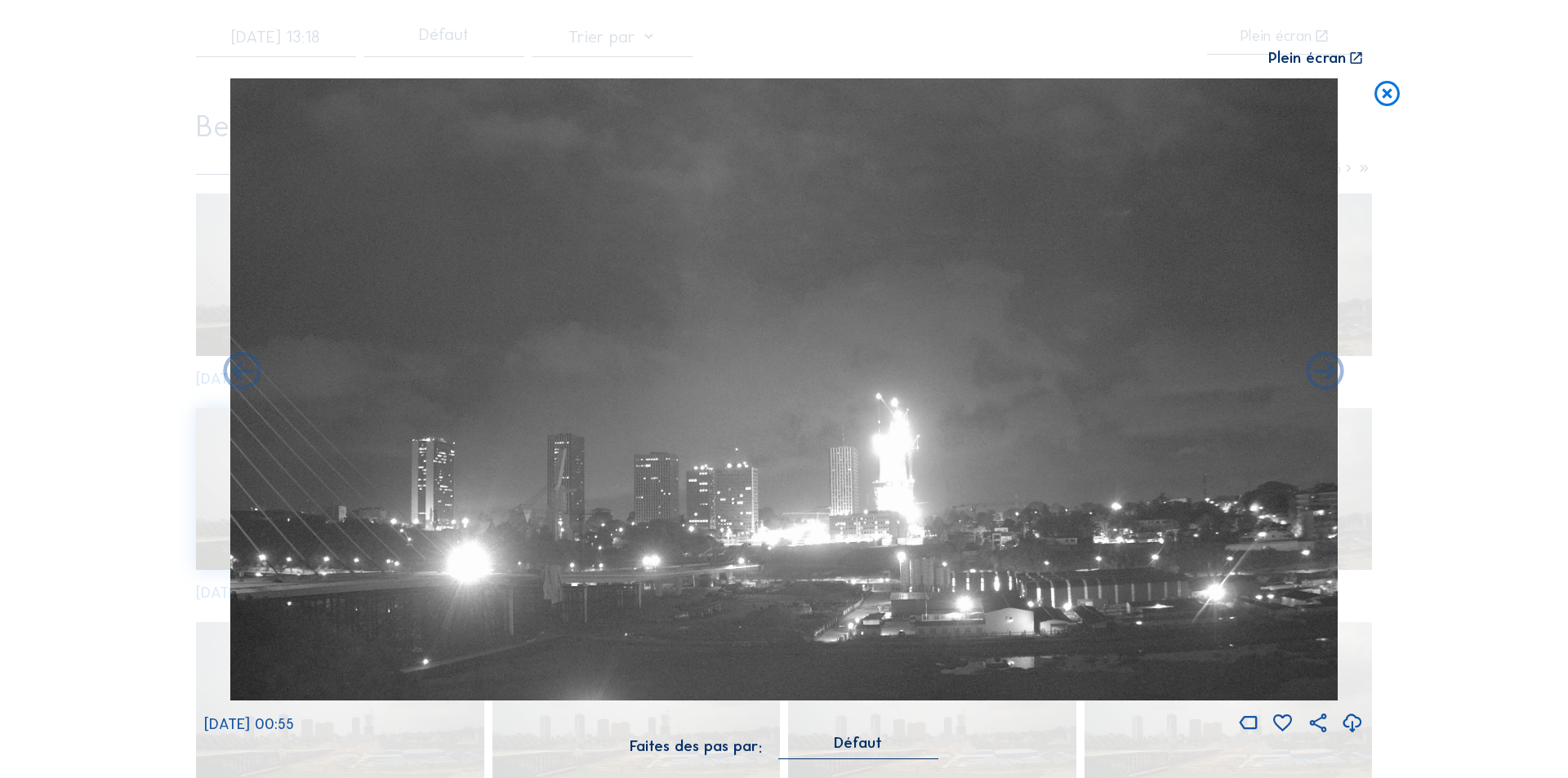
click at [240, 368] on icon at bounding box center [243, 373] width 46 height 46
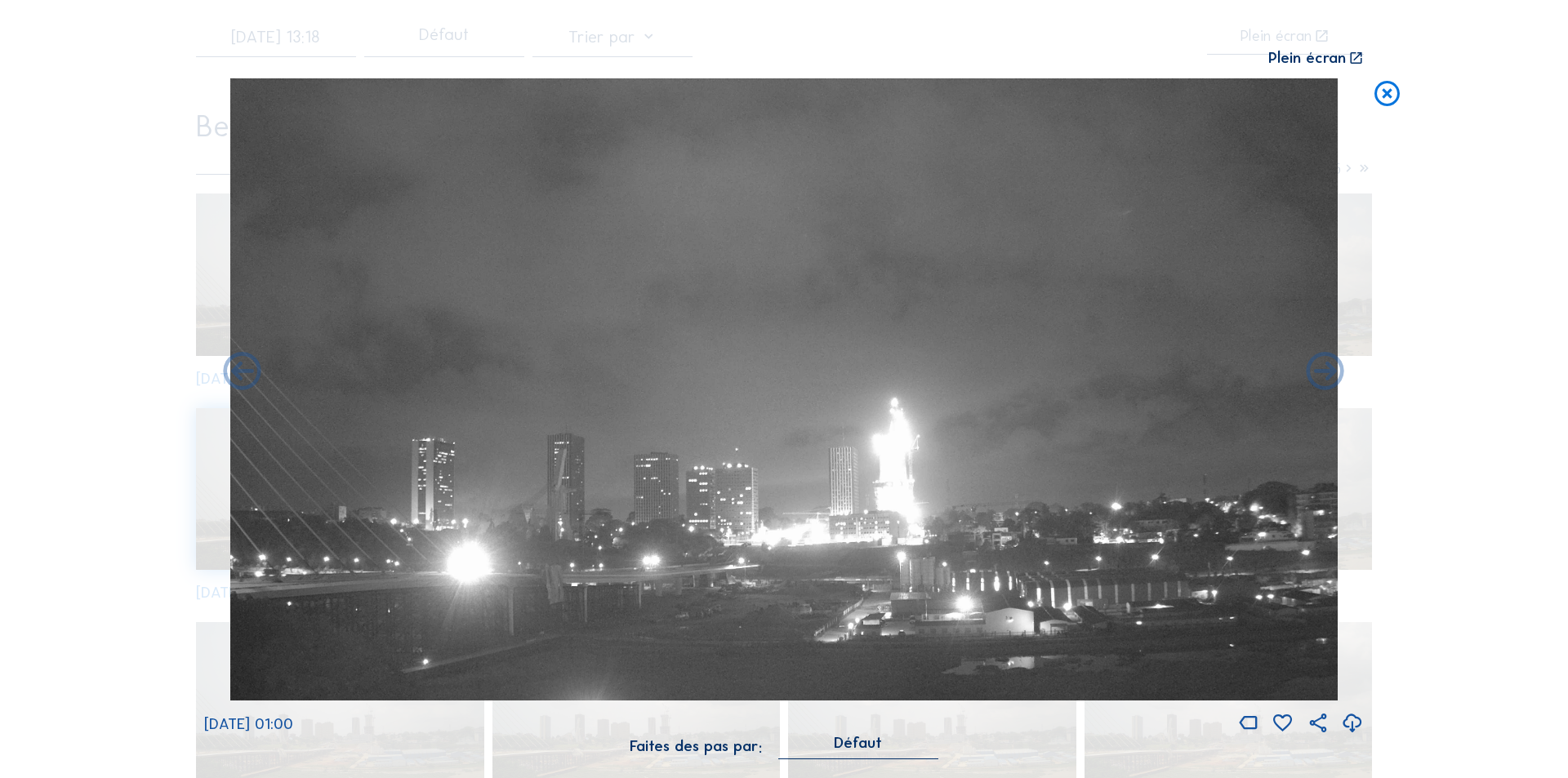
click at [240, 368] on icon at bounding box center [243, 373] width 46 height 46
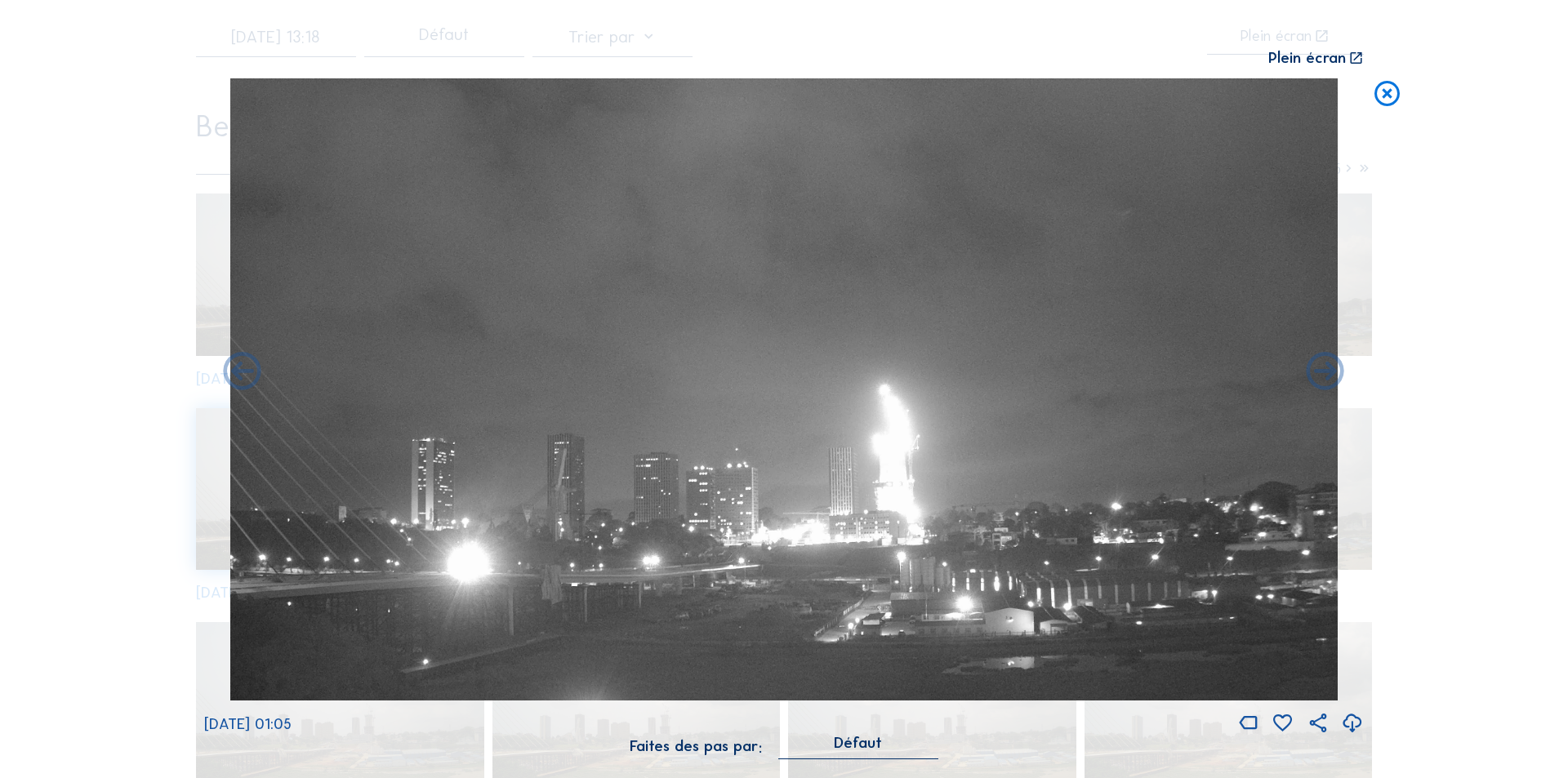
click at [240, 368] on icon at bounding box center [243, 373] width 46 height 46
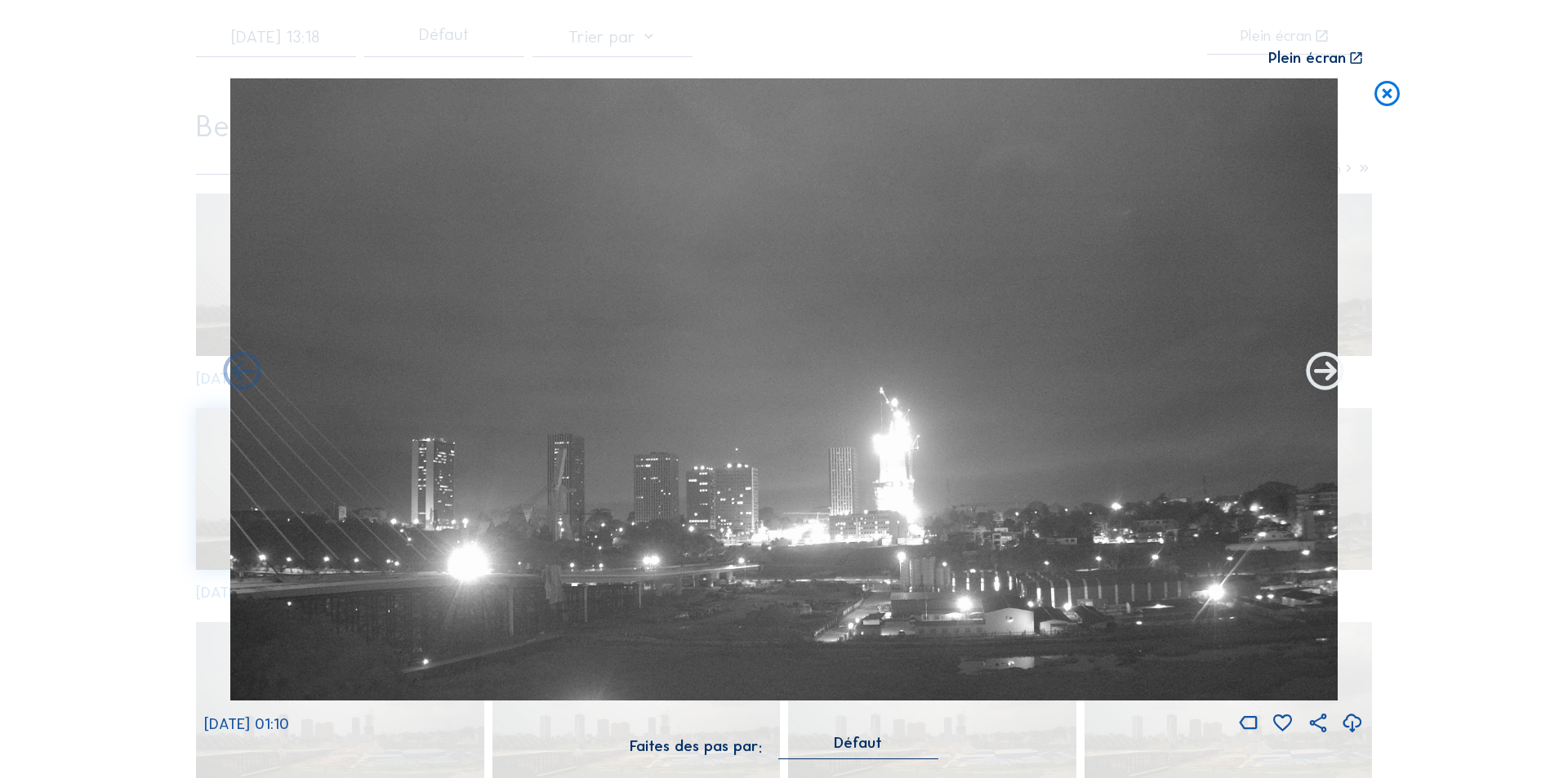
click at [1327, 374] on icon at bounding box center [1326, 373] width 46 height 46
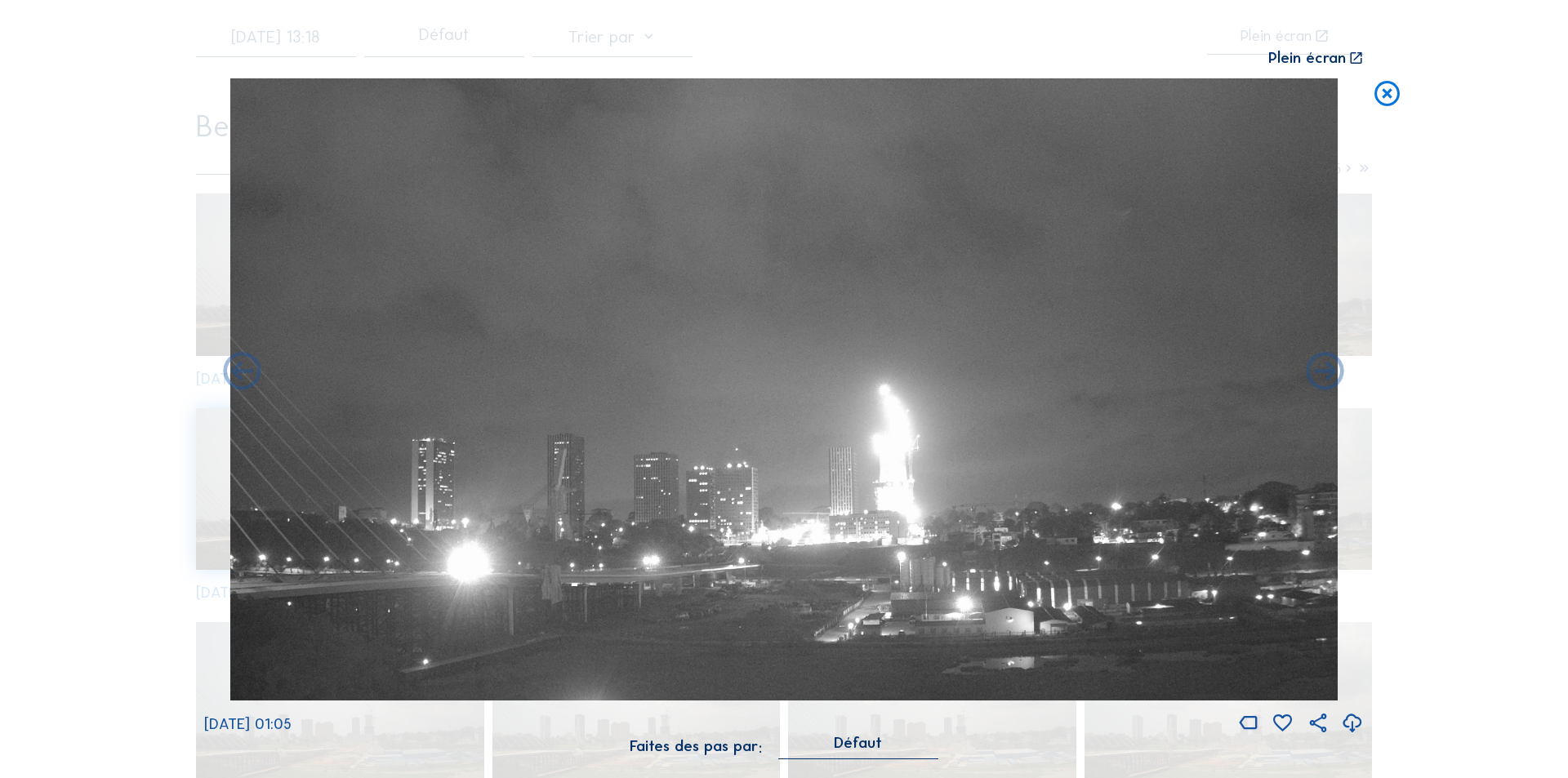
click at [1327, 374] on icon at bounding box center [1326, 373] width 46 height 46
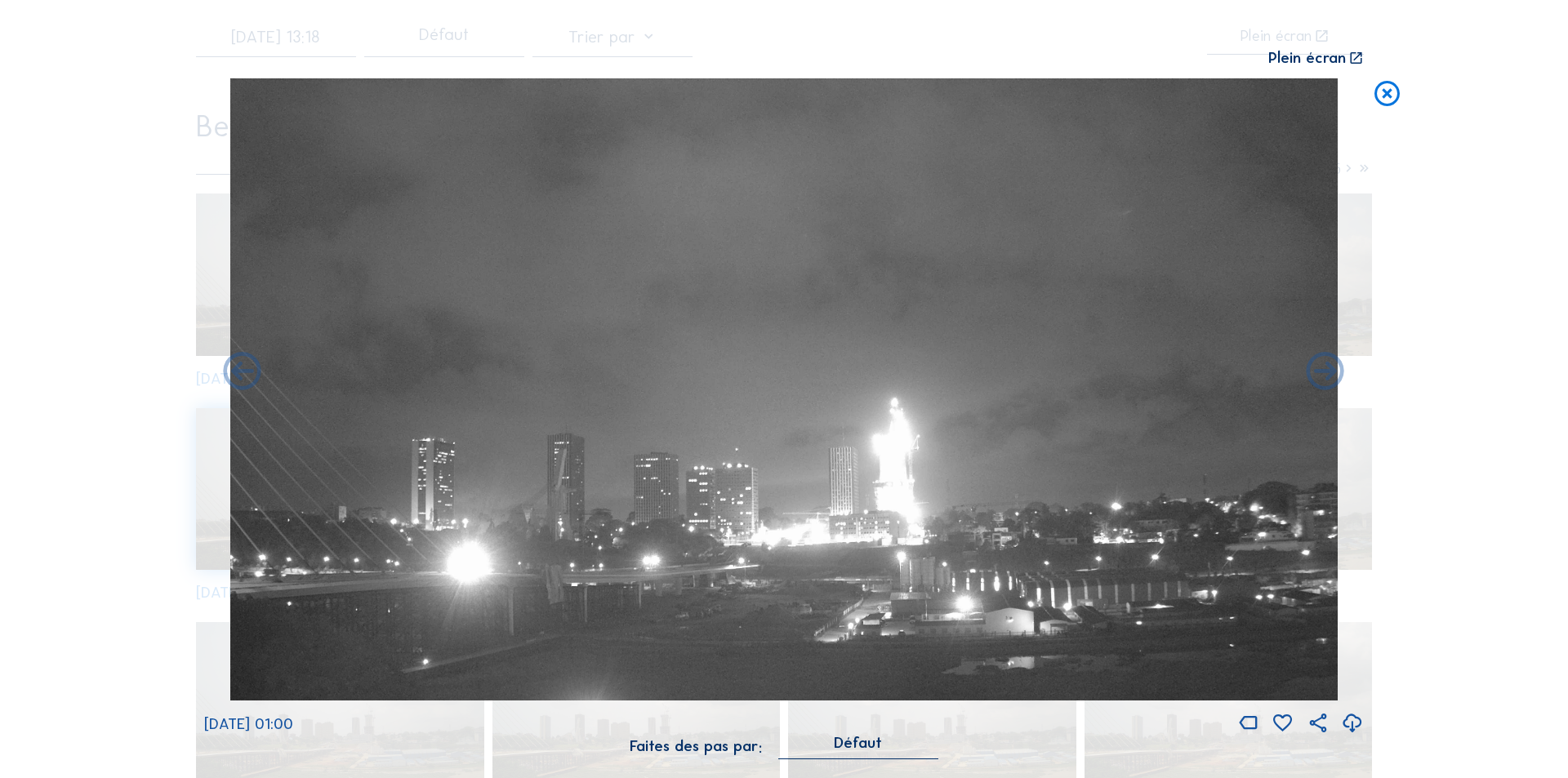
click at [1327, 374] on icon at bounding box center [1326, 373] width 46 height 46
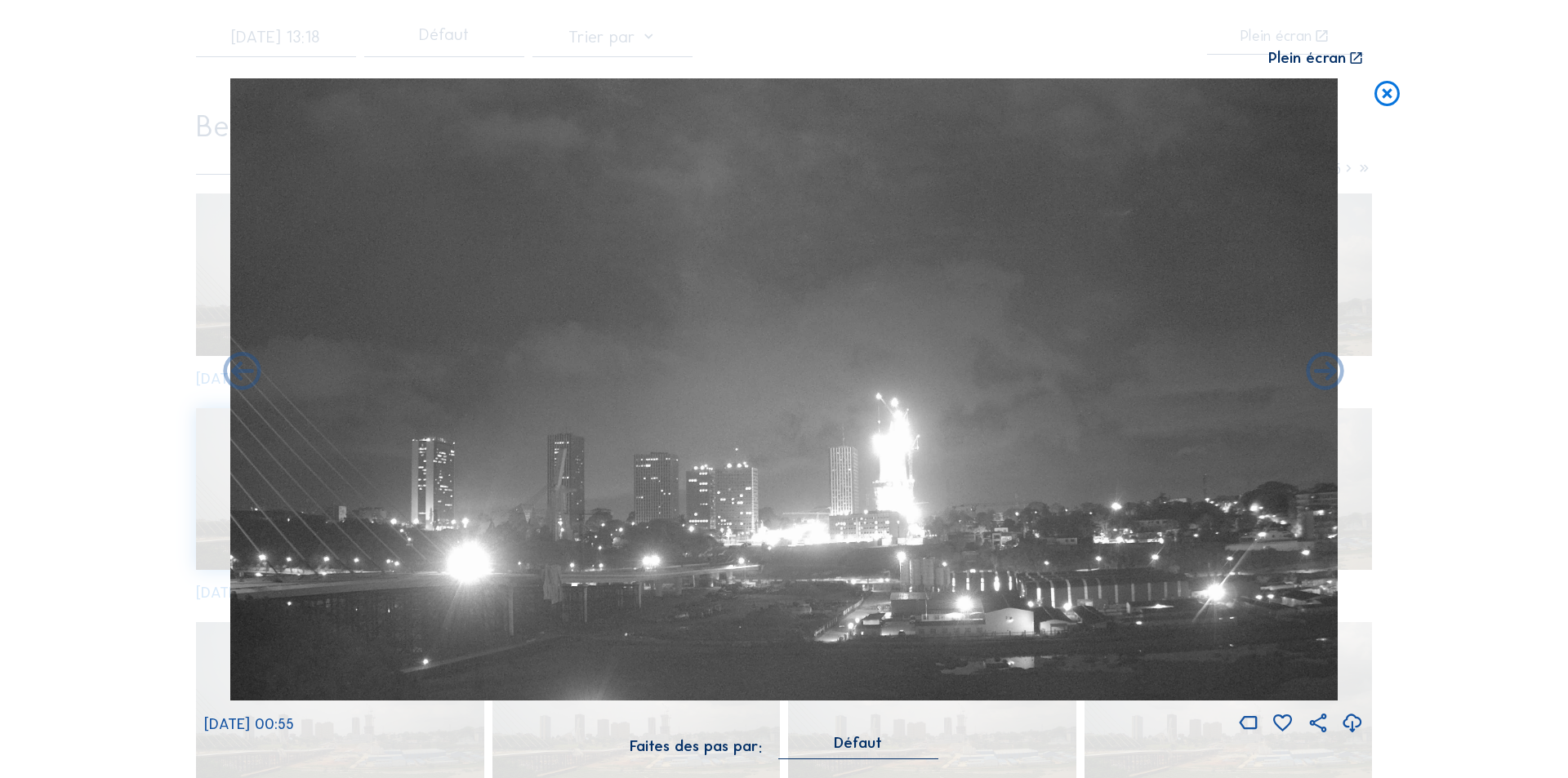
click at [1327, 374] on icon at bounding box center [1326, 373] width 46 height 46
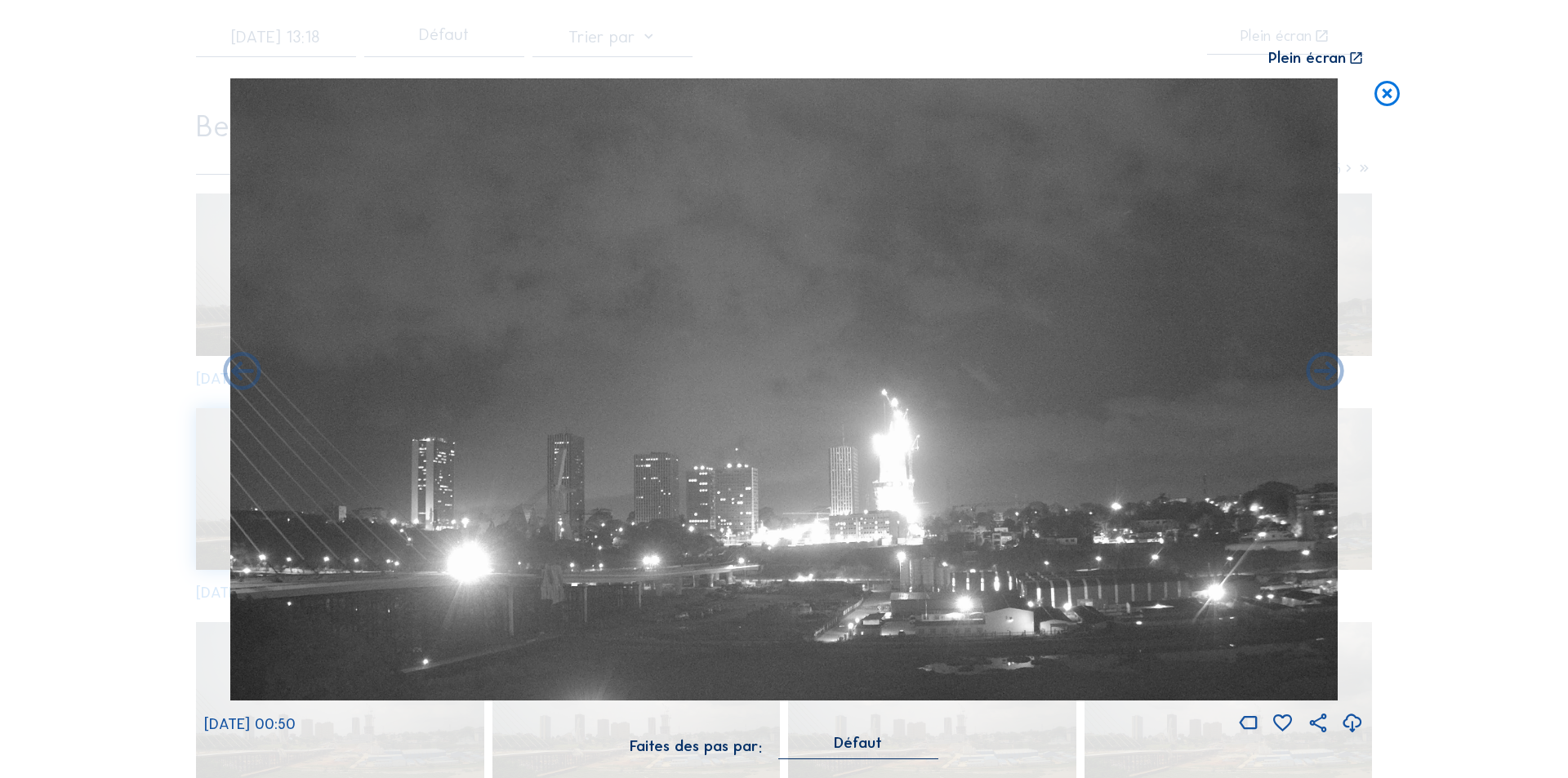
click at [1327, 374] on icon at bounding box center [1326, 373] width 46 height 46
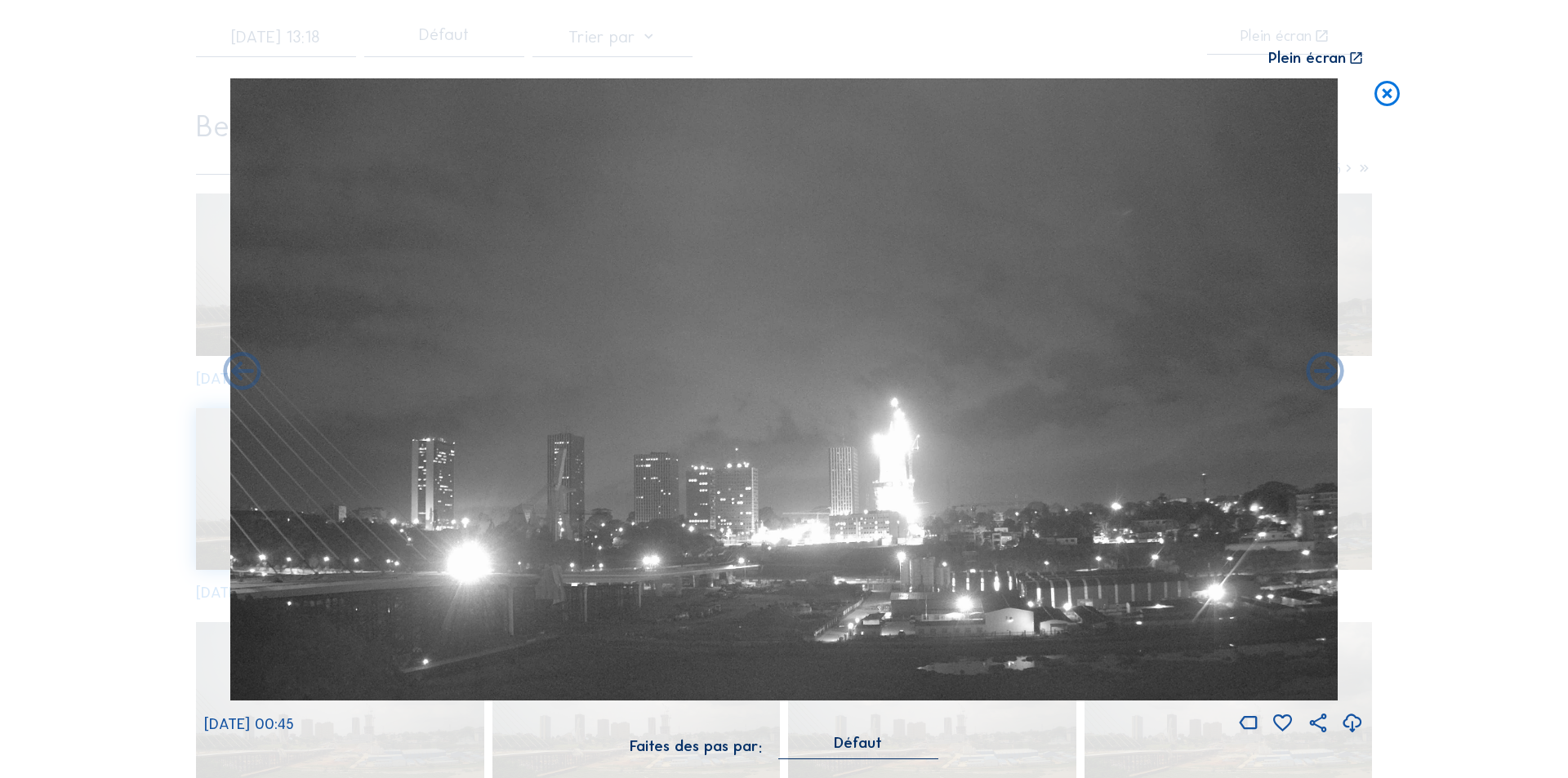
click at [1327, 374] on icon at bounding box center [1326, 373] width 46 height 46
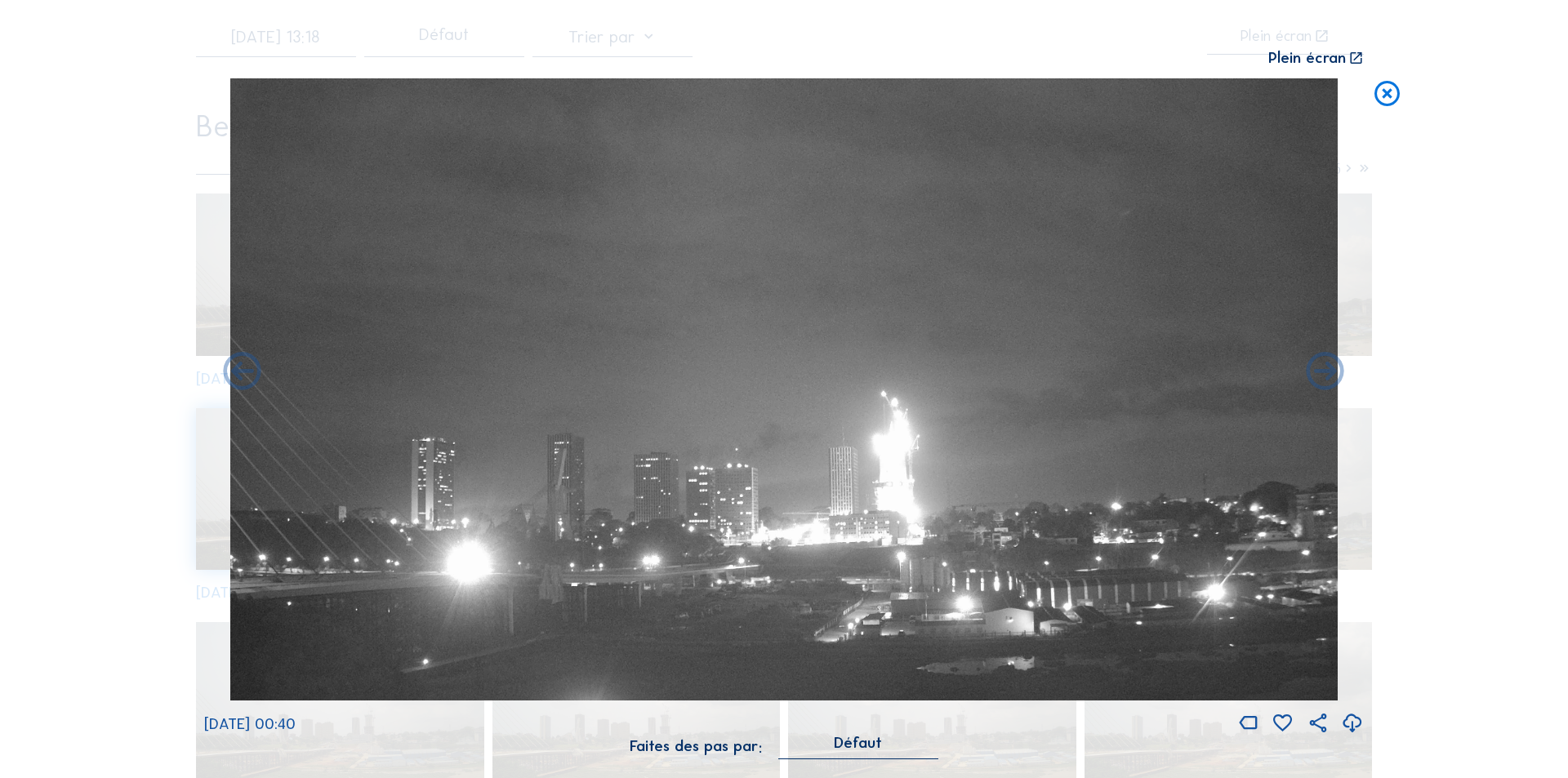
click at [1327, 374] on icon at bounding box center [1326, 373] width 46 height 46
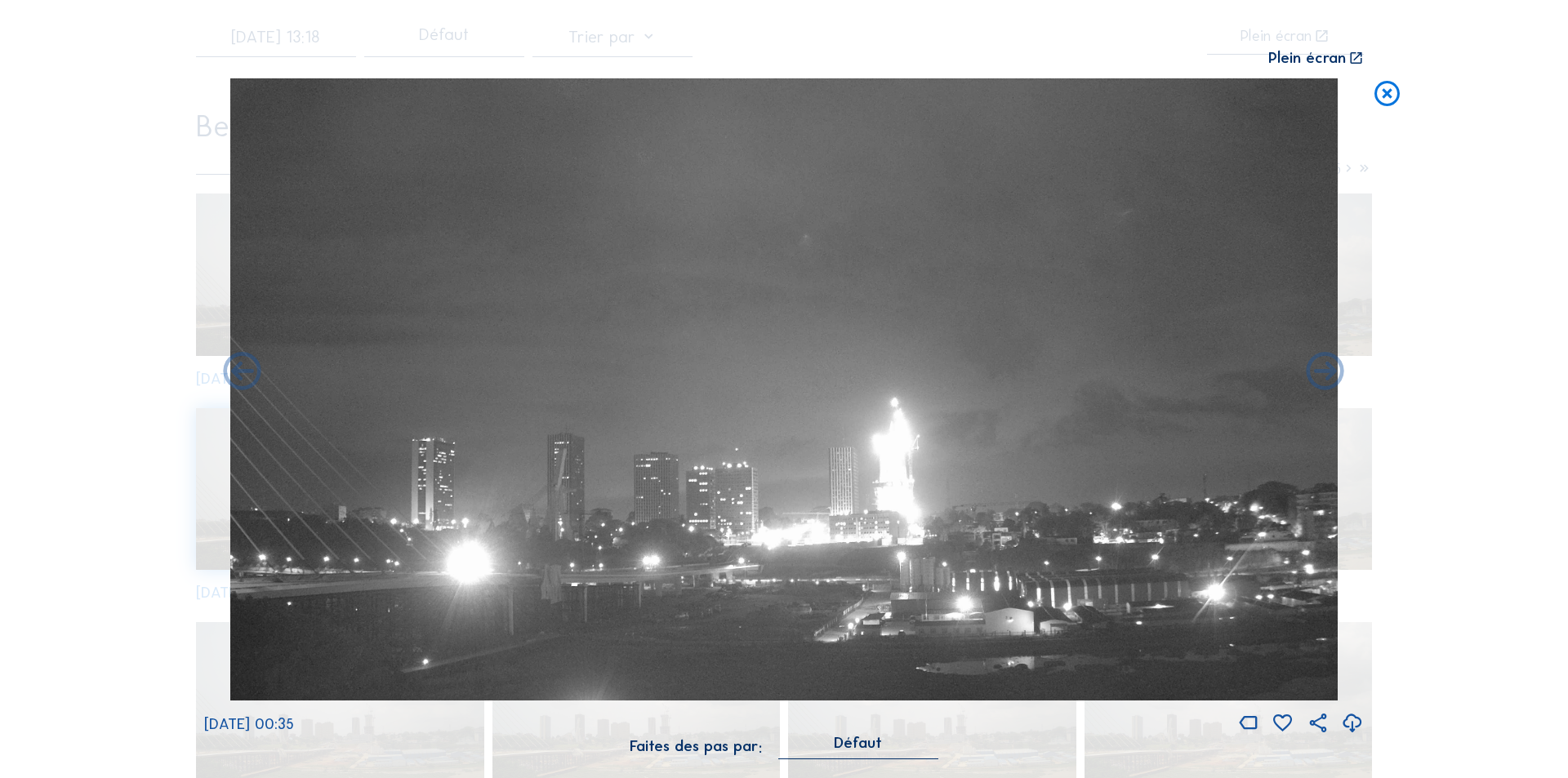
click at [1327, 374] on icon at bounding box center [1326, 373] width 46 height 46
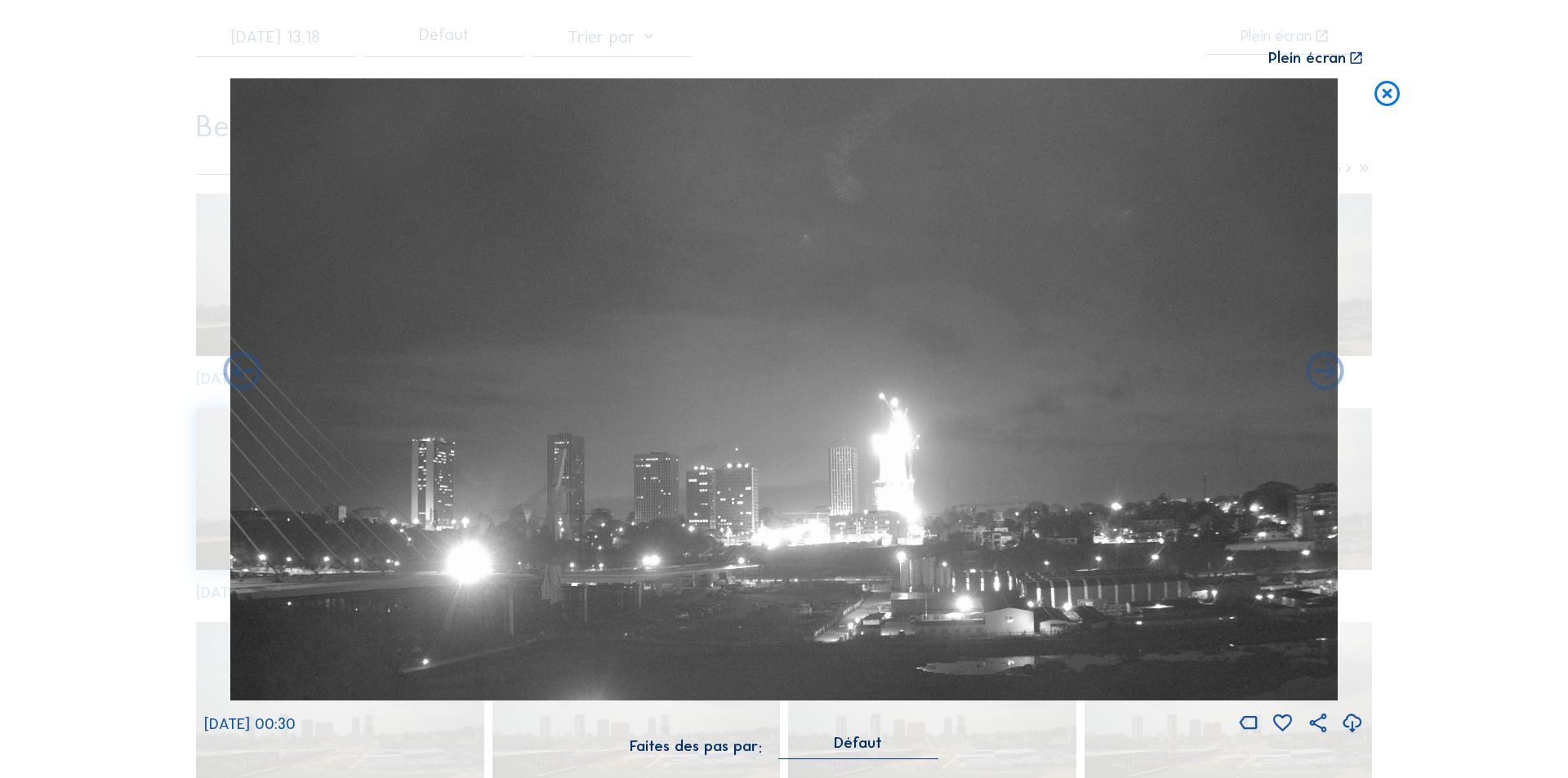
click at [1327, 374] on icon at bounding box center [1326, 373] width 46 height 46
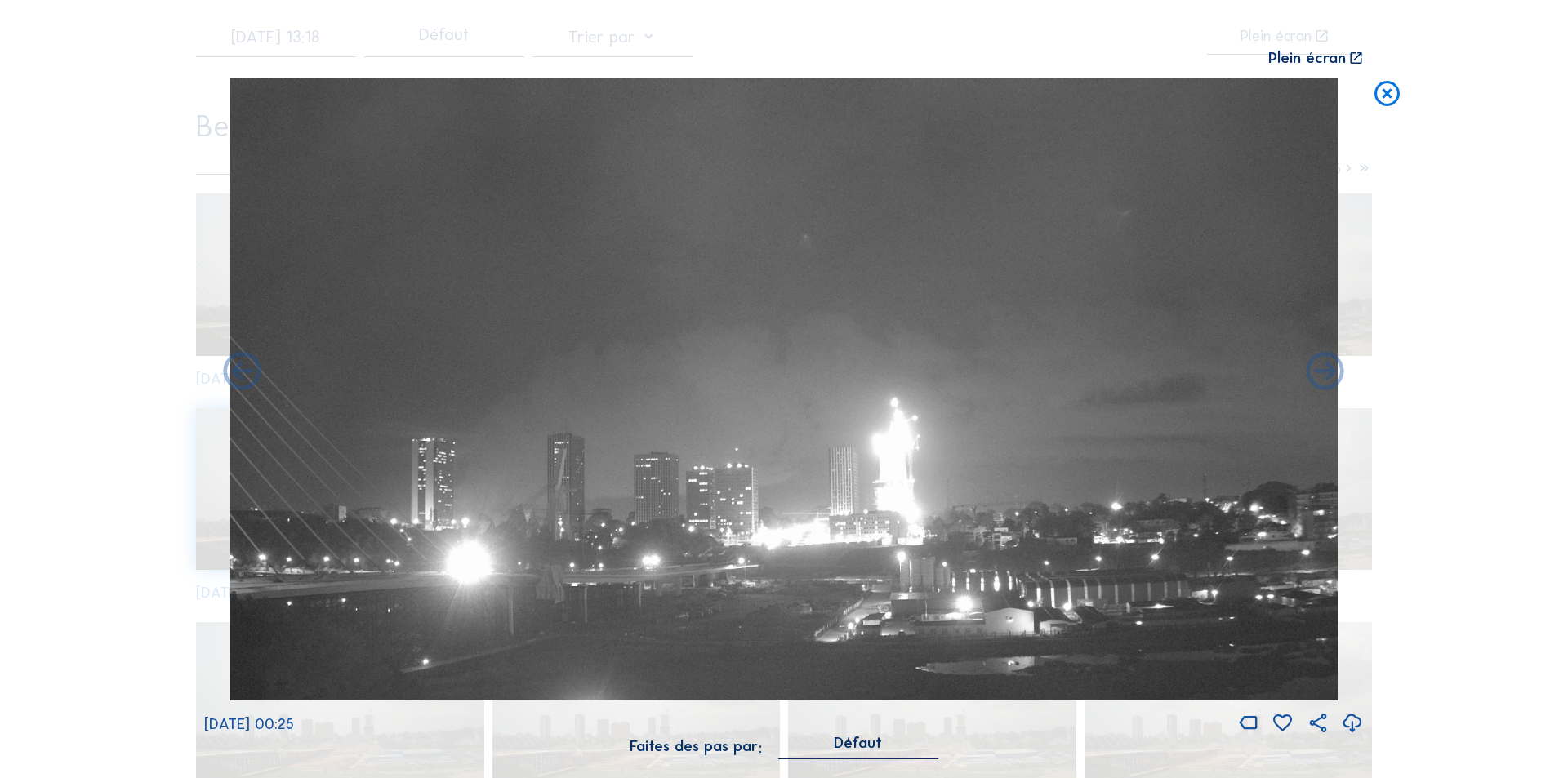
click at [1327, 374] on icon at bounding box center [1326, 373] width 46 height 46
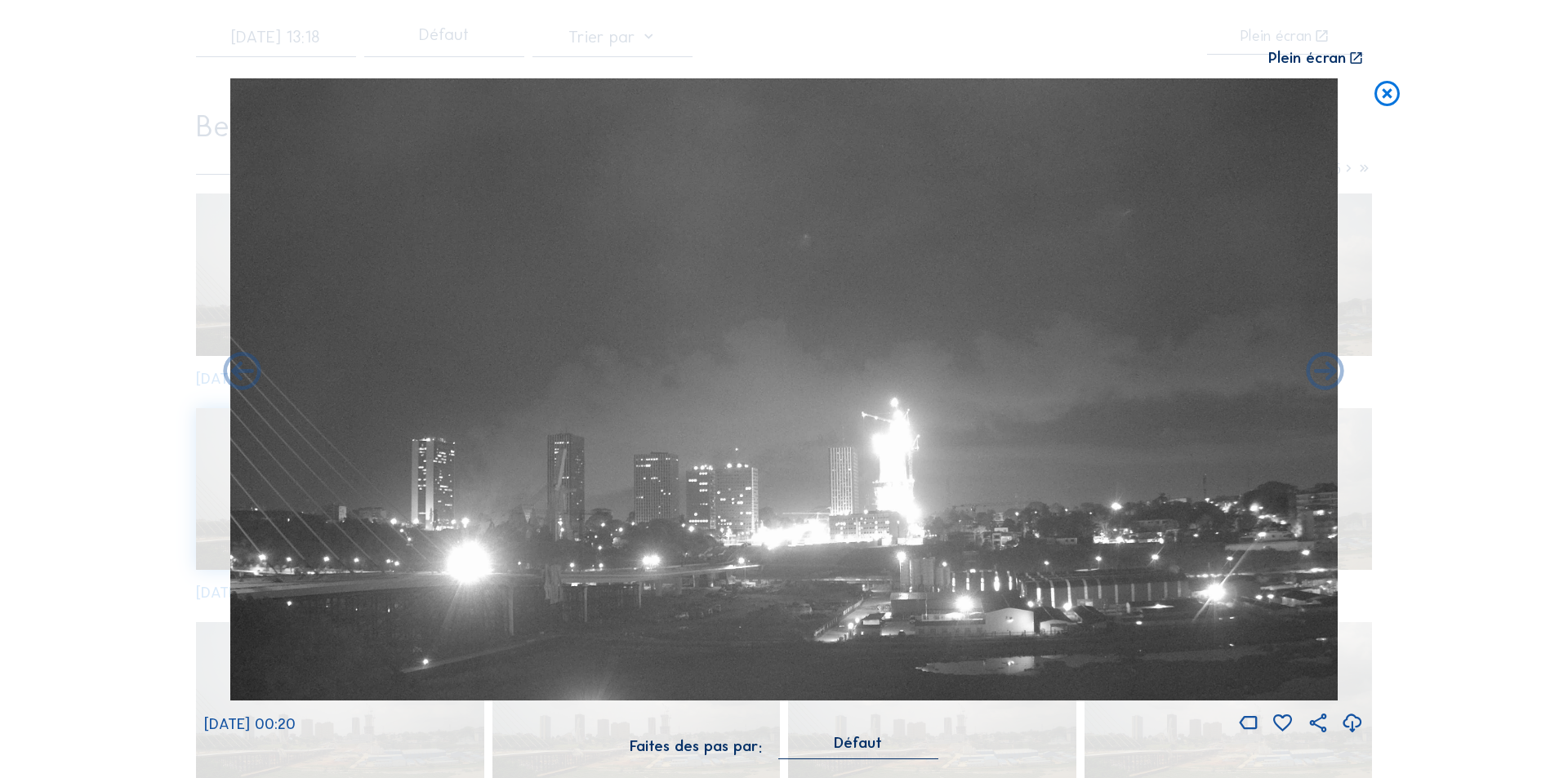
click at [1327, 374] on icon at bounding box center [1326, 373] width 46 height 46
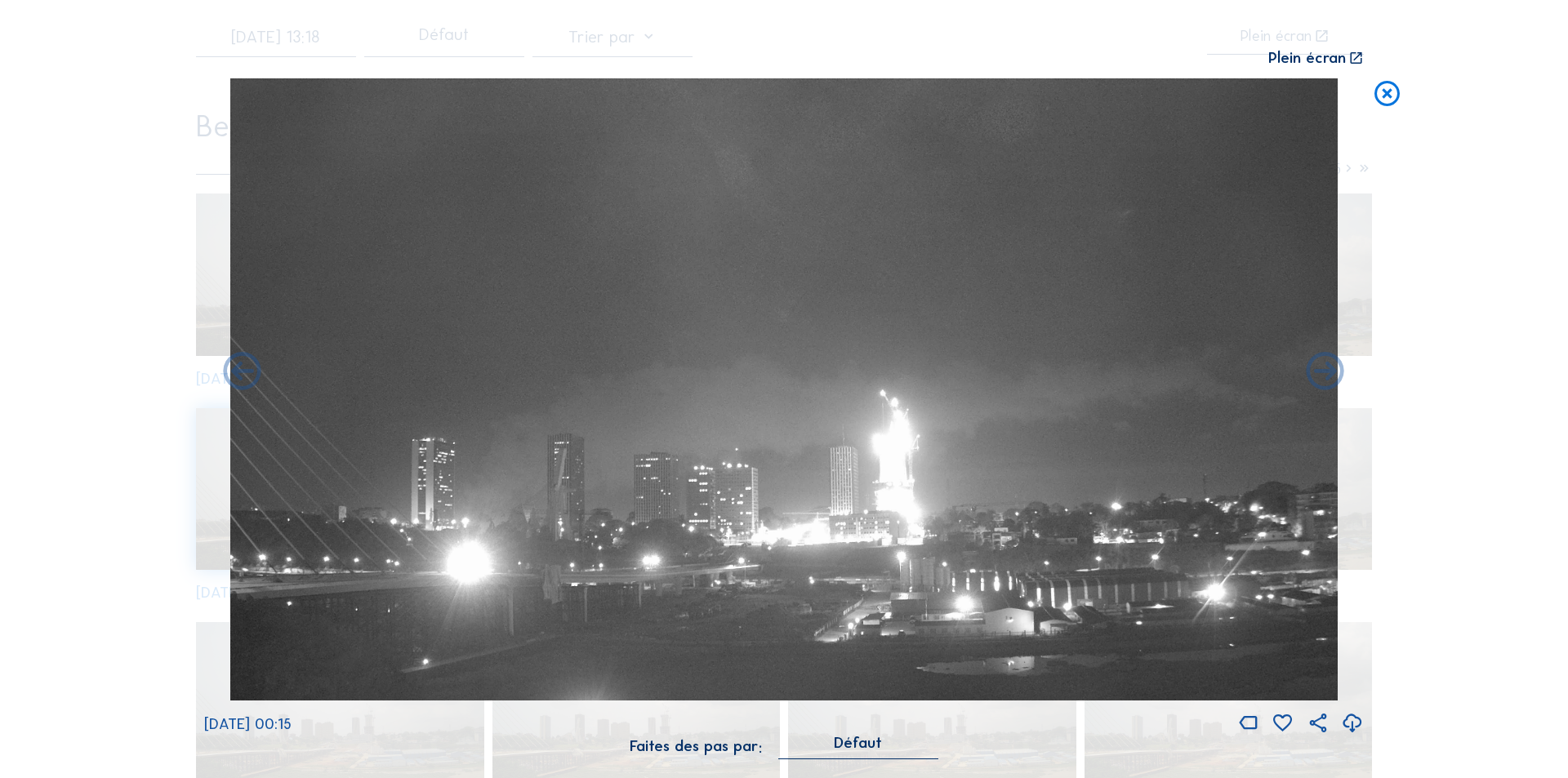
click at [1327, 374] on icon at bounding box center [1326, 373] width 46 height 46
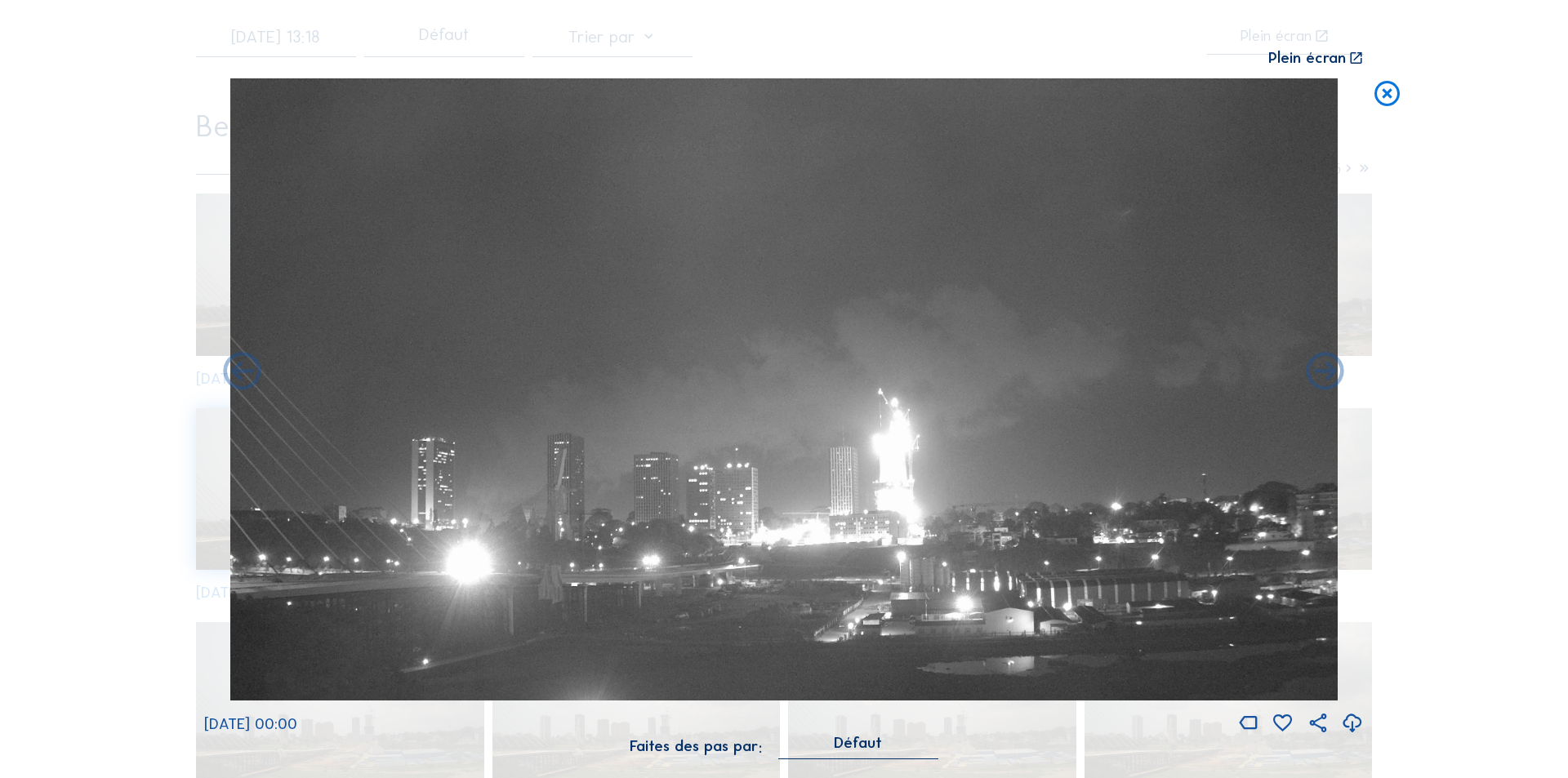
click at [1327, 374] on icon at bounding box center [1326, 373] width 46 height 46
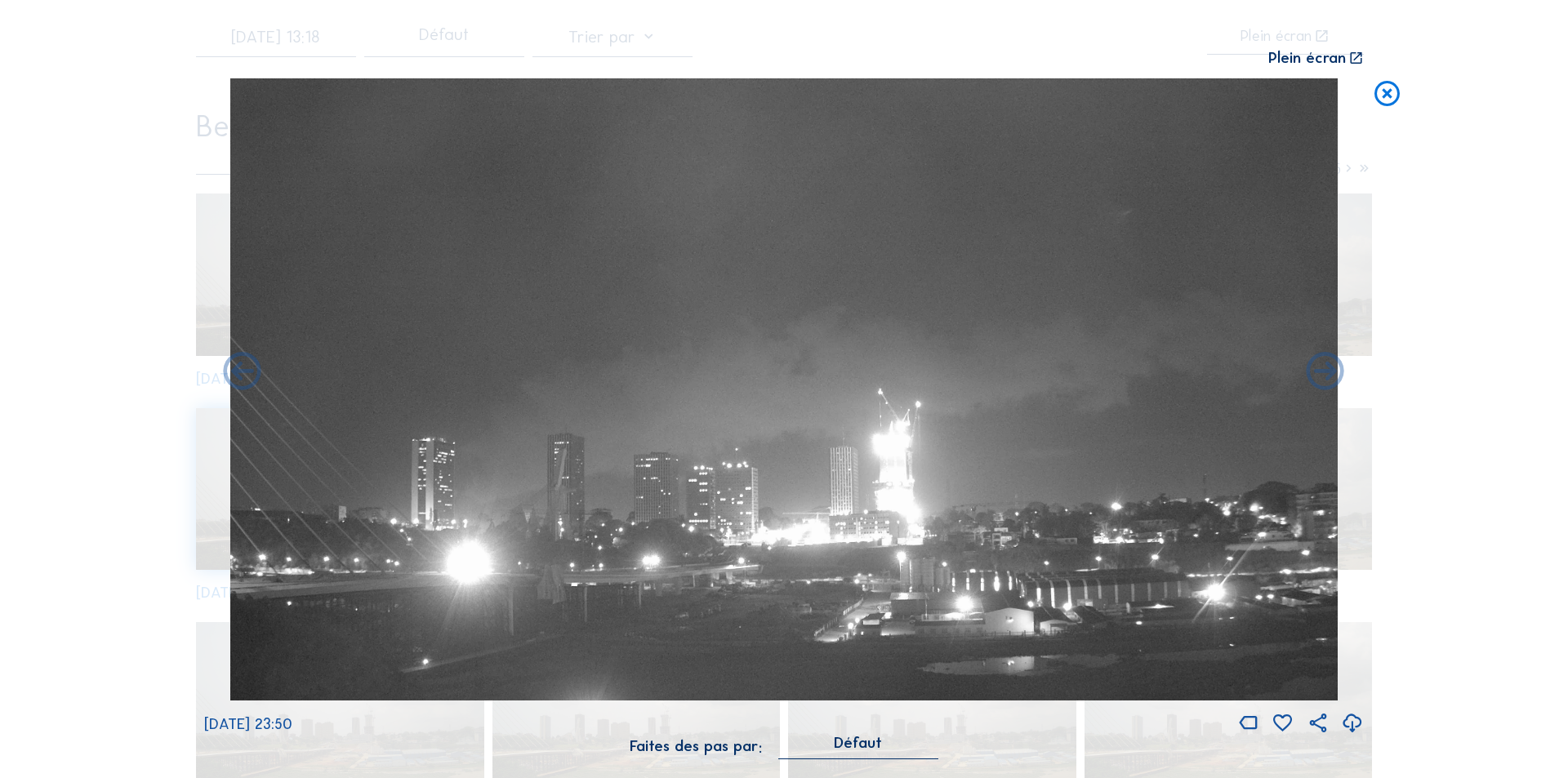
click at [1327, 374] on icon at bounding box center [1326, 373] width 46 height 46
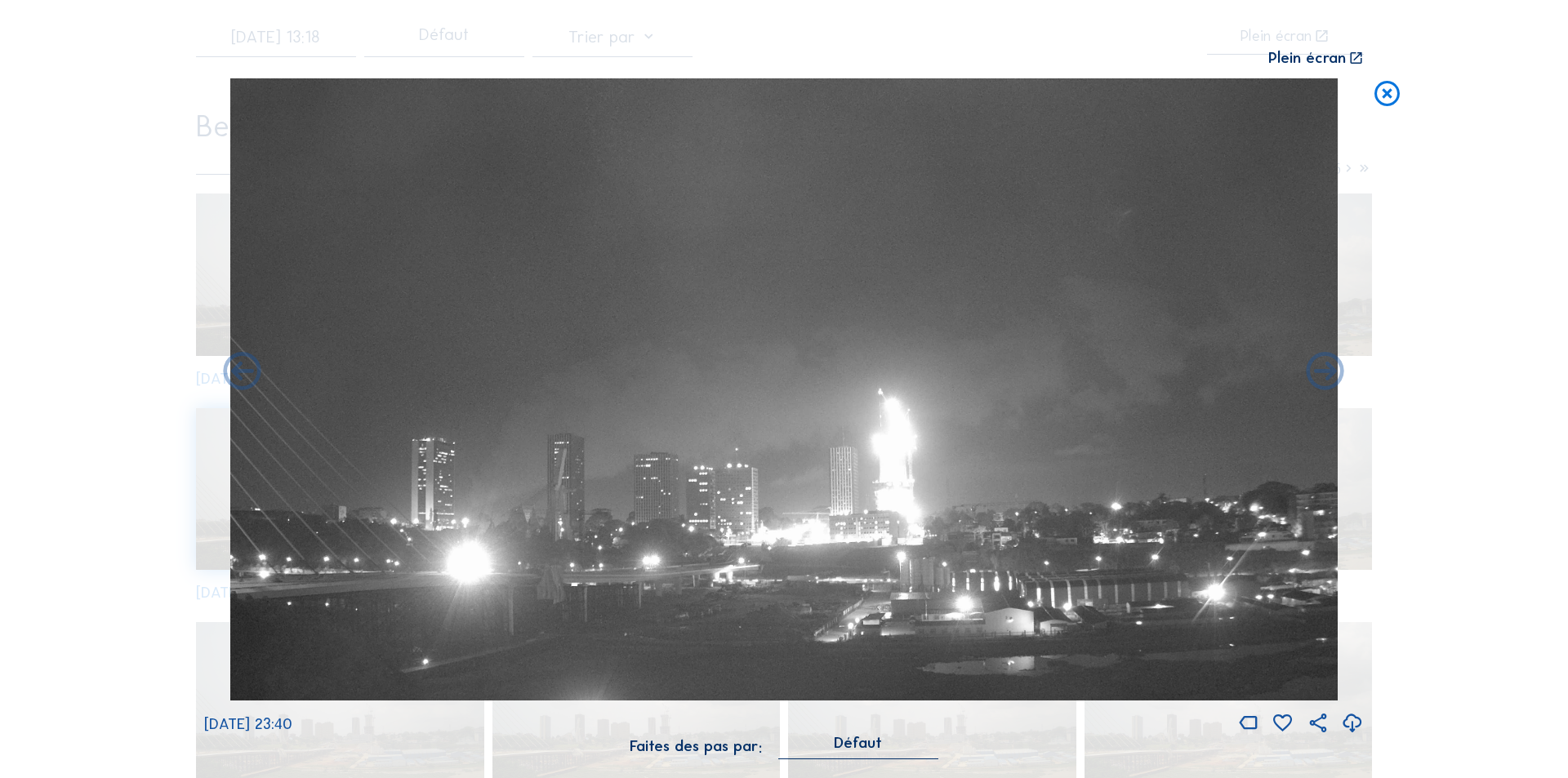
click at [1327, 374] on icon at bounding box center [1326, 373] width 46 height 46
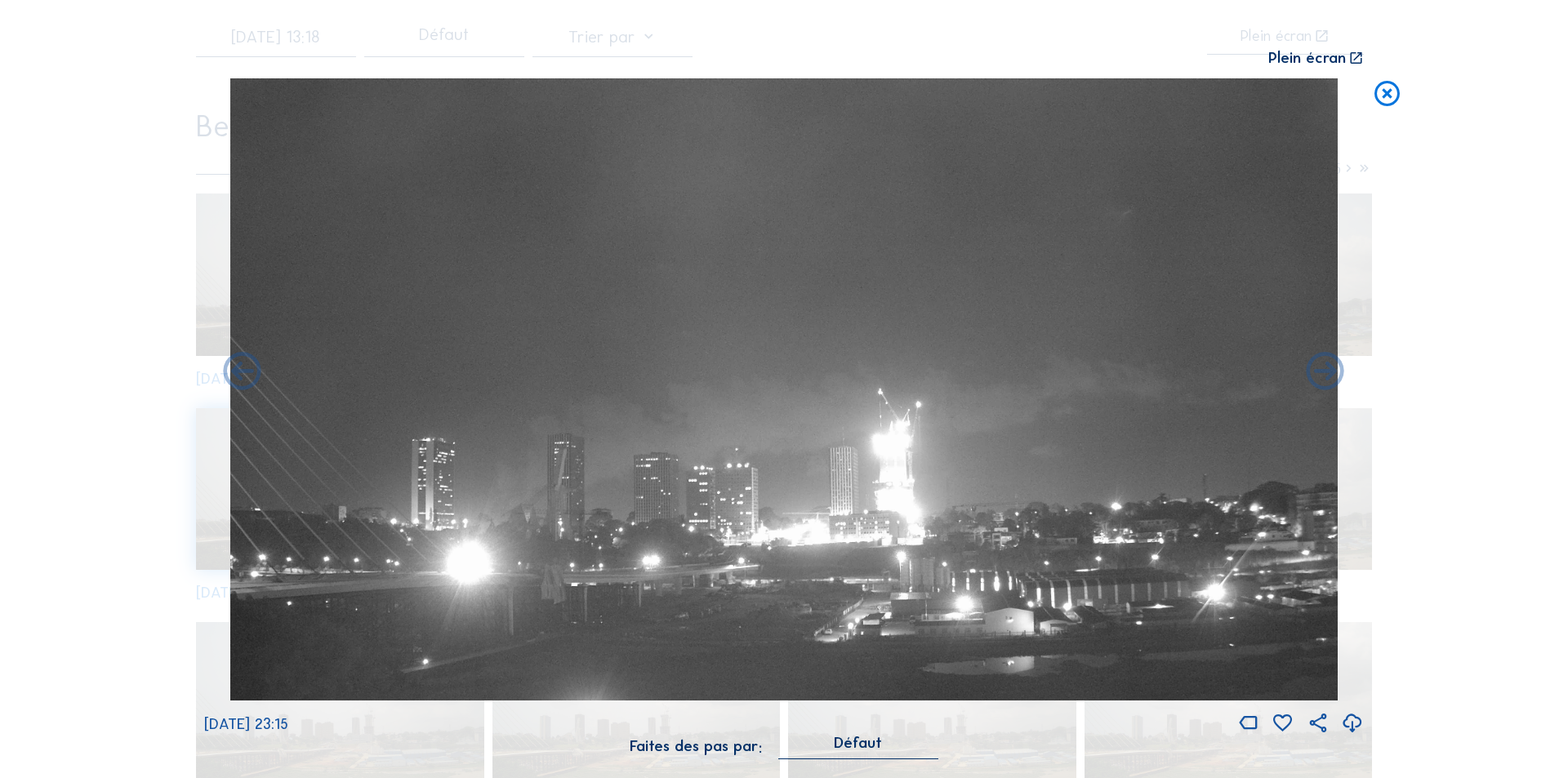
click at [1327, 374] on icon at bounding box center [1326, 373] width 46 height 46
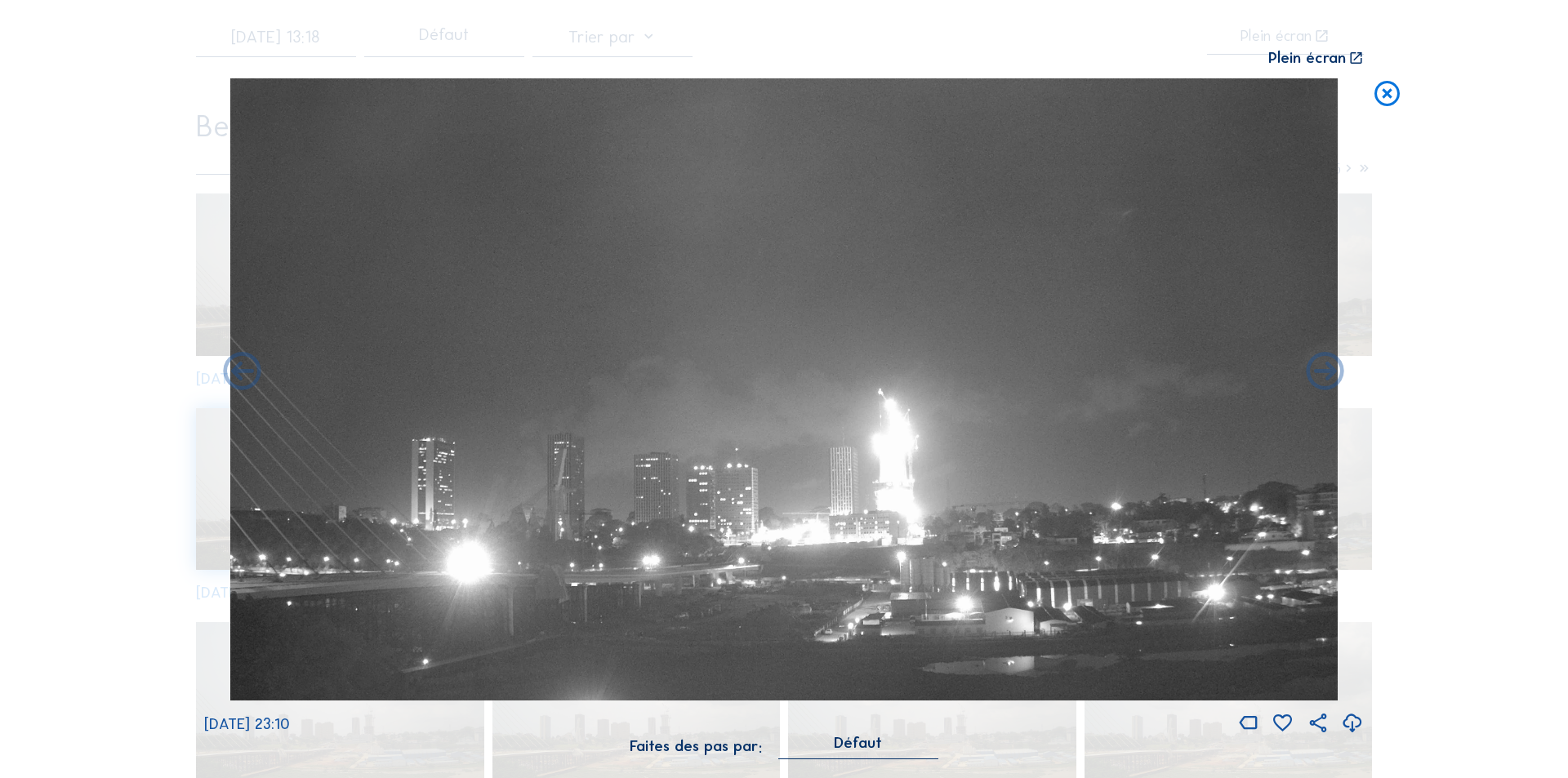
click at [1327, 374] on div "[DATE] 23:10" at bounding box center [784, 407] width 1160 height 659
click at [1327, 374] on icon at bounding box center [1326, 373] width 46 height 46
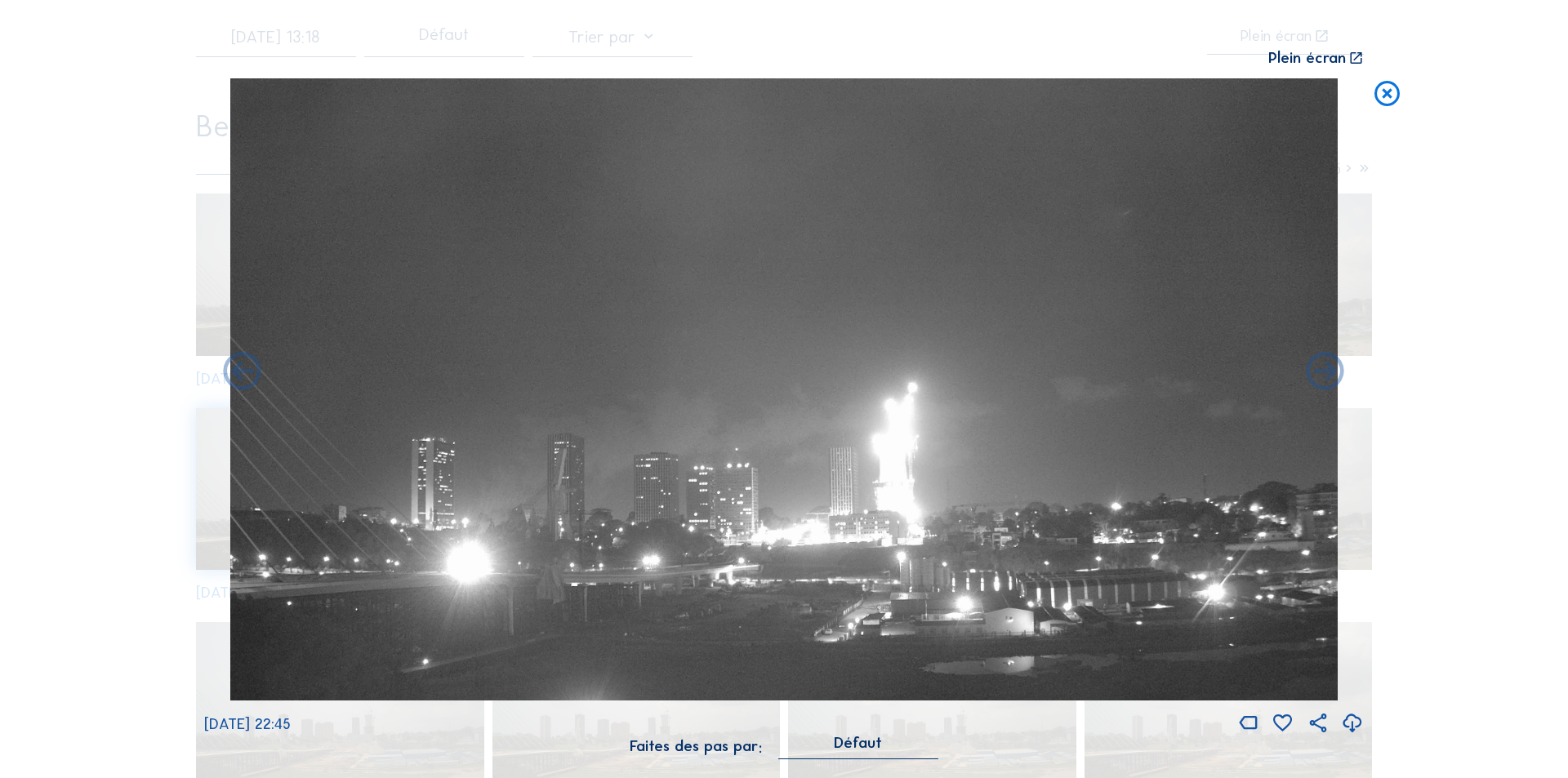
click at [1327, 374] on icon at bounding box center [1326, 373] width 46 height 46
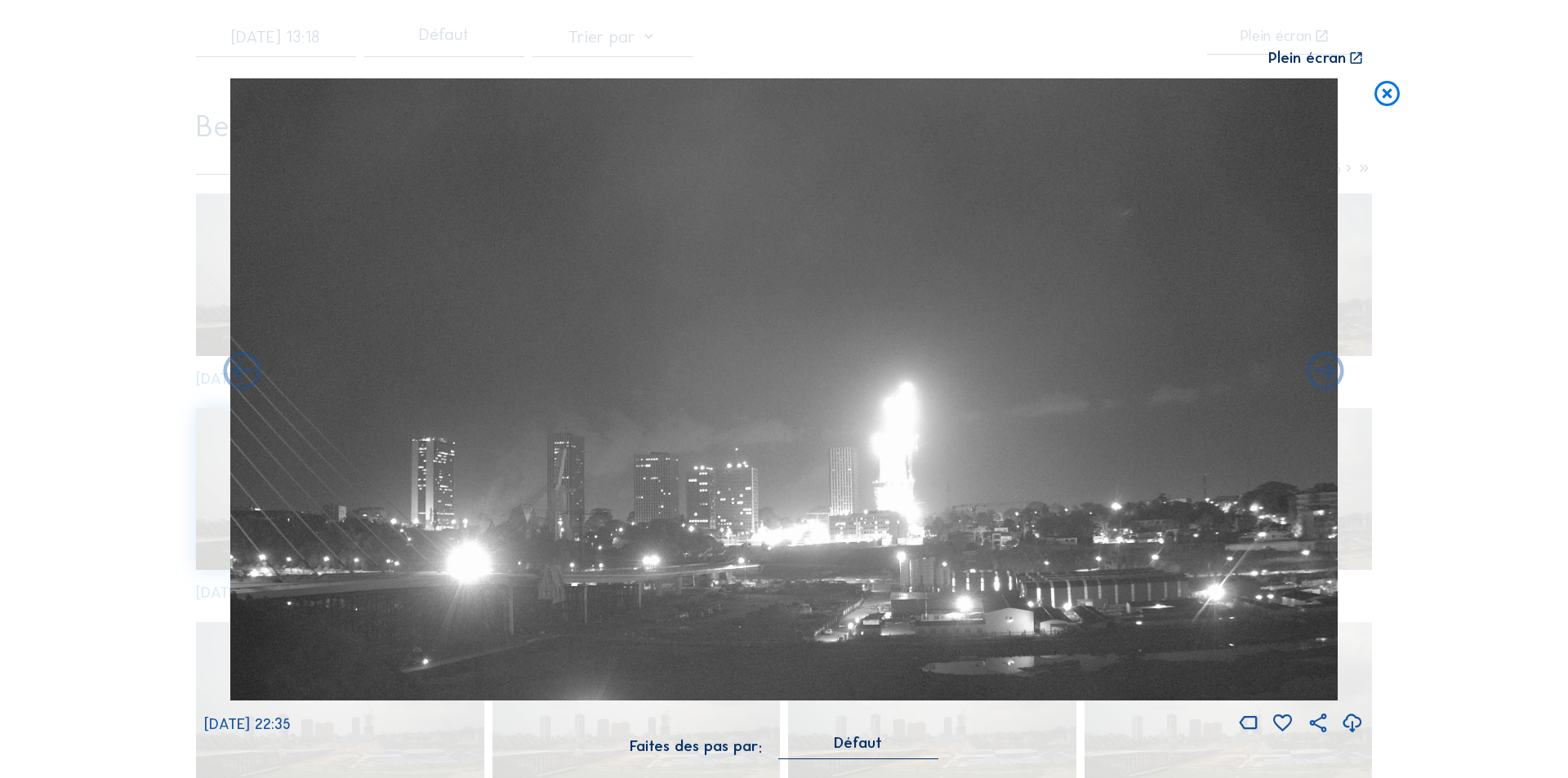
click at [1327, 374] on icon at bounding box center [1326, 373] width 46 height 46
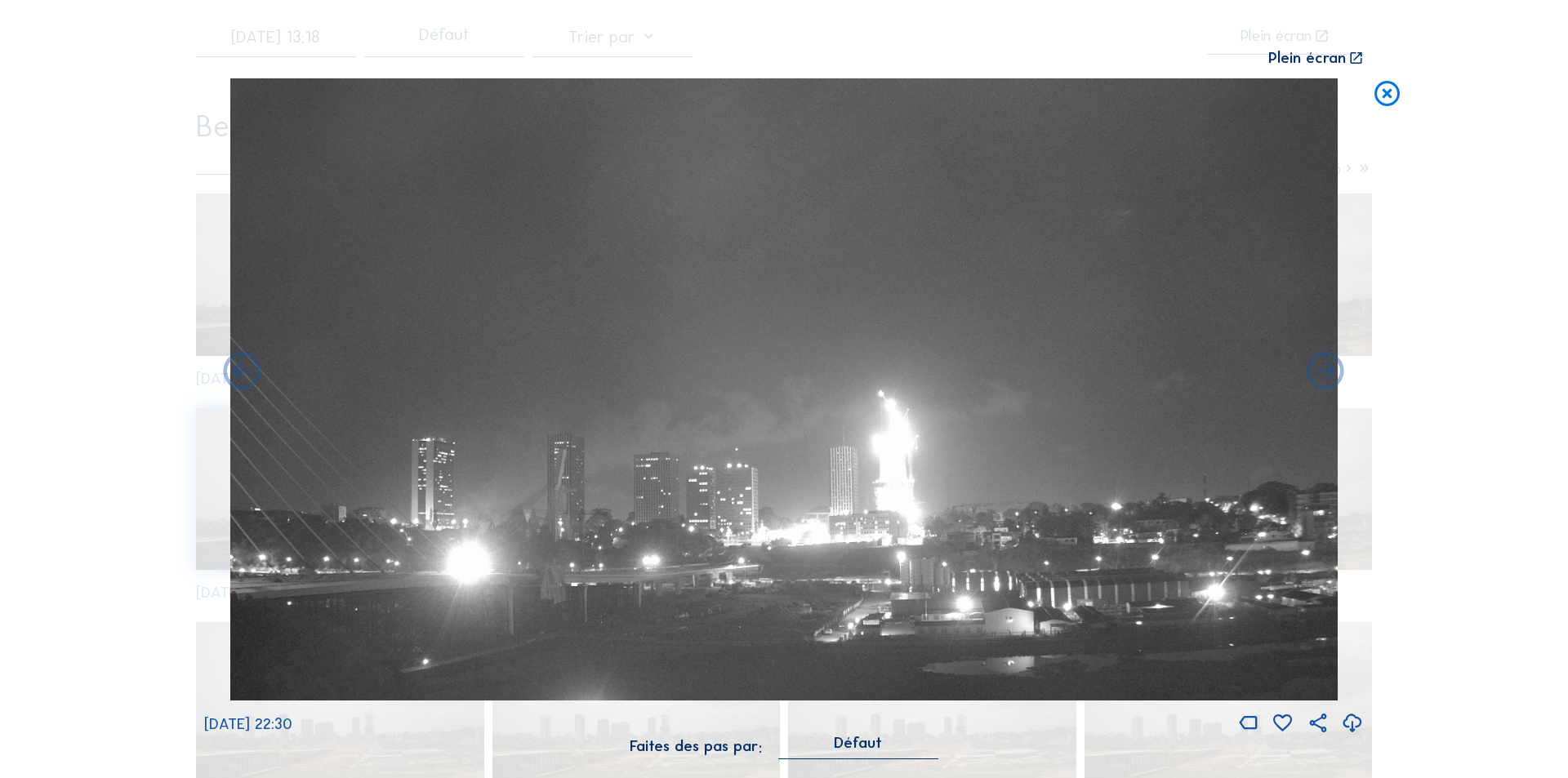
click at [1327, 374] on icon at bounding box center [1326, 373] width 46 height 46
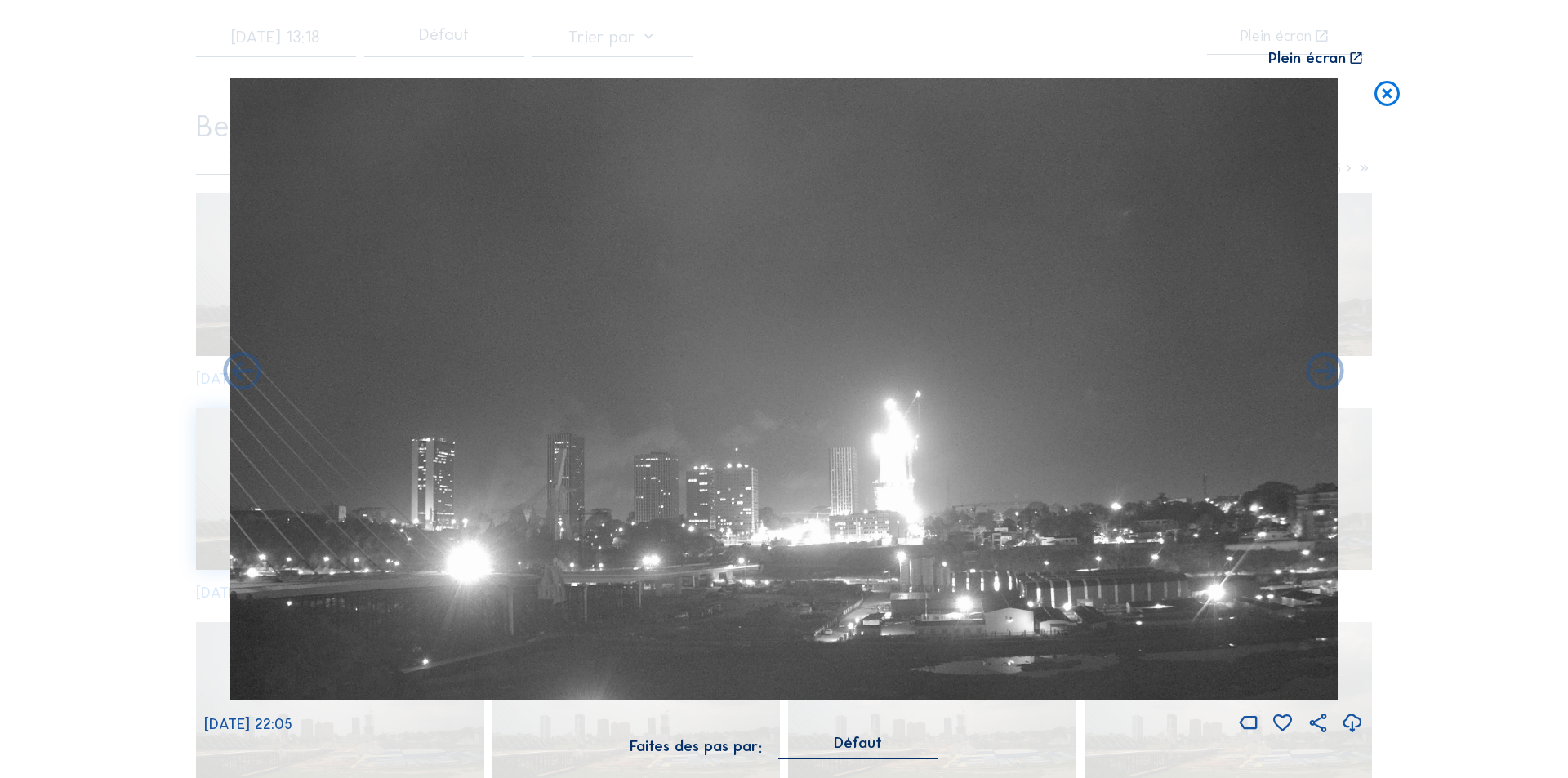
click at [1327, 374] on icon at bounding box center [1326, 373] width 46 height 46
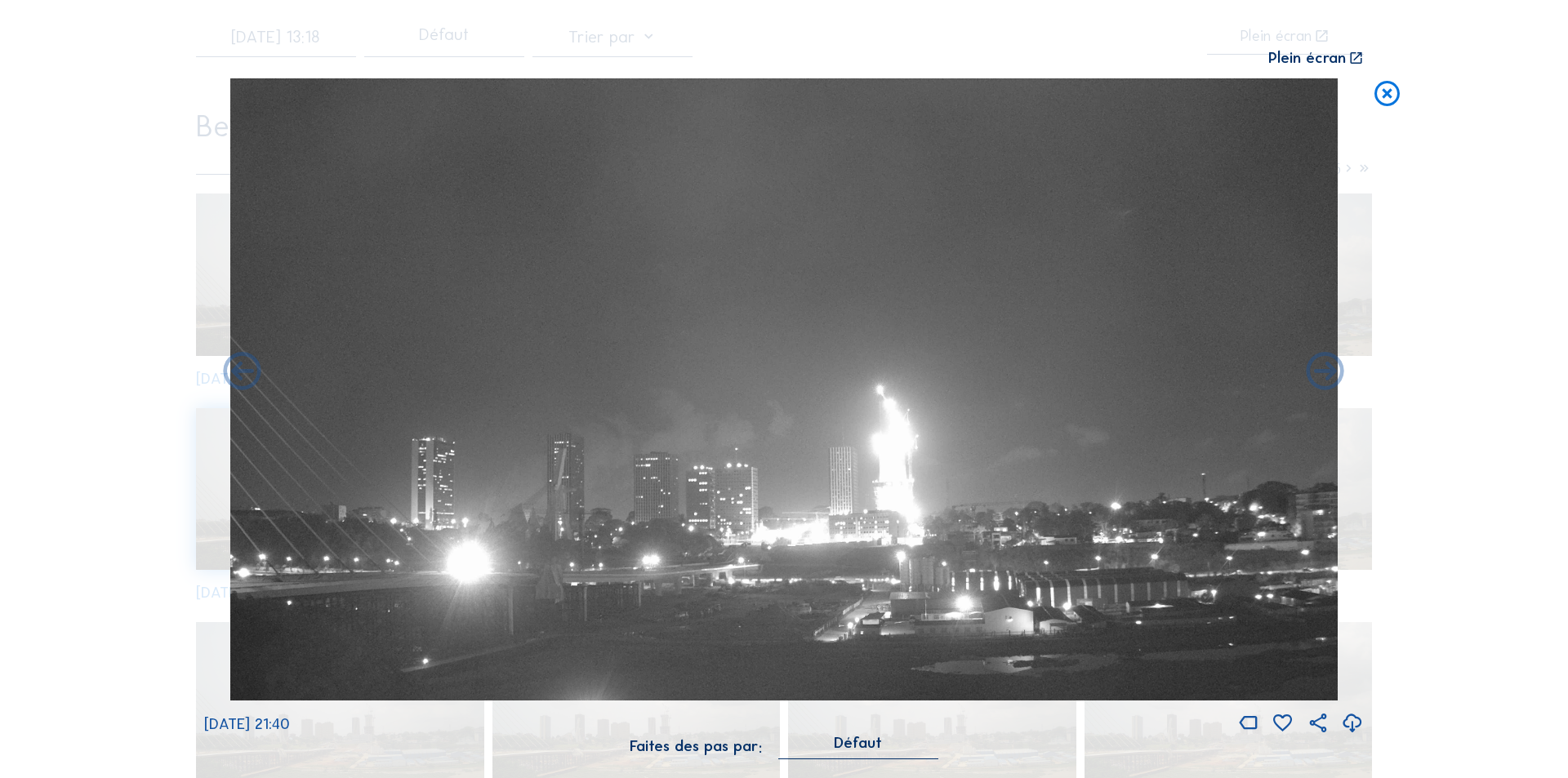
click at [1327, 374] on div "Scroll pour voyager dans le temps | Appuie sur le 'Alt' Bouton + Scroll pour Zo…" at bounding box center [784, 389] width 1568 height 778
click at [1327, 374] on icon at bounding box center [1326, 373] width 46 height 46
click at [1325, 369] on icon at bounding box center [1326, 373] width 46 height 46
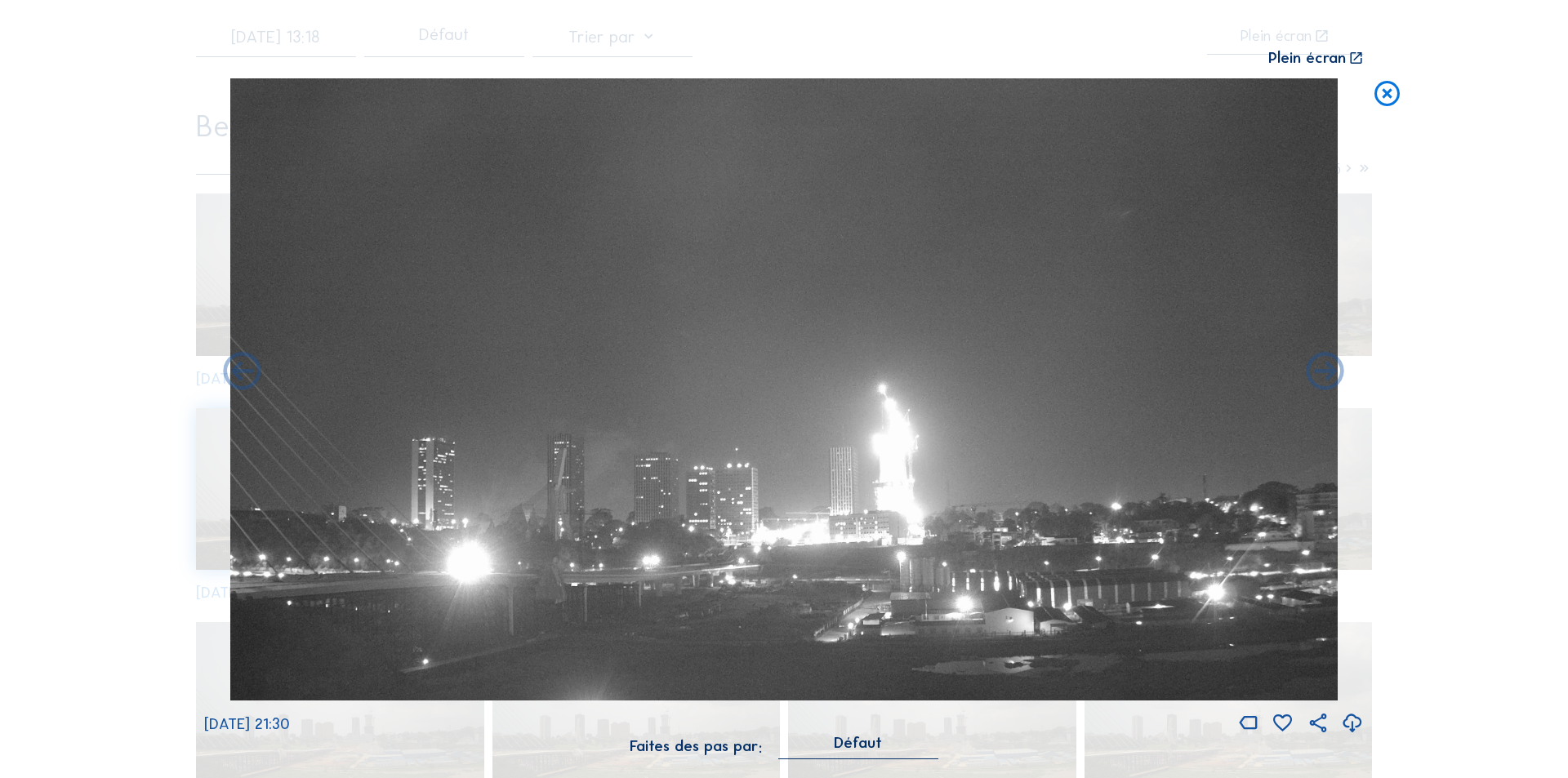
click at [1325, 369] on icon at bounding box center [1326, 373] width 46 height 46
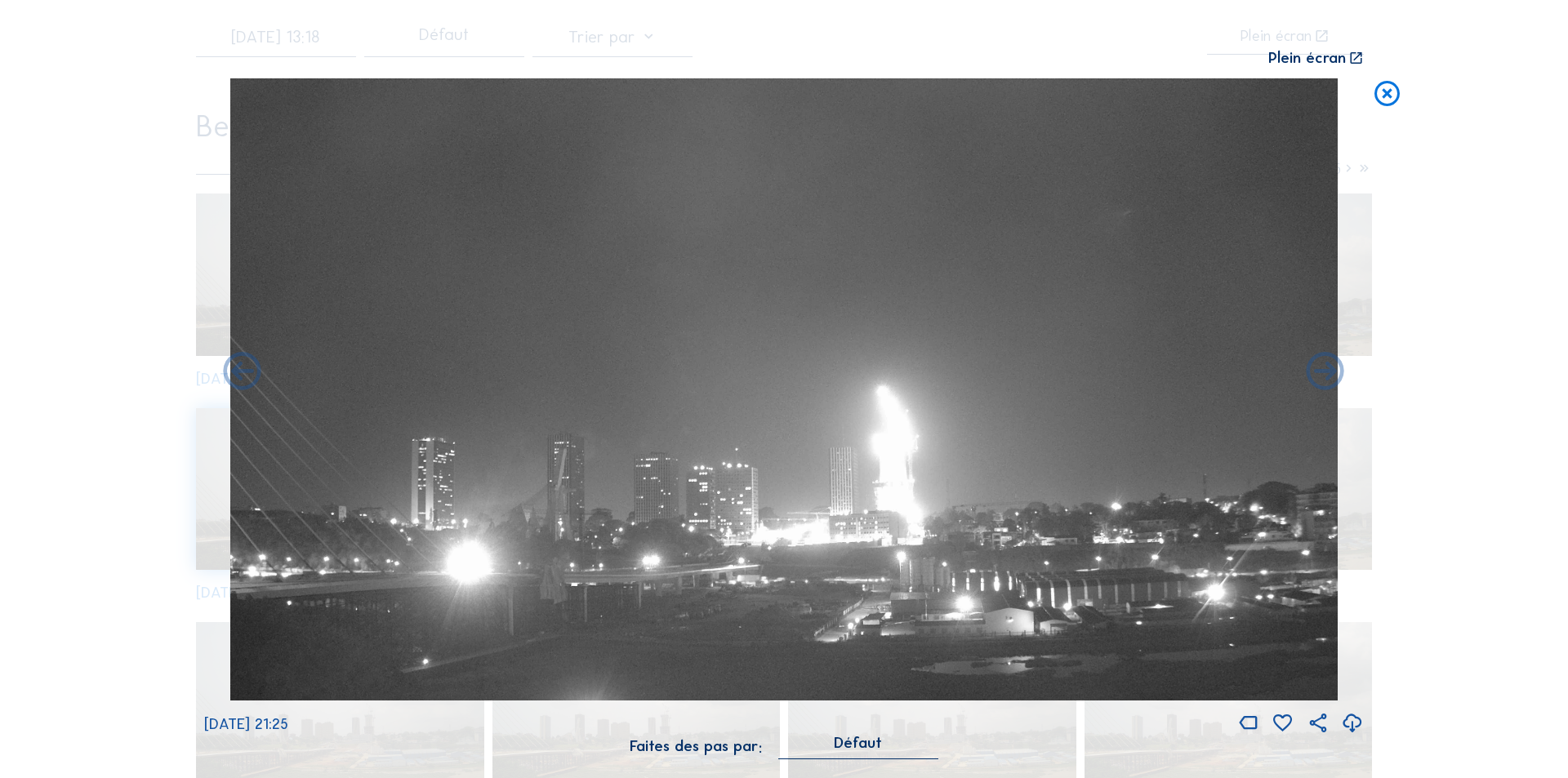
click at [1325, 369] on icon at bounding box center [1326, 373] width 46 height 46
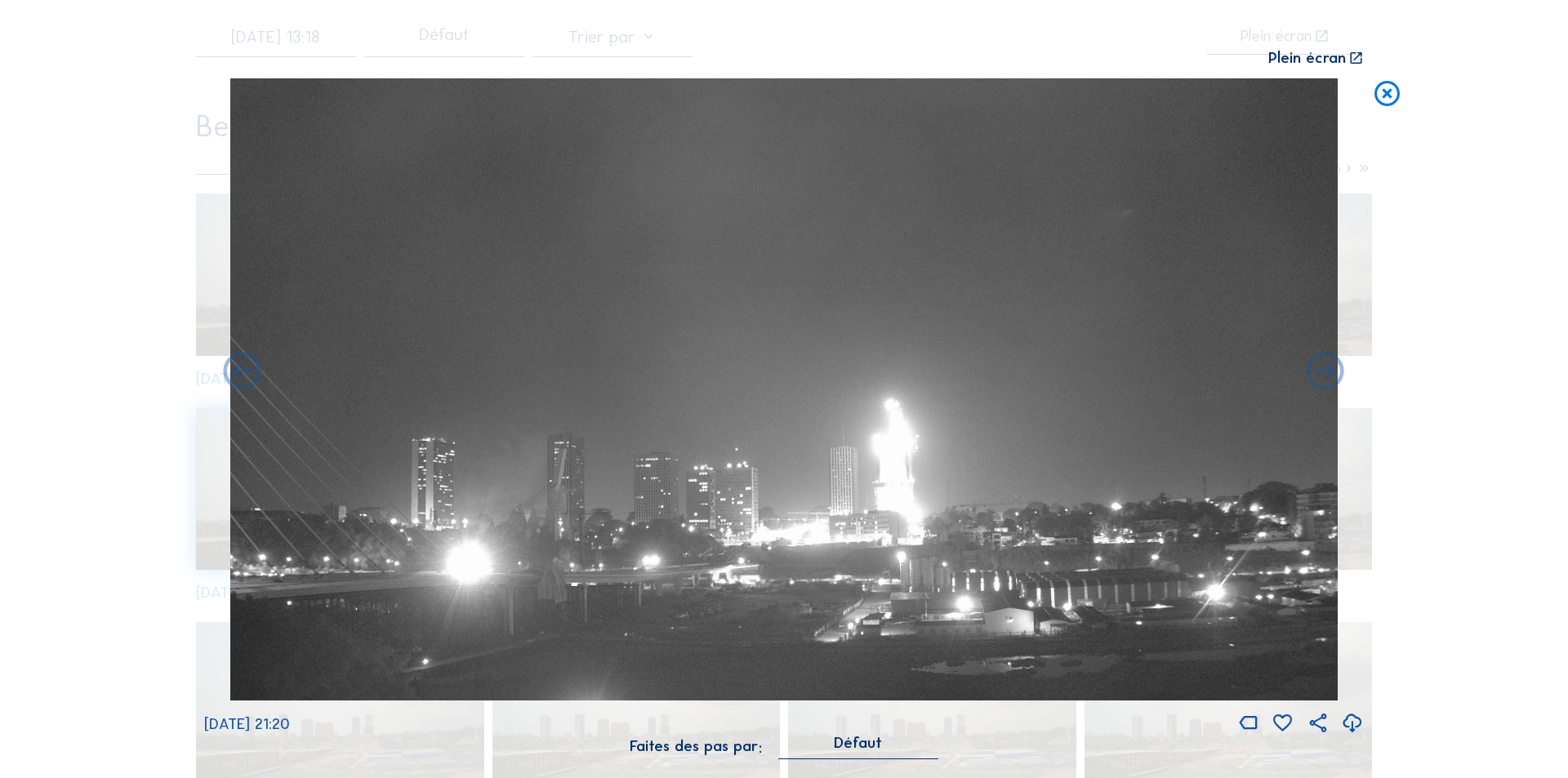
click at [1325, 369] on icon at bounding box center [1326, 373] width 46 height 46
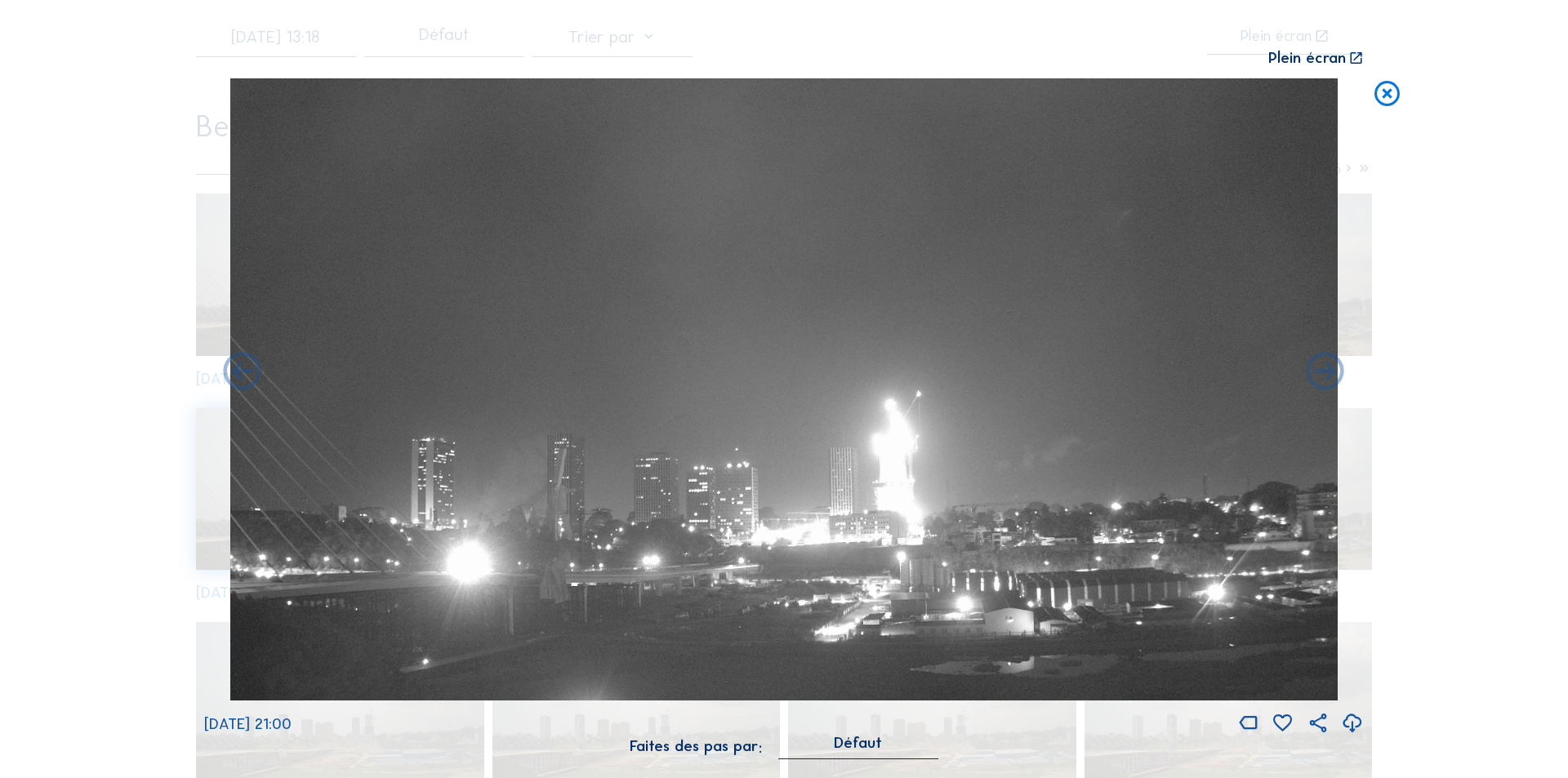
click at [1325, 369] on icon at bounding box center [1326, 373] width 46 height 46
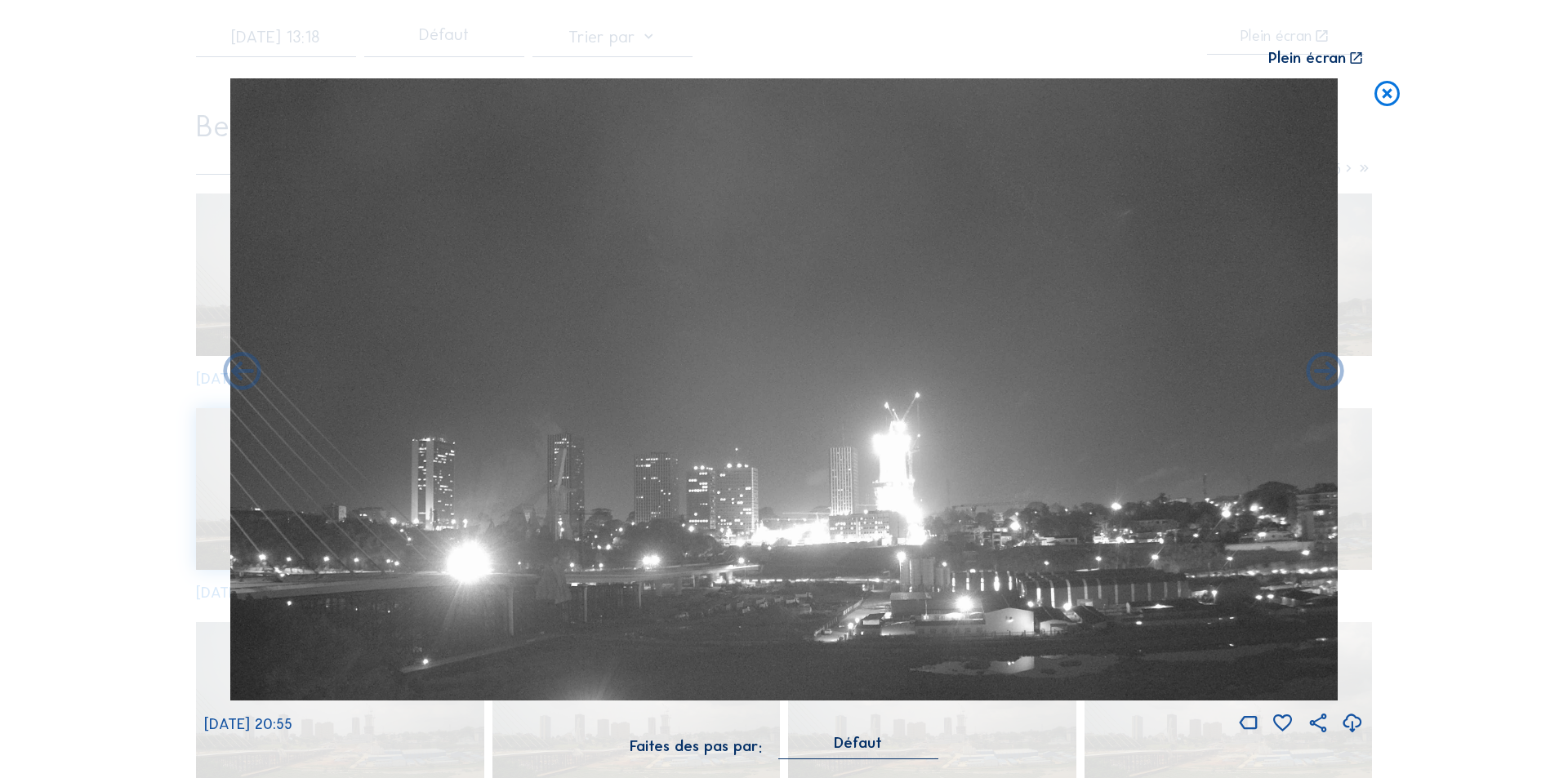
click at [1325, 369] on icon at bounding box center [1326, 373] width 46 height 46
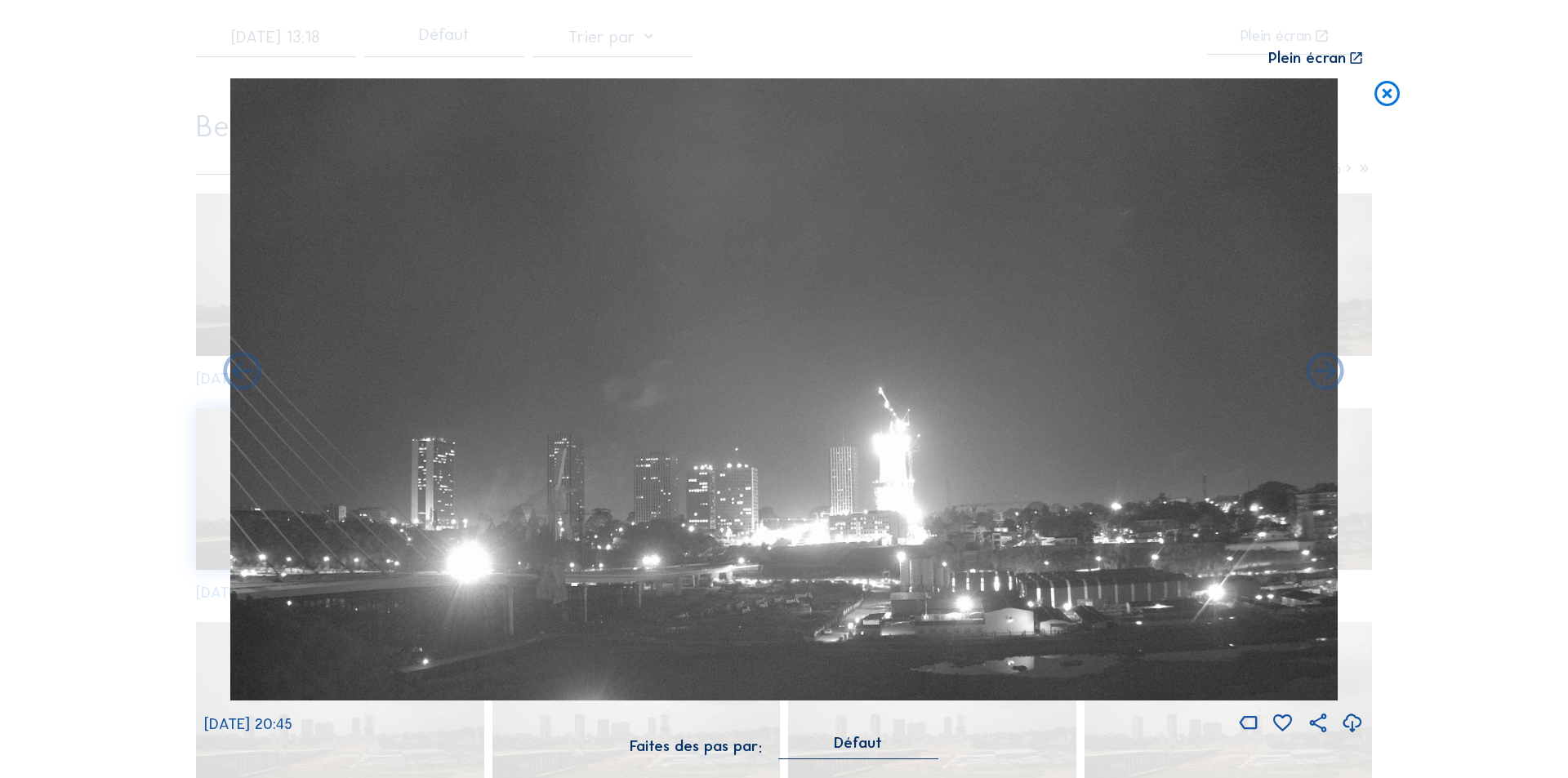
click at [1325, 369] on icon at bounding box center [1326, 373] width 46 height 46
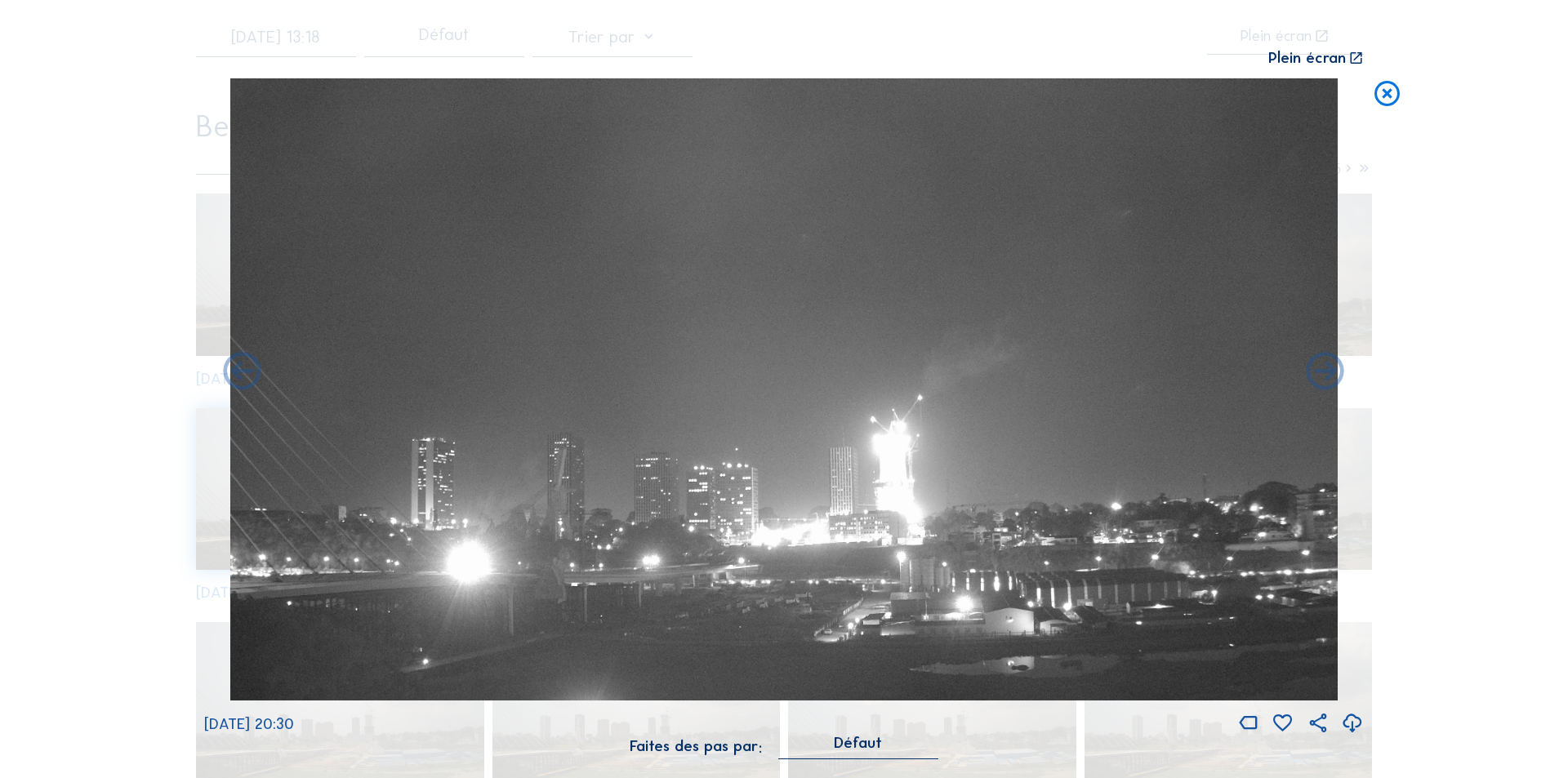
click at [1325, 369] on icon at bounding box center [1326, 373] width 46 height 46
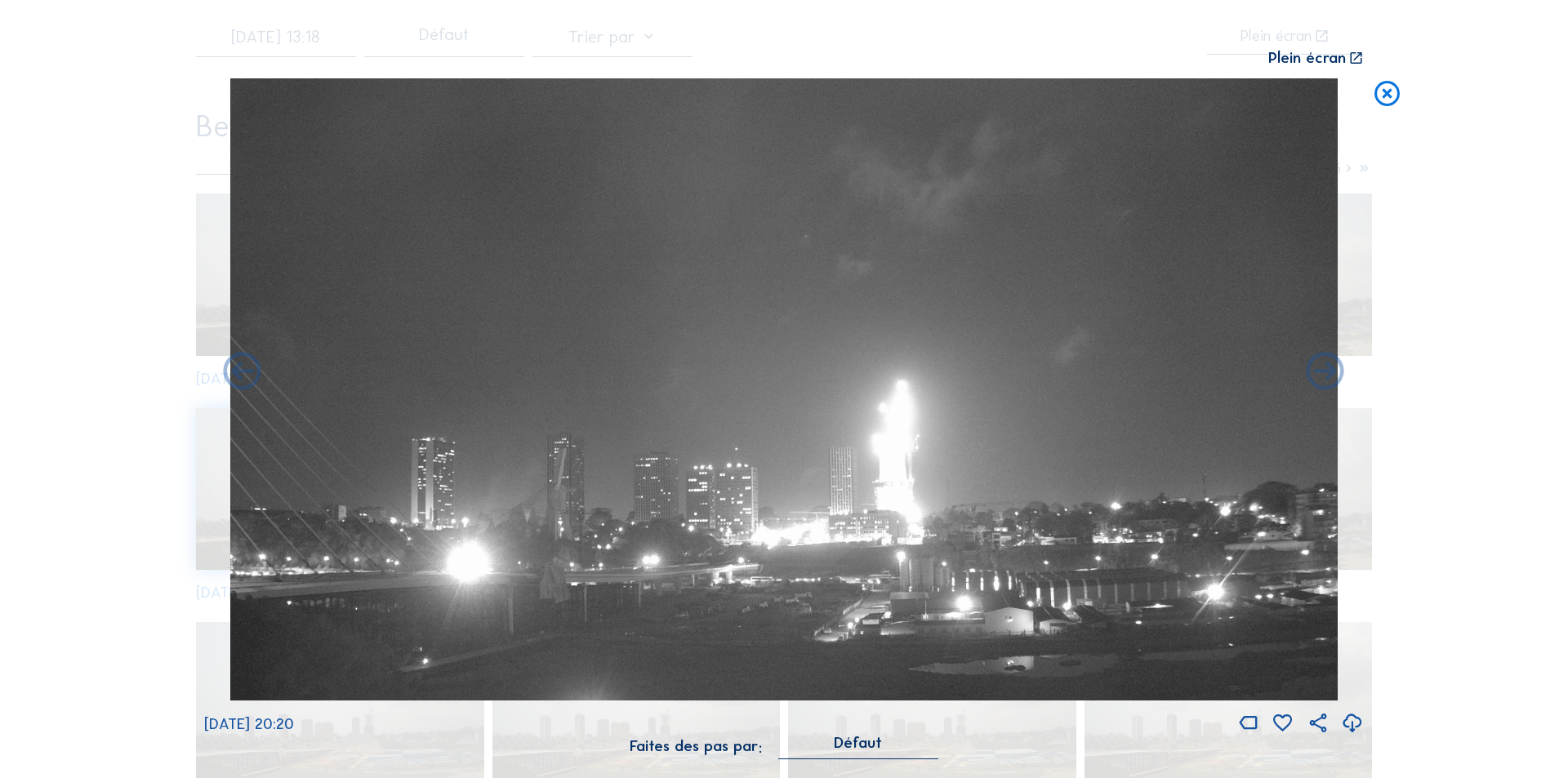
click at [1325, 369] on icon at bounding box center [1326, 373] width 46 height 46
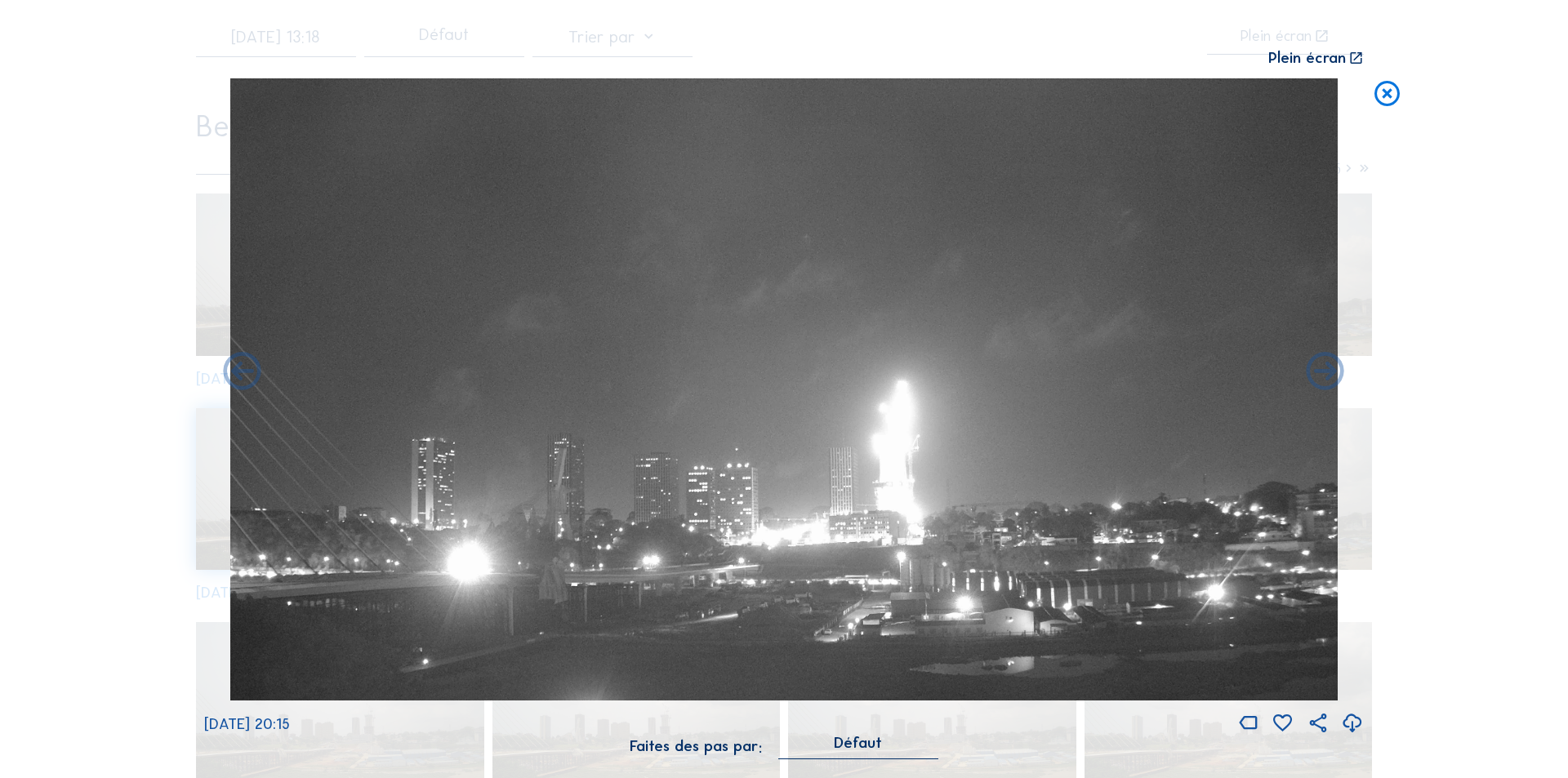
click at [1325, 369] on icon at bounding box center [1326, 373] width 46 height 46
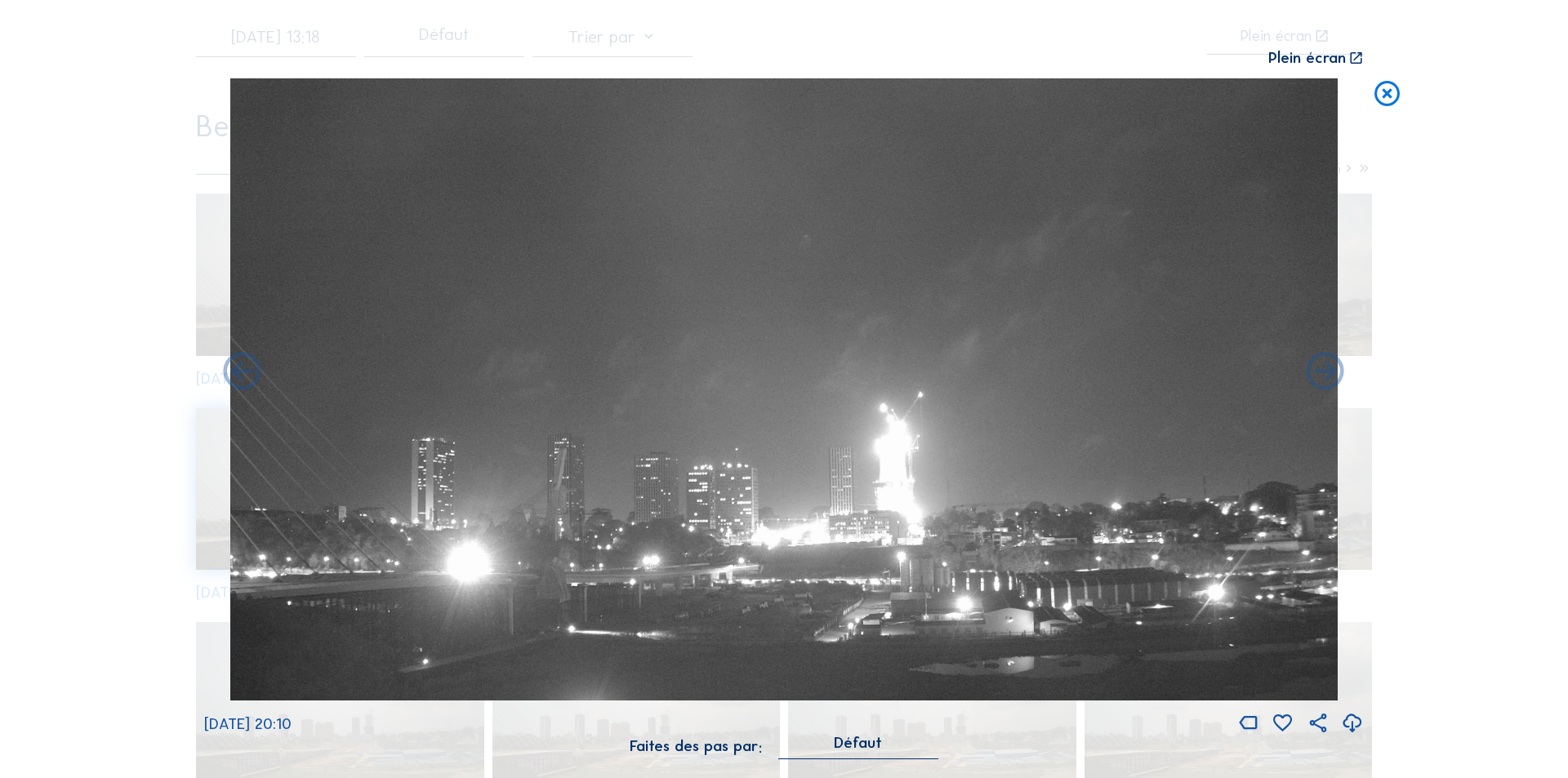
click at [1325, 369] on icon at bounding box center [1326, 373] width 46 height 46
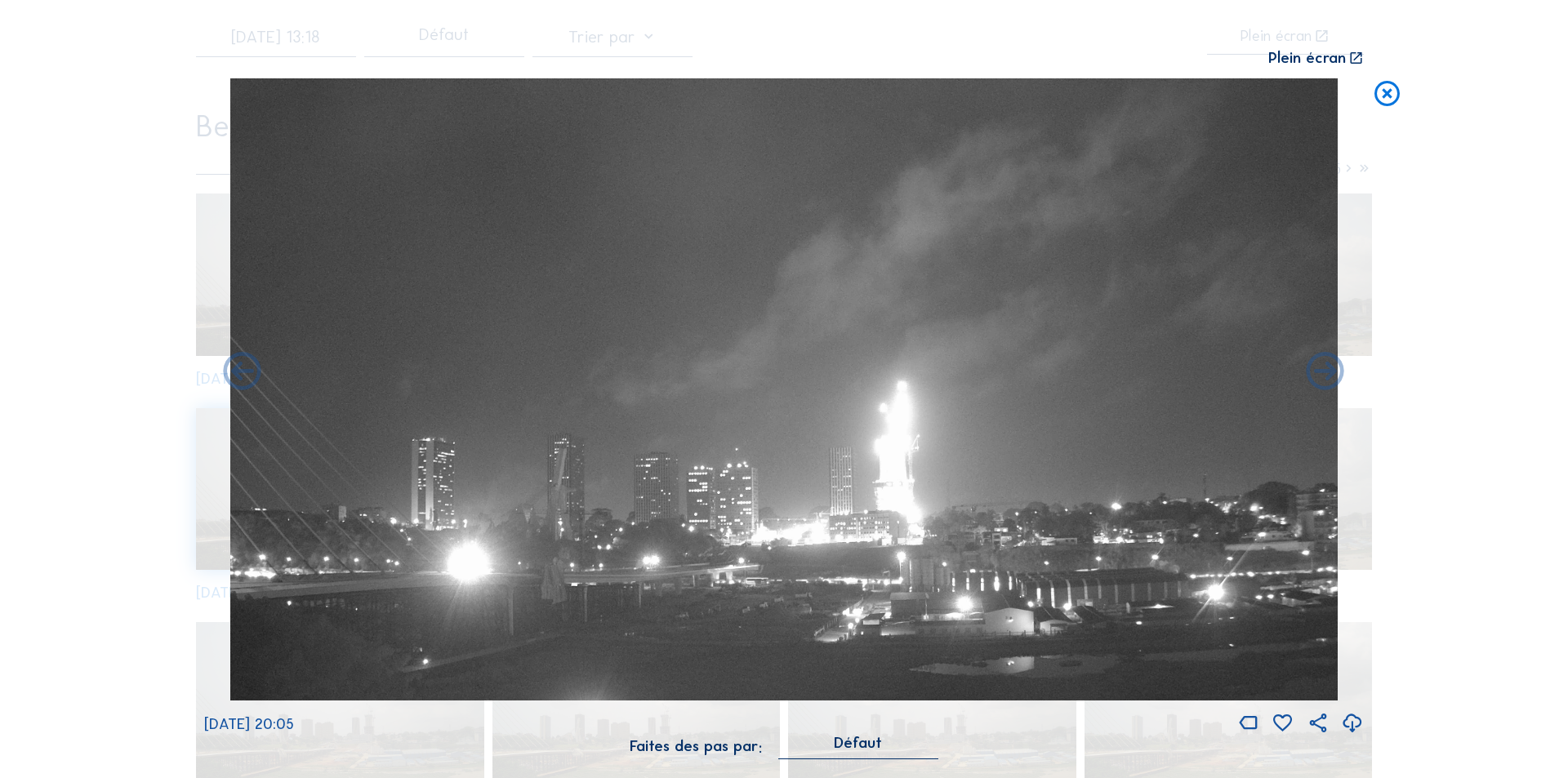
click at [1325, 369] on icon at bounding box center [1326, 373] width 46 height 46
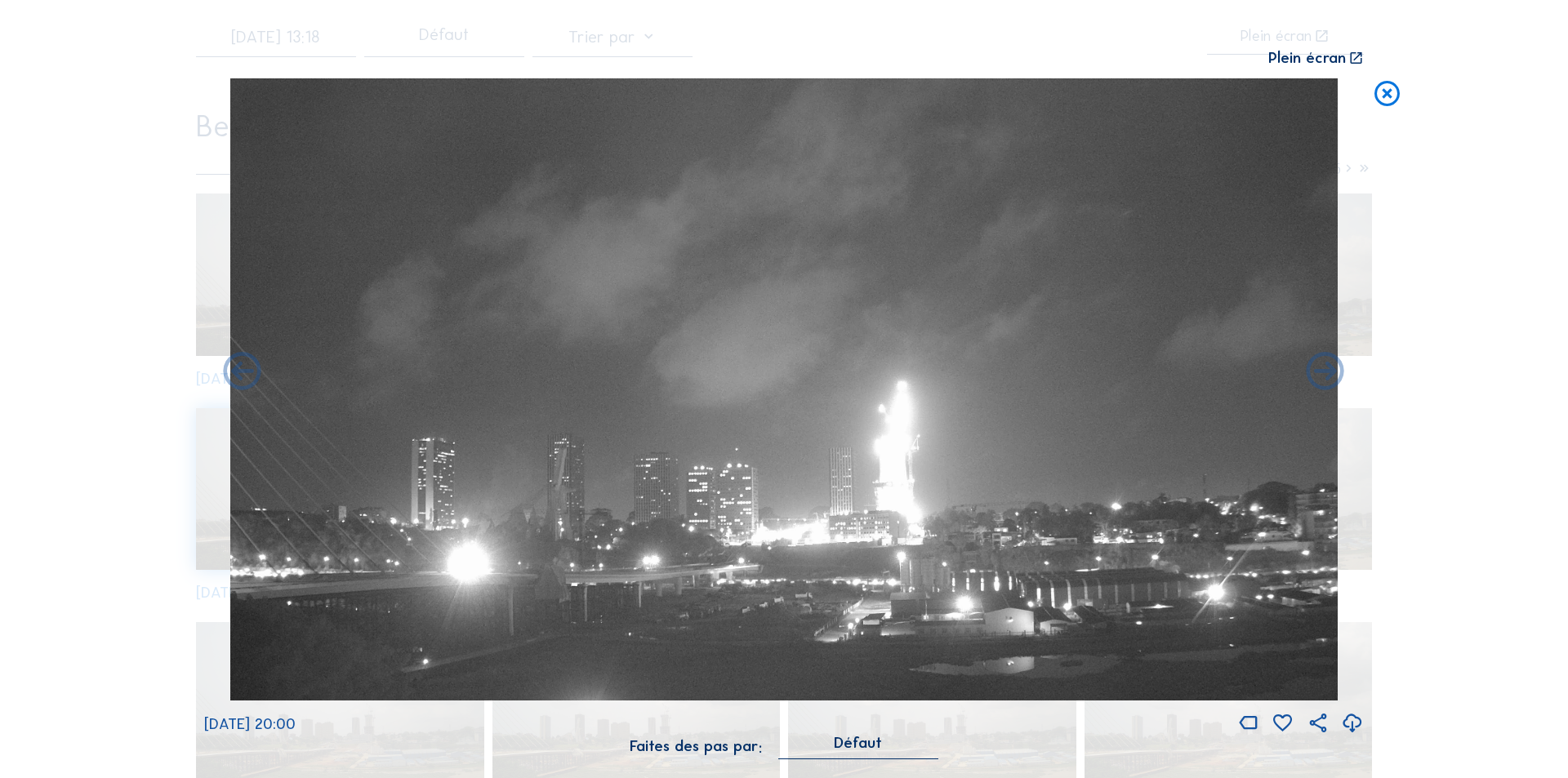
click at [1325, 369] on icon at bounding box center [1326, 373] width 46 height 46
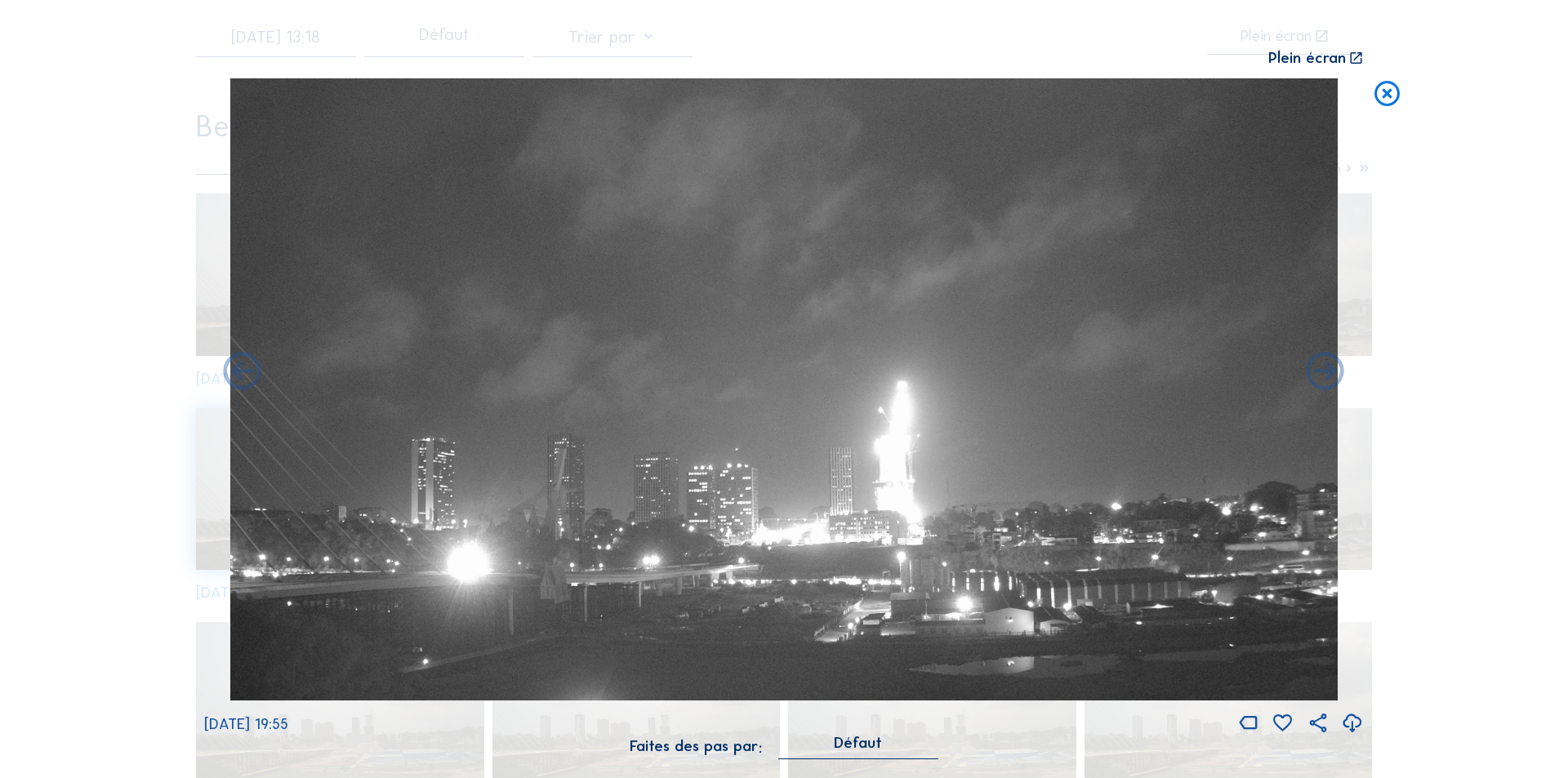
click at [1325, 369] on icon at bounding box center [1326, 373] width 46 height 46
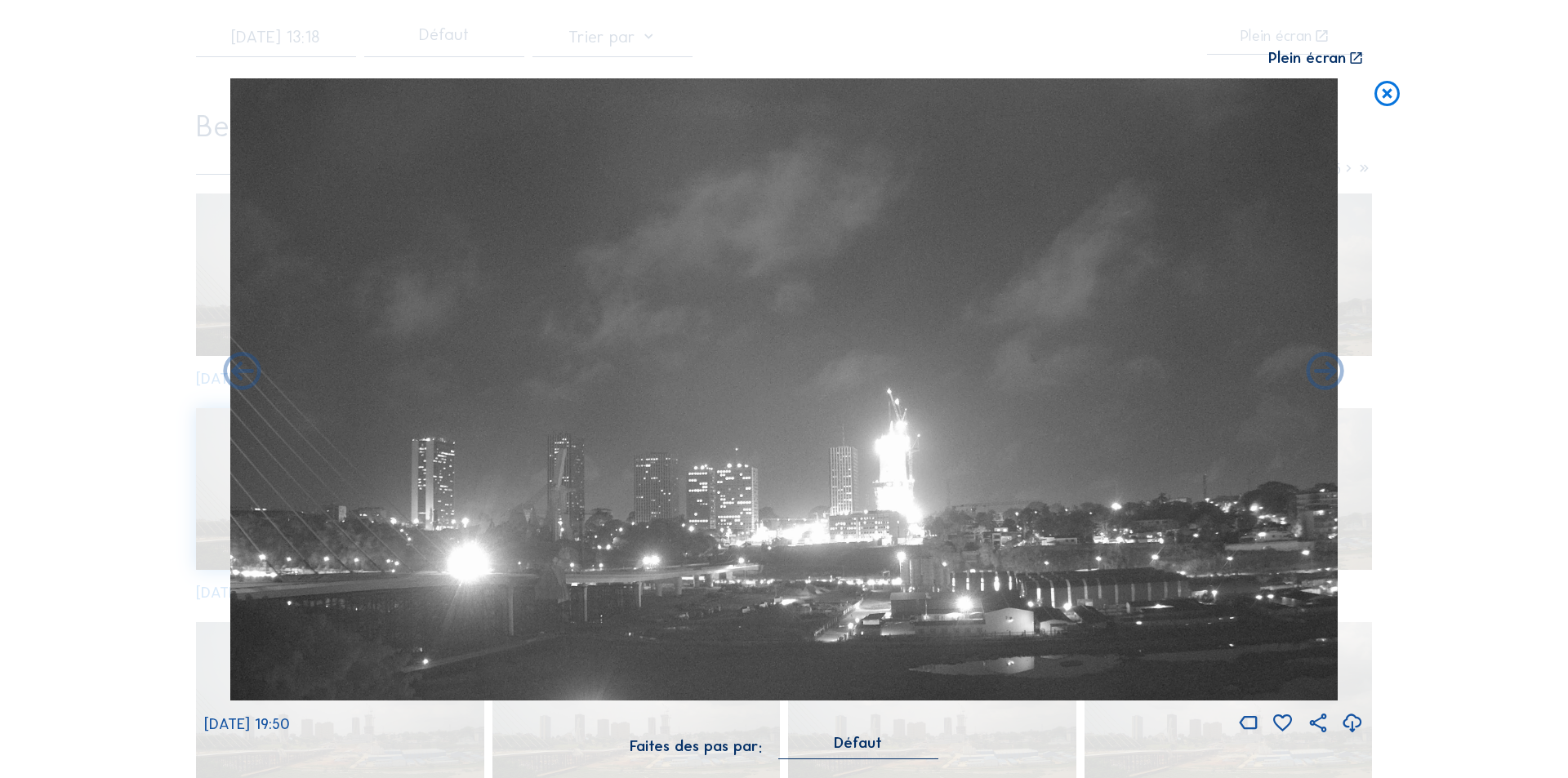
click at [1325, 369] on icon at bounding box center [1326, 373] width 46 height 46
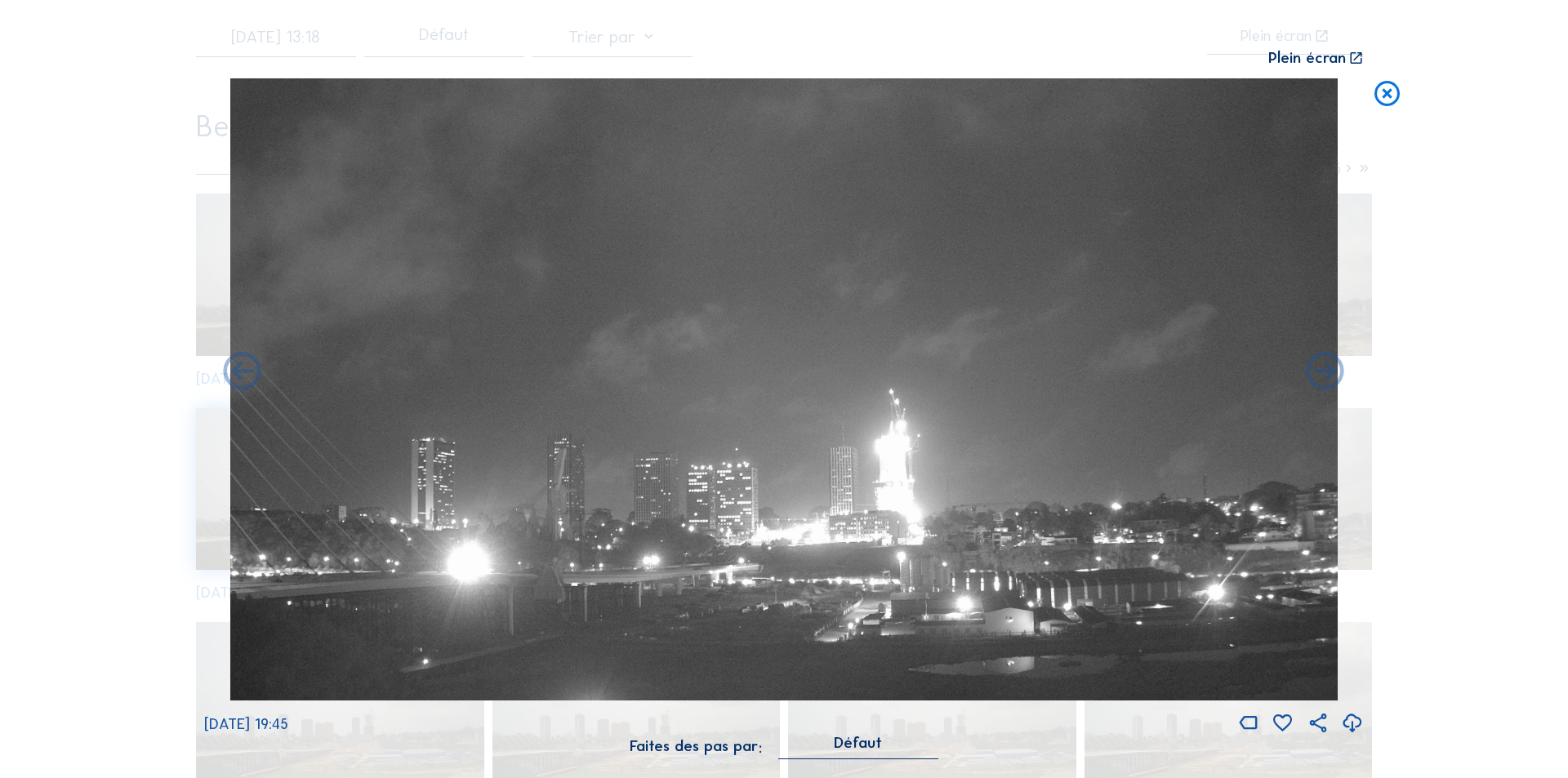
click at [1325, 369] on icon at bounding box center [1326, 373] width 46 height 46
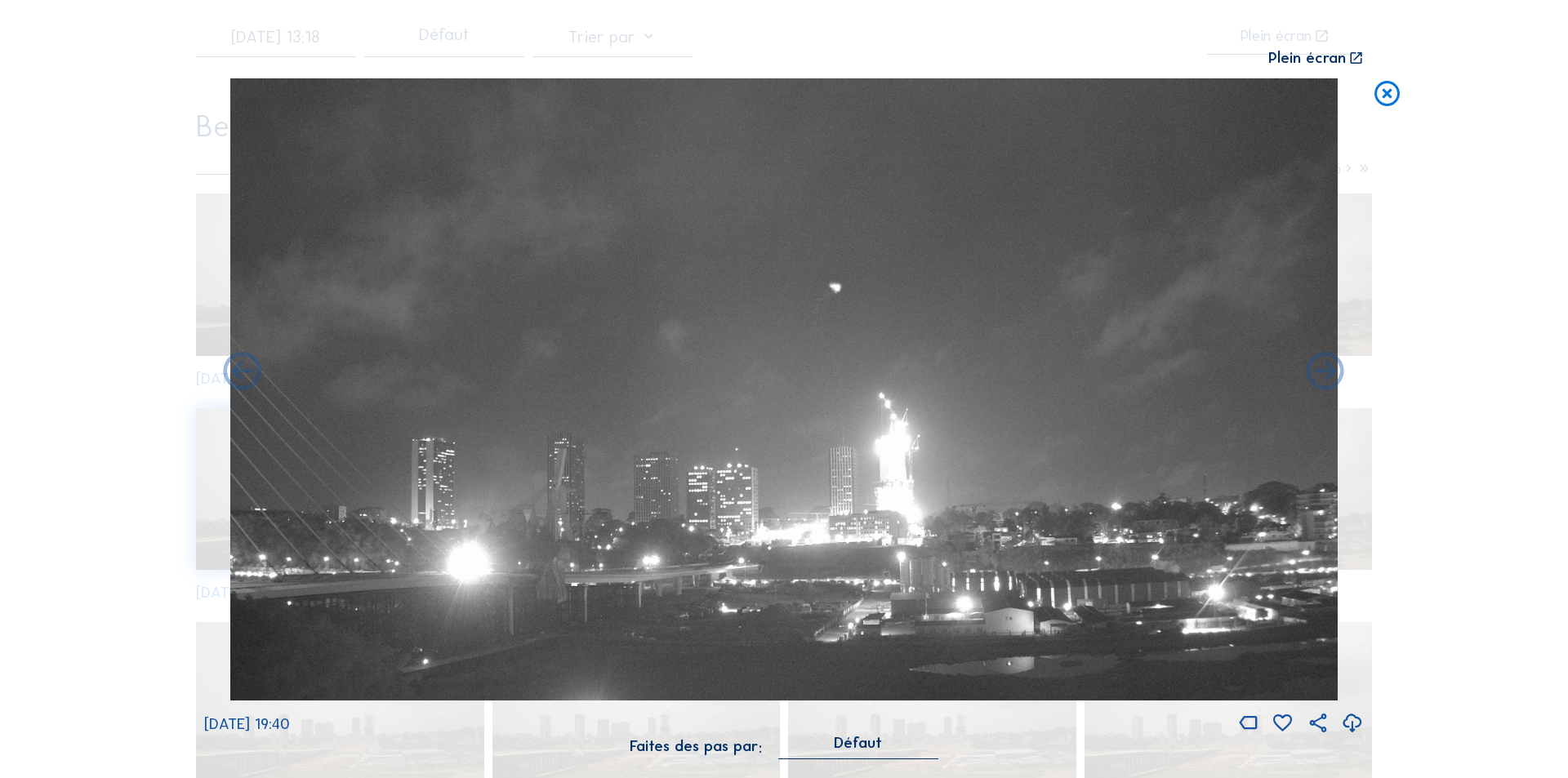
click at [1325, 369] on icon at bounding box center [1326, 373] width 46 height 46
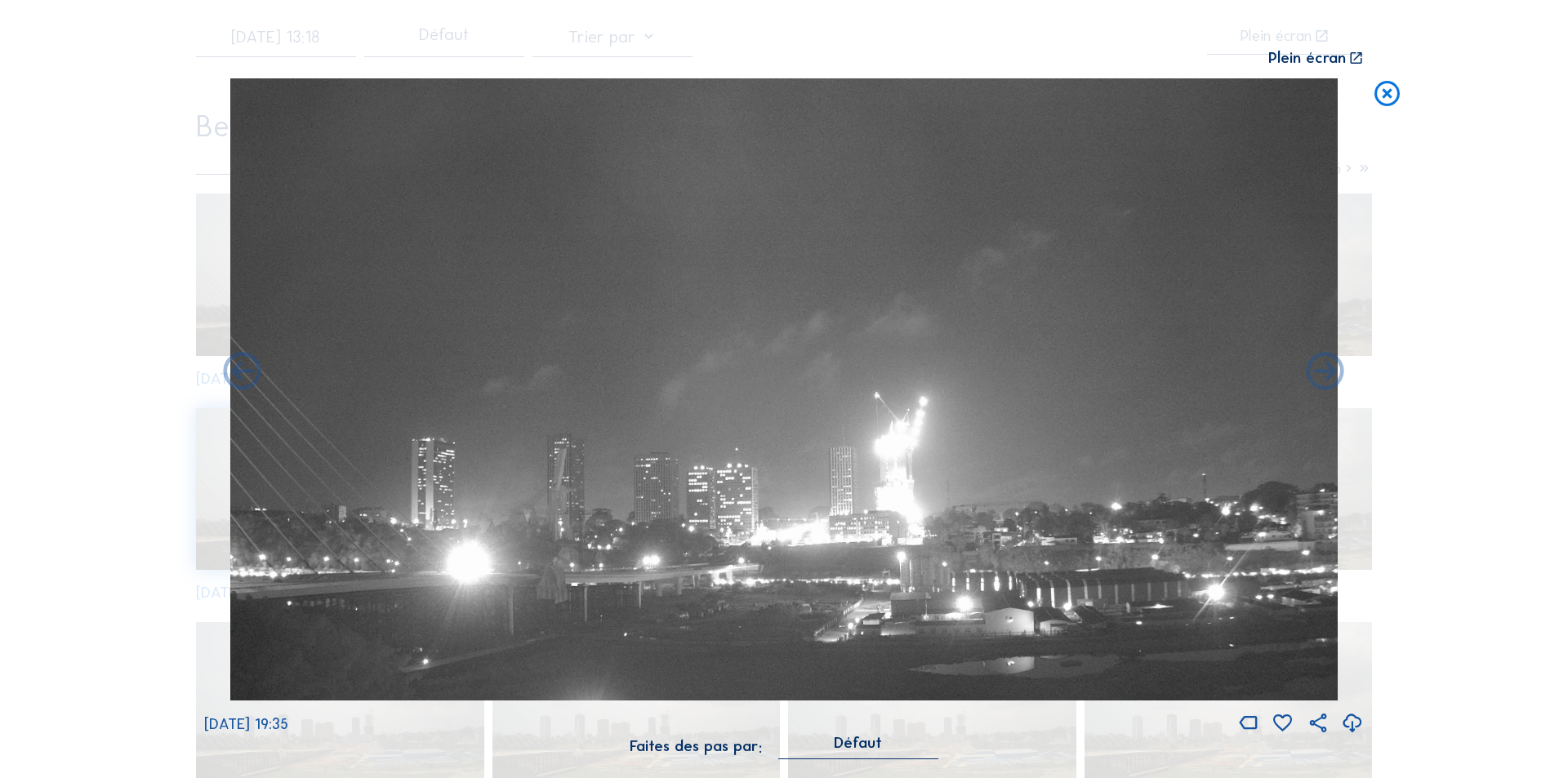
click at [1325, 369] on icon at bounding box center [1326, 373] width 46 height 46
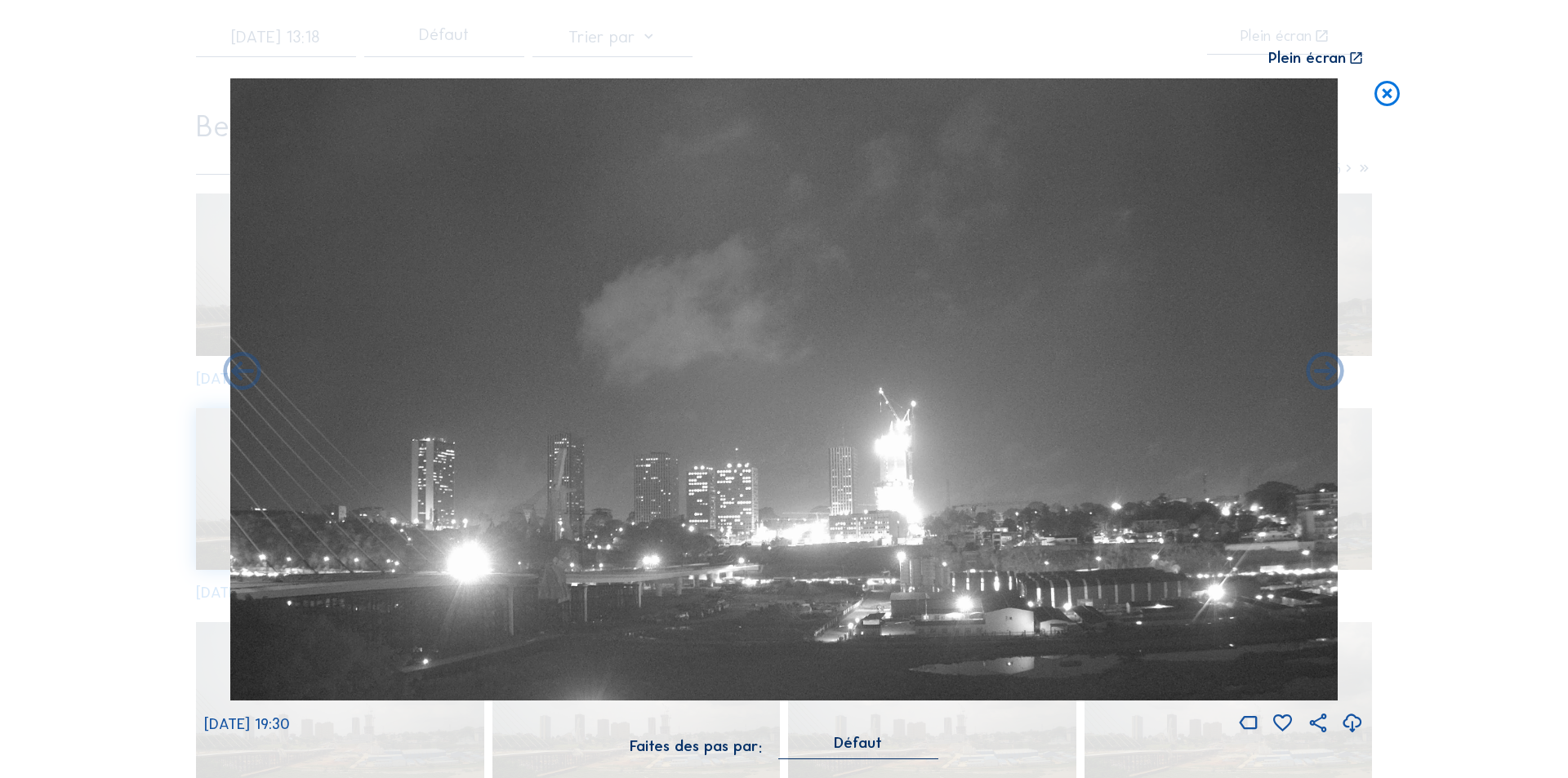
click at [1325, 369] on icon at bounding box center [1326, 373] width 46 height 46
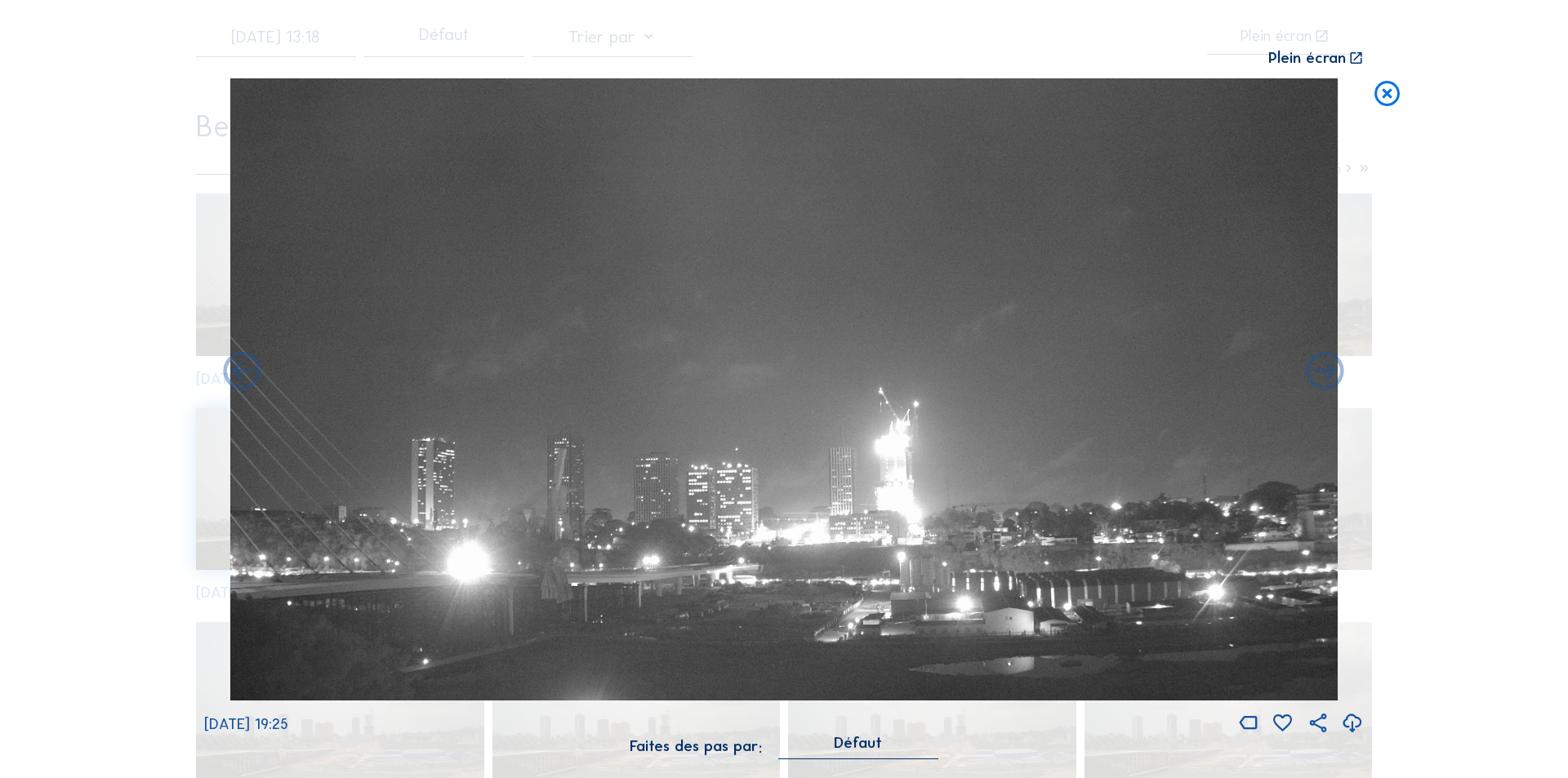
click at [1325, 369] on icon at bounding box center [1326, 373] width 46 height 46
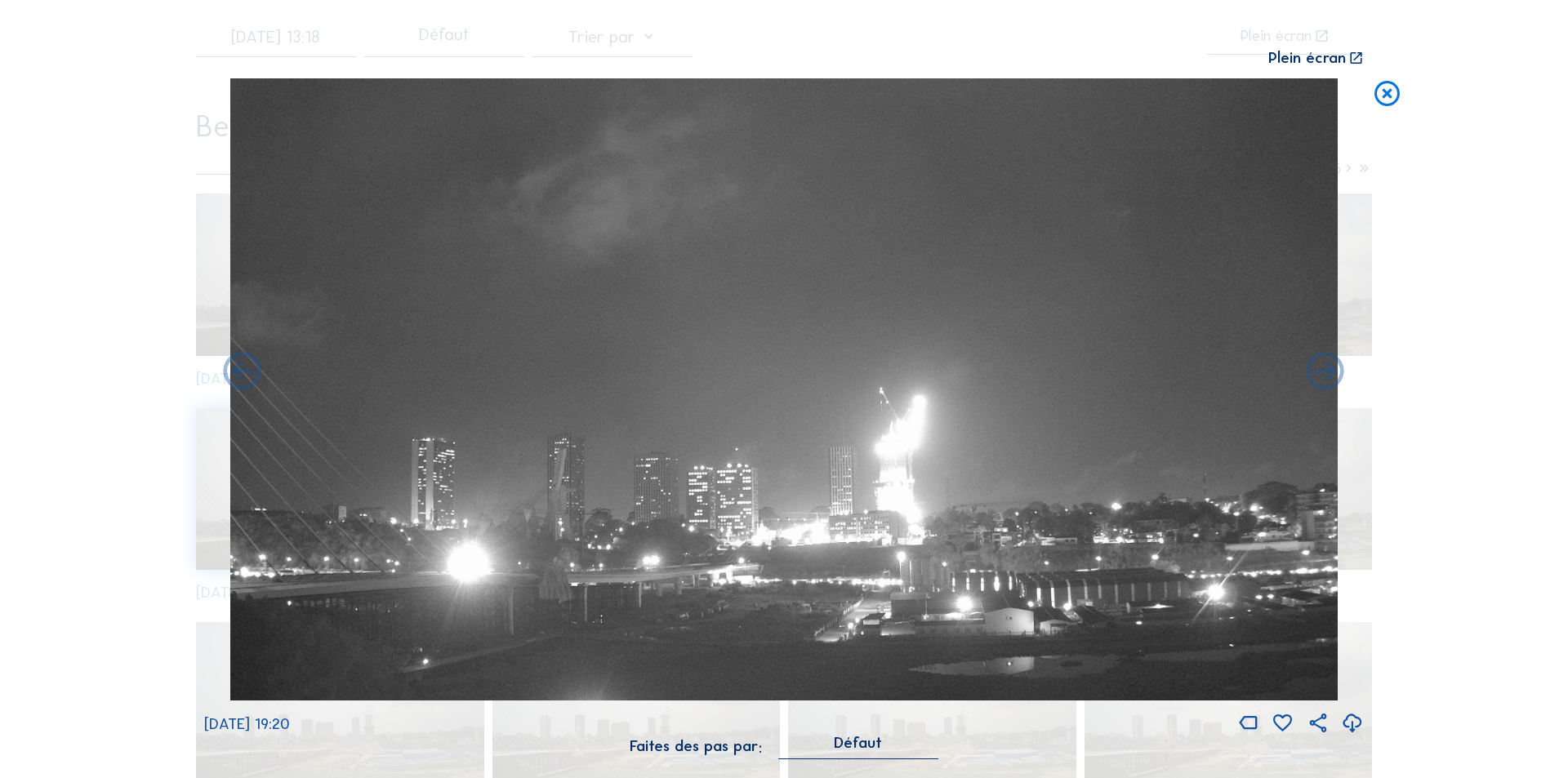
click at [1325, 369] on icon at bounding box center [1326, 373] width 46 height 46
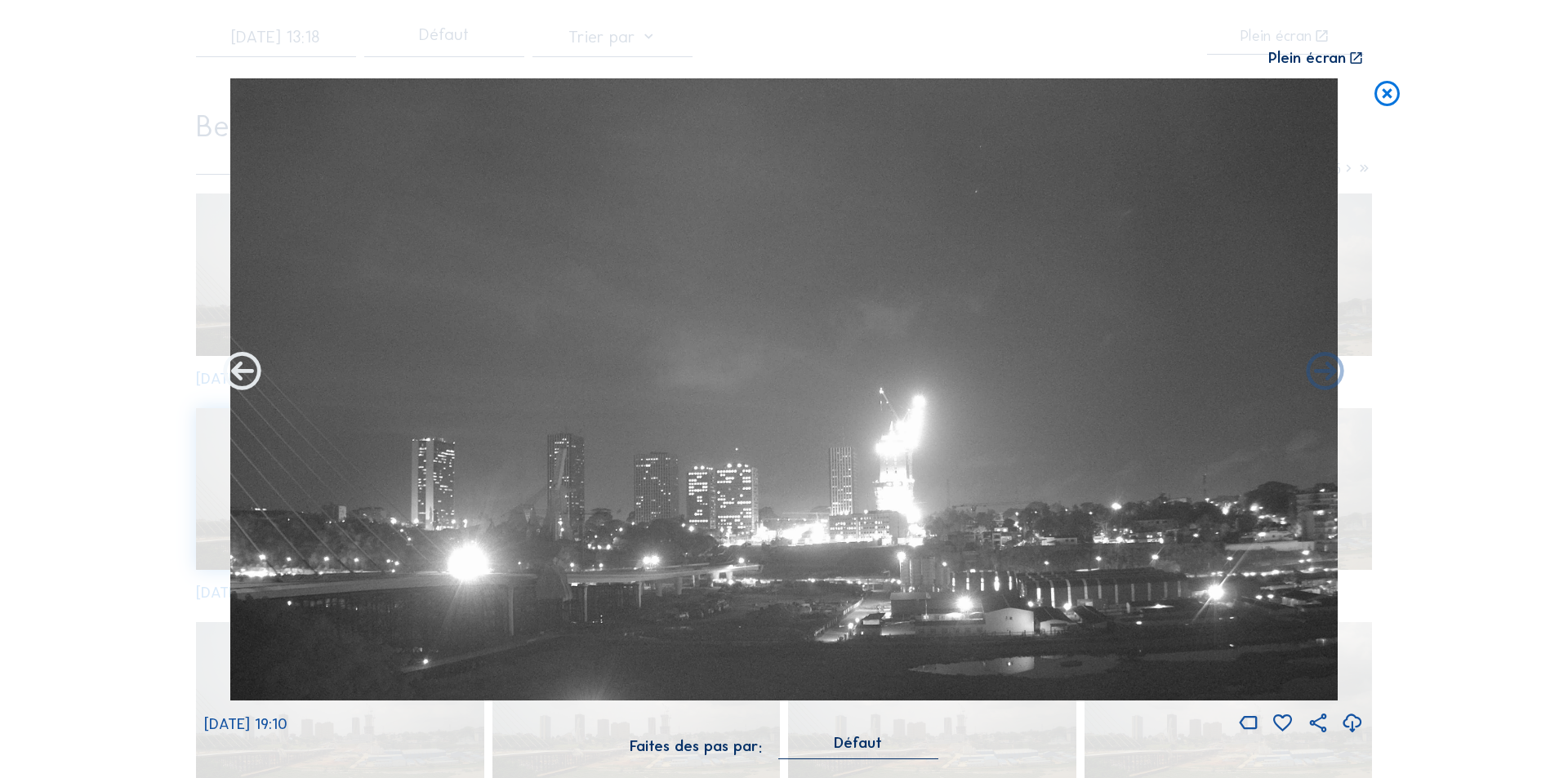
click at [245, 369] on icon at bounding box center [243, 373] width 46 height 46
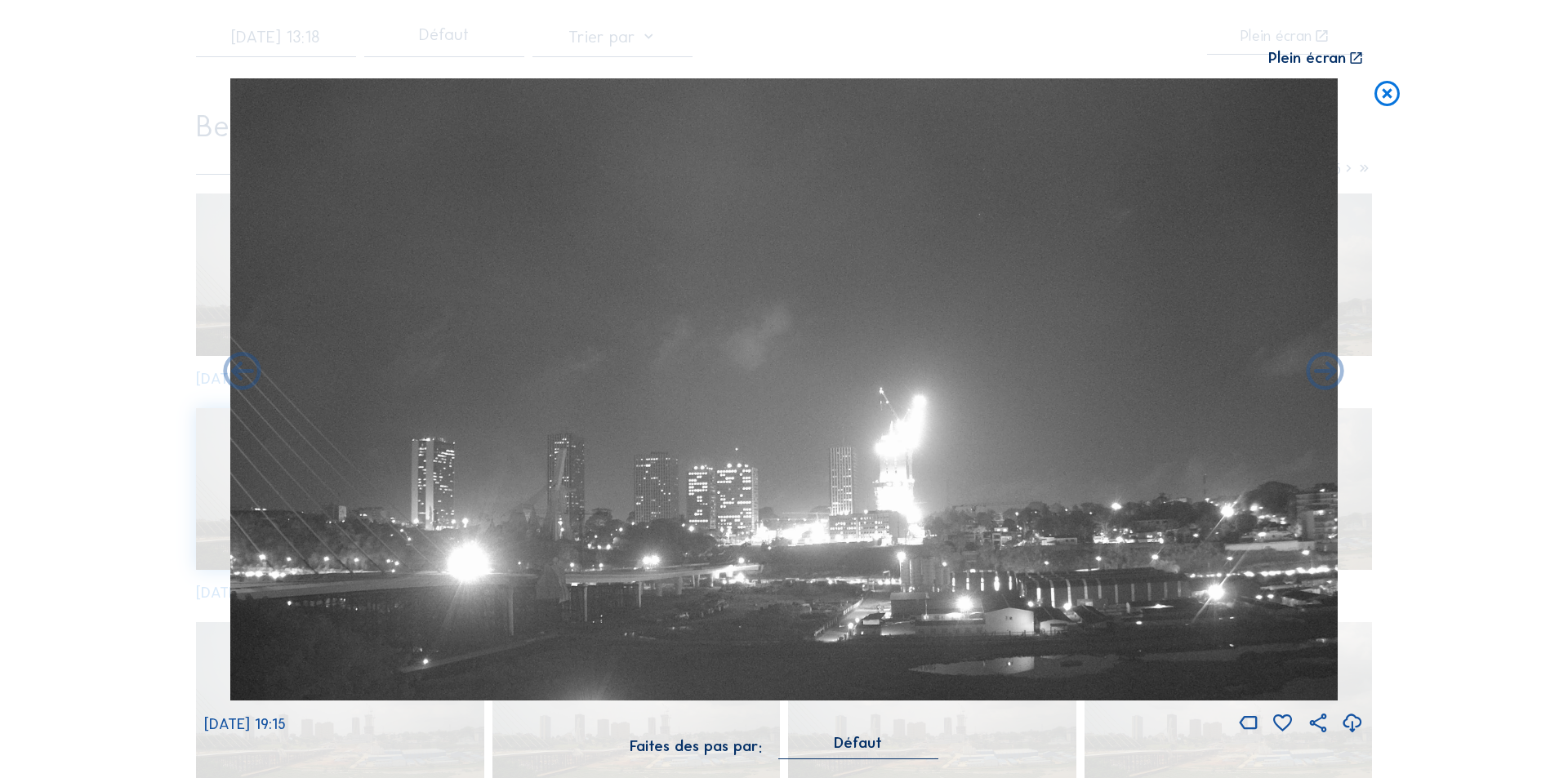
click at [245, 369] on icon at bounding box center [243, 373] width 46 height 46
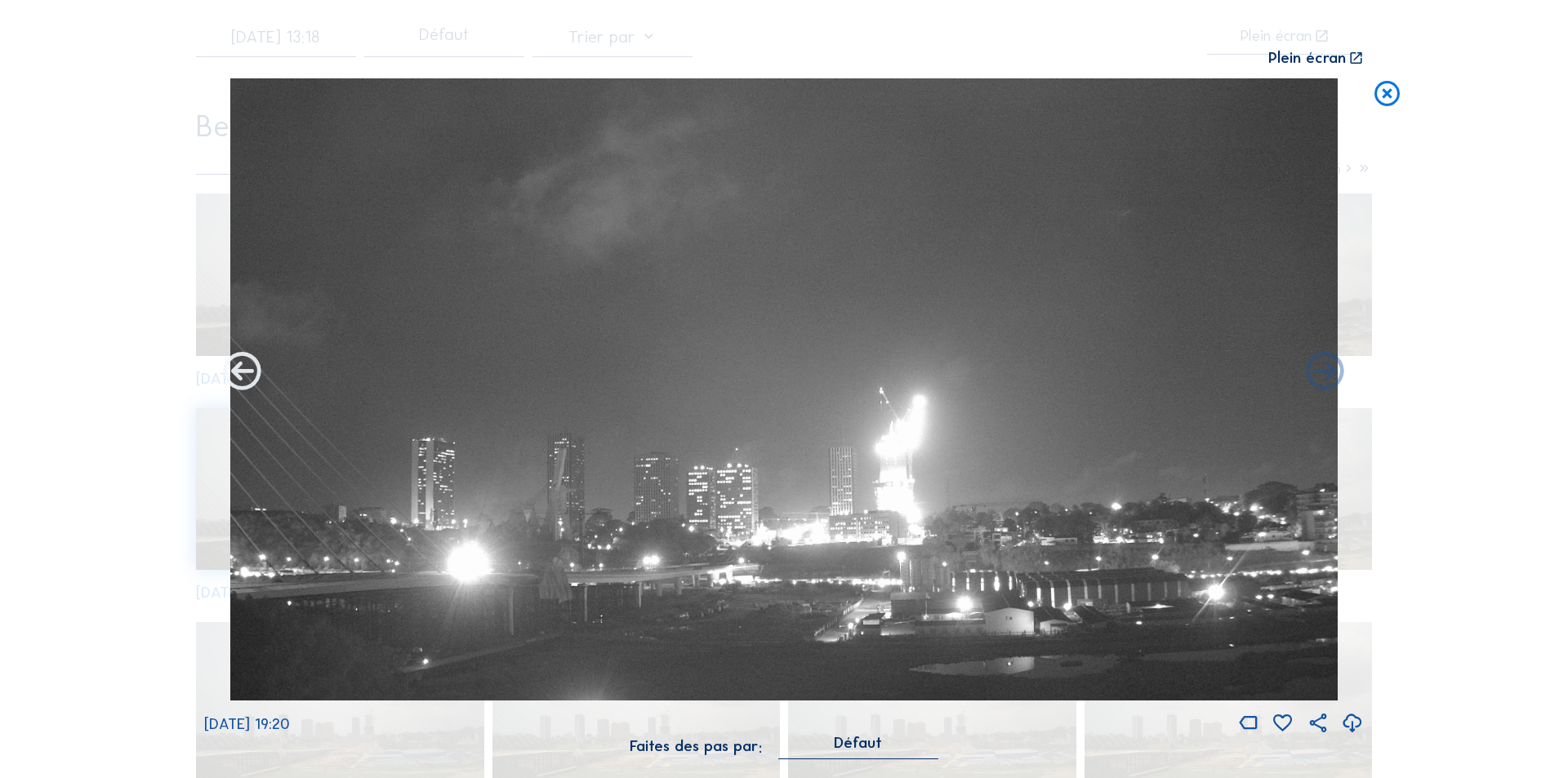
click at [247, 369] on icon at bounding box center [243, 373] width 46 height 46
click at [239, 369] on icon at bounding box center [243, 373] width 46 height 46
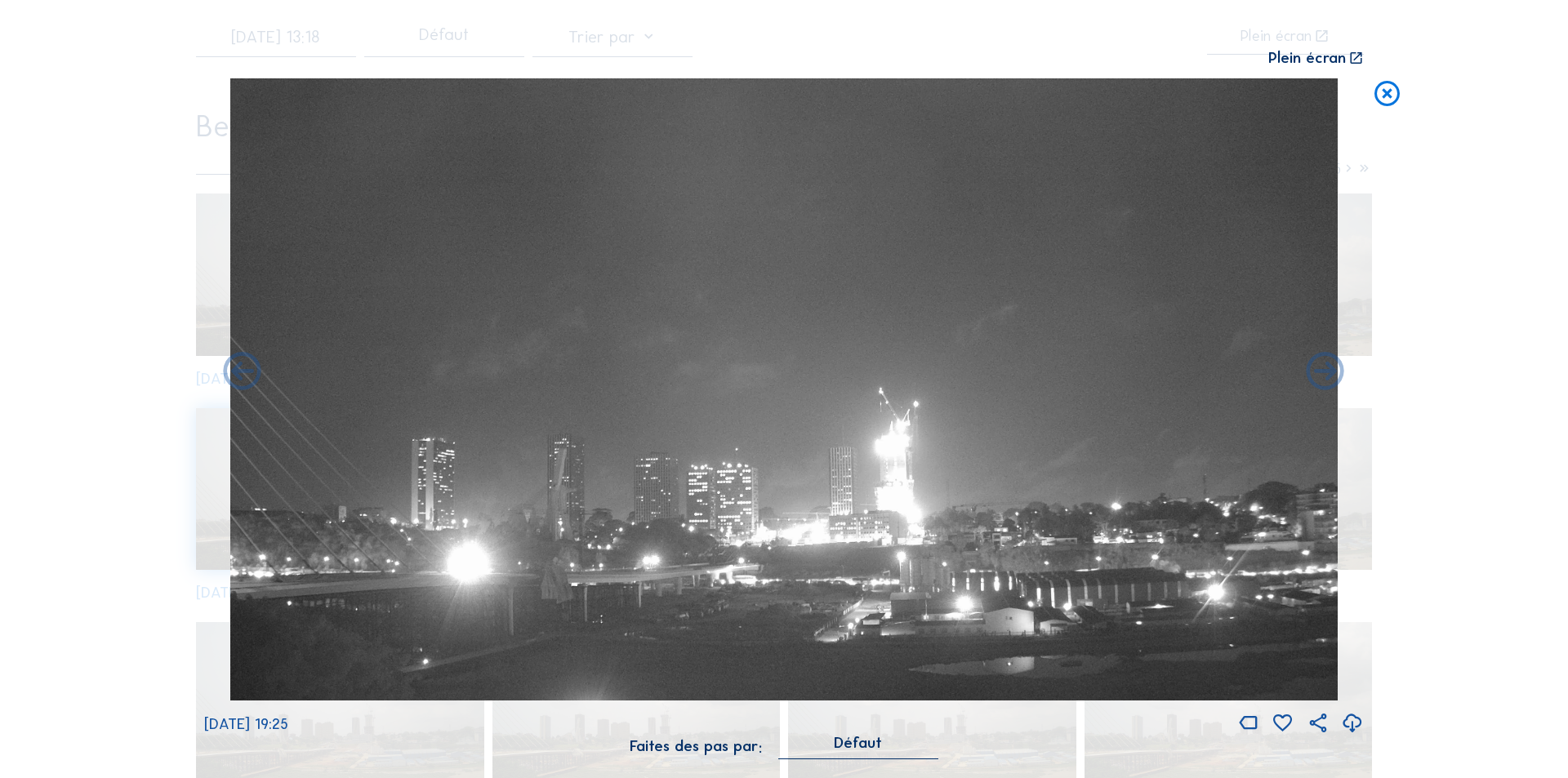
click at [239, 369] on icon at bounding box center [243, 373] width 46 height 46
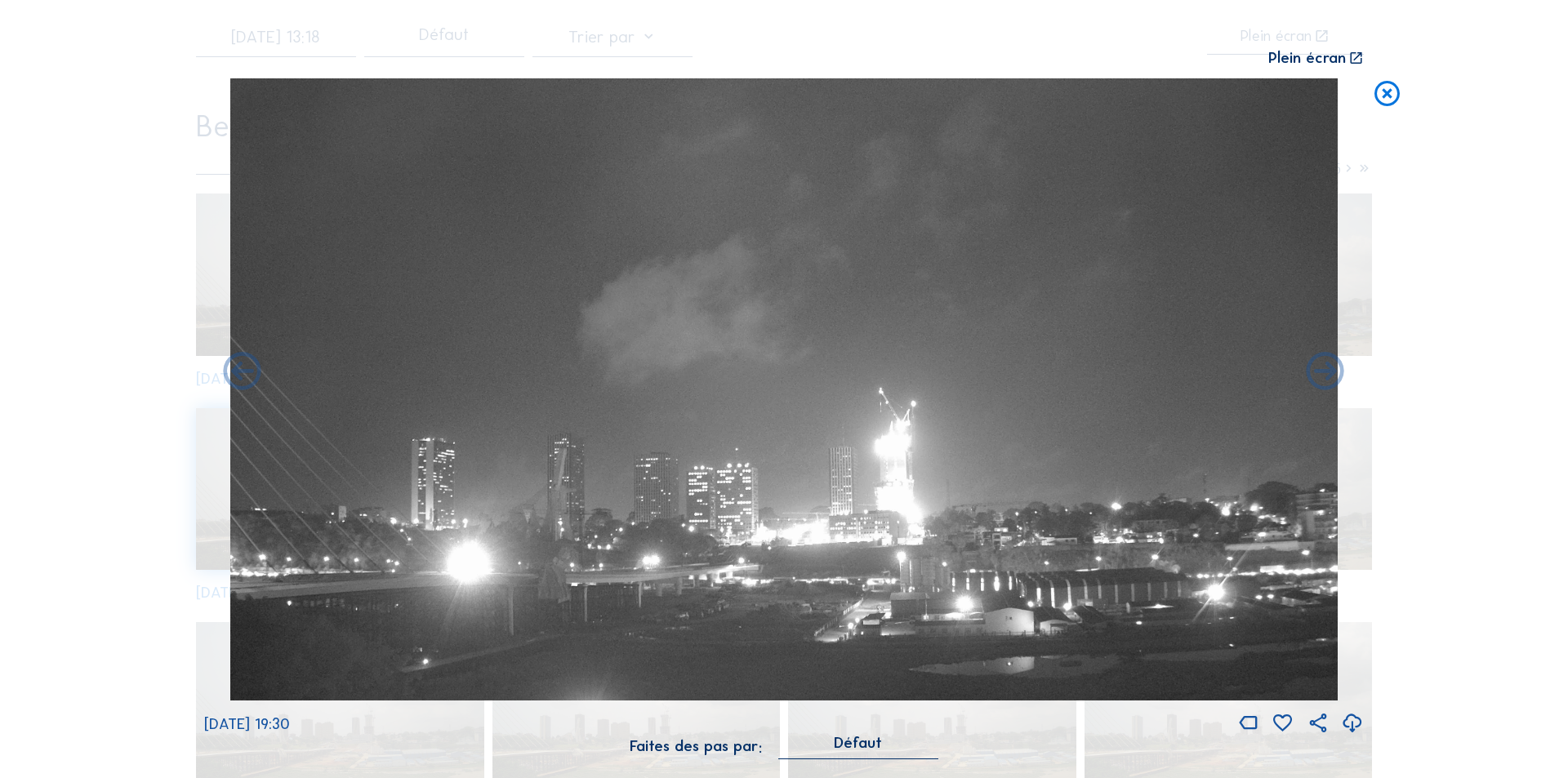
click at [239, 369] on icon at bounding box center [243, 373] width 46 height 46
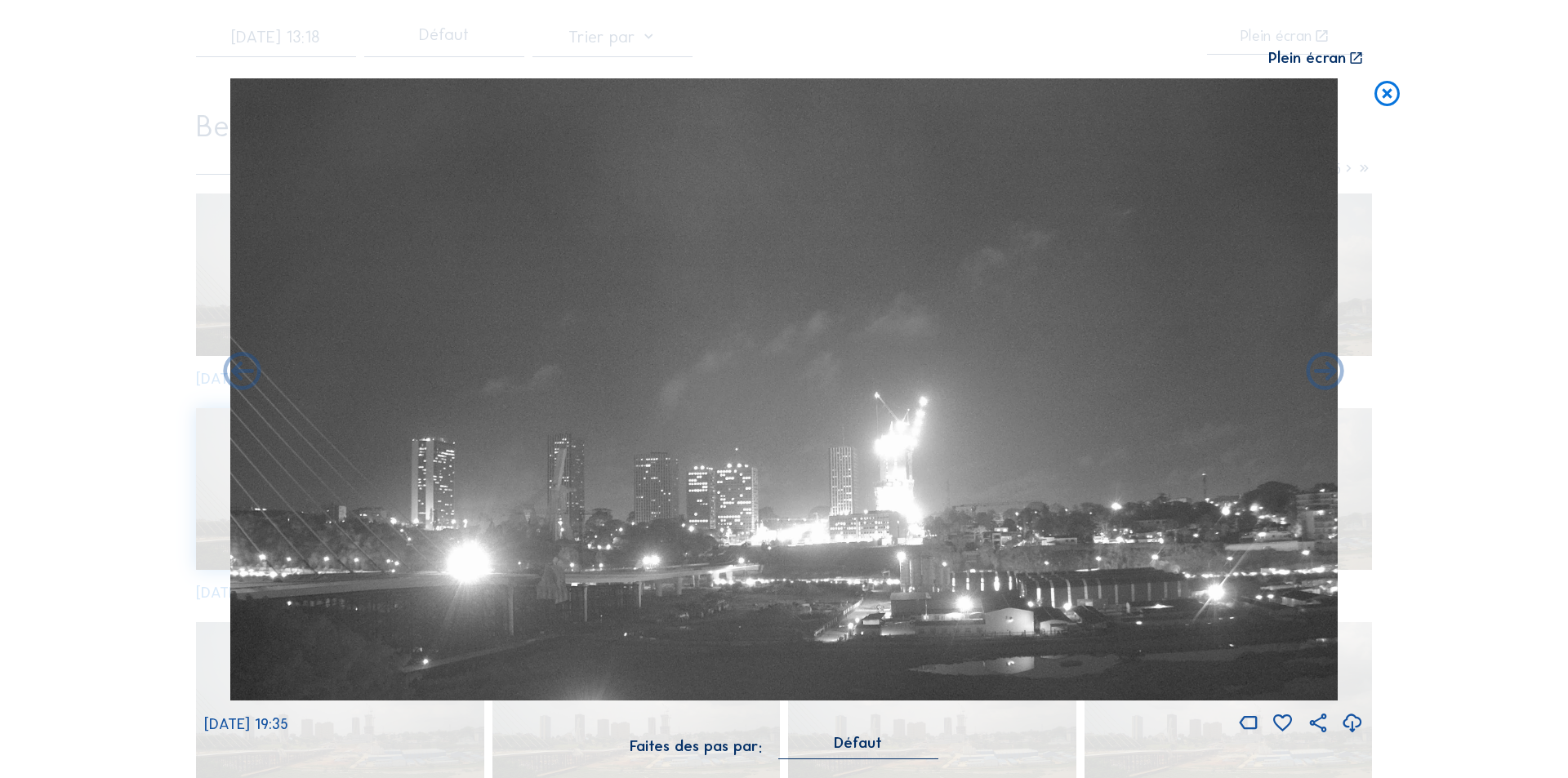
click at [239, 369] on icon at bounding box center [243, 373] width 46 height 46
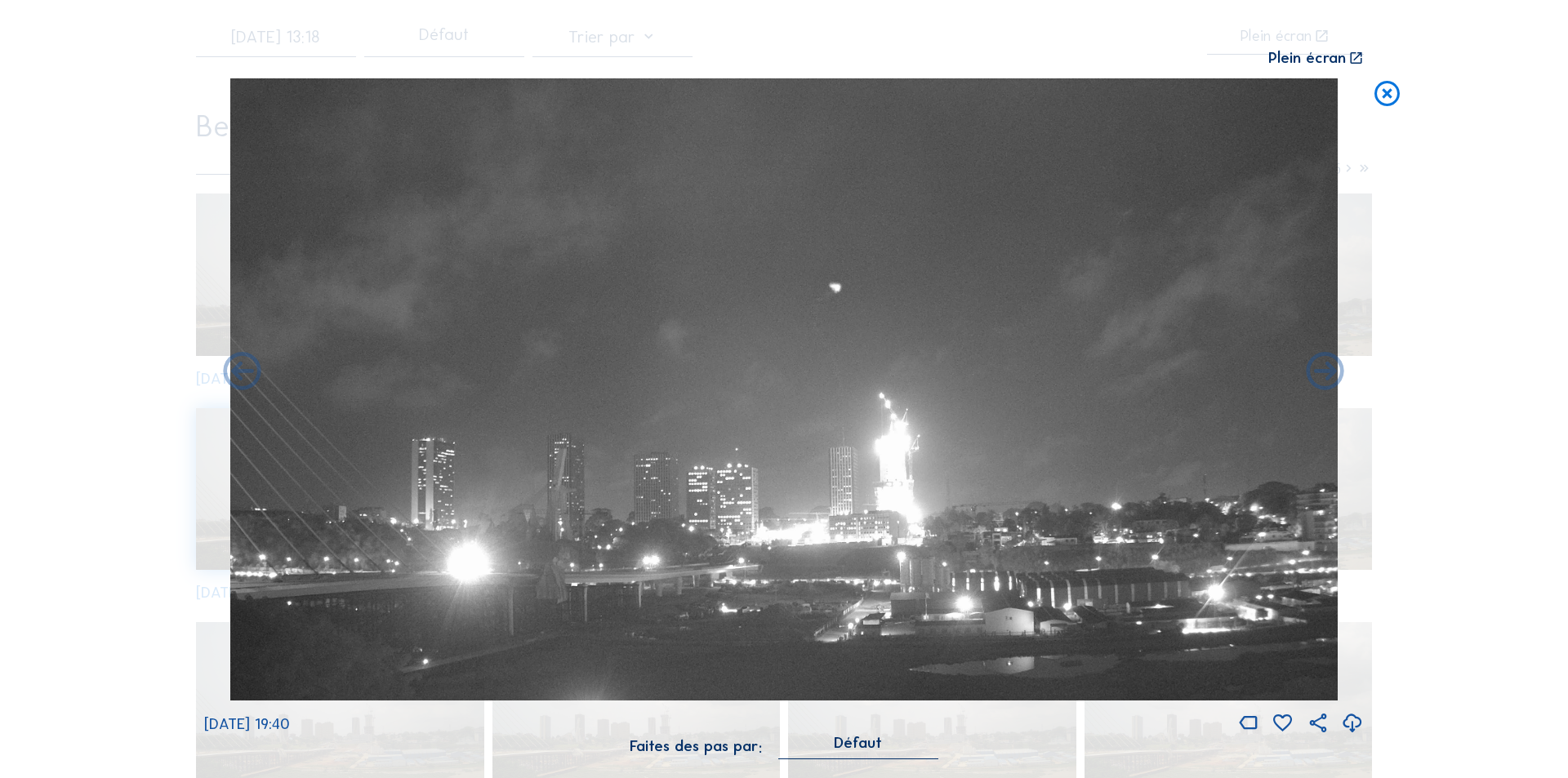
click at [239, 369] on icon at bounding box center [243, 373] width 46 height 46
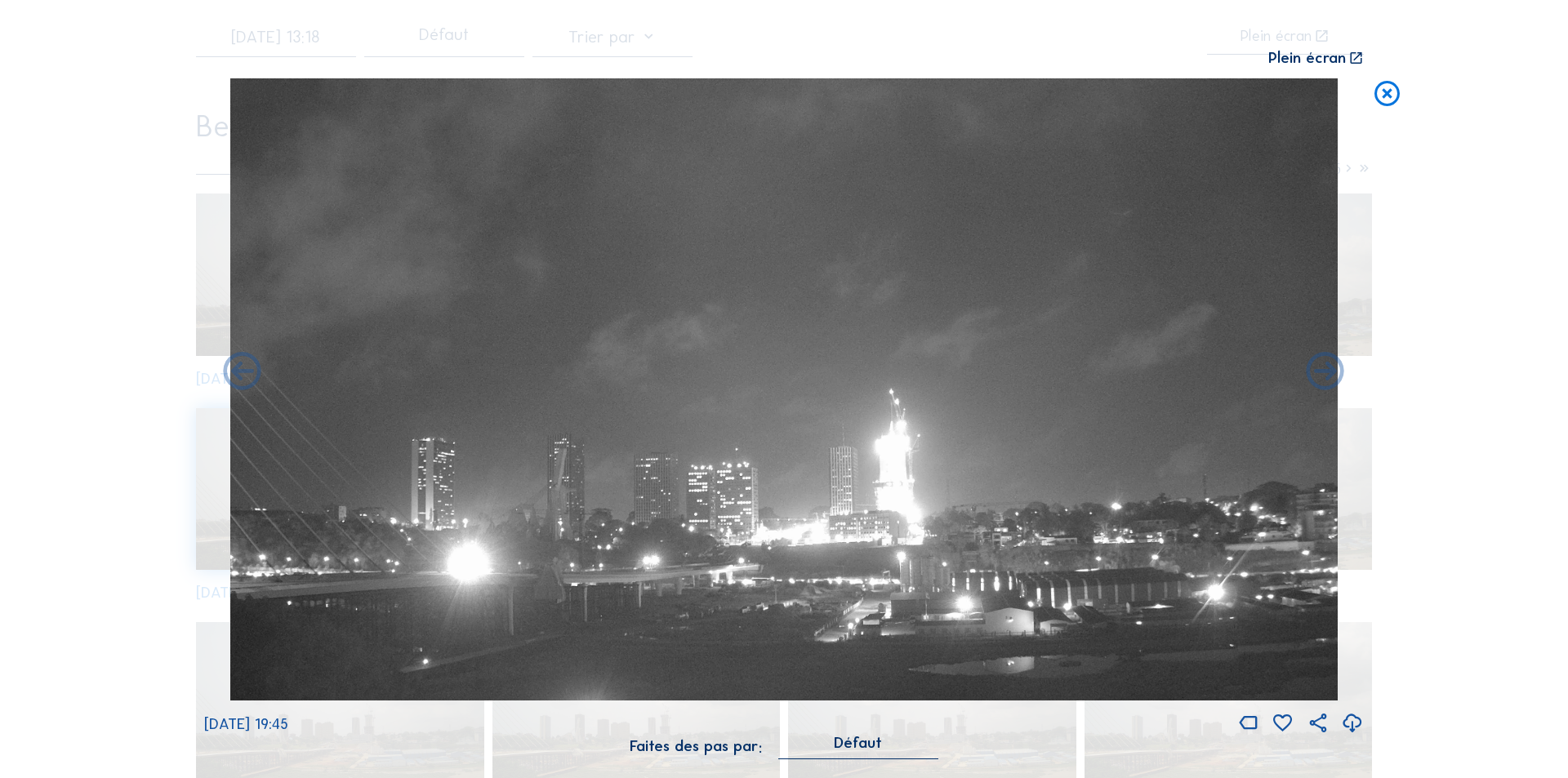
click at [239, 369] on icon at bounding box center [243, 373] width 46 height 46
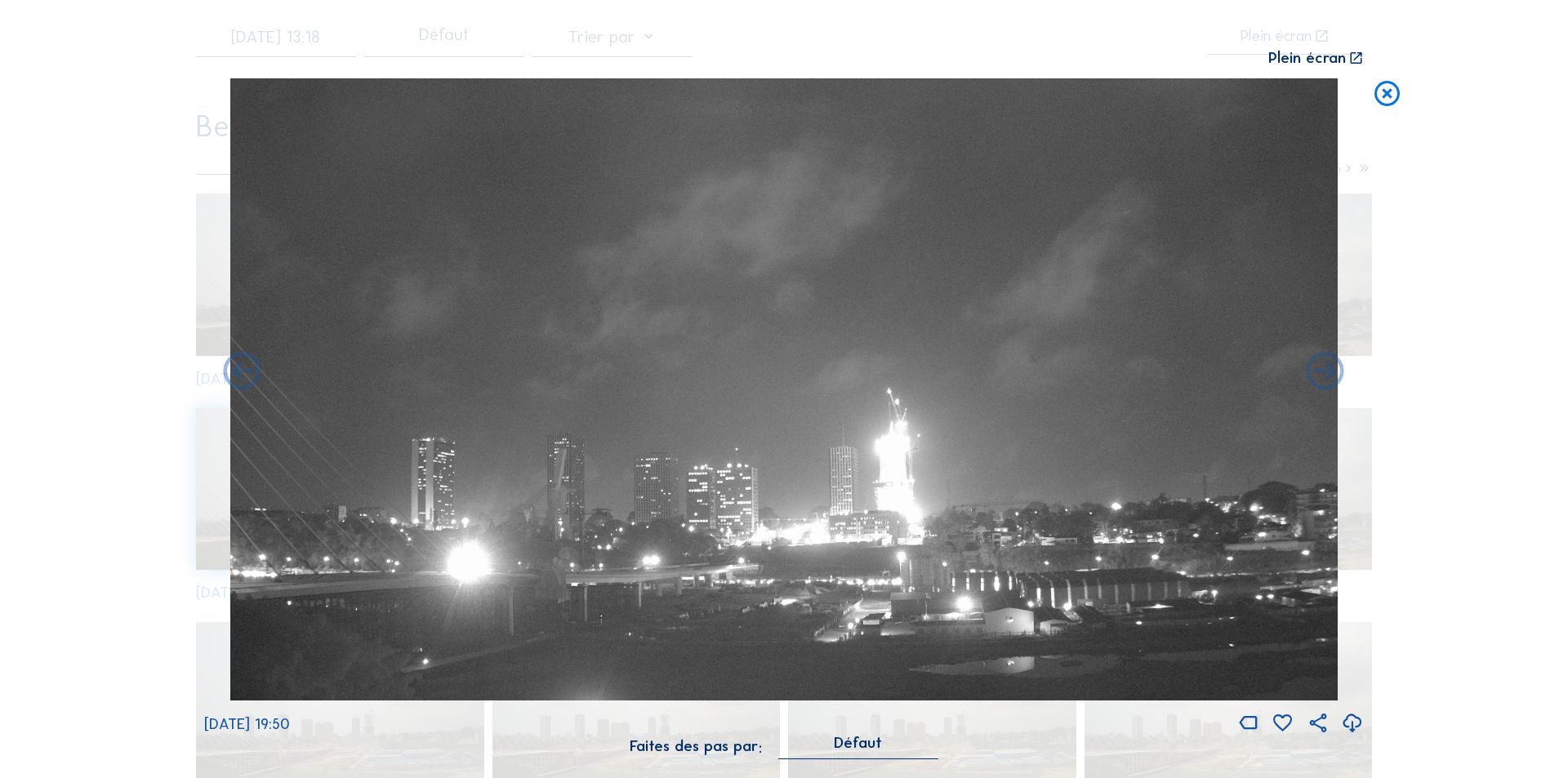
click at [239, 369] on icon at bounding box center [243, 373] width 46 height 46
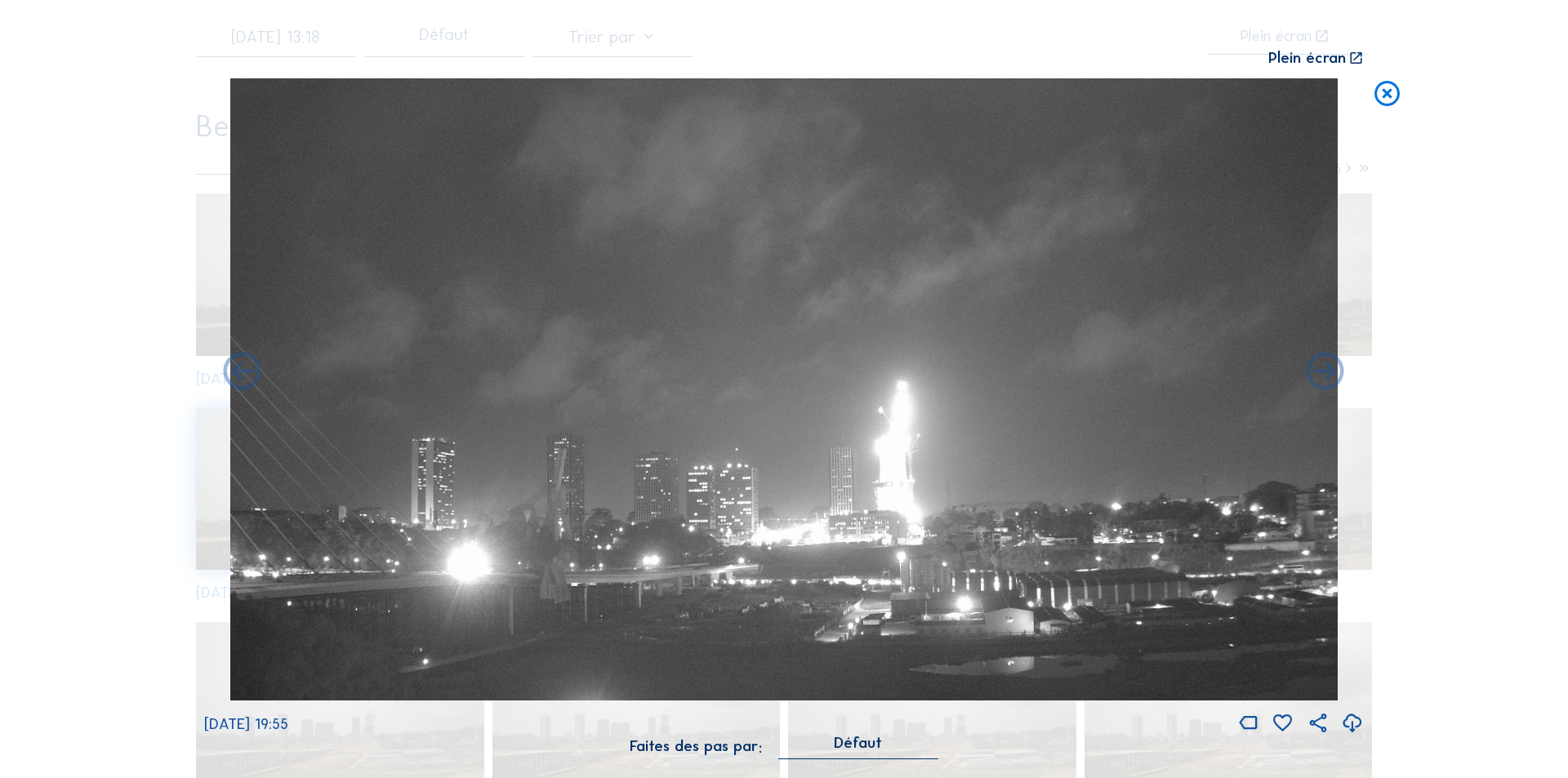
click at [239, 369] on icon at bounding box center [243, 373] width 46 height 46
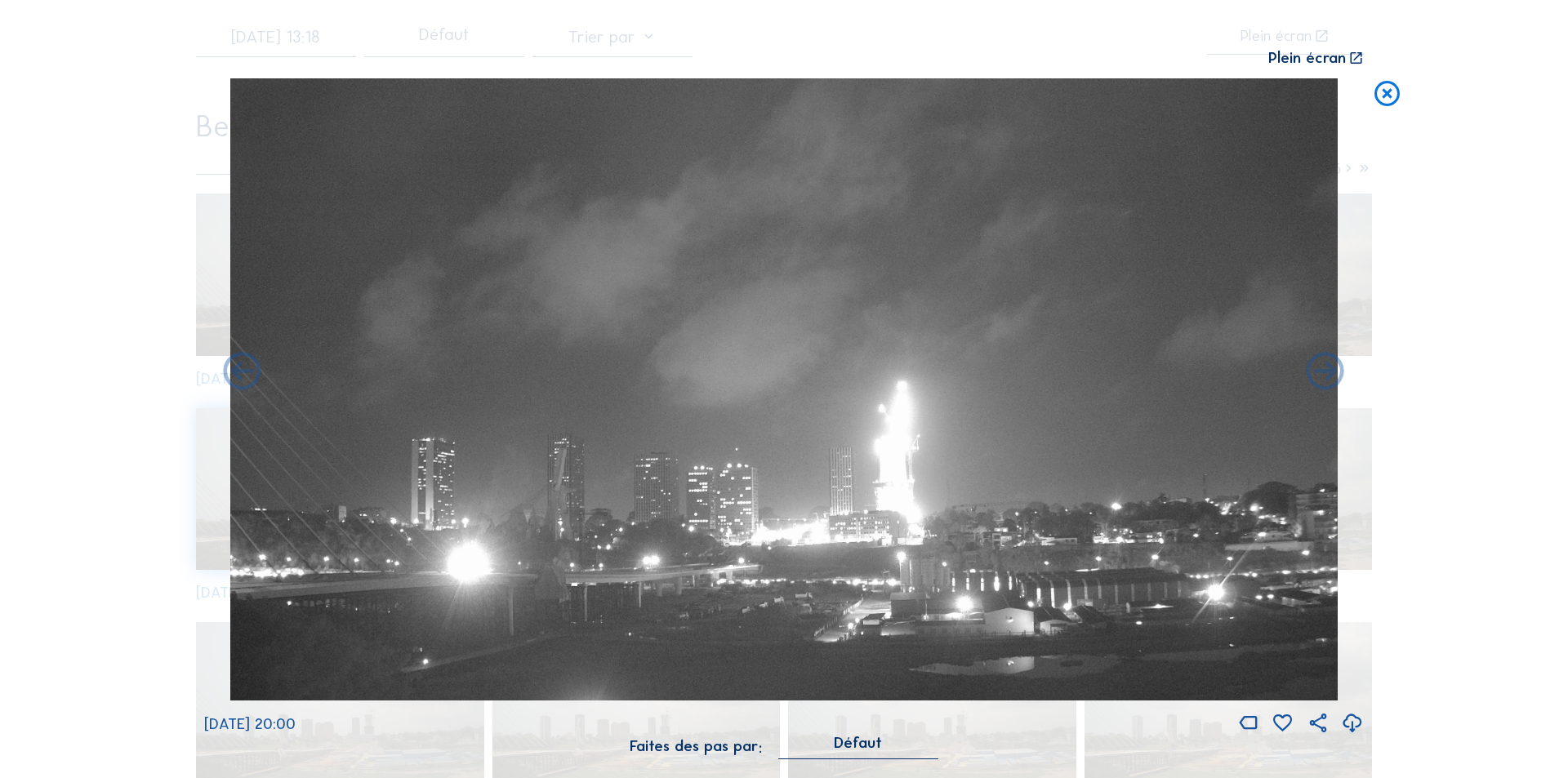
click at [239, 369] on icon at bounding box center [243, 373] width 46 height 46
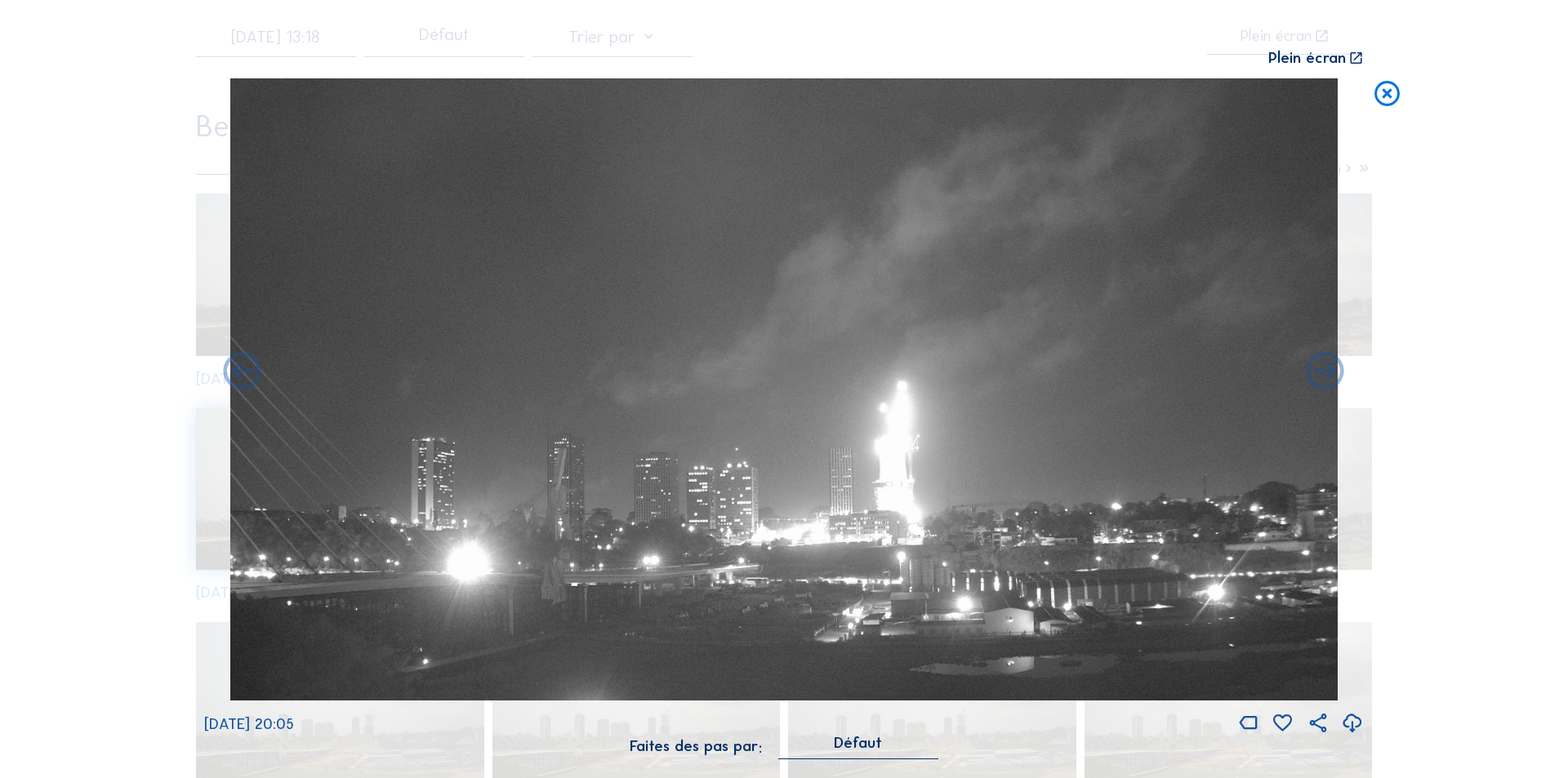
click at [1381, 90] on icon at bounding box center [1387, 94] width 31 height 31
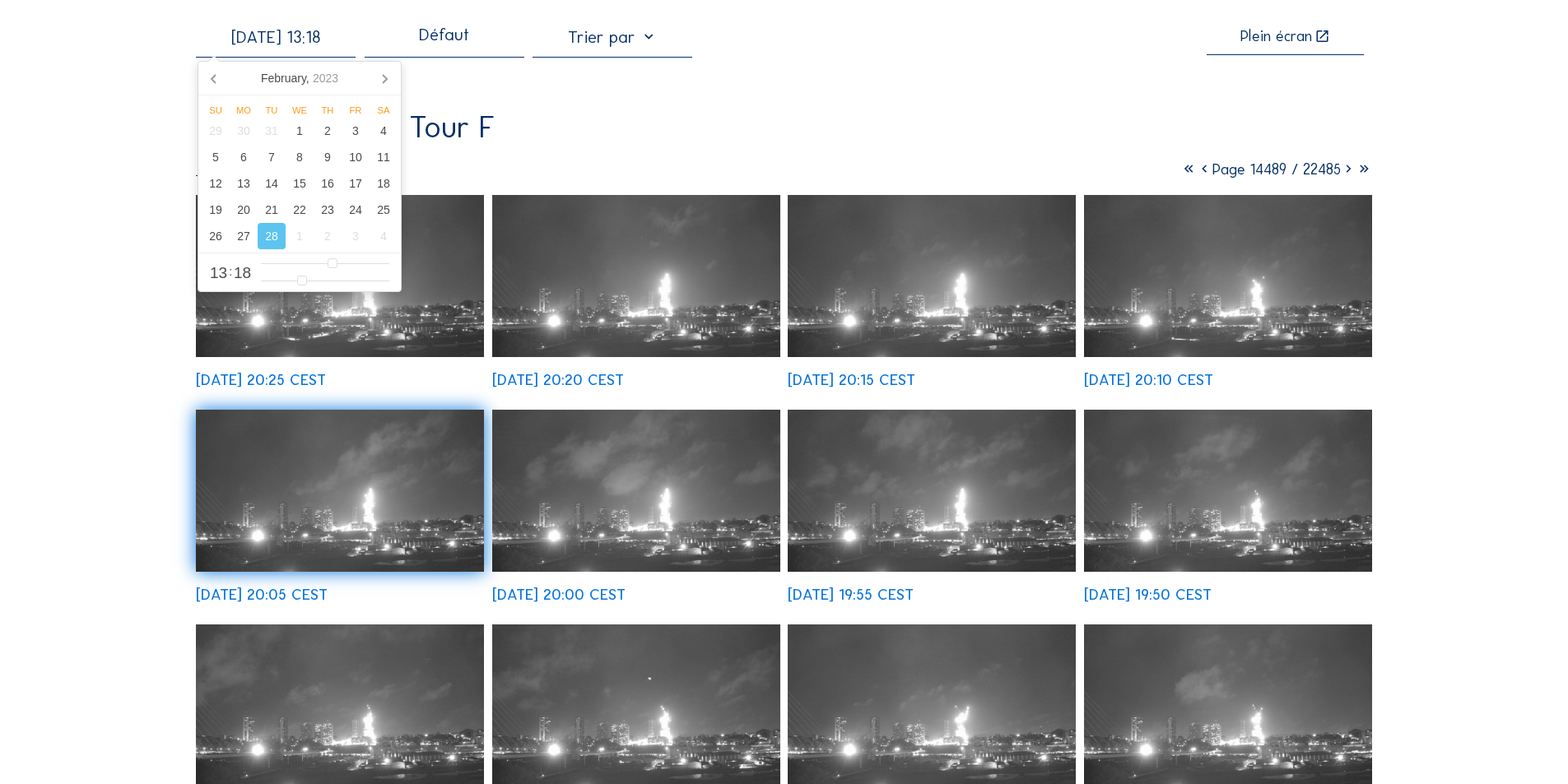
click at [304, 37] on input "[DATE] 13:18" at bounding box center [276, 37] width 160 height 20
click at [385, 73] on icon at bounding box center [384, 77] width 26 height 26
click at [314, 72] on icon "2023" at bounding box center [319, 78] width 25 height 13
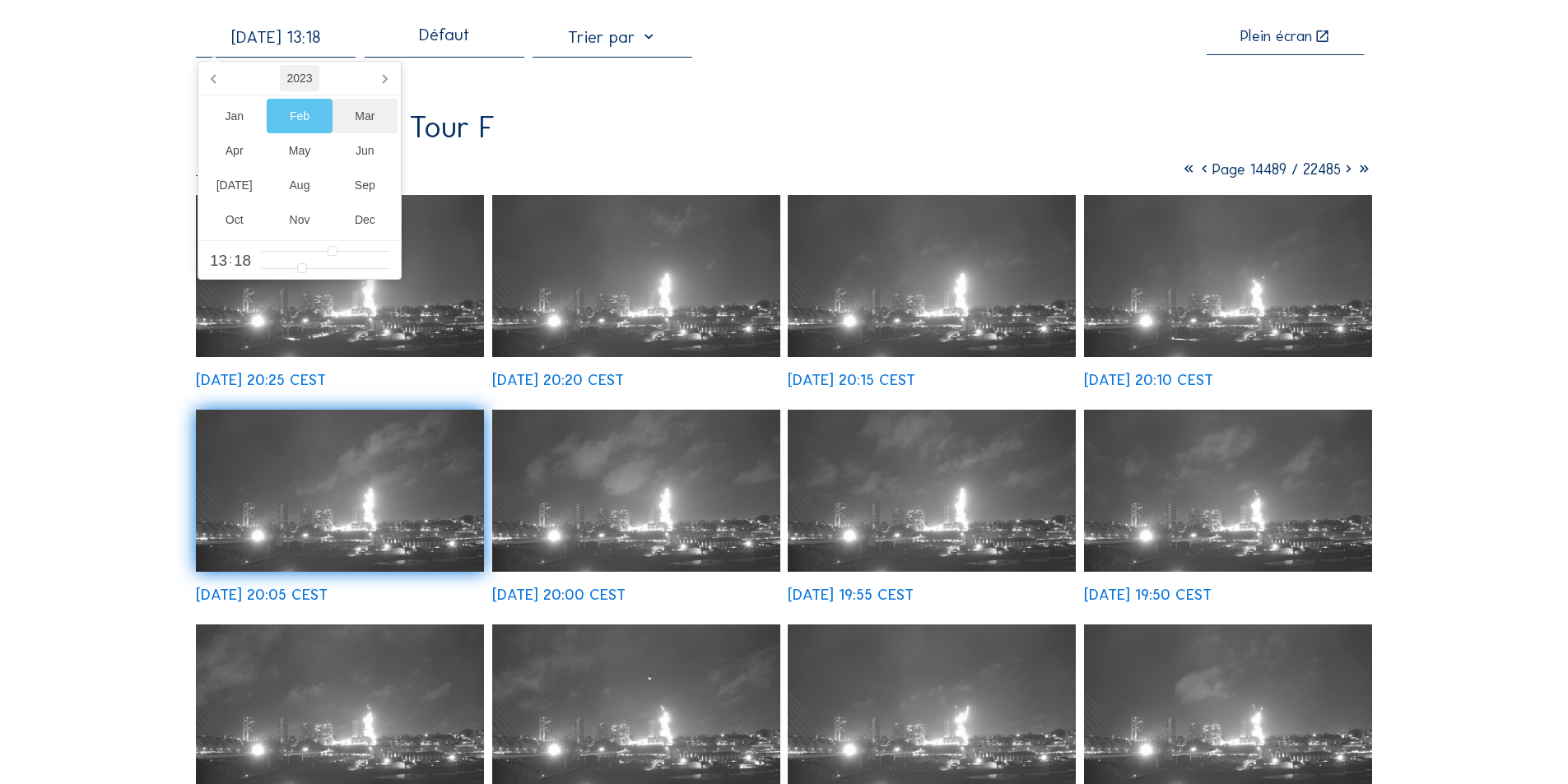
click at [371, 114] on div "Mar" at bounding box center [364, 117] width 65 height 35
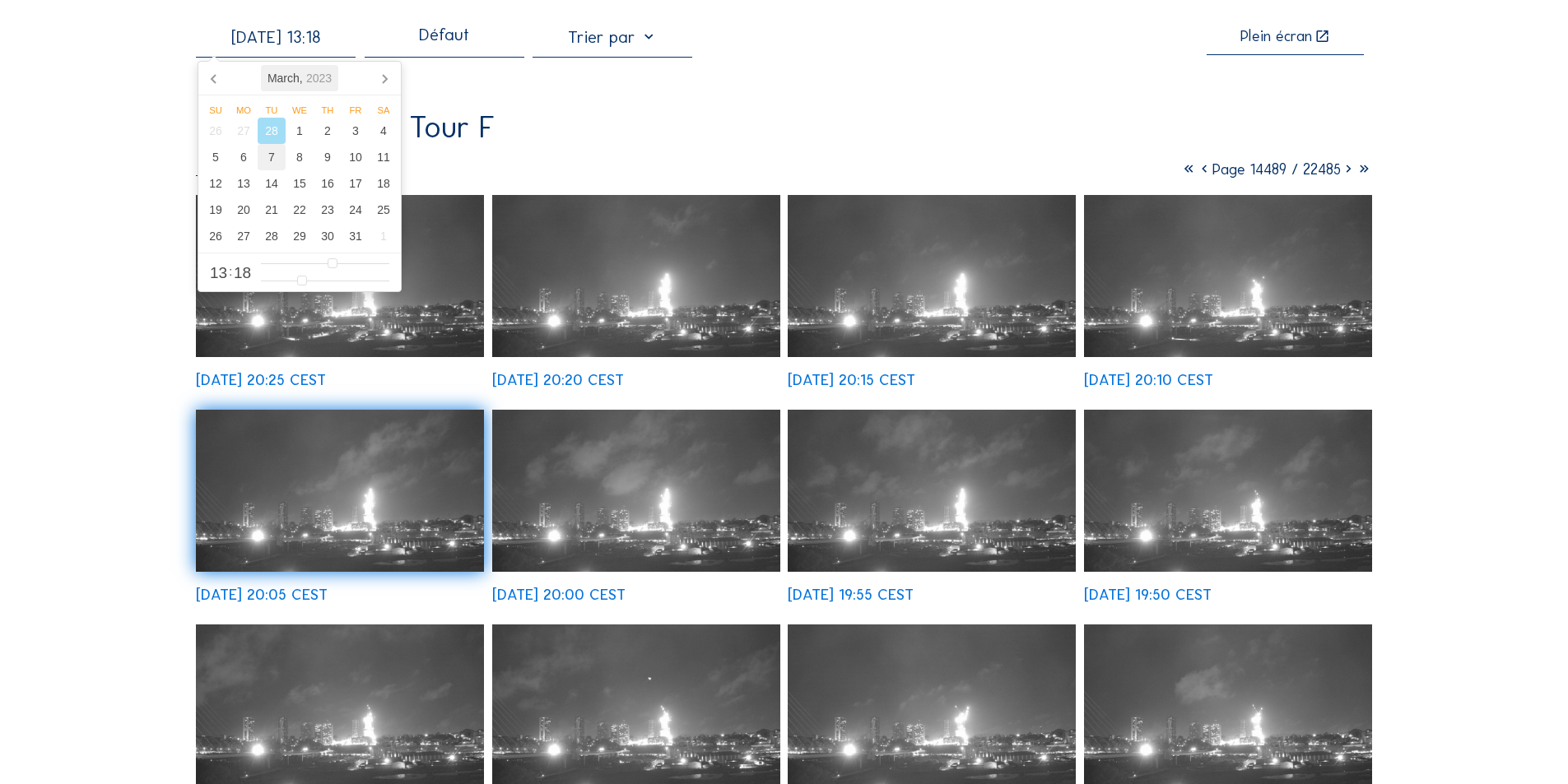
click at [271, 154] on div "7" at bounding box center [271, 156] width 28 height 26
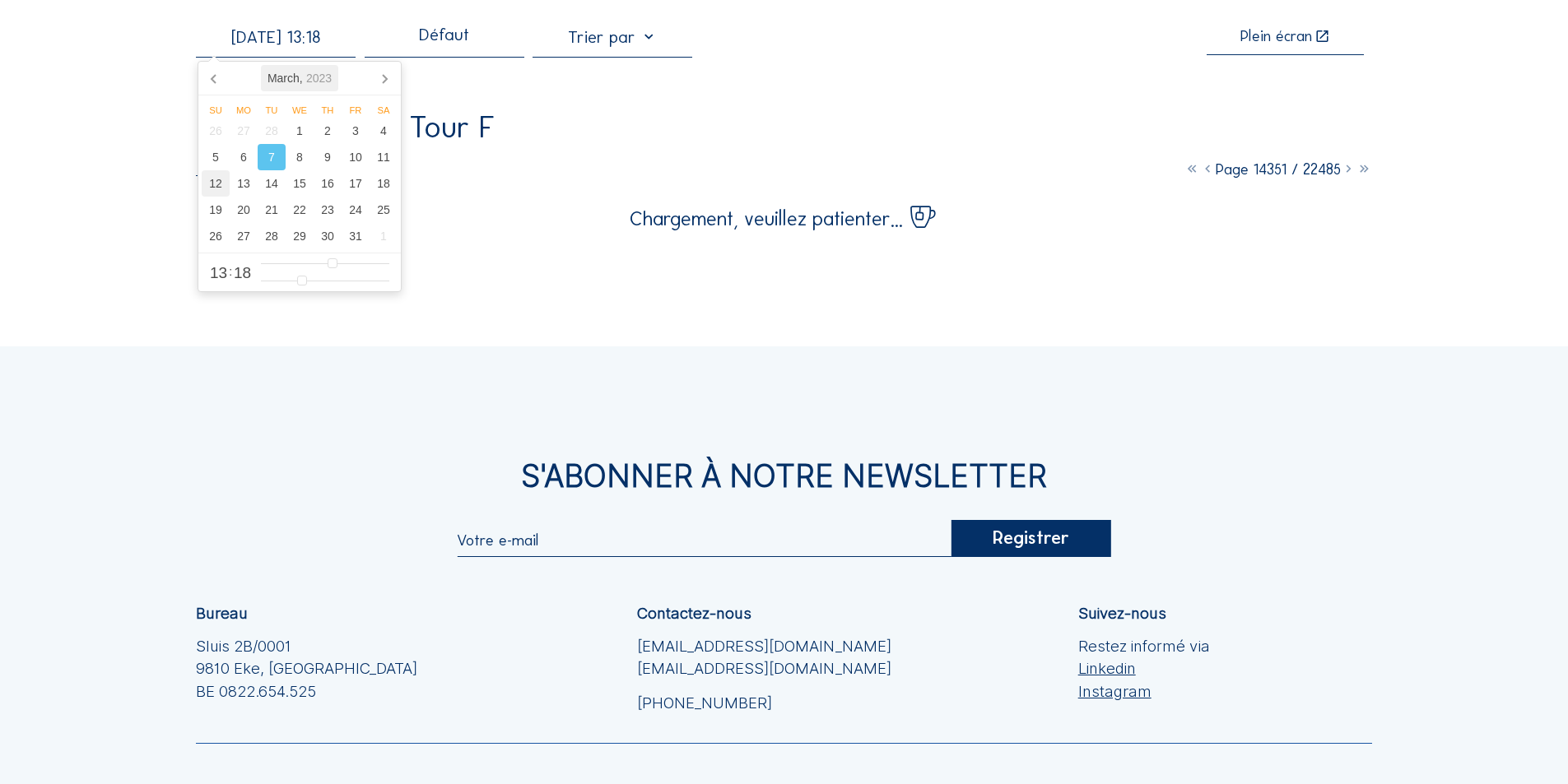
click at [213, 179] on div "12" at bounding box center [215, 183] width 28 height 26
type input "[DATE] 13:18"
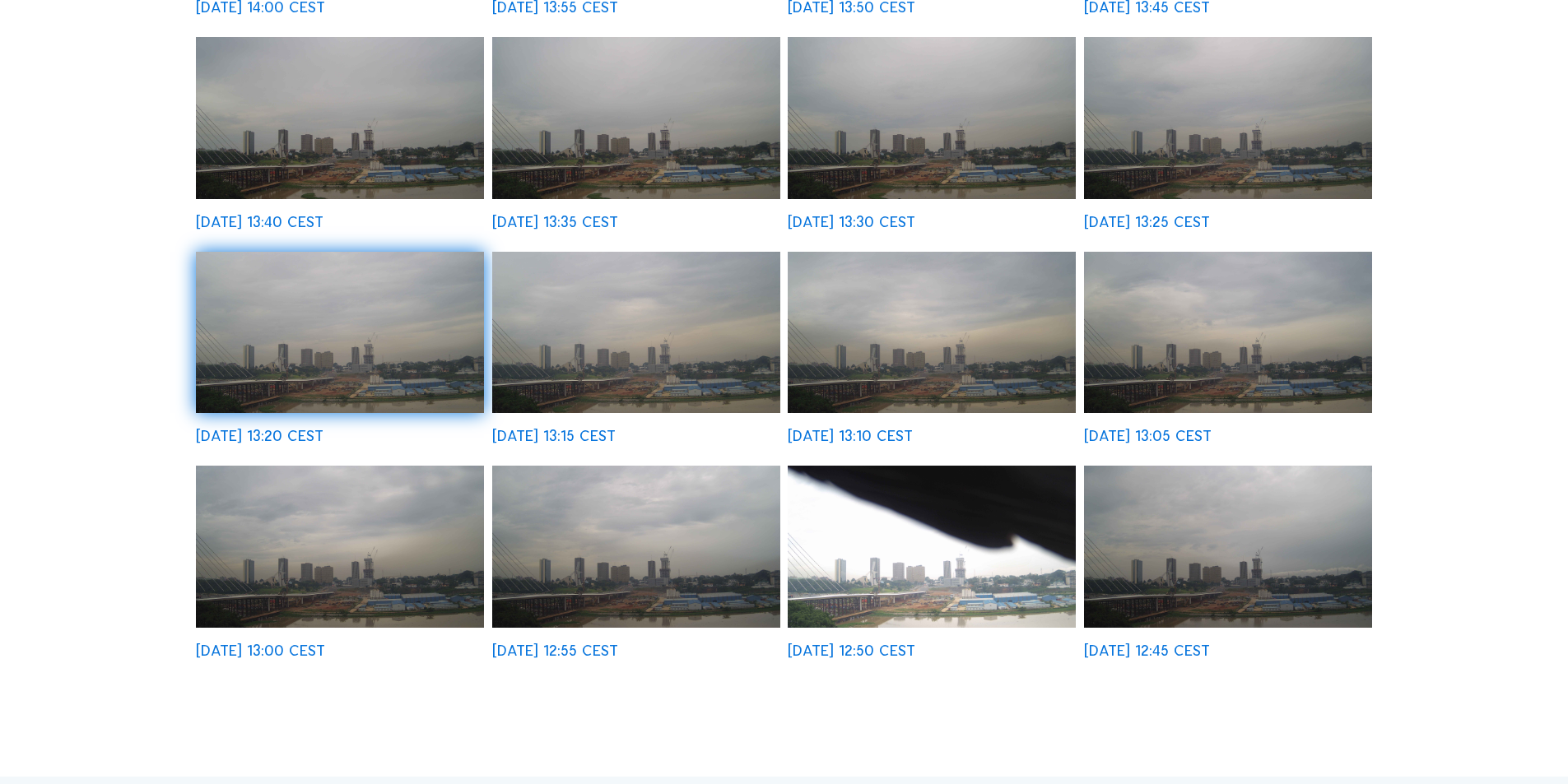
scroll to position [494, 0]
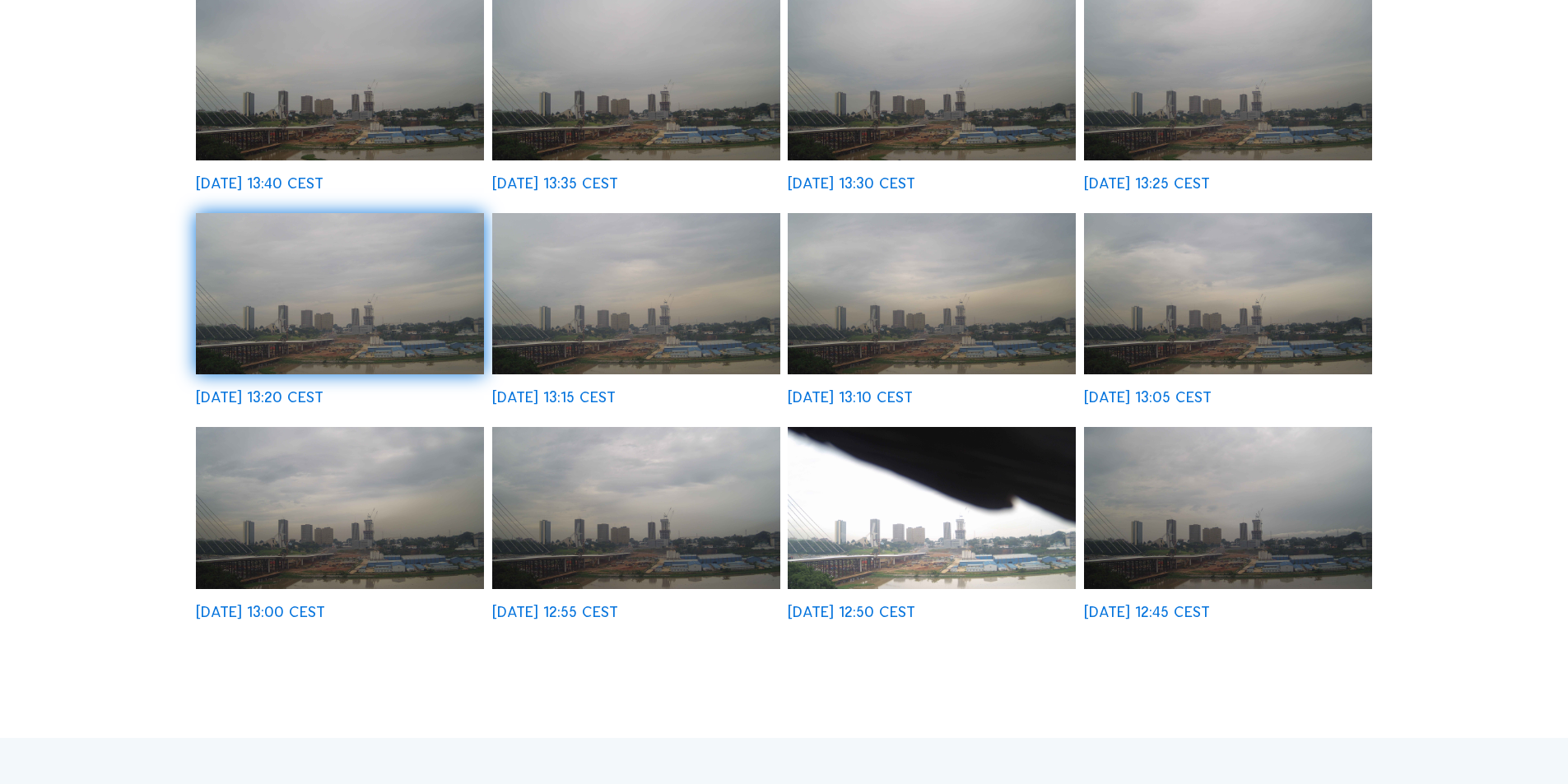
click at [917, 510] on img at bounding box center [932, 508] width 288 height 162
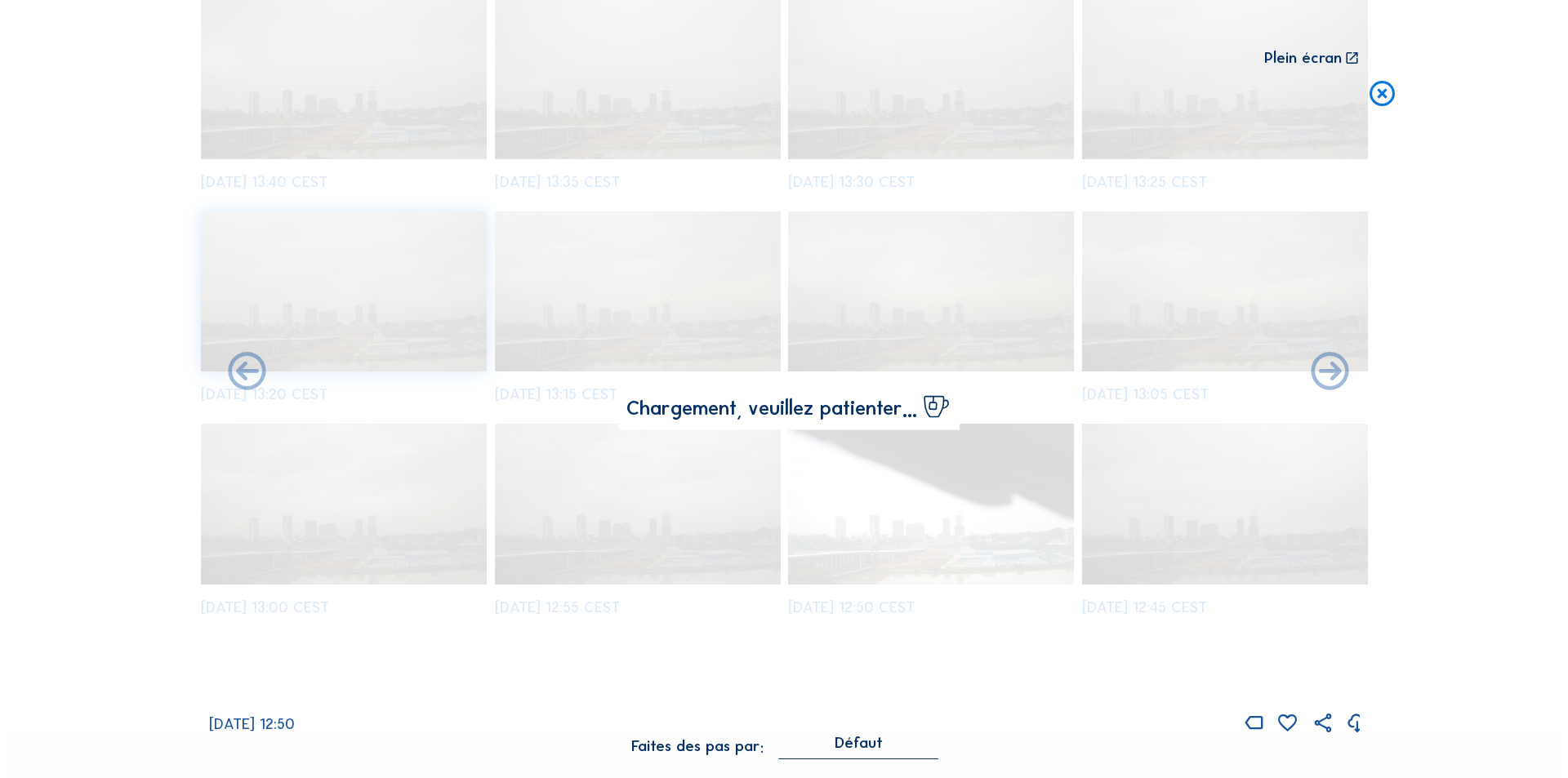
scroll to position [491, 0]
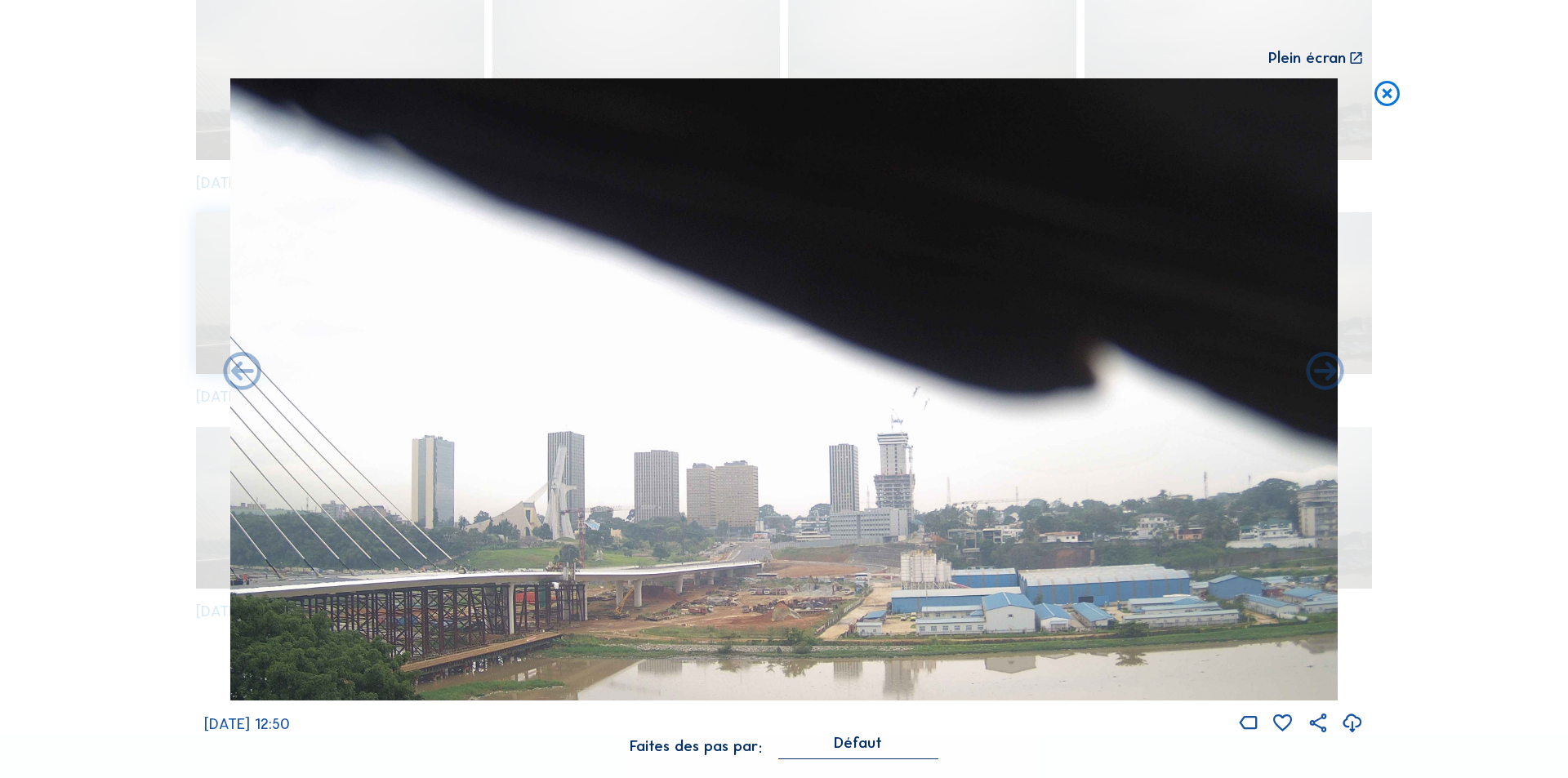
click at [1389, 90] on icon at bounding box center [1387, 94] width 31 height 31
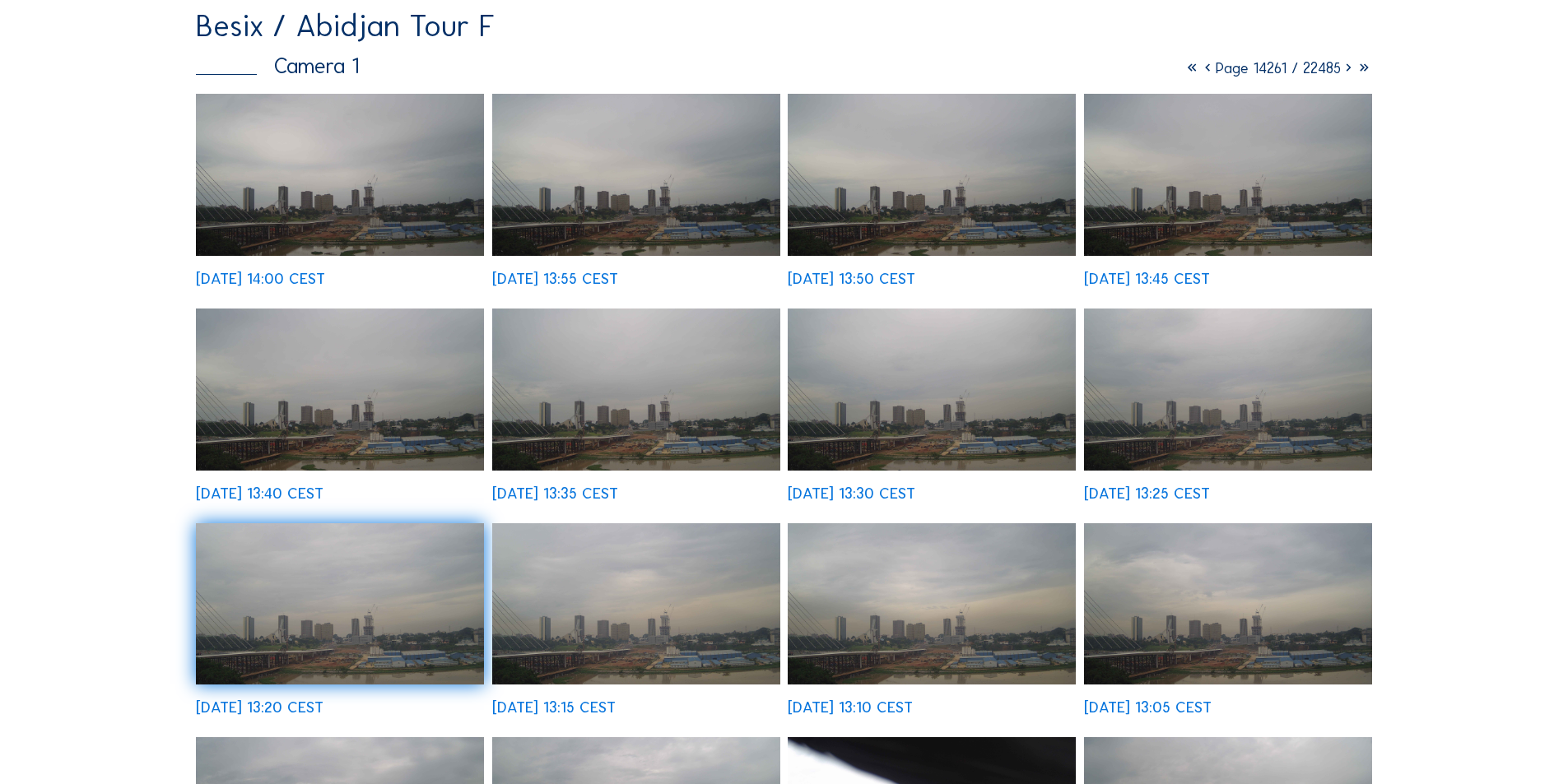
scroll to position [165, 0]
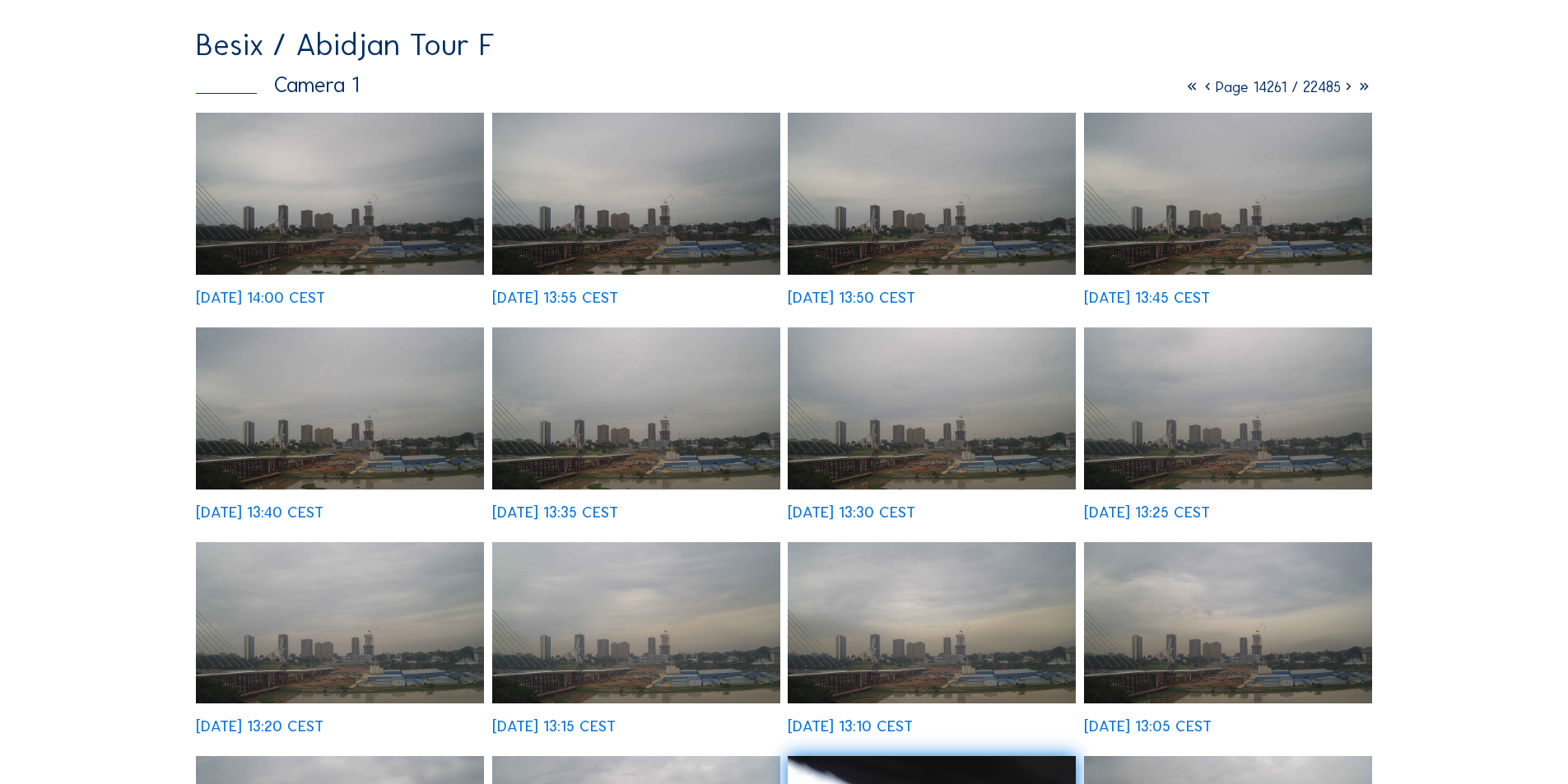
click at [418, 237] on img at bounding box center [339, 194] width 288 height 162
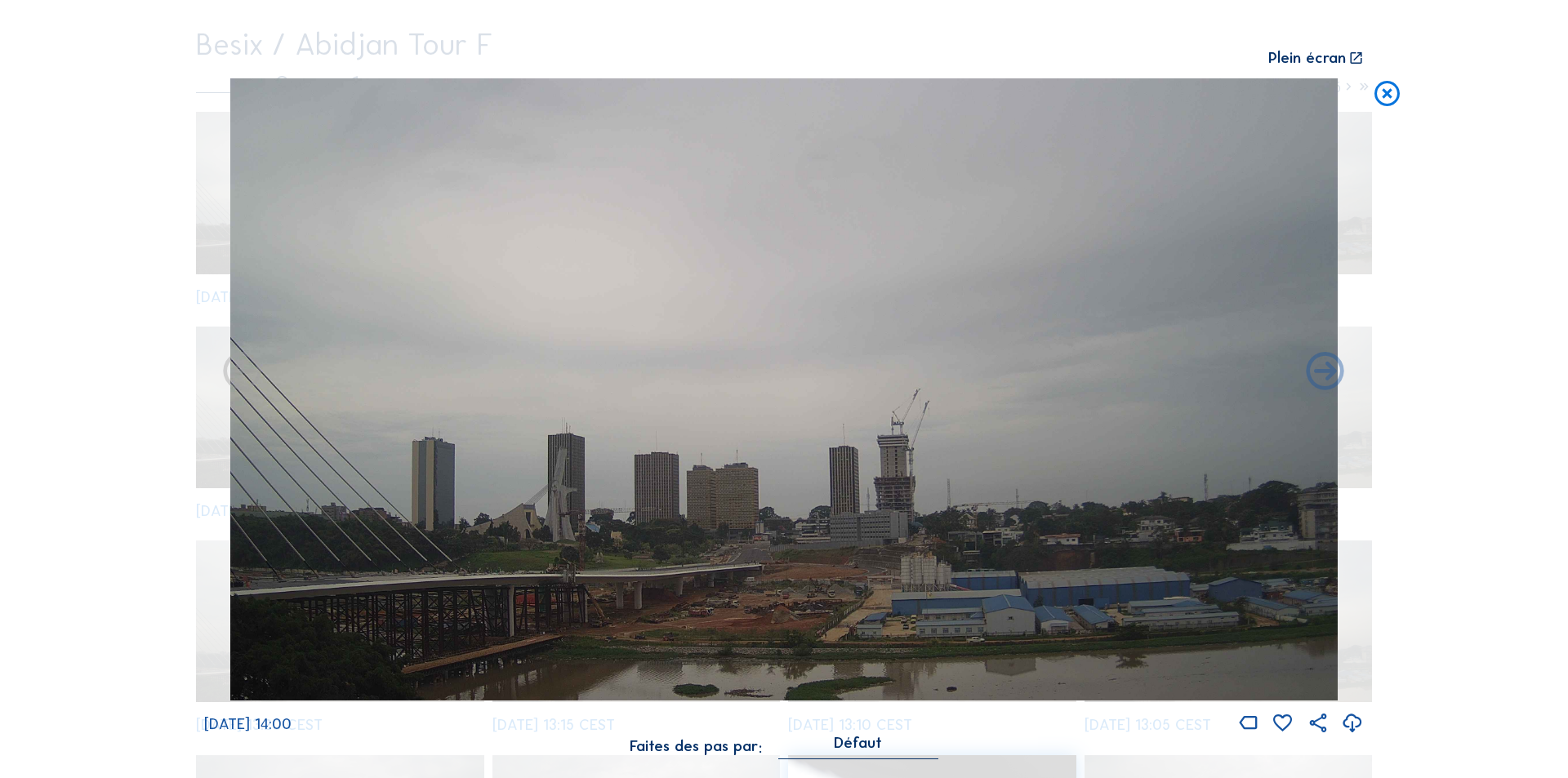
click at [1354, 719] on icon at bounding box center [1353, 724] width 23 height 27
click at [1320, 378] on icon at bounding box center [1326, 373] width 46 height 46
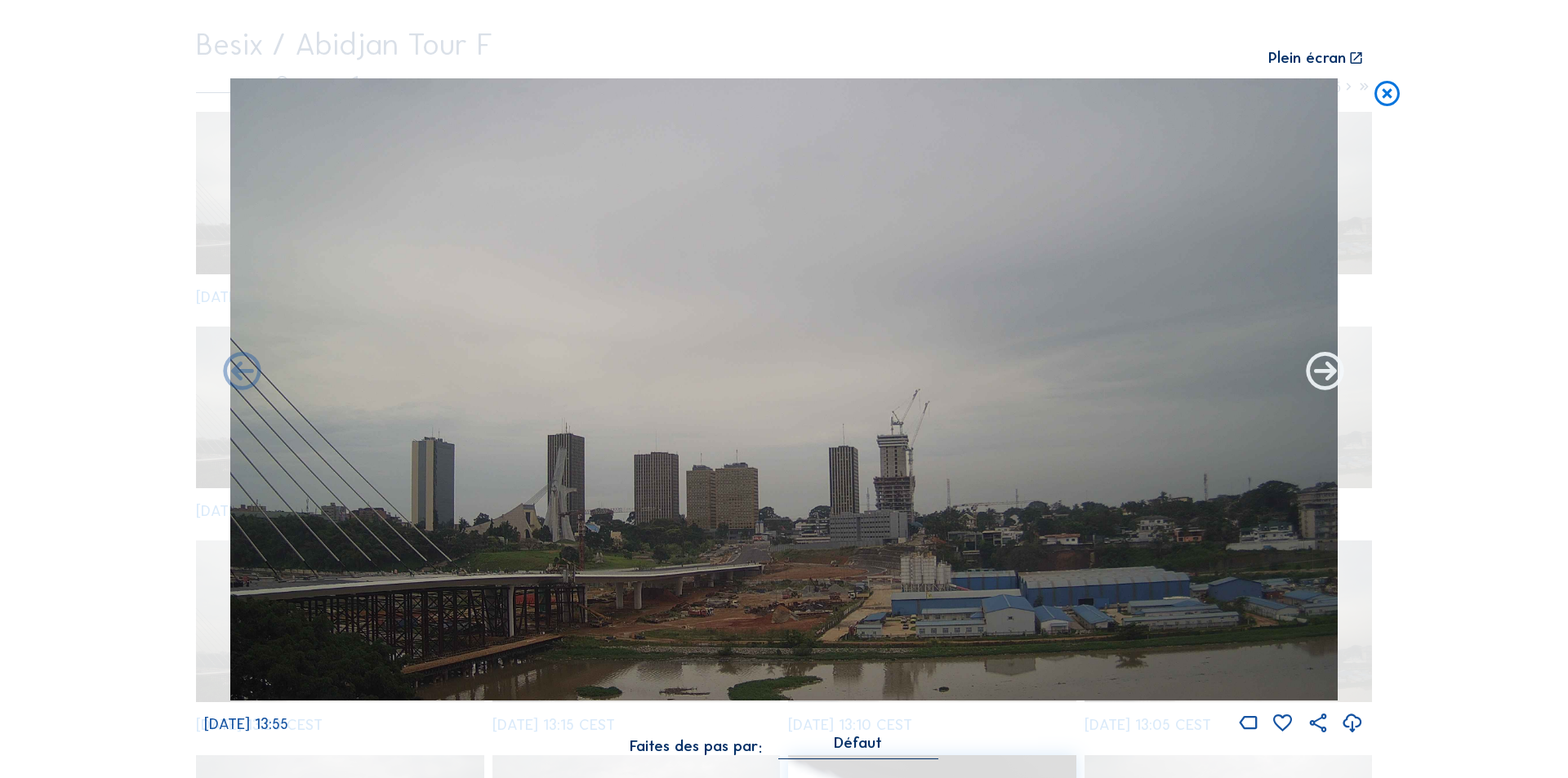
click at [1320, 378] on icon at bounding box center [1326, 373] width 46 height 46
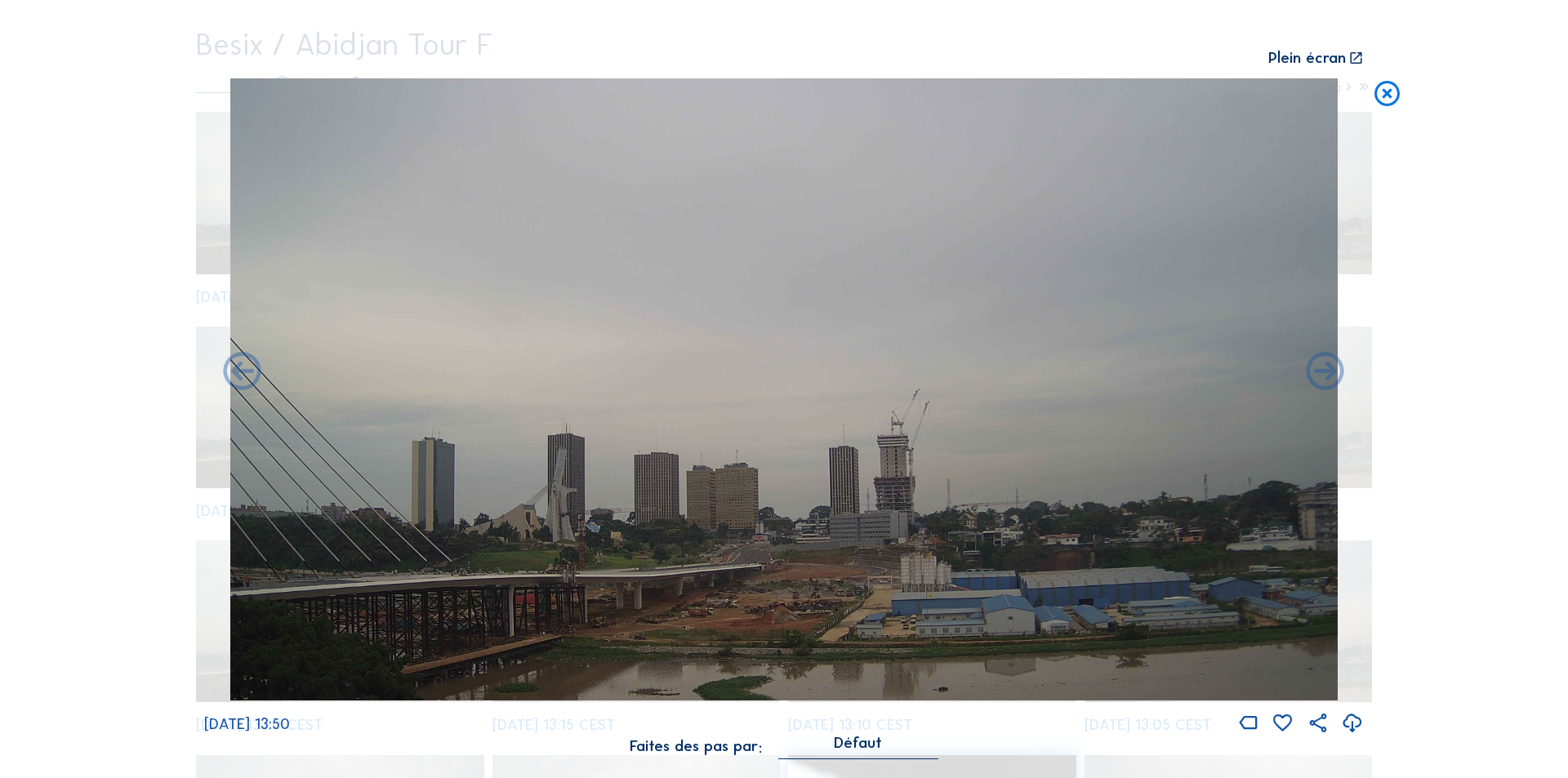
click at [1320, 378] on icon at bounding box center [1326, 373] width 46 height 46
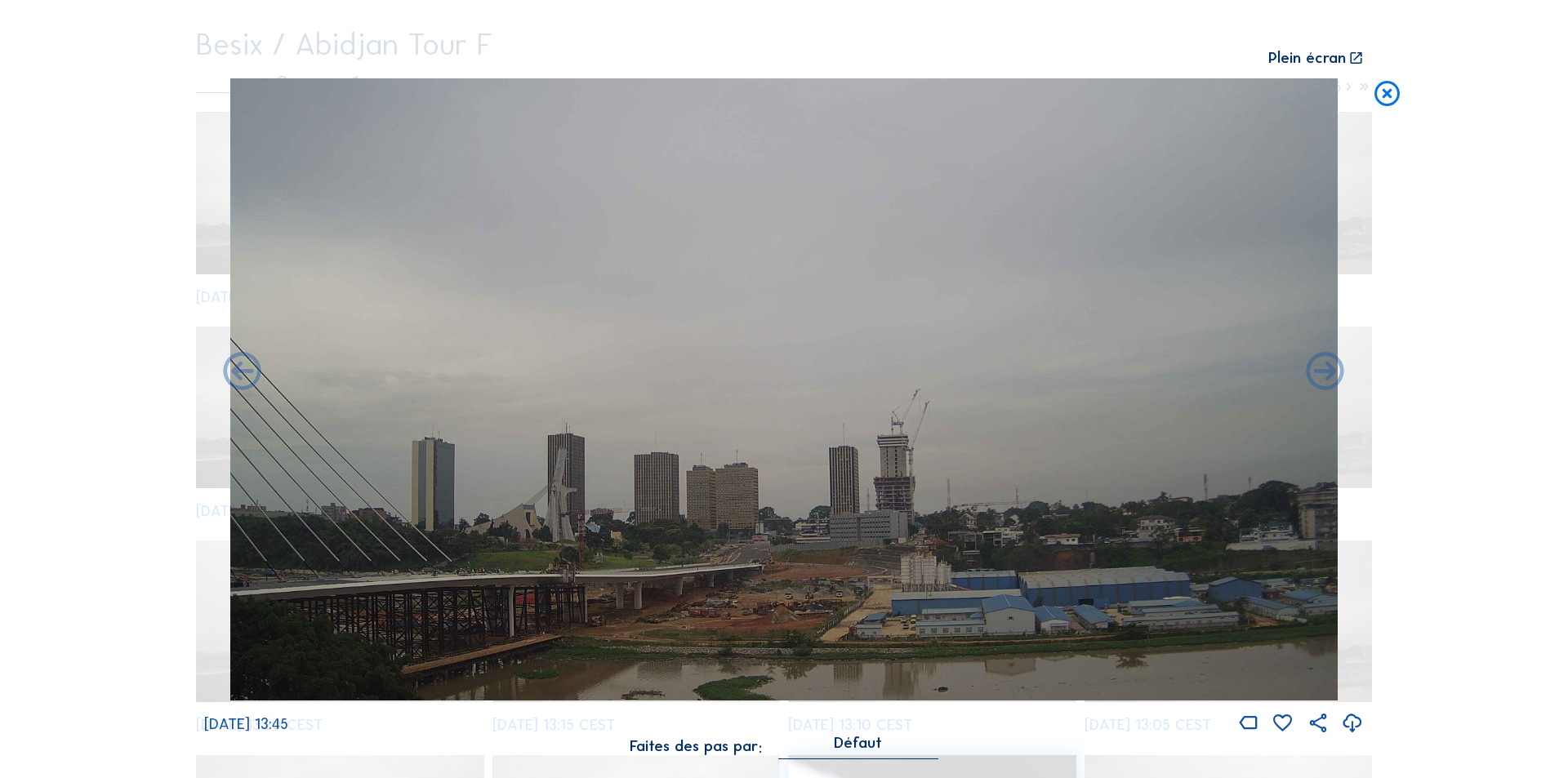
click at [1320, 378] on icon at bounding box center [1326, 373] width 46 height 46
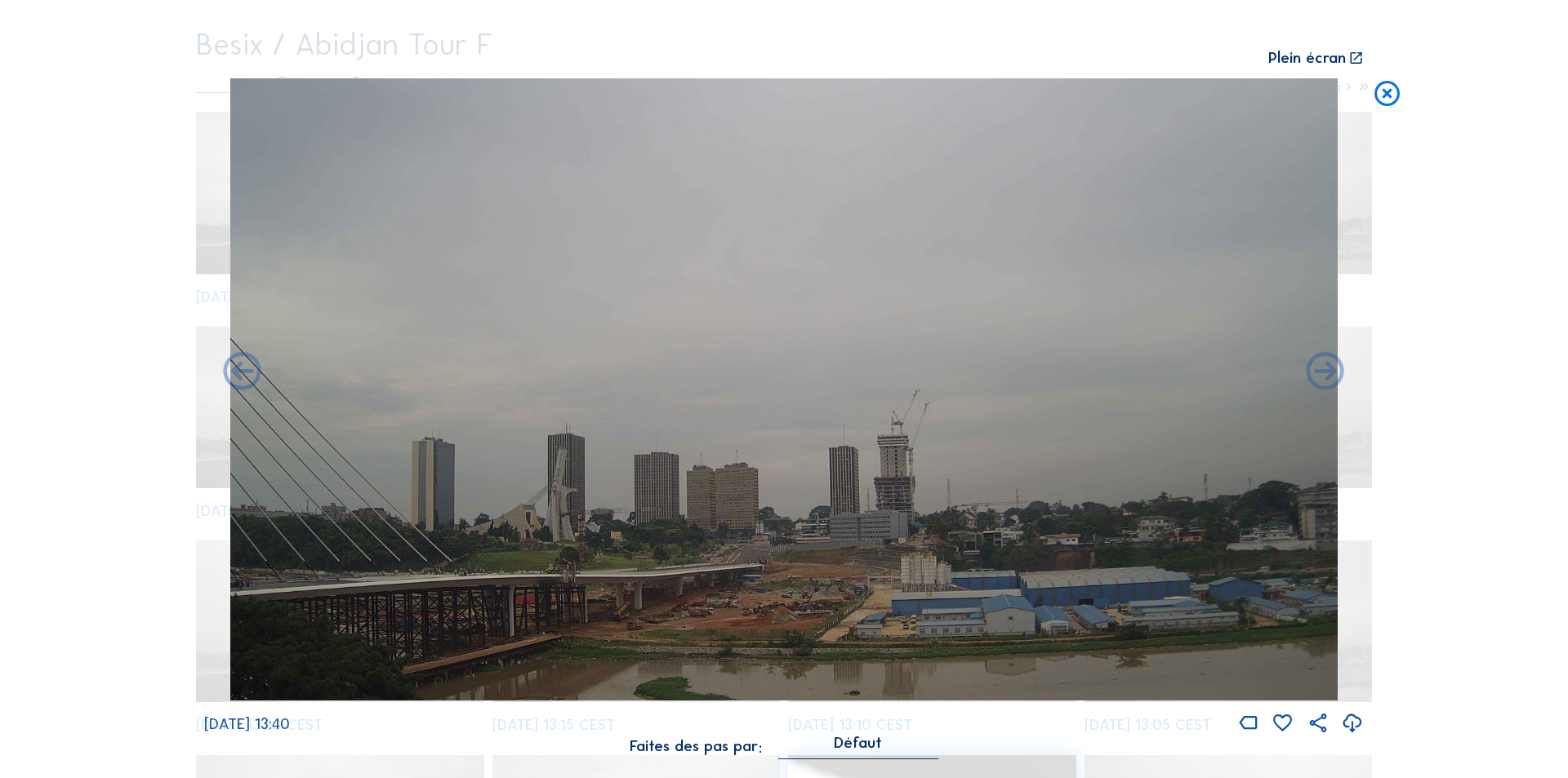
click at [1320, 378] on icon at bounding box center [1326, 373] width 46 height 46
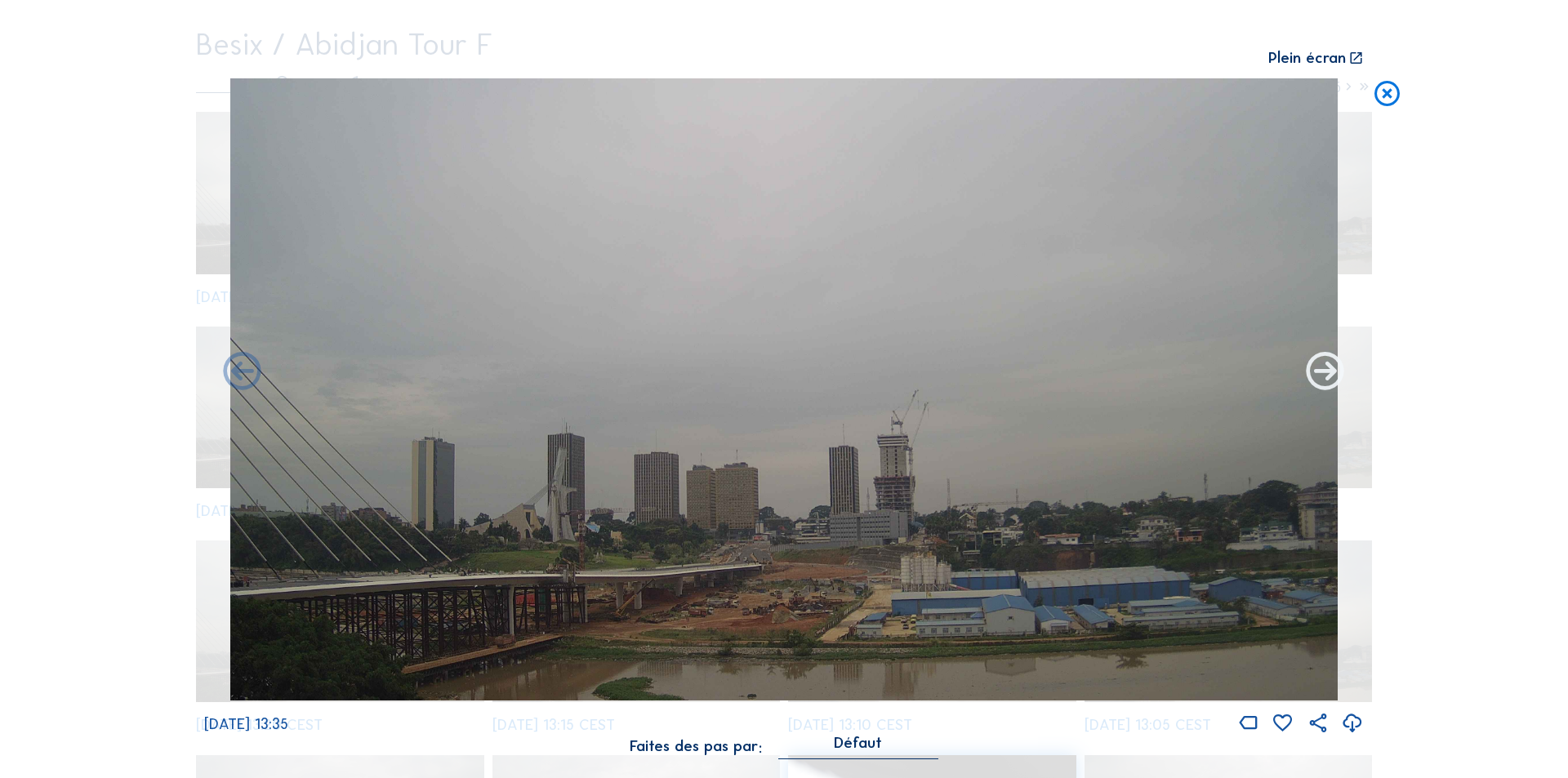
click at [1322, 373] on icon at bounding box center [1326, 373] width 46 height 46
click at [1320, 372] on icon at bounding box center [1326, 373] width 46 height 46
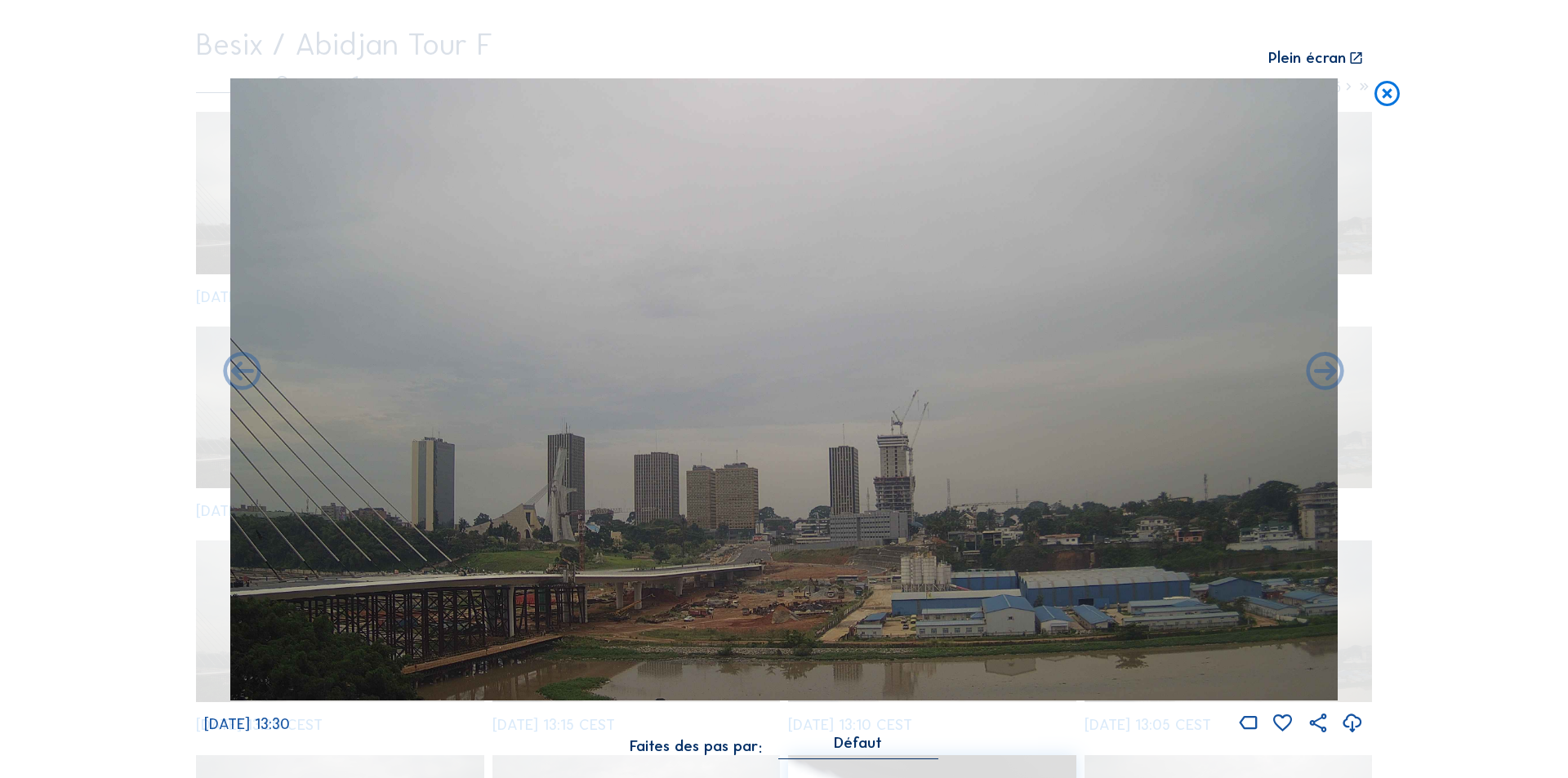
click at [1320, 372] on icon at bounding box center [1326, 373] width 46 height 46
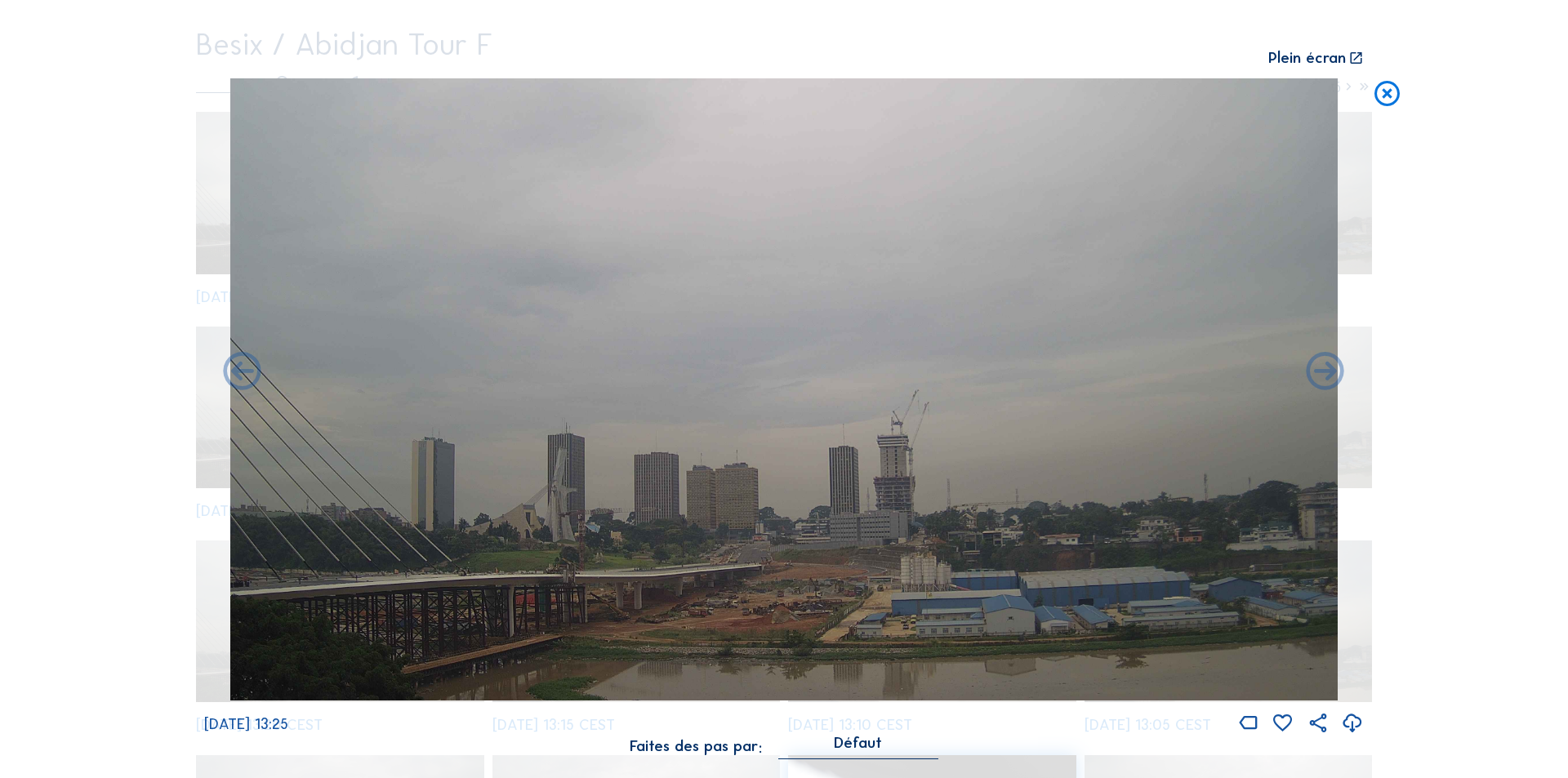
click at [1320, 372] on icon at bounding box center [1326, 373] width 46 height 46
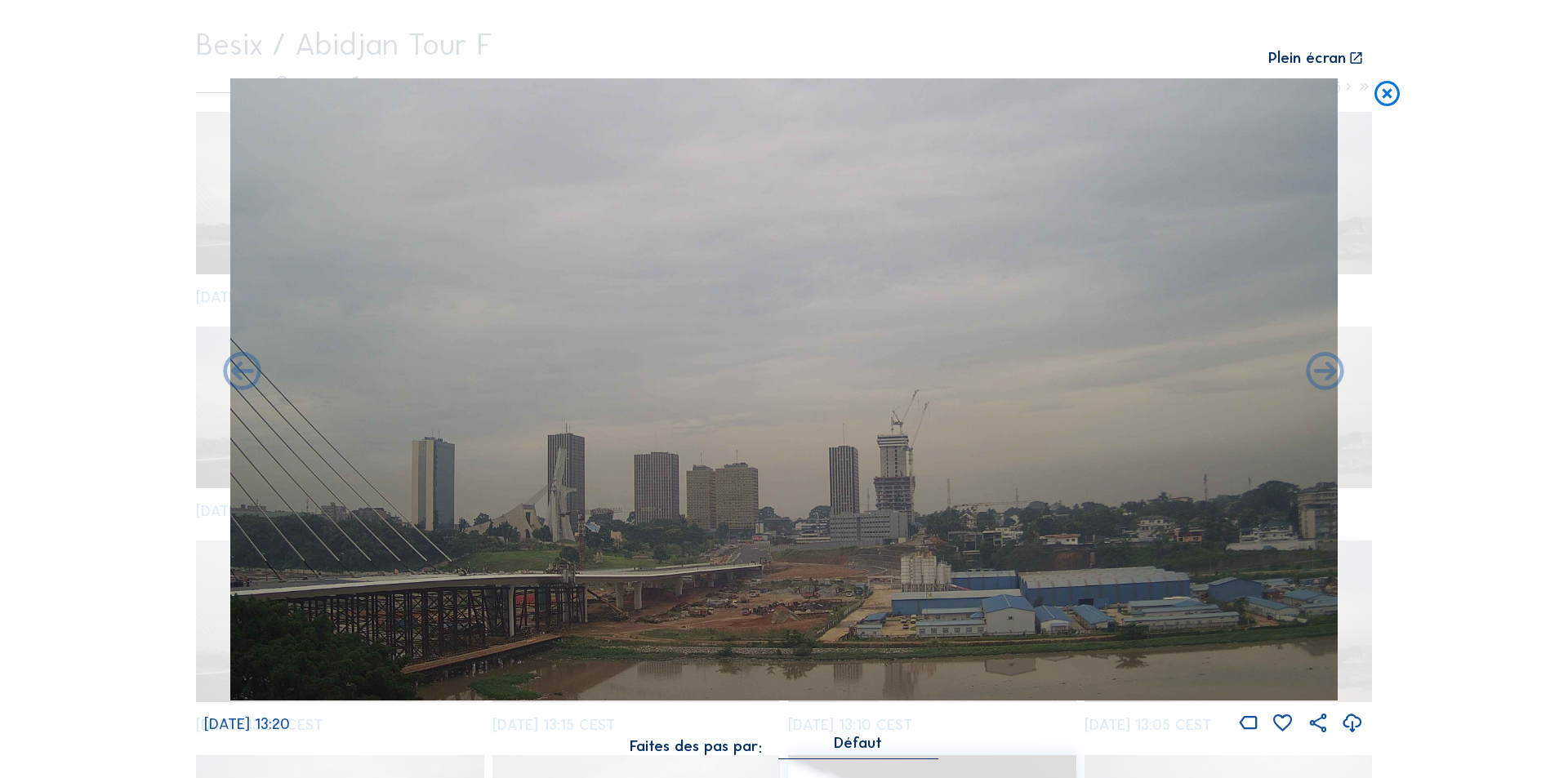
click at [1320, 372] on icon at bounding box center [1326, 373] width 46 height 46
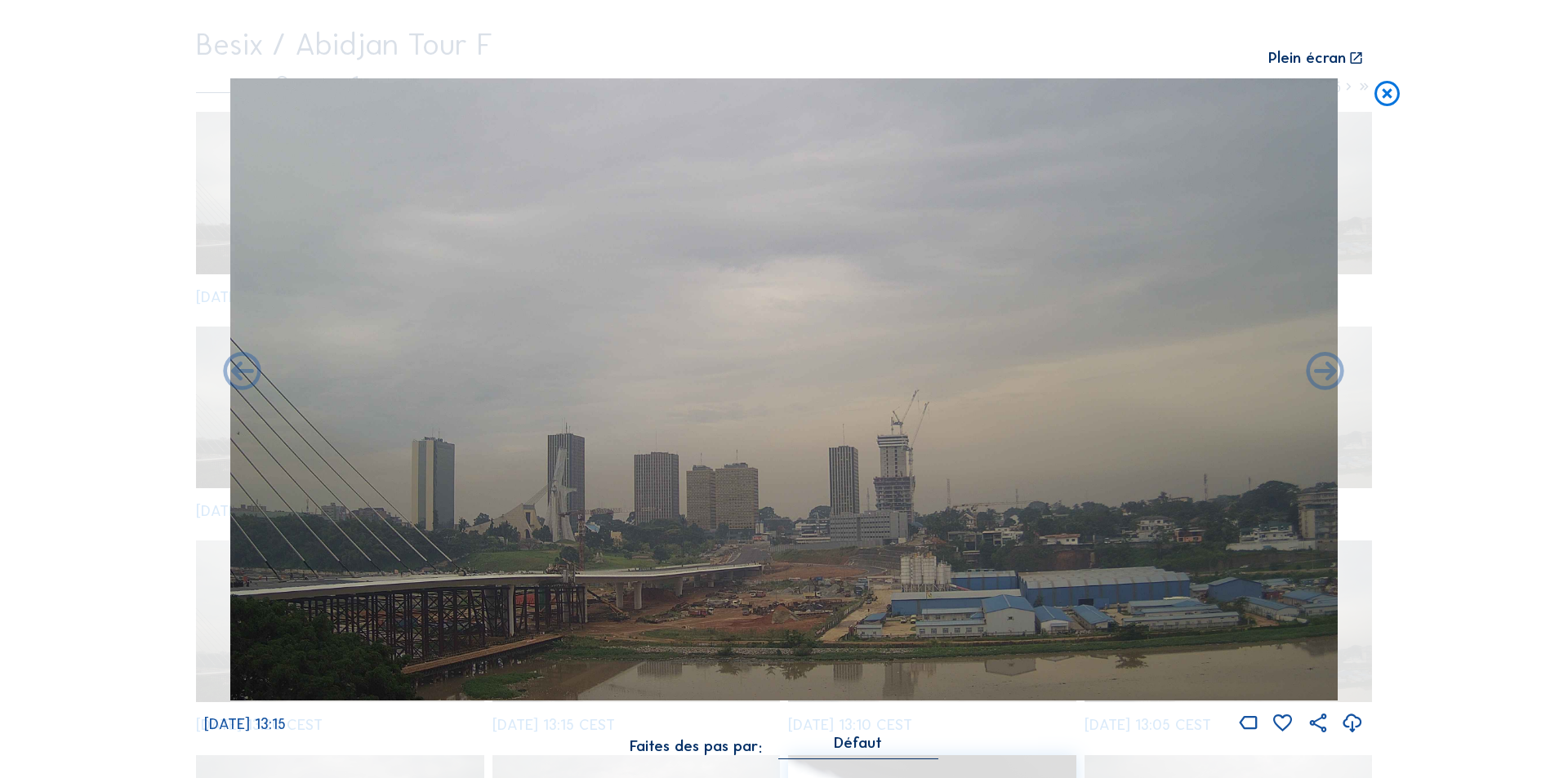
click at [1320, 372] on icon at bounding box center [1326, 373] width 46 height 46
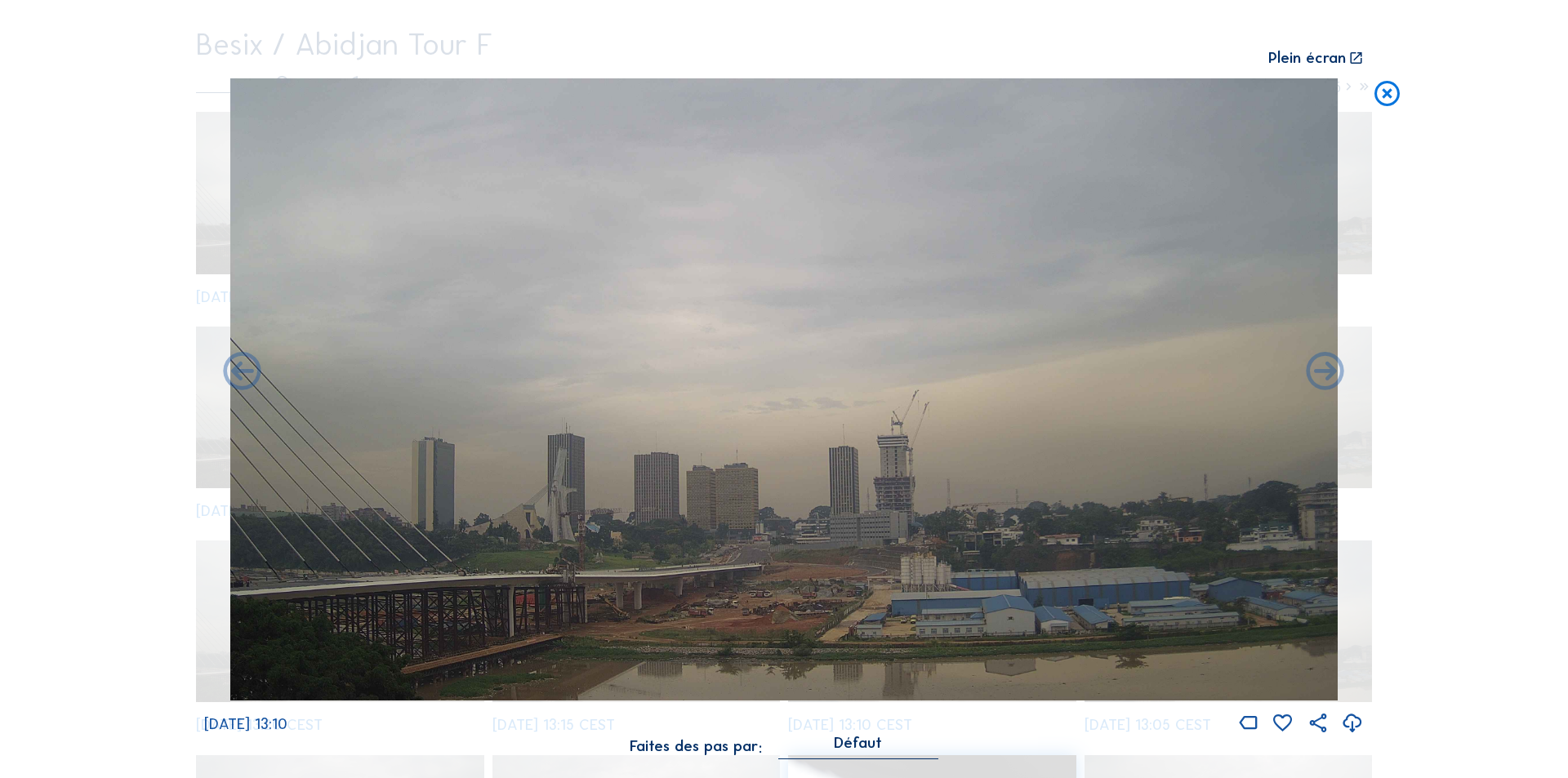
click at [1320, 372] on icon at bounding box center [1326, 373] width 46 height 46
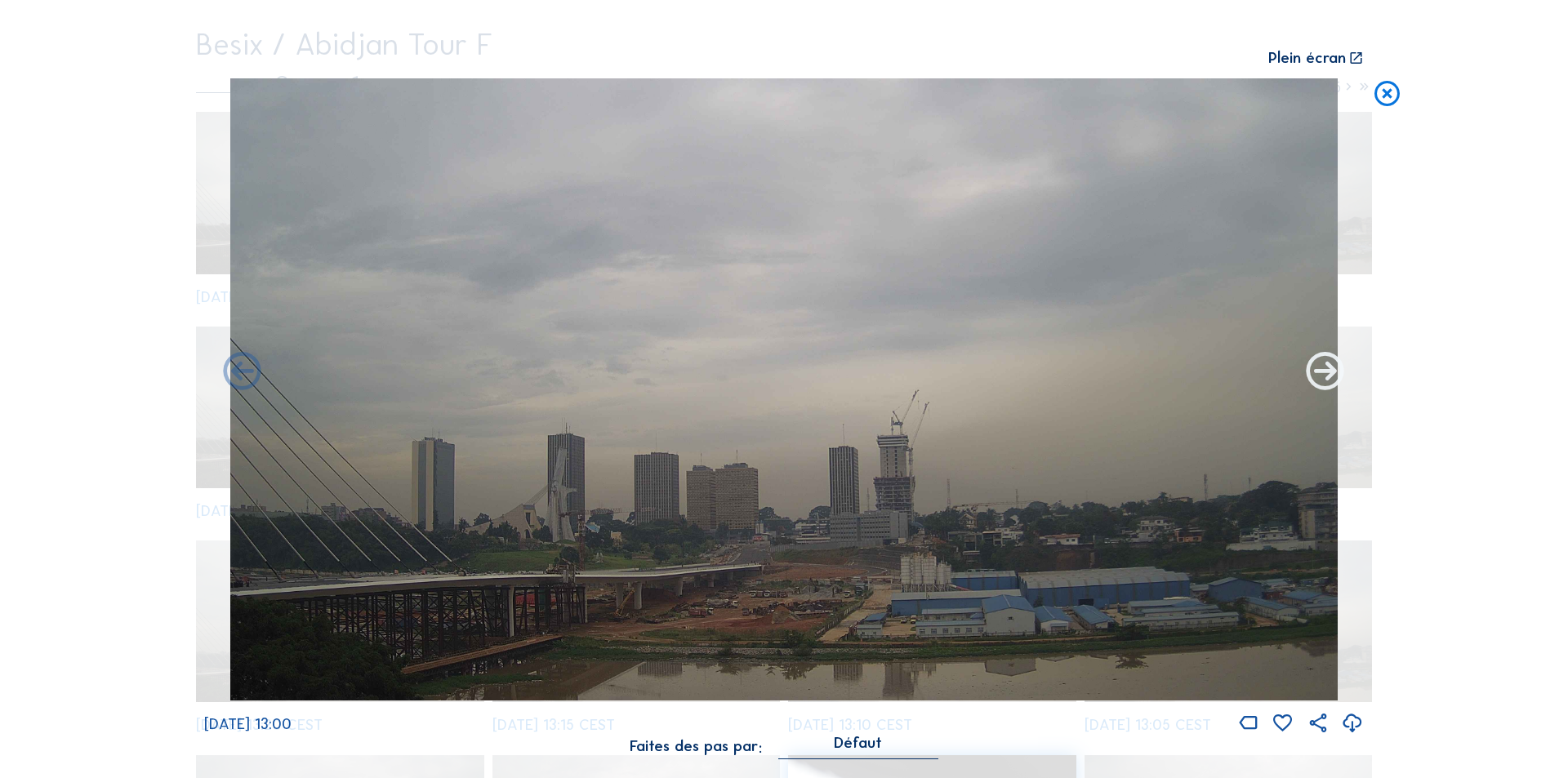
click at [1320, 371] on icon at bounding box center [1326, 373] width 46 height 46
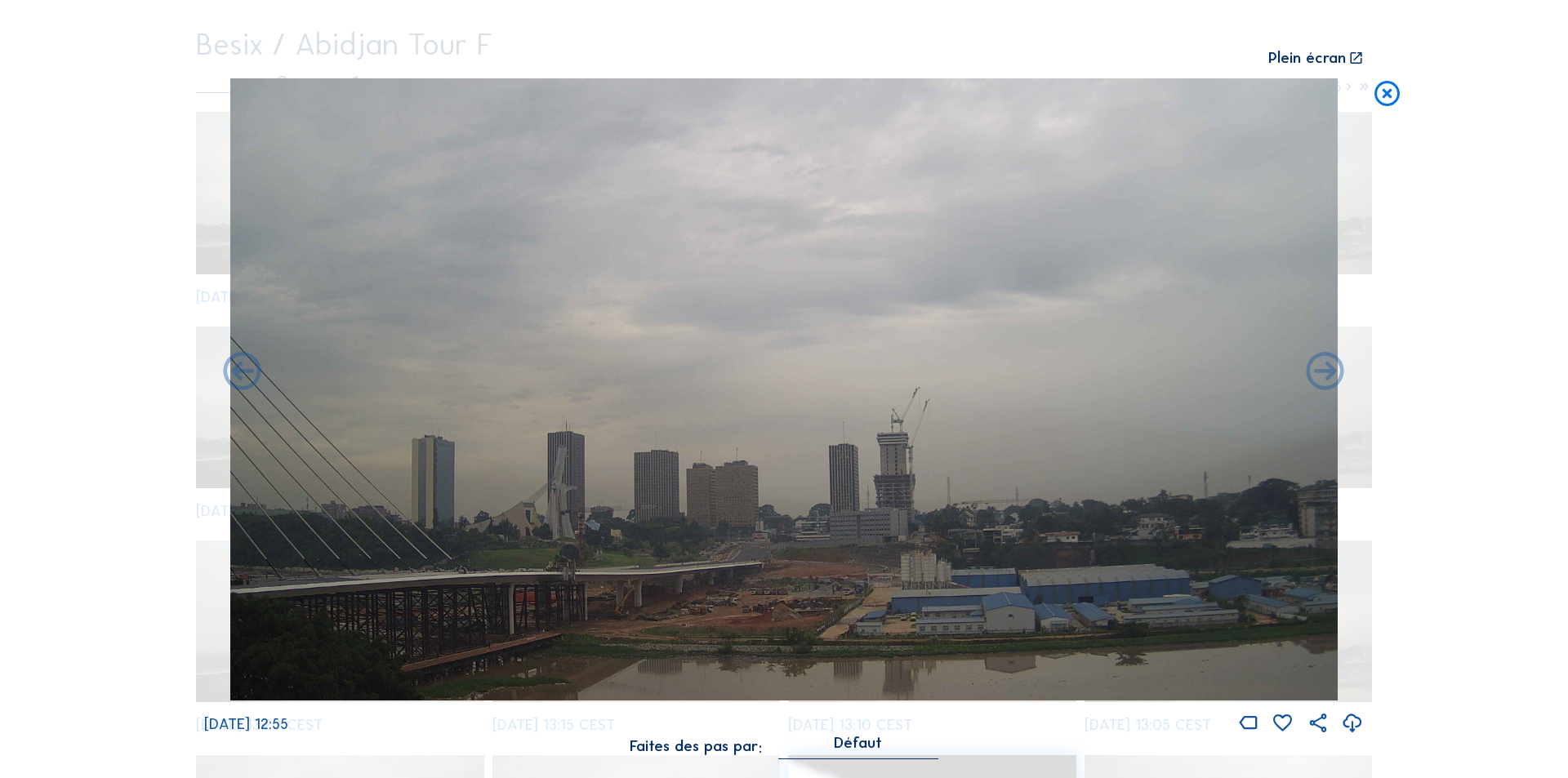
click at [1320, 371] on icon at bounding box center [1326, 373] width 46 height 46
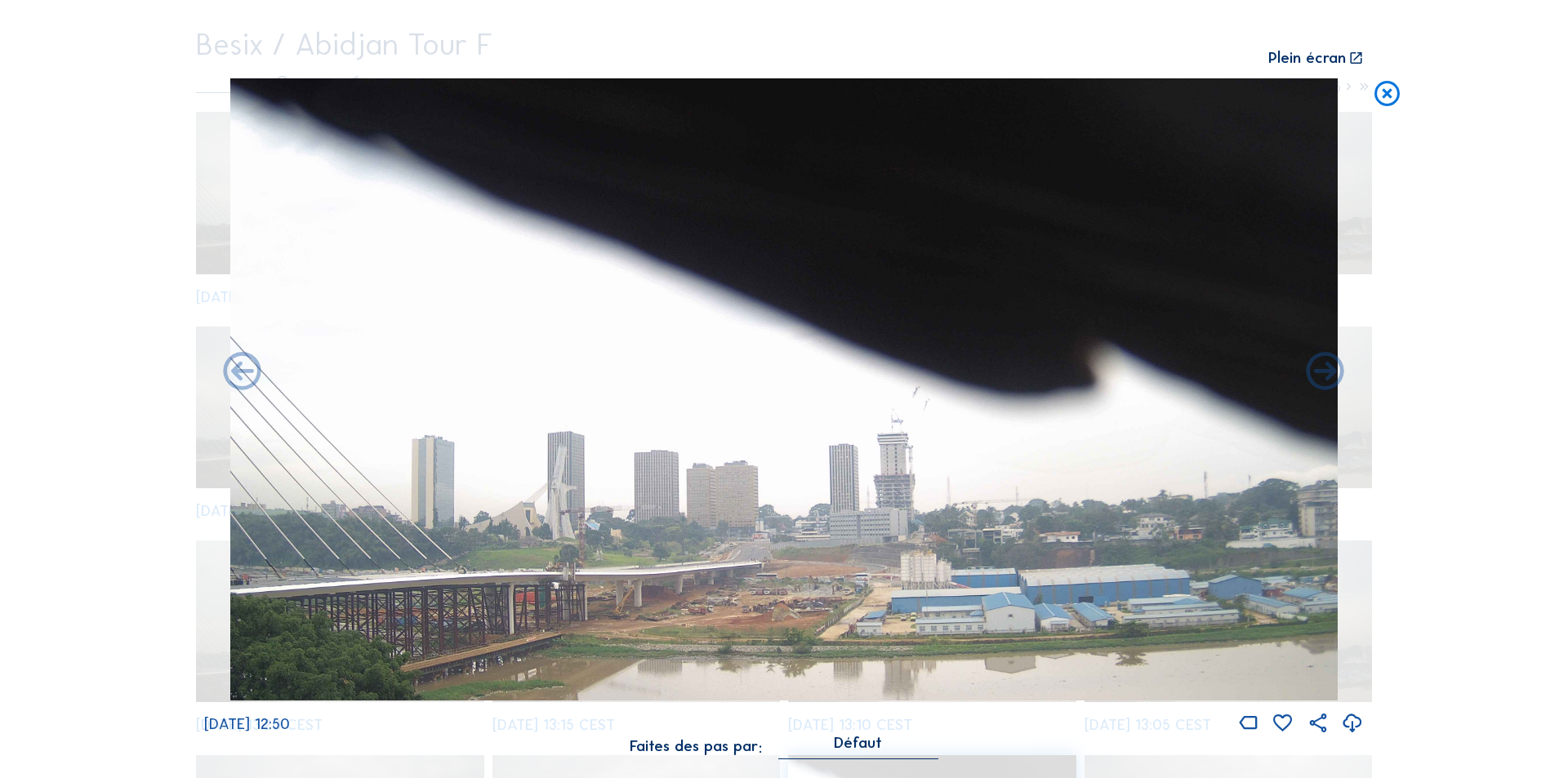
click at [1320, 371] on icon at bounding box center [1326, 373] width 46 height 46
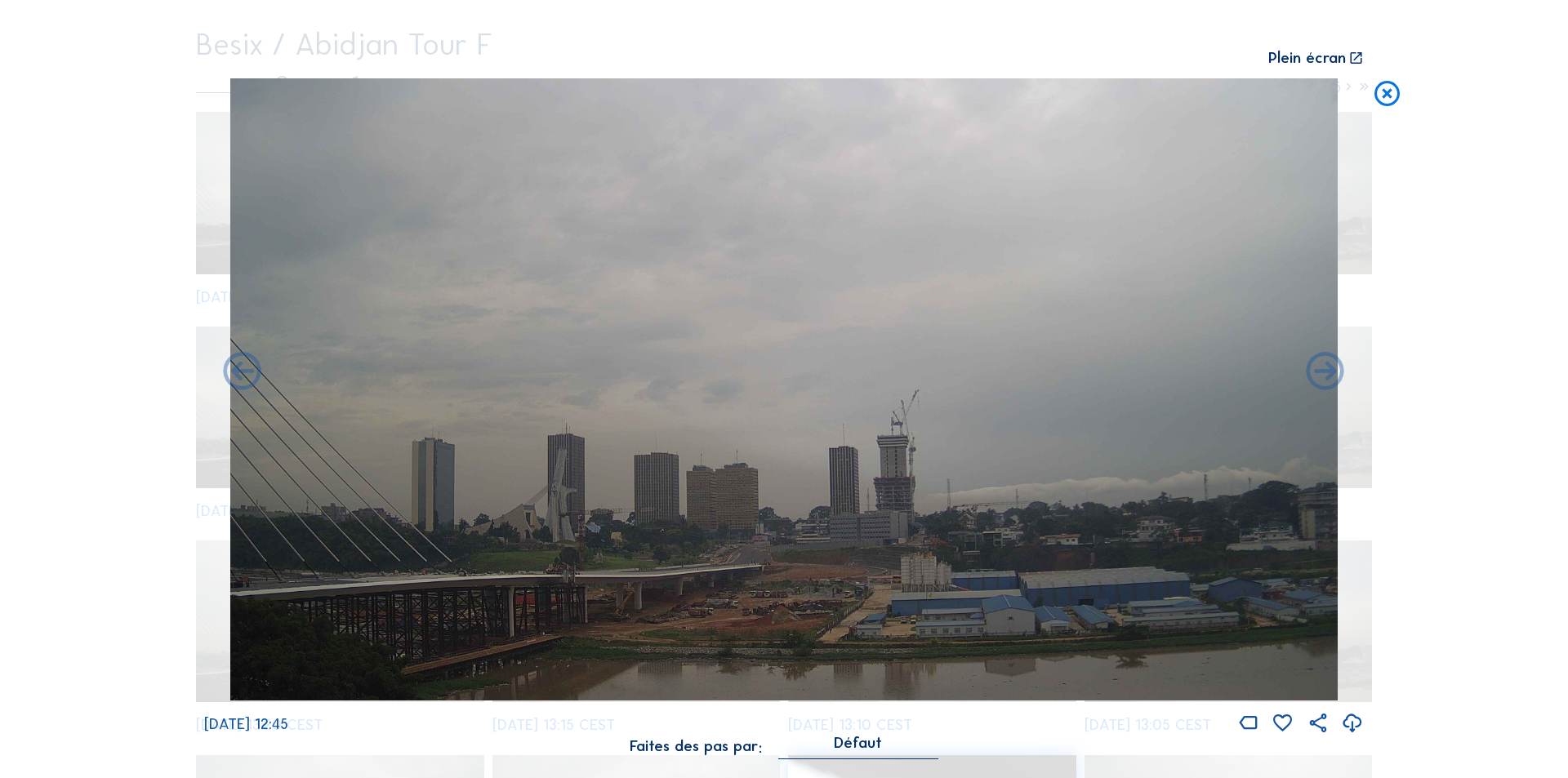
click at [1379, 89] on icon at bounding box center [1387, 94] width 31 height 31
